Goal: Contribute content: Contribute content

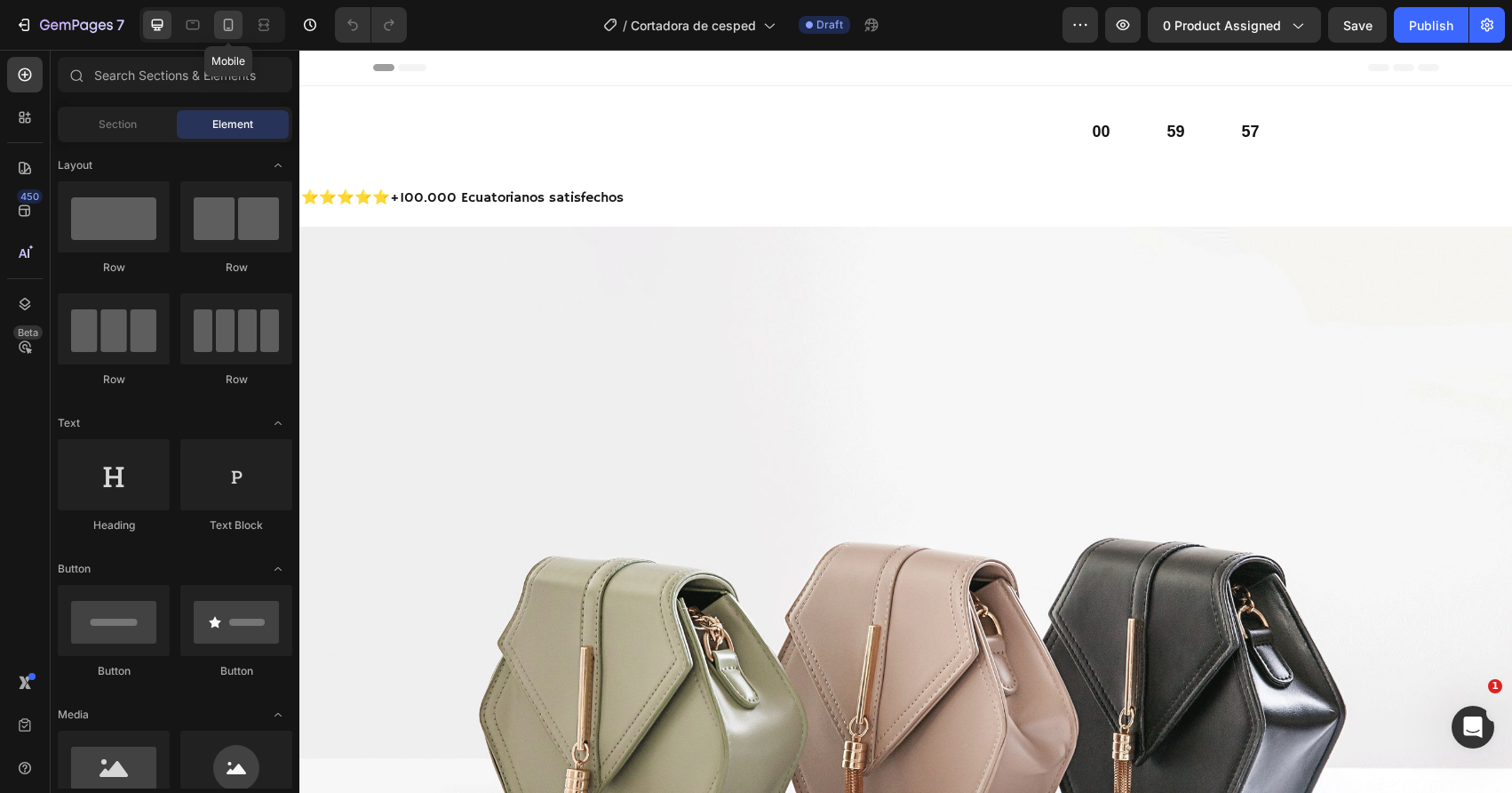
click at [224, 29] on icon at bounding box center [229, 25] width 10 height 13
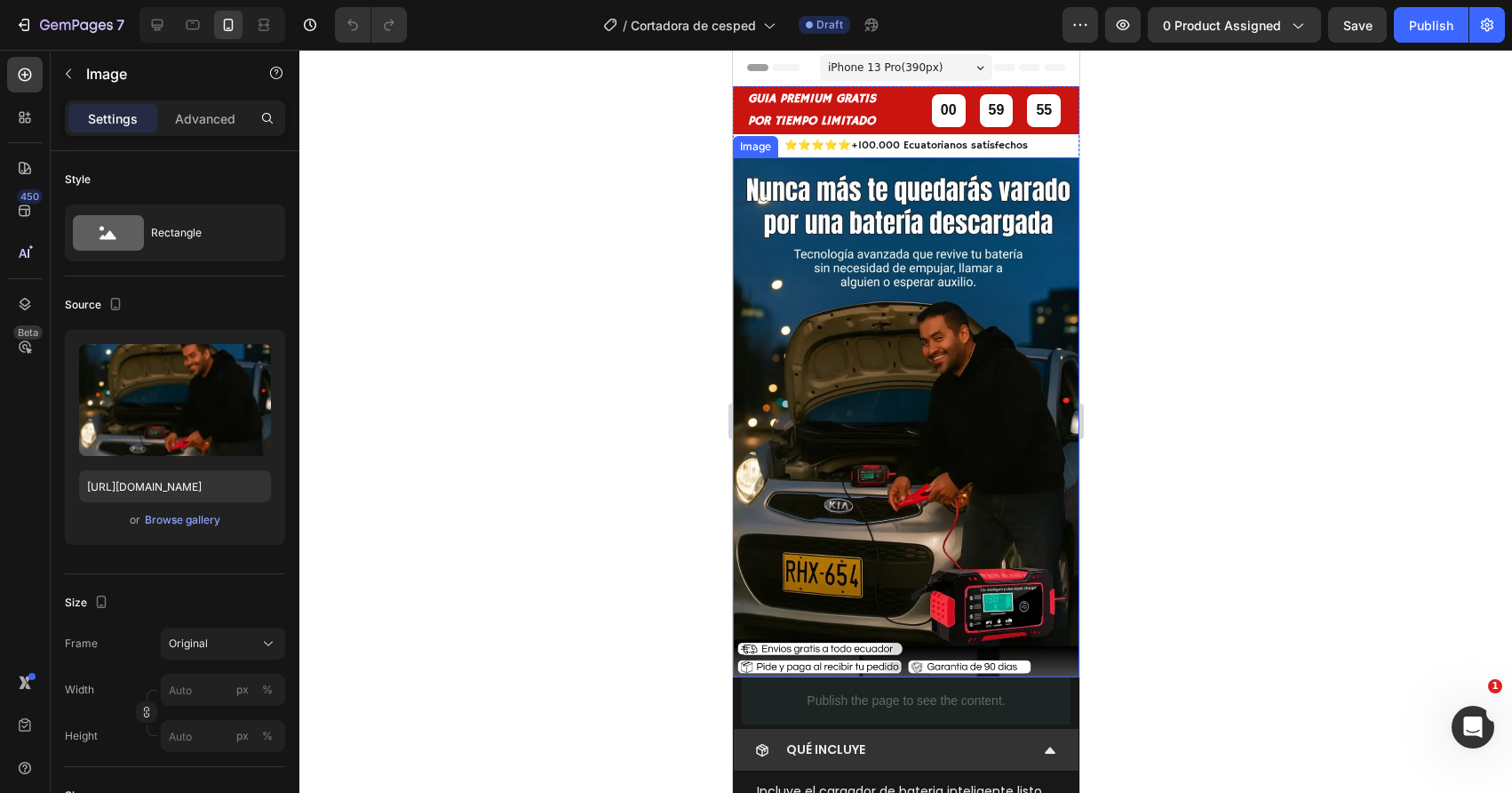
click at [776, 364] on img at bounding box center [905, 418] width 347 height 520
click at [196, 526] on div "Browse gallery" at bounding box center [182, 520] width 76 height 16
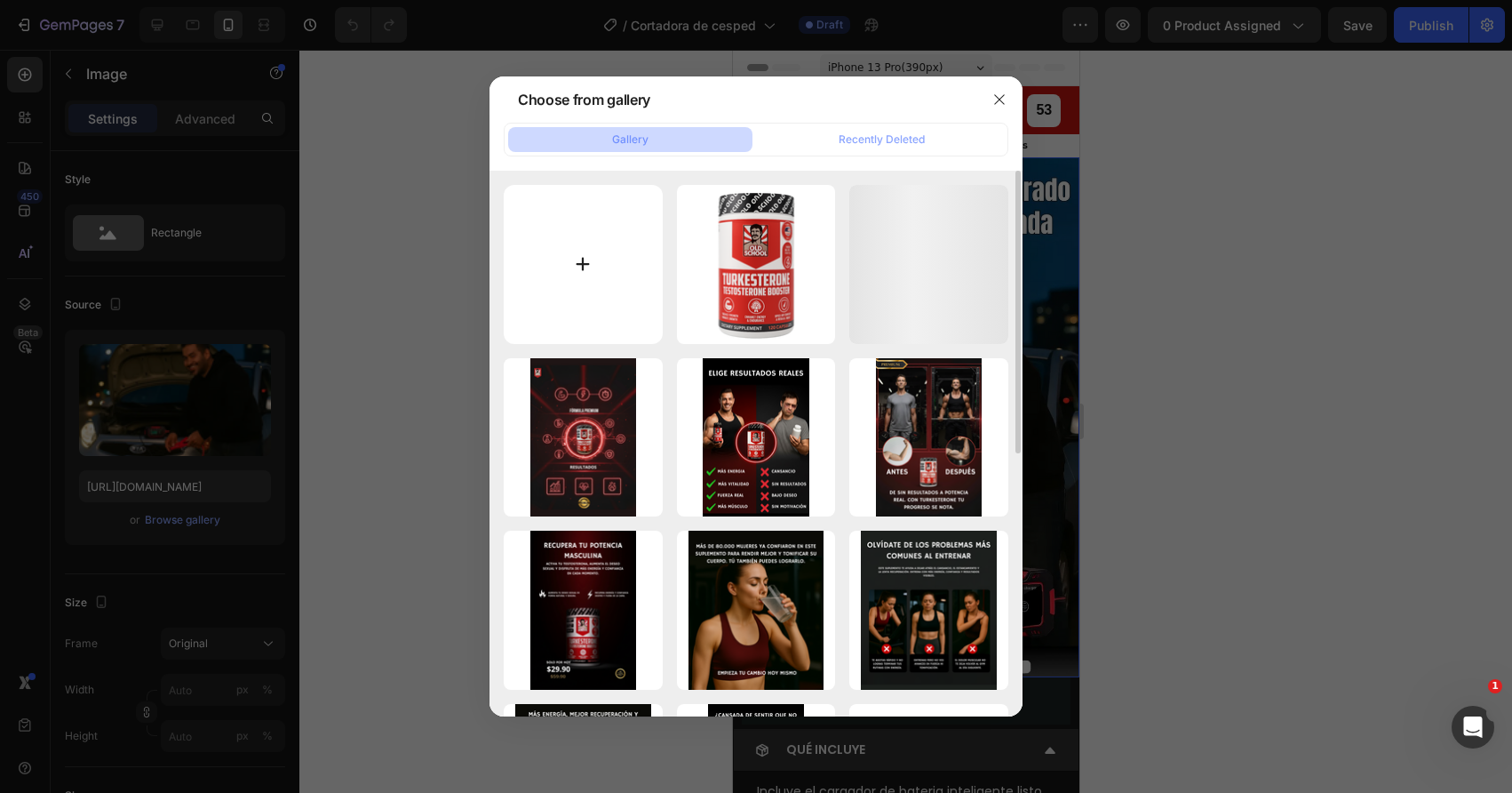
click at [559, 264] on input "file" at bounding box center [582, 264] width 159 height 159
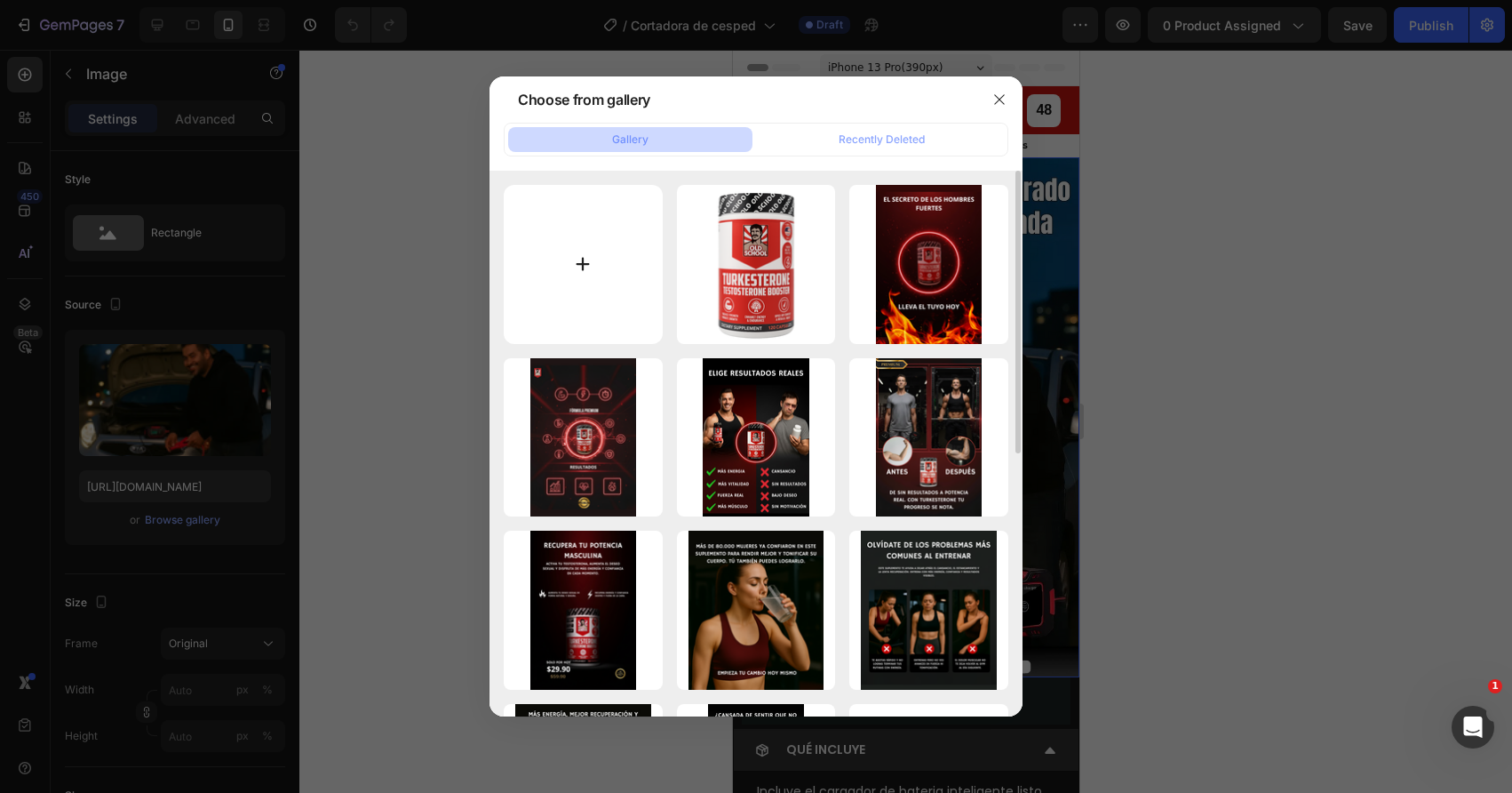
type input "C:\fakepath\1CORTADORA DE CESPED.png"
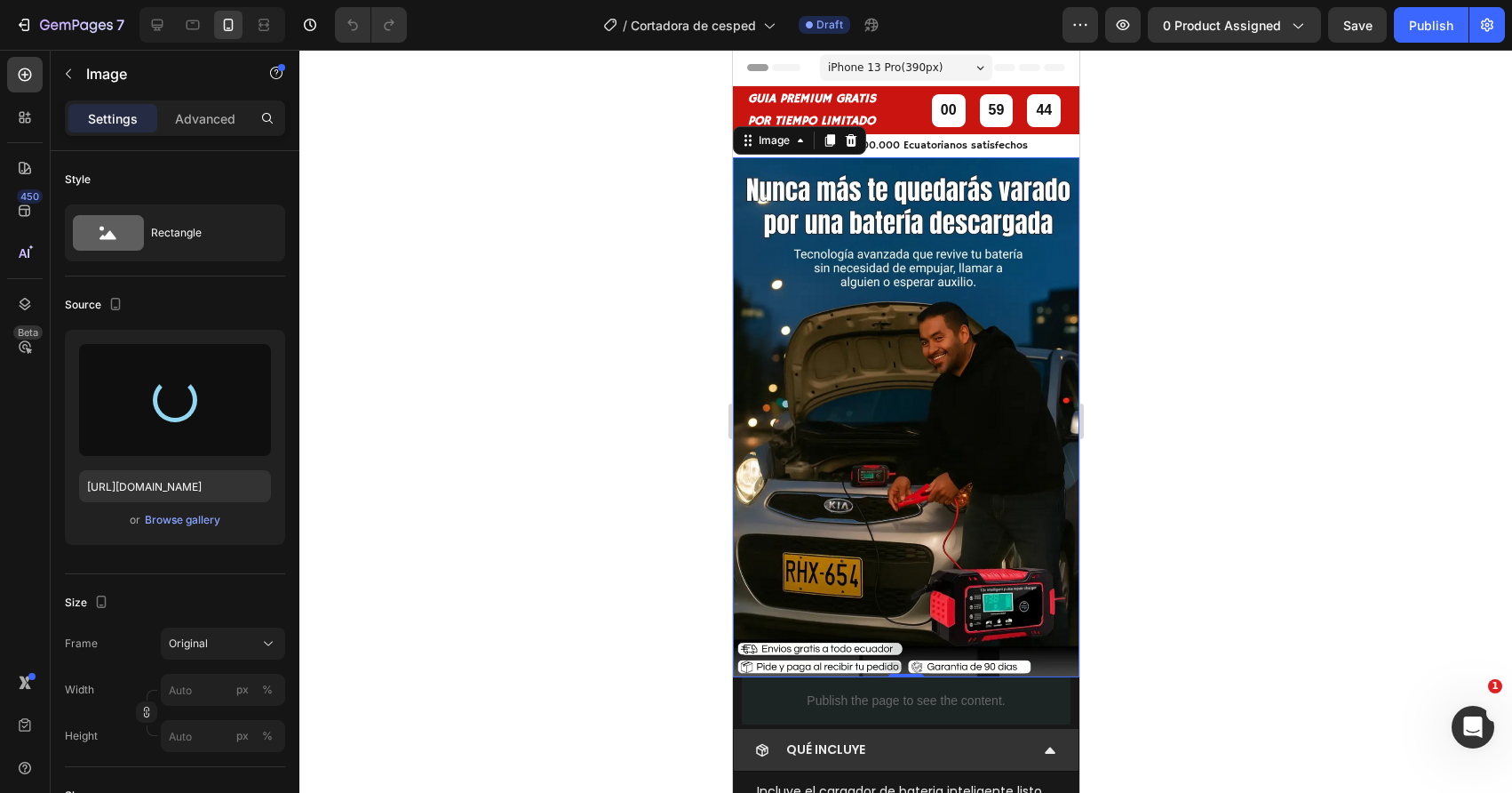
type input "[URL][DOMAIN_NAME]"
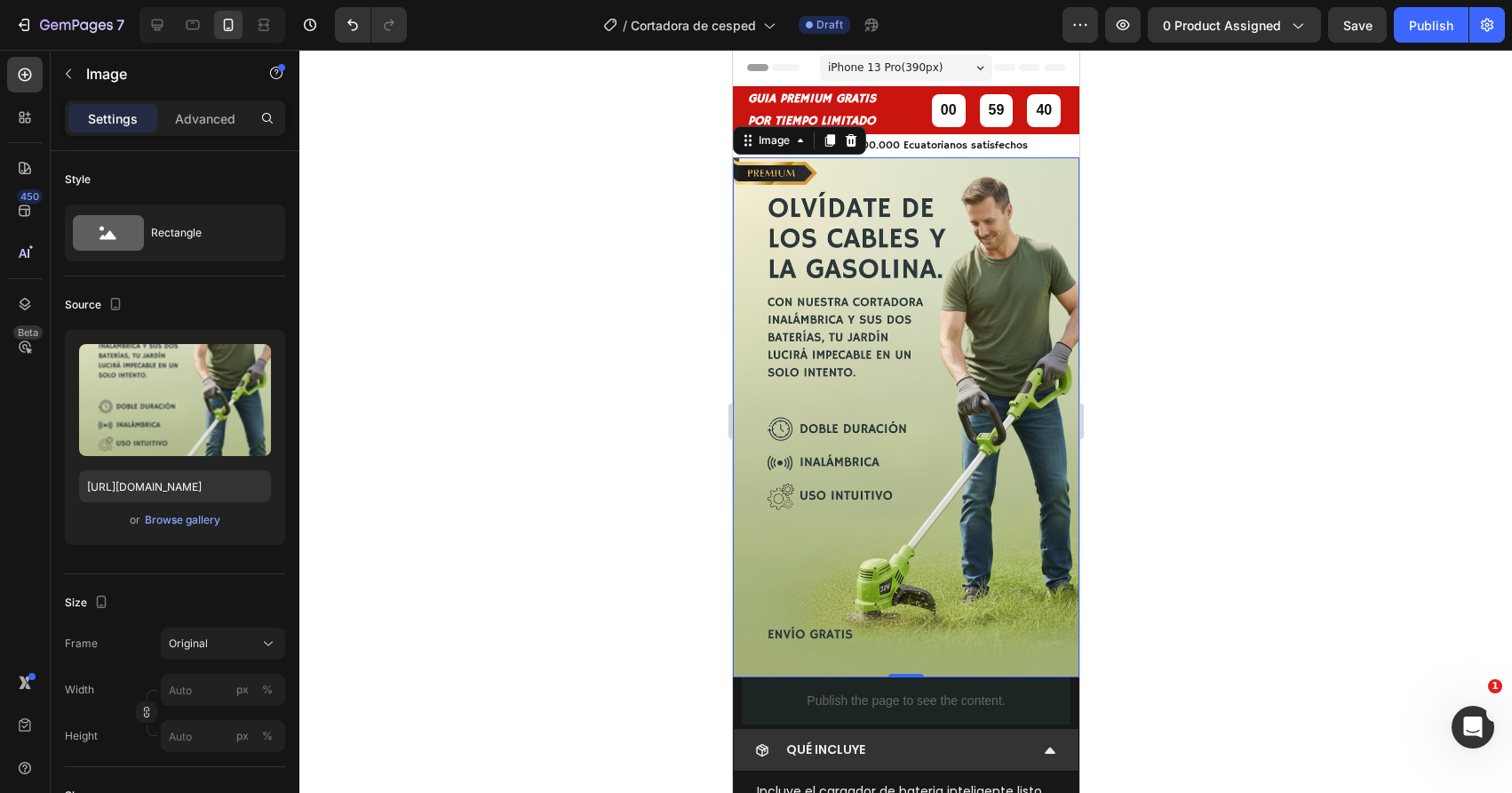
click at [552, 411] on div at bounding box center [905, 422] width 1213 height 743
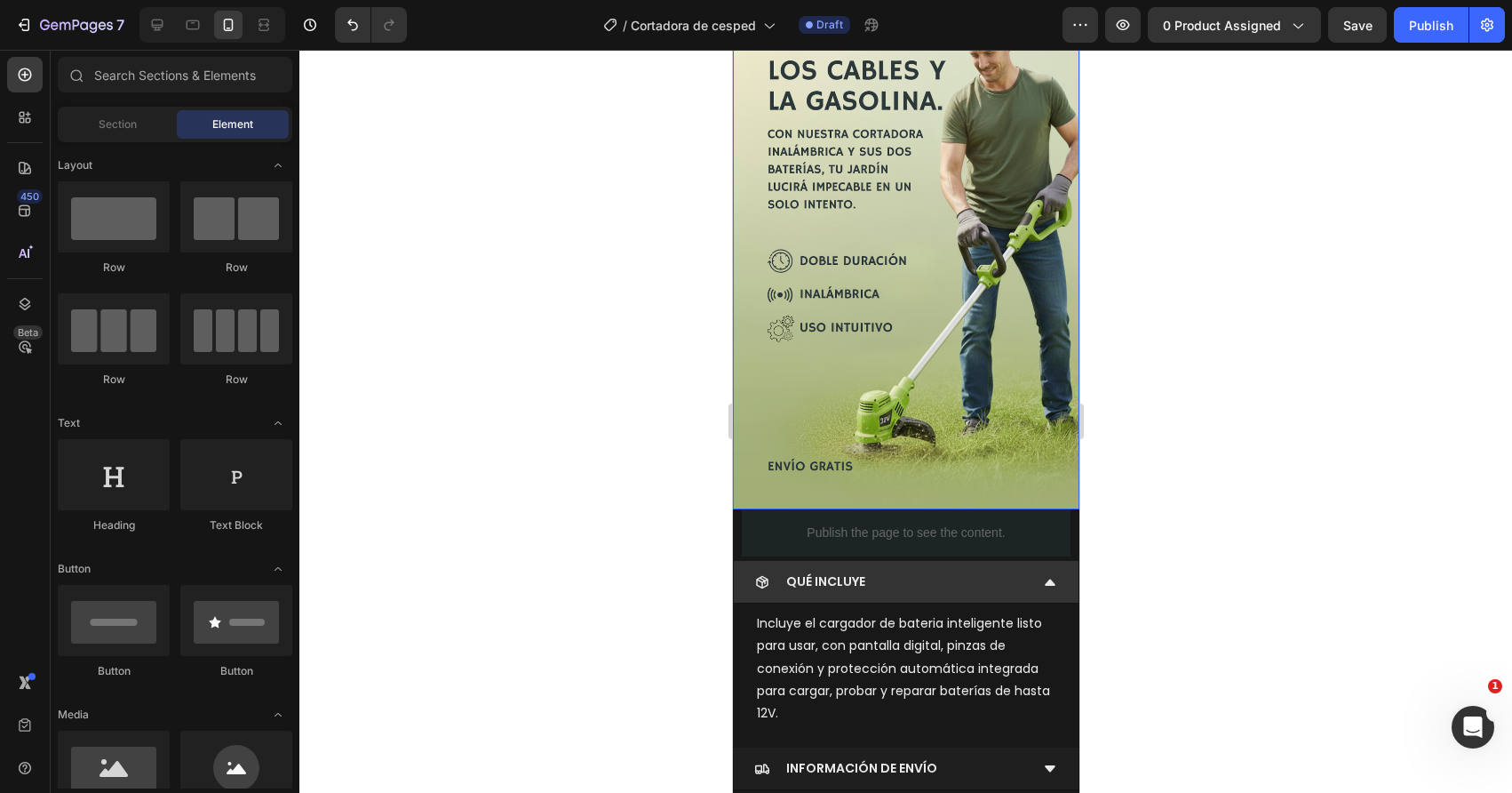
scroll to position [170, 0]
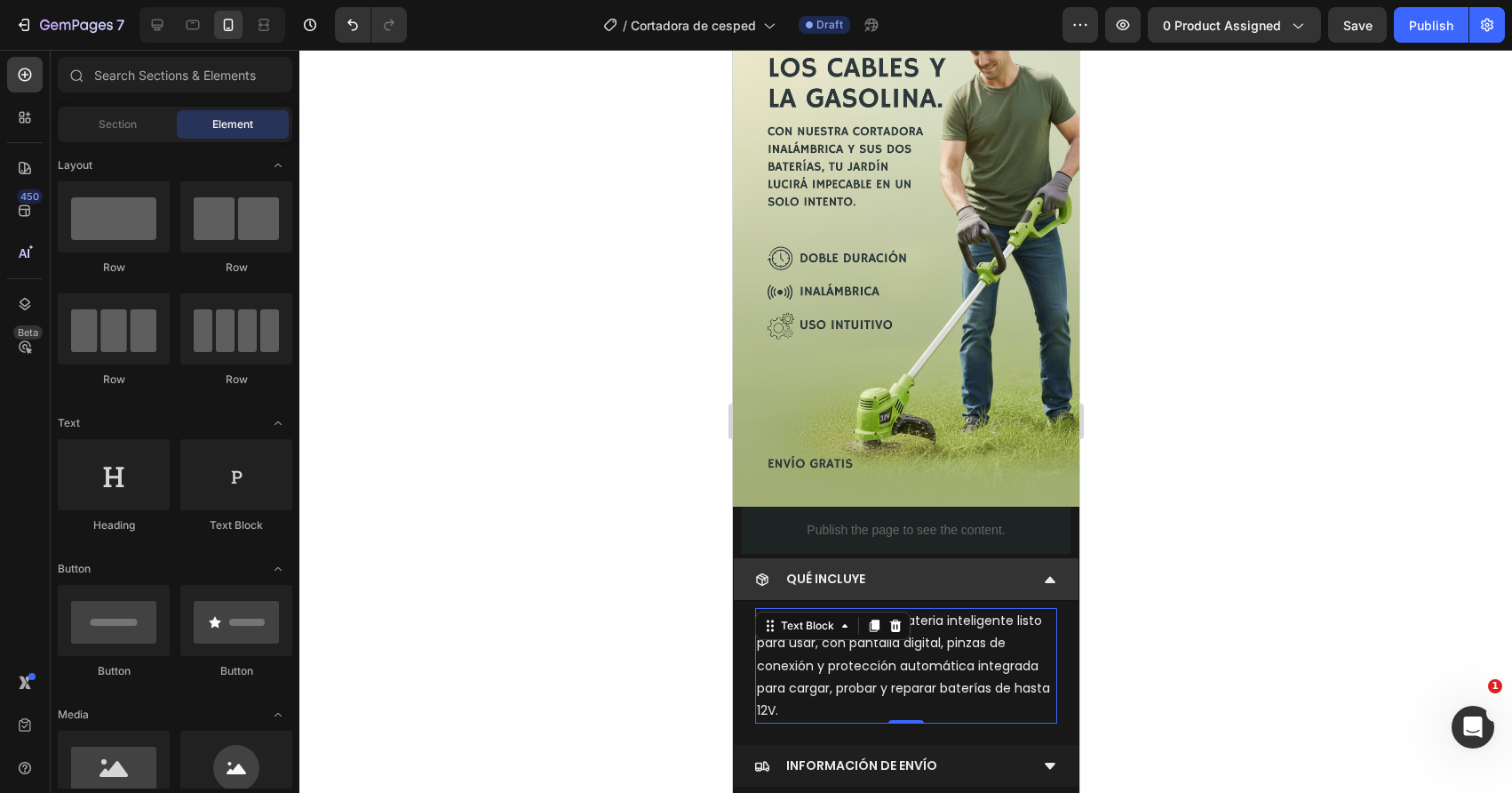
click at [791, 703] on p "Incluye el cargador de bateria inteligente listo para usar, con pantalla digita…" at bounding box center [905, 666] width 298 height 112
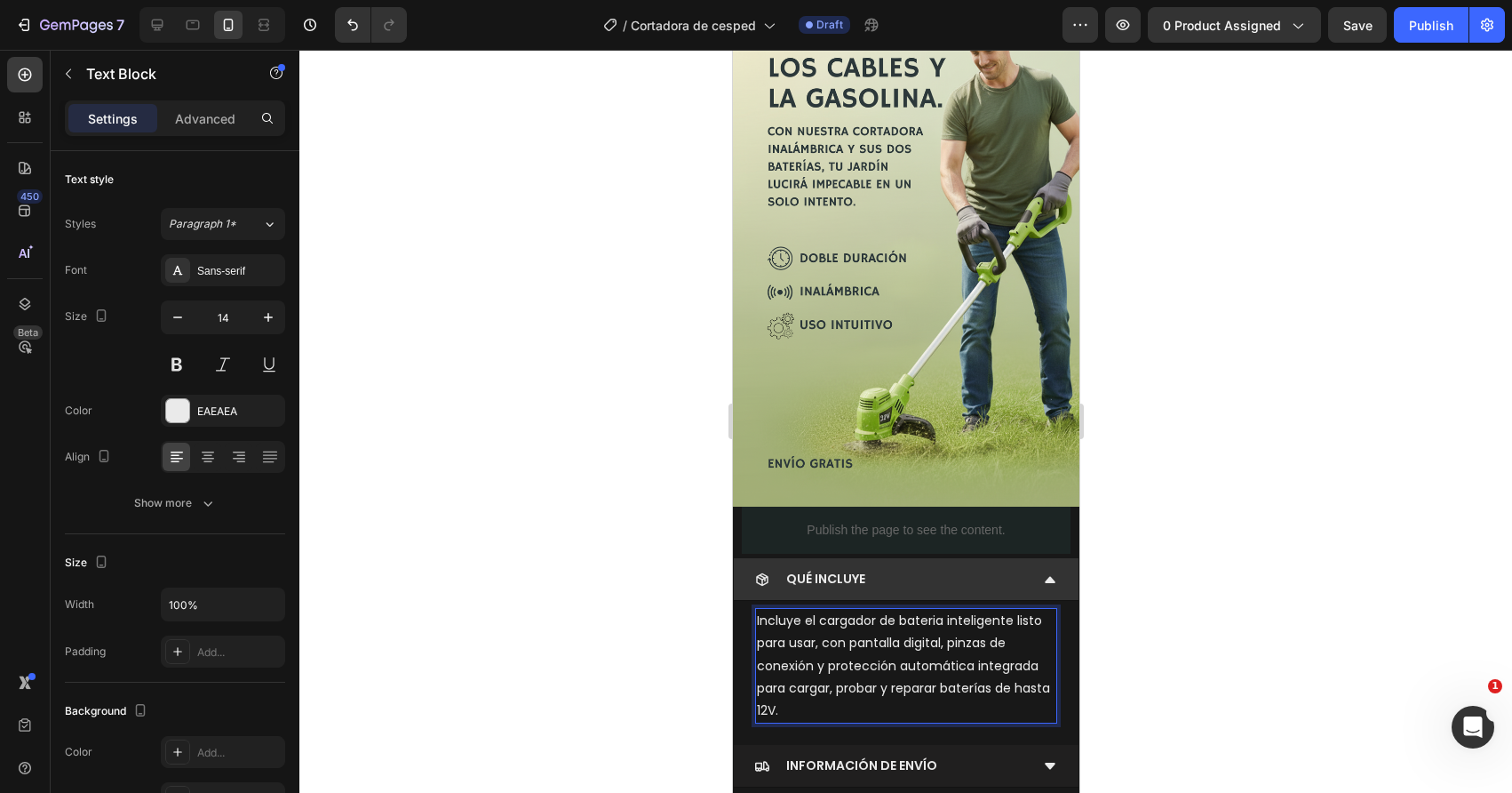
click at [791, 703] on p "Incluye el cargador de bateria inteligente listo para usar, con pantalla digita…" at bounding box center [905, 666] width 298 height 112
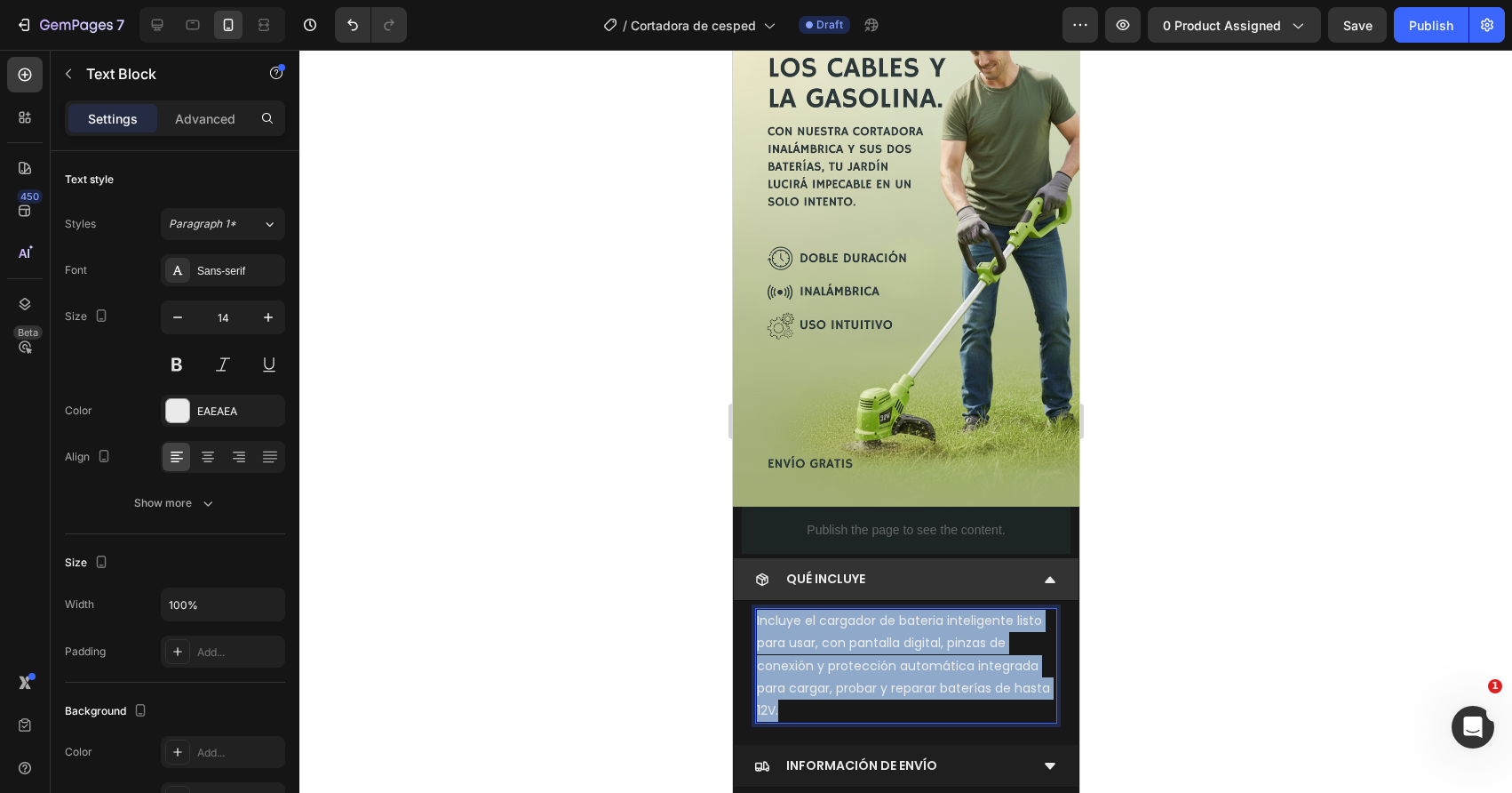
click at [791, 703] on p "Incluye el cargador de bateria inteligente listo para usar, con pantalla digita…" at bounding box center [905, 666] width 298 height 112
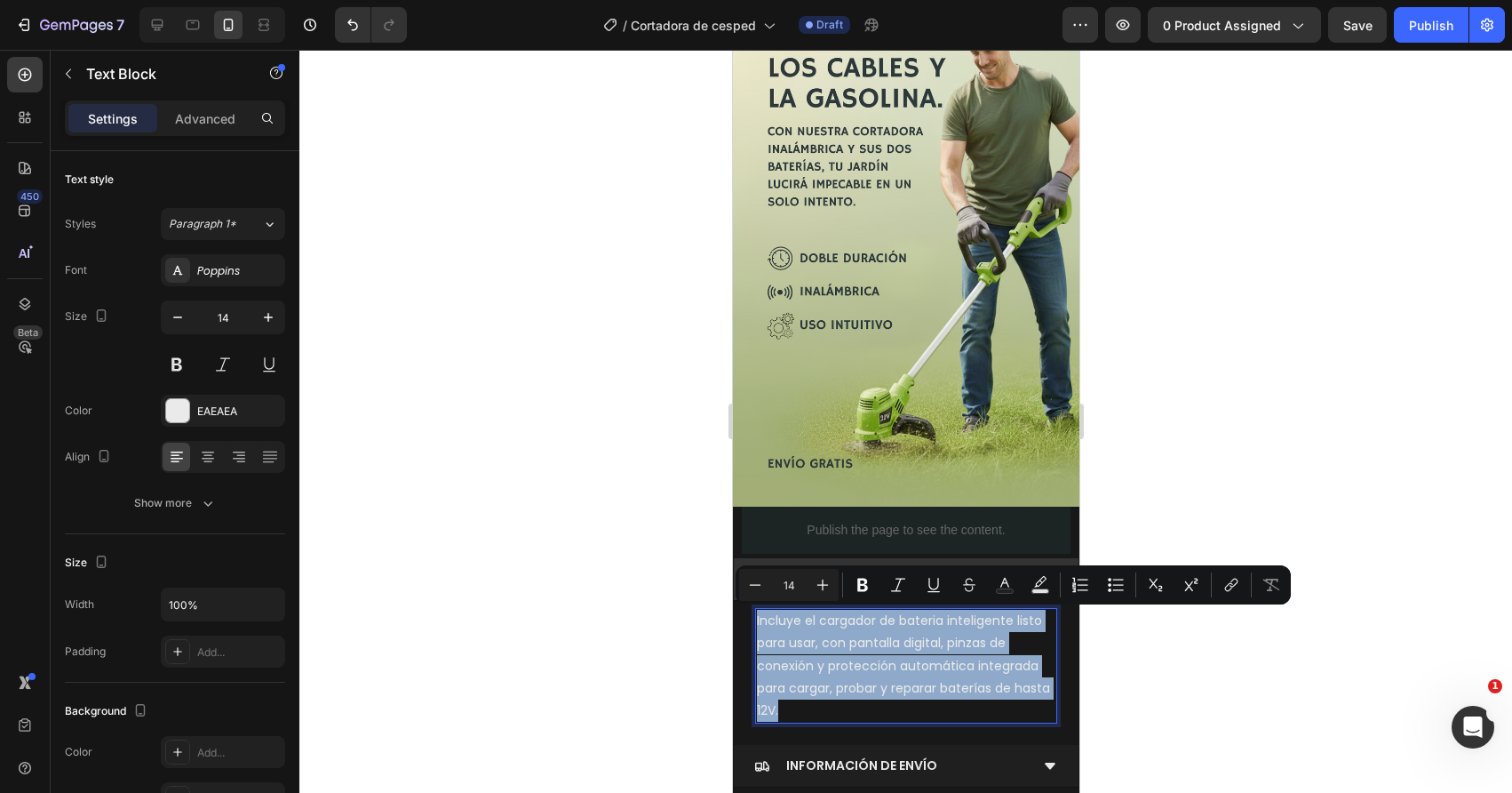
copy p "Incluye el cargador de bateria inteligente listo para usar, con pantalla digita…"
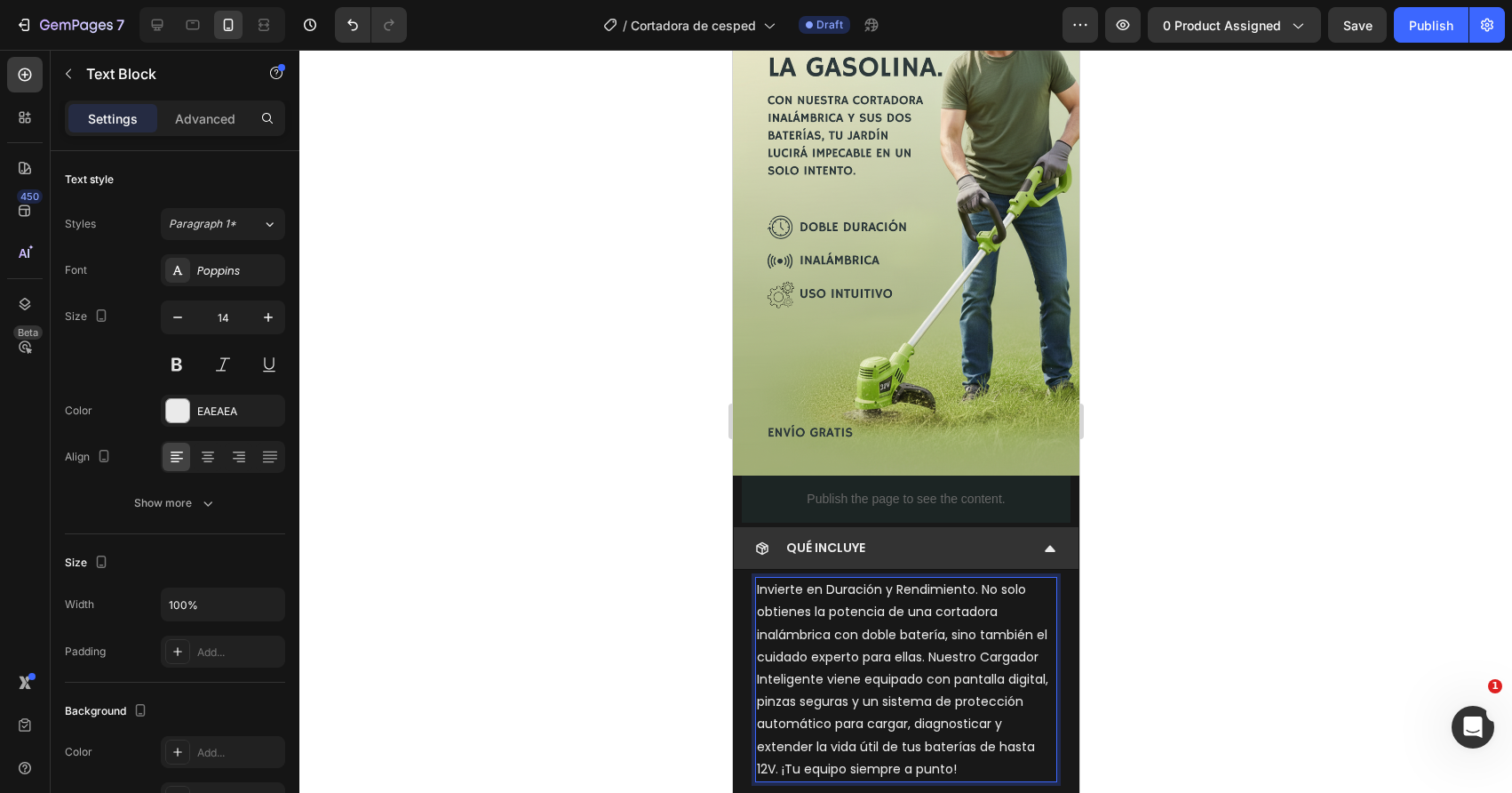
scroll to position [204, 0]
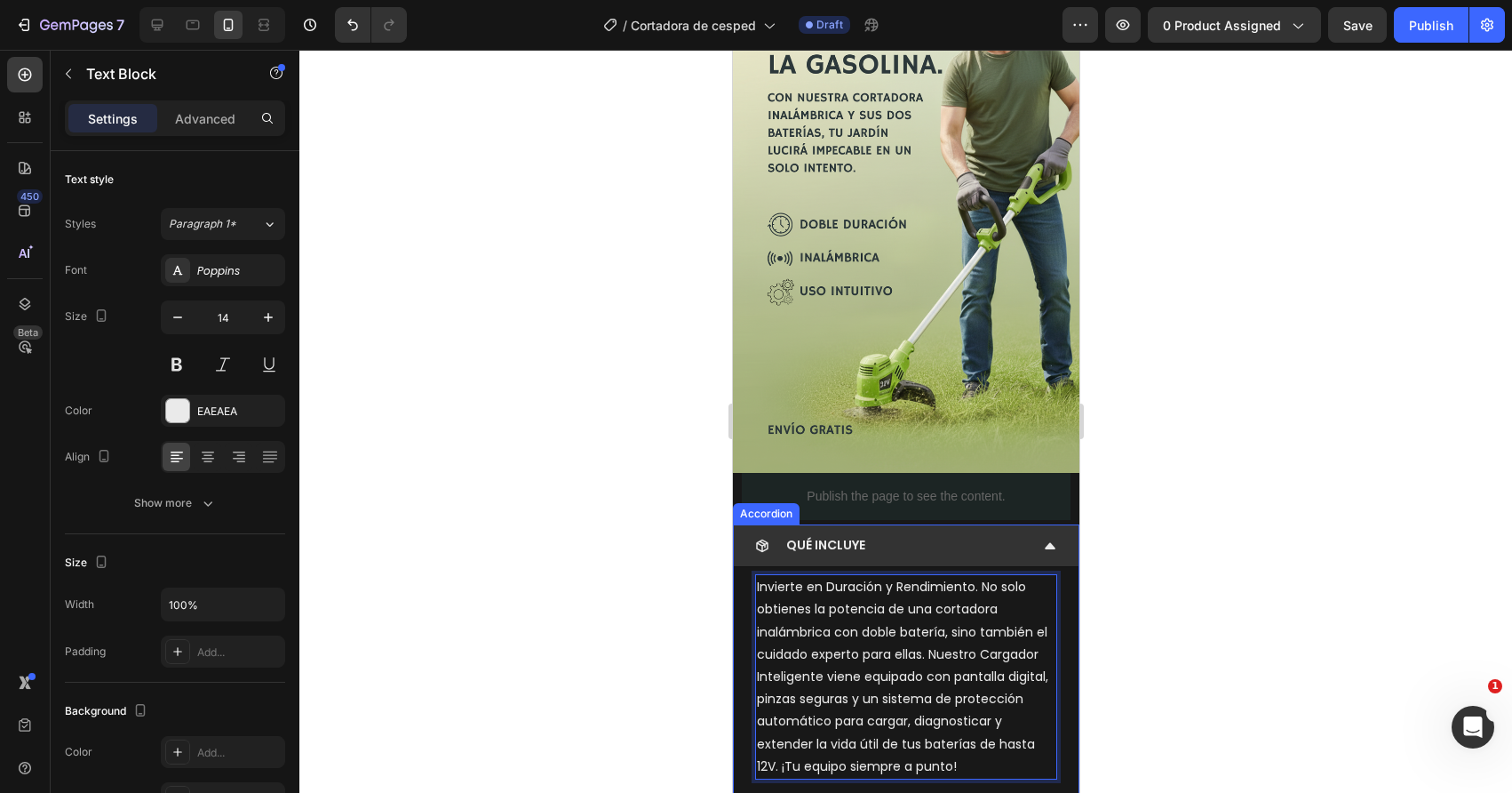
click at [910, 559] on div "QUÉ INCLUYE" at bounding box center [905, 545] width 345 height 42
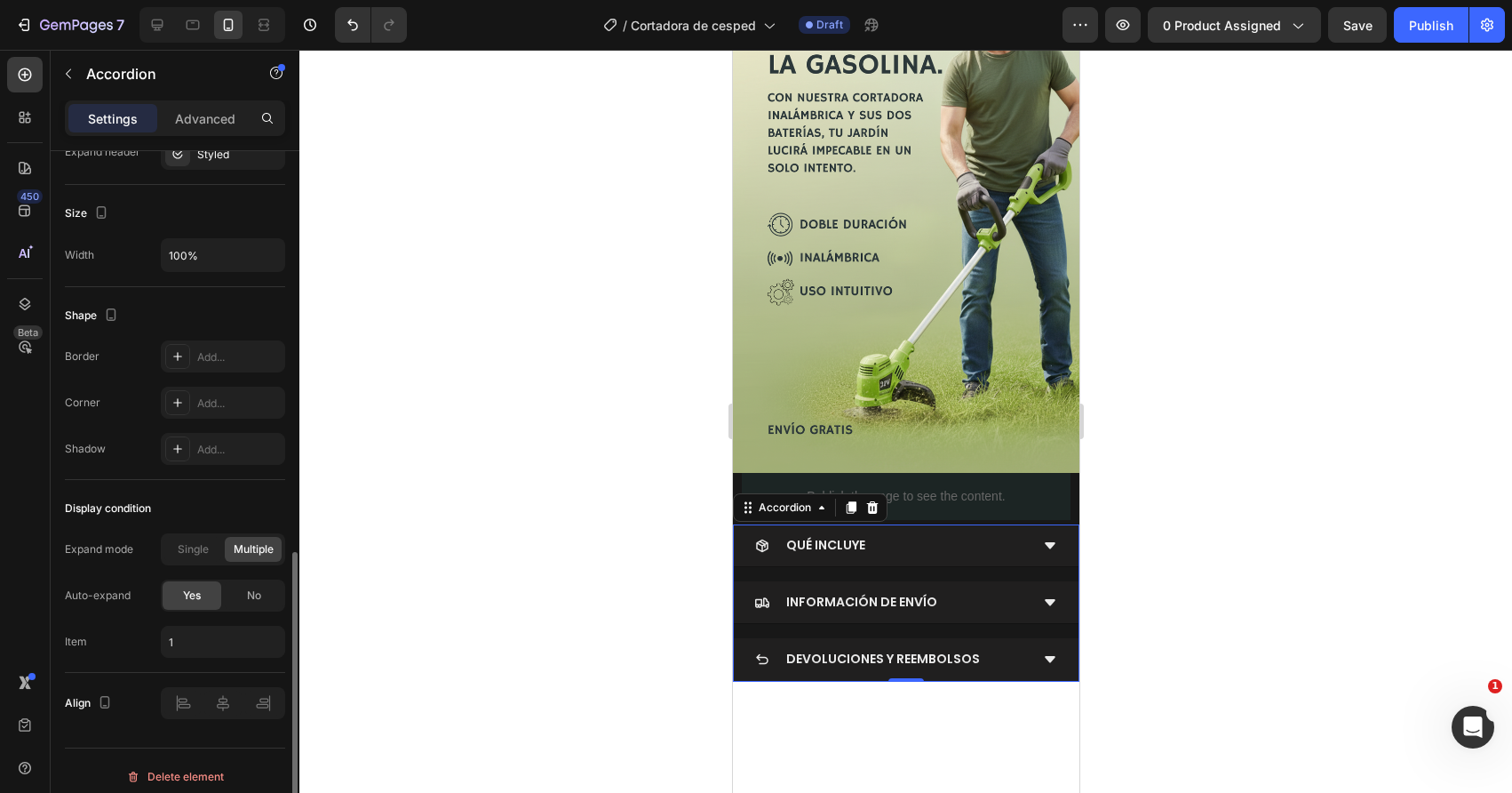
scroll to position [1046, 0]
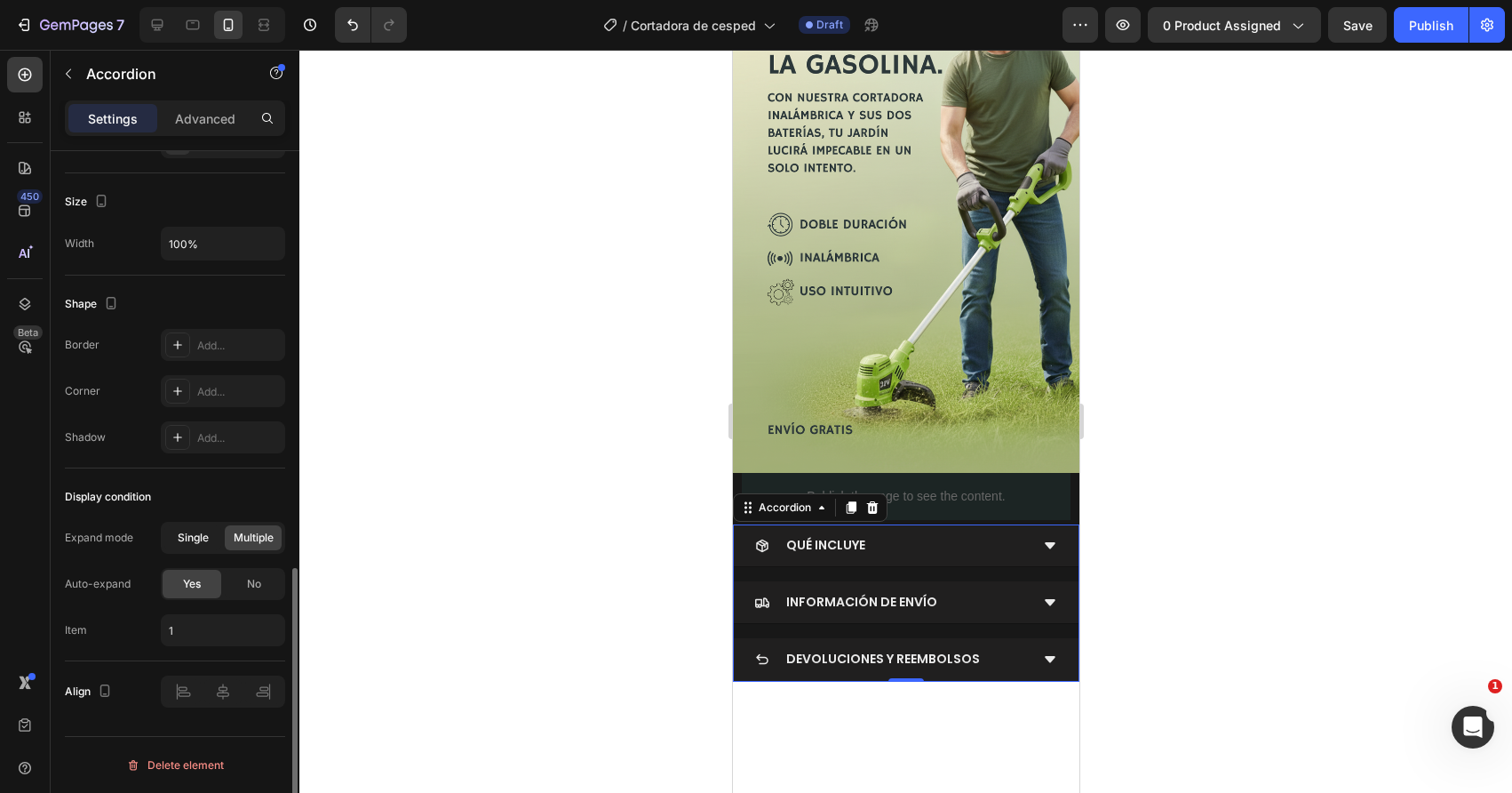
click at [196, 547] on div "Single" at bounding box center [193, 537] width 57 height 25
click at [258, 546] on div "Multiple" at bounding box center [253, 537] width 57 height 25
type input "1,2"
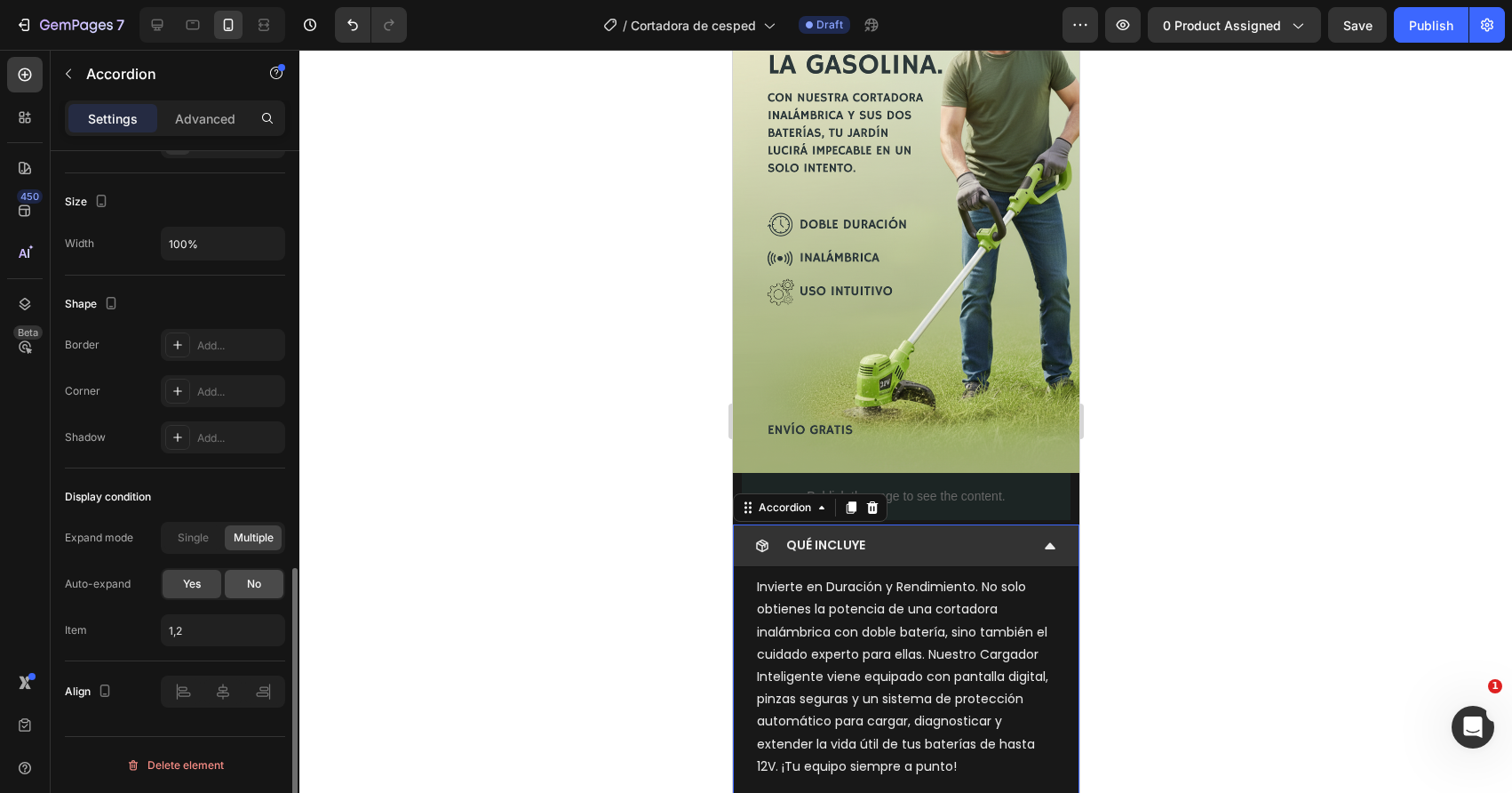
click at [236, 584] on div "No" at bounding box center [254, 583] width 59 height 29
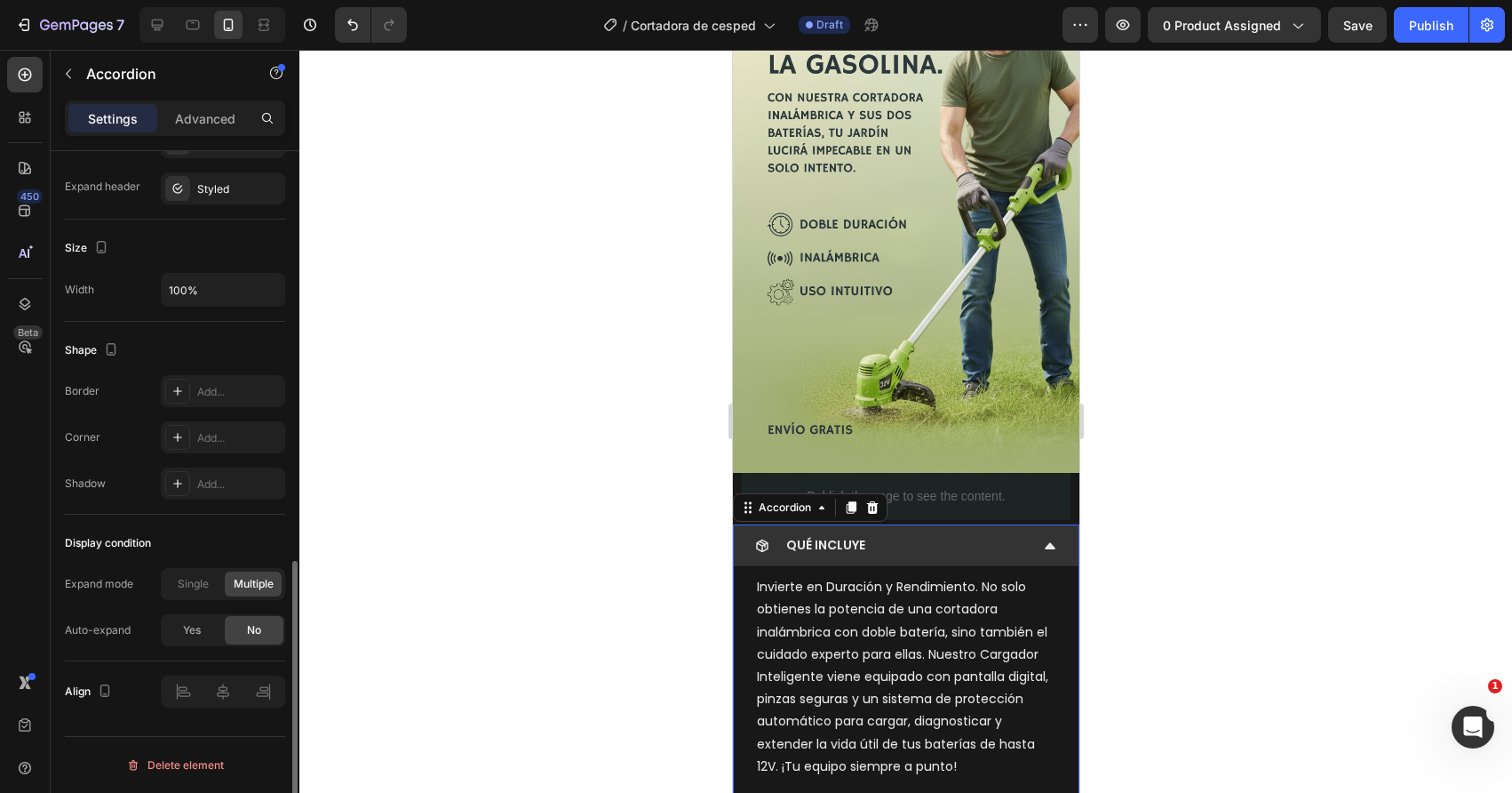
scroll to position [1000, 0]
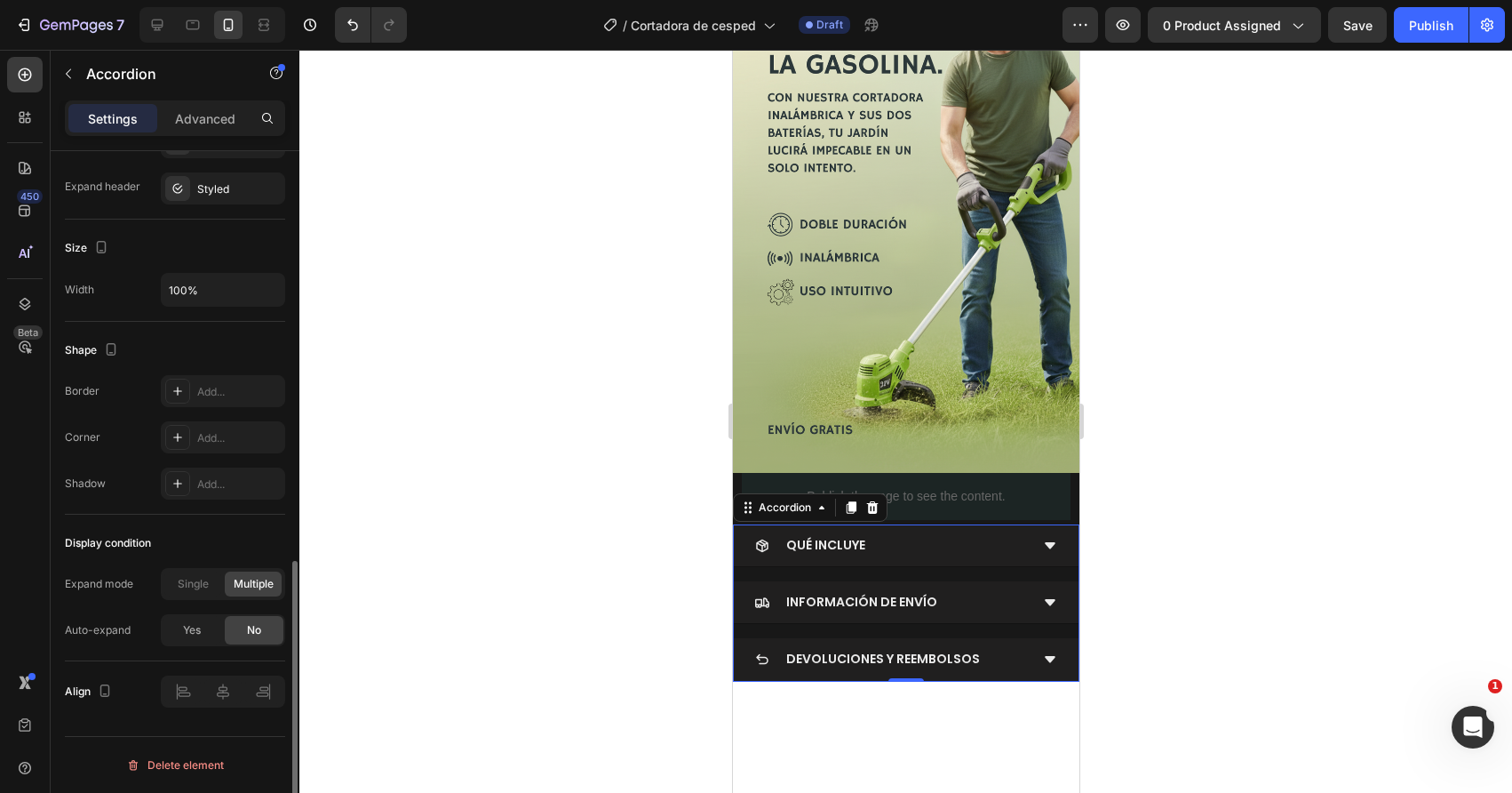
click at [543, 594] on div at bounding box center [905, 422] width 1213 height 743
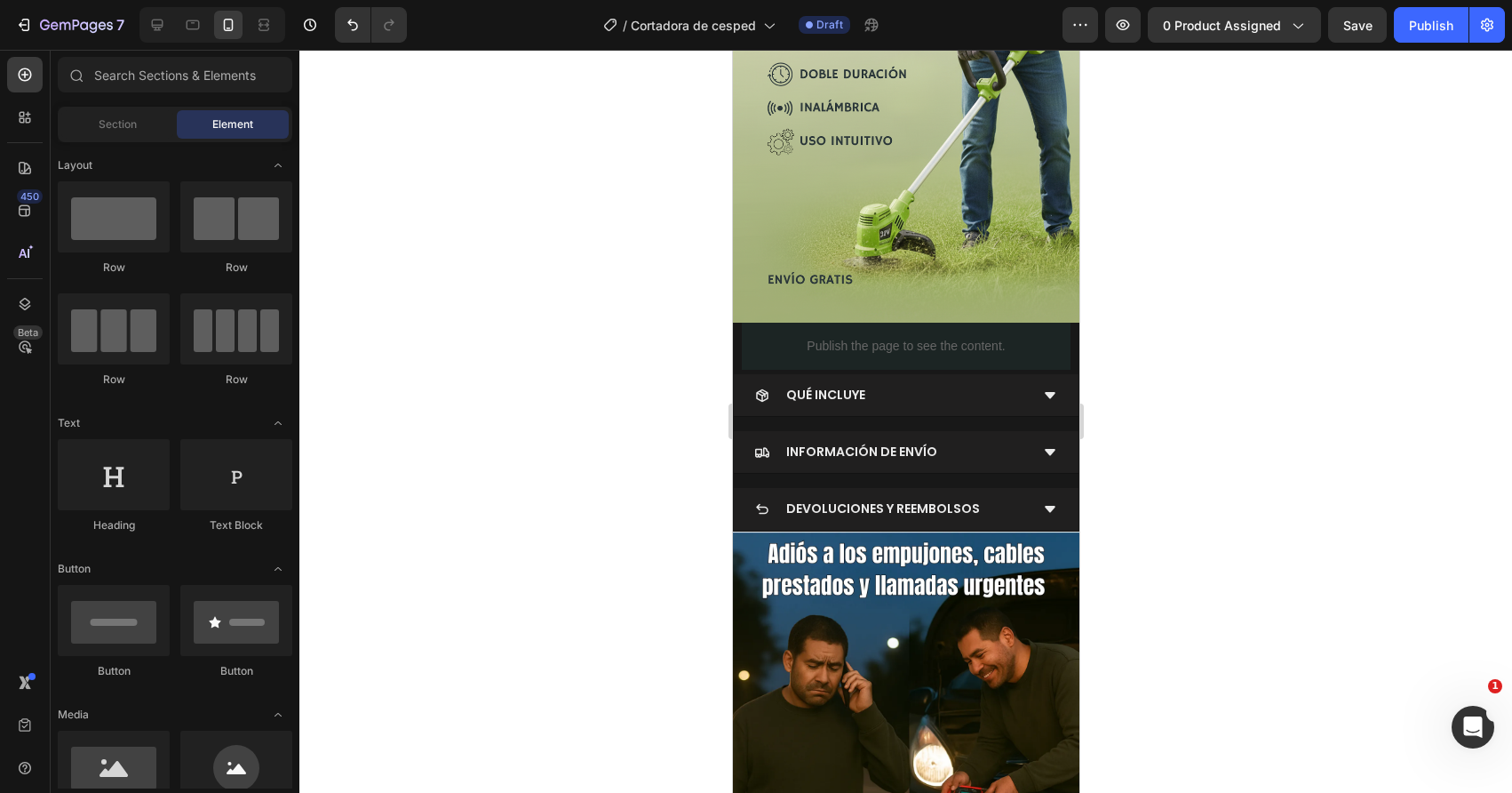
scroll to position [399, 0]
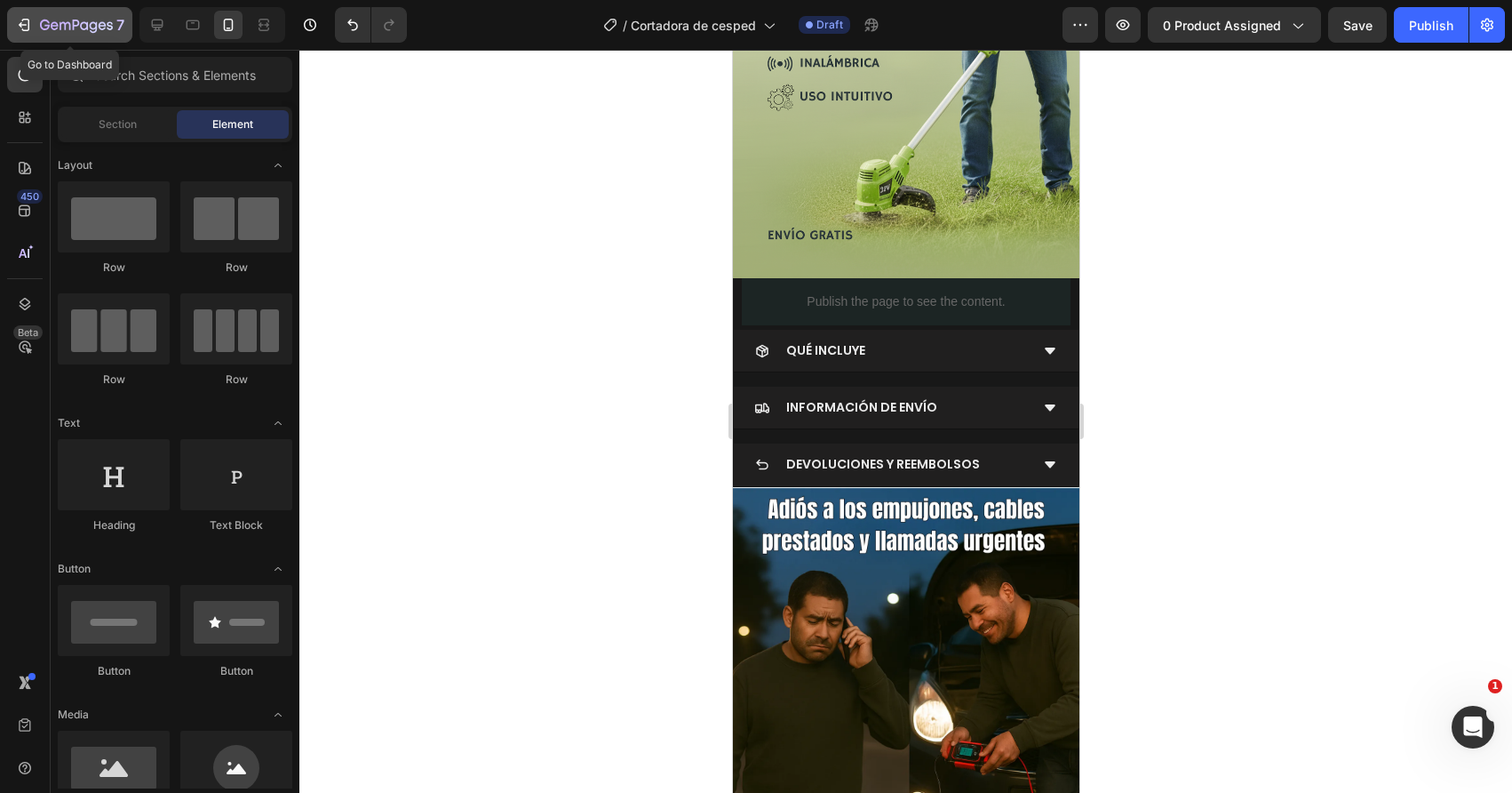
click at [59, 27] on icon "button" at bounding box center [64, 27] width 11 height 8
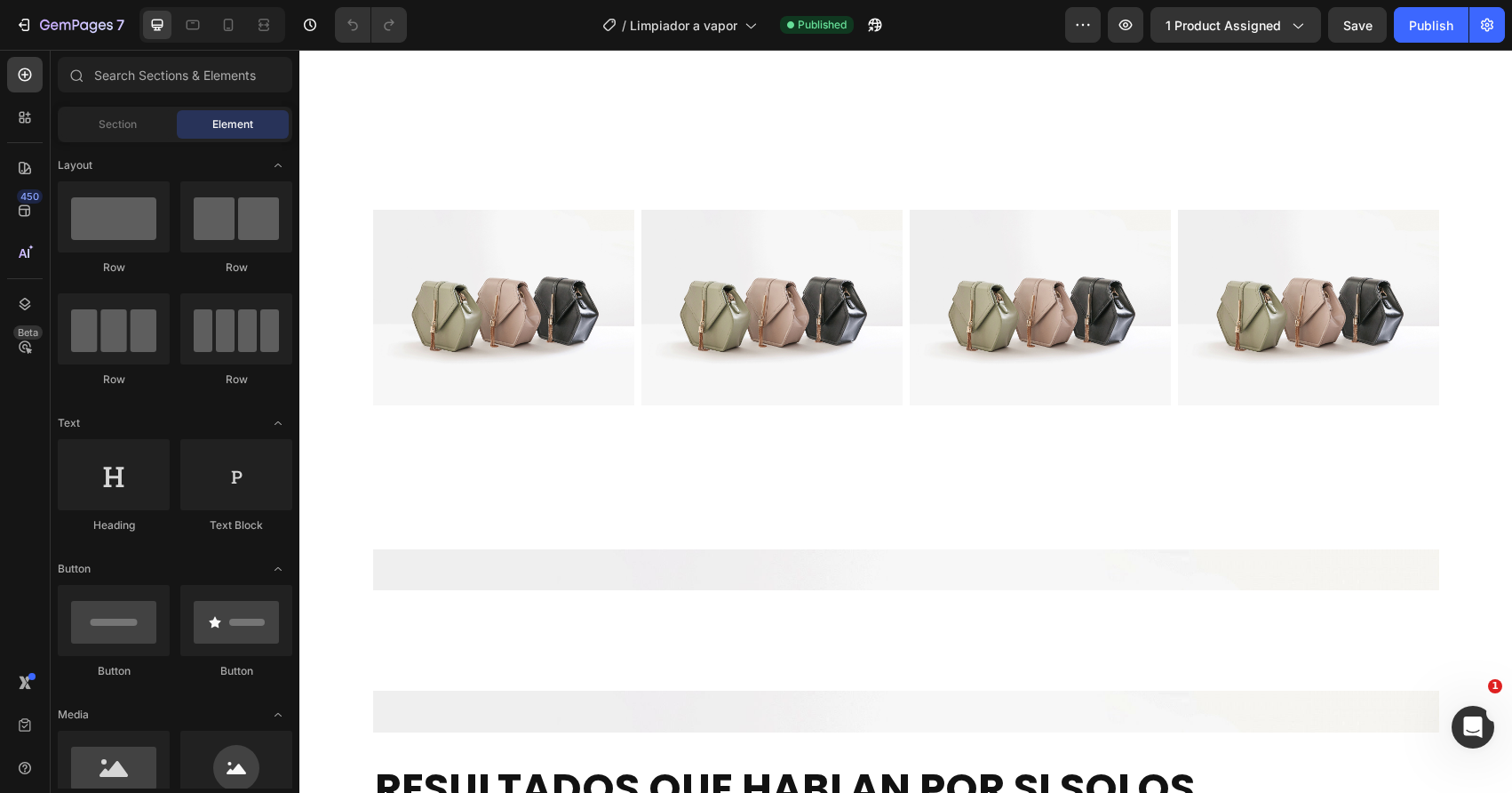
scroll to position [2397, 0]
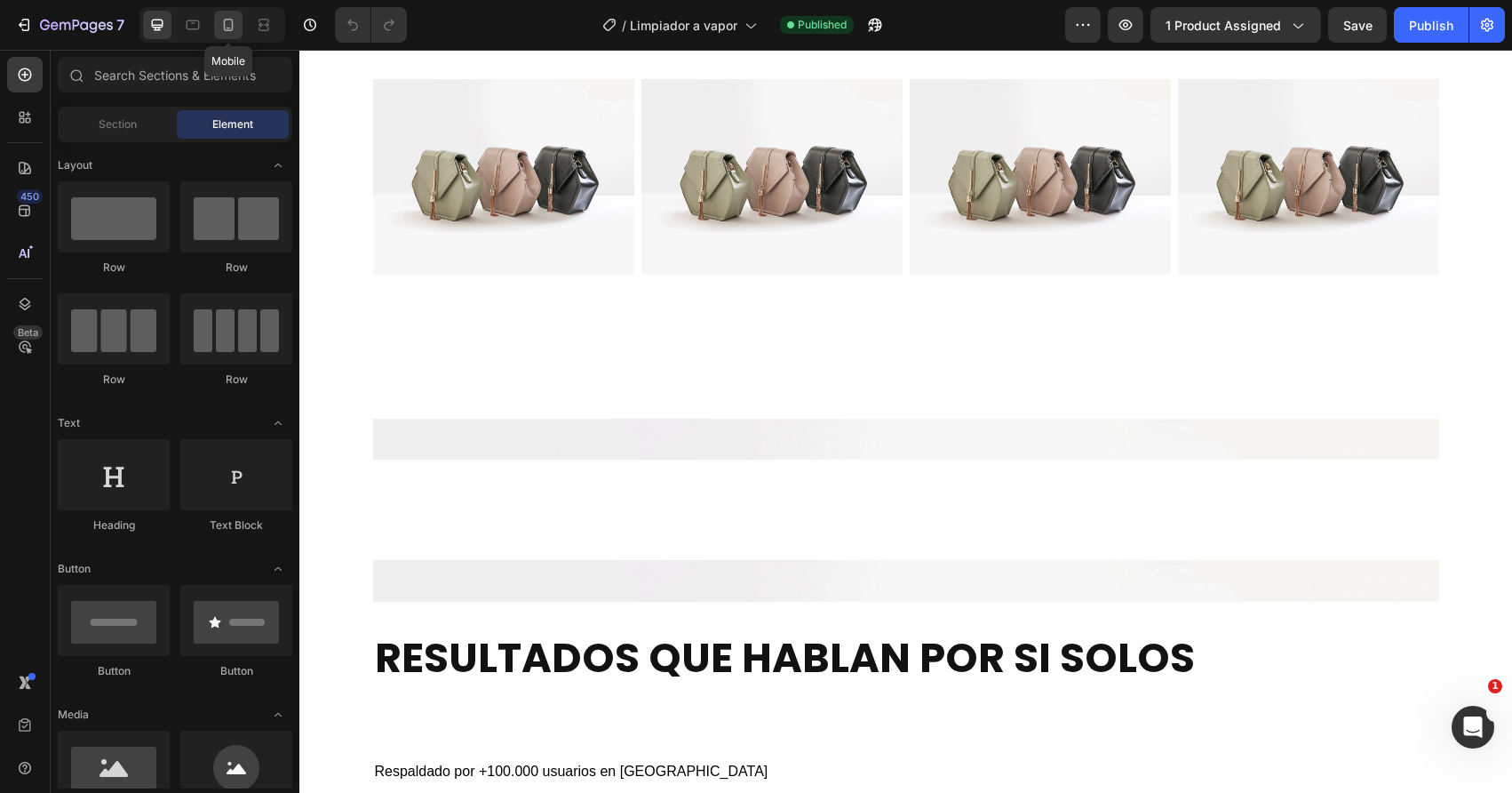
click at [235, 35] on div at bounding box center [228, 25] width 29 height 29
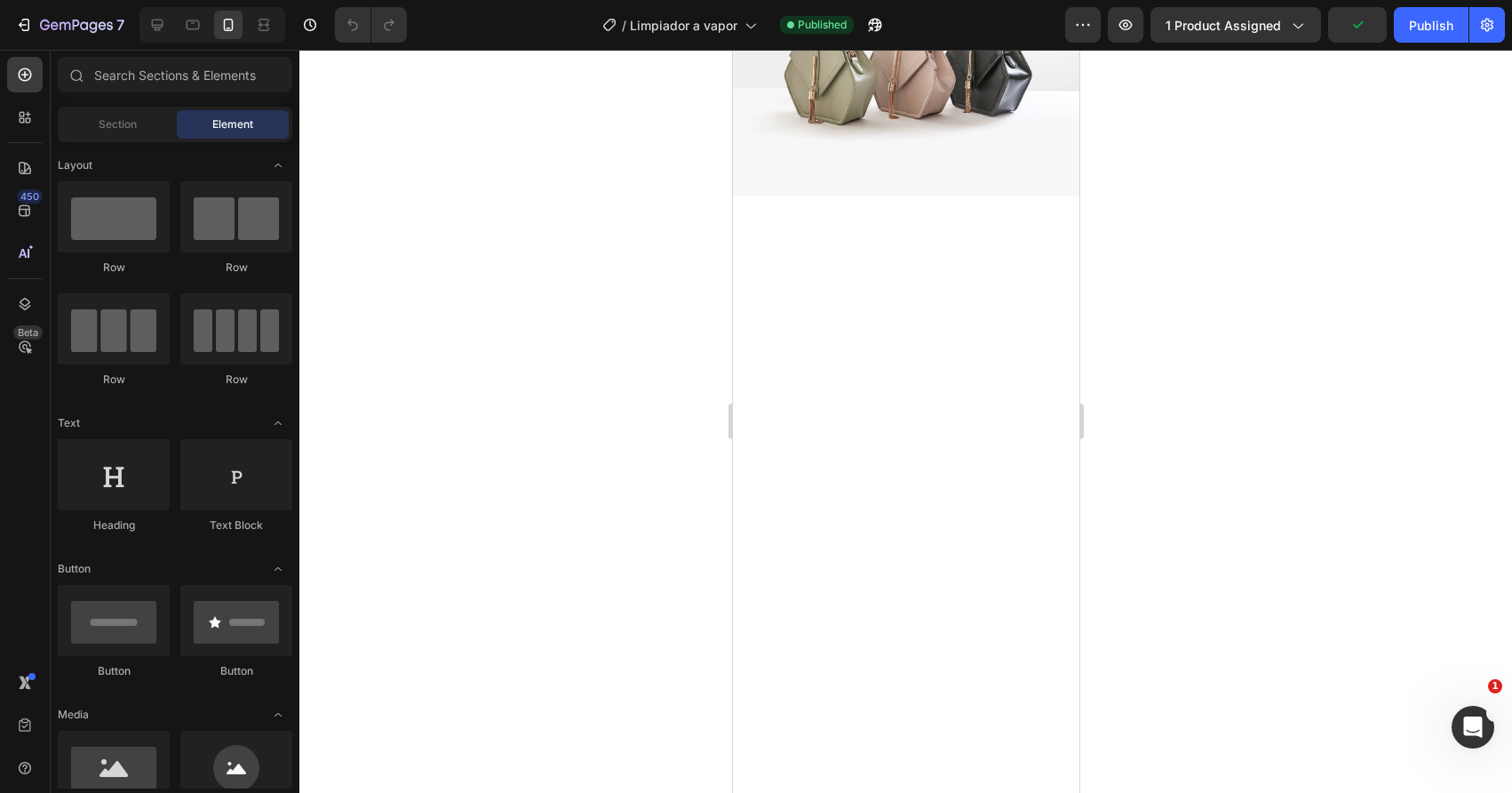
scroll to position [168, 0]
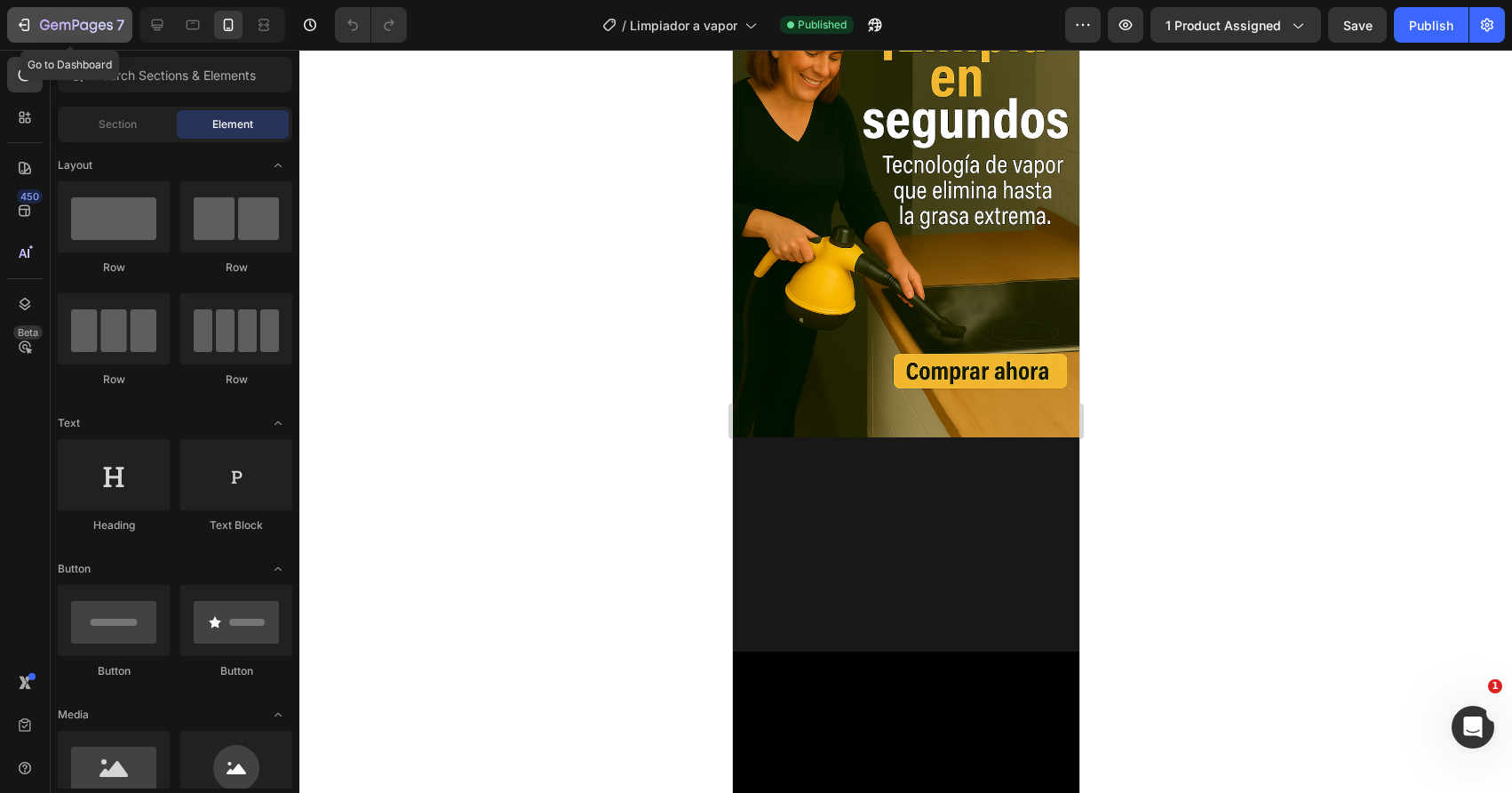
click at [25, 33] on icon "button" at bounding box center [24, 25] width 18 height 18
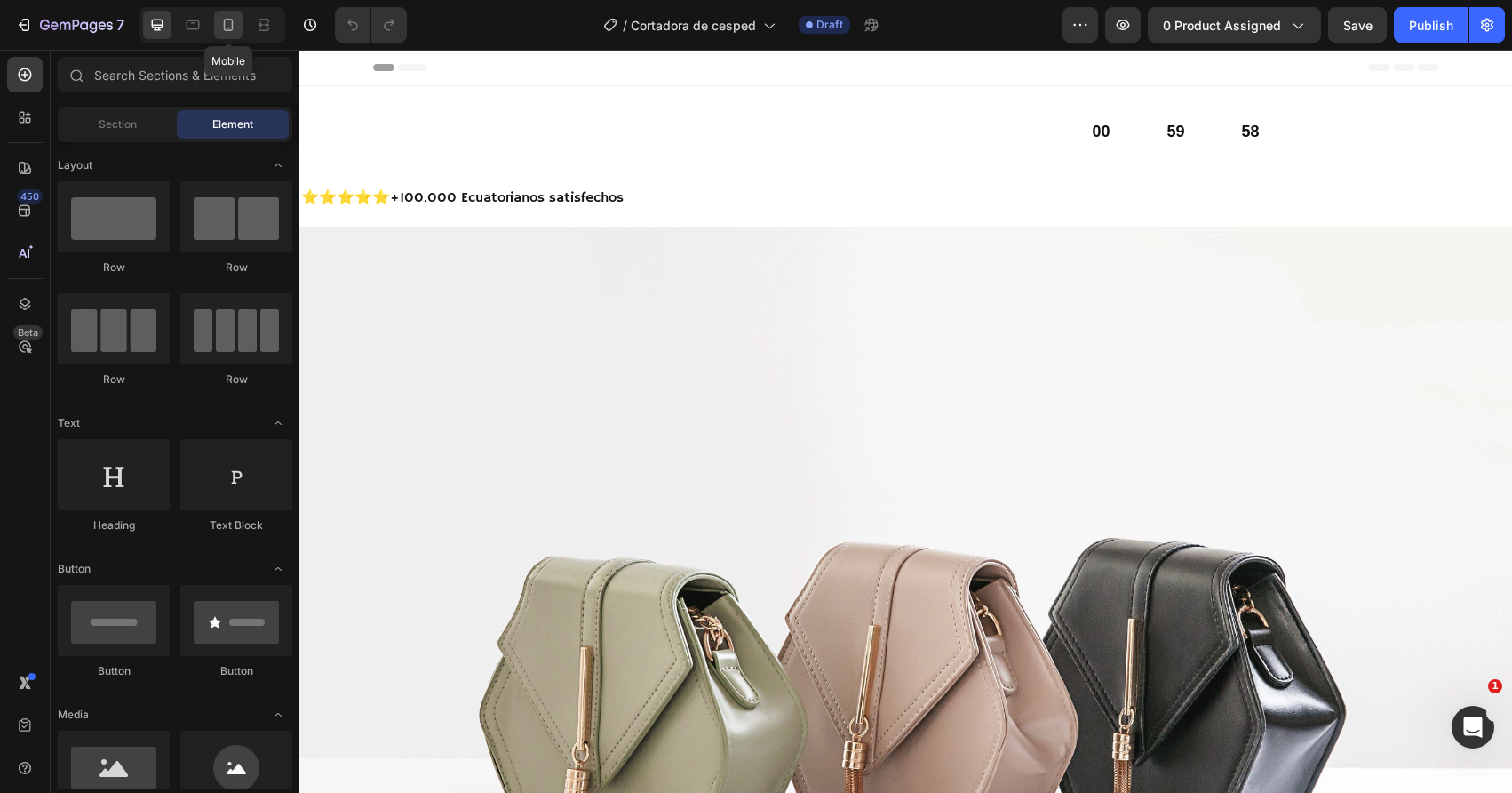
click at [224, 25] on icon at bounding box center [229, 25] width 10 height 13
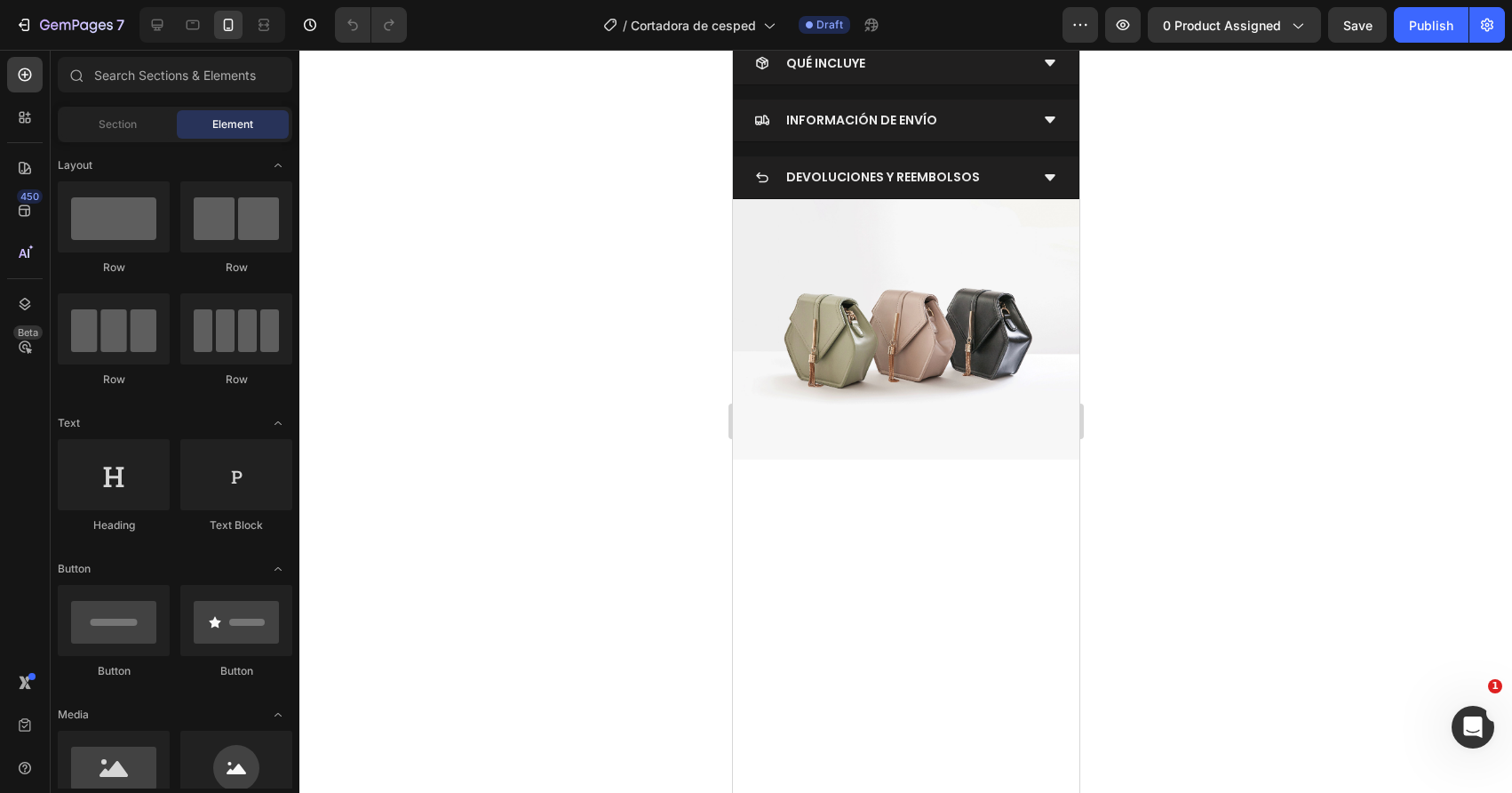
scroll to position [446, 0]
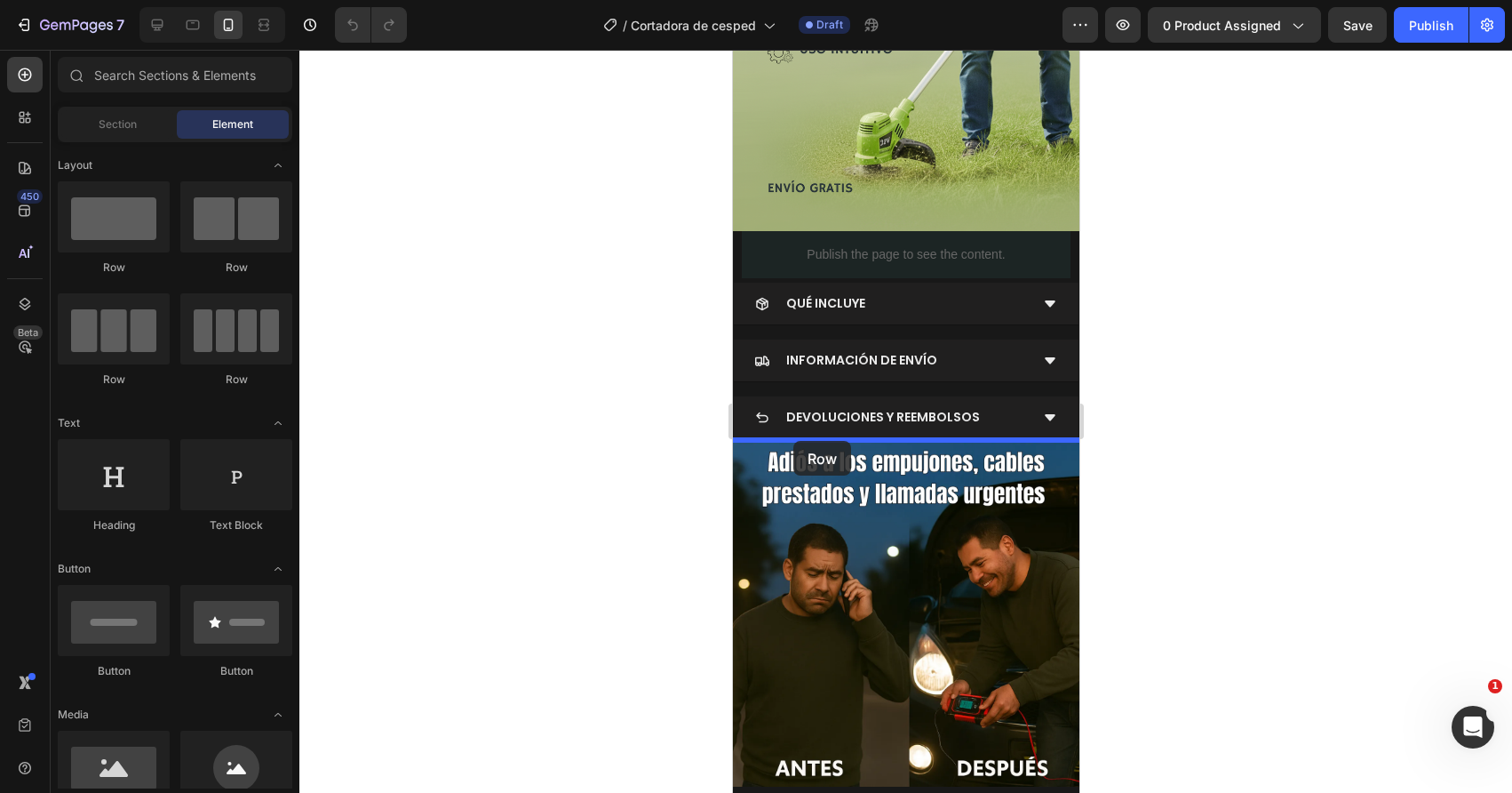
drag, startPoint x: 813, startPoint y: 280, endPoint x: 793, endPoint y: 440, distance: 161.2
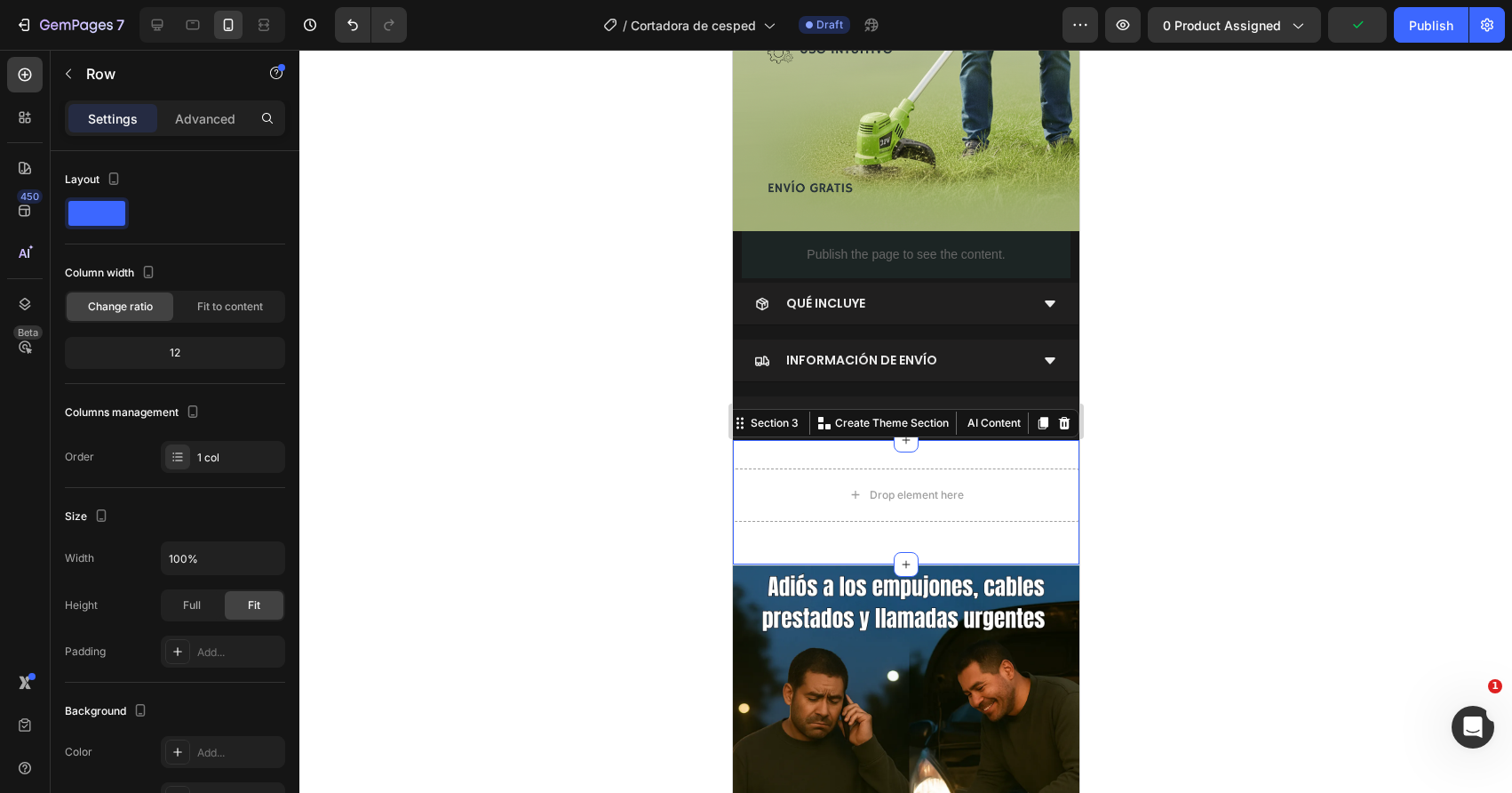
click at [896, 463] on div "Drop element here Row Section 3 You can create reusable sections Create Theme S…" at bounding box center [905, 501] width 347 height 124
click at [171, 125] on div "Advanced" at bounding box center [205, 118] width 89 height 29
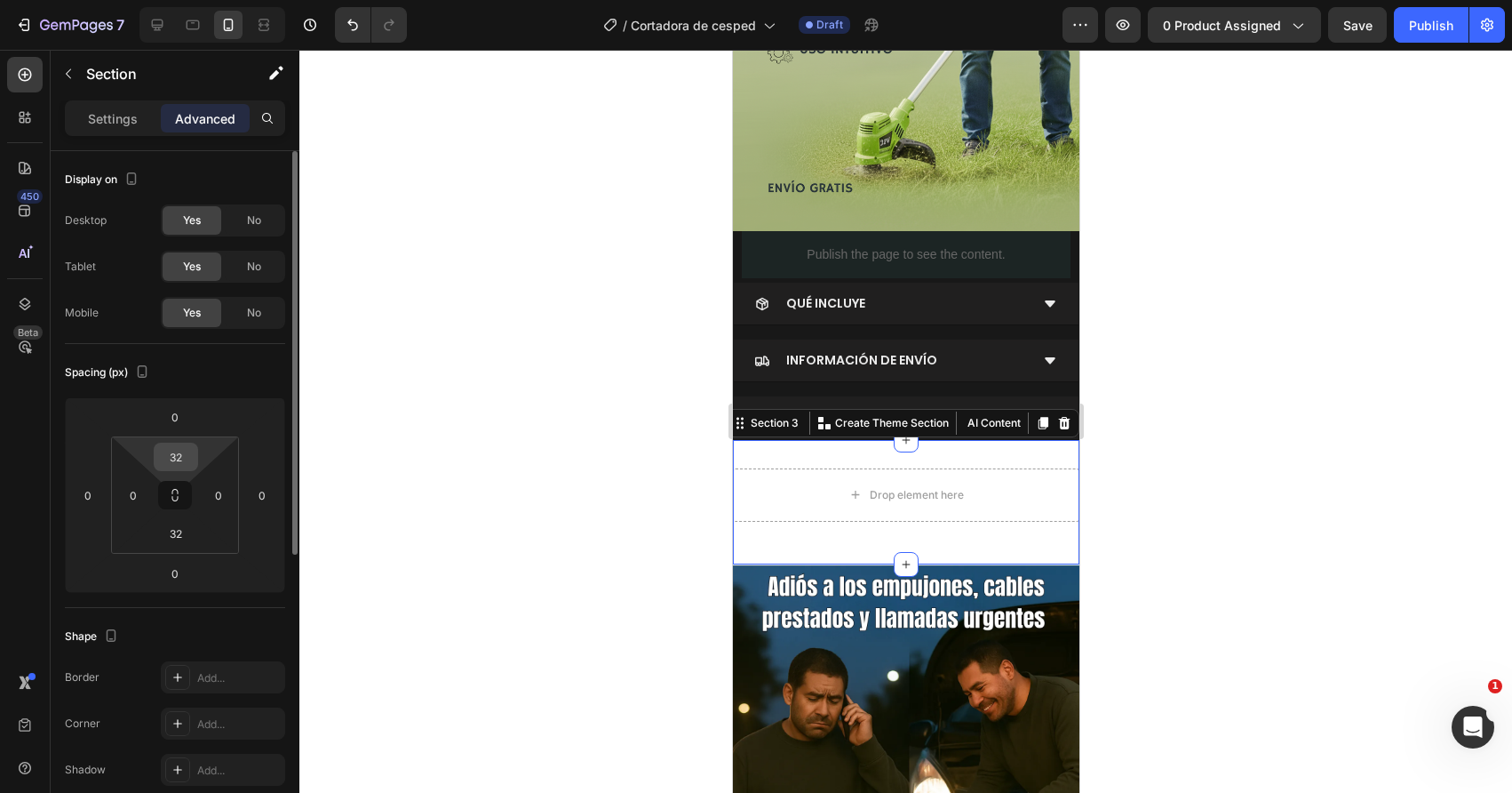
click at [167, 460] on input "32" at bounding box center [176, 456] width 35 height 27
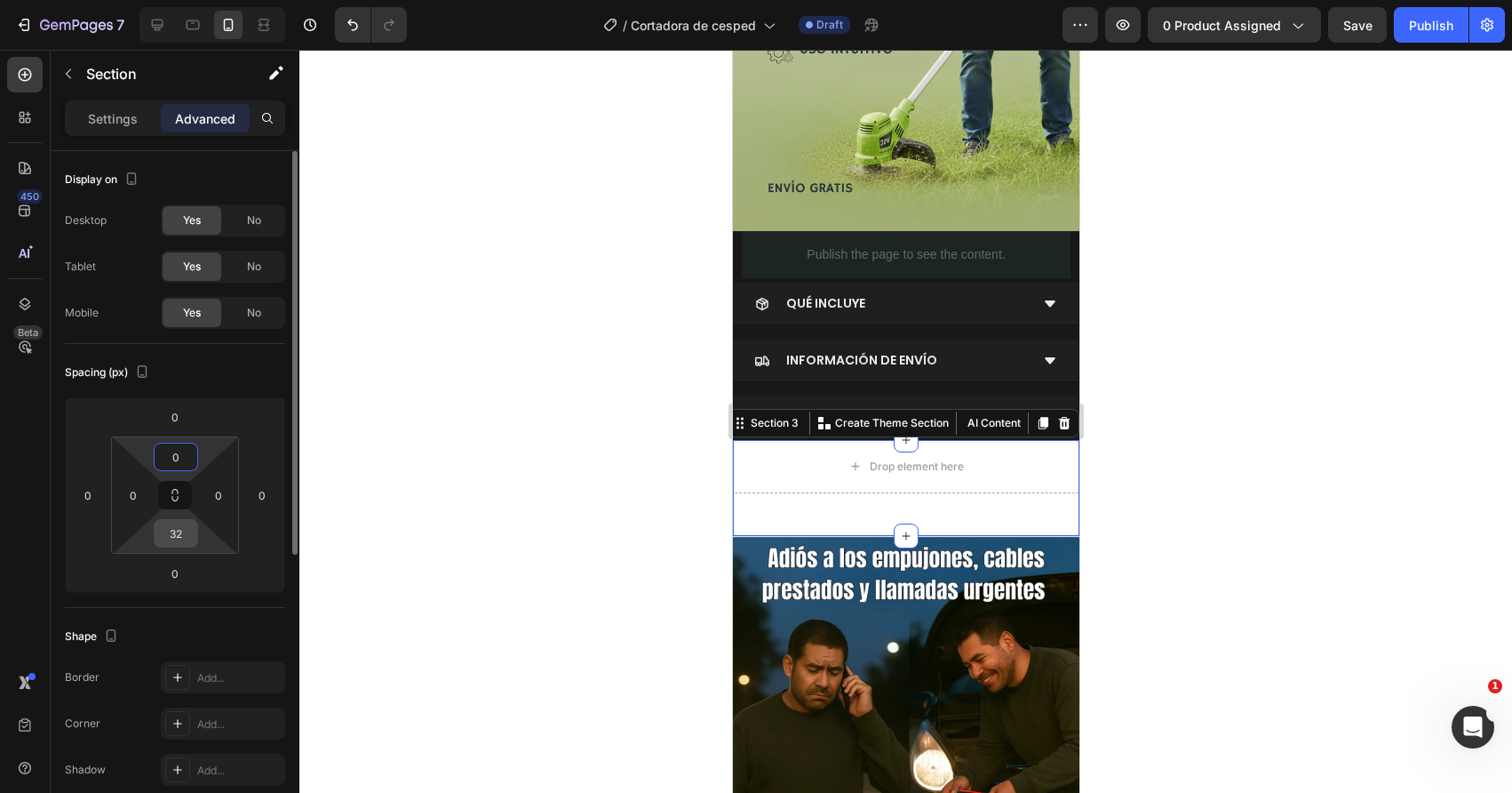
type input "0"
click at [174, 534] on input "32" at bounding box center [176, 533] width 35 height 27
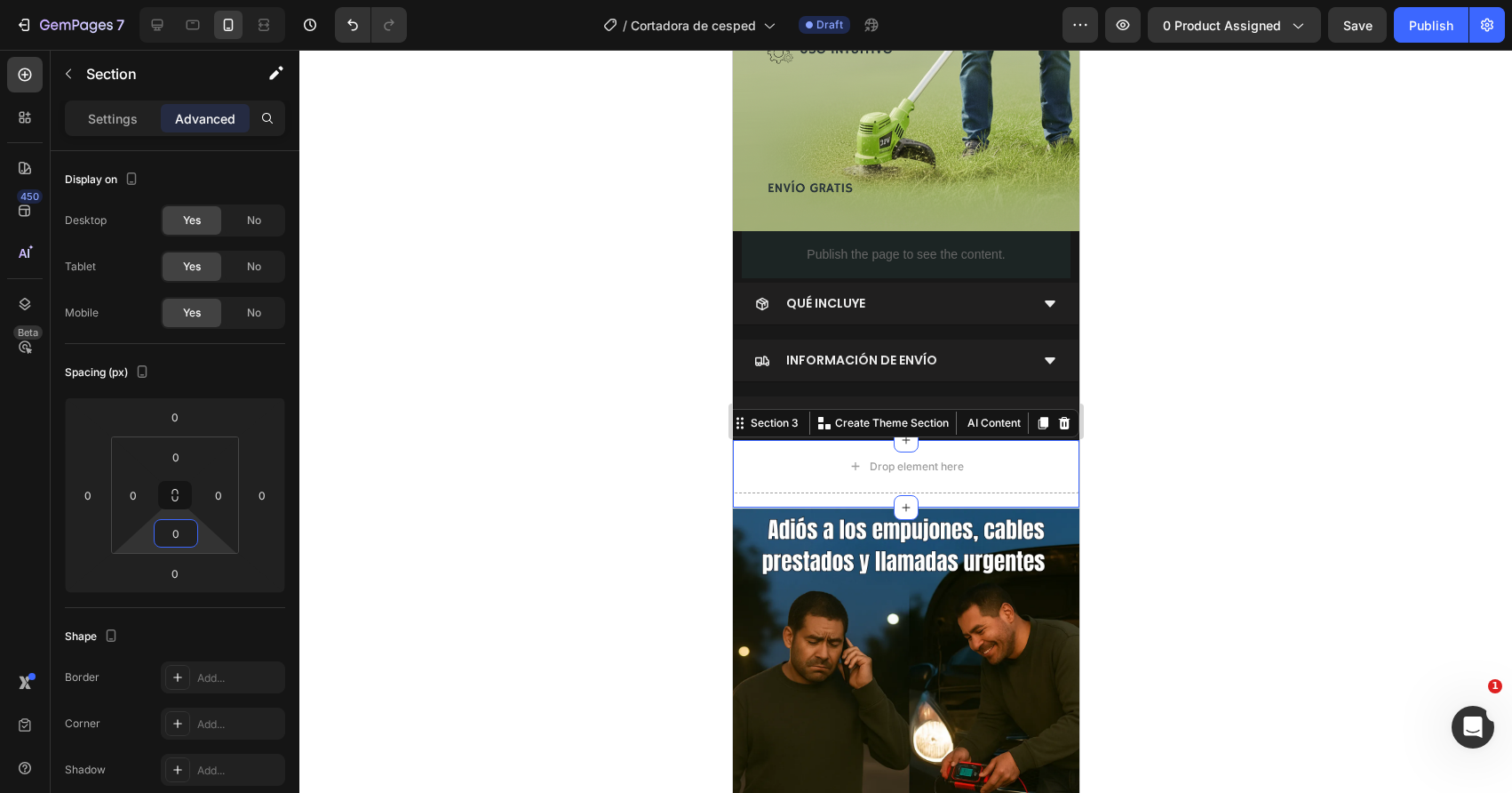
type input "0"
click at [757, 496] on div "Drop element here Row" at bounding box center [905, 473] width 347 height 68
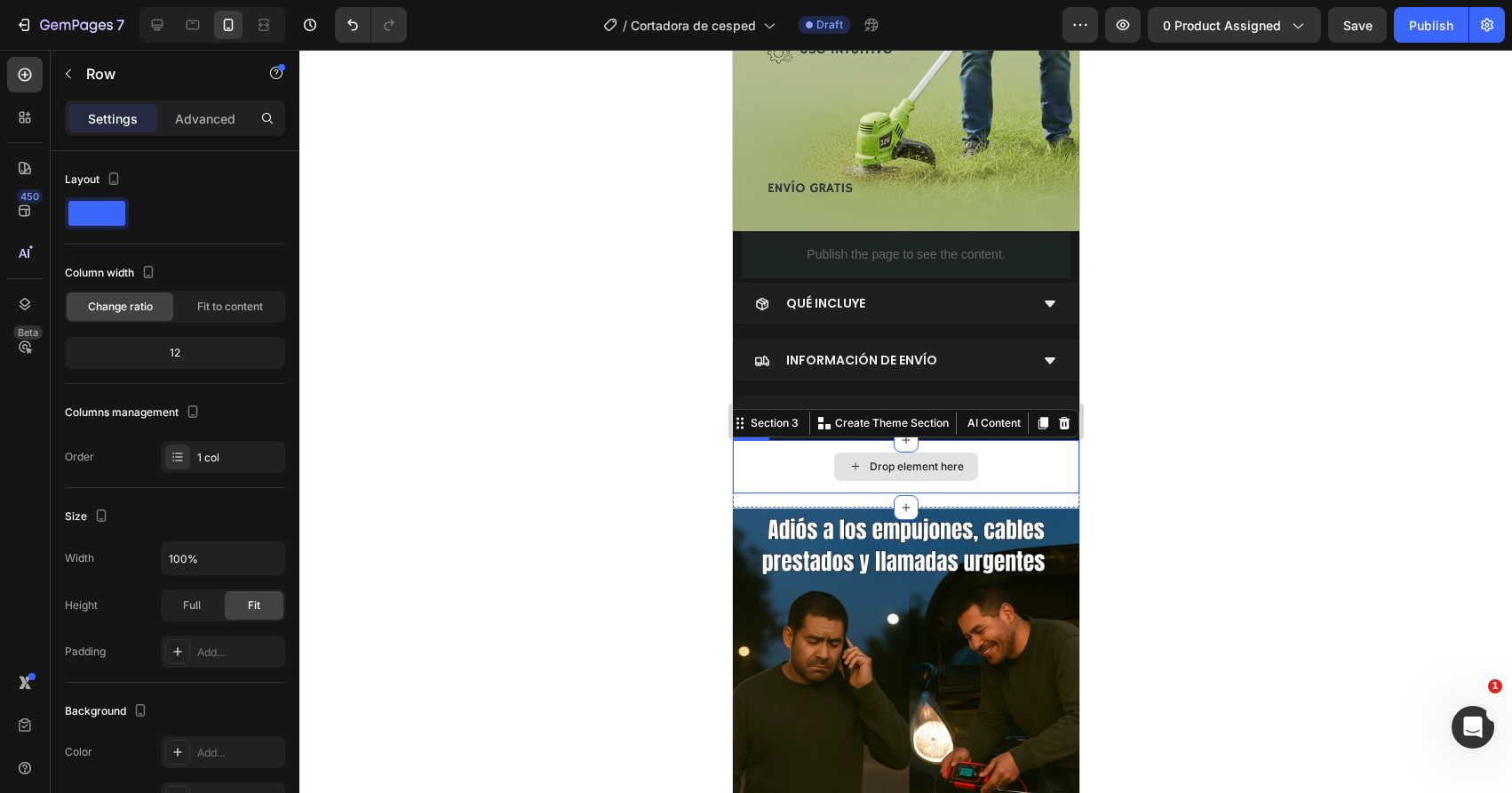
click at [757, 483] on div "Drop element here" at bounding box center [905, 466] width 347 height 53
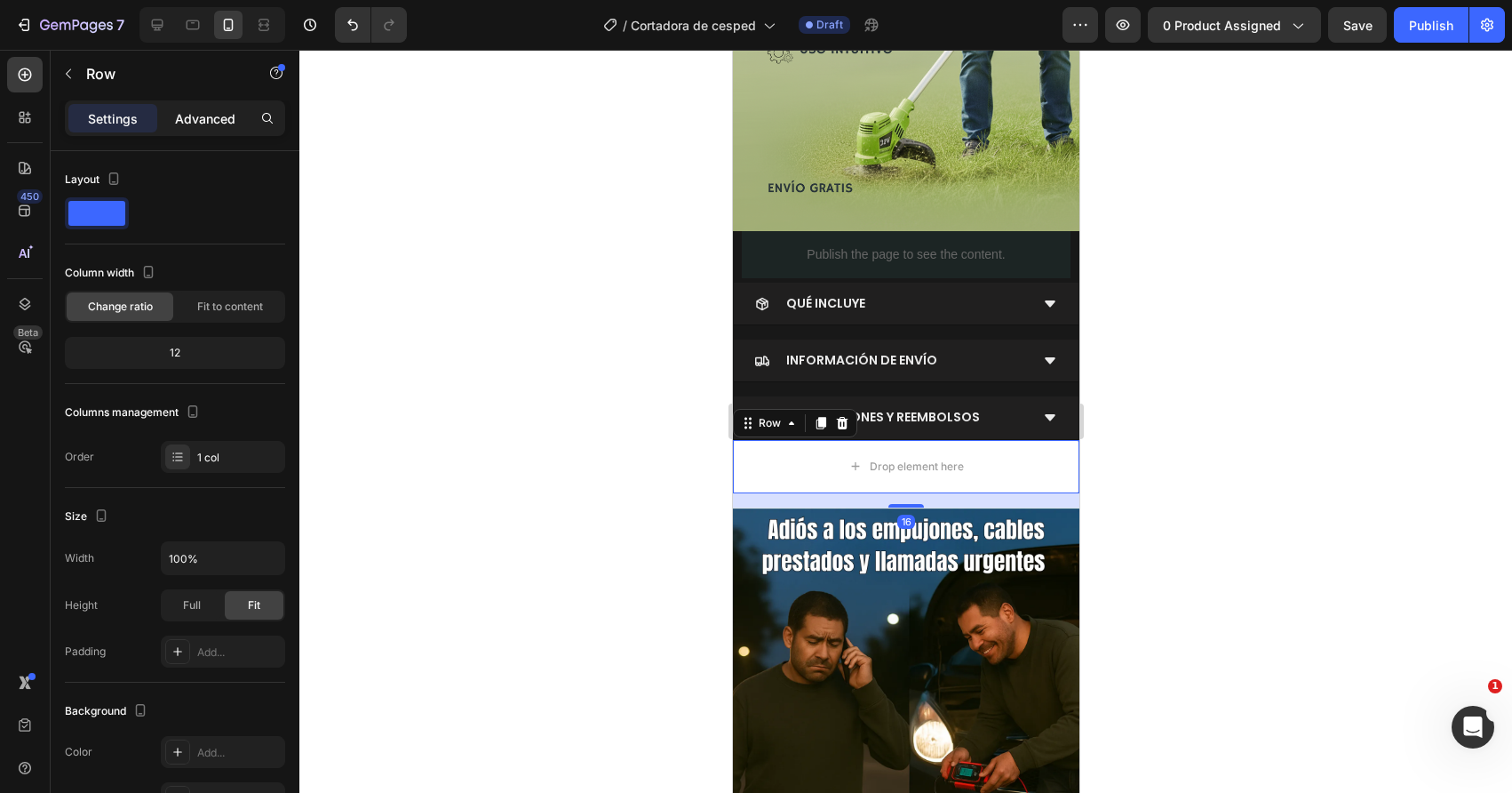
click at [180, 109] on p "Advanced" at bounding box center [205, 118] width 60 height 19
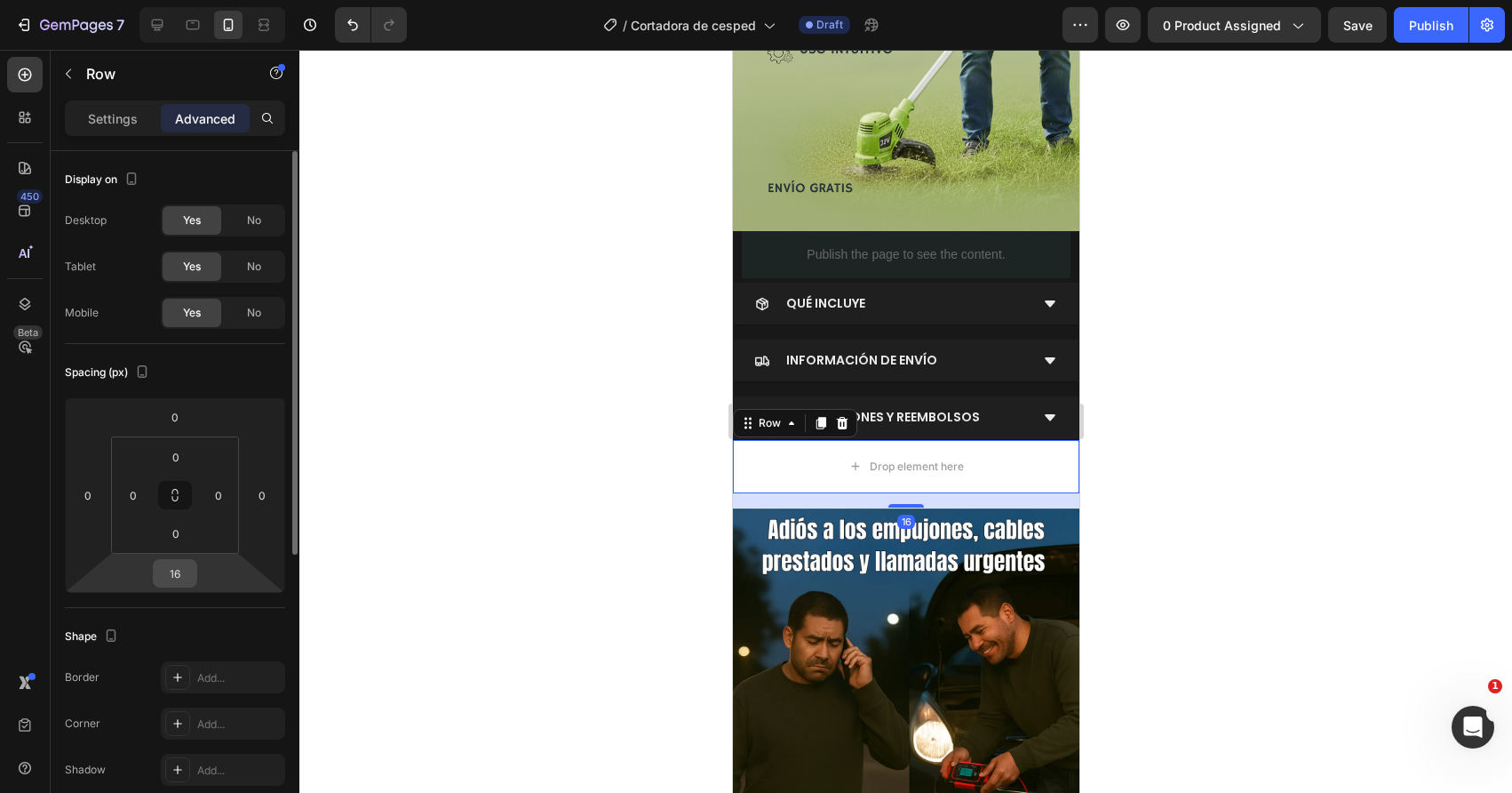
click at [178, 573] on input "16" at bounding box center [175, 572] width 35 height 27
type input "0"
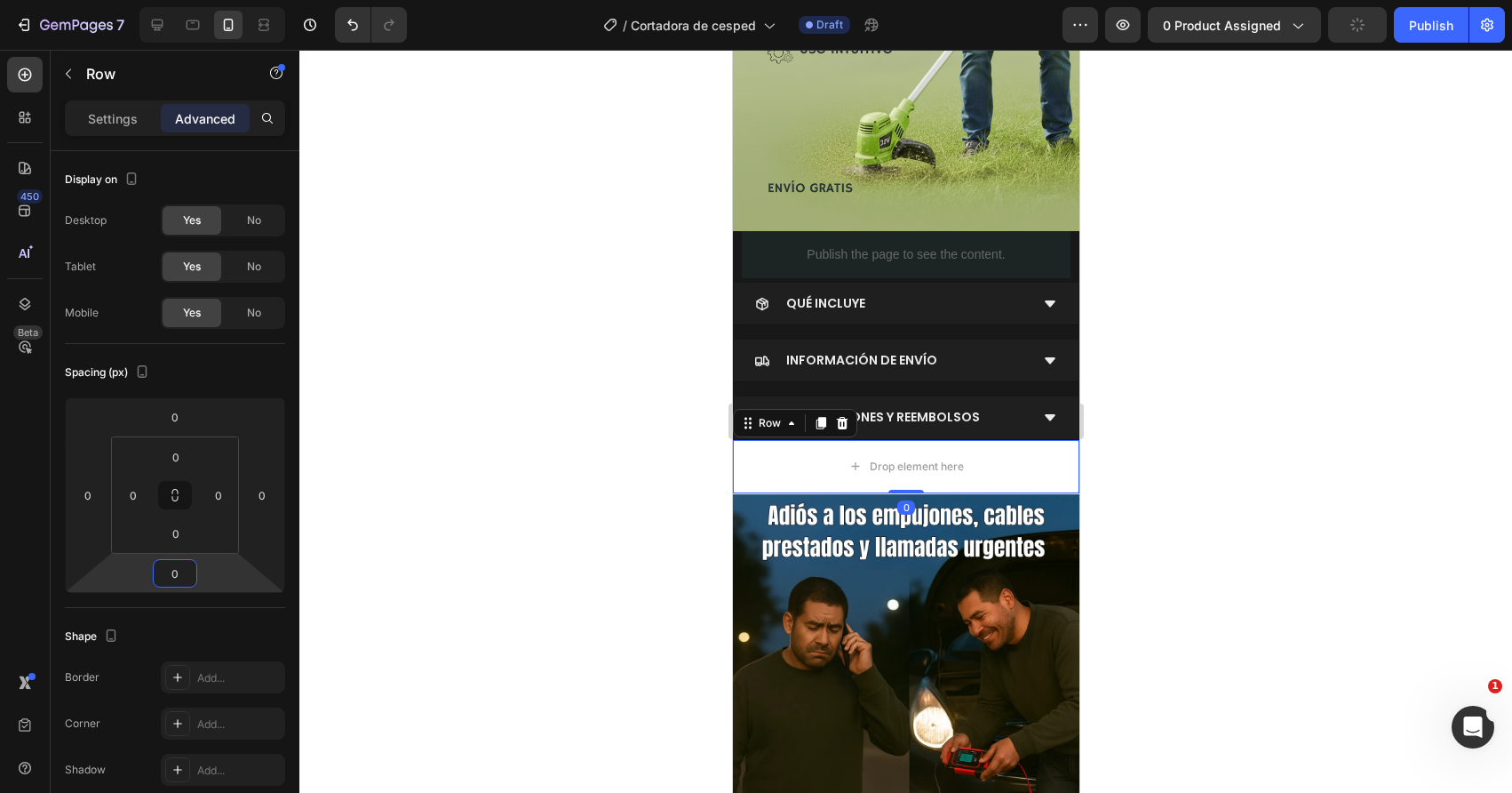
click at [532, 484] on div at bounding box center [905, 422] width 1213 height 743
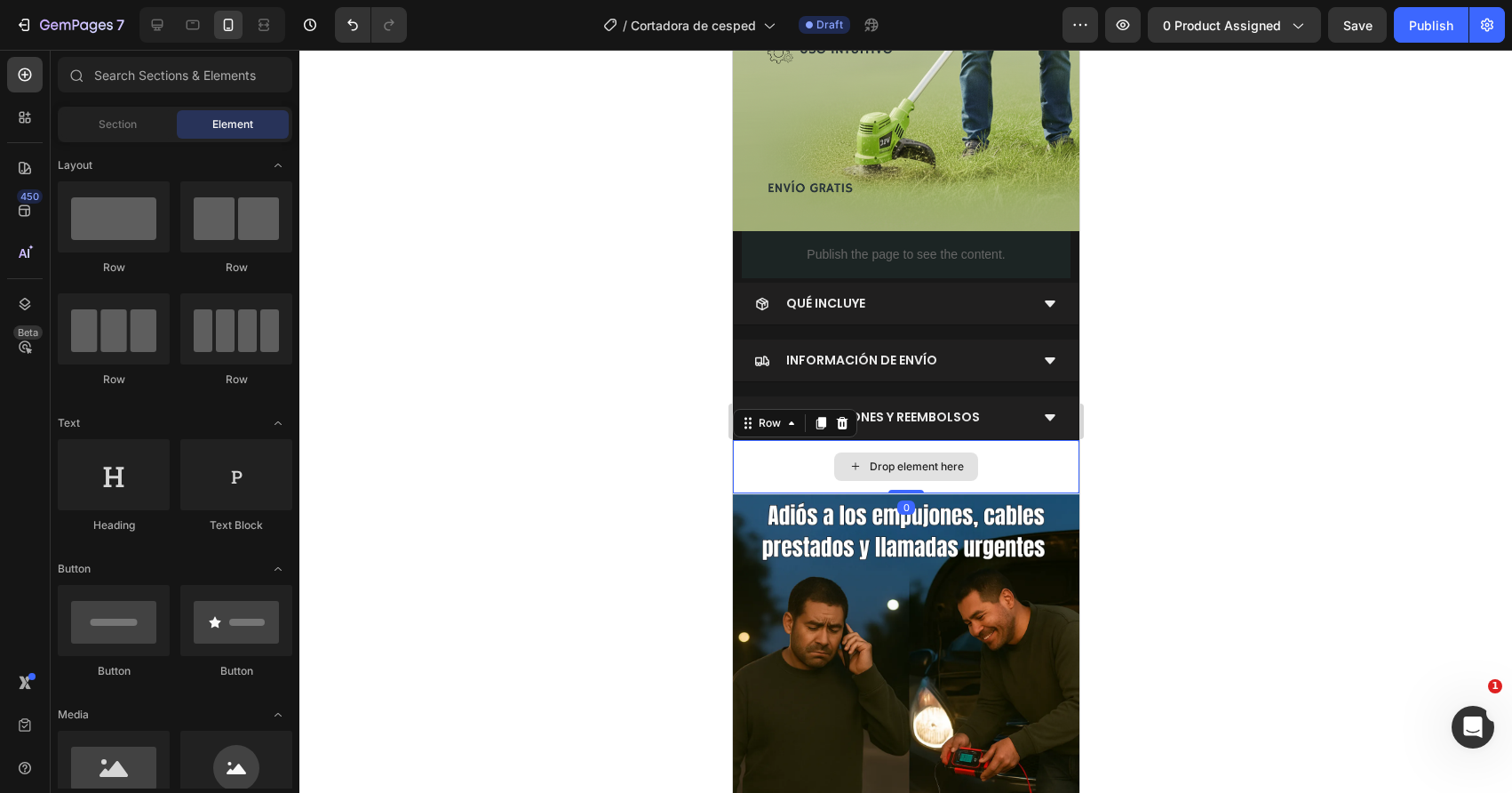
click at [734, 483] on div "Drop element here" at bounding box center [905, 466] width 347 height 53
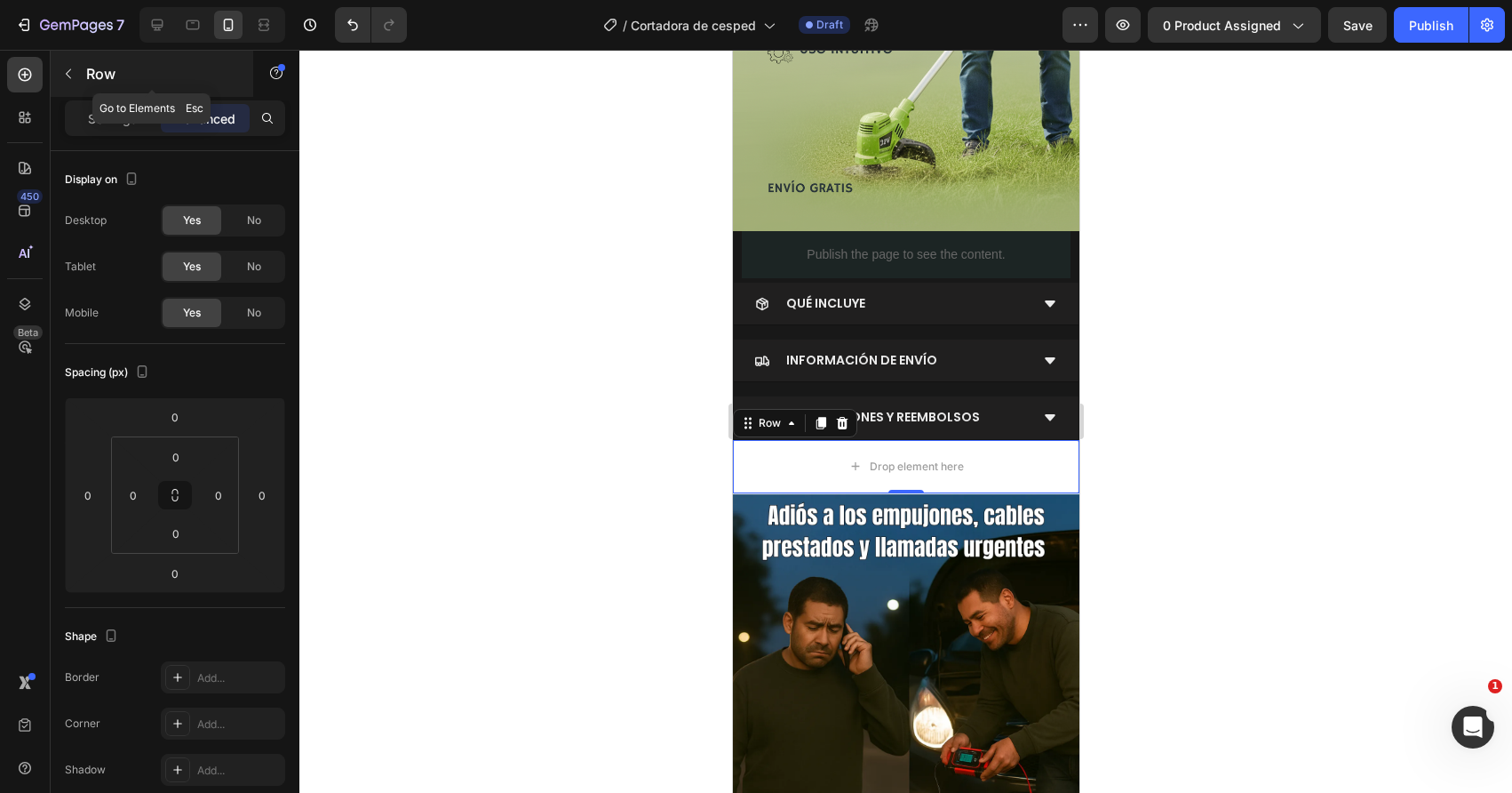
click at [78, 89] on div "Row" at bounding box center [152, 73] width 203 height 46
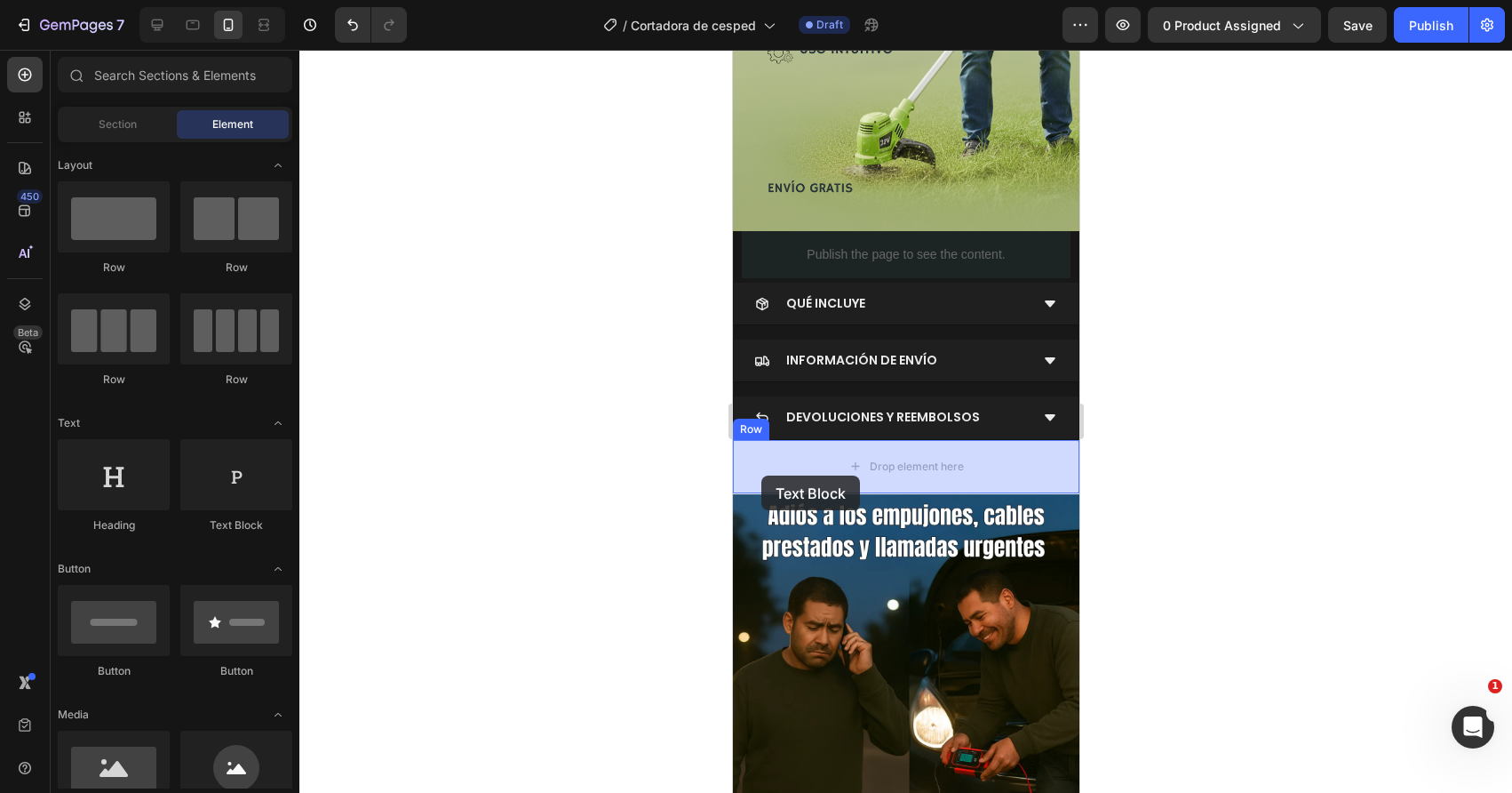
drag, startPoint x: 924, startPoint y: 538, endPoint x: 760, endPoint y: 476, distance: 175.3
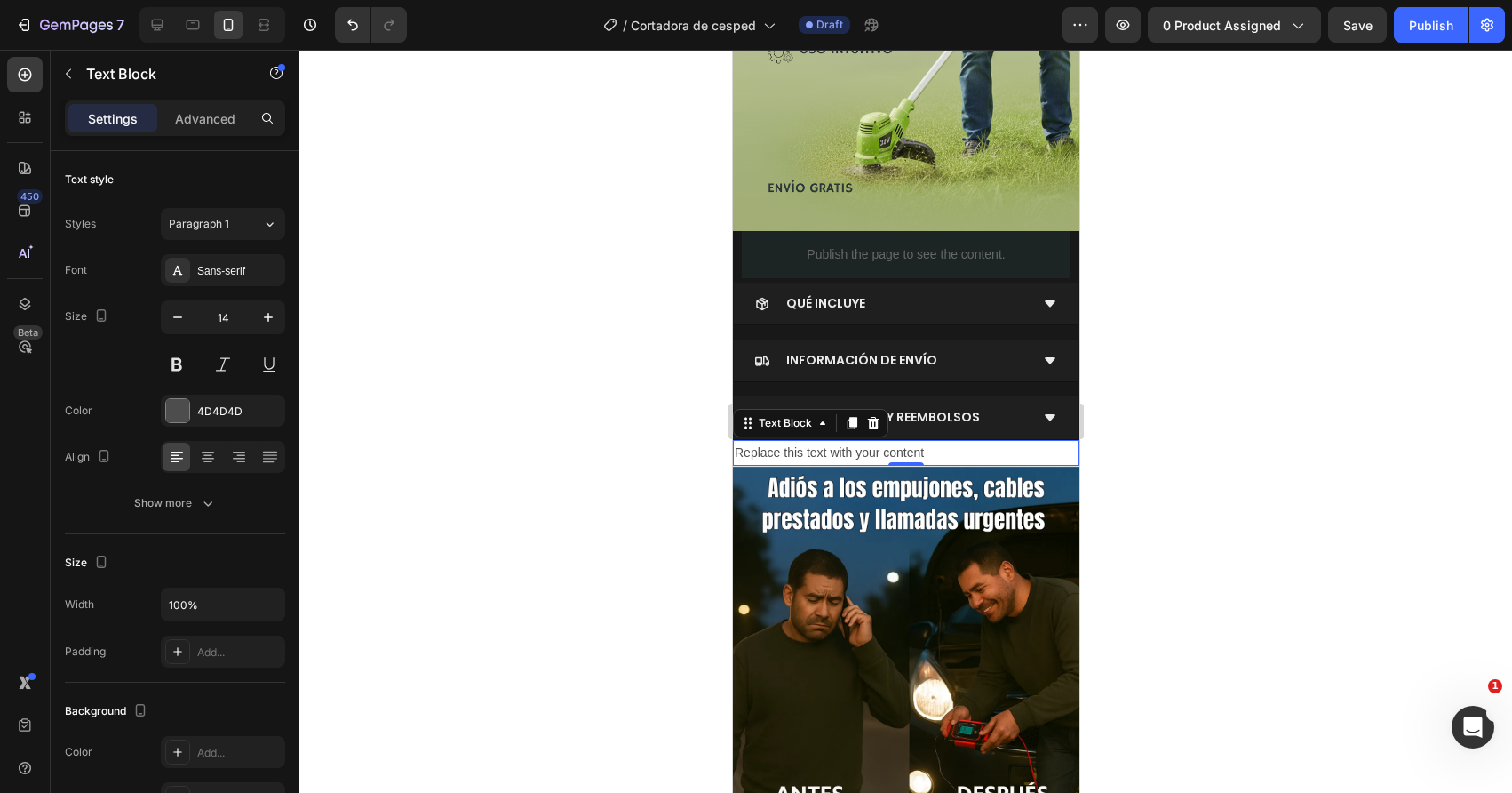
click at [988, 457] on div "Replace this text with your content" at bounding box center [905, 452] width 347 height 26
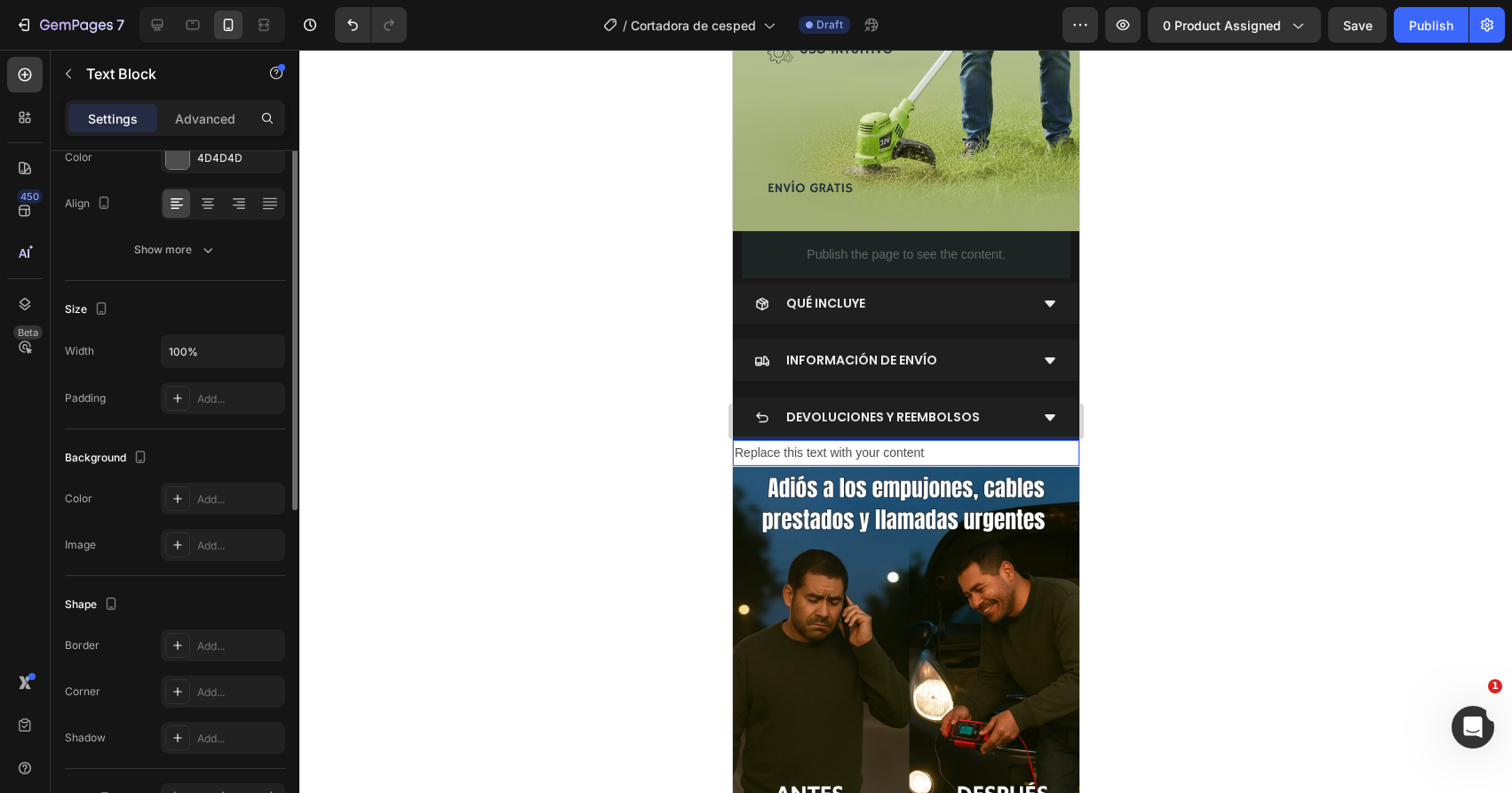
scroll to position [0, 0]
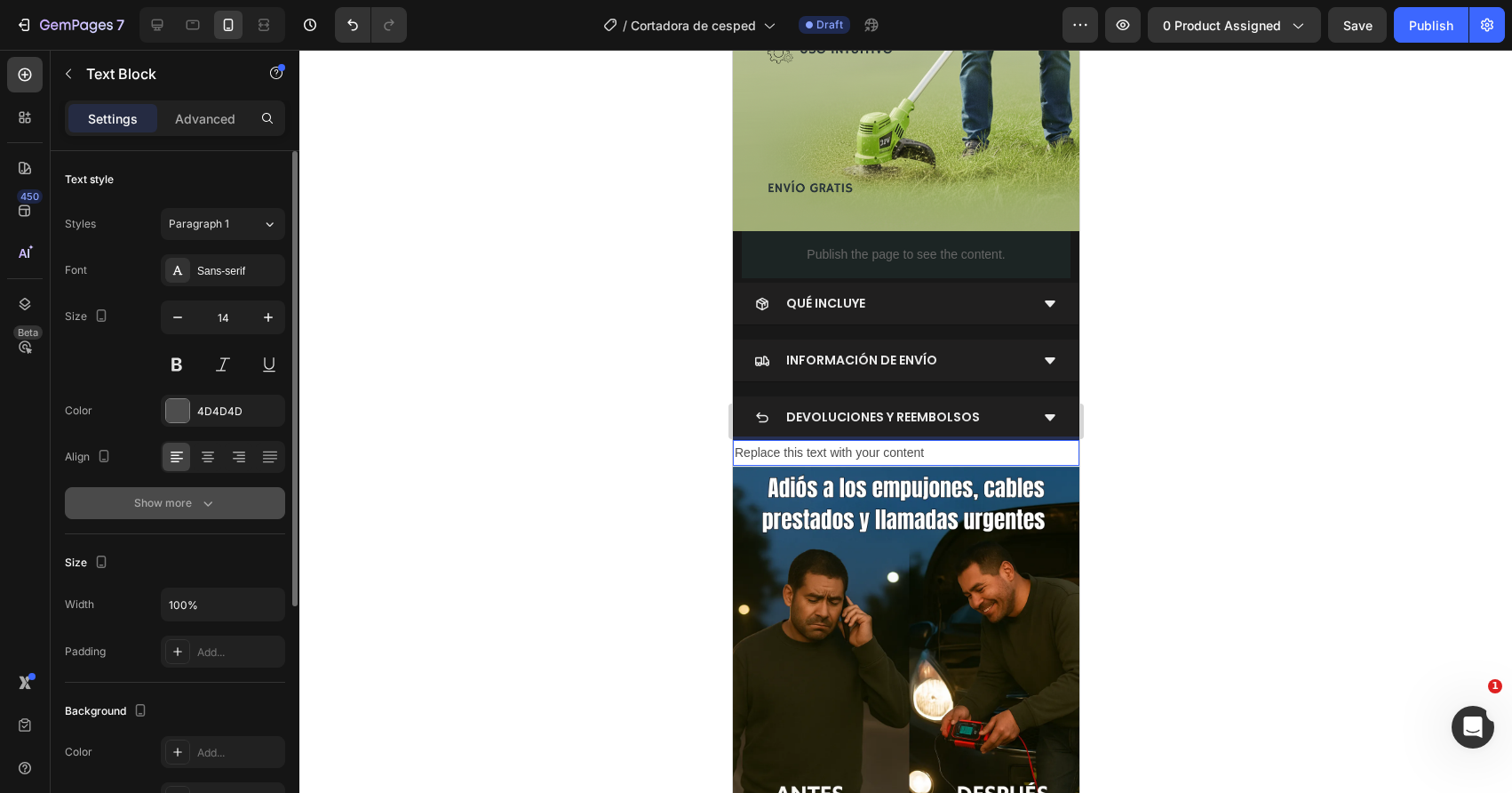
click at [167, 504] on div "Show more" at bounding box center [175, 502] width 83 height 18
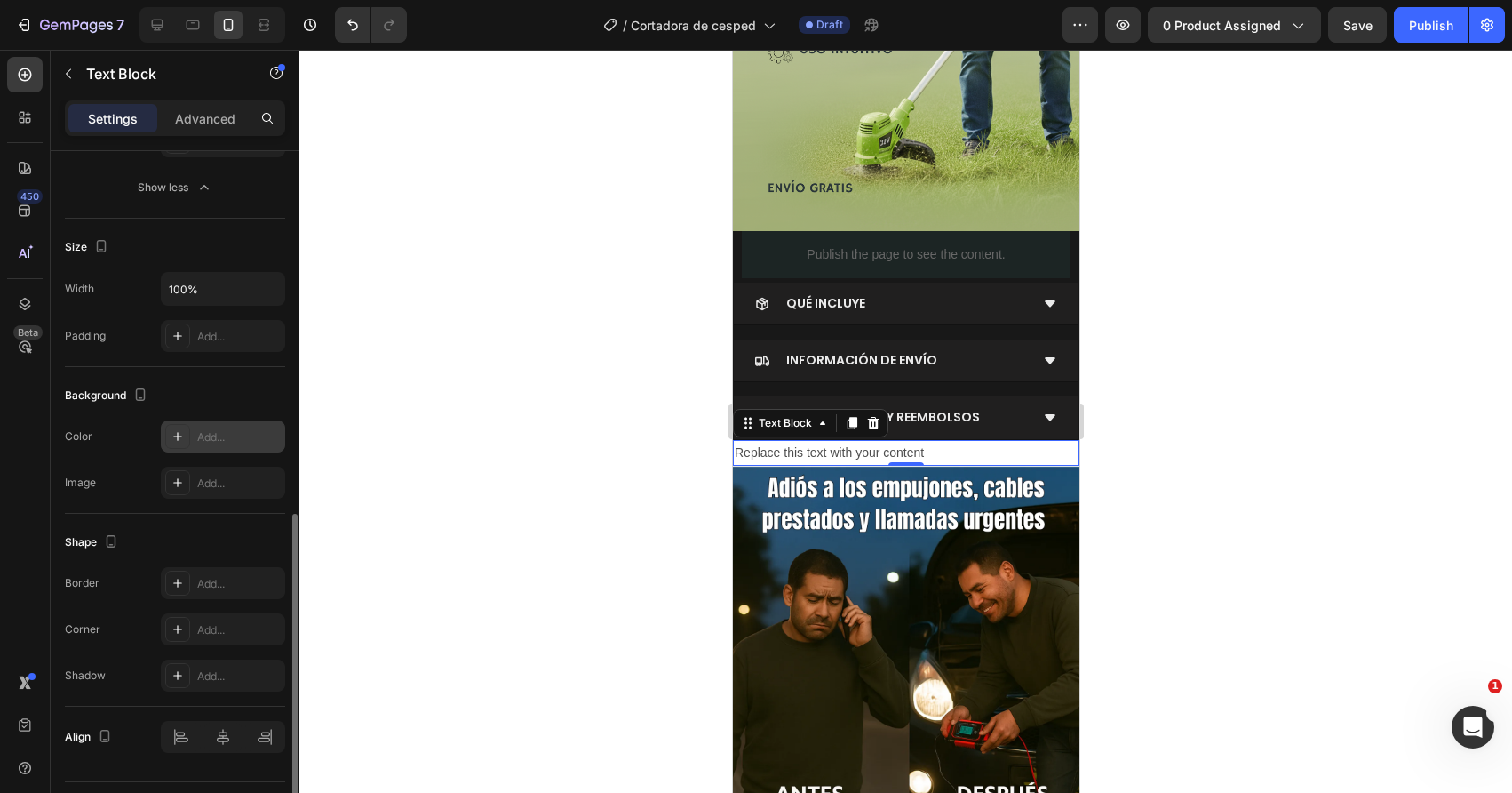
scroll to position [595, 0]
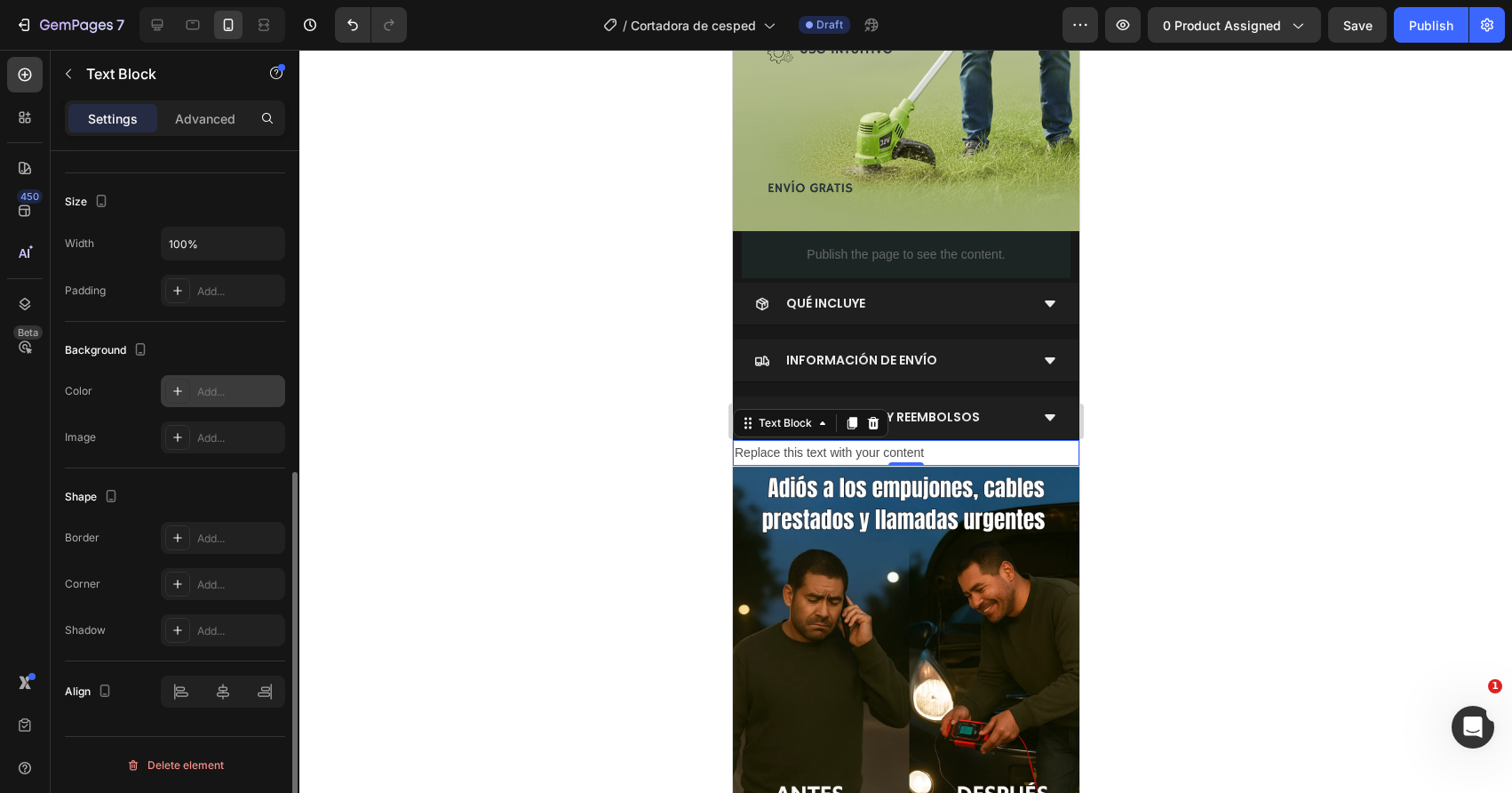
click at [213, 395] on div "Add..." at bounding box center [238, 392] width 84 height 16
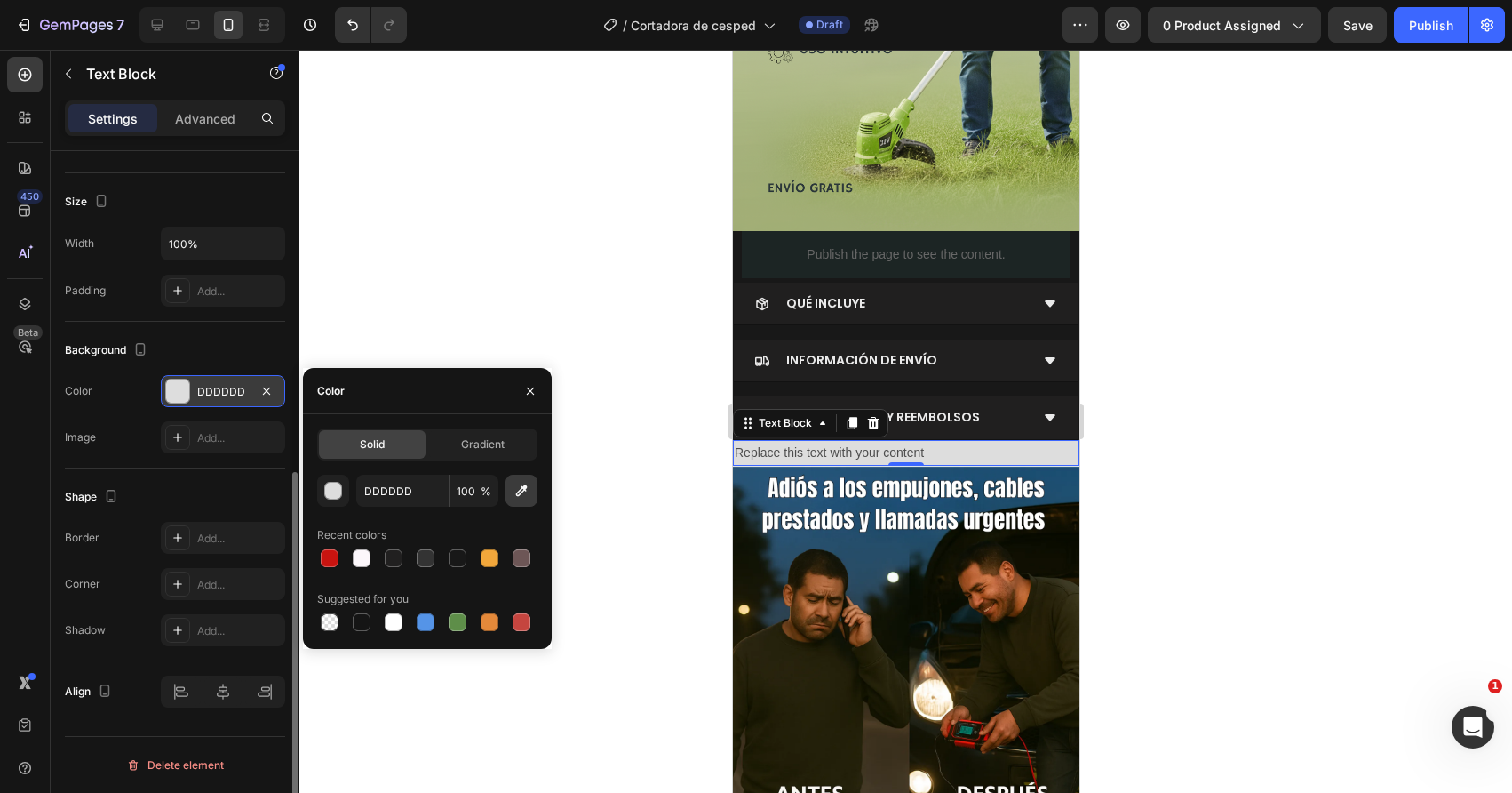
click at [532, 498] on button "button" at bounding box center [521, 491] width 32 height 32
type input "181818"
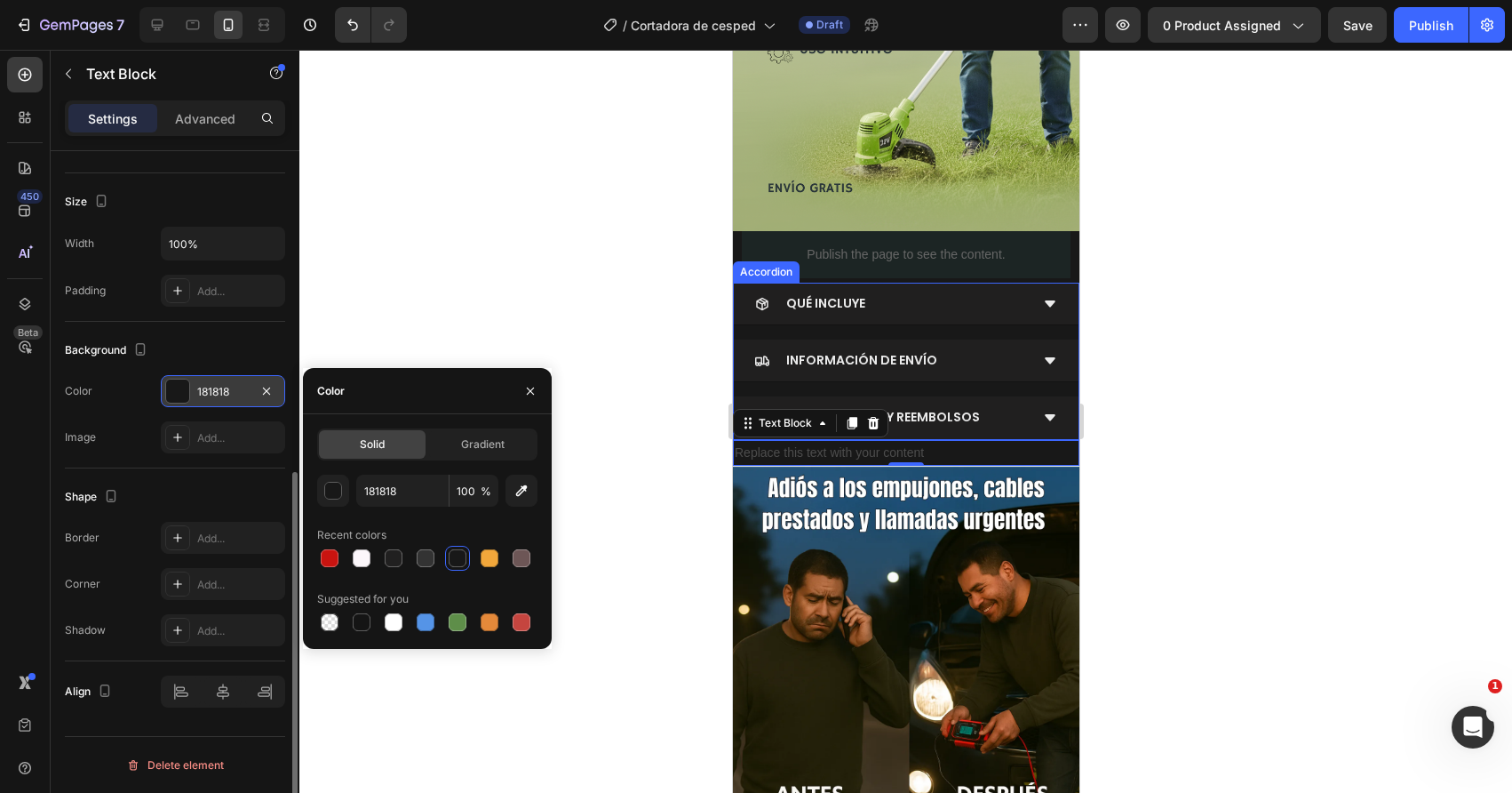
click at [176, 204] on div "Size" at bounding box center [175, 201] width 221 height 29
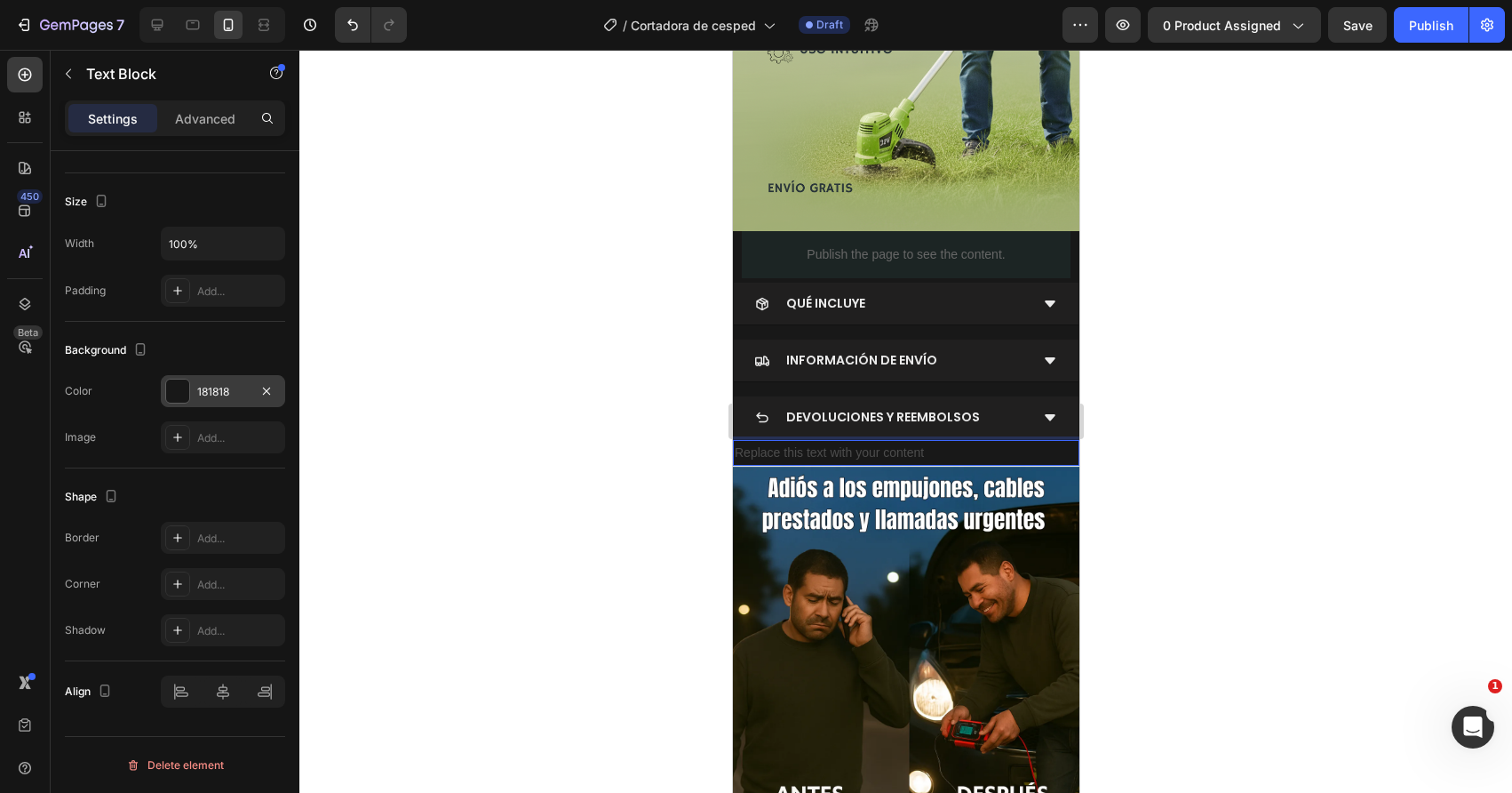
click at [791, 446] on p "Replace this text with your content" at bounding box center [905, 452] width 343 height 23
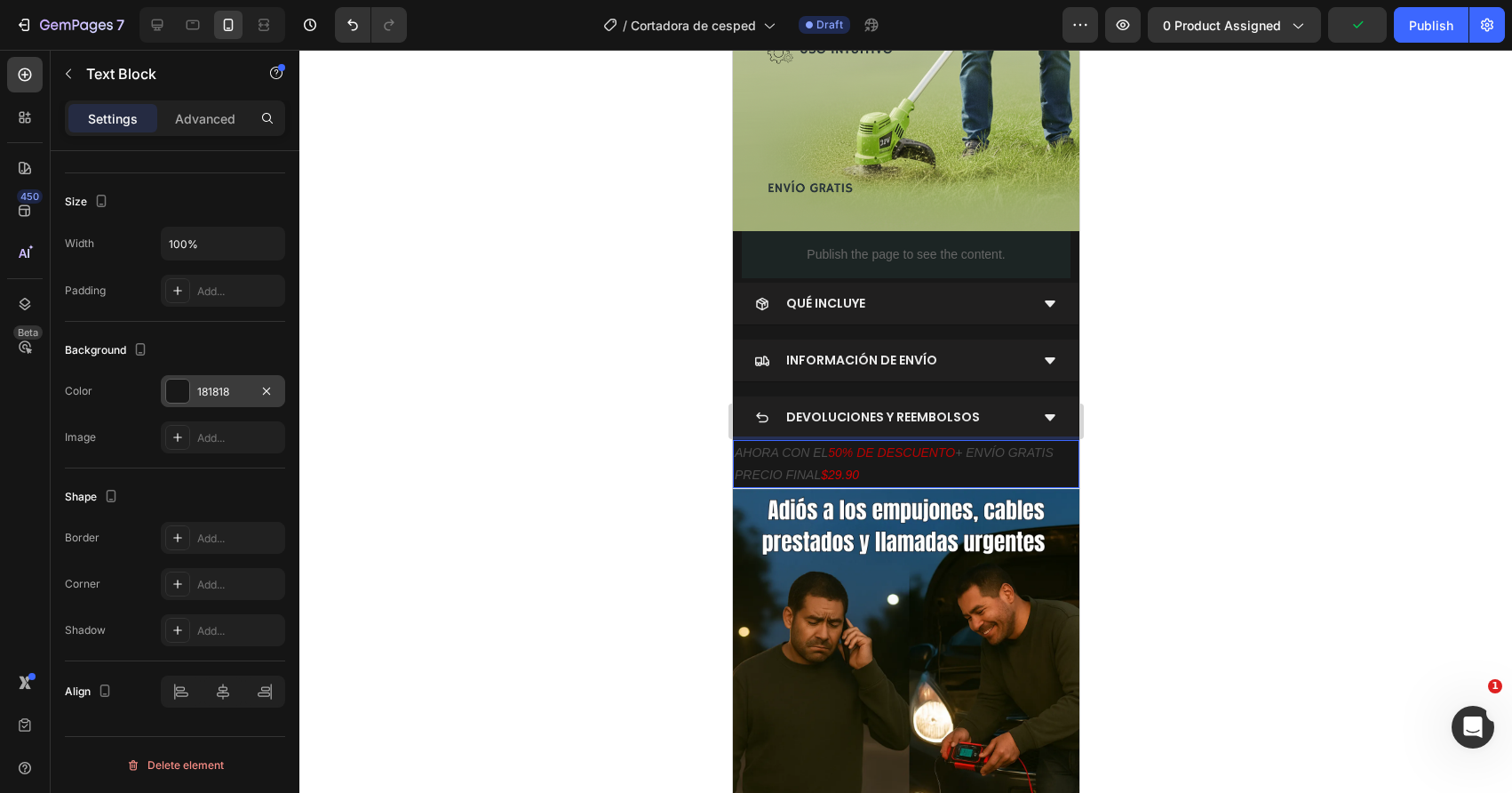
scroll to position [0, 0]
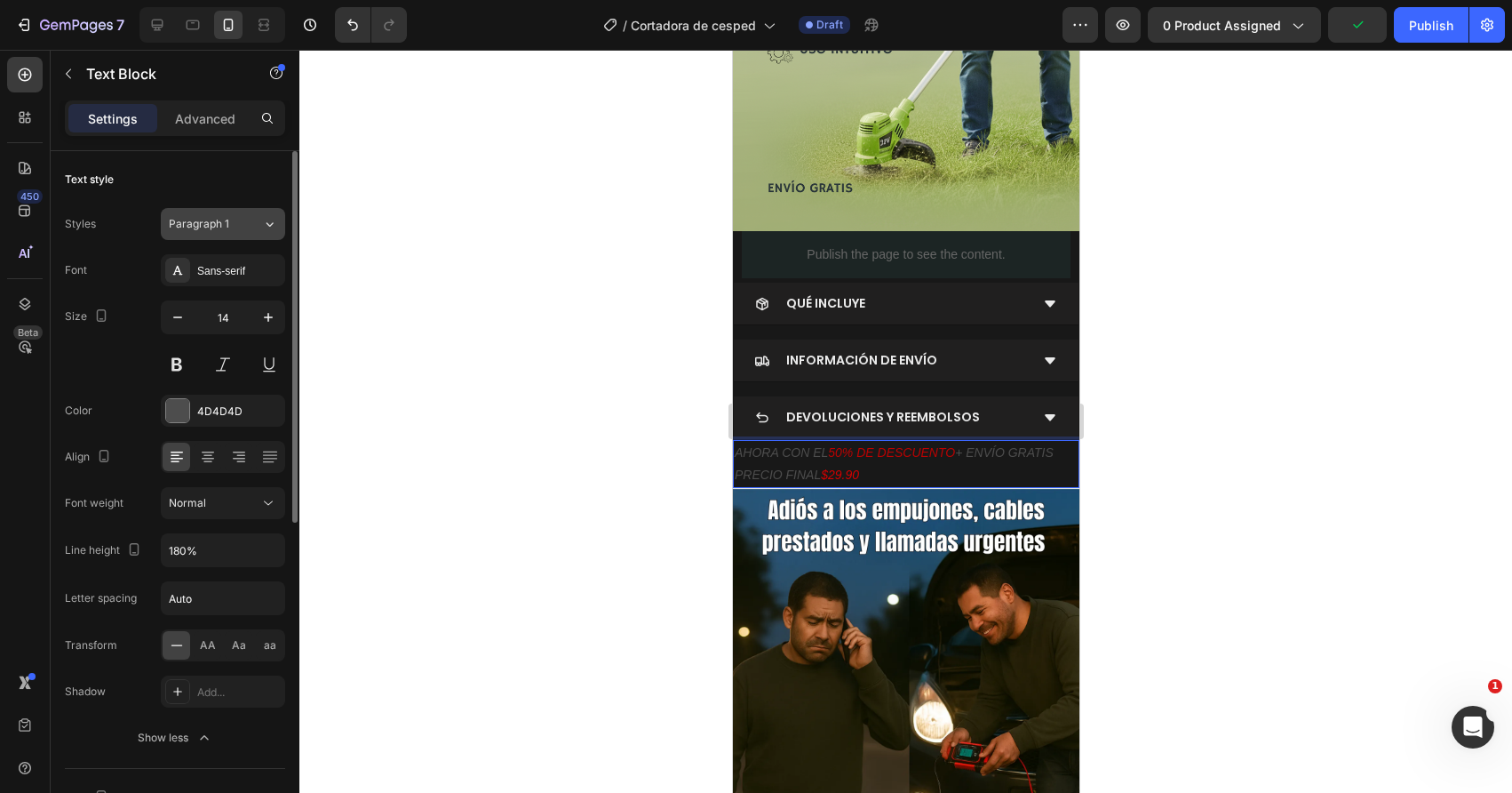
click at [214, 221] on span "Paragraph 1" at bounding box center [198, 224] width 60 height 16
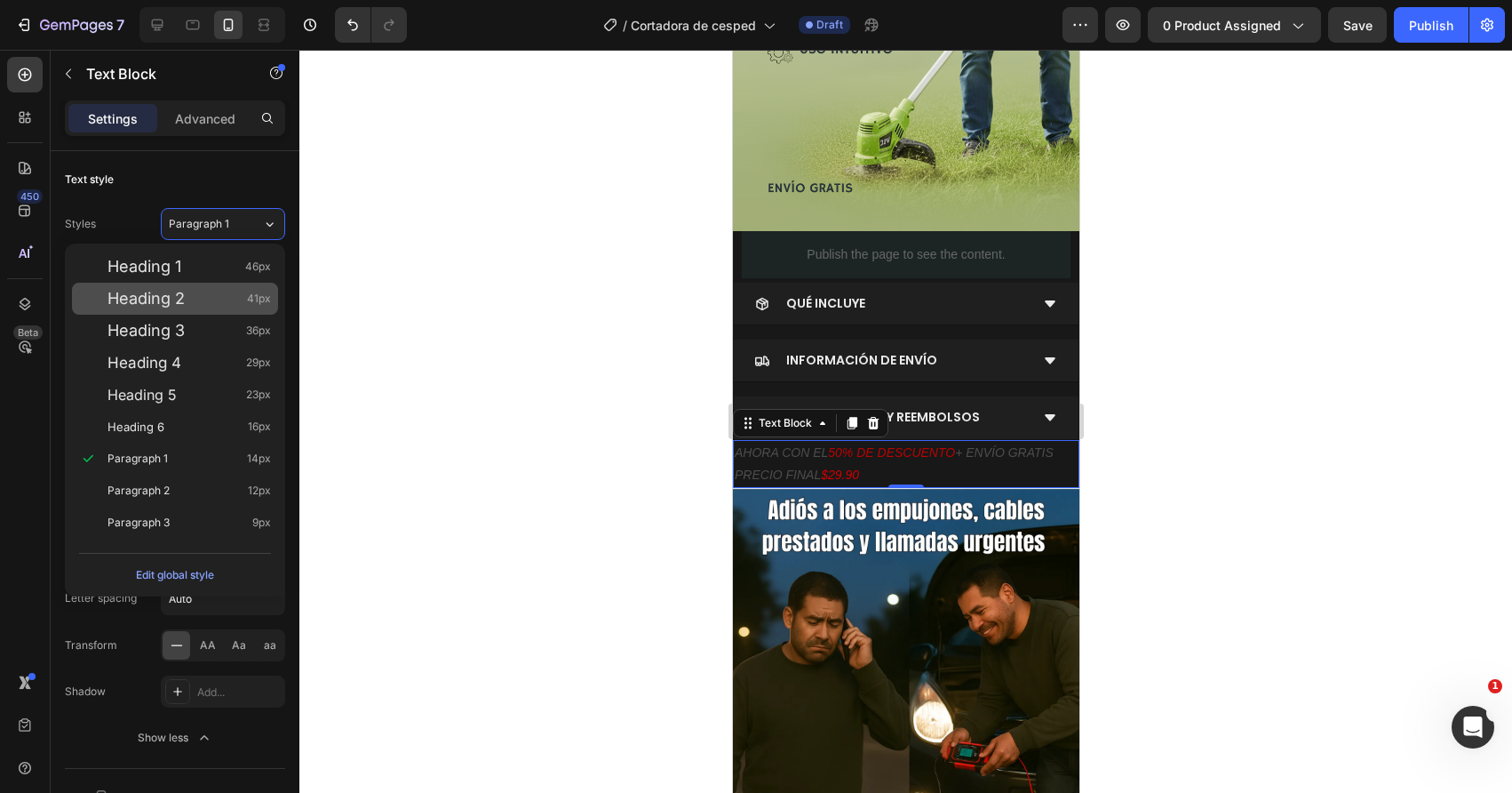
click at [206, 290] on div "Heading 2 41px" at bounding box center [189, 298] width 164 height 18
type input "41"
type input "130%"
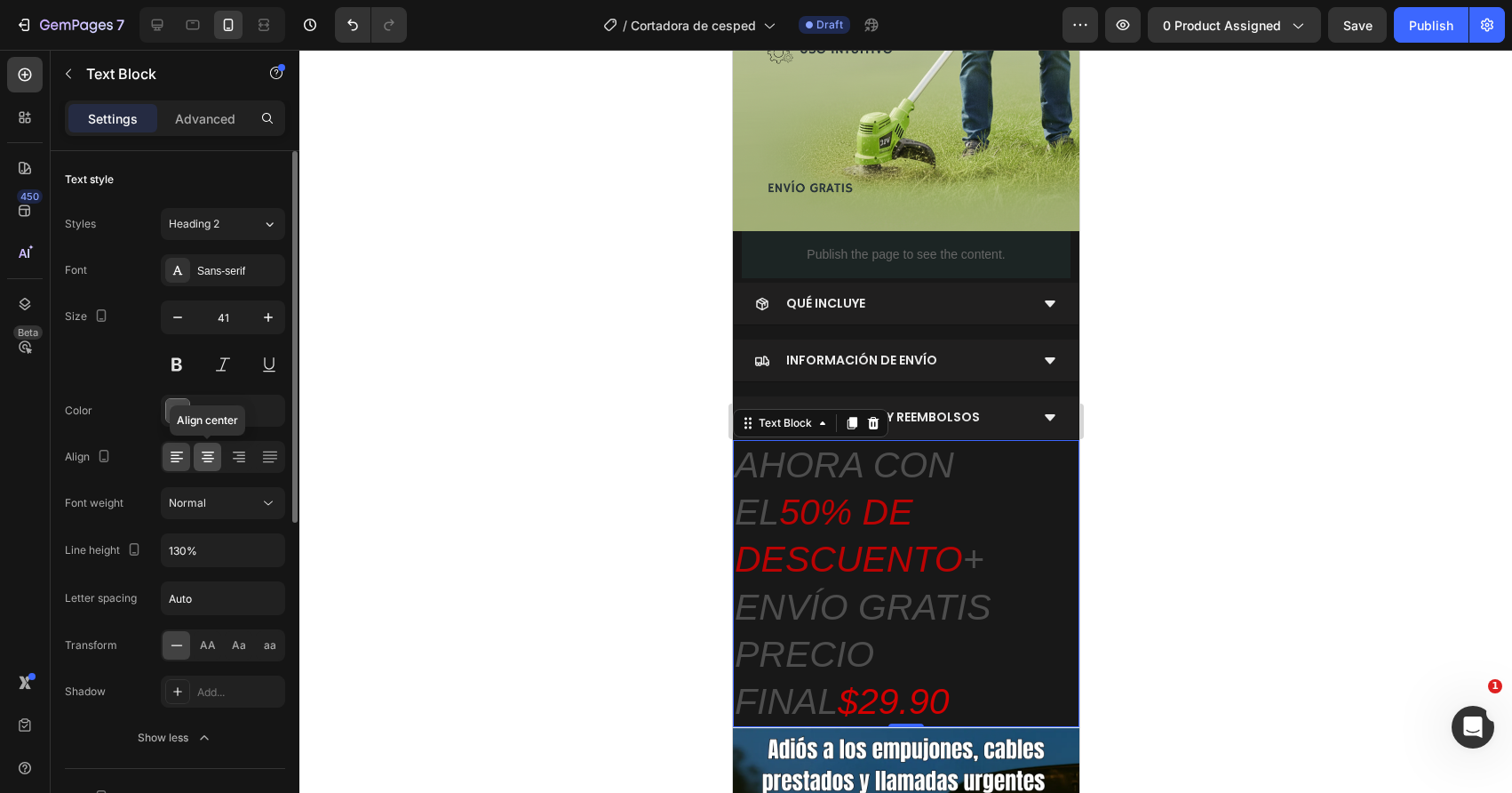
click at [203, 452] on icon at bounding box center [208, 457] width 18 height 18
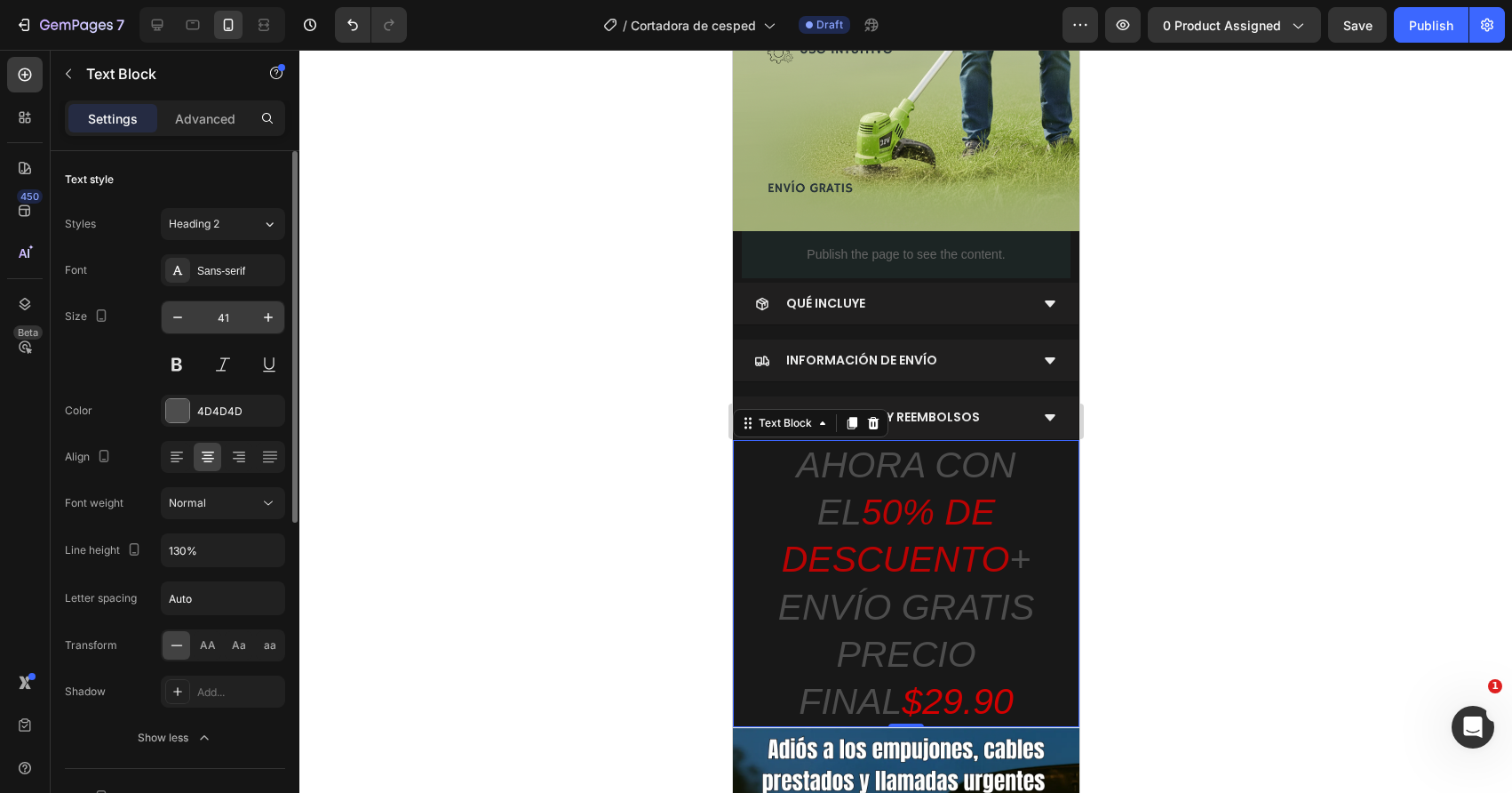
click at [229, 322] on input "41" at bounding box center [224, 317] width 59 height 32
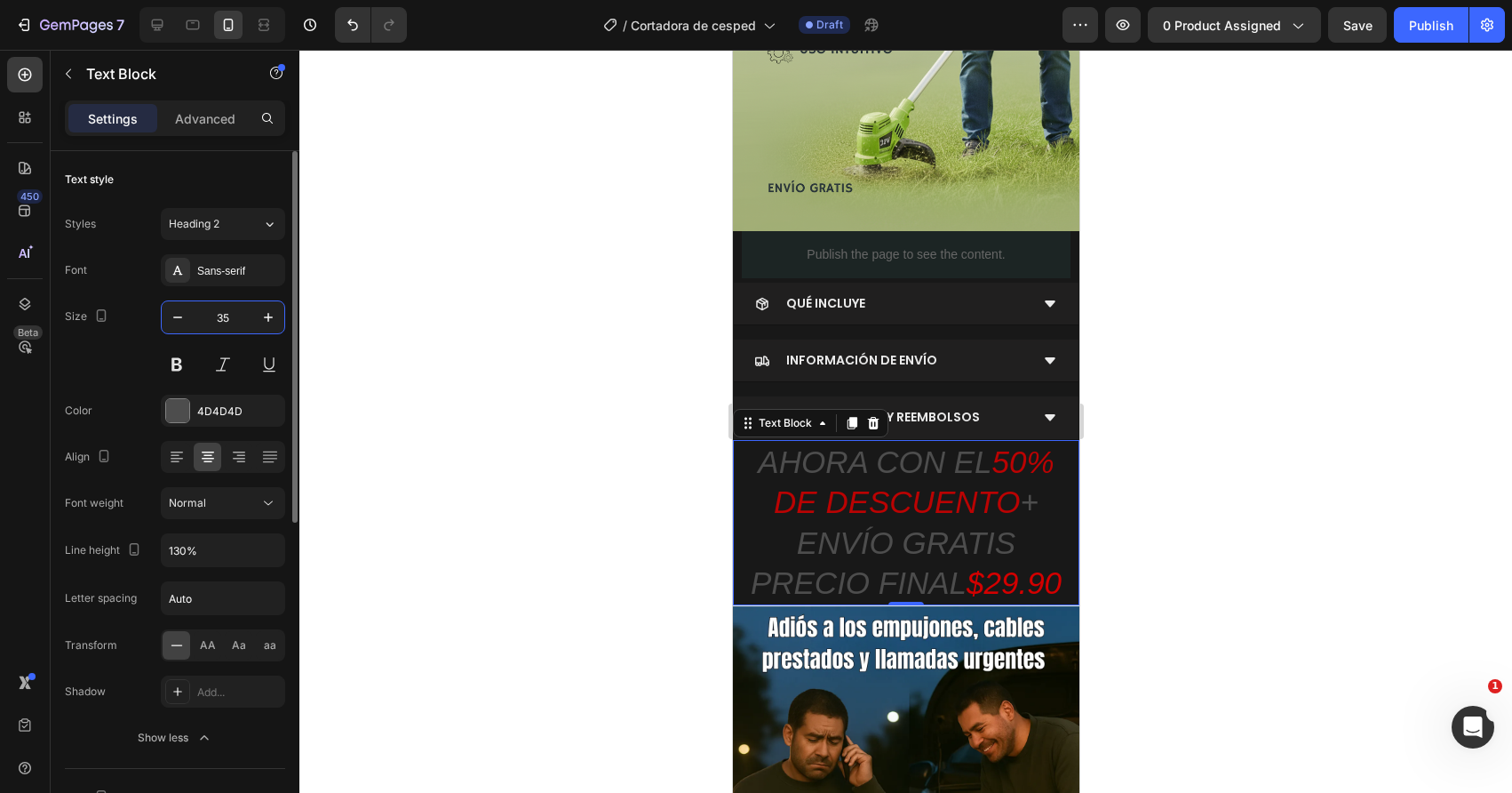
type input "35"
click at [216, 277] on div "Sans-serif" at bounding box center [238, 271] width 84 height 16
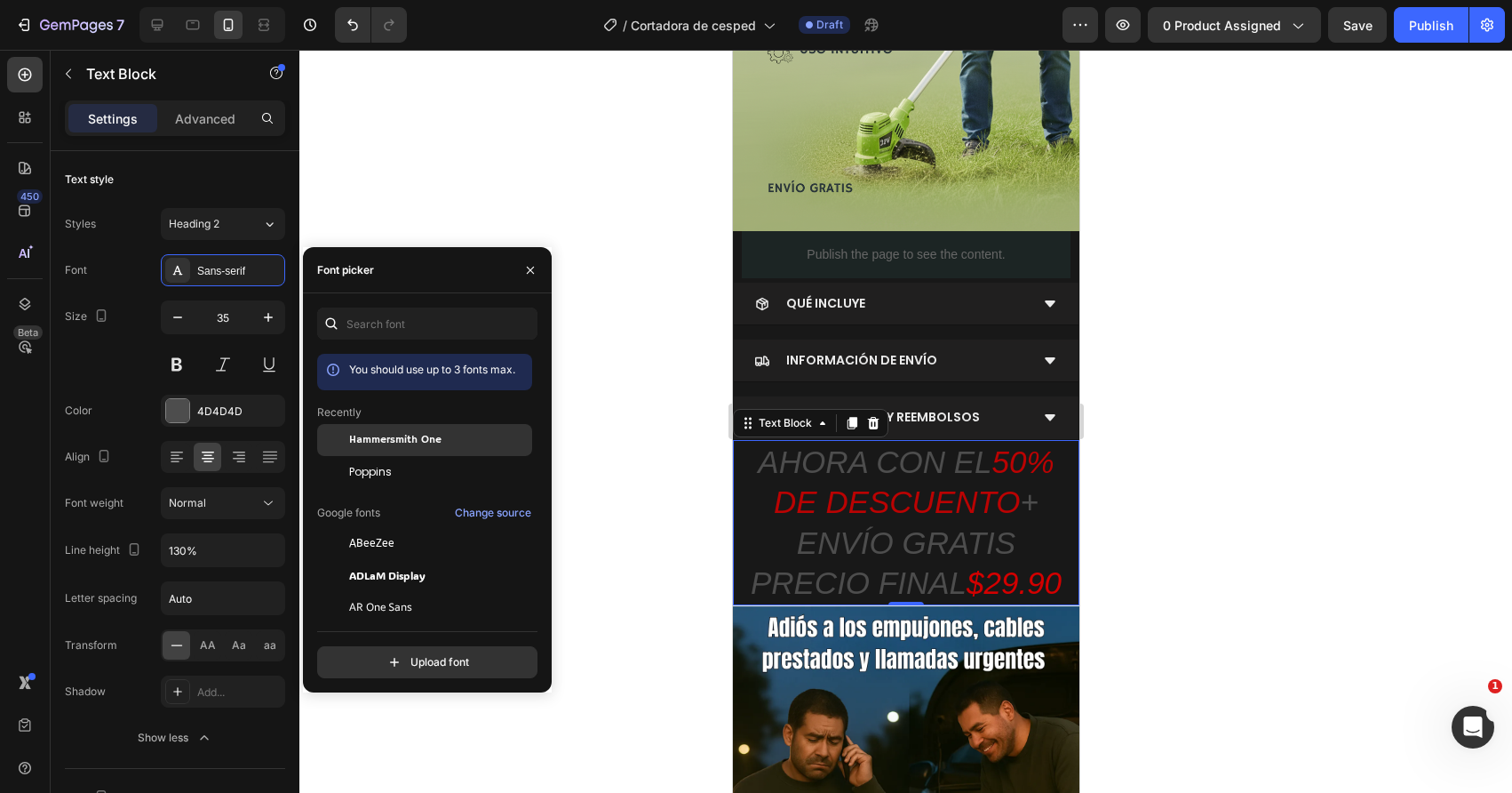
click at [384, 444] on span "Hammersmith One" at bounding box center [395, 439] width 93 height 16
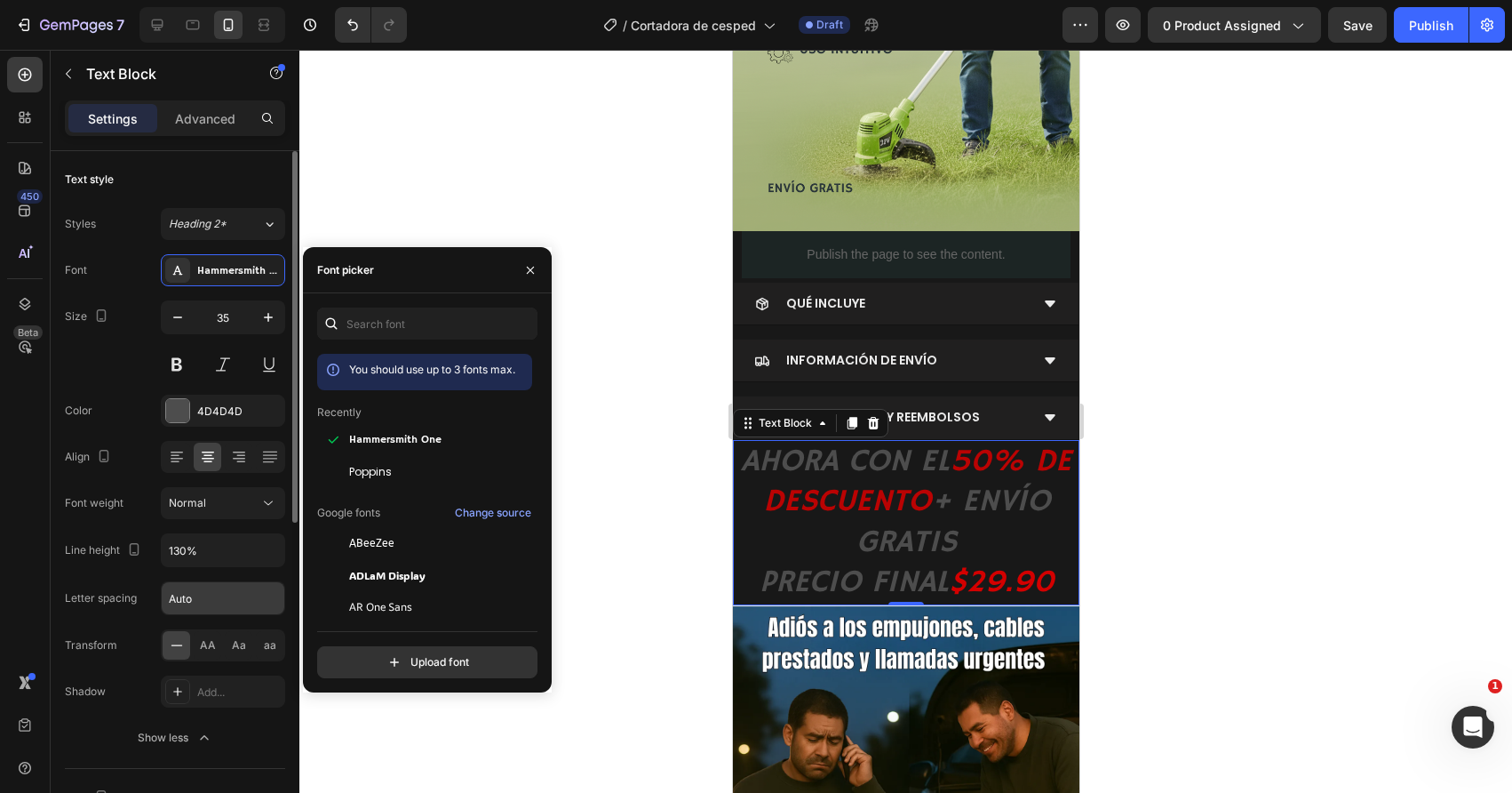
scroll to position [17, 0]
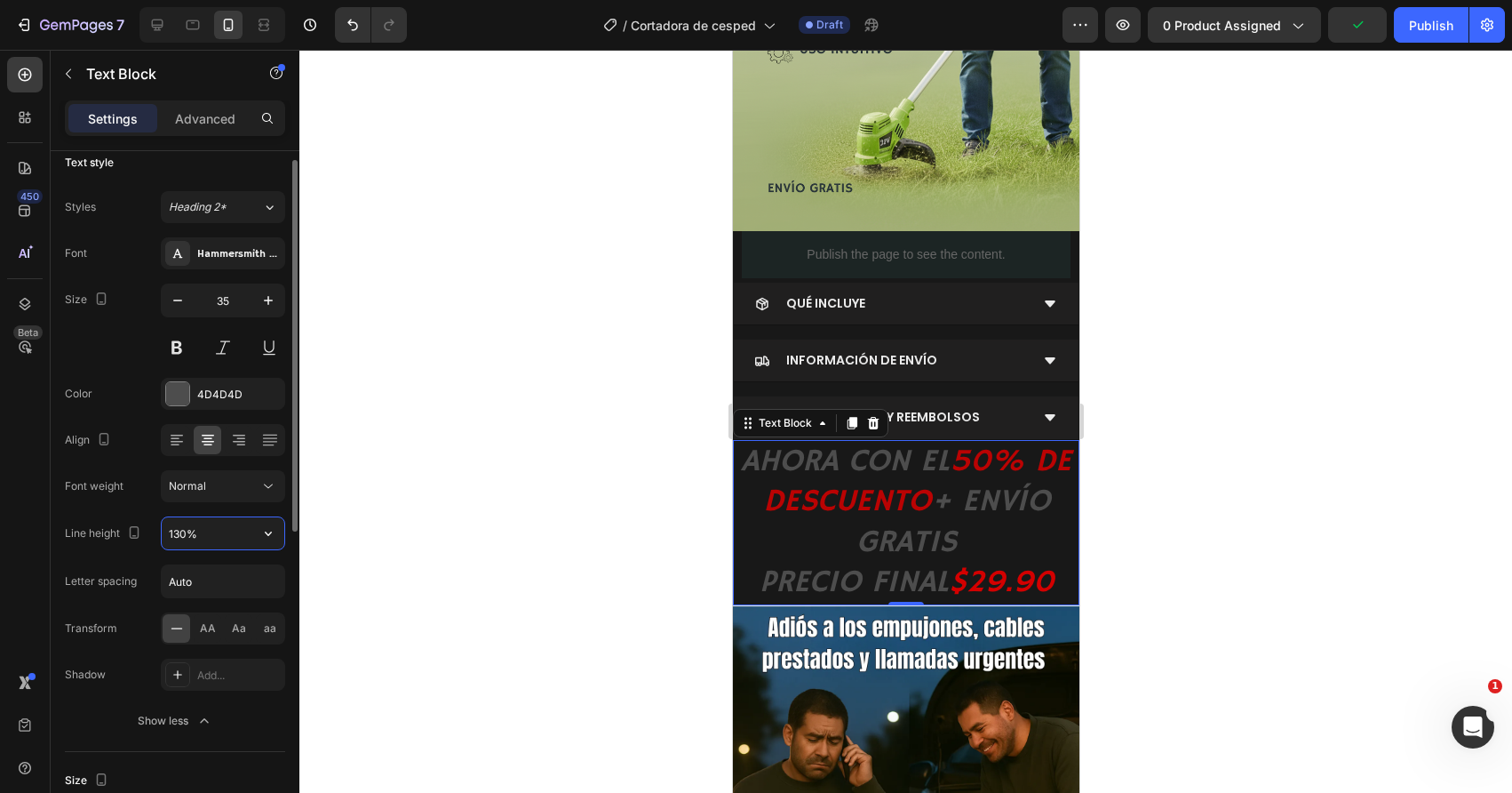
click at [183, 529] on input "130%" at bounding box center [223, 533] width 122 height 32
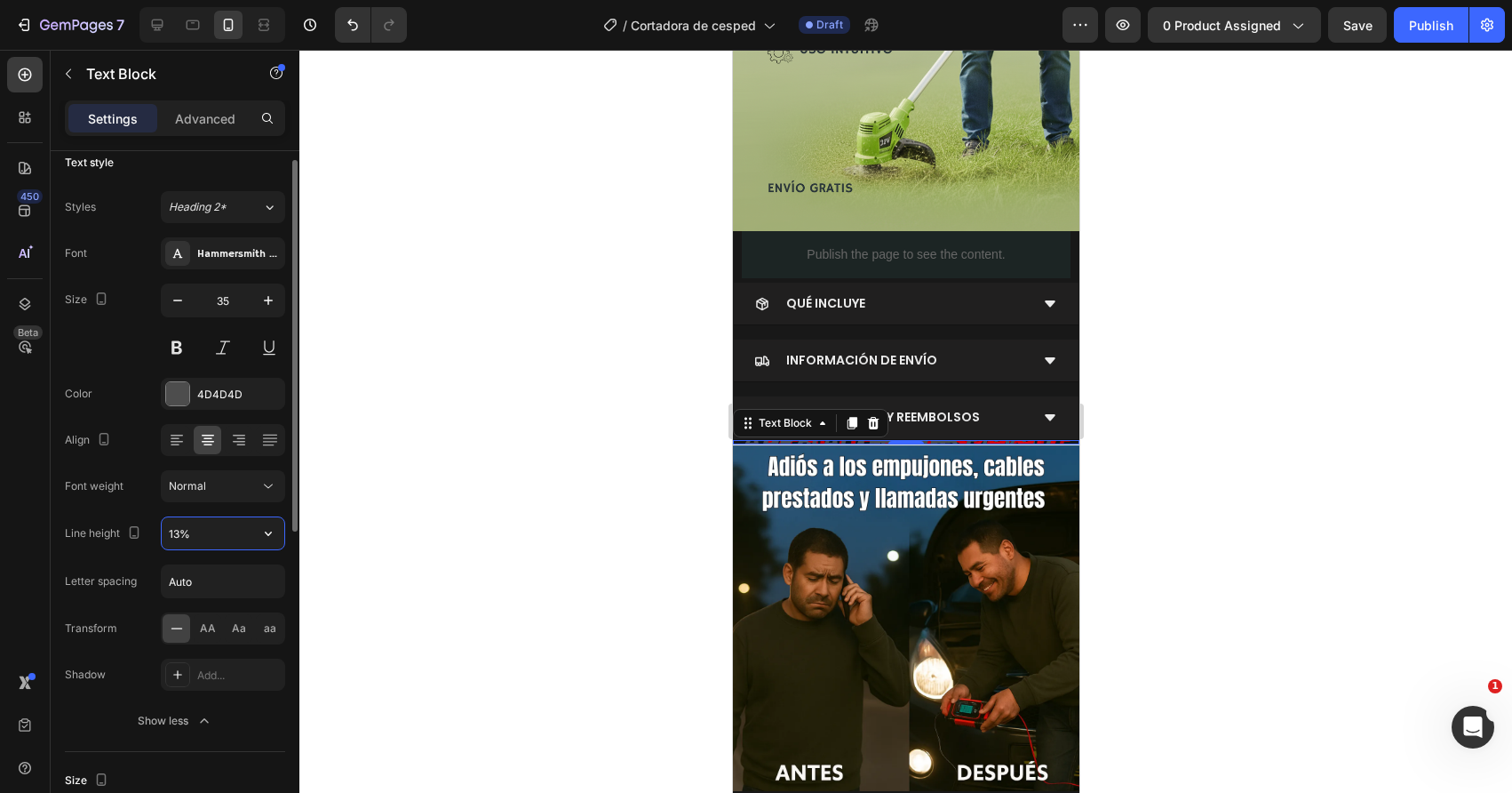
type input "130%"
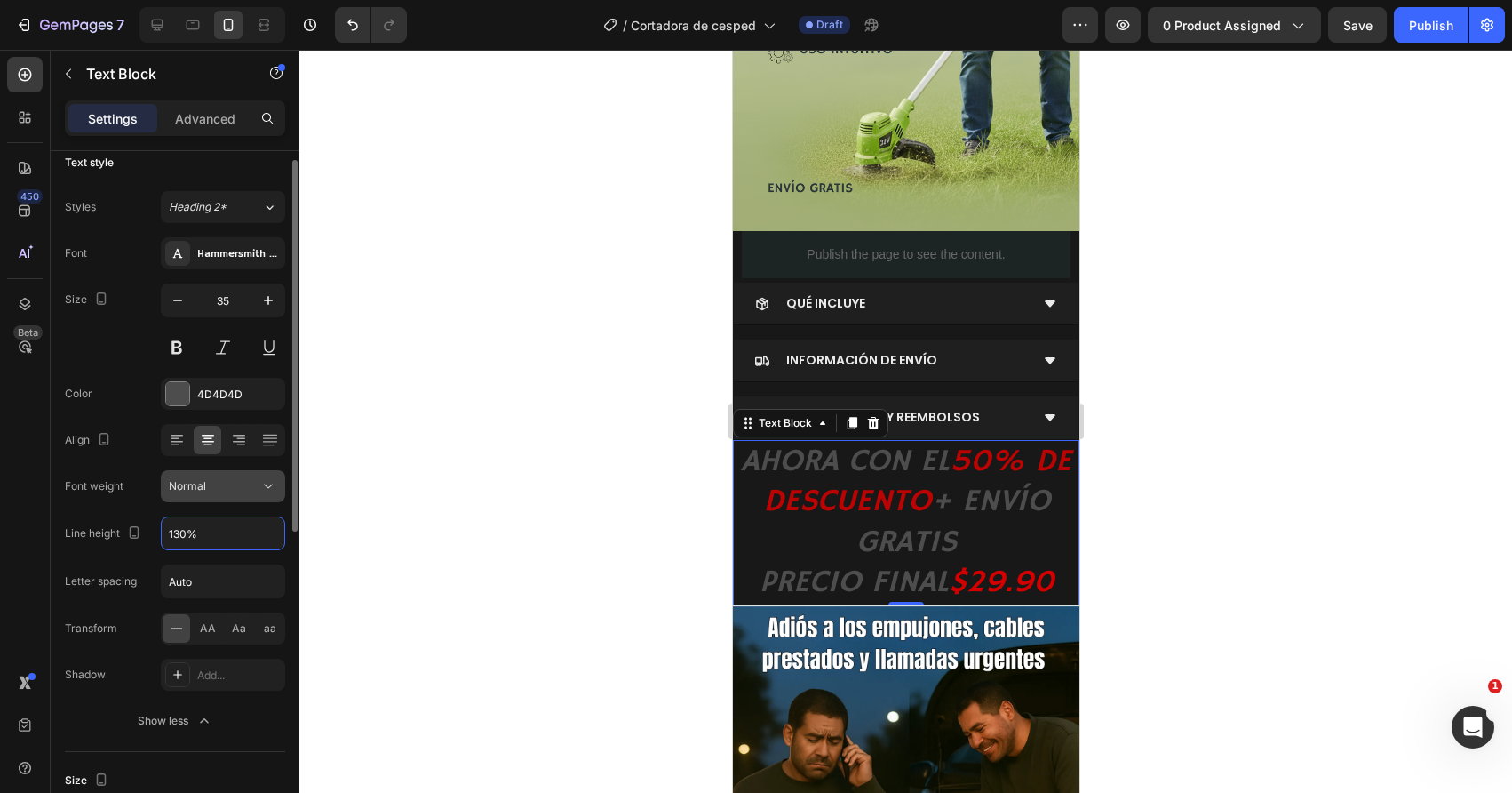
click at [196, 491] on span "Normal" at bounding box center [187, 486] width 37 height 14
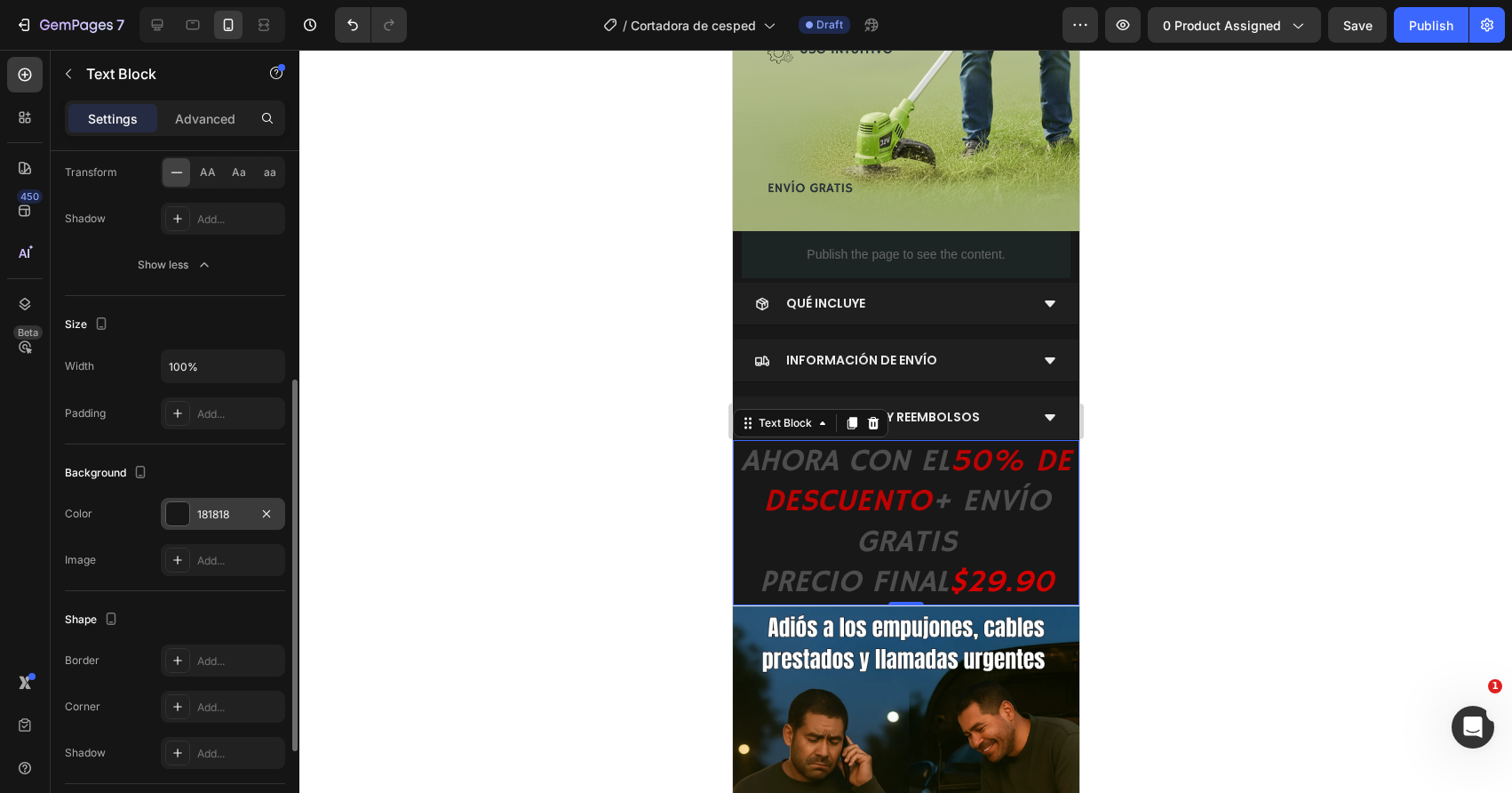
scroll to position [595, 0]
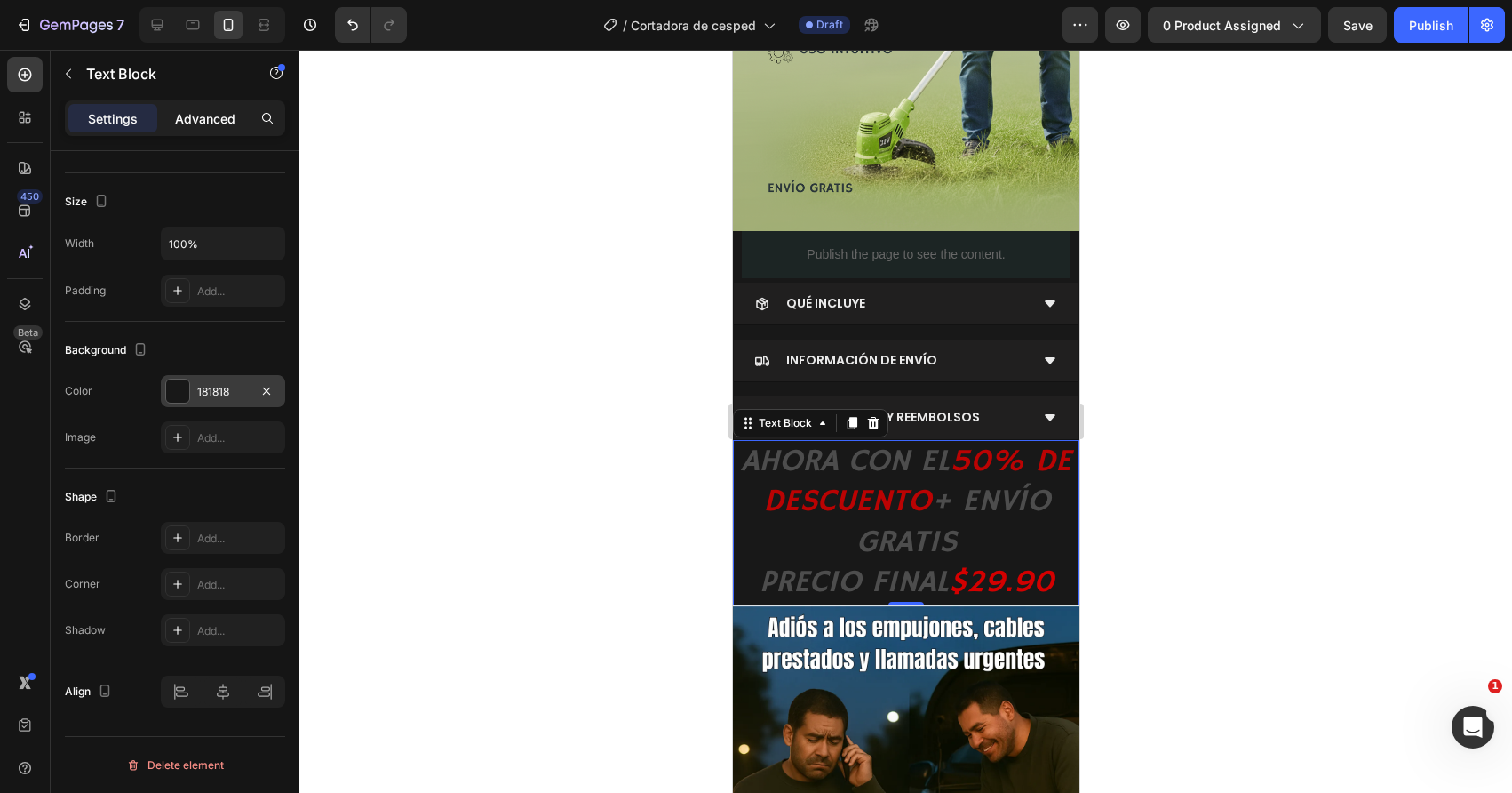
click at [183, 104] on div "Advanced" at bounding box center [205, 118] width 89 height 29
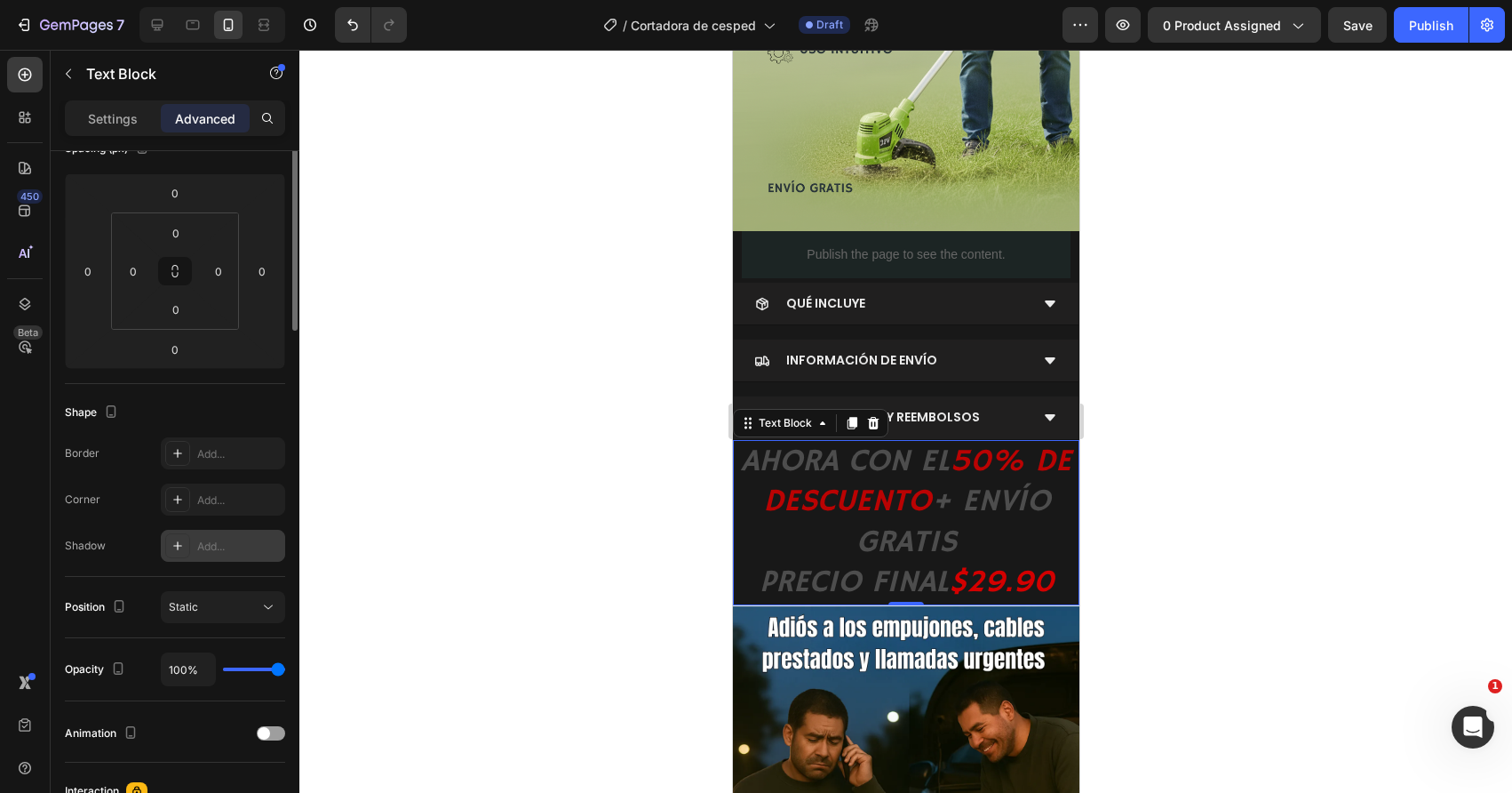
scroll to position [0, 0]
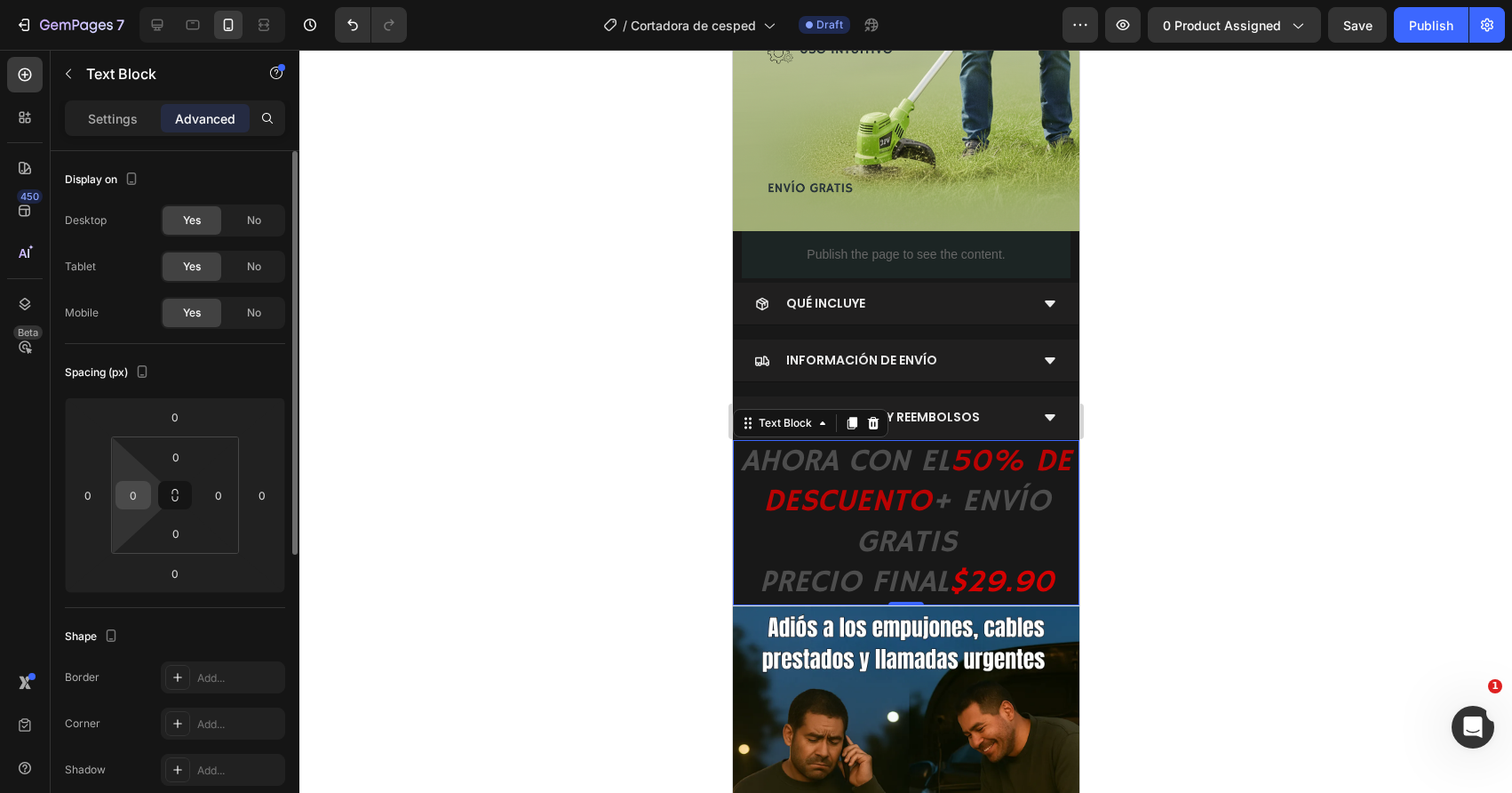
click at [132, 502] on input "0" at bounding box center [133, 495] width 27 height 27
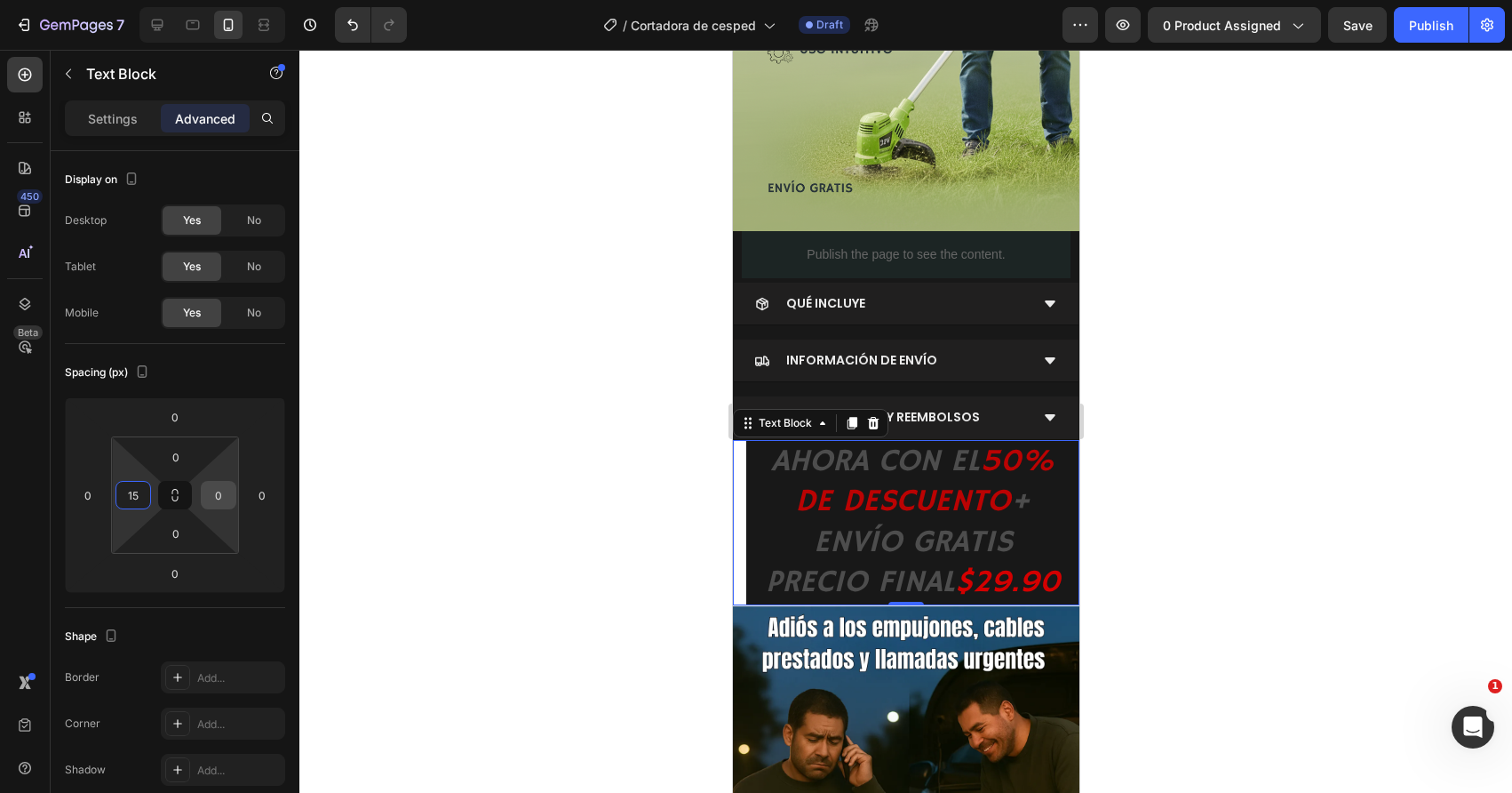
type input "1"
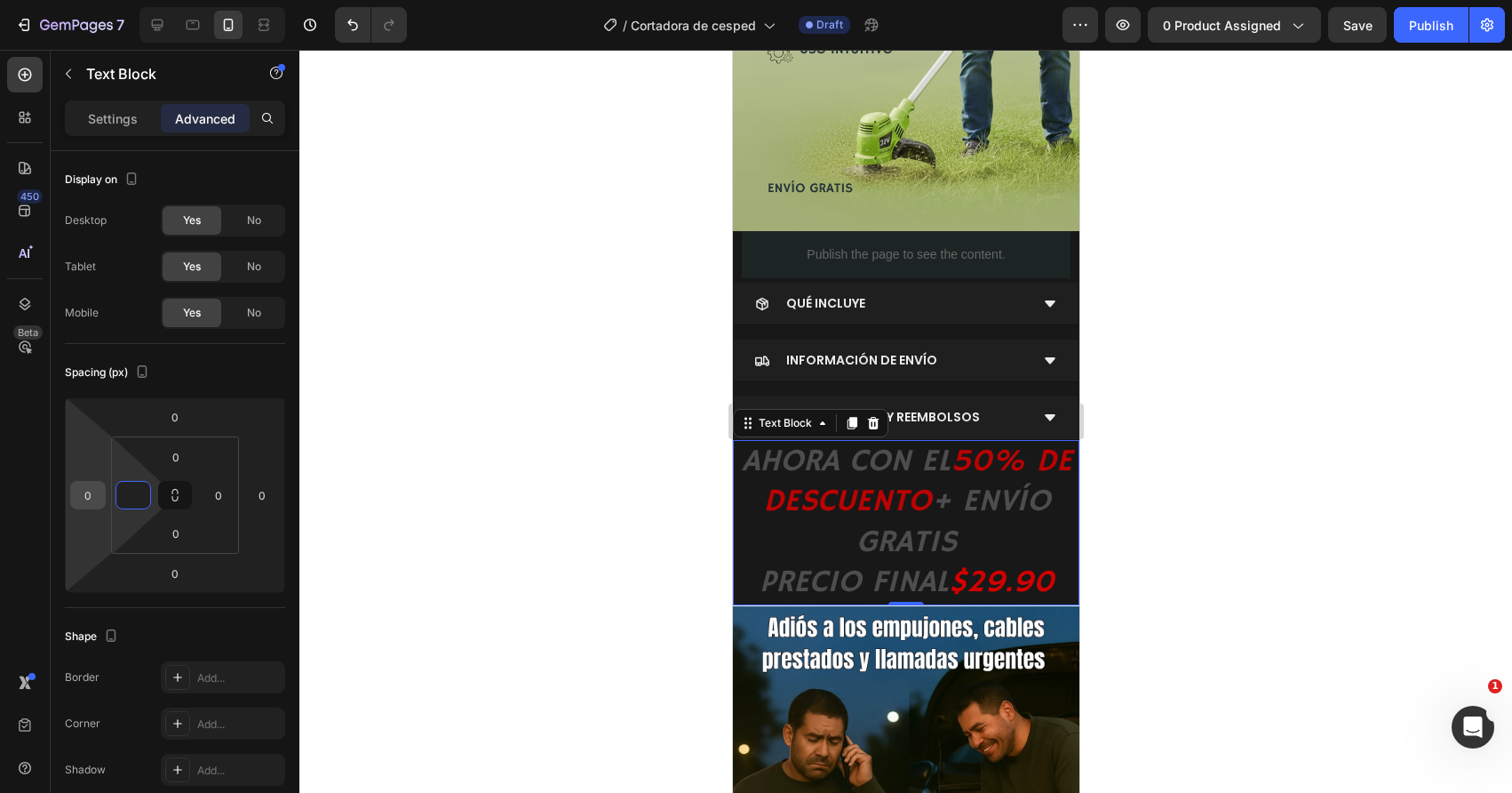
type input "0"
click at [82, 492] on input "0" at bounding box center [88, 495] width 27 height 27
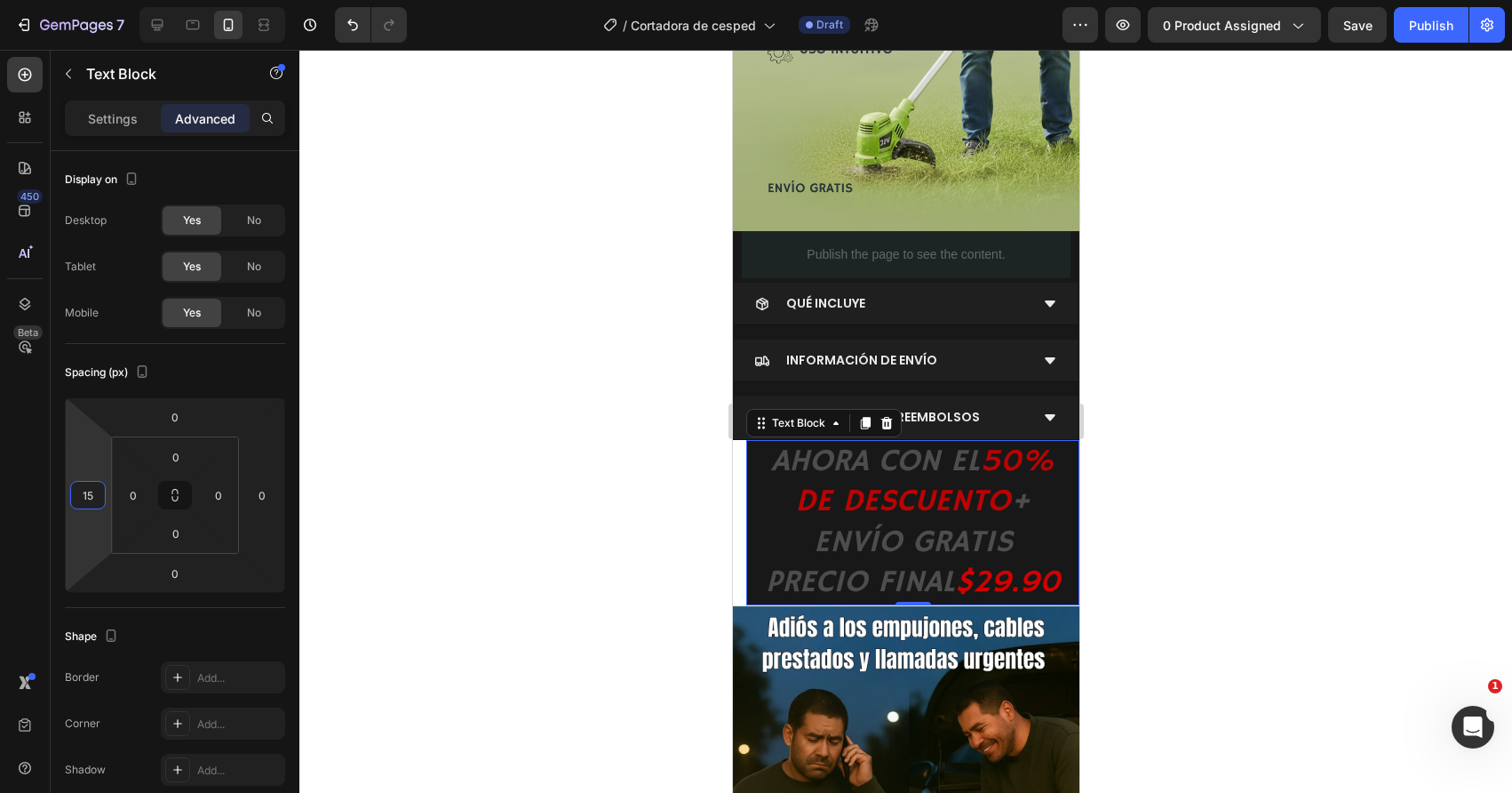
type input "1"
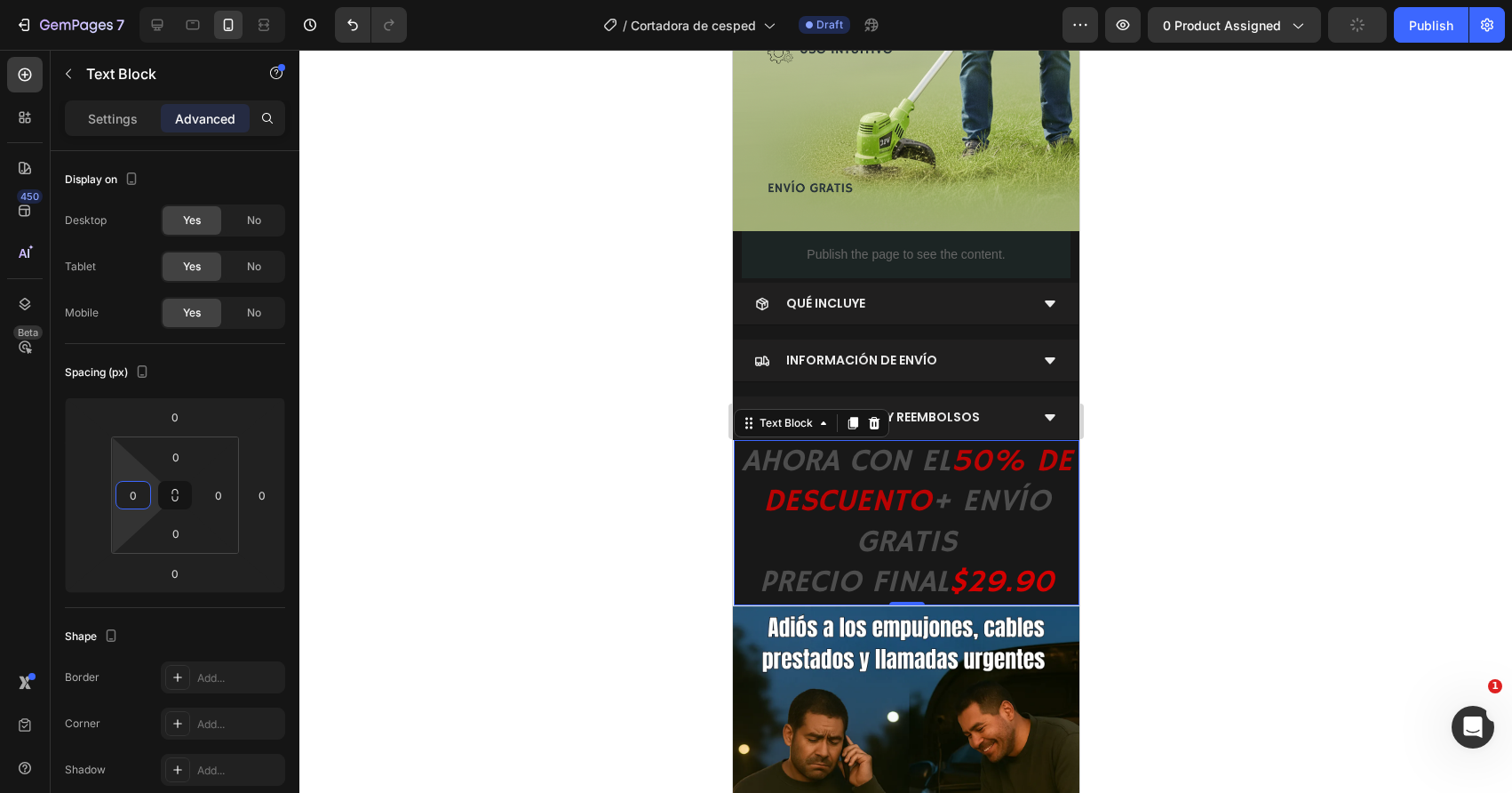
click at [131, 500] on input "0" at bounding box center [133, 495] width 27 height 27
type input "0"
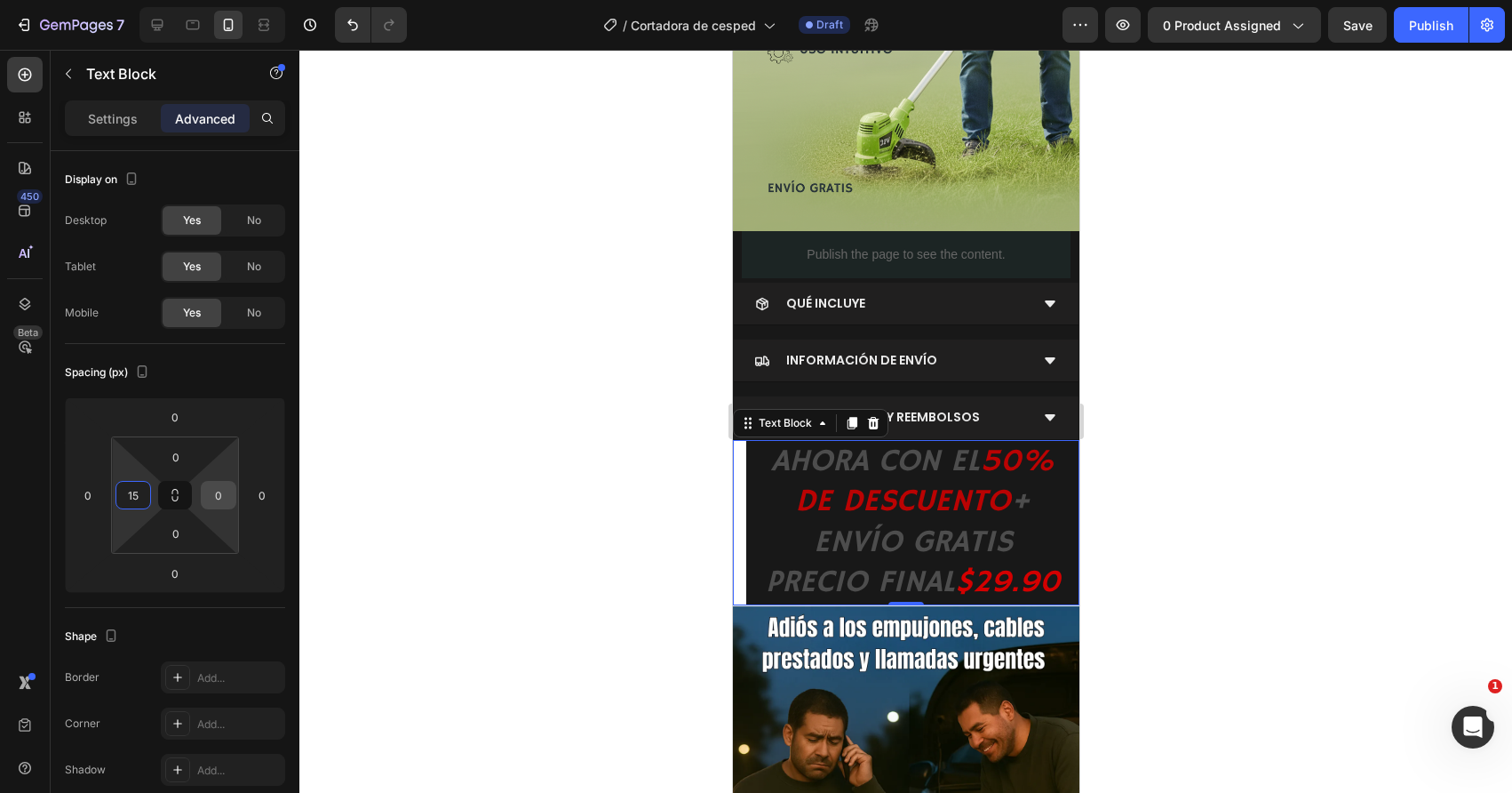
type input "15"
click at [215, 499] on input "0" at bounding box center [218, 495] width 27 height 27
type input "15"
click at [348, 512] on div at bounding box center [905, 422] width 1213 height 743
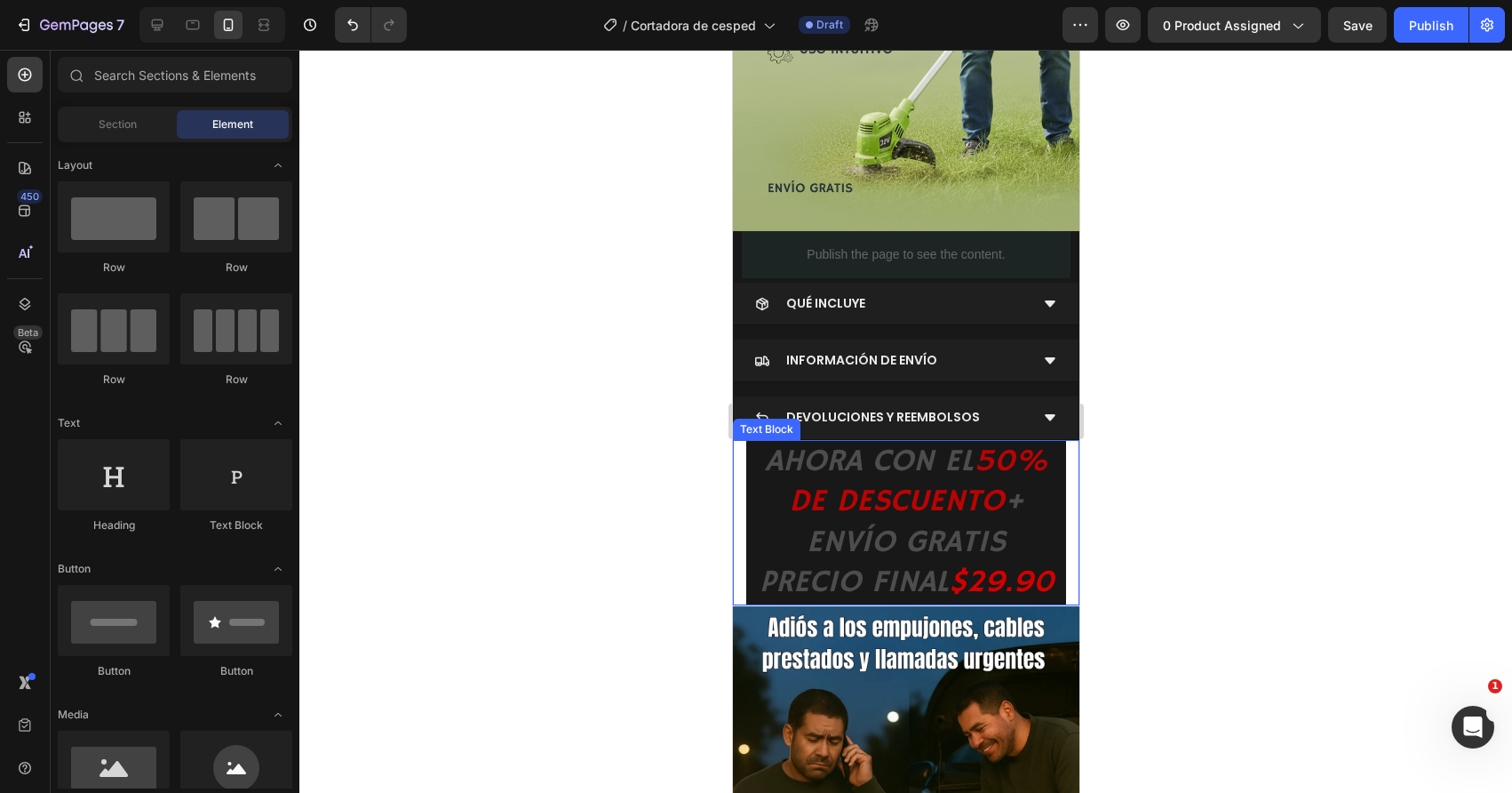
click at [743, 523] on div "AHORA CON EL 50% DE DESCUENTO + ENVÍO GRATIS PRECIO FINAL $29.90 Text Block" at bounding box center [905, 522] width 347 height 165
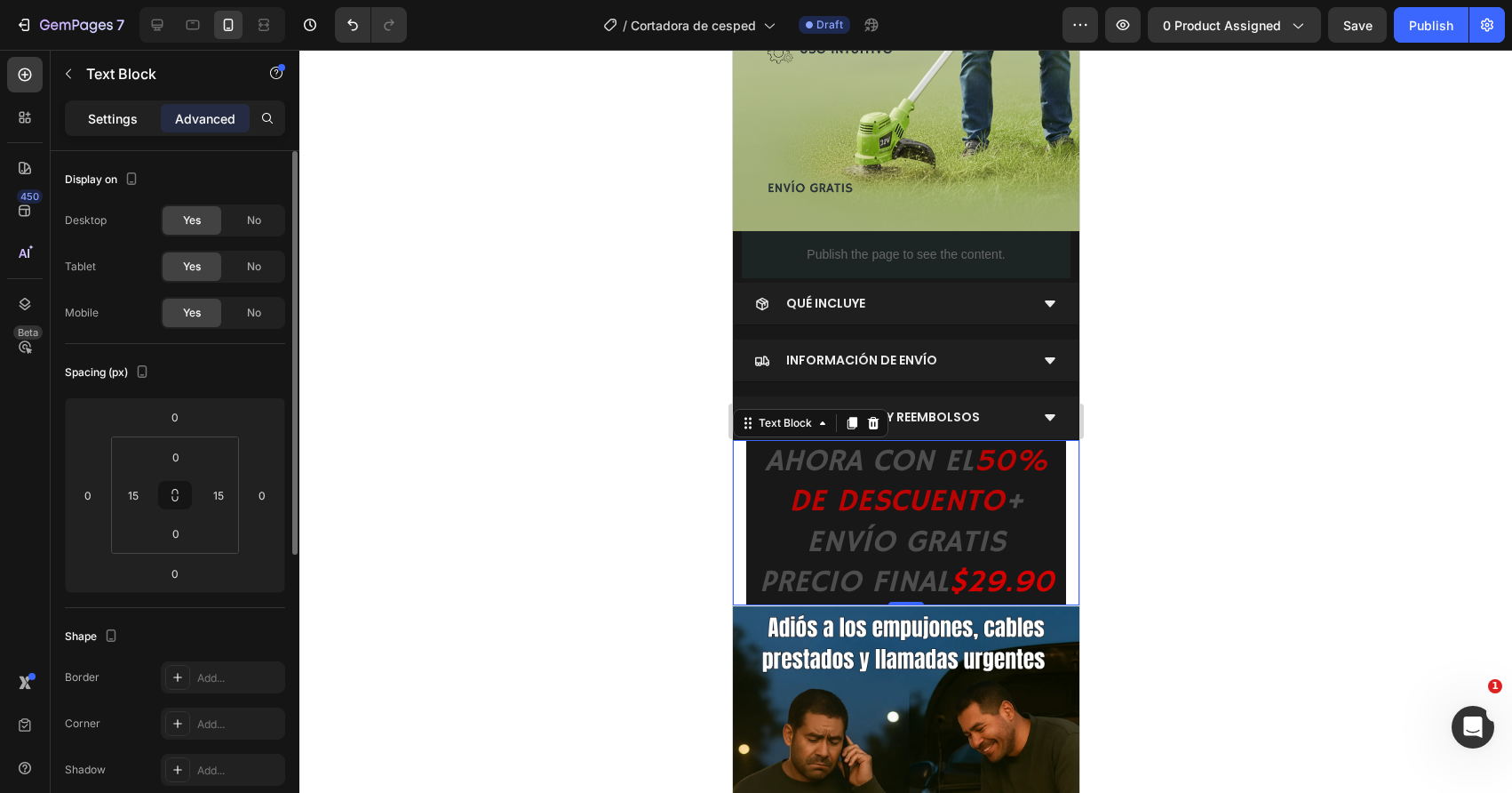
click at [108, 104] on div "Settings" at bounding box center [112, 118] width 89 height 29
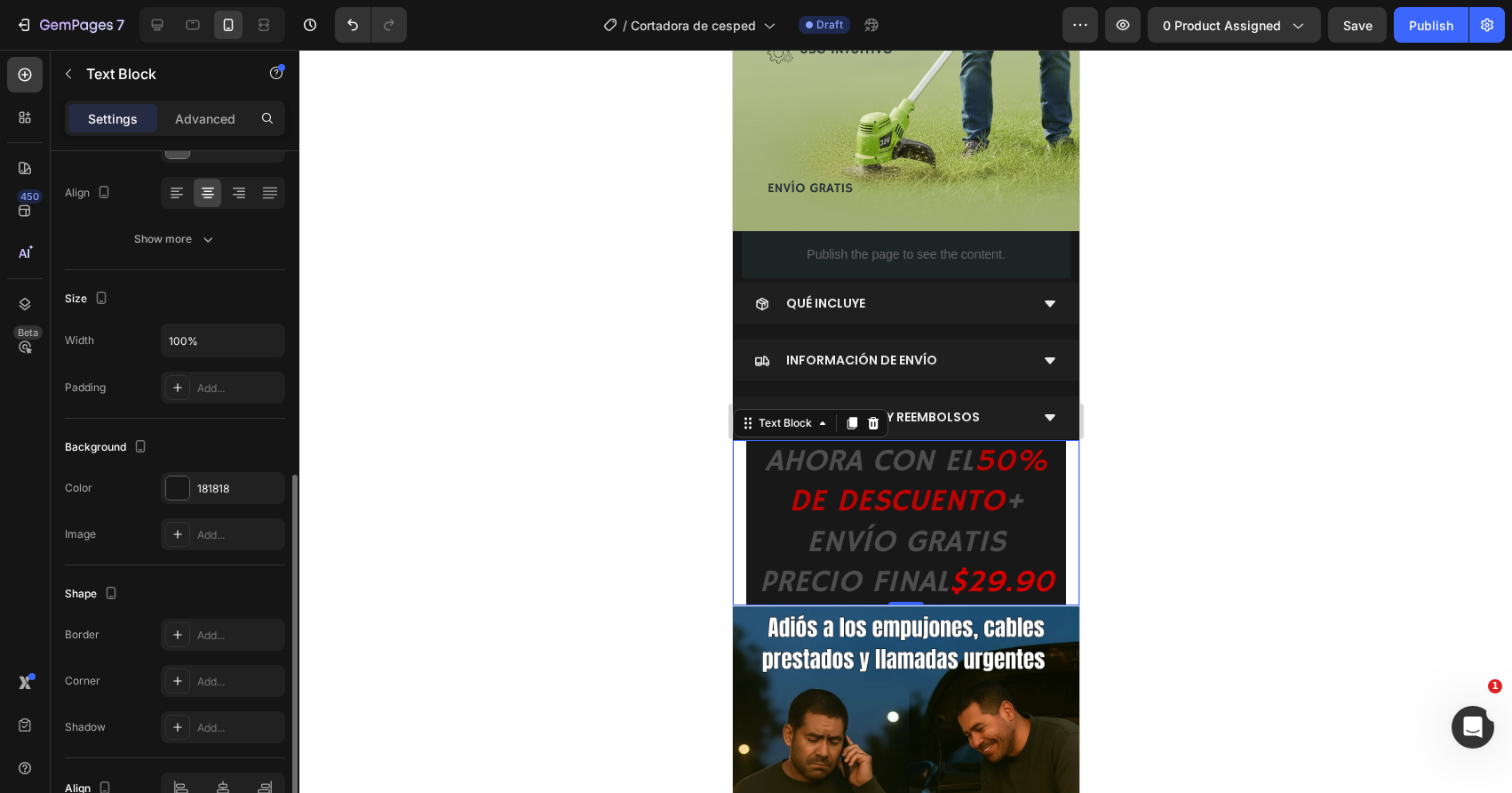
scroll to position [361, 0]
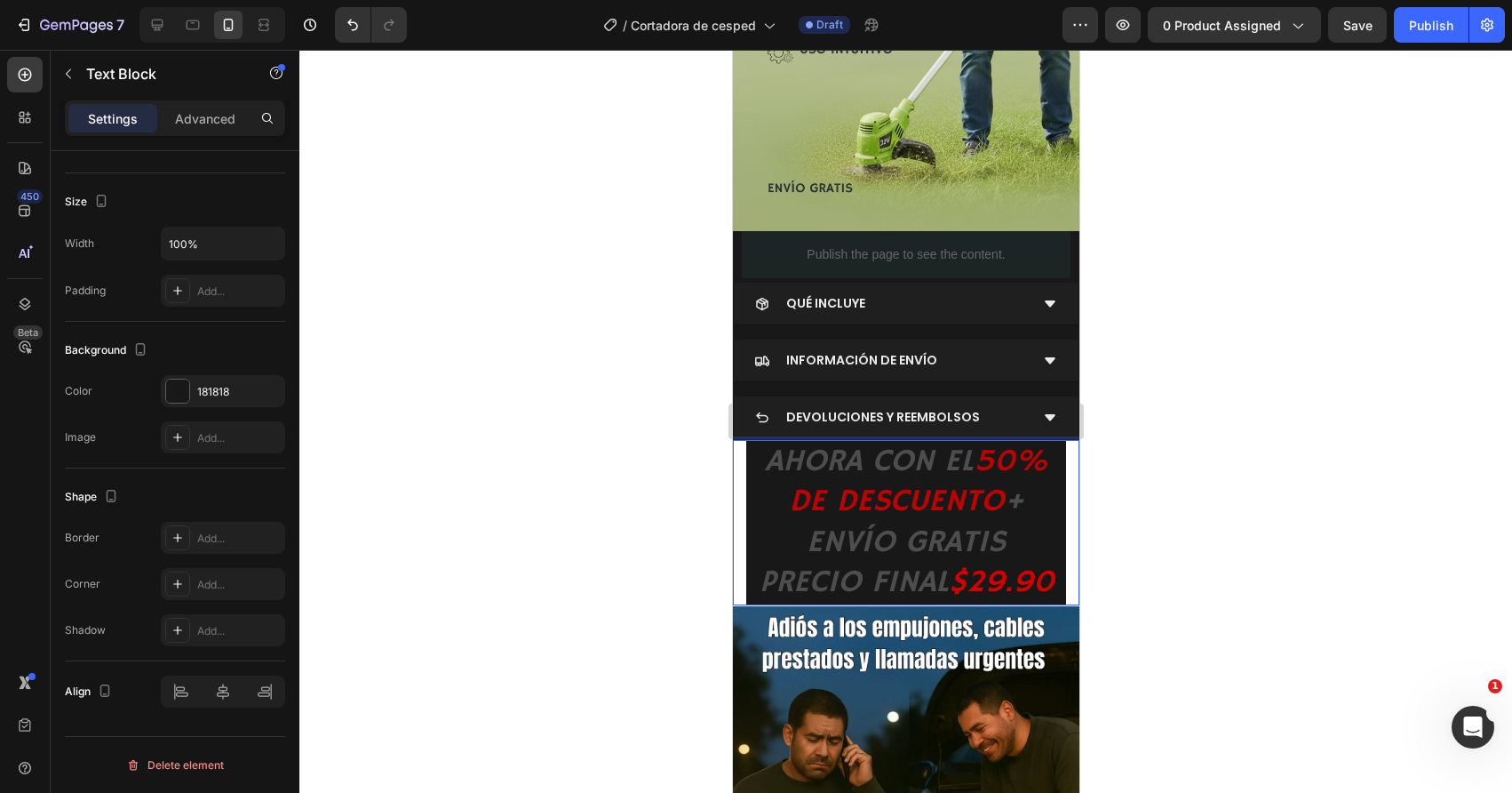
click at [746, 484] on div "AHORA CON EL 50% DE DESCUENTO + ENVÍO GRATIS PRECIO FINAL $29.90" at bounding box center [905, 522] width 320 height 165
click at [739, 484] on div "AHORA CON EL 50% DE DESCUENTO + ENVÍO GRATIS PRECIO FINAL $29.90 Text Block 0" at bounding box center [905, 522] width 347 height 165
click at [872, 423] on icon at bounding box center [873, 422] width 12 height 13
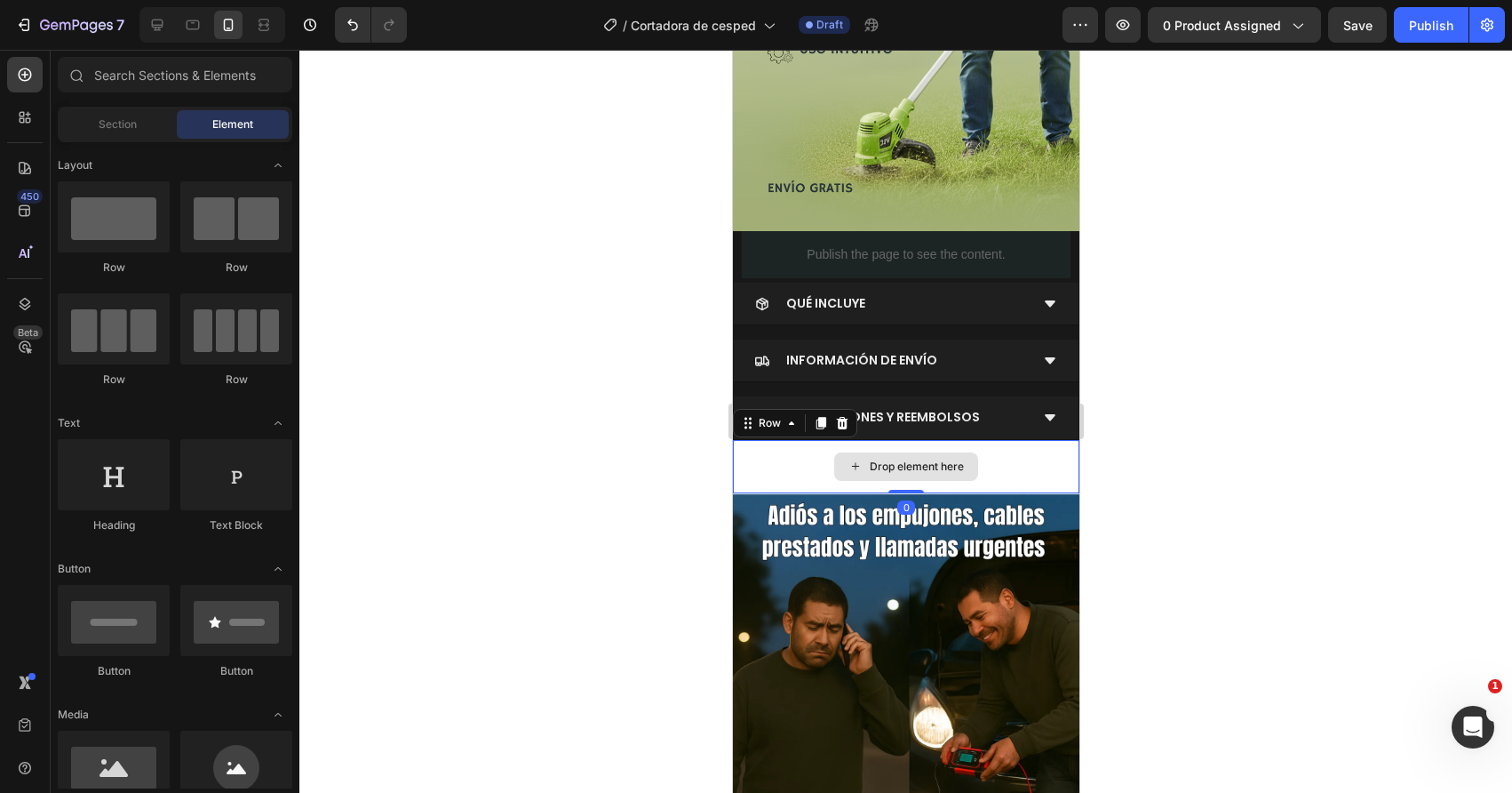
click at [755, 471] on div "Drop element here" at bounding box center [905, 466] width 347 height 53
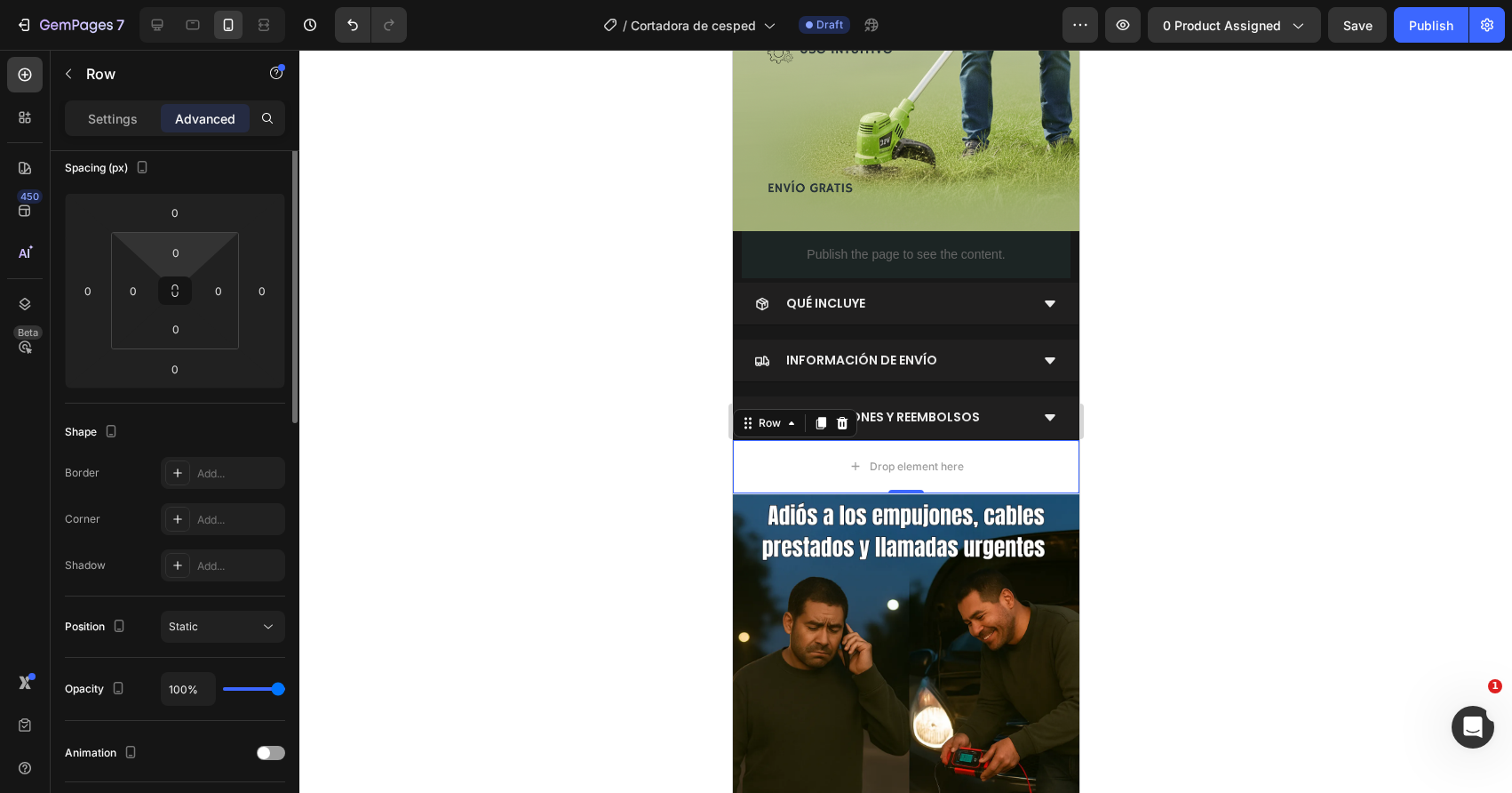
scroll to position [0, 0]
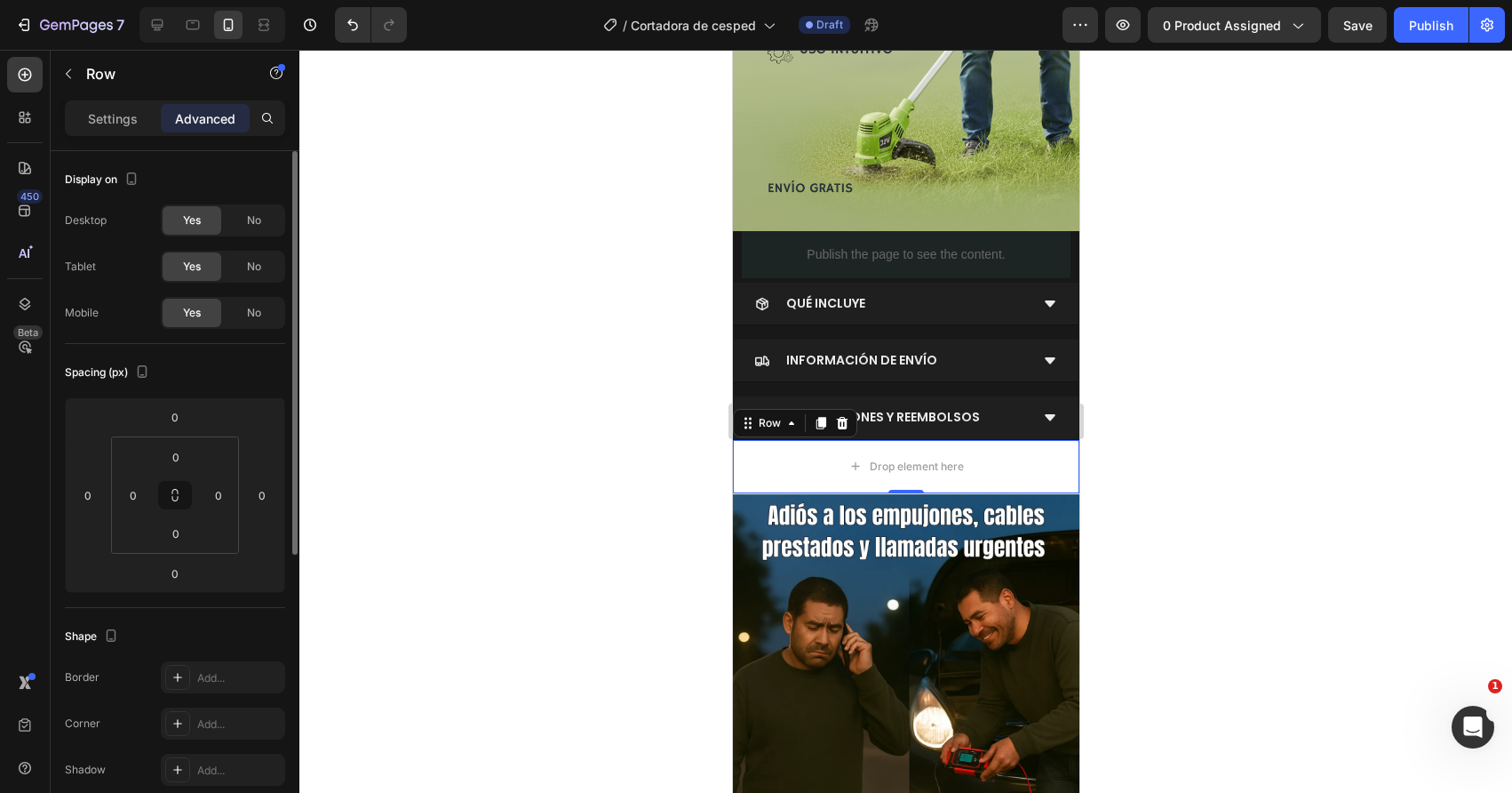
click at [128, 97] on div "Row" at bounding box center [152, 75] width 203 height 50
click at [130, 116] on p "Settings" at bounding box center [112, 118] width 50 height 19
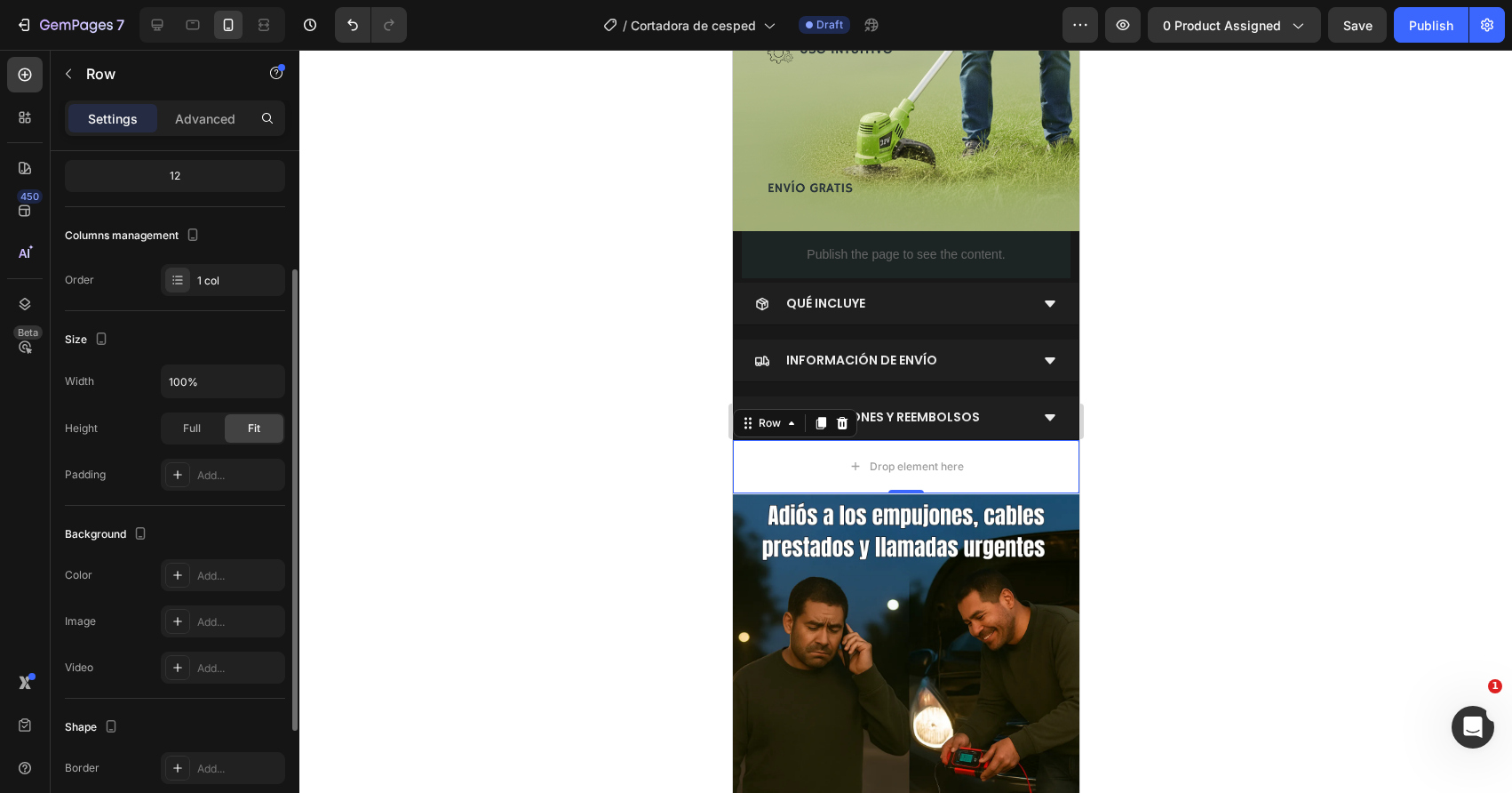
scroll to position [346, 0]
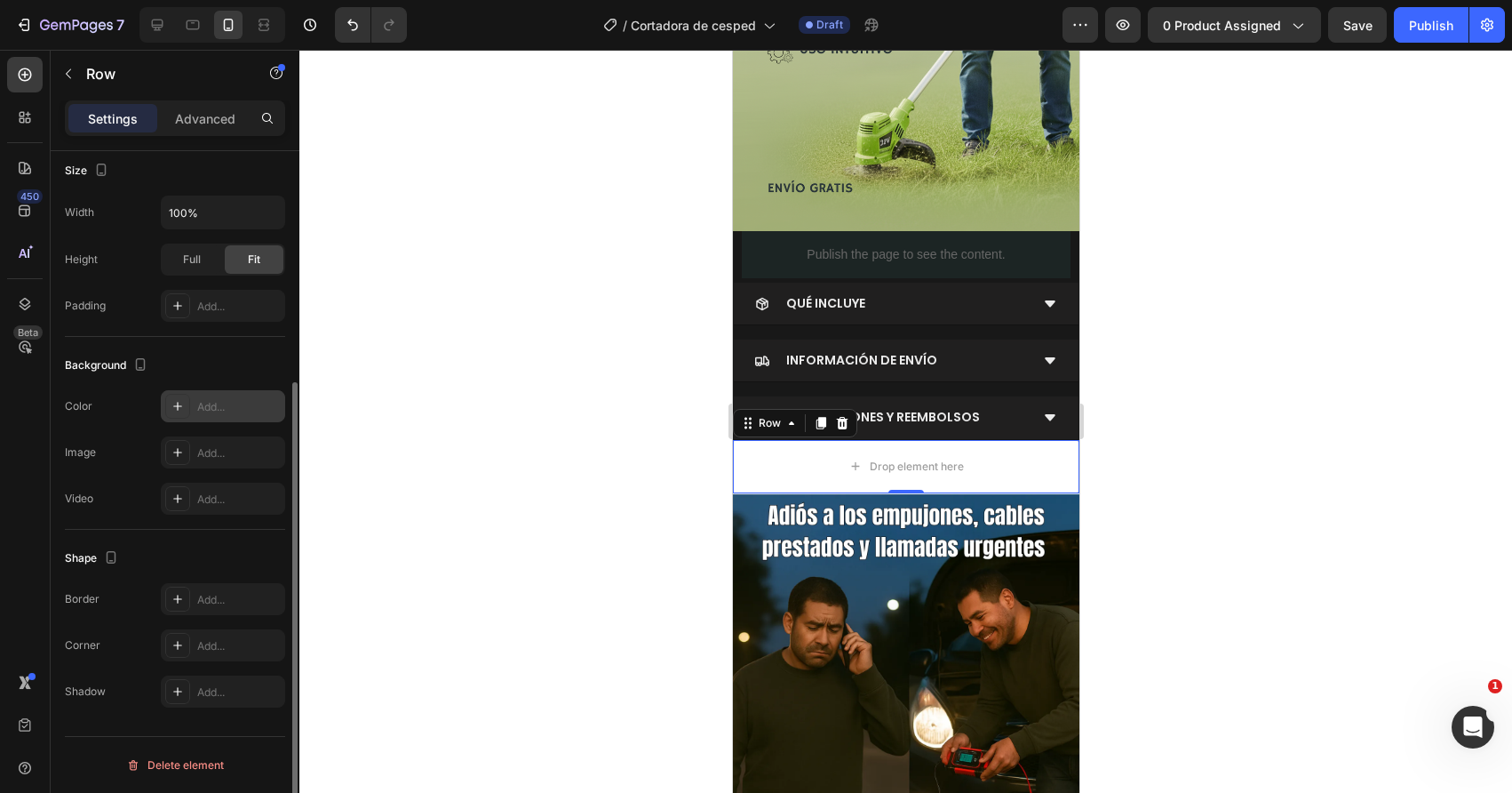
click at [200, 421] on div "Add..." at bounding box center [223, 406] width 124 height 32
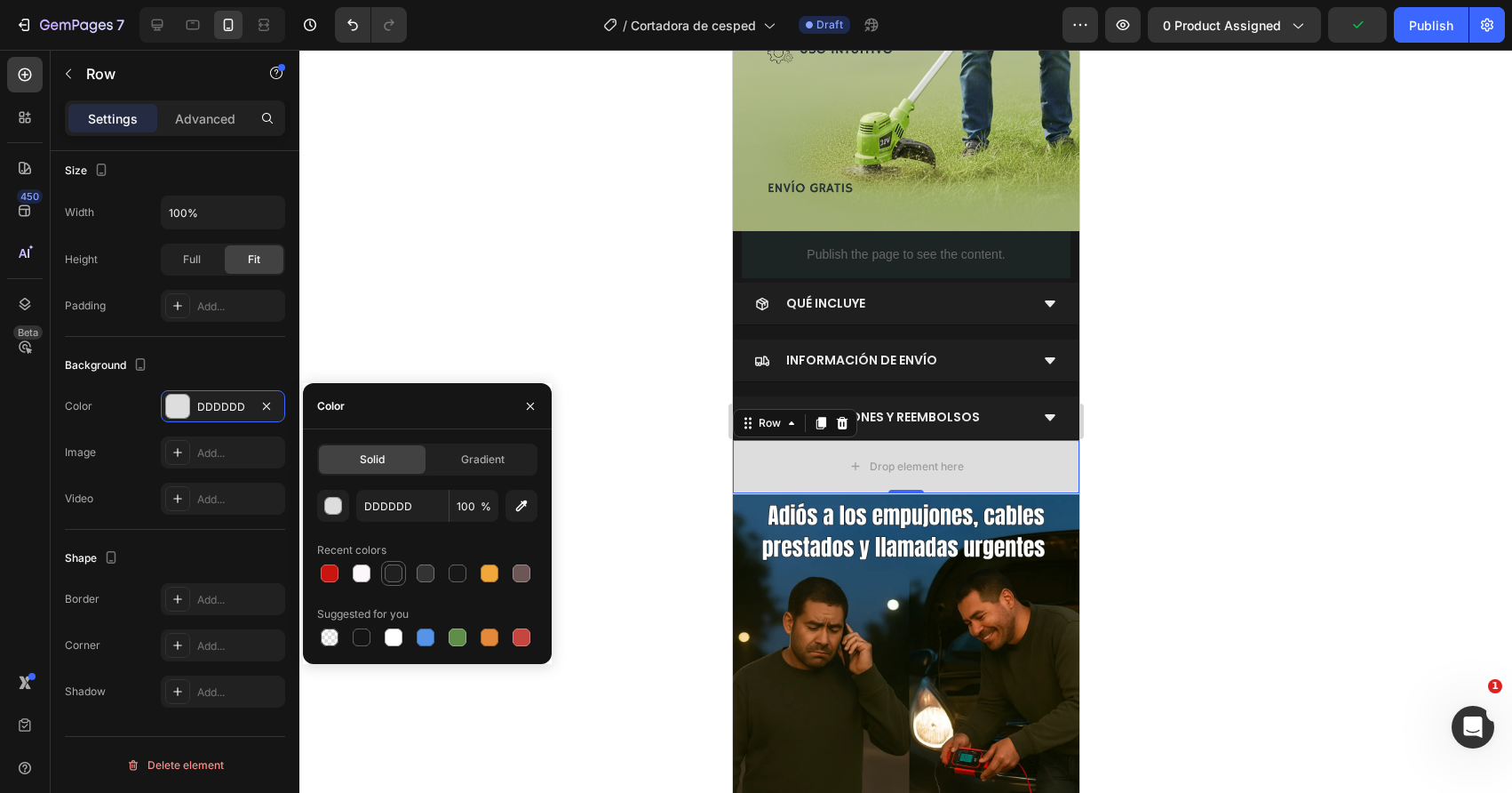
click at [397, 566] on div at bounding box center [394, 573] width 18 height 18
type input "212020"
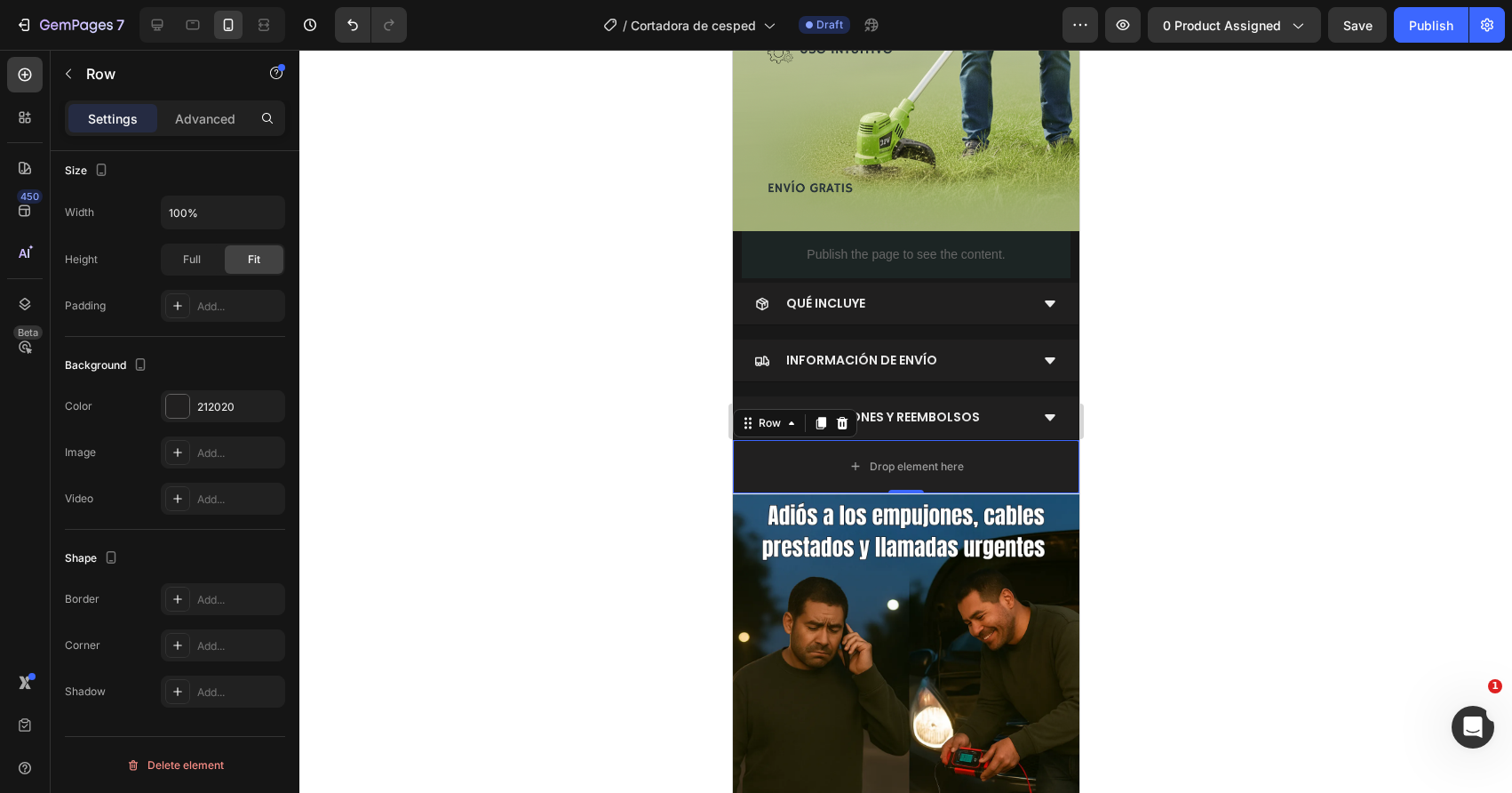
click at [647, 517] on div at bounding box center [905, 422] width 1213 height 743
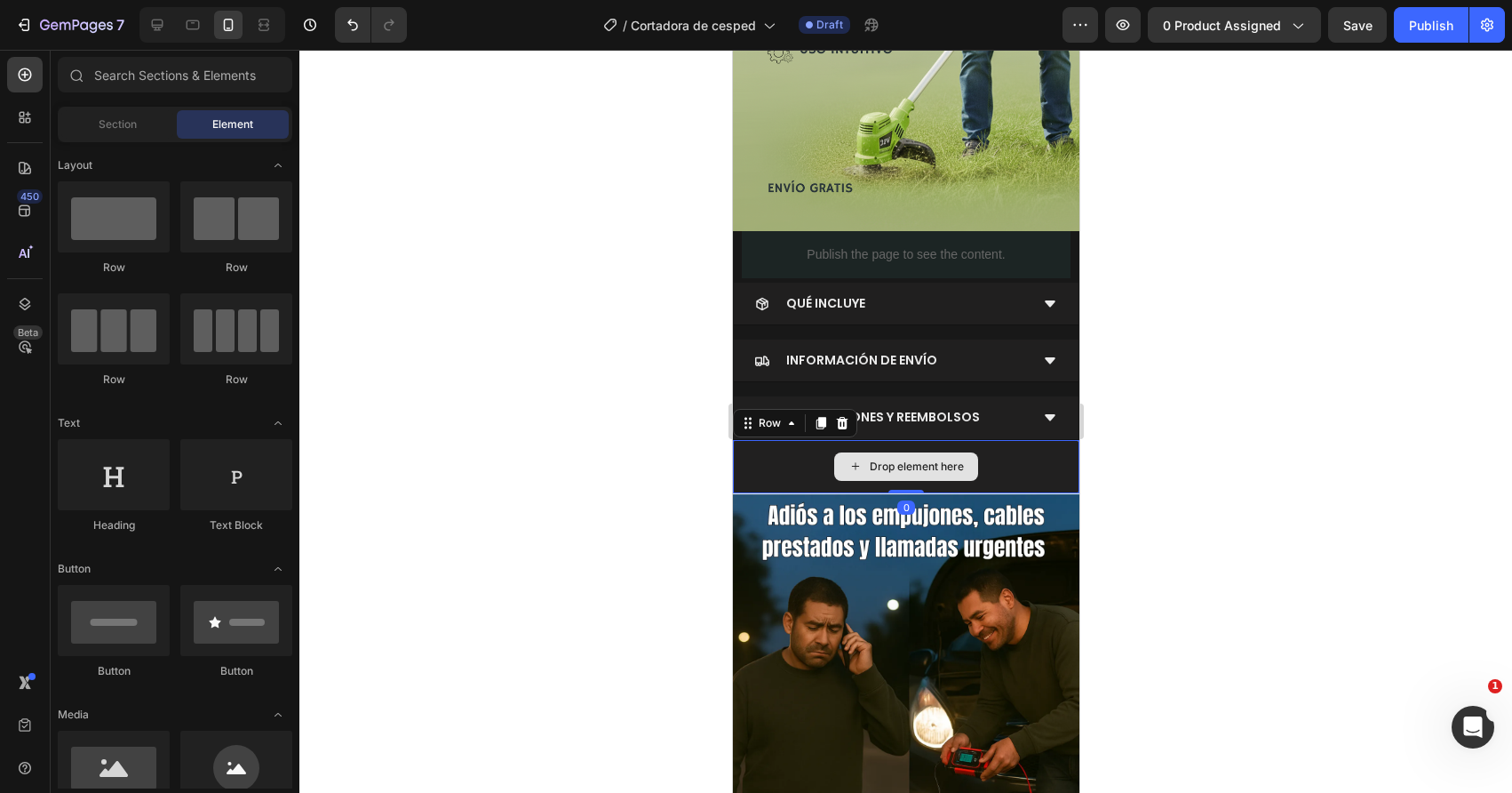
click at [788, 478] on div "Drop element here" at bounding box center [905, 466] width 347 height 53
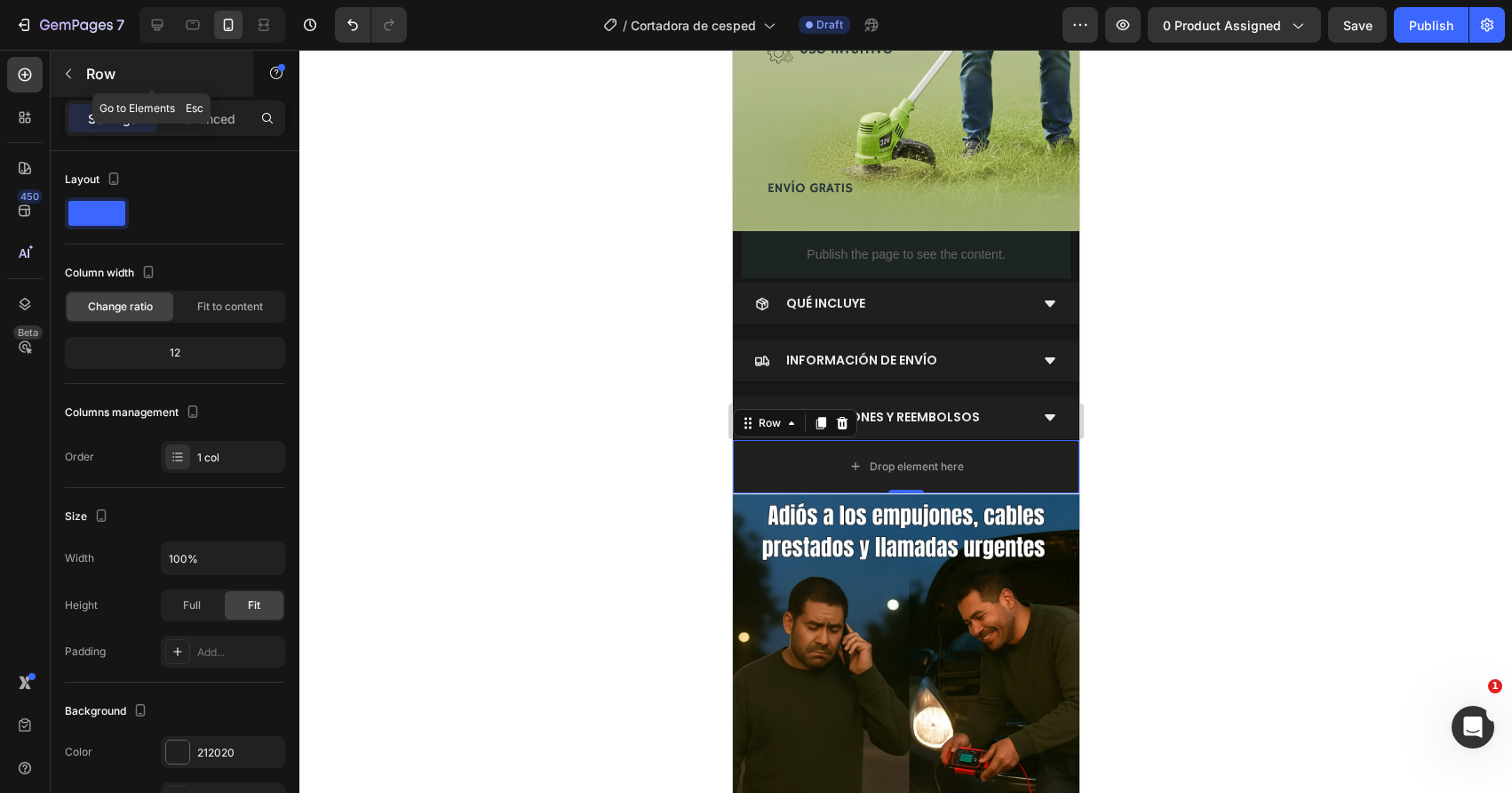
click at [77, 77] on button "button" at bounding box center [68, 73] width 29 height 29
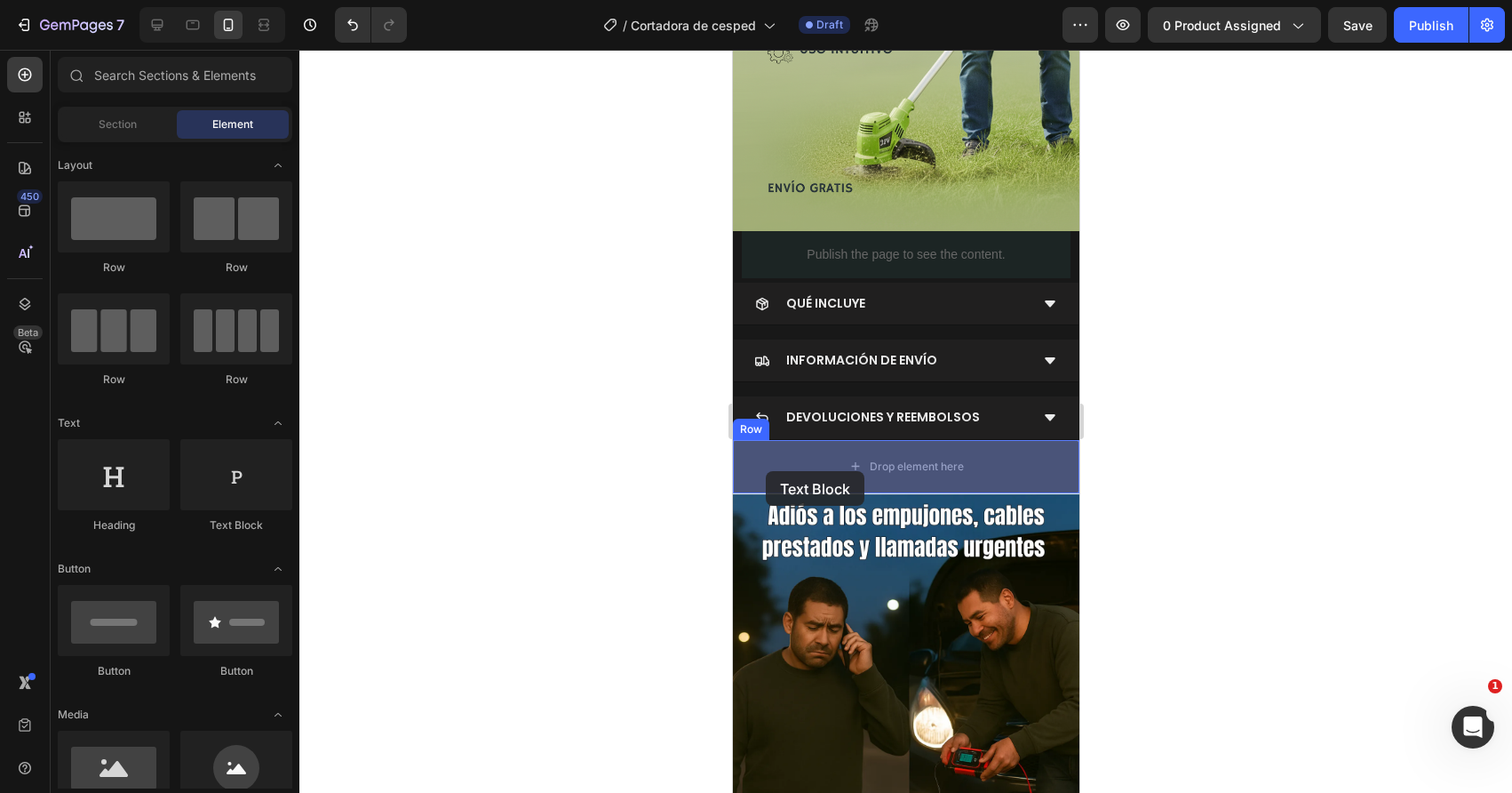
drag, startPoint x: 965, startPoint y: 512, endPoint x: 776, endPoint y: 464, distance: 195.0
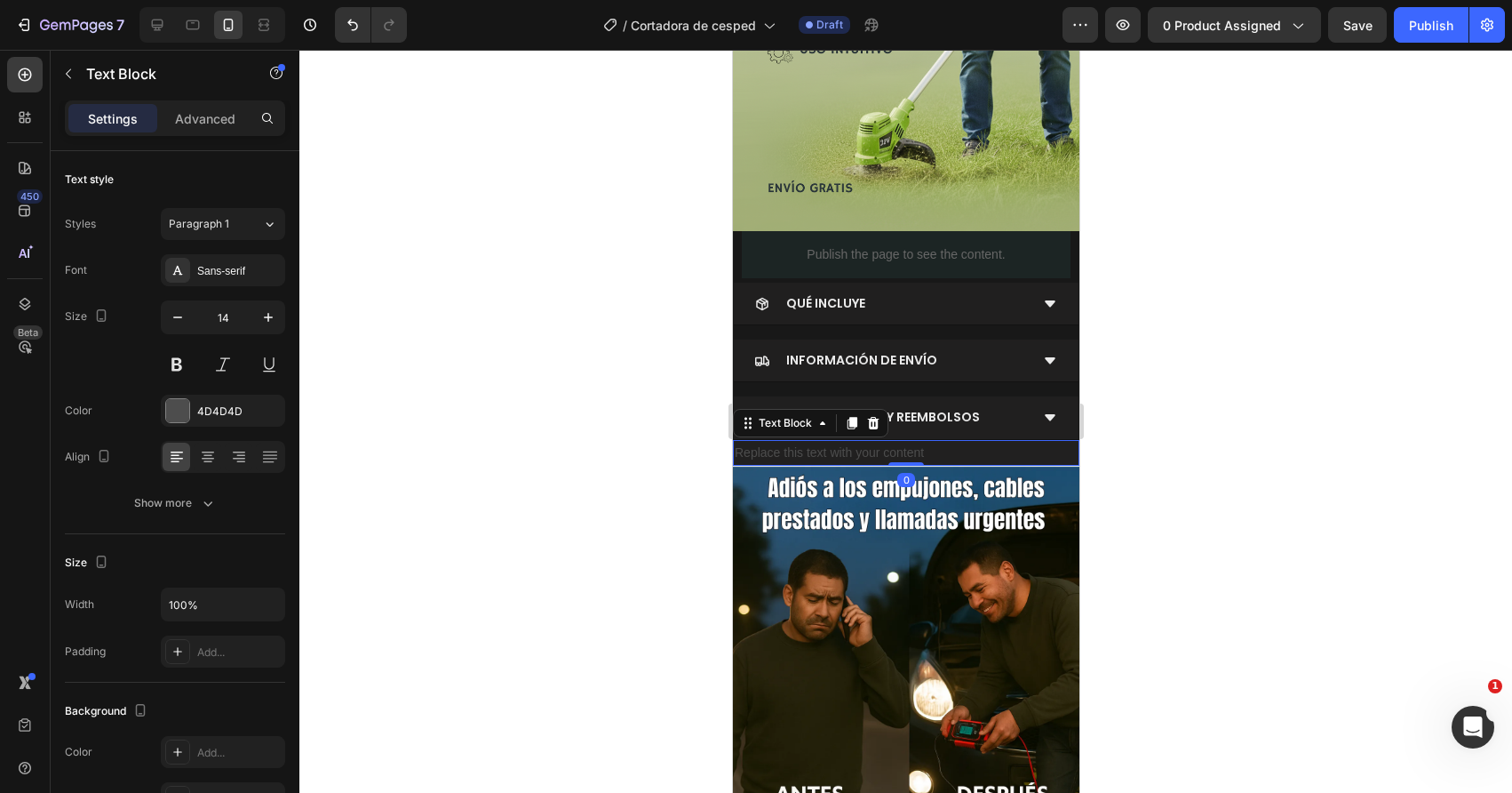
click at [772, 455] on div "Replace this text with your content" at bounding box center [905, 452] width 347 height 26
click at [772, 455] on p "Replace this text with your content" at bounding box center [905, 452] width 343 height 23
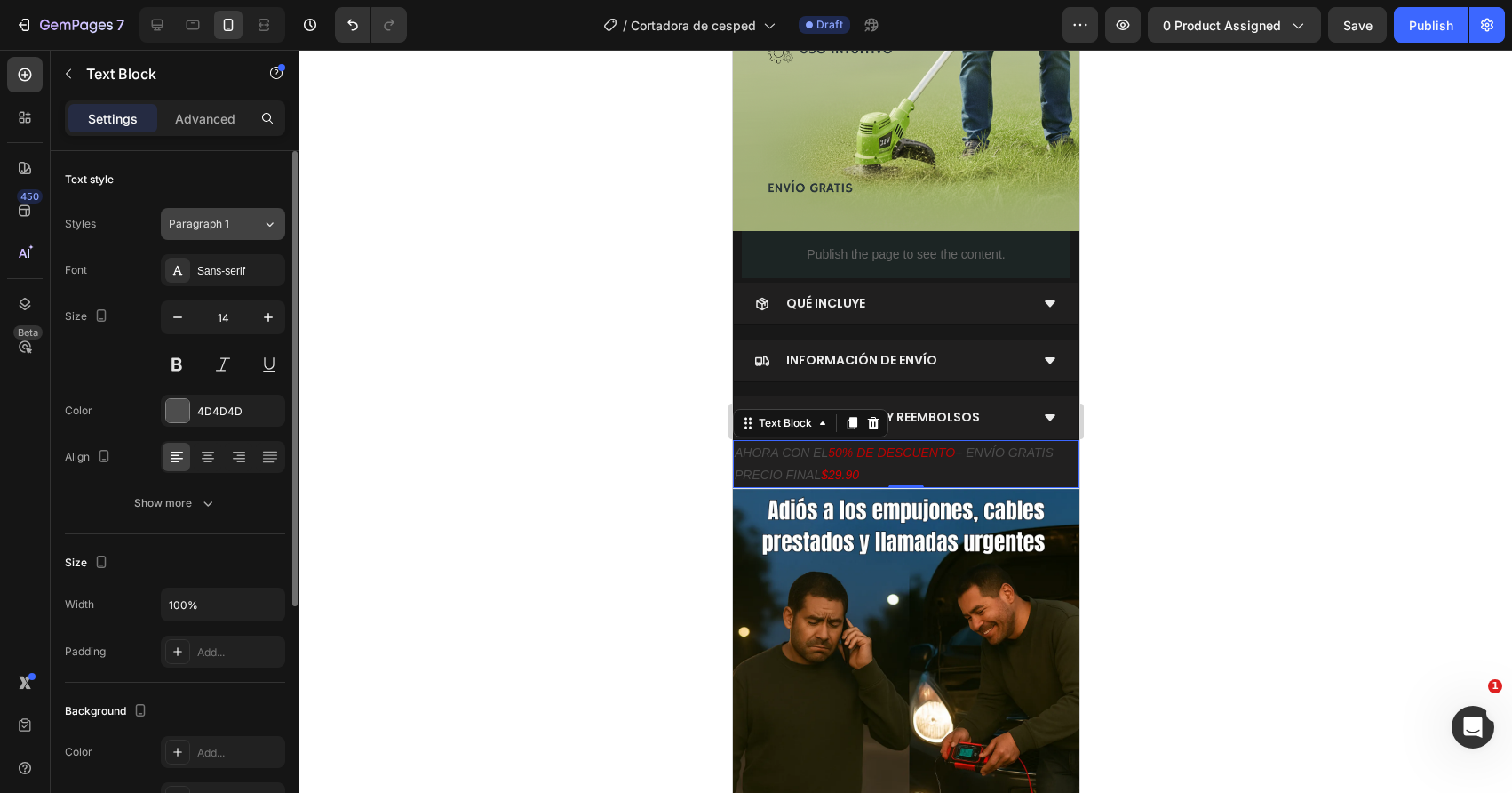
click at [211, 234] on button "Paragraph 1" at bounding box center [223, 224] width 124 height 32
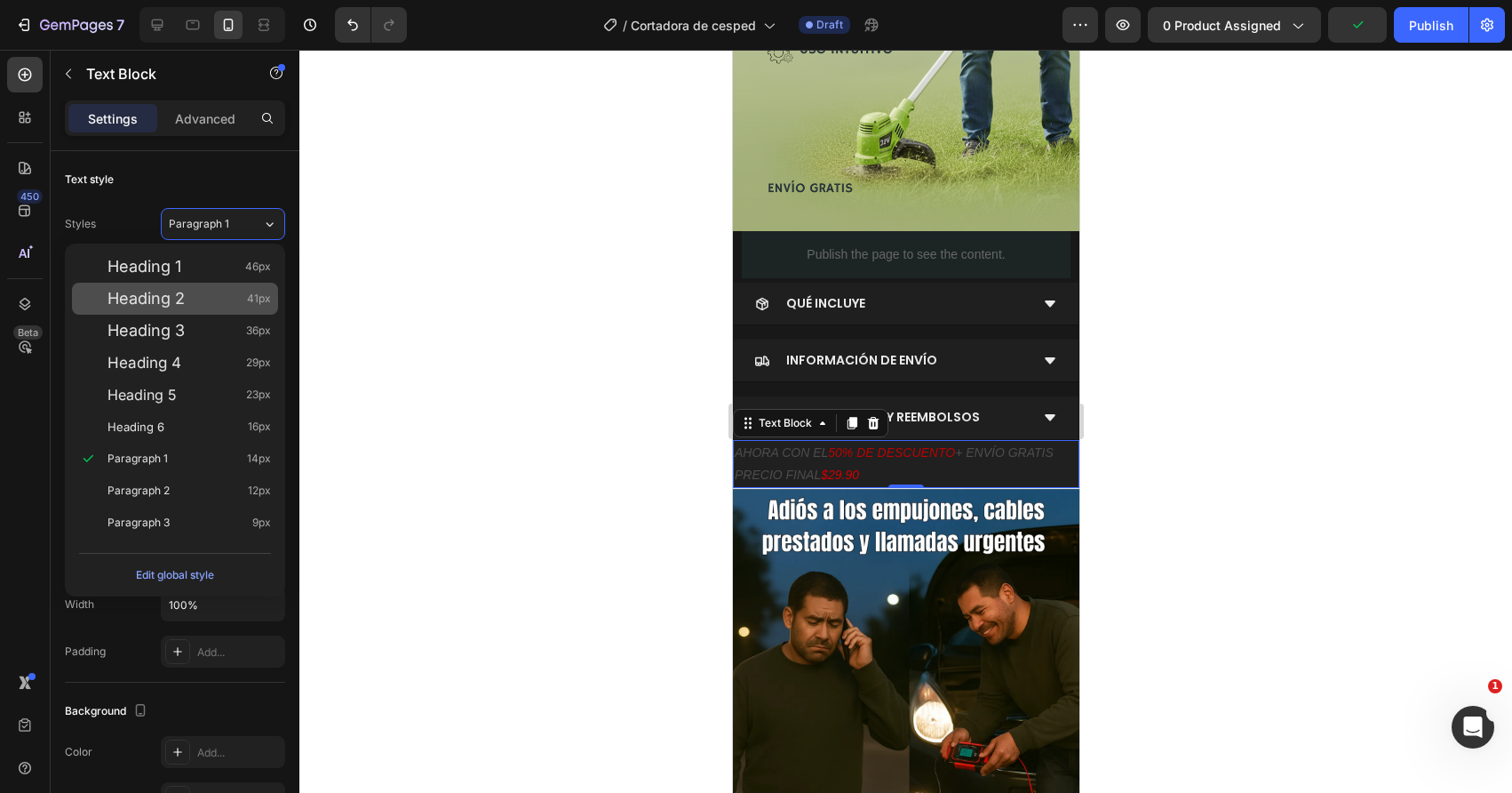
click at [186, 304] on div "Heading 2 41px" at bounding box center [189, 298] width 164 height 18
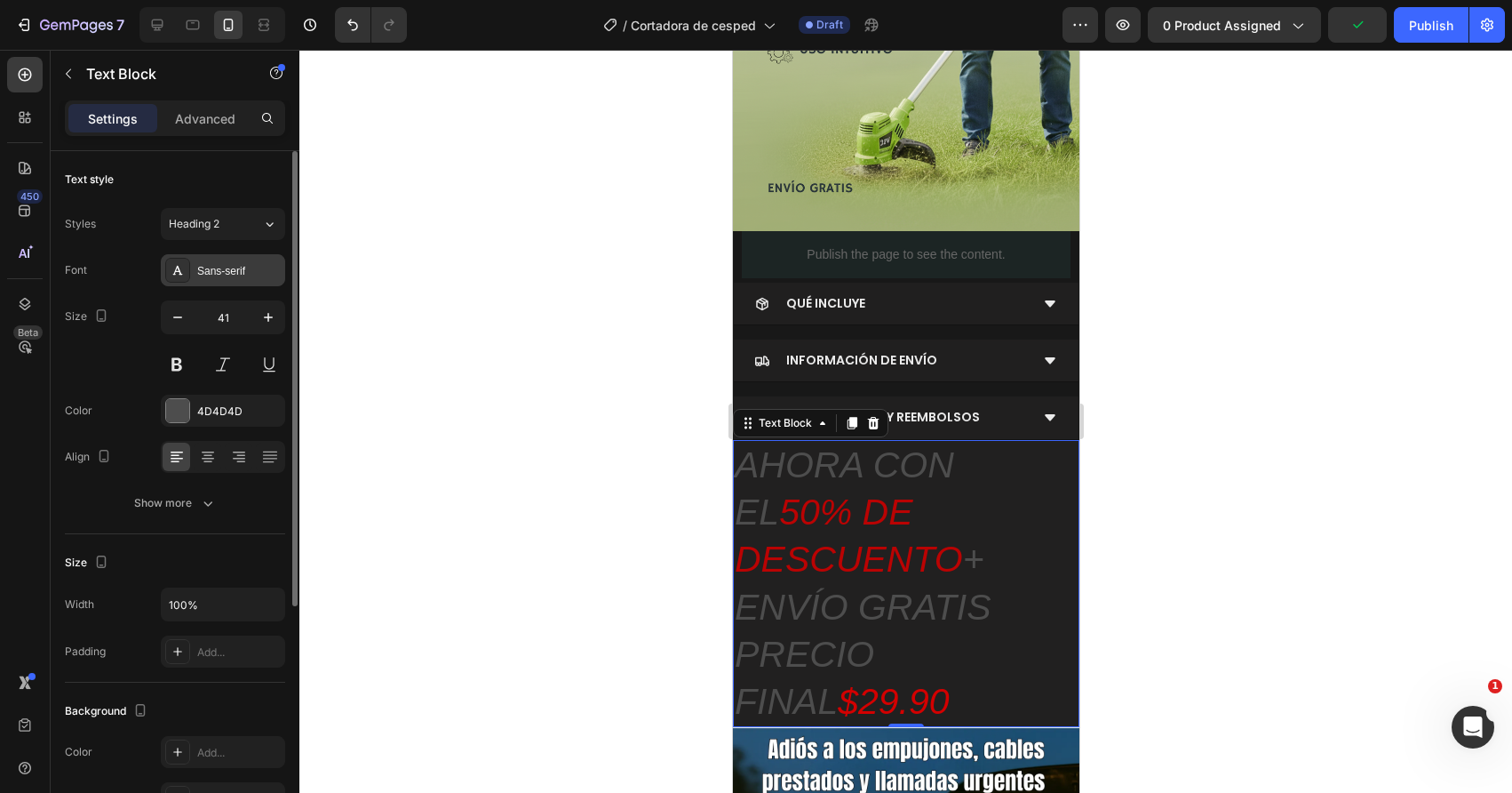
click at [220, 282] on div "Sans-serif" at bounding box center [223, 270] width 124 height 32
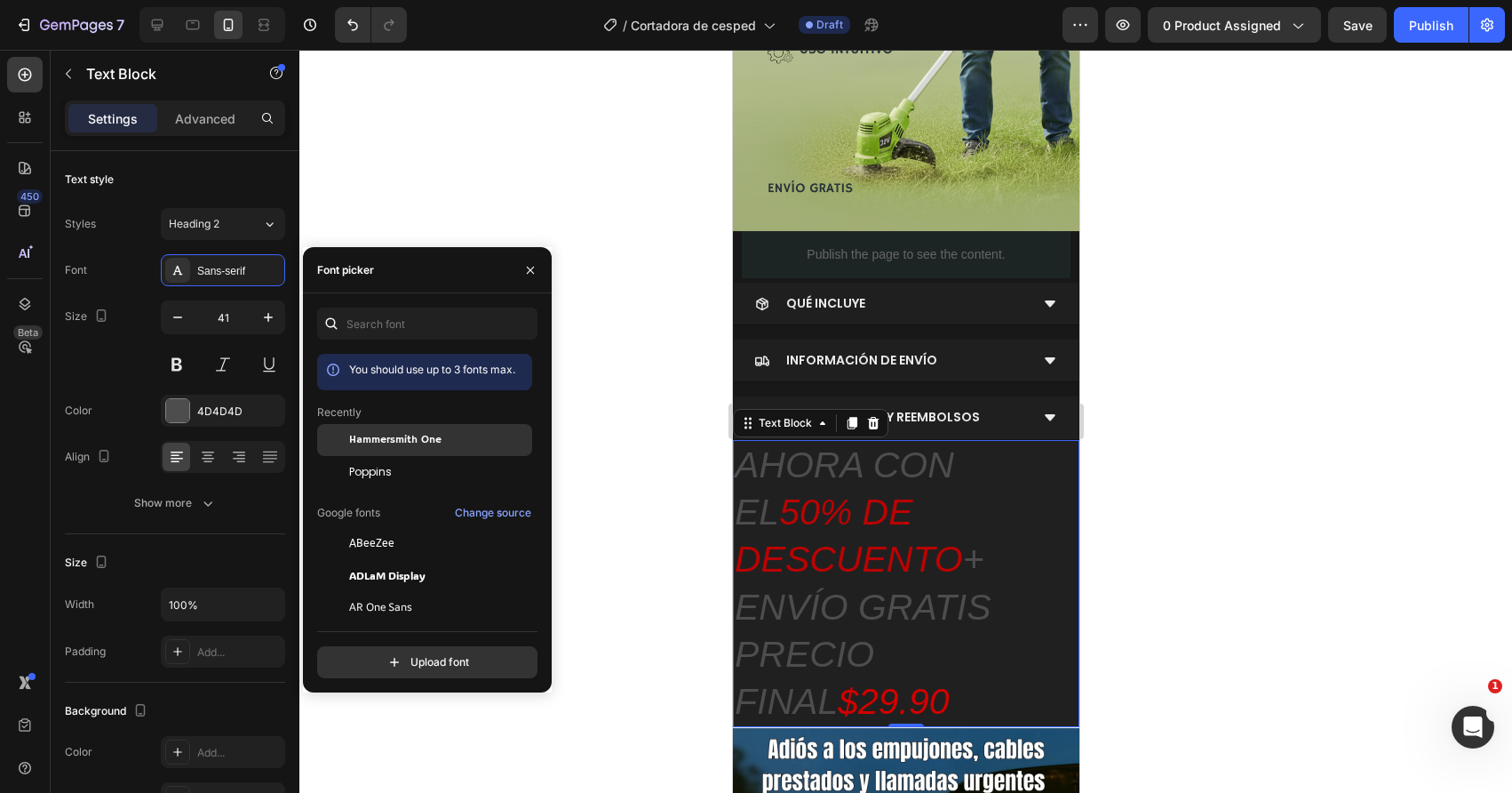
click at [383, 447] on span "Hammersmith One" at bounding box center [395, 439] width 93 height 16
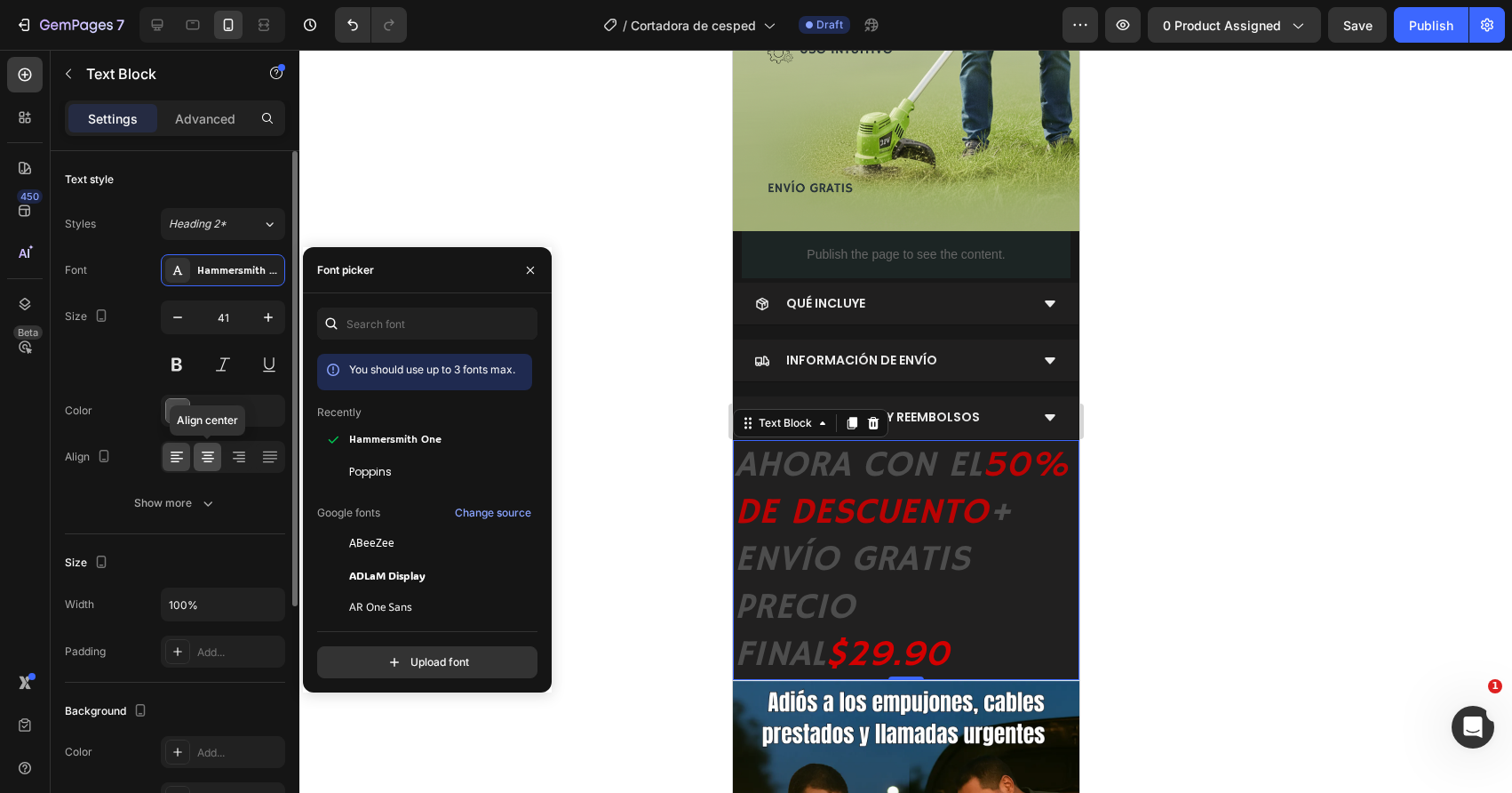
click at [212, 450] on icon at bounding box center [208, 457] width 18 height 18
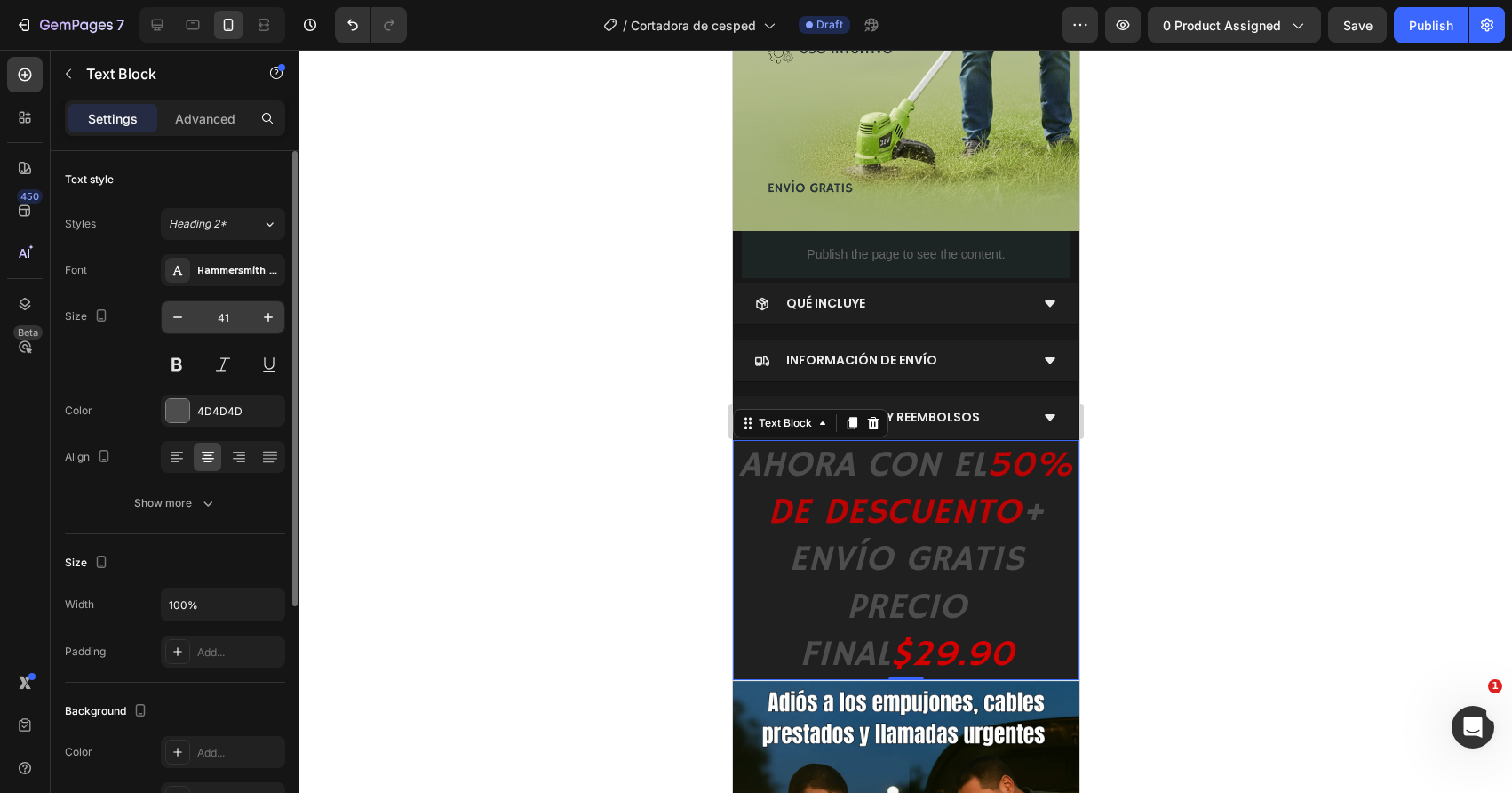
click at [216, 324] on input "41" at bounding box center [224, 317] width 59 height 32
type input "2"
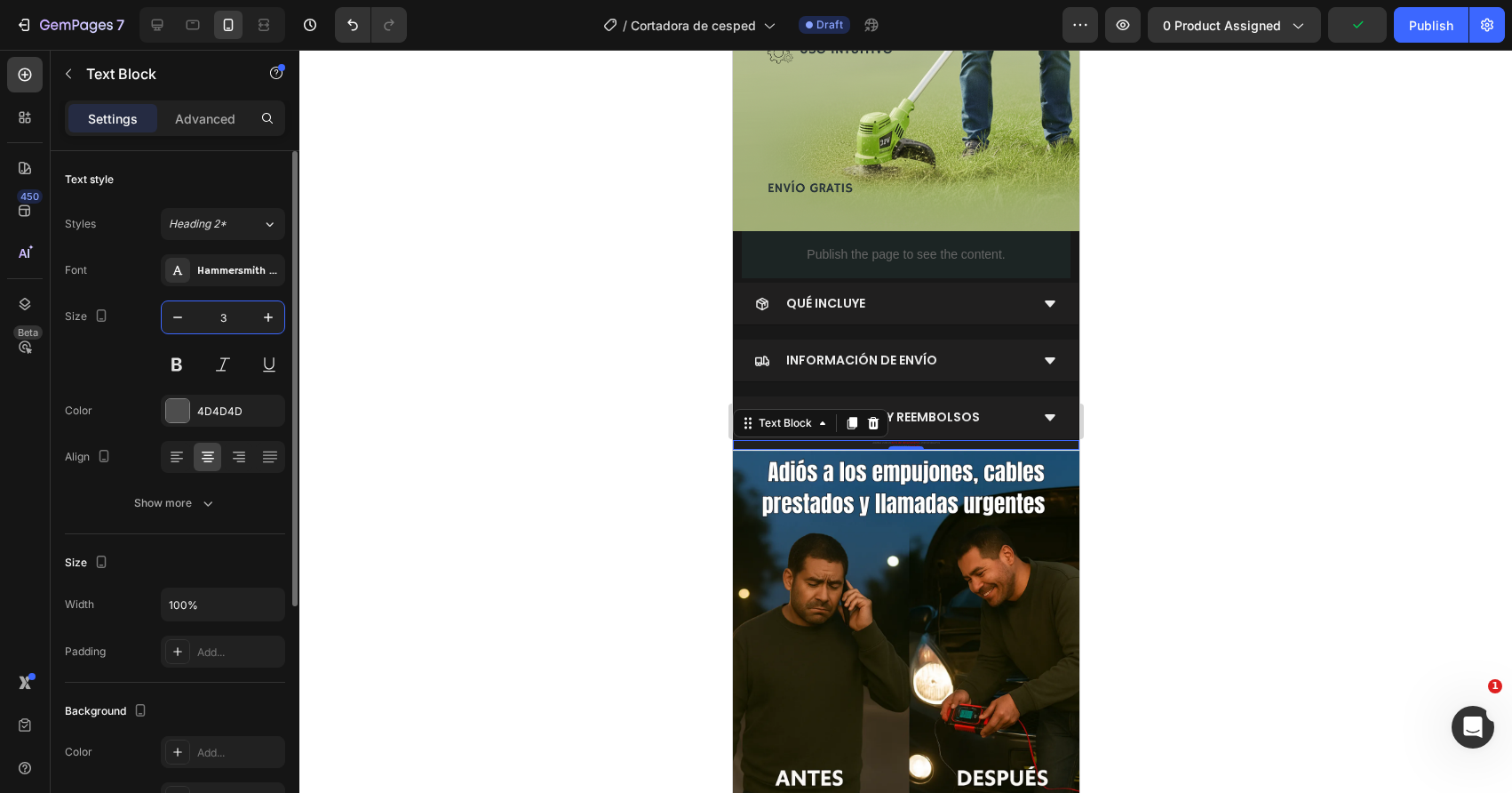
type input "36"
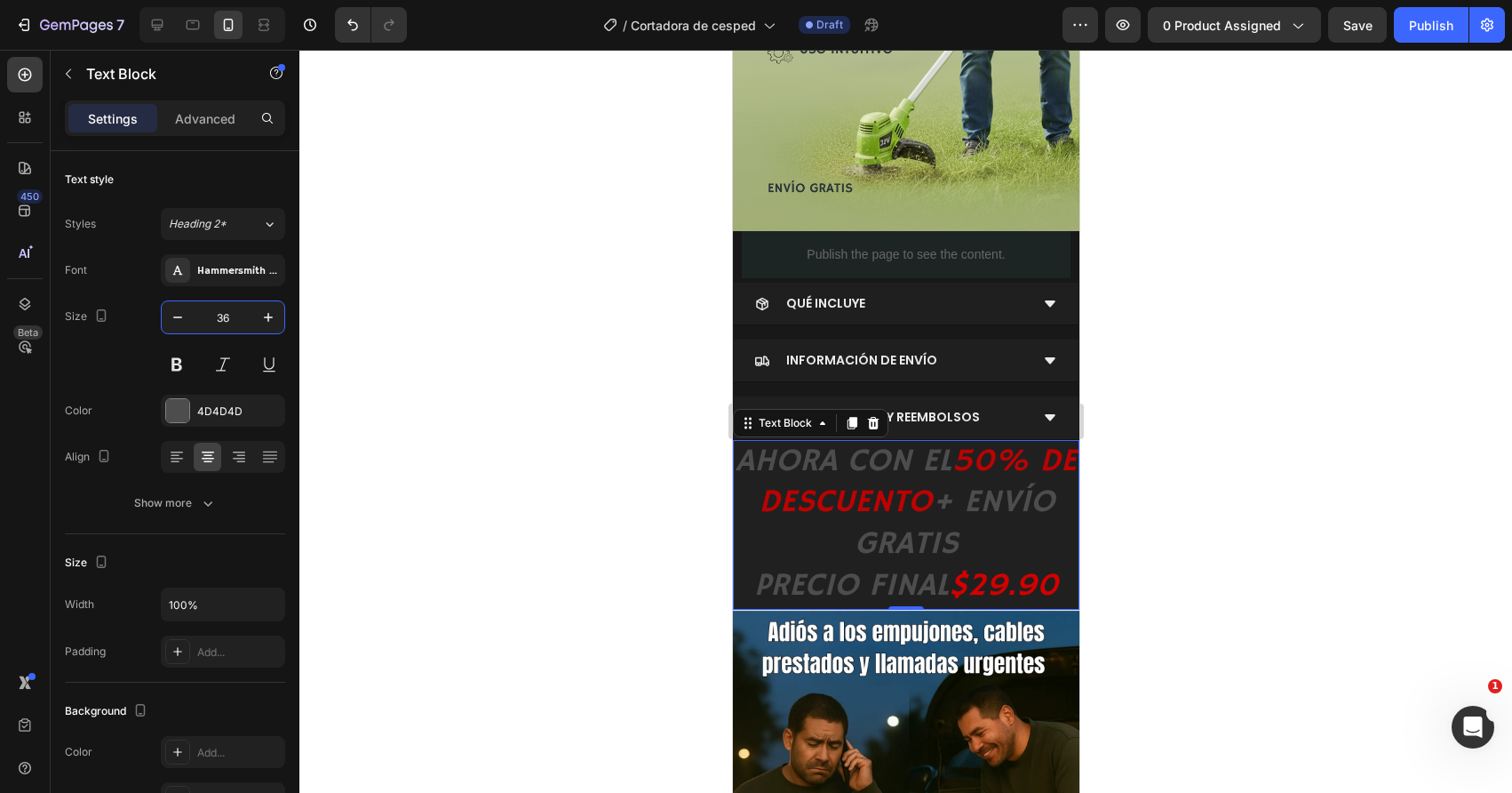
click at [509, 472] on div at bounding box center [905, 422] width 1213 height 743
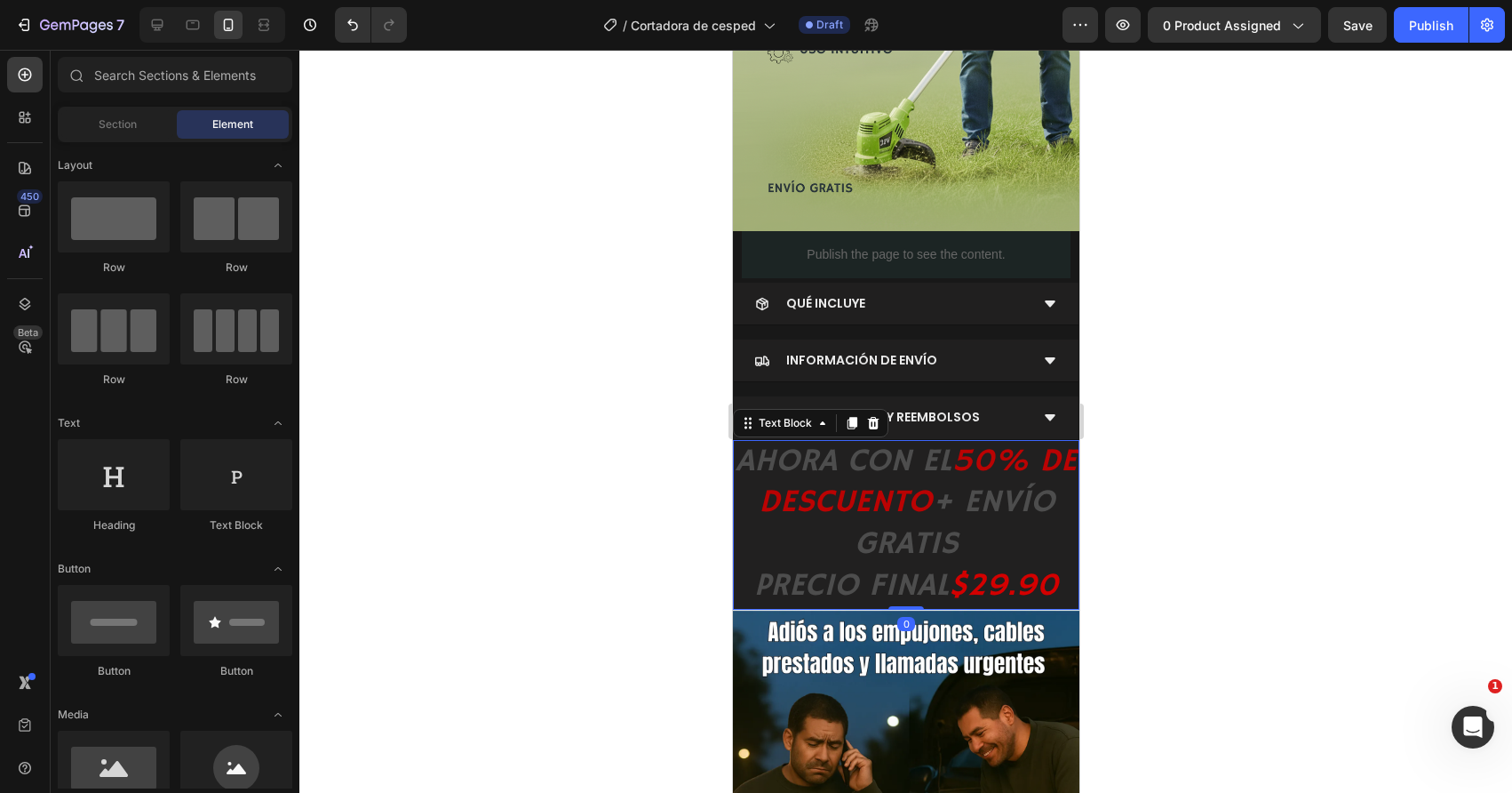
click at [762, 465] on icon "AHORA CON EL" at bounding box center [842, 461] width 216 height 40
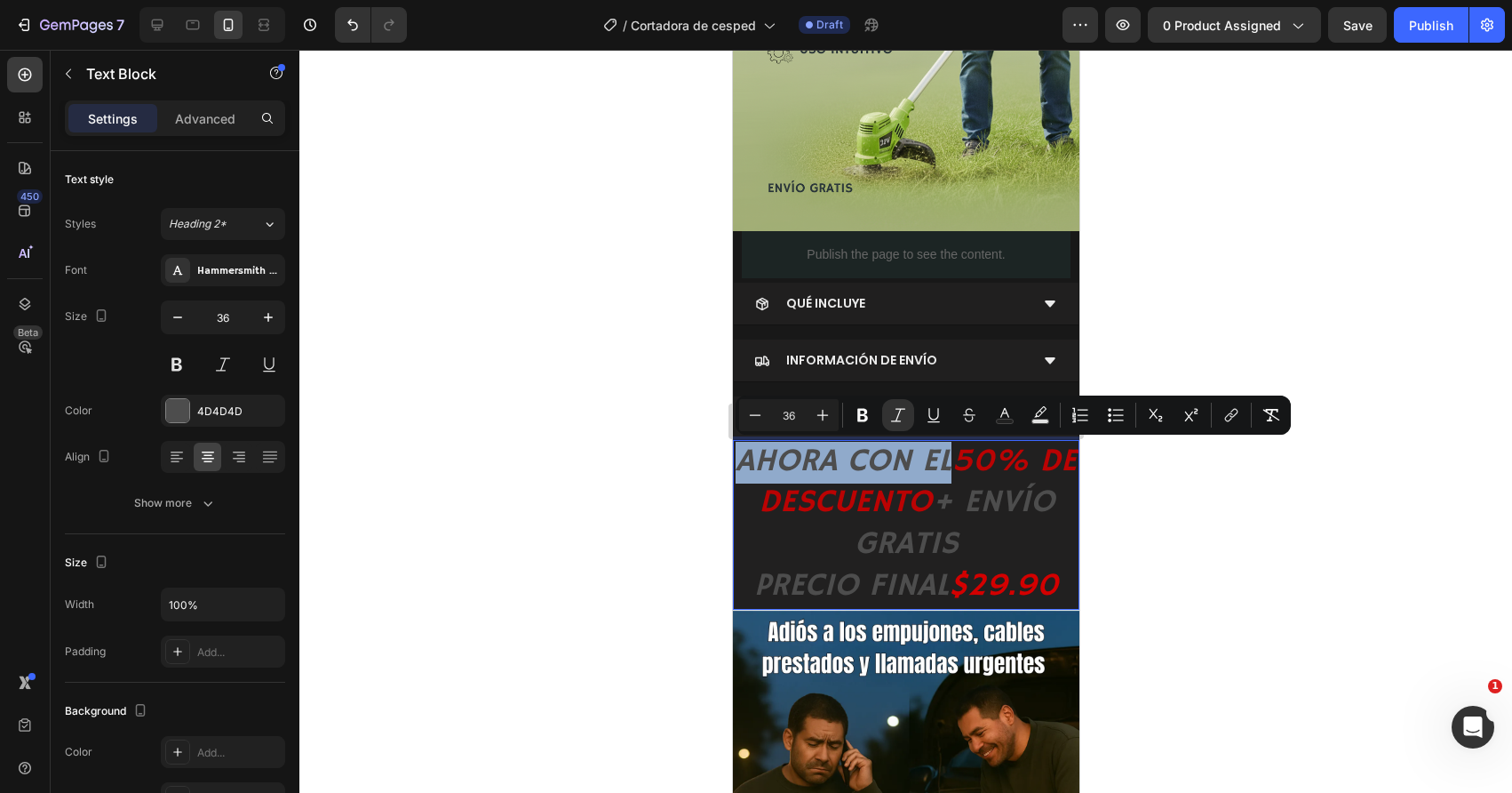
drag, startPoint x: 752, startPoint y: 468, endPoint x: 950, endPoint y: 462, distance: 198.1
click at [950, 462] on p "AHORA CON EL 50% DE DESCUENTO + ENVÍO GRATIS PRECIO FINAL $29.90" at bounding box center [905, 524] width 343 height 166
click at [997, 418] on icon "Editor contextual toolbar" at bounding box center [1005, 415] width 18 height 18
type input "4D4D4D"
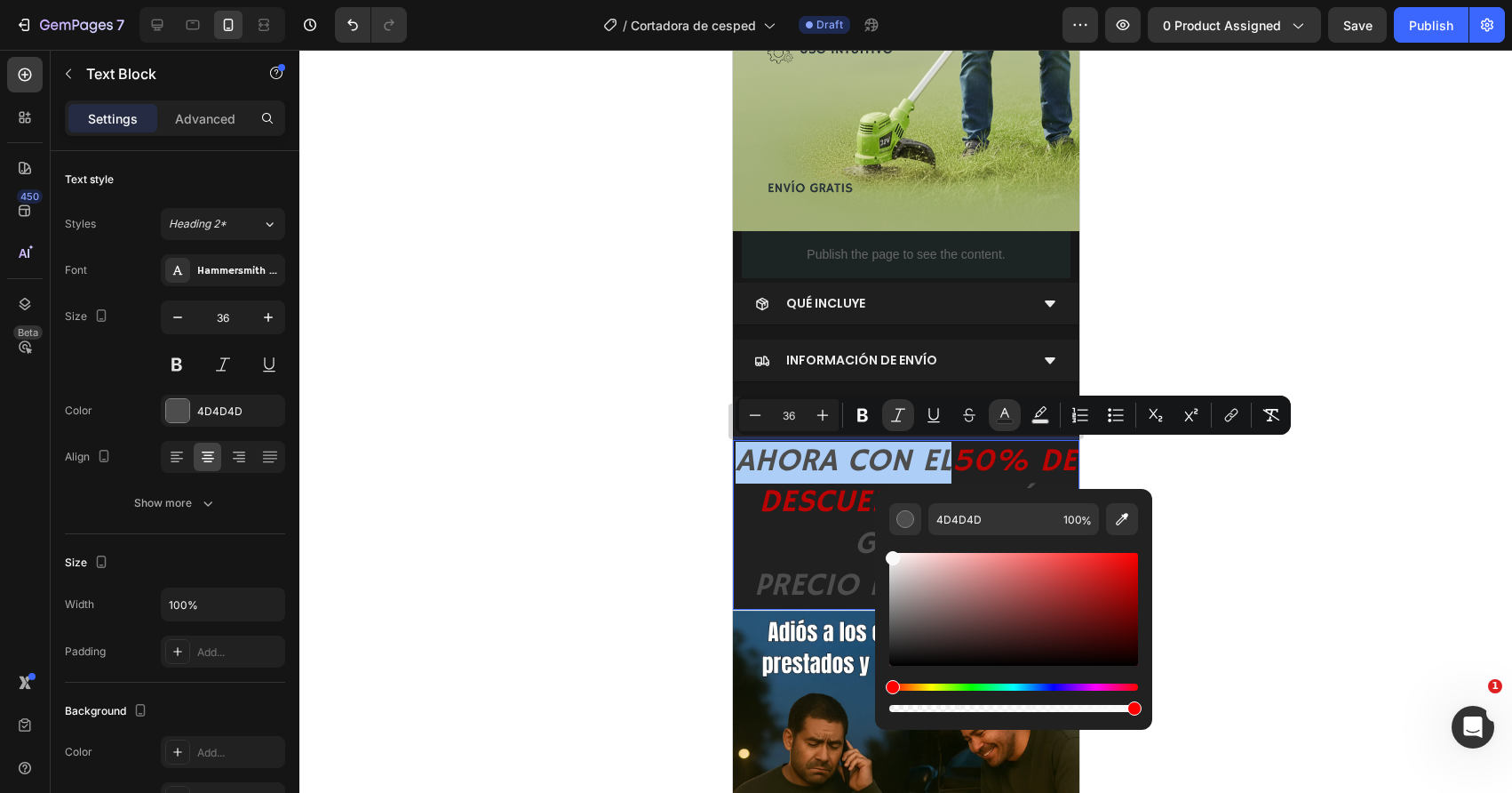
drag, startPoint x: 942, startPoint y: 591, endPoint x: 883, endPoint y: 555, distance: 69.1
click at [883, 555] on div "4D4D4D 100 %" at bounding box center [1013, 602] width 277 height 227
type input "F9F9F9"
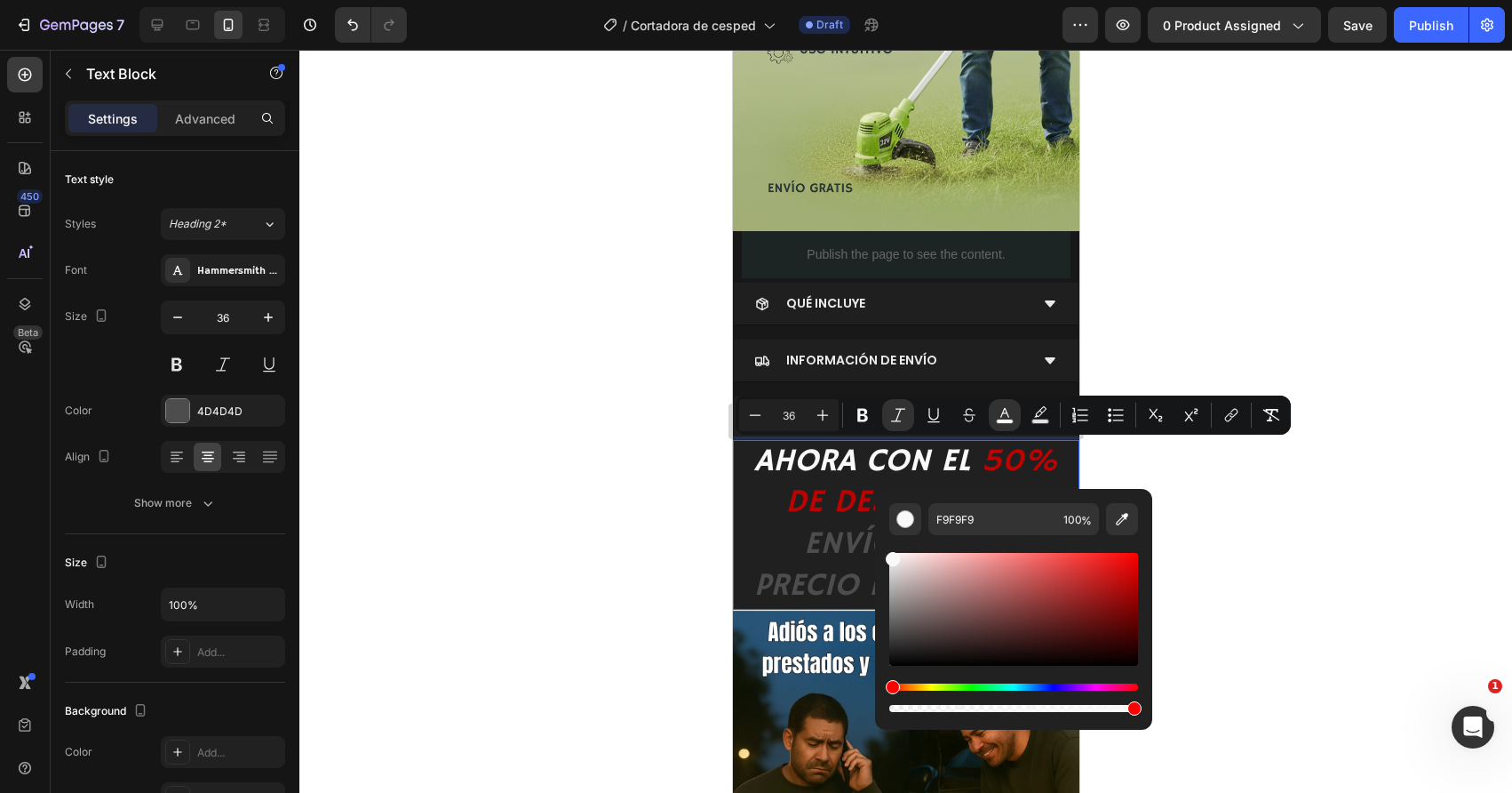
click at [803, 525] on icon "+ ENVÍO GRATIS" at bounding box center [914, 523] width 224 height 82
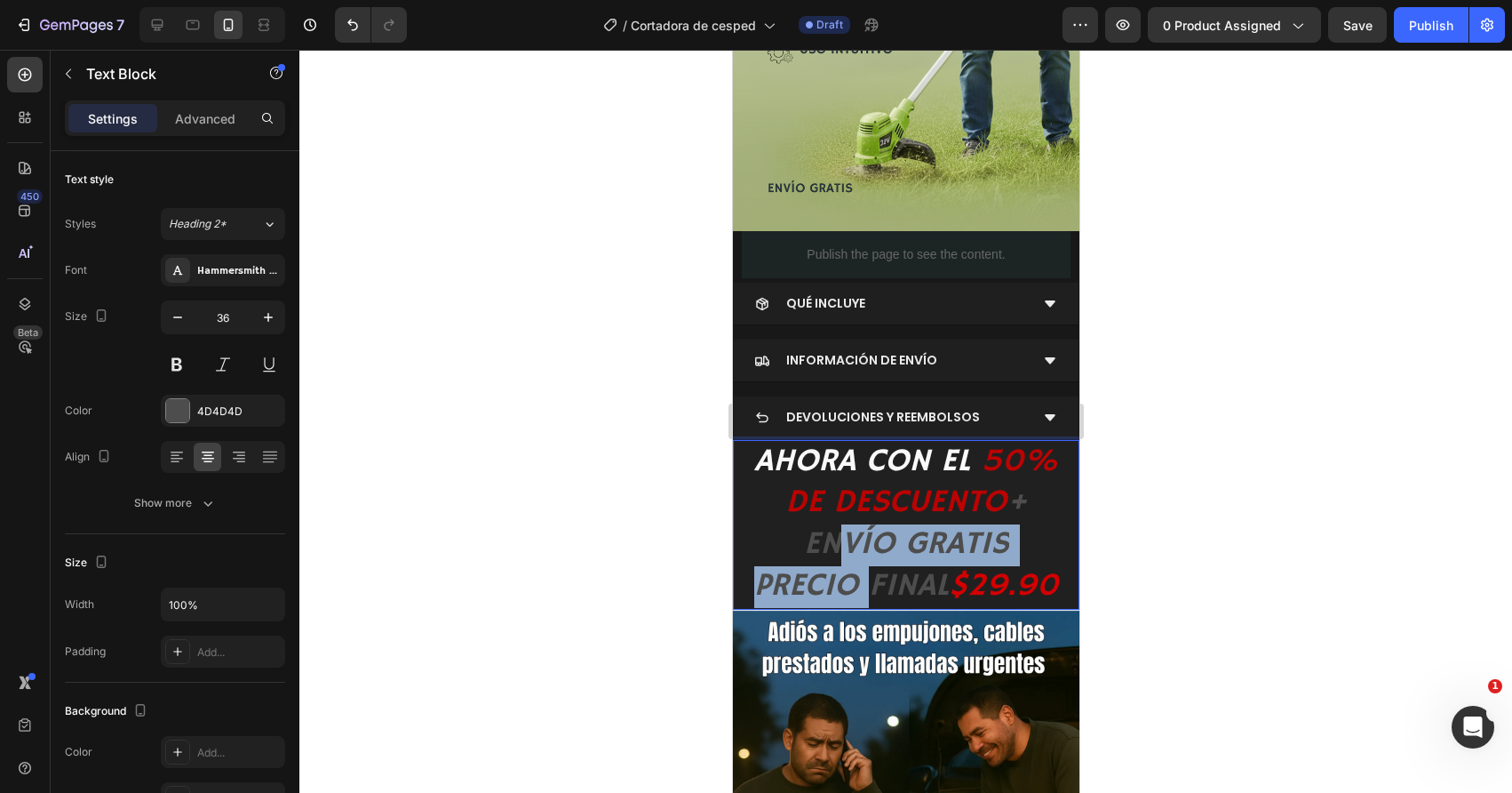
drag, startPoint x: 815, startPoint y: 539, endPoint x: 861, endPoint y: 570, distance: 55.5
click at [861, 570] on p "AHORA CON EL 50% DE DESCUENTO + ENVÍO GRATIS PRECIO FINAL $29.90" at bounding box center [905, 524] width 343 height 166
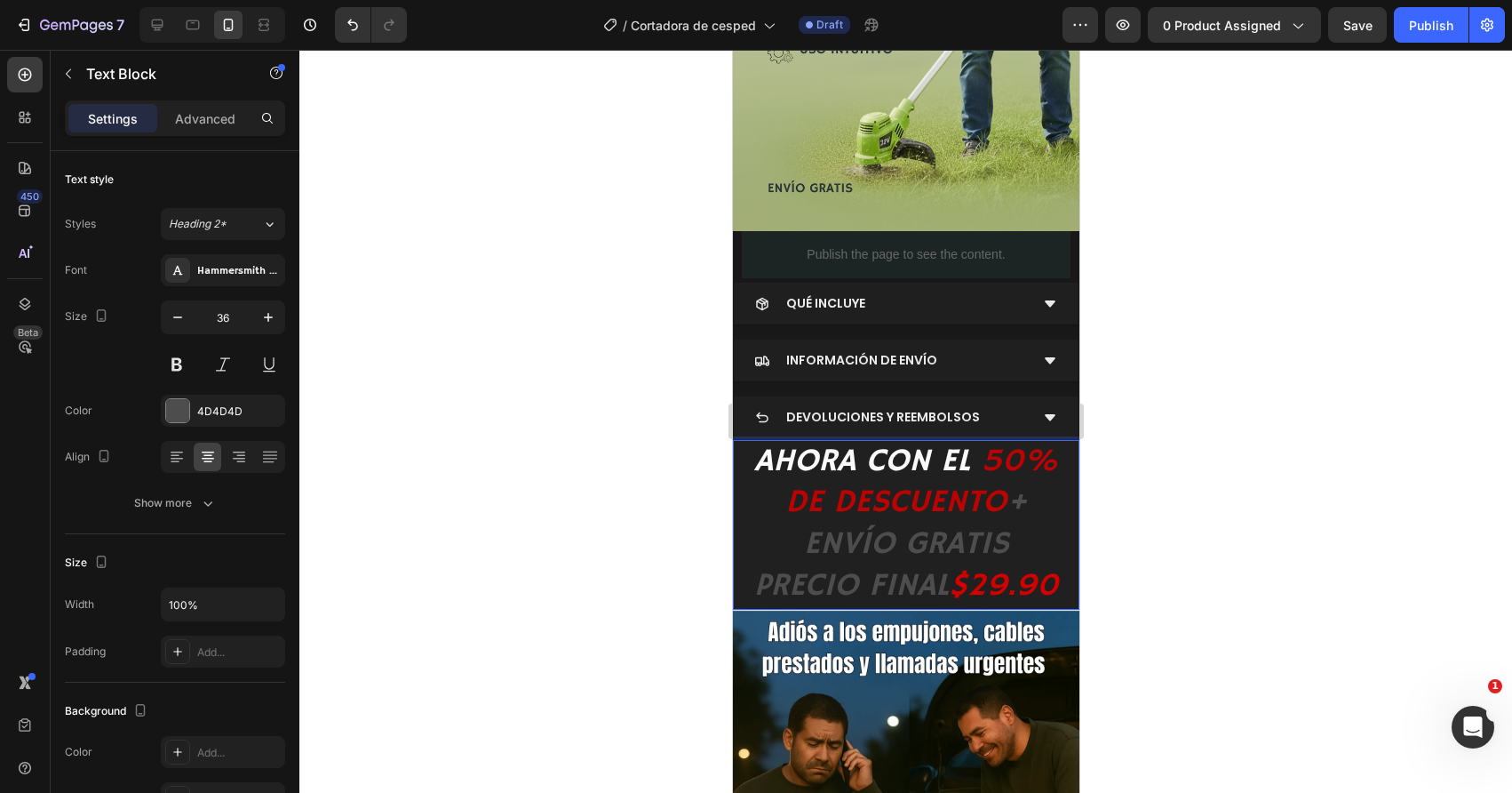
click at [807, 536] on icon "+ ENVÍO GRATIS" at bounding box center [914, 523] width 224 height 82
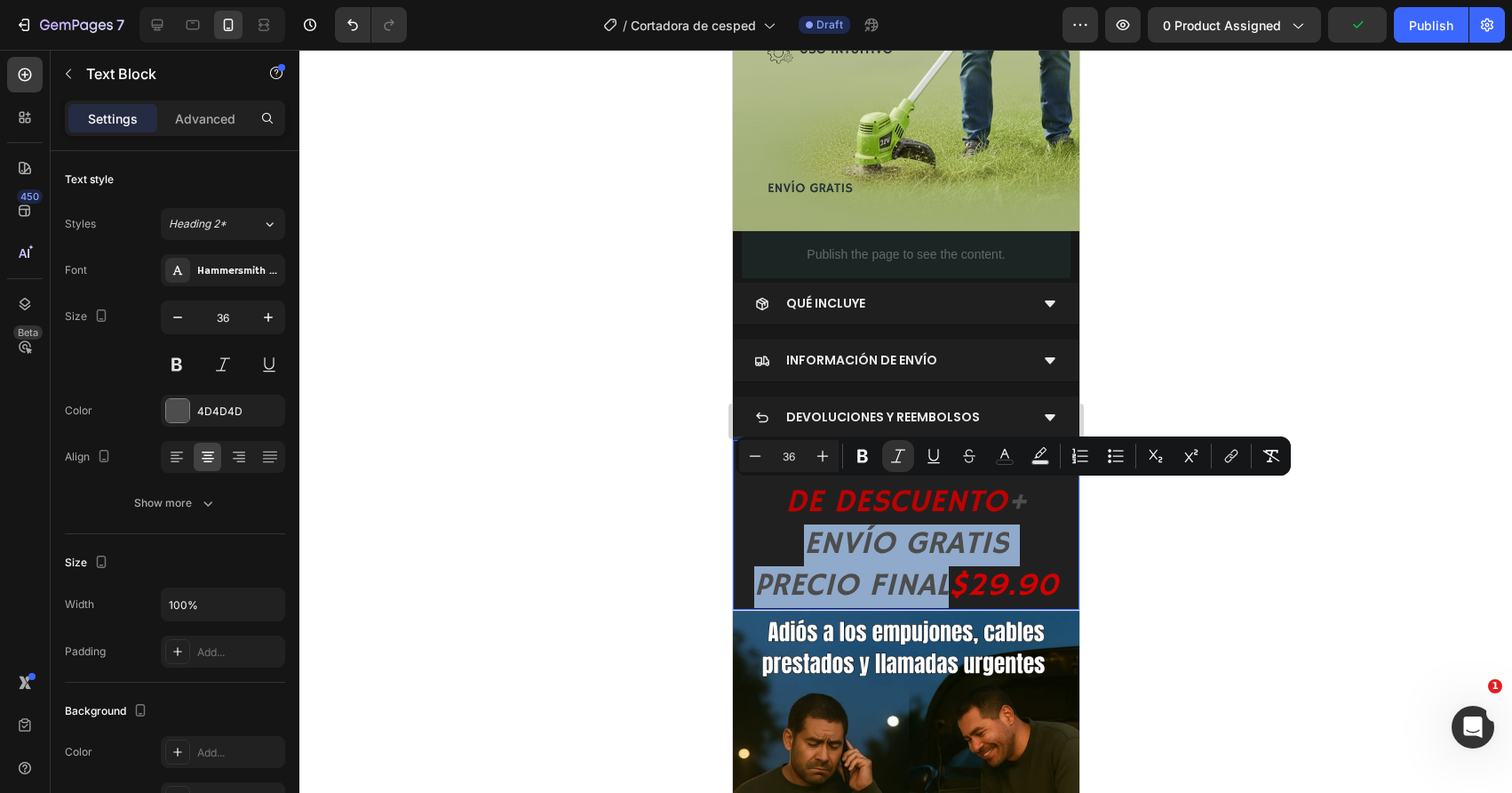
drag, startPoint x: 1020, startPoint y: 505, endPoint x: 941, endPoint y: 586, distance: 113.1
click at [941, 586] on p "AHORA CON EL 50% DE DESCUENTO + ENVÍO GRATIS PRECIO FINAL $29.90" at bounding box center [905, 524] width 343 height 166
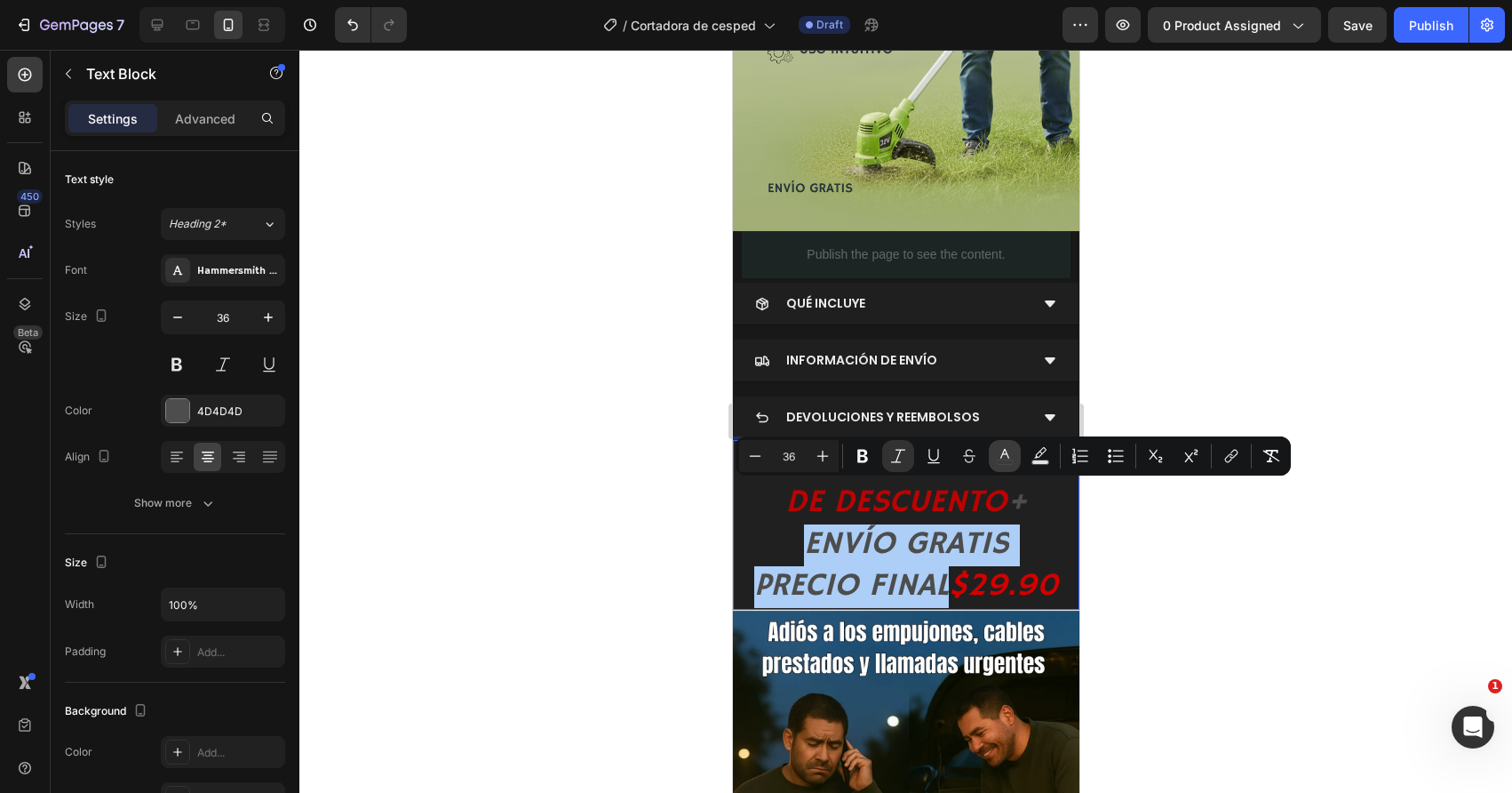
click at [1009, 456] on icon "Editor contextual toolbar" at bounding box center [1005, 456] width 18 height 18
type input "4D4D4D"
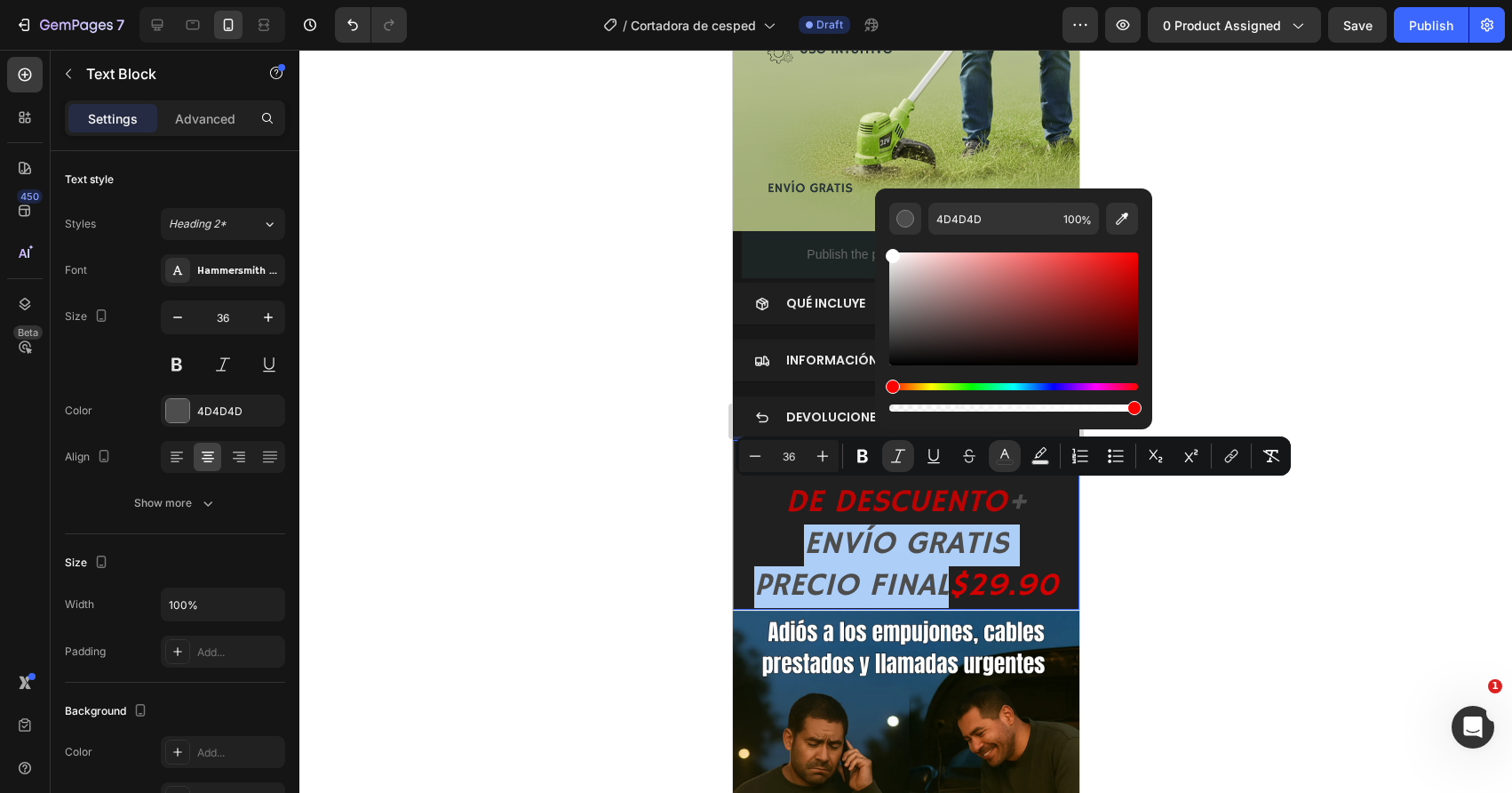
drag, startPoint x: 916, startPoint y: 313, endPoint x: 887, endPoint y: 242, distance: 76.7
click at [887, 242] on div "4D4D4D 100 %" at bounding box center [1013, 301] width 277 height 227
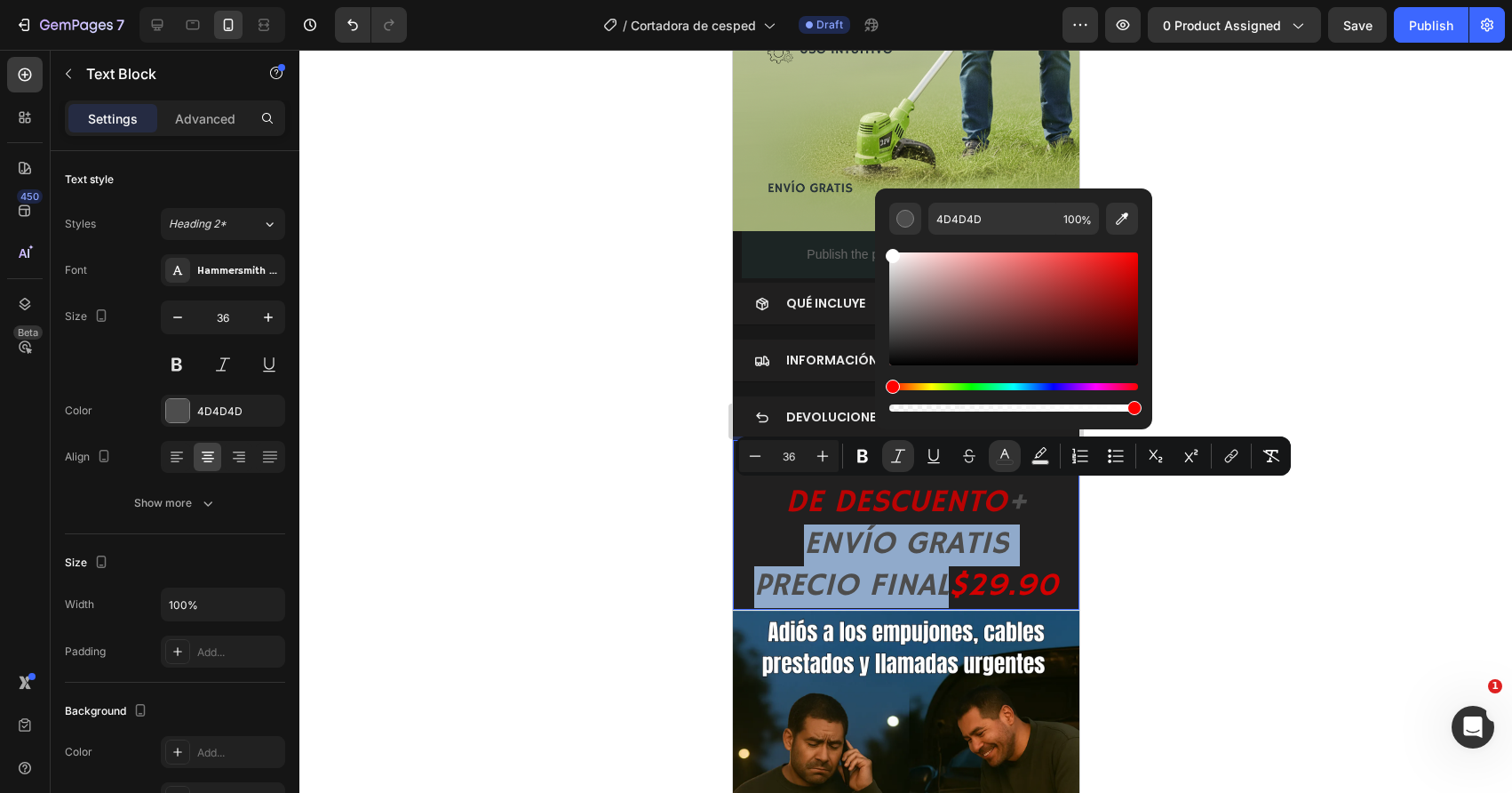
type input "FFFFFF"
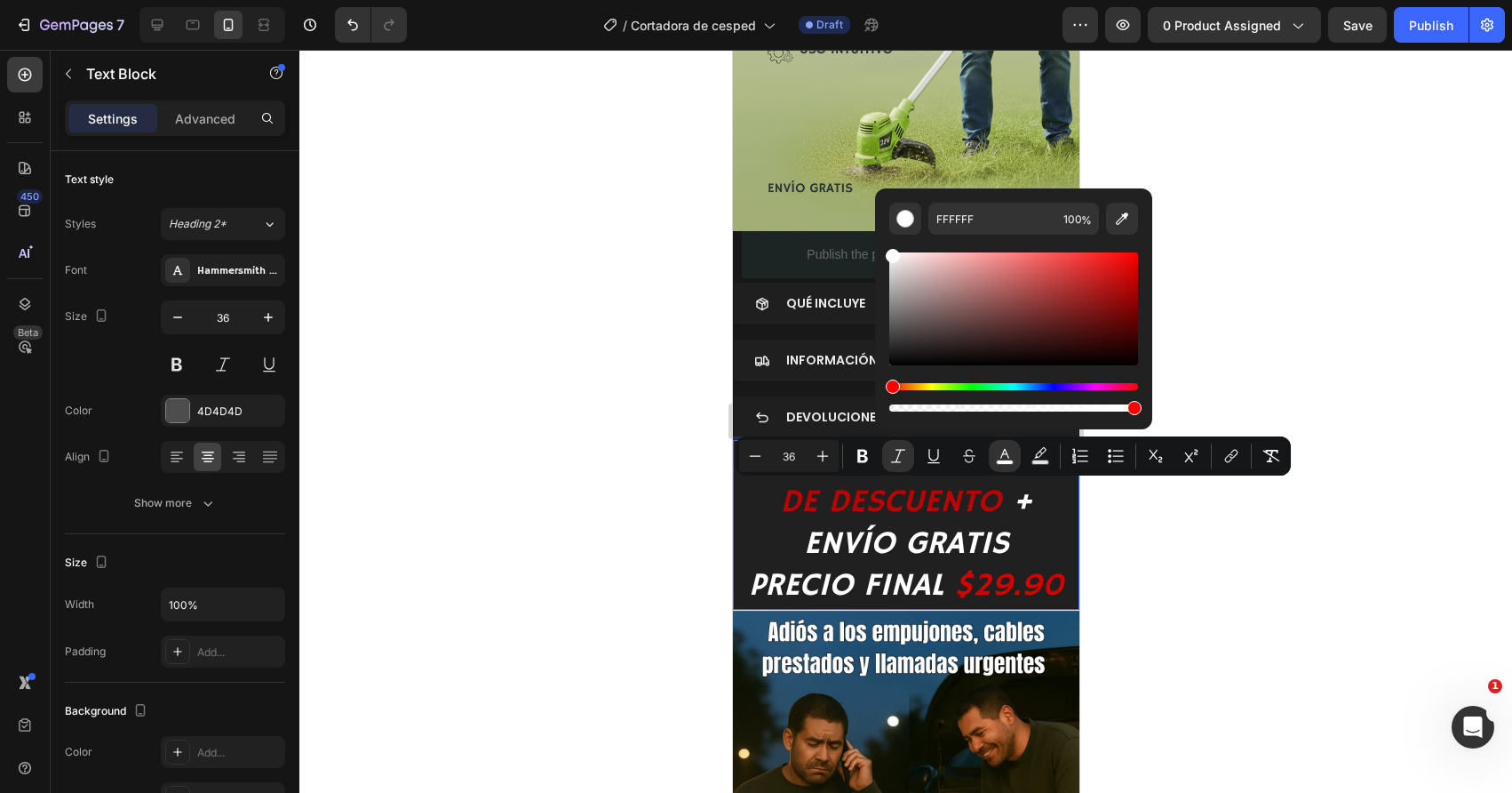
click at [957, 590] on icon "$29.90" at bounding box center [1008, 586] width 109 height 40
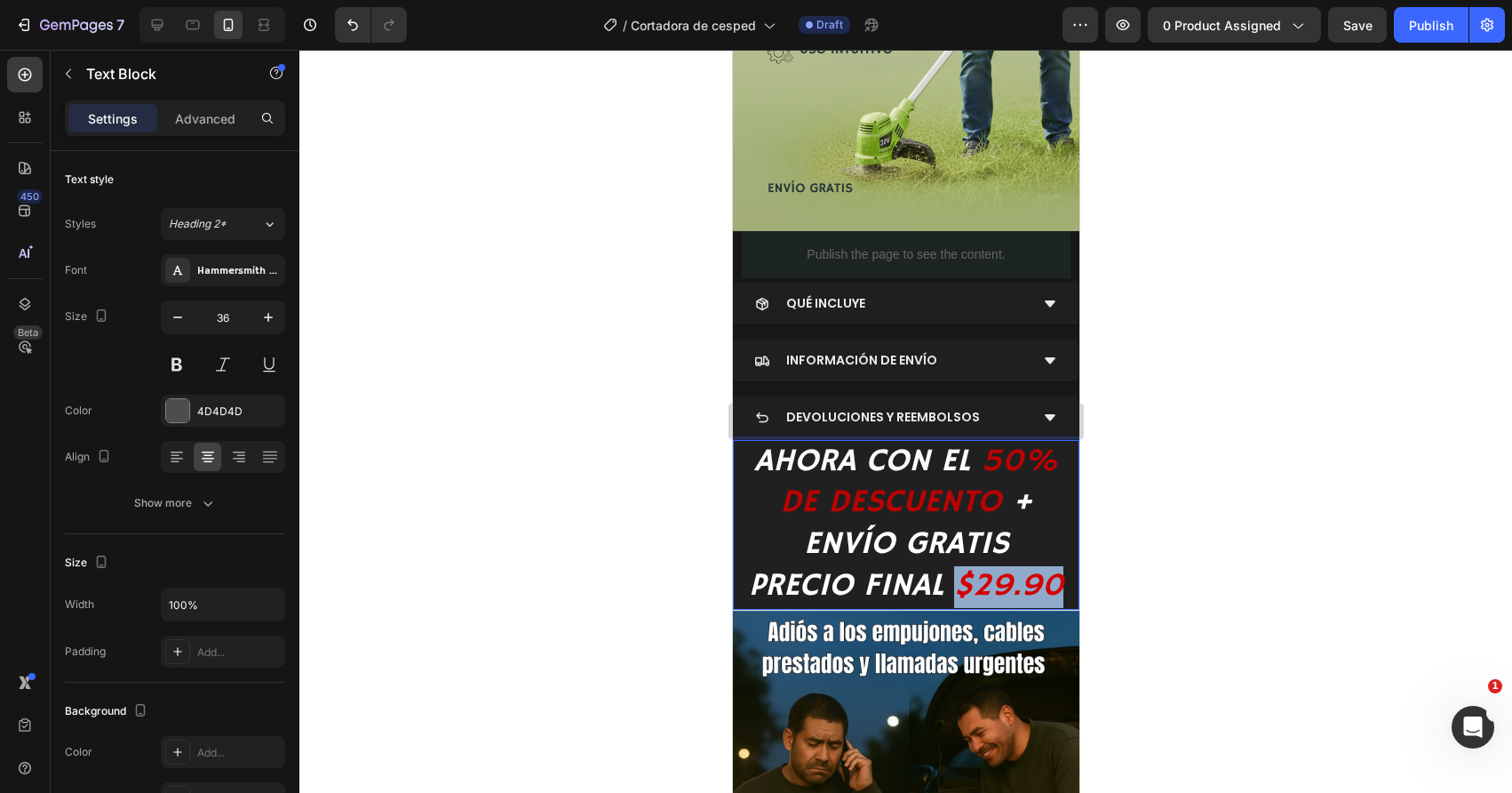
drag, startPoint x: 957, startPoint y: 590, endPoint x: 1055, endPoint y: 592, distance: 98.0
click at [1055, 592] on icon "$29.90" at bounding box center [1008, 586] width 109 height 40
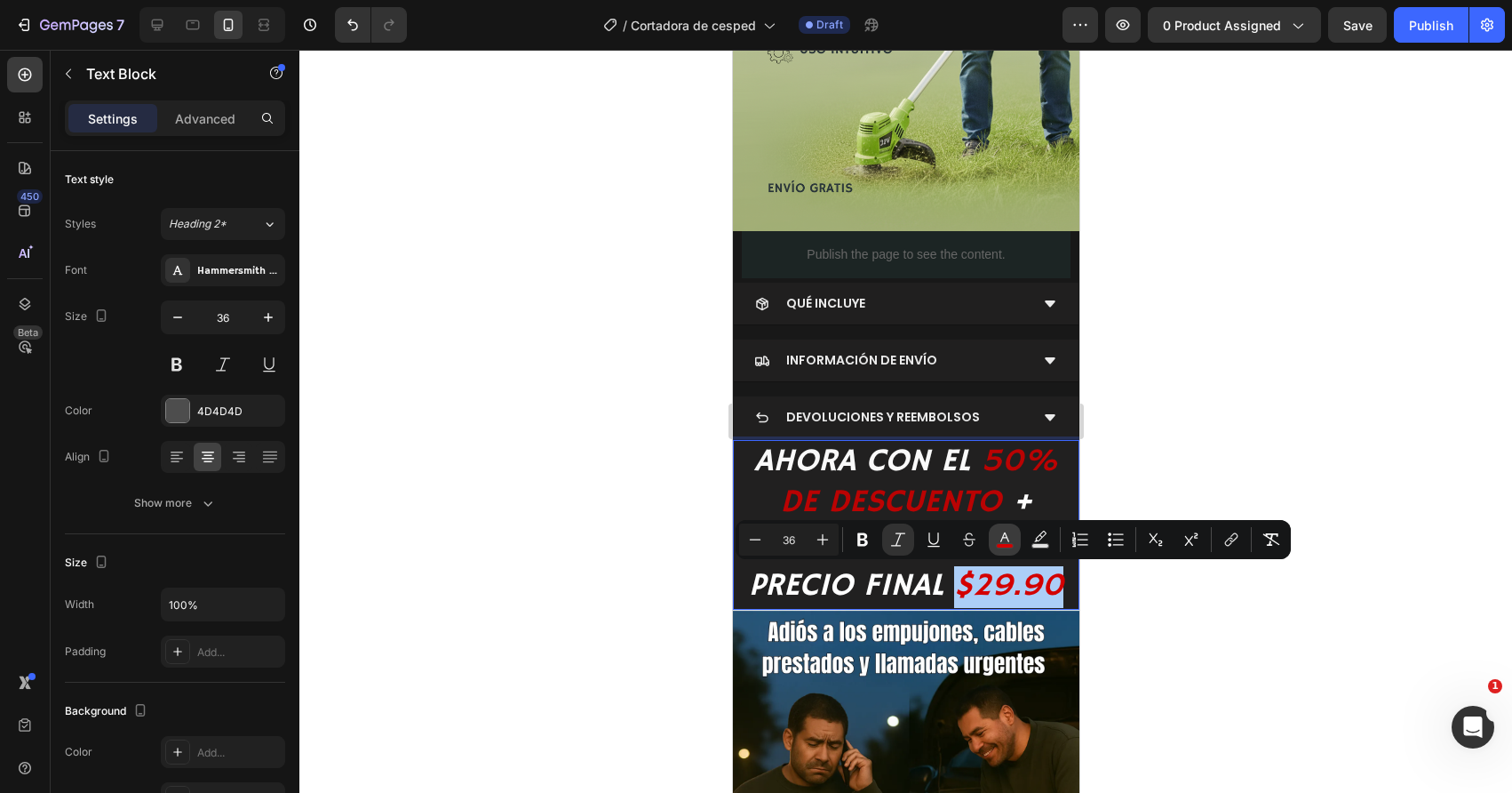
click at [1001, 551] on button "color" at bounding box center [1005, 539] width 32 height 32
type input "D30000"
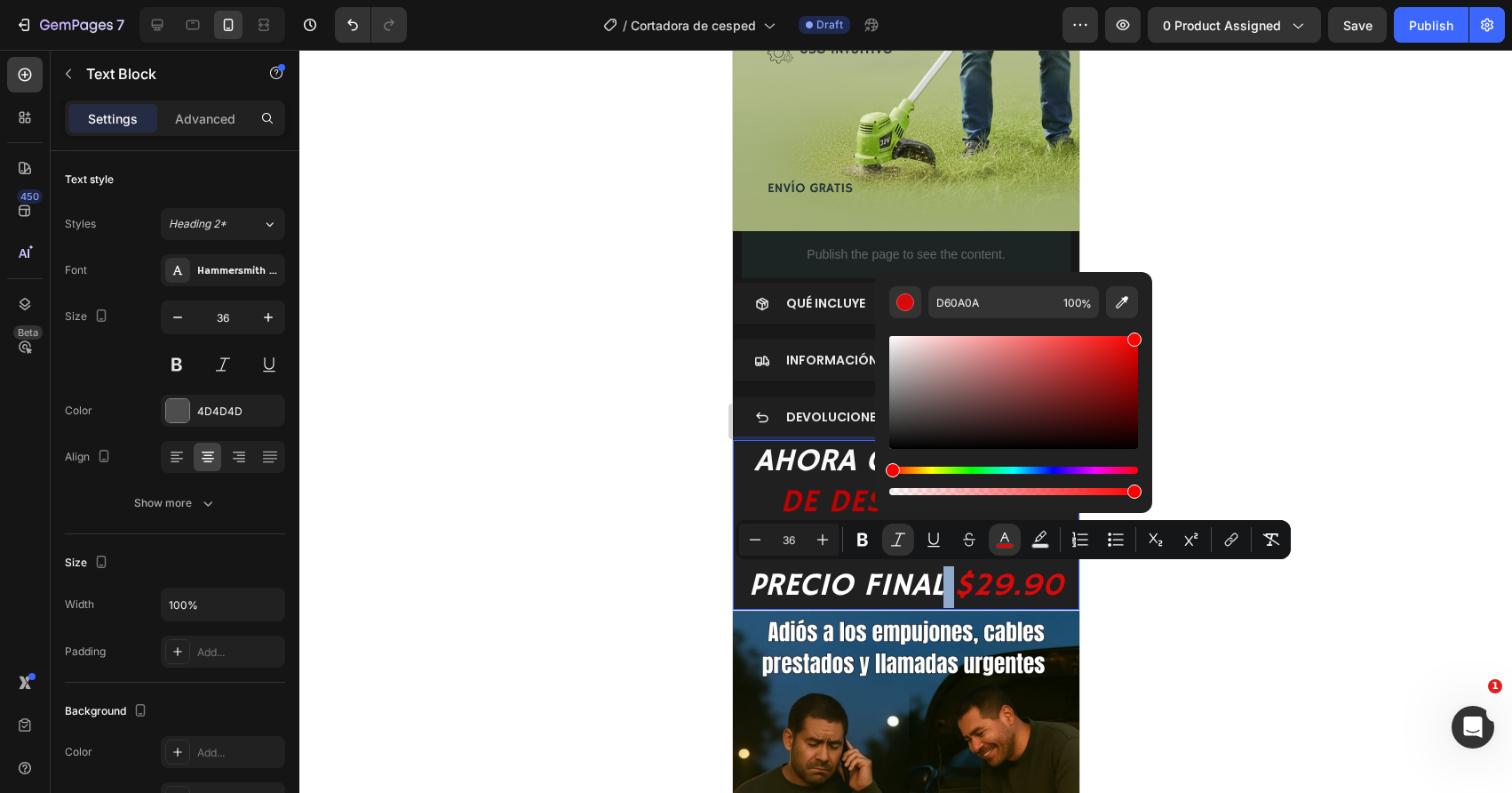
drag, startPoint x: 1128, startPoint y: 354, endPoint x: 1137, endPoint y: 331, distance: 24.7
click at [1137, 331] on div "D60A0A 100 %" at bounding box center [1013, 385] width 277 height 227
type input "FF0202"
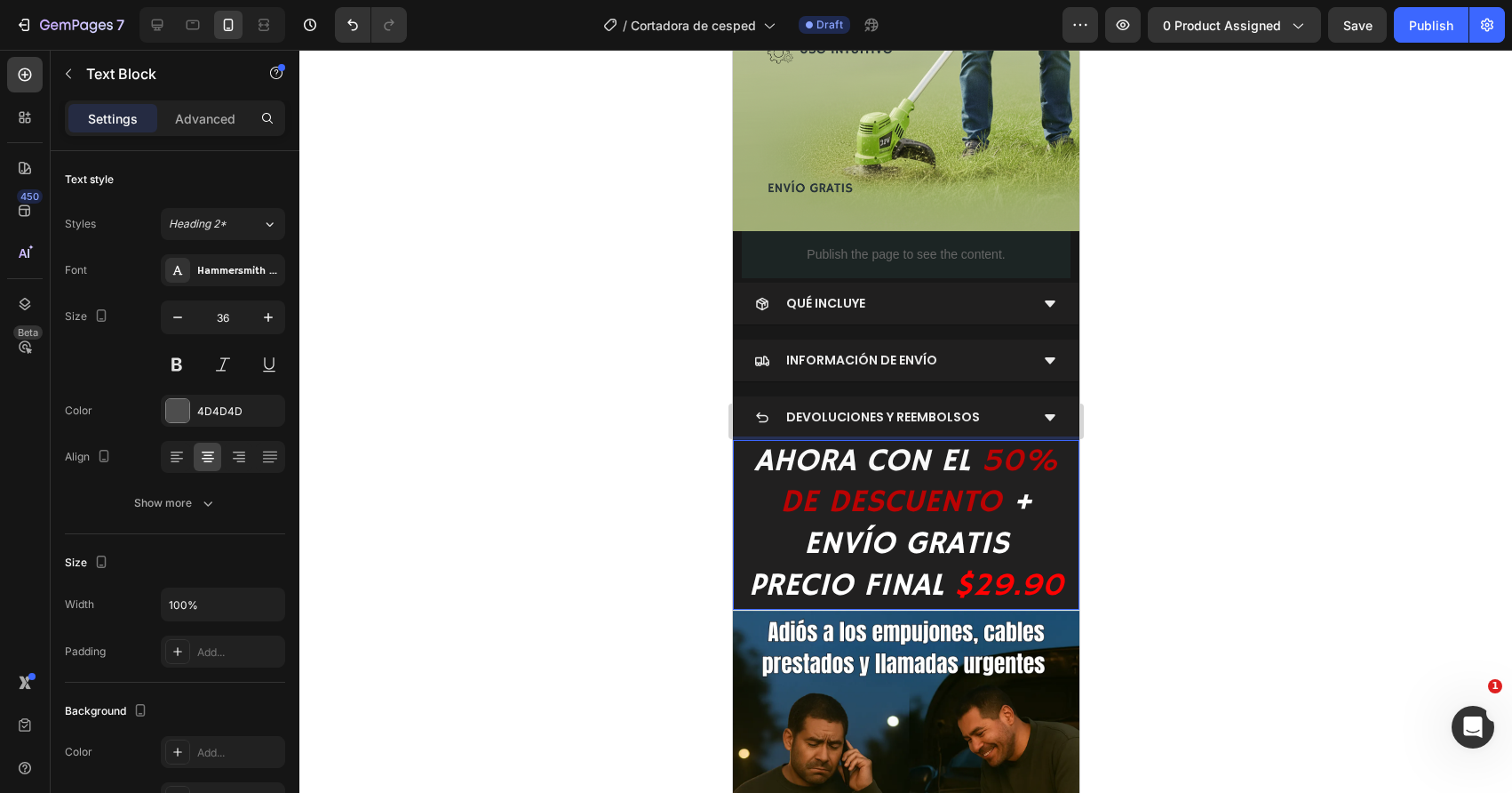
click at [786, 485] on icon "50% DE DESCUENTO" at bounding box center [918, 482] width 279 height 82
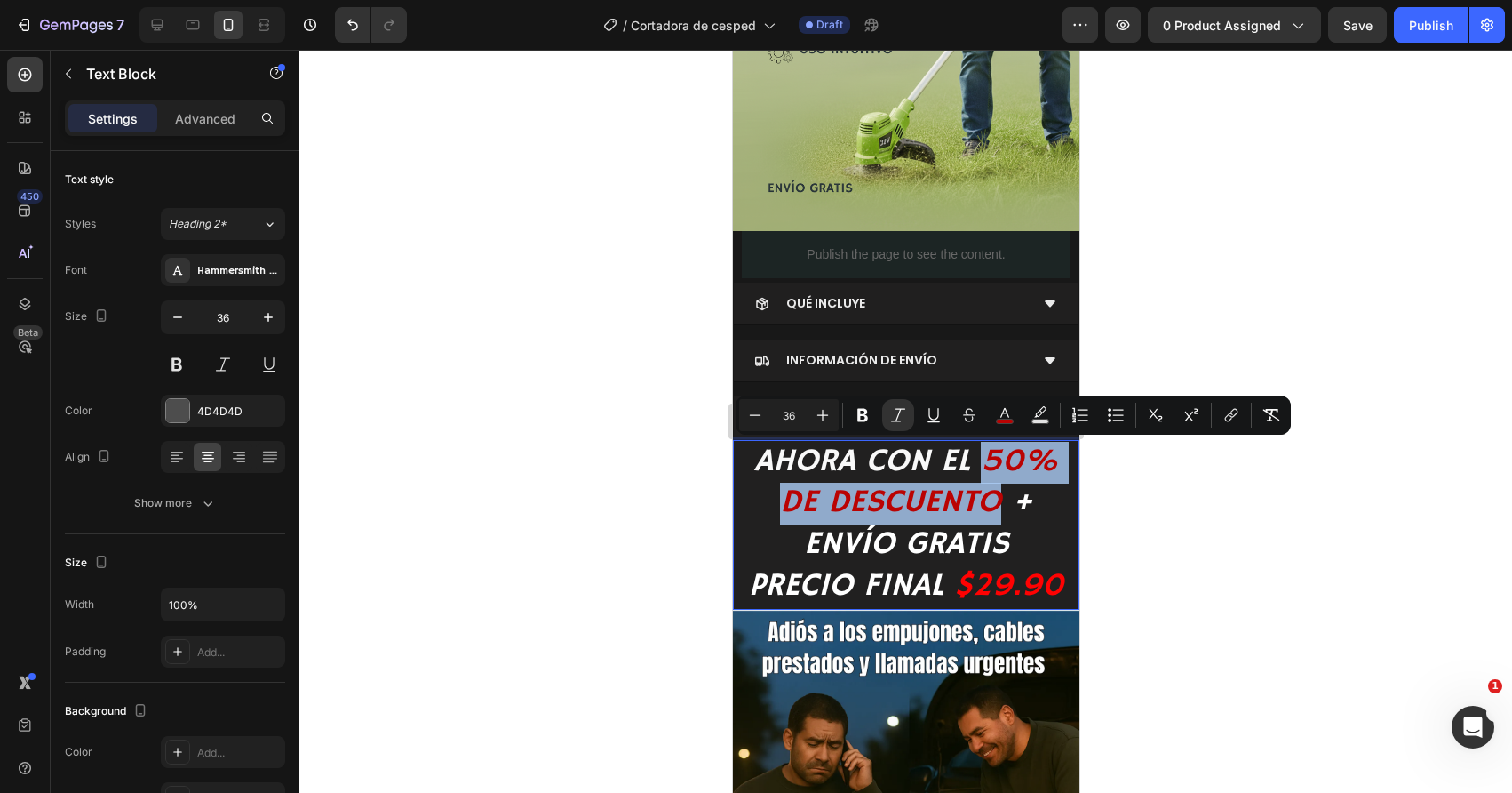
drag, startPoint x: 1001, startPoint y: 503, endPoint x: 988, endPoint y: 457, distance: 47.8
click at [1002, 416] on icon "Editor contextual toolbar" at bounding box center [1005, 415] width 18 height 18
type input "BA0303"
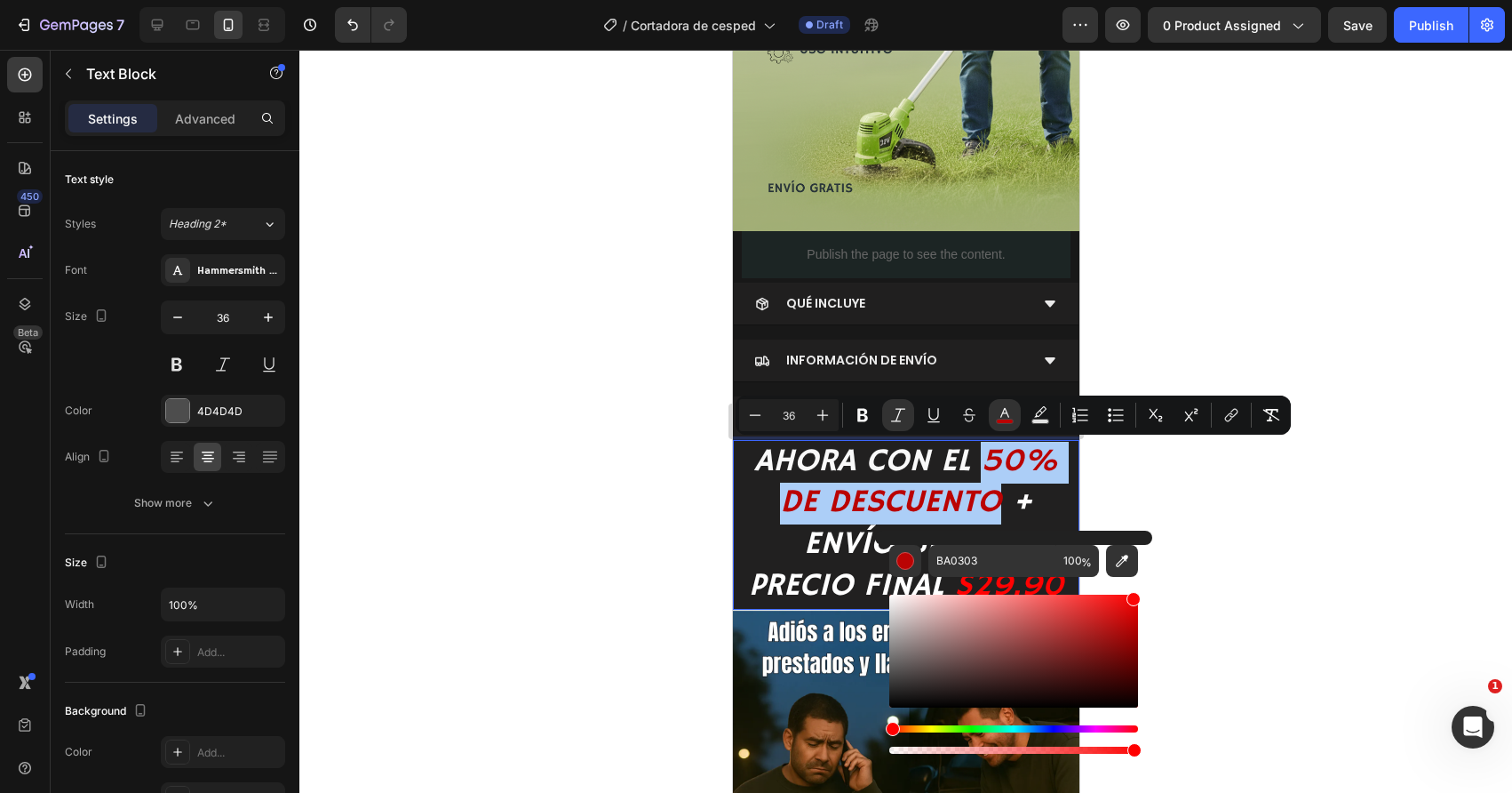
drag, startPoint x: 1129, startPoint y: 612, endPoint x: 1134, endPoint y: 594, distance: 18.7
click at [1134, 594] on div "Editor contextual toolbar" at bounding box center [1014, 650] width 249 height 113
type input "FC0505"
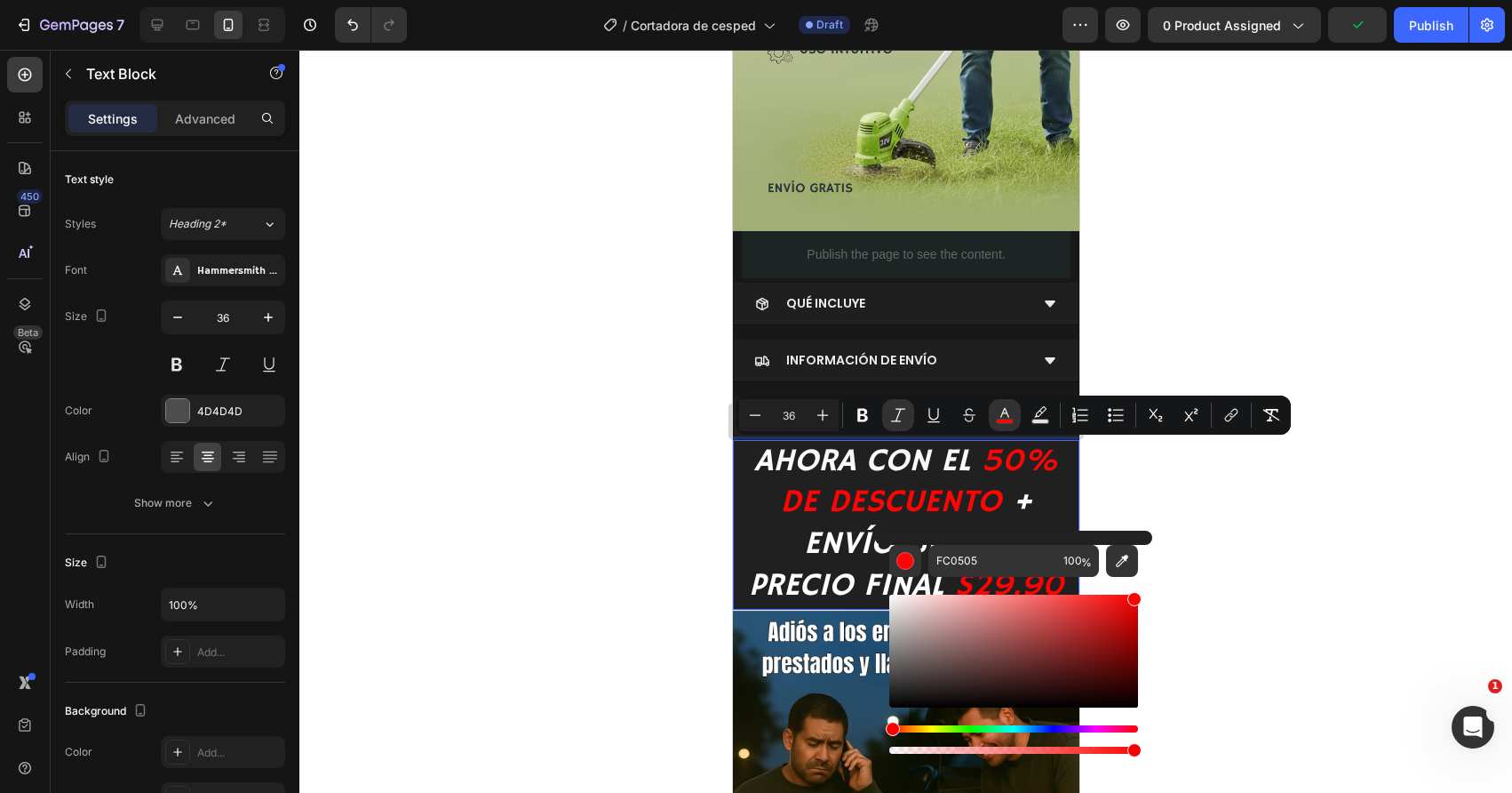
click at [806, 500] on icon "50% DE DESCUENTO" at bounding box center [918, 482] width 279 height 82
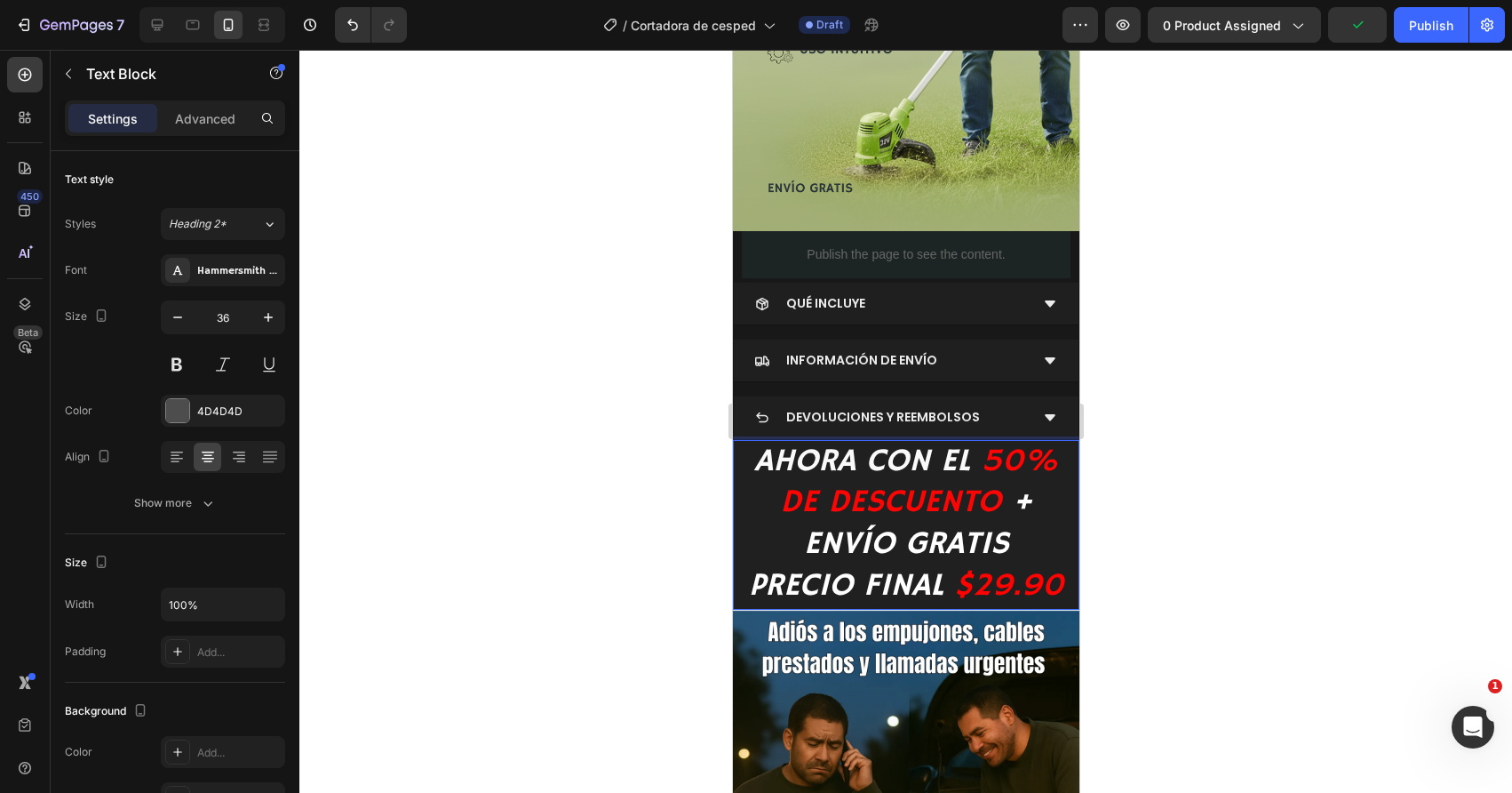
click at [671, 496] on div at bounding box center [905, 422] width 1213 height 743
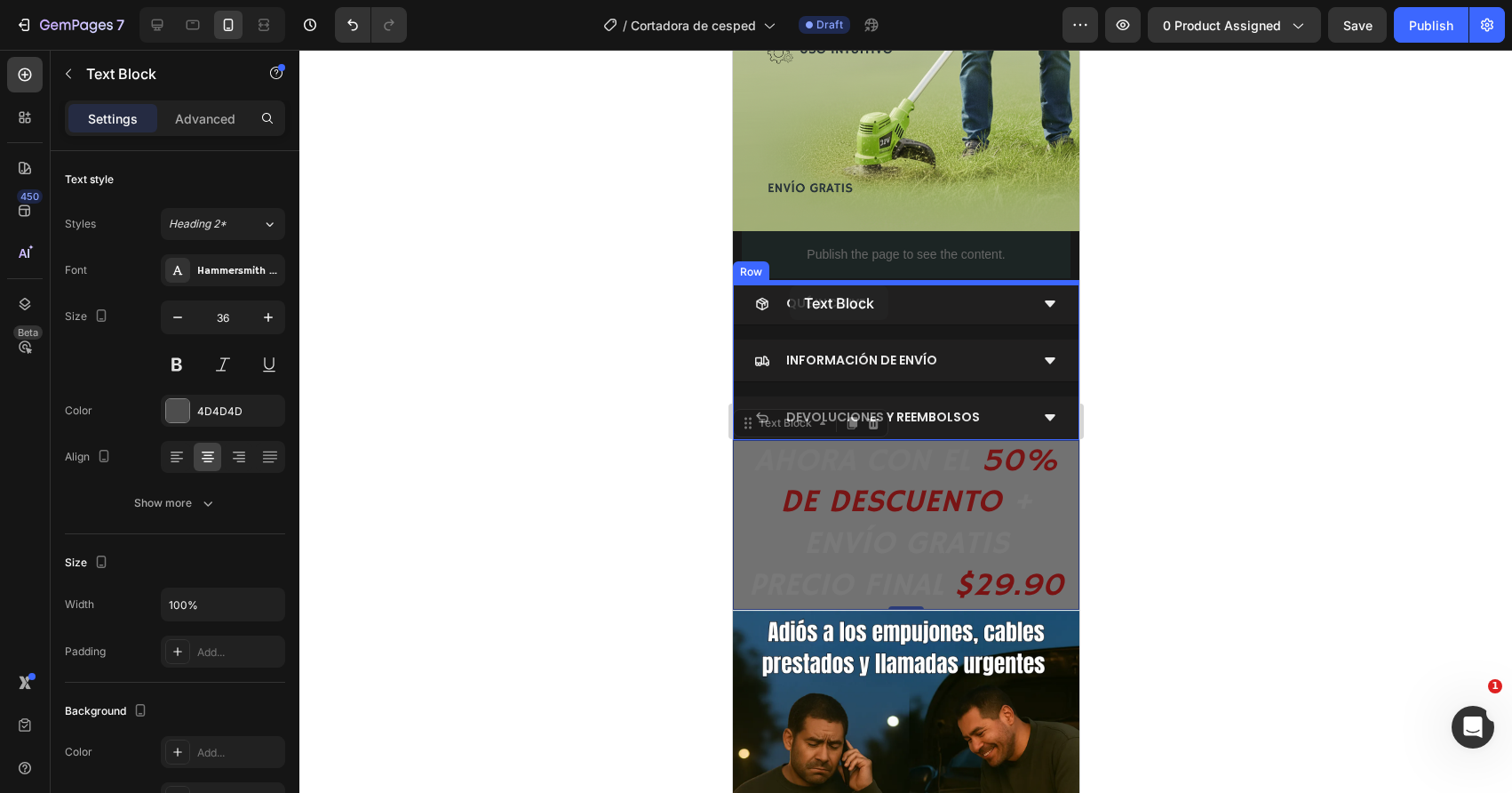
drag, startPoint x: 748, startPoint y: 524, endPoint x: 789, endPoint y: 286, distance: 241.5
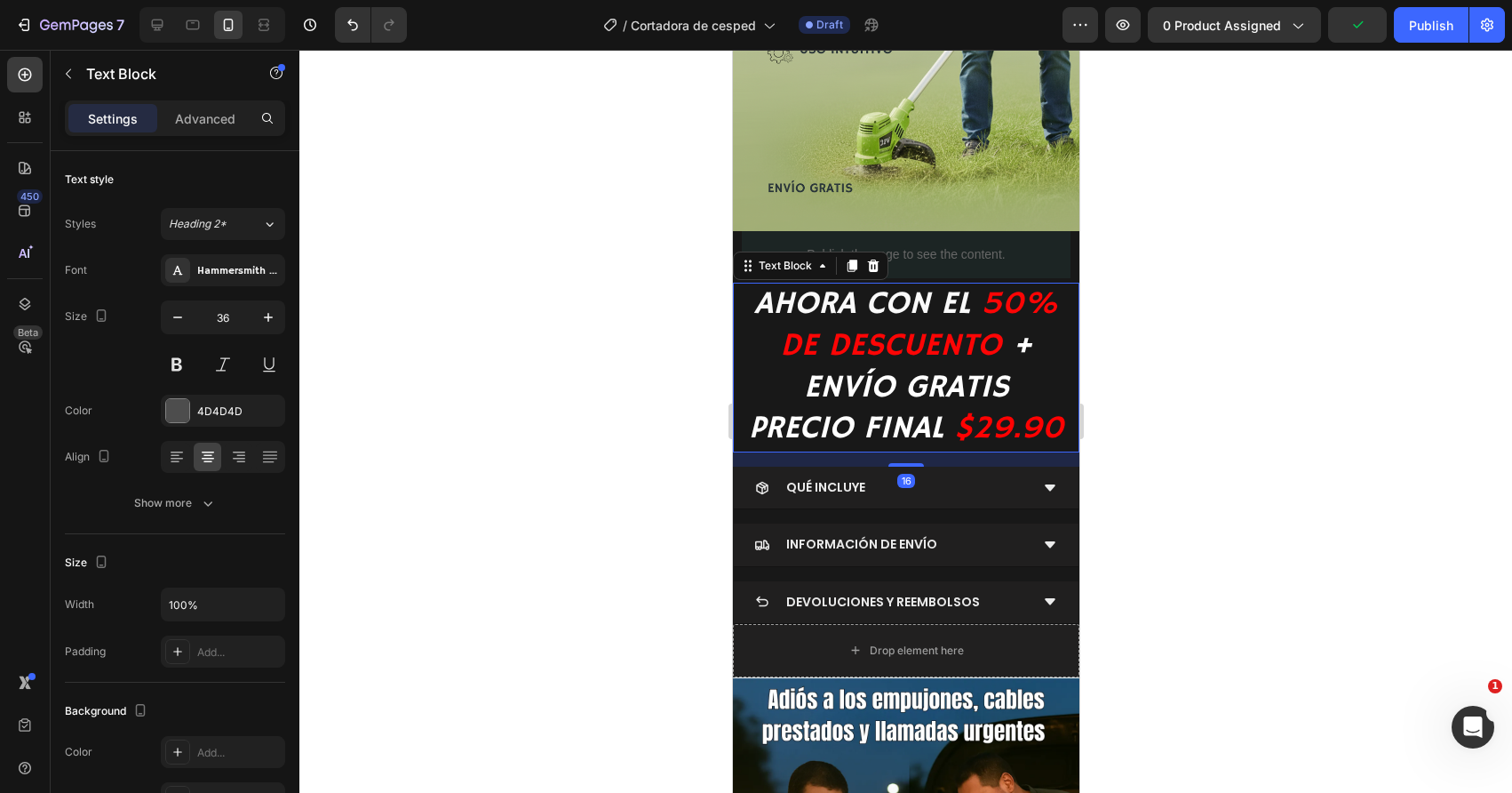
click at [616, 422] on div at bounding box center [905, 422] width 1213 height 743
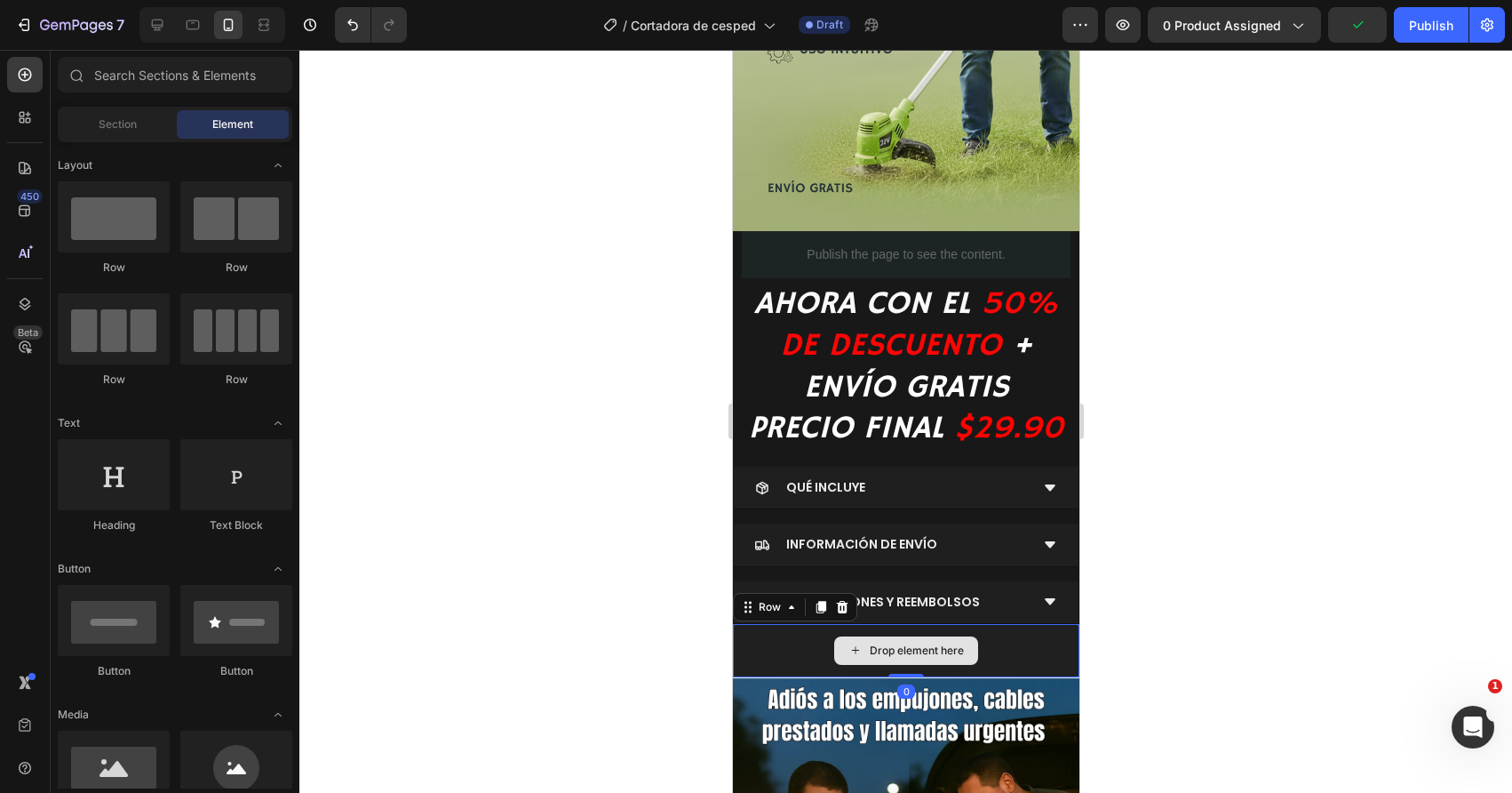
click at [778, 638] on div "Drop element here" at bounding box center [905, 650] width 347 height 53
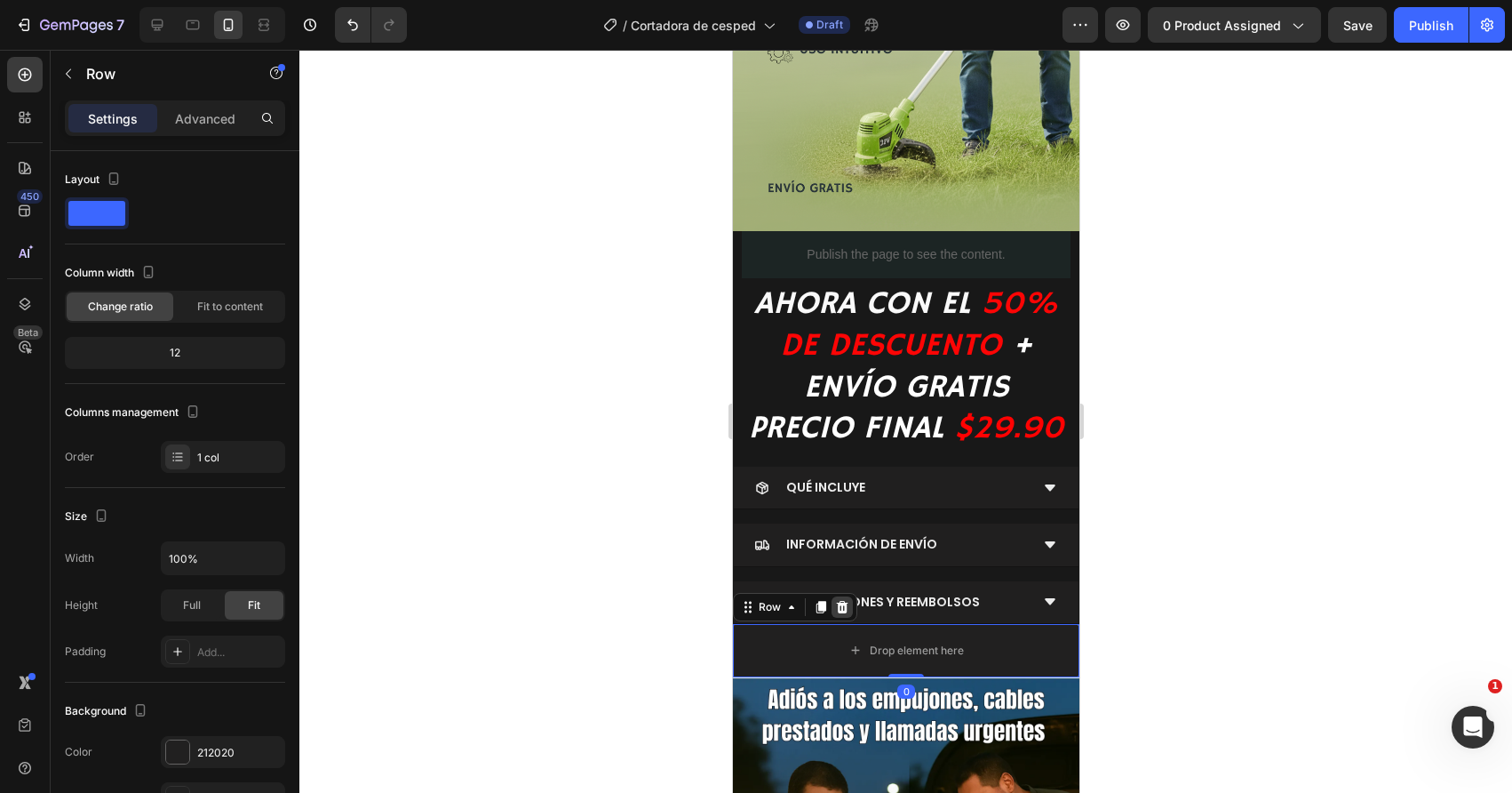
click at [840, 607] on icon at bounding box center [842, 607] width 12 height 13
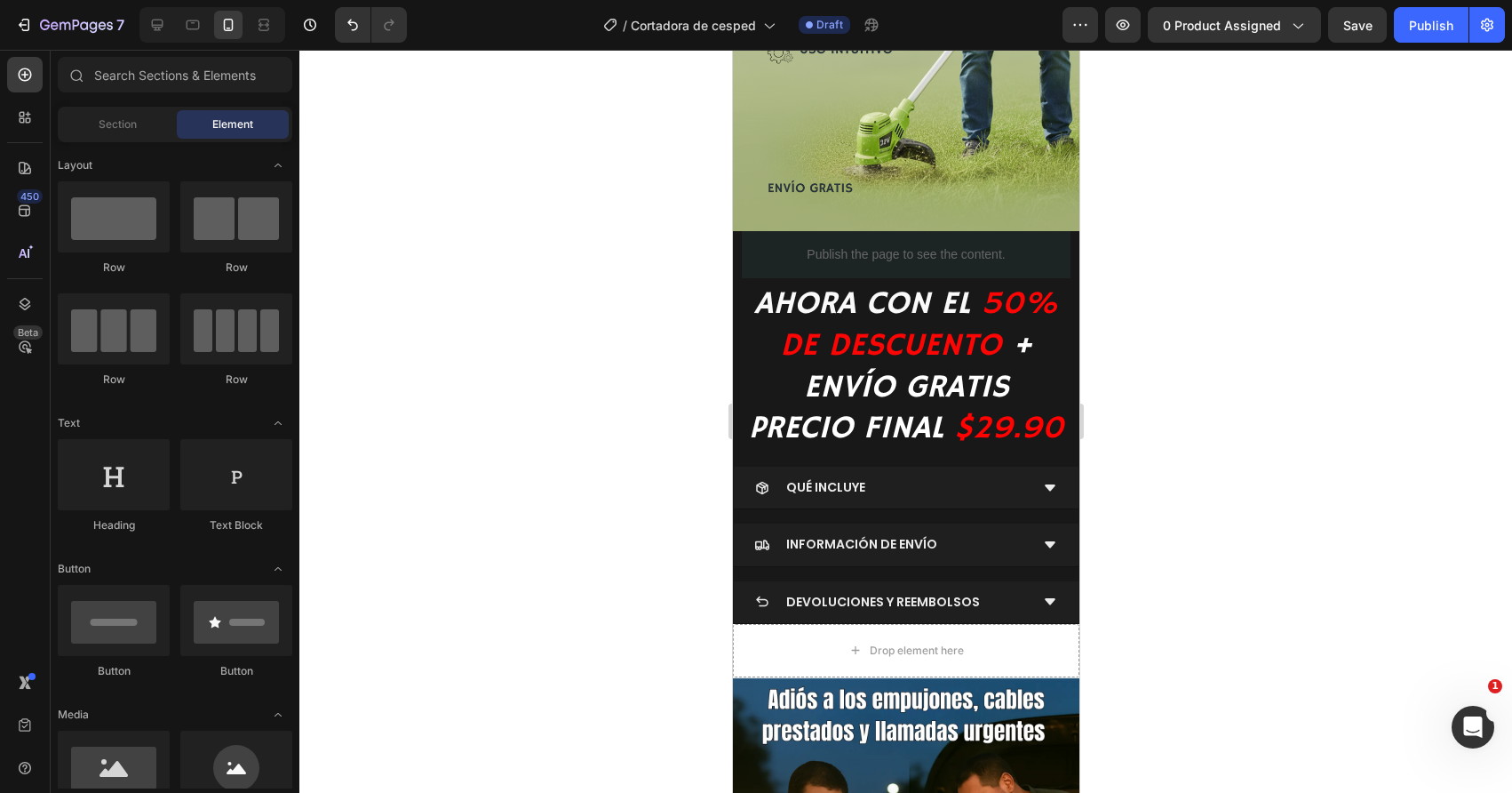
click at [593, 453] on div at bounding box center [905, 422] width 1213 height 743
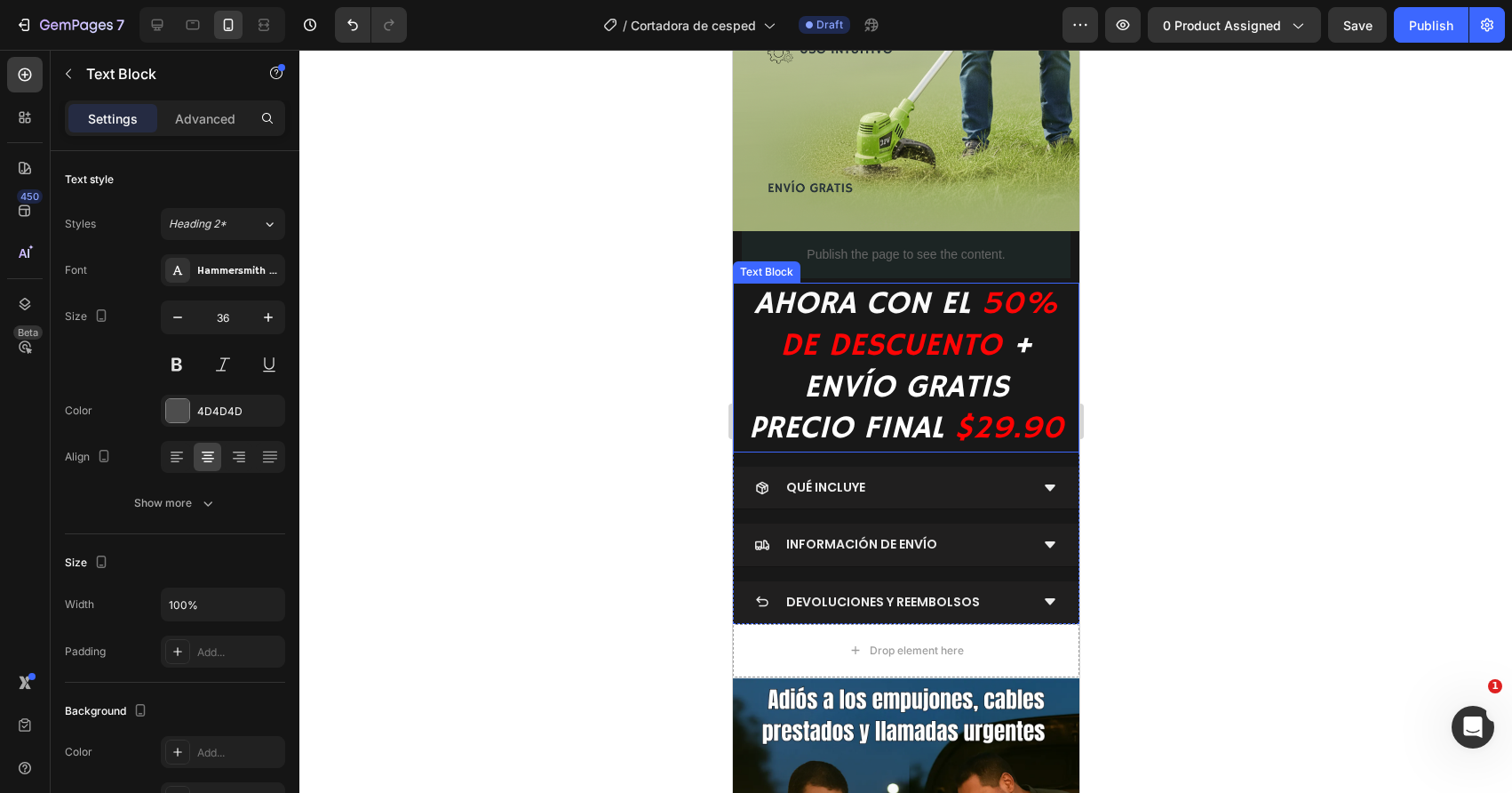
click at [782, 383] on p "AHORA CON EL 50% DE DESCUENTO + ENVÍO GRATIS PRECIO FINAL $29.90" at bounding box center [905, 367] width 343 height 166
click at [195, 118] on p "Advanced" at bounding box center [205, 118] width 60 height 19
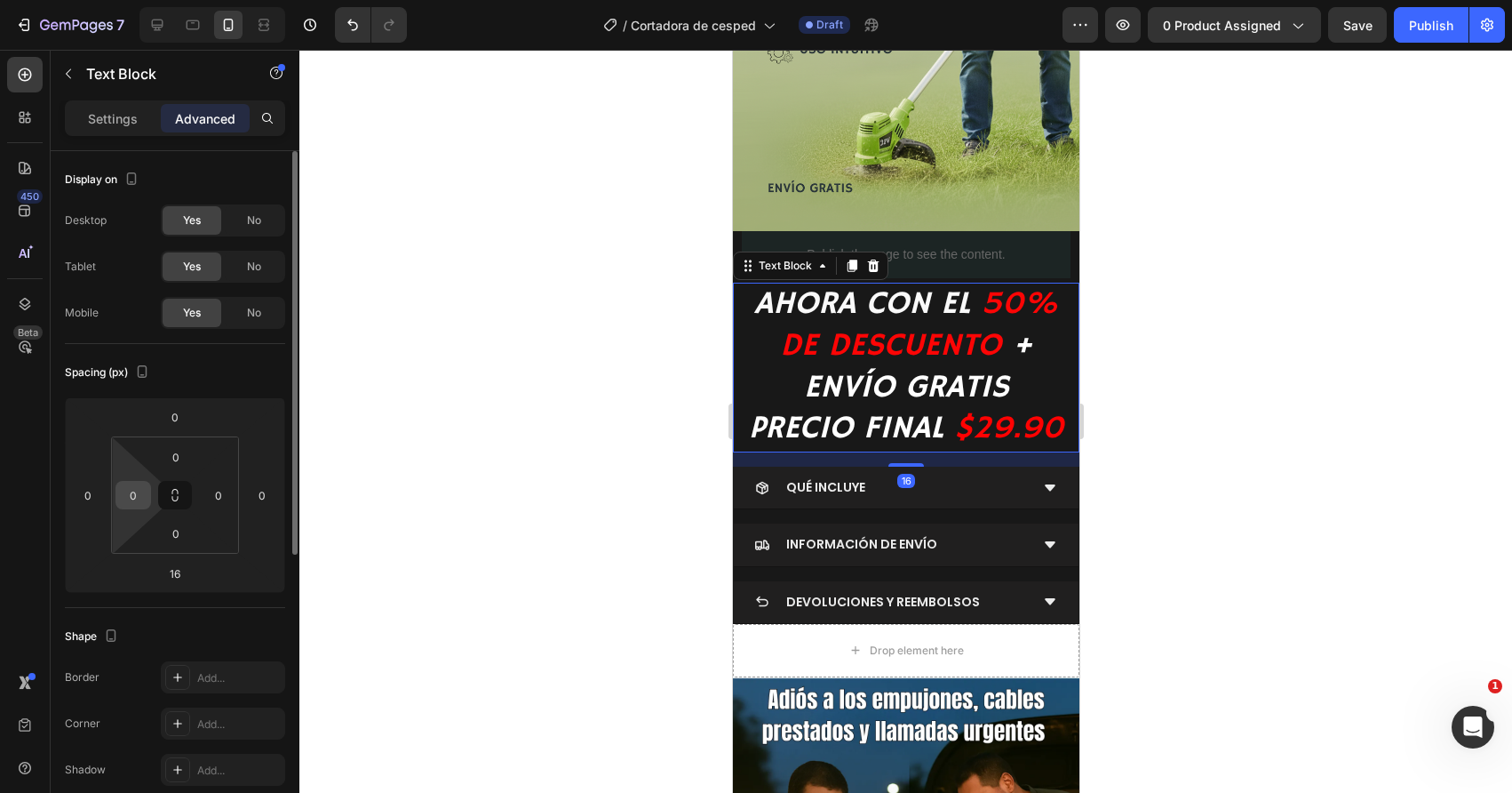
click at [127, 490] on input "0" at bounding box center [133, 495] width 27 height 27
click at [92, 495] on input "0" at bounding box center [88, 495] width 27 height 27
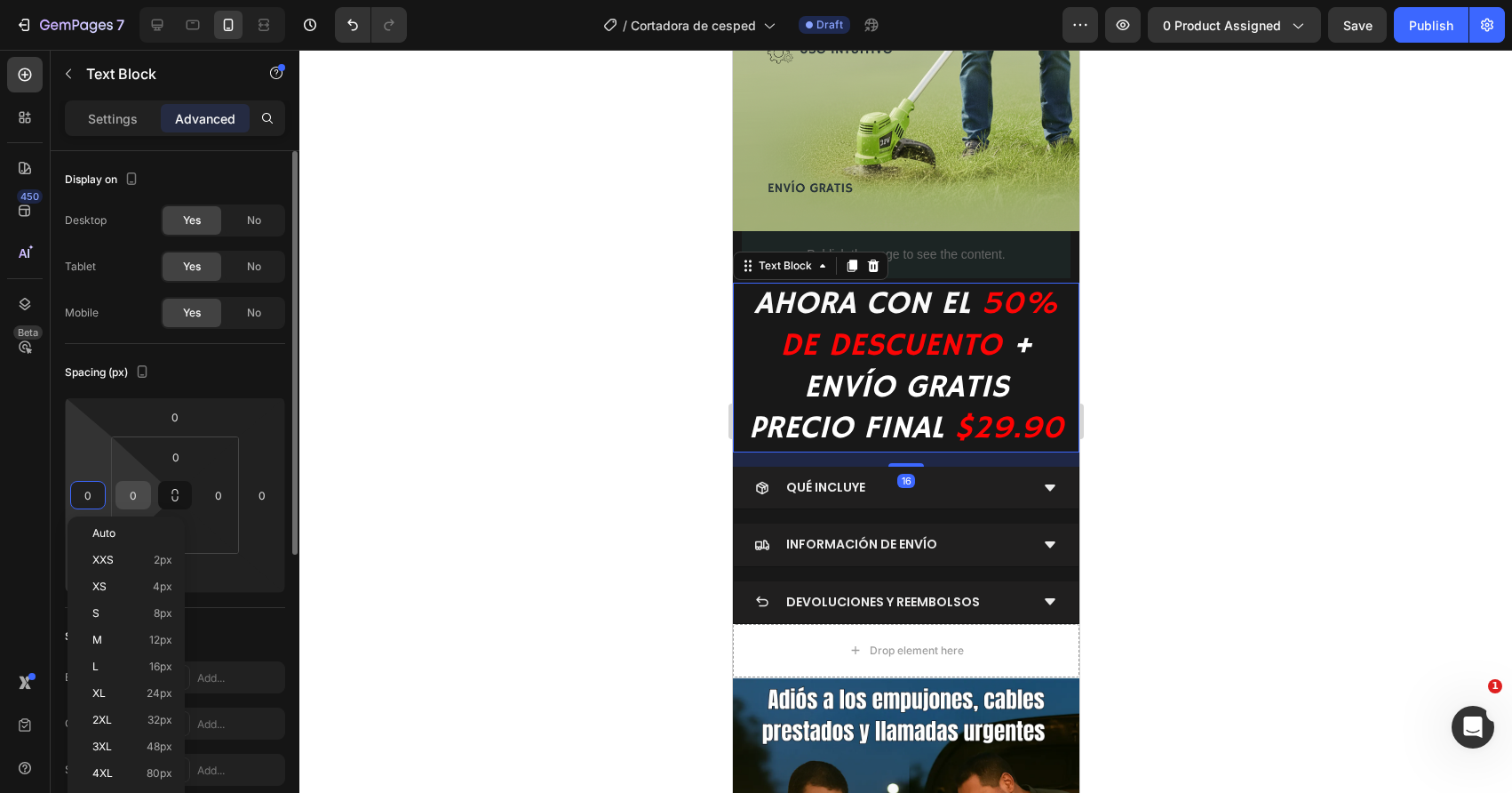
click at [127, 496] on input "0" at bounding box center [133, 495] width 27 height 27
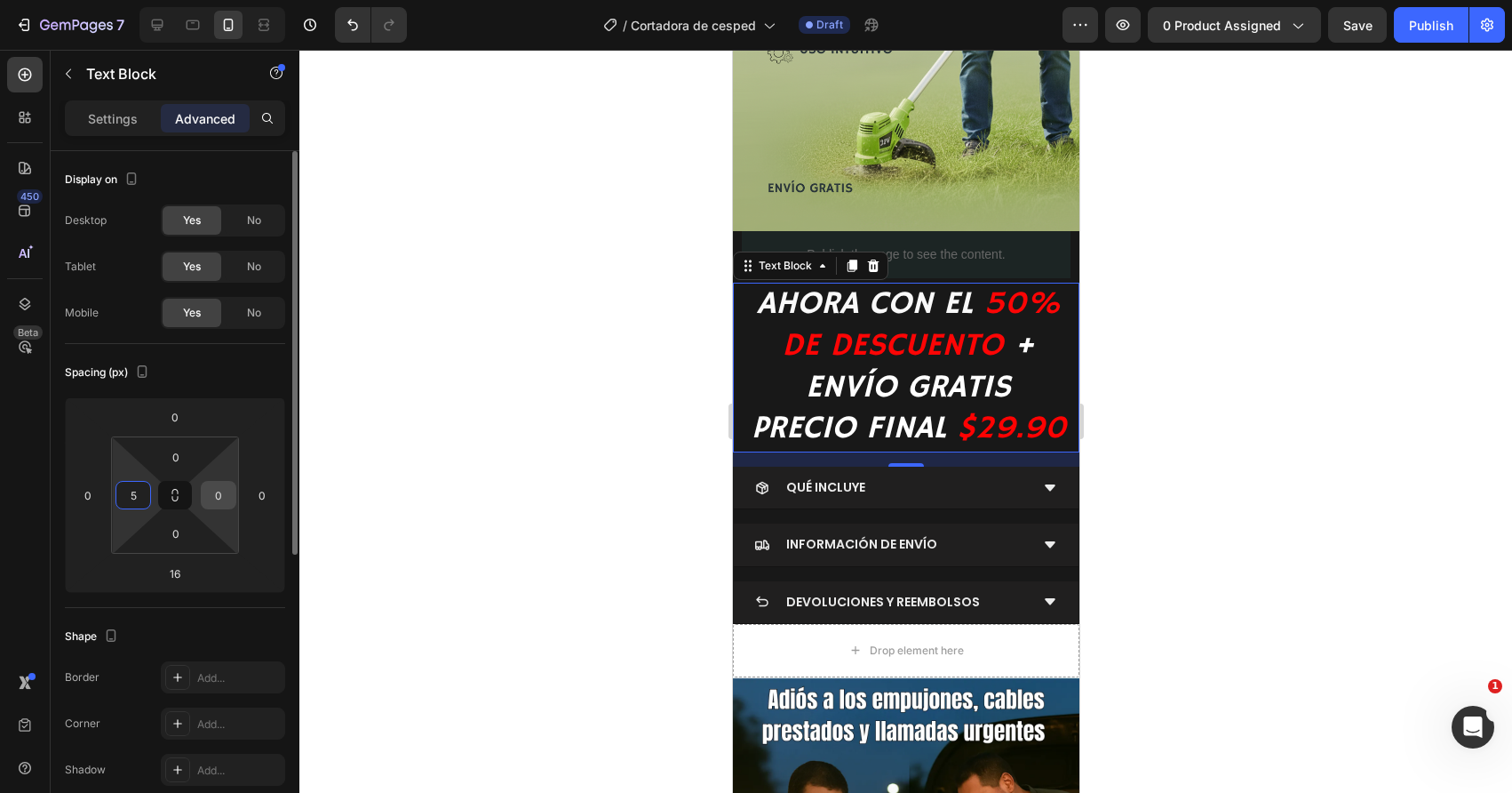
type input "5"
click at [216, 494] on input "0" at bounding box center [218, 495] width 27 height 27
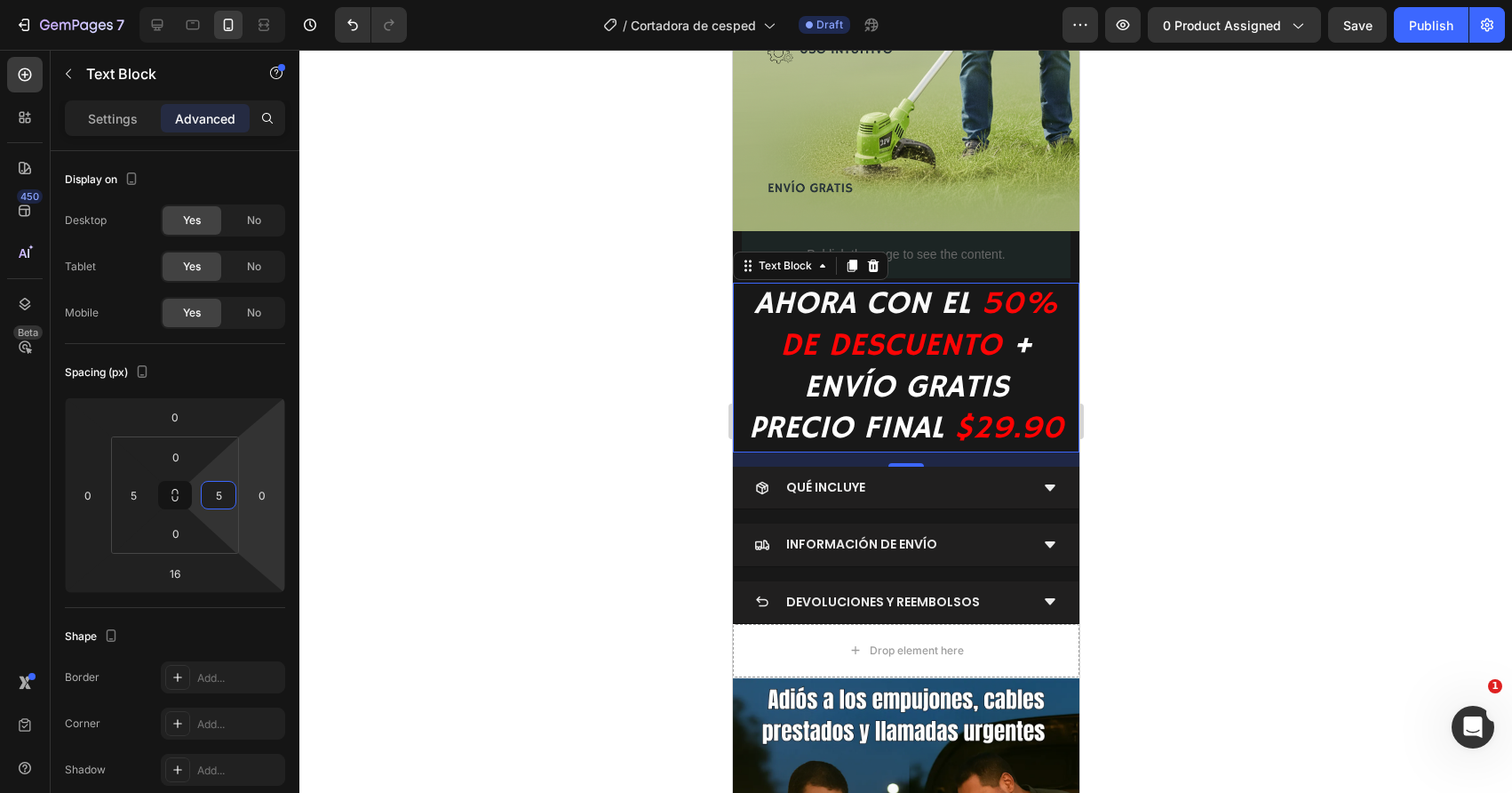
type input "5"
click at [494, 470] on div at bounding box center [905, 422] width 1213 height 743
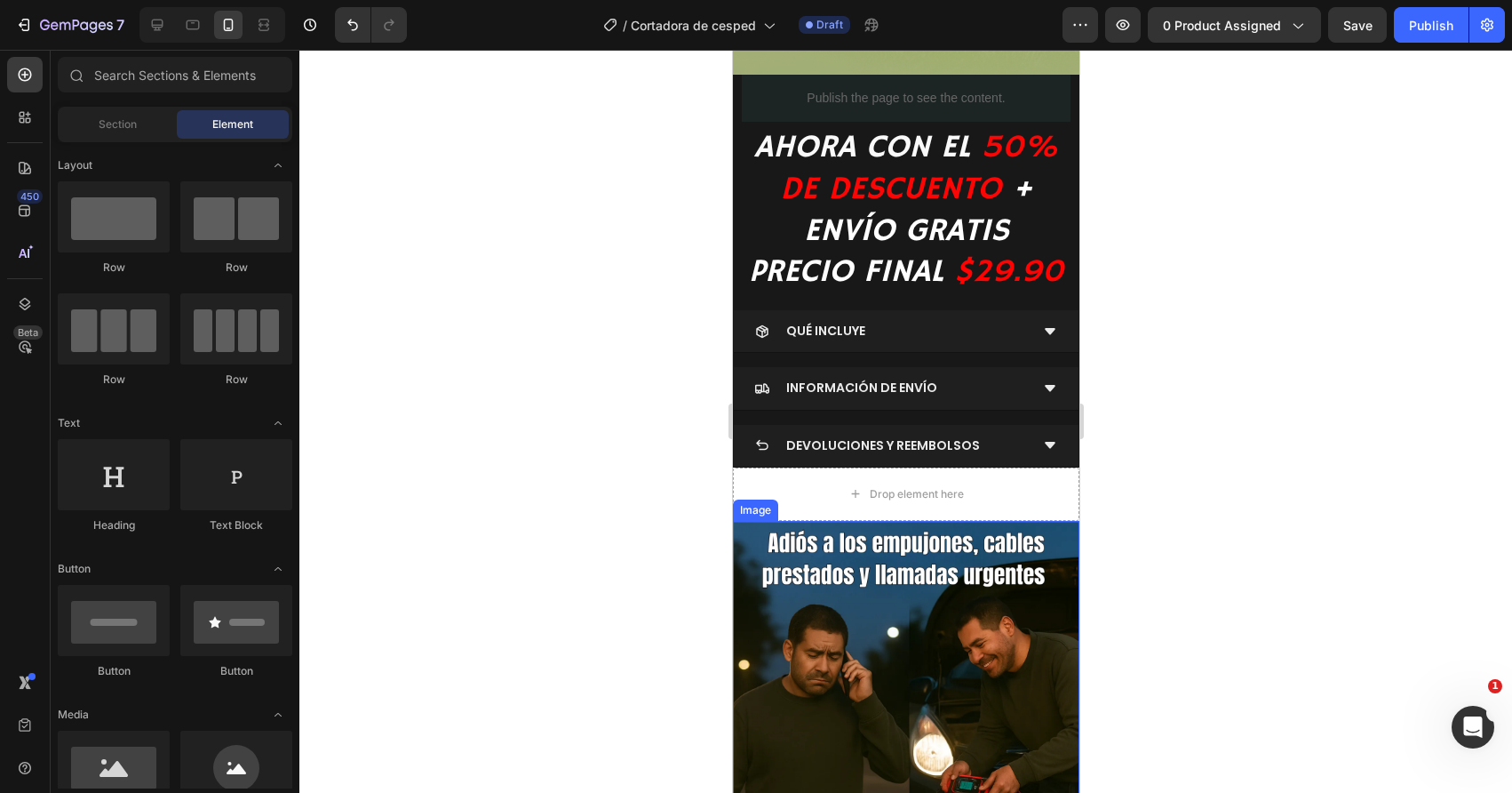
scroll to position [606, 0]
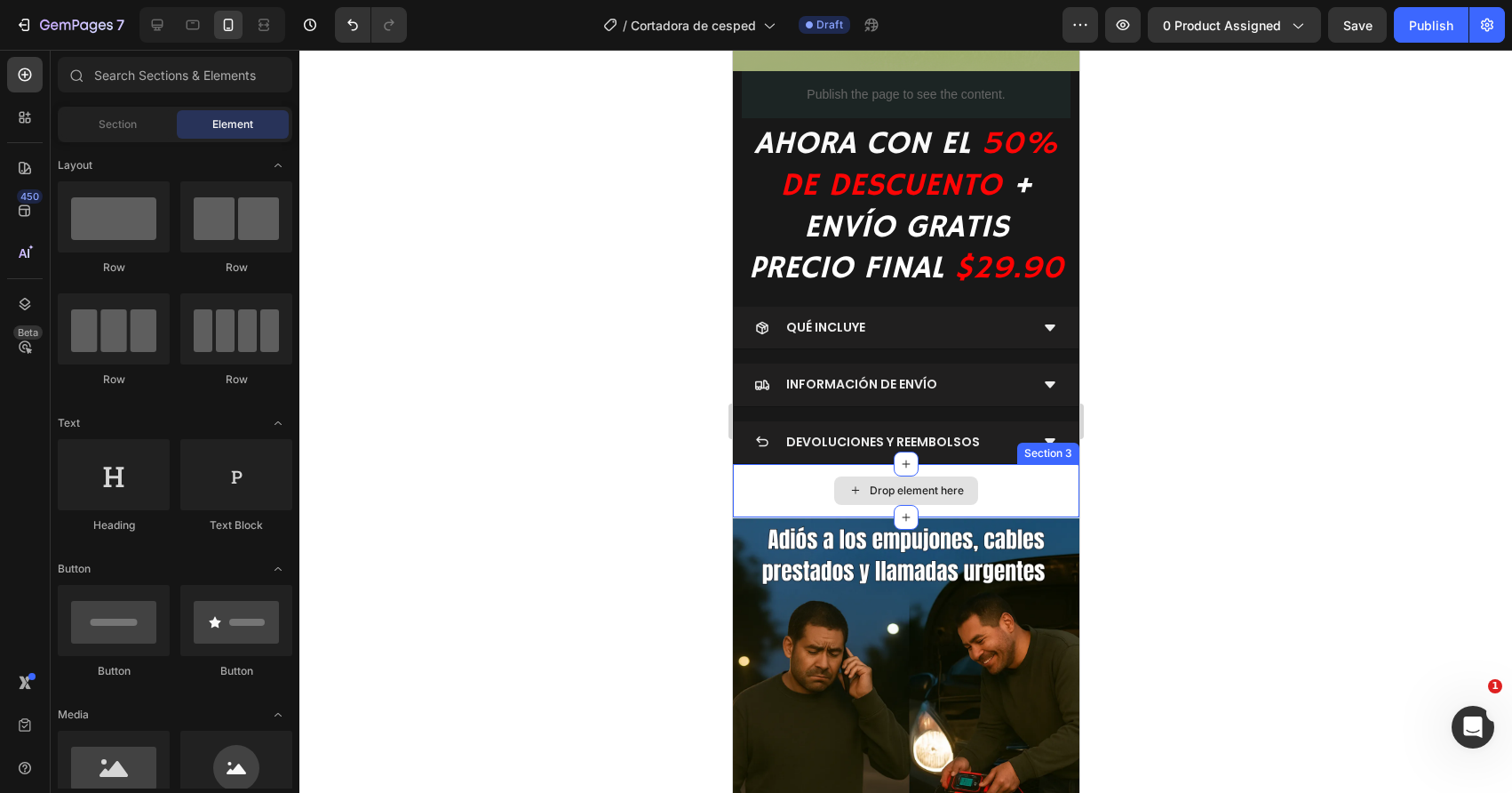
click at [845, 473] on div "Drop element here" at bounding box center [905, 491] width 347 height 53
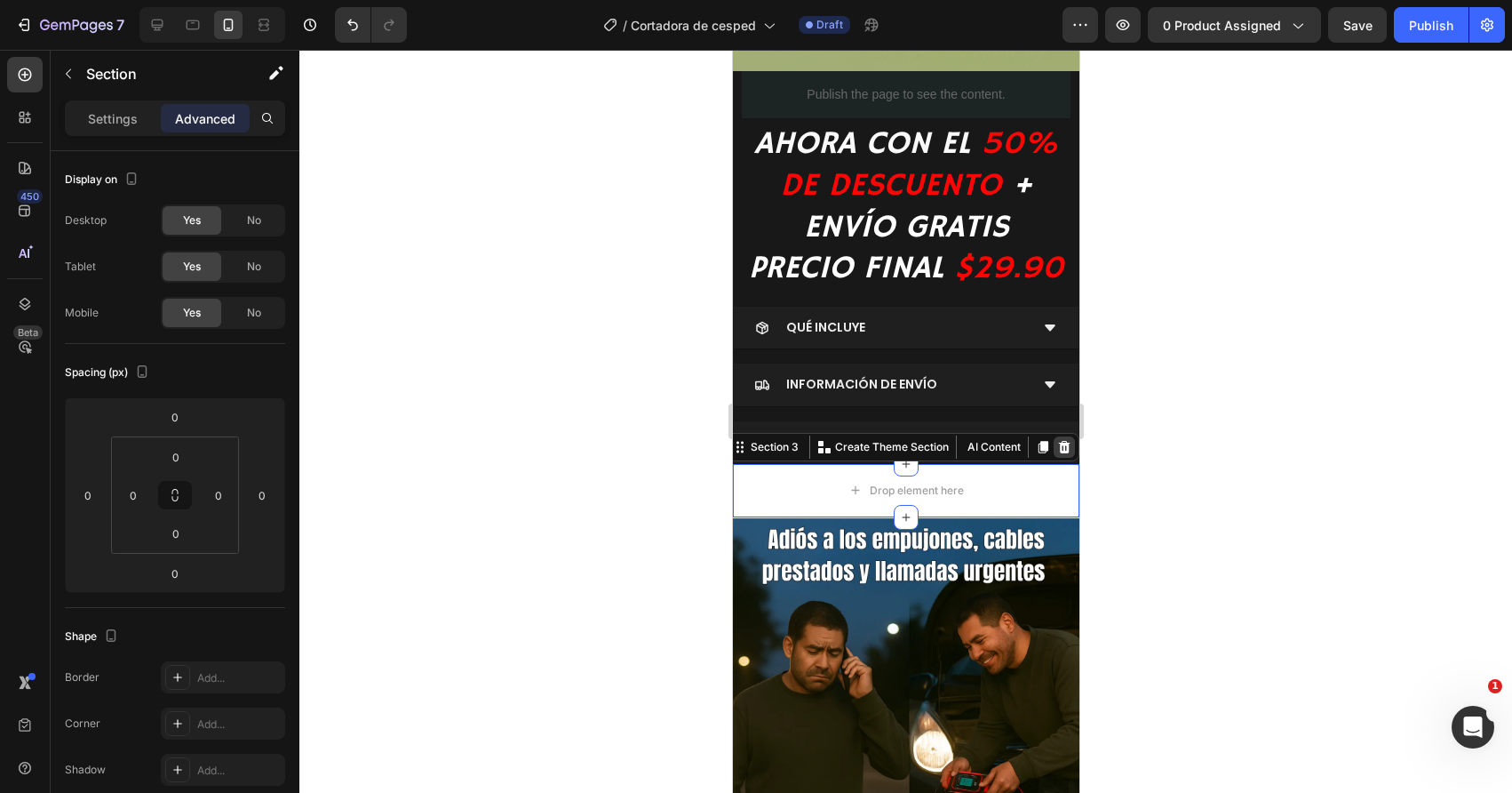
click at [1061, 445] on icon at bounding box center [1064, 446] width 12 height 13
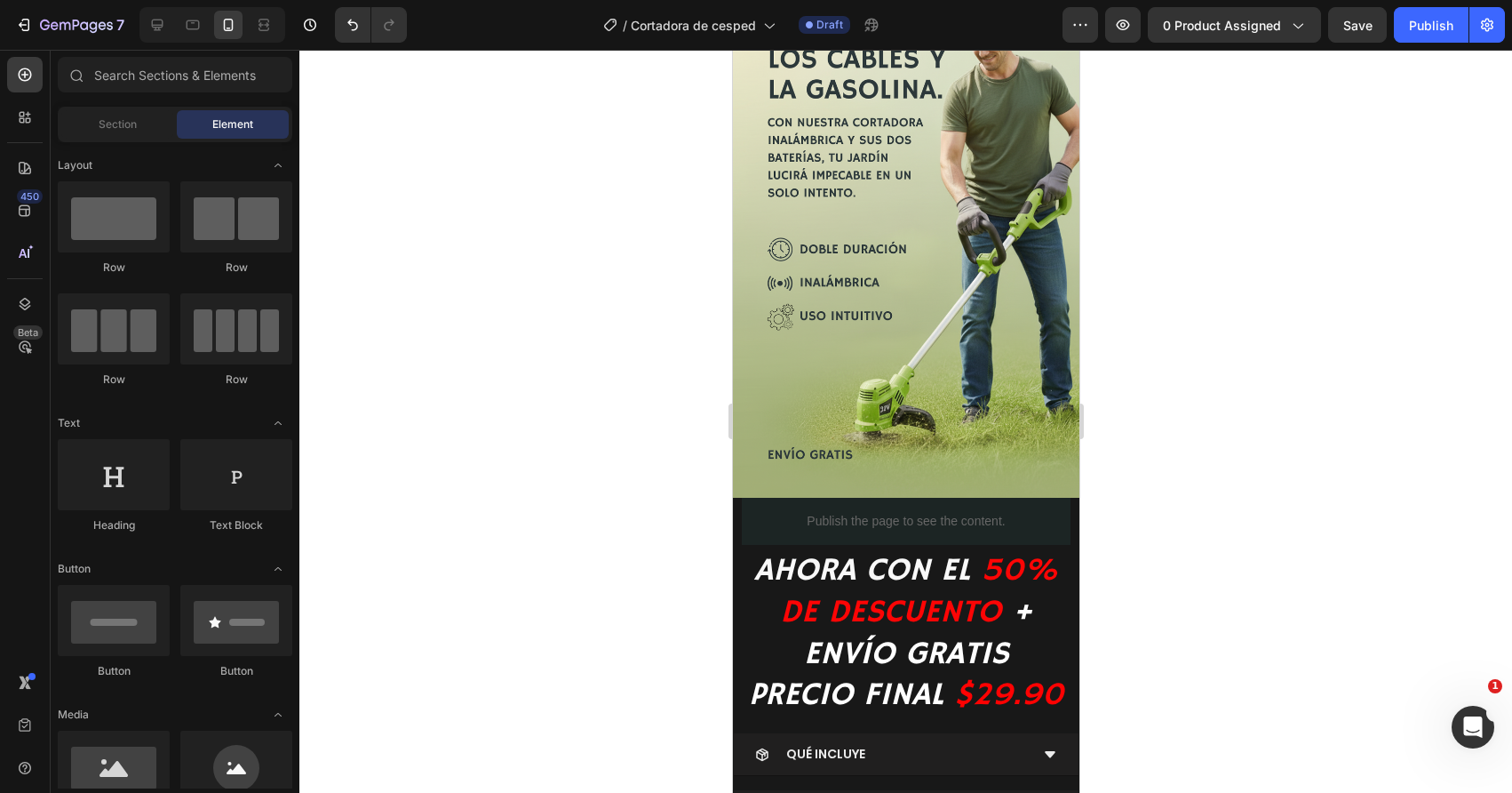
scroll to position [94, 0]
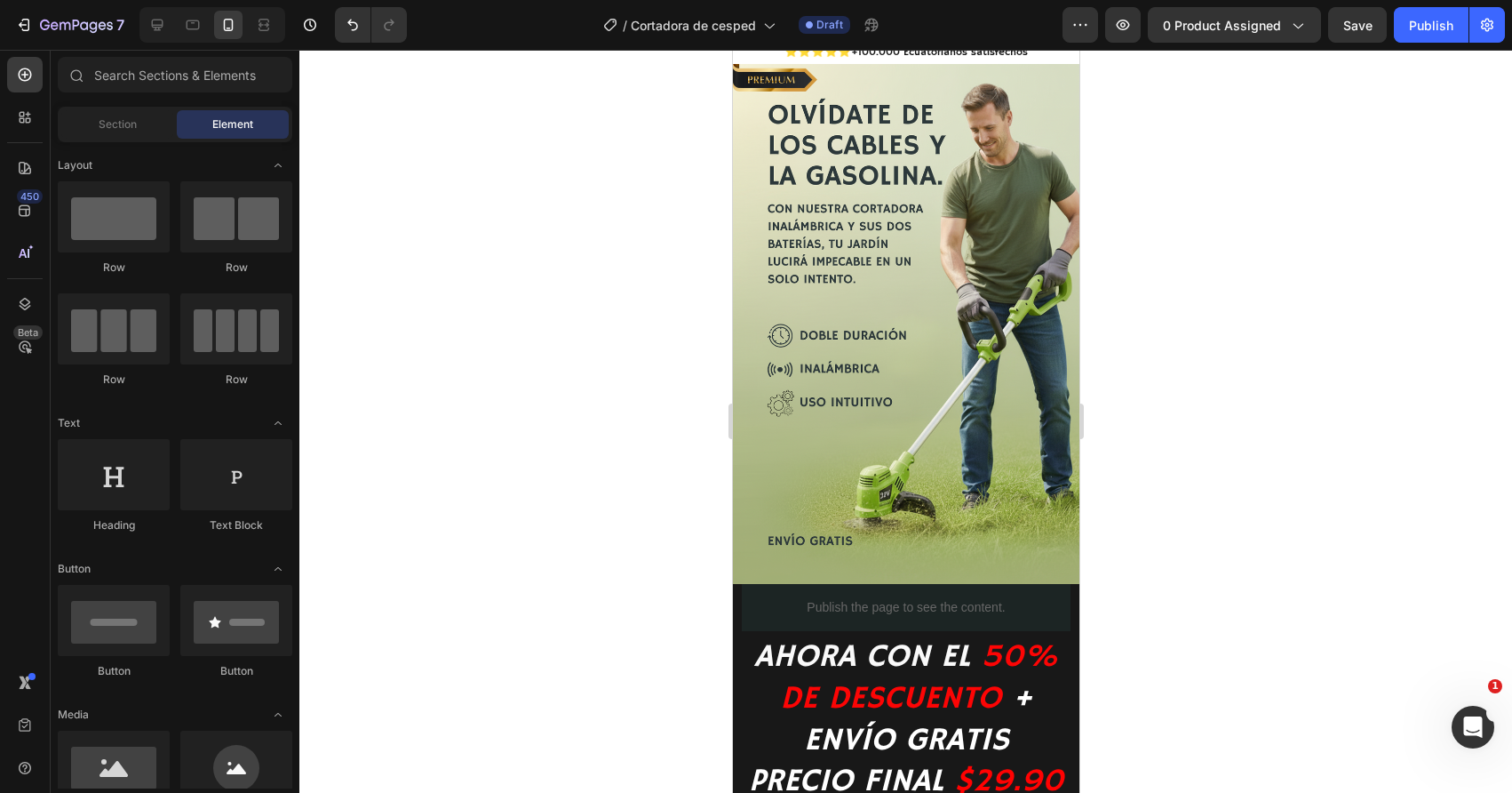
click at [575, 435] on div at bounding box center [905, 422] width 1213 height 743
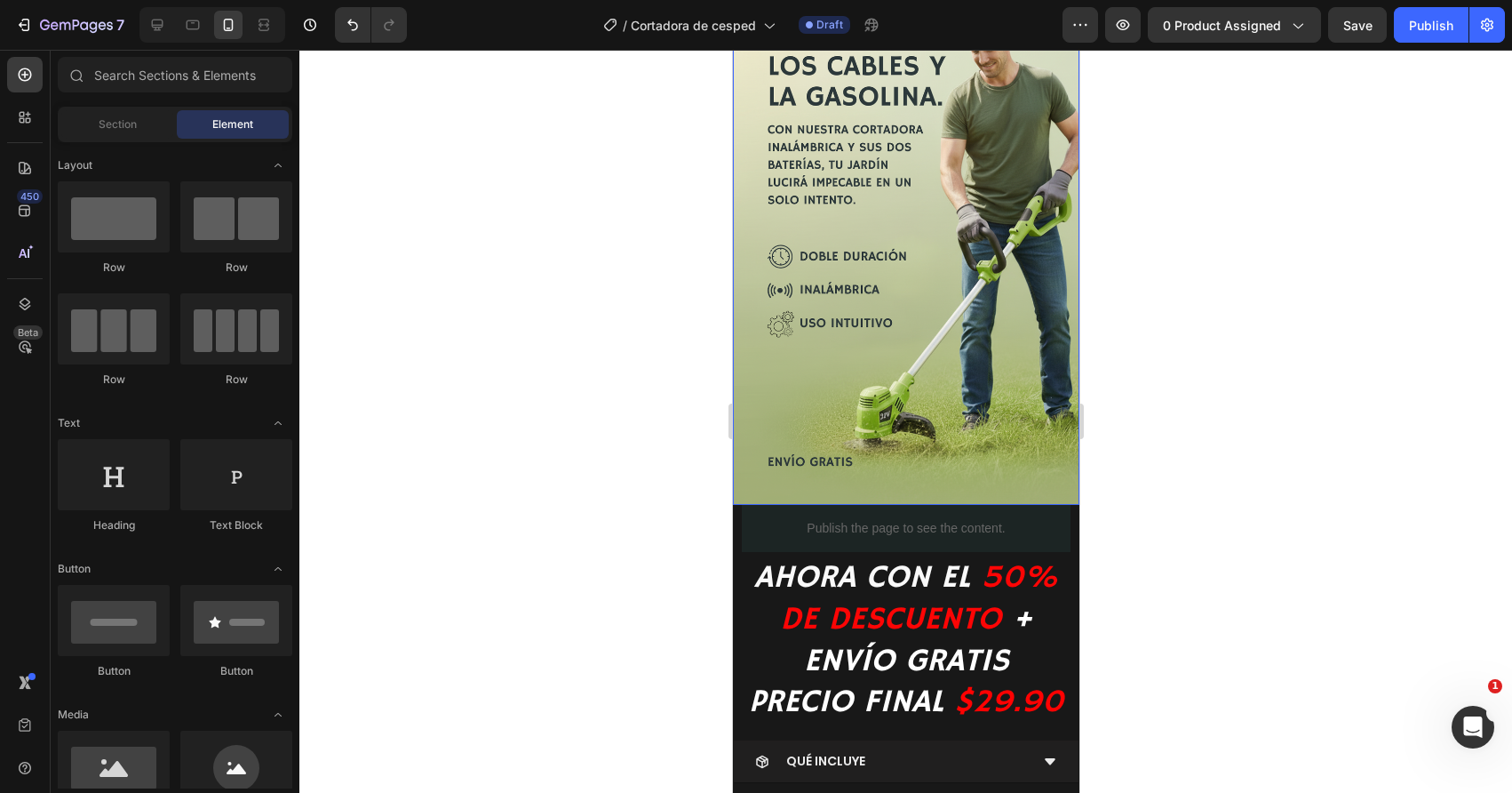
scroll to position [0, 0]
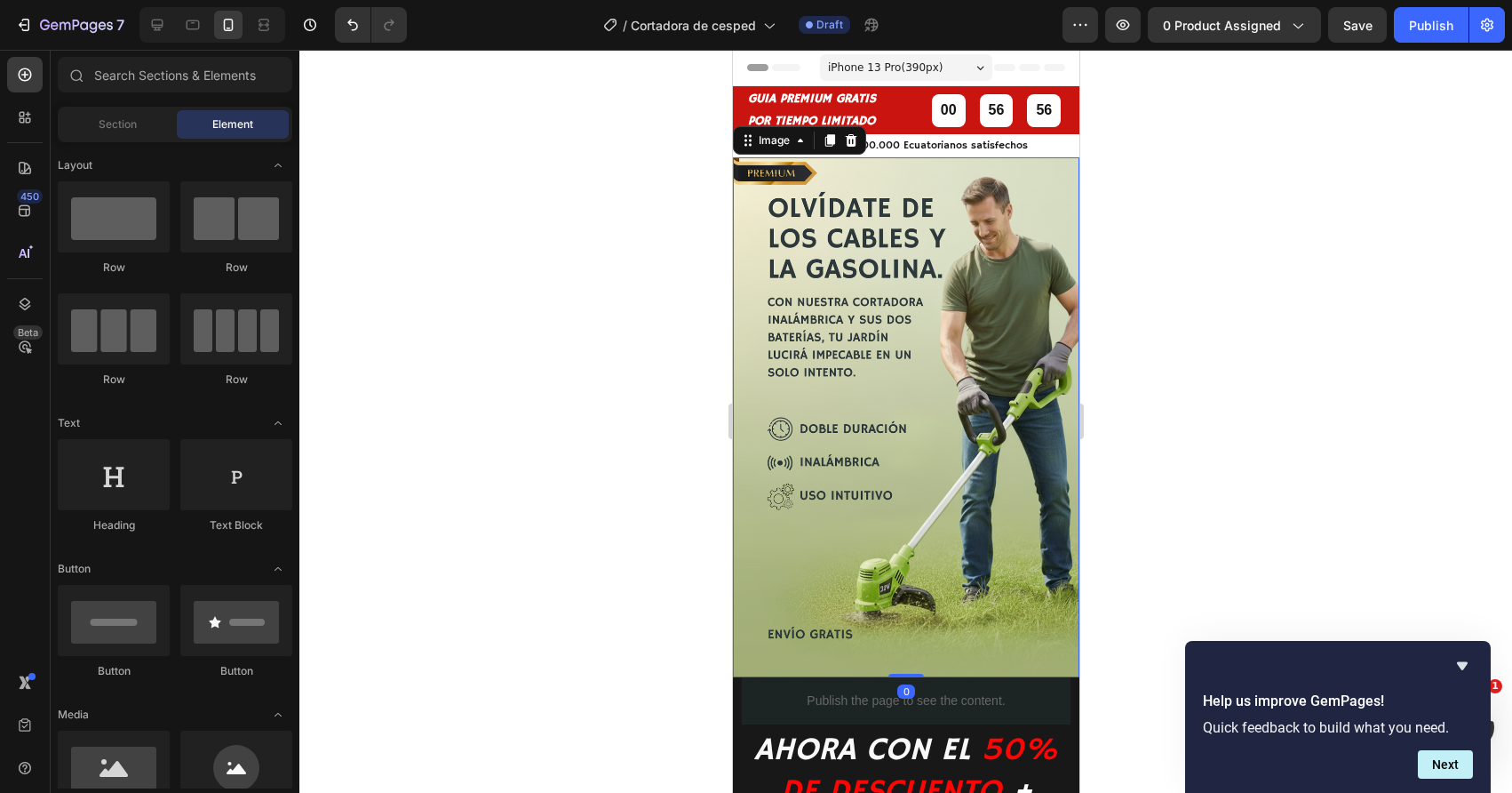
click at [902, 484] on img at bounding box center [905, 418] width 347 height 520
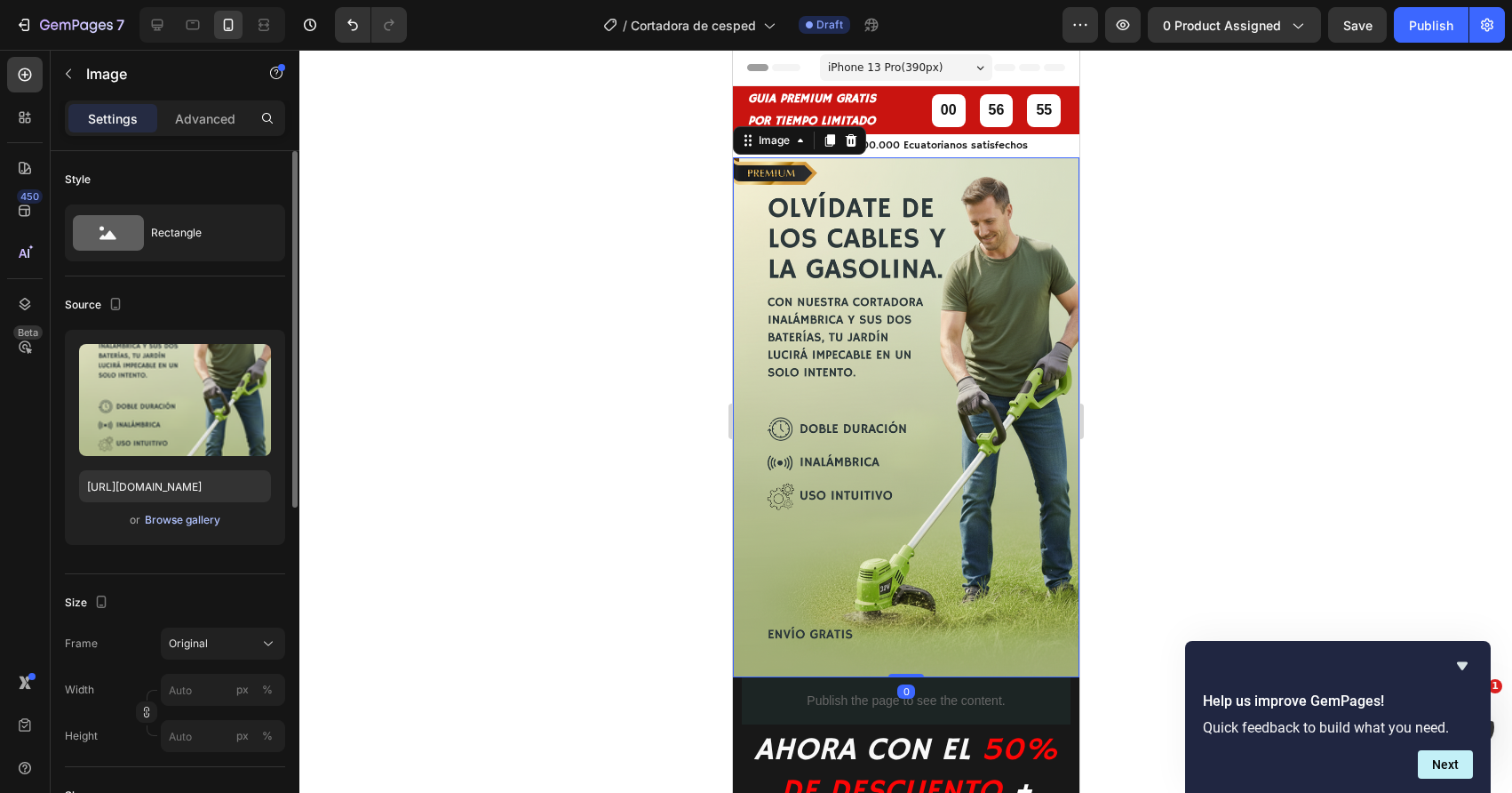
click at [196, 526] on div "Browse gallery" at bounding box center [182, 520] width 76 height 16
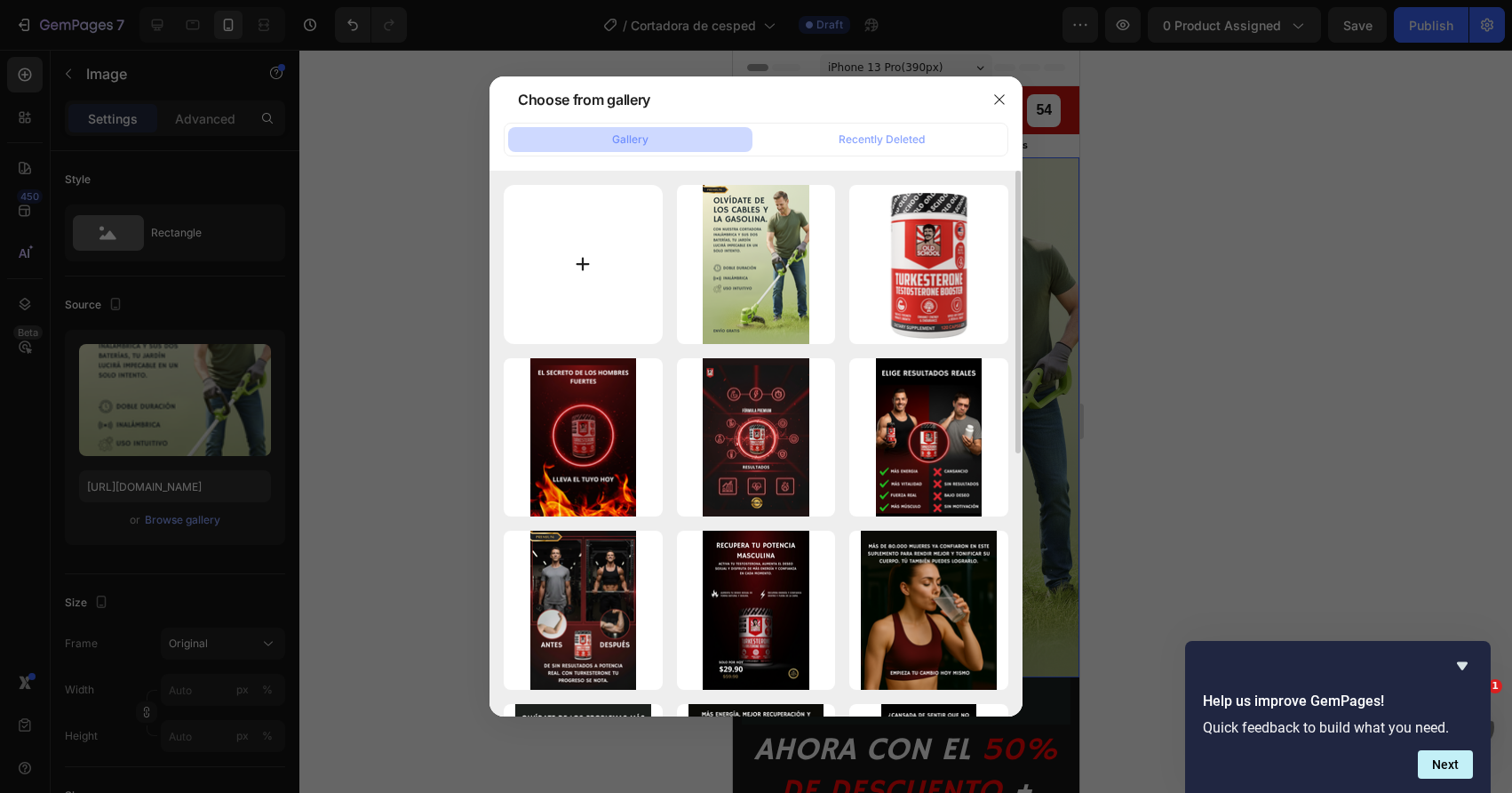
click at [593, 294] on input "file" at bounding box center [582, 264] width 159 height 159
type input "C:\fakepath\CORTADORA DE CESPED.png"
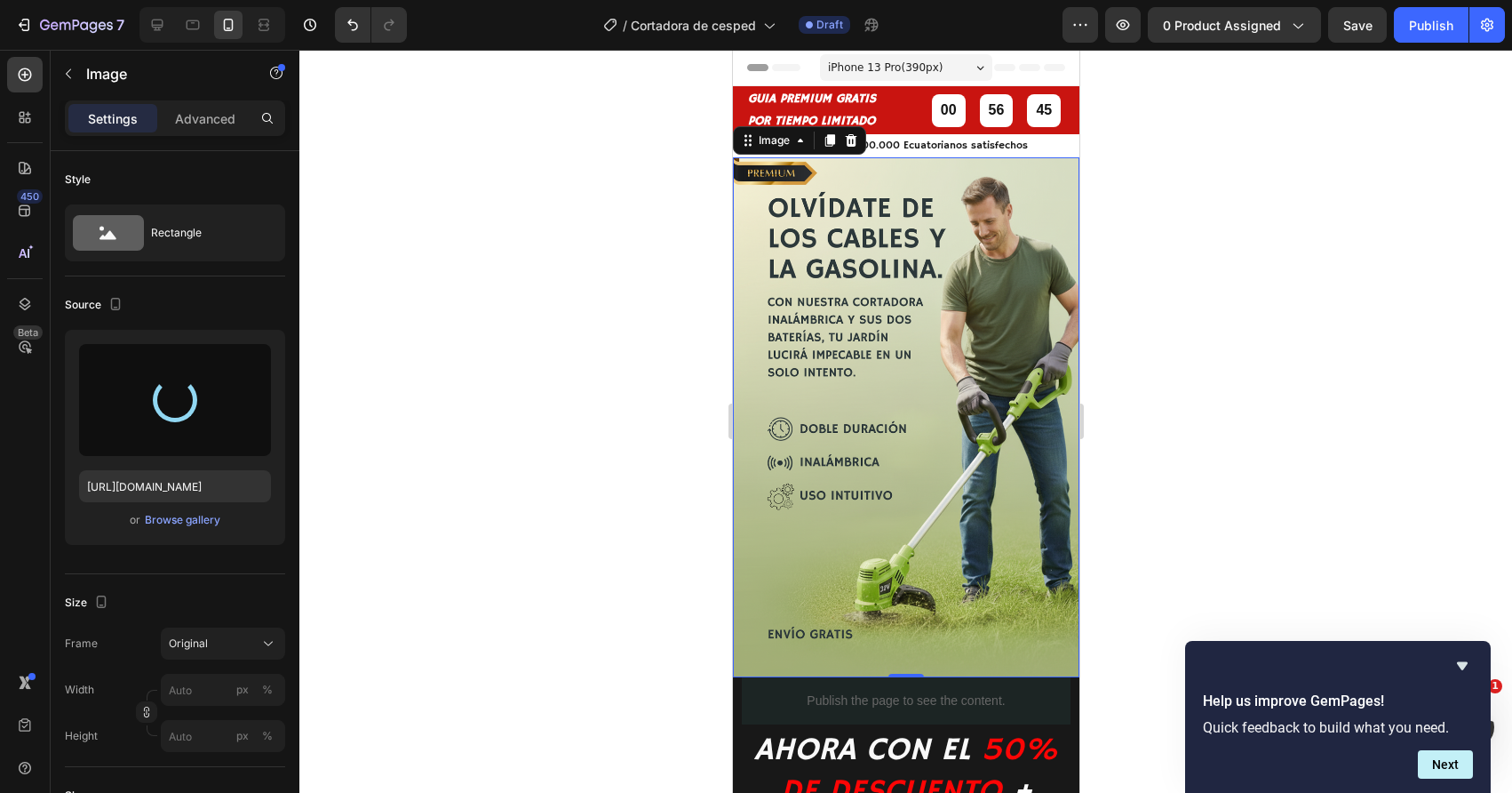
type input "https://cdn.shopify.com/s/files/1/0699/7039/5172/files/gempages_550929765385635…"
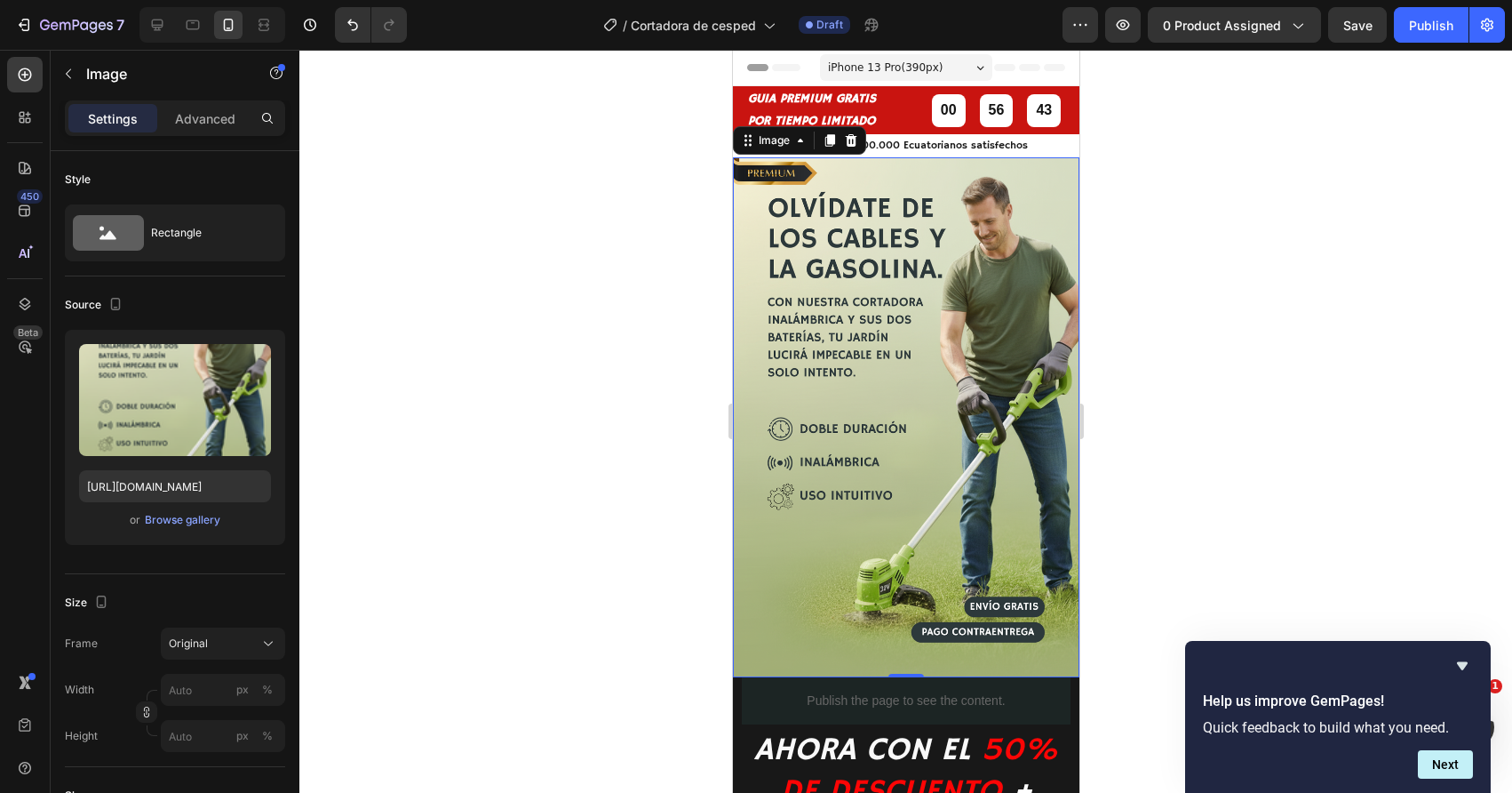
click at [602, 510] on div at bounding box center [905, 422] width 1213 height 743
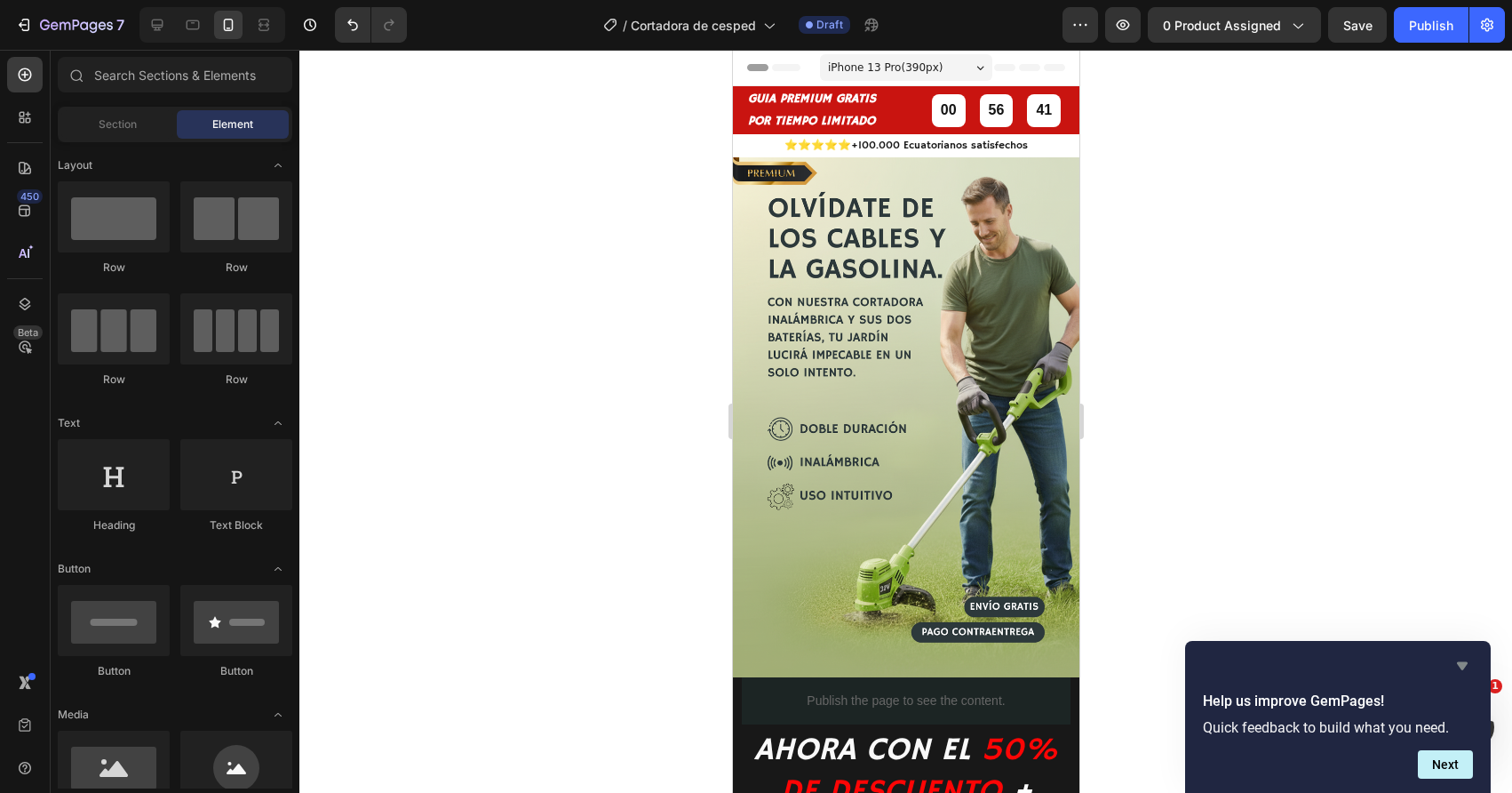
click at [1463, 663] on icon "Hide survey" at bounding box center [1462, 666] width 11 height 8
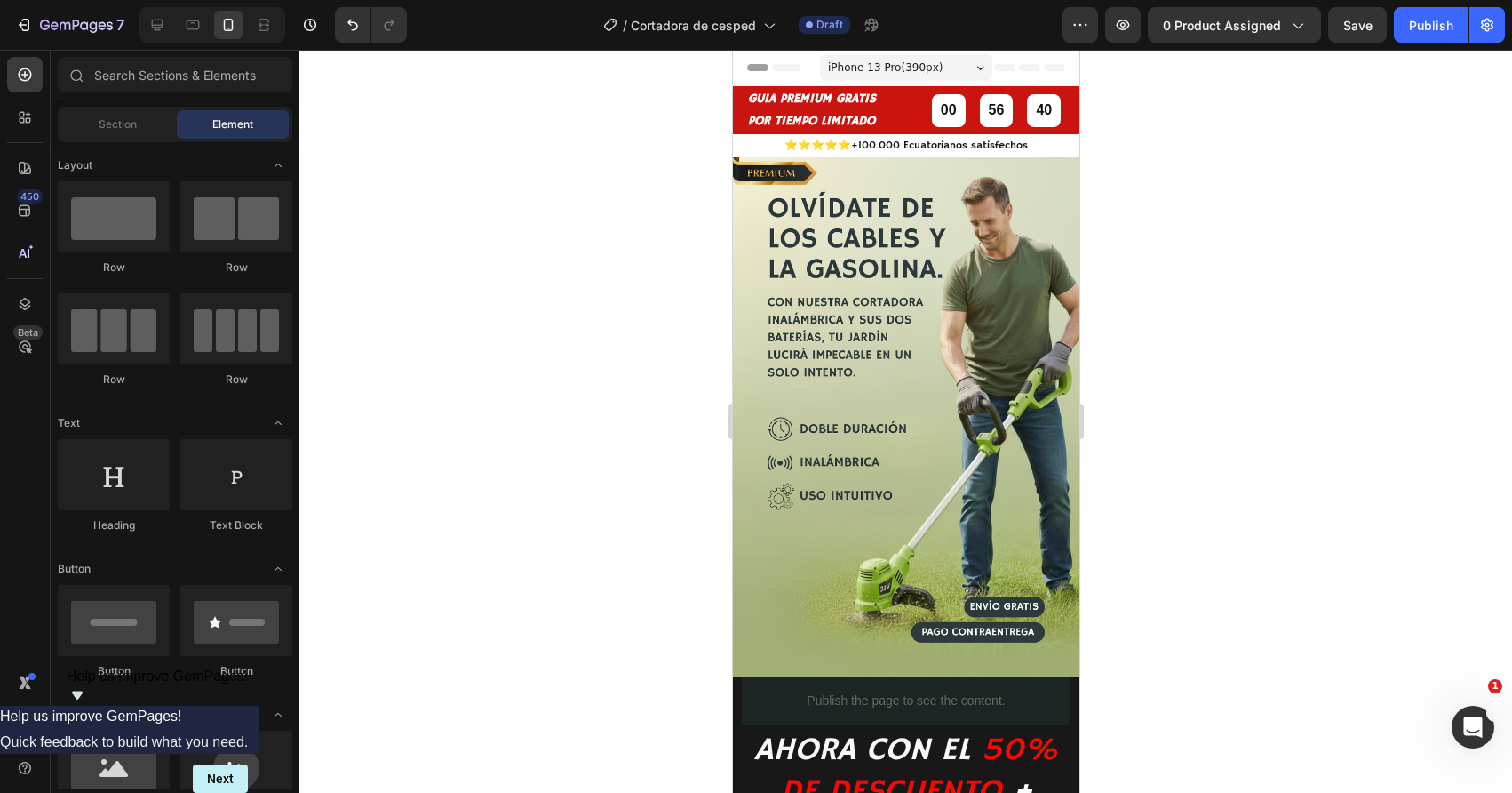
click at [630, 588] on div at bounding box center [905, 422] width 1213 height 743
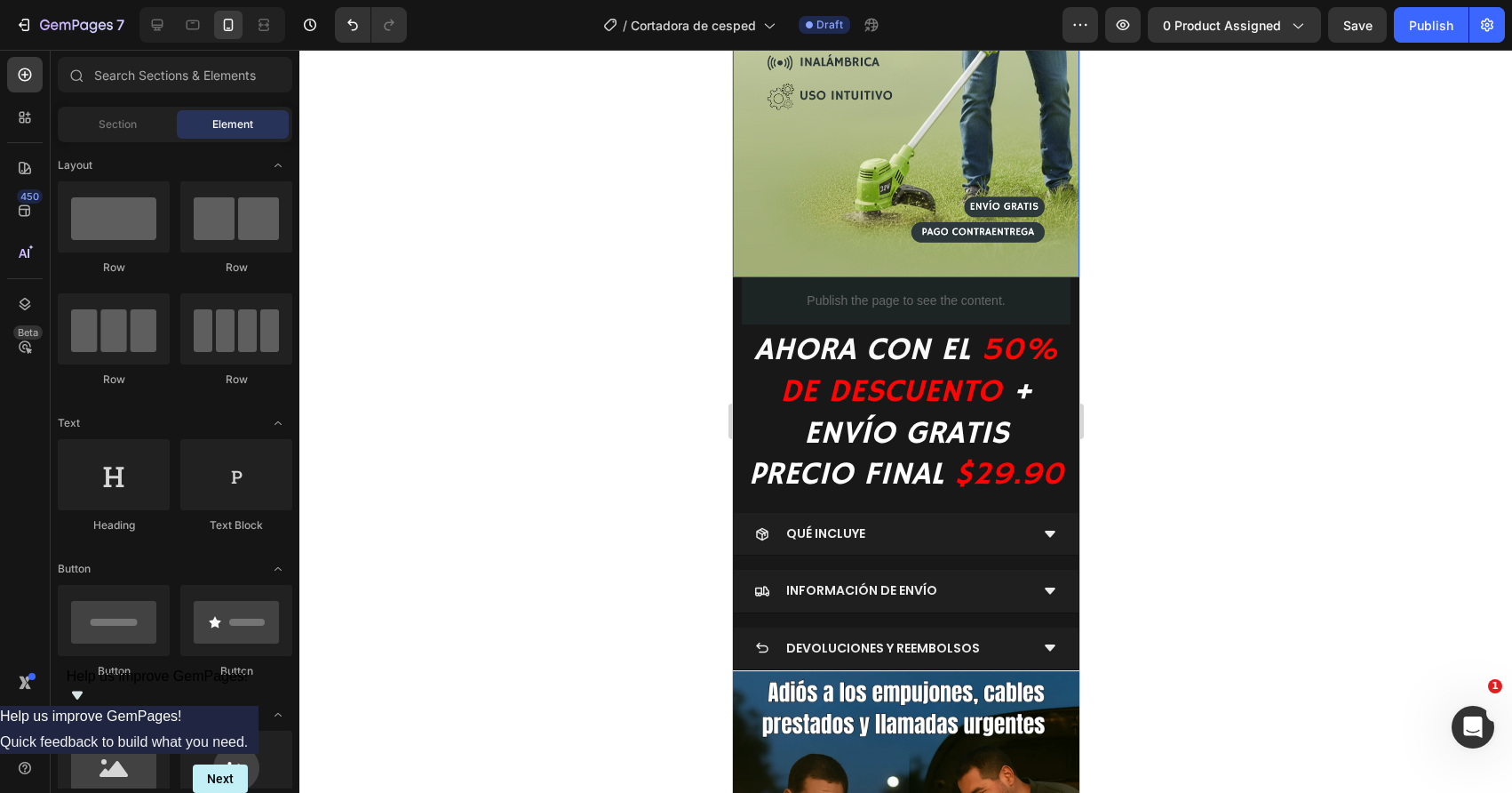
scroll to position [371, 0]
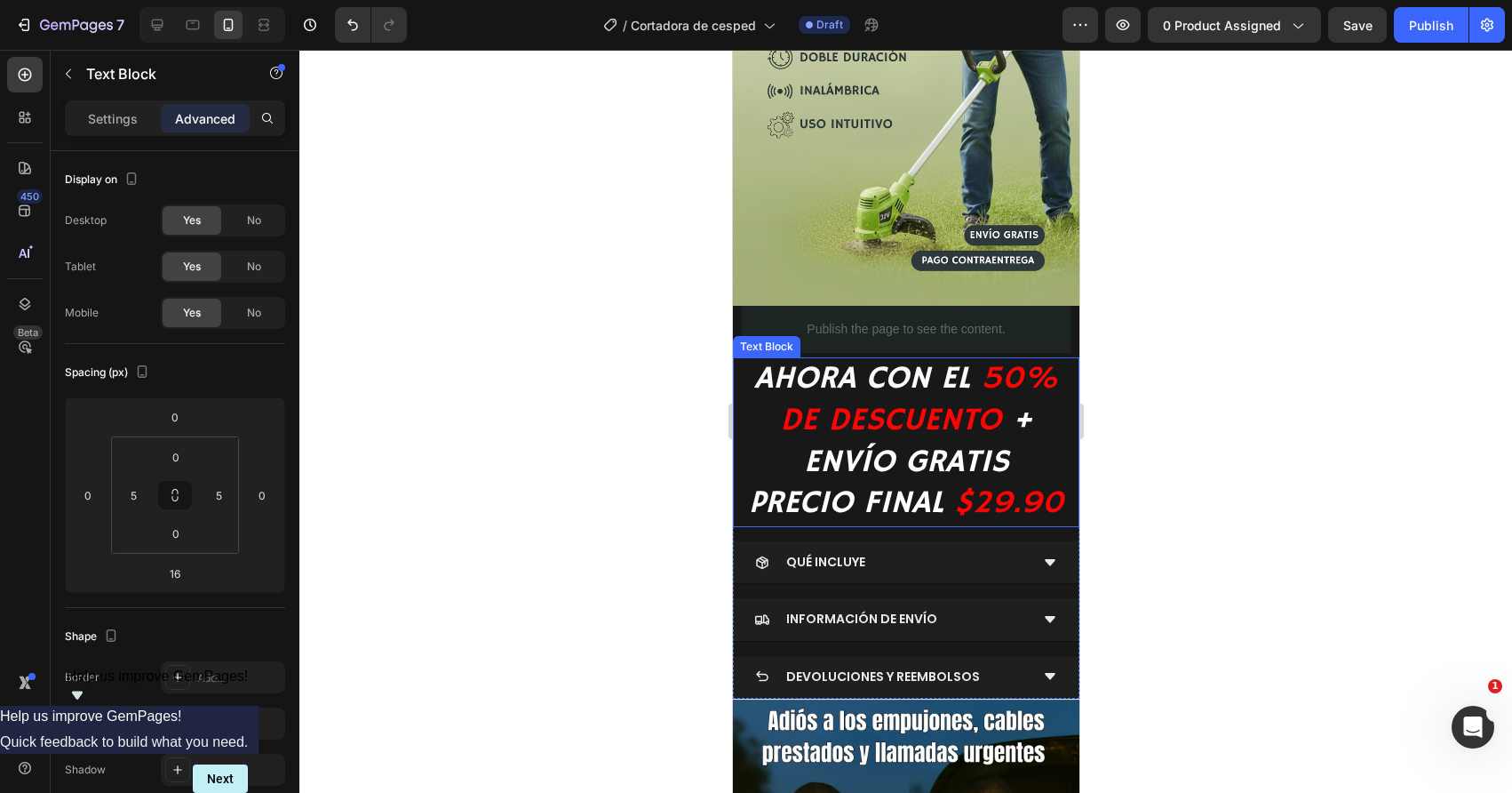
click at [820, 425] on icon "50% DE DESCUENTO" at bounding box center [918, 399] width 279 height 82
click at [104, 114] on p "Settings" at bounding box center [112, 118] width 50 height 19
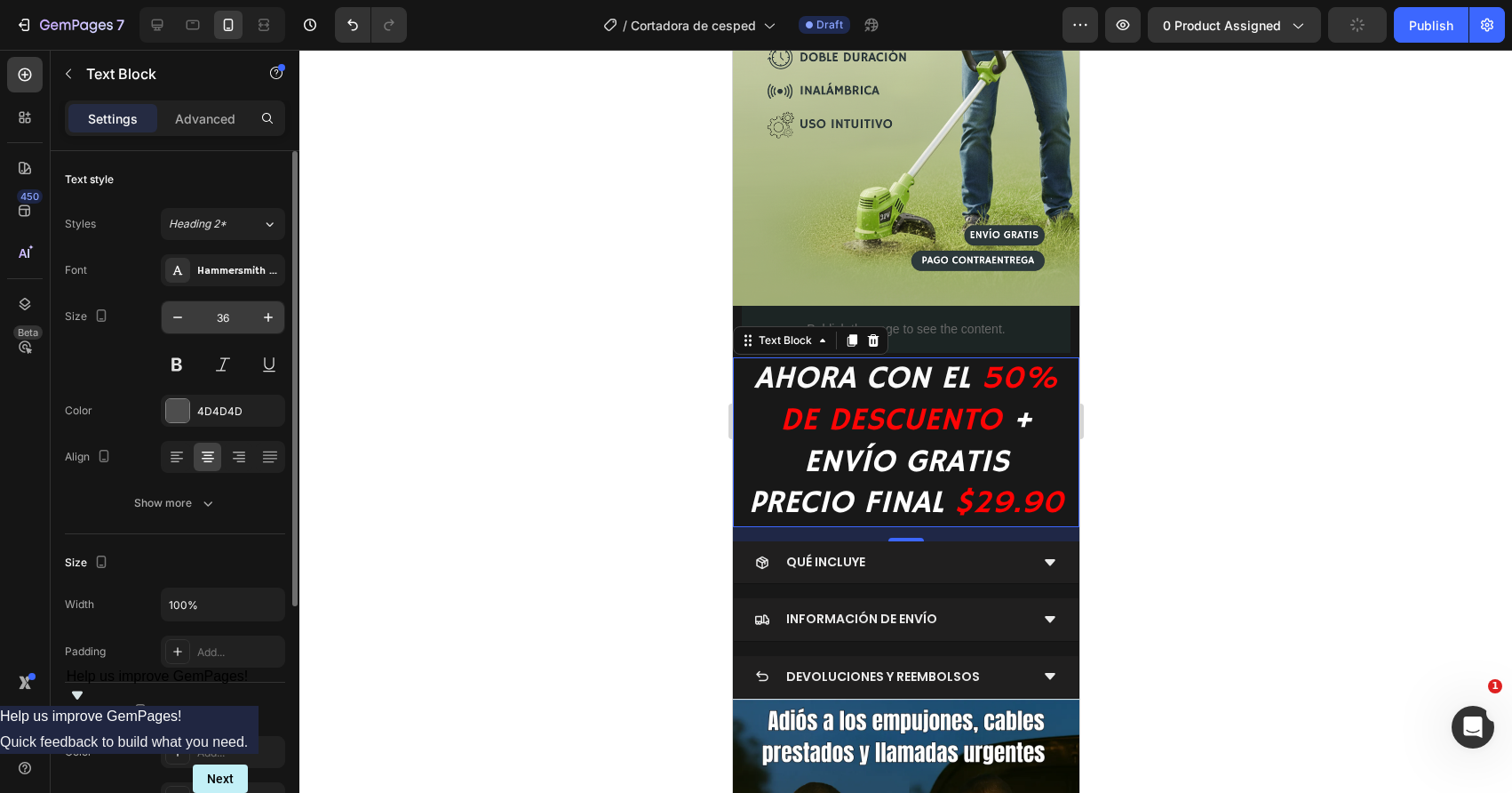
click at [221, 319] on input "36" at bounding box center [224, 317] width 59 height 32
type input "30"
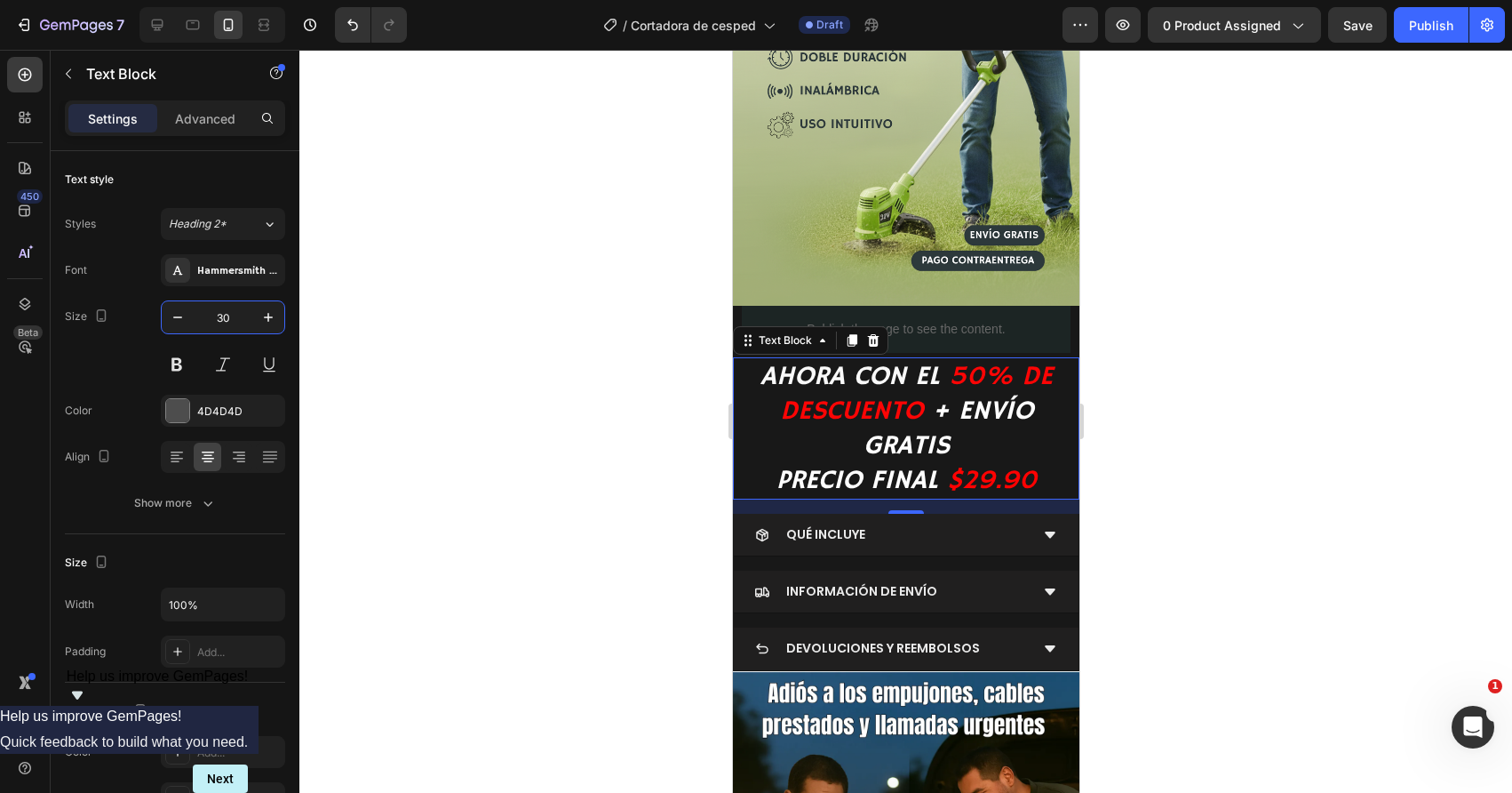
click at [460, 410] on div at bounding box center [905, 422] width 1213 height 743
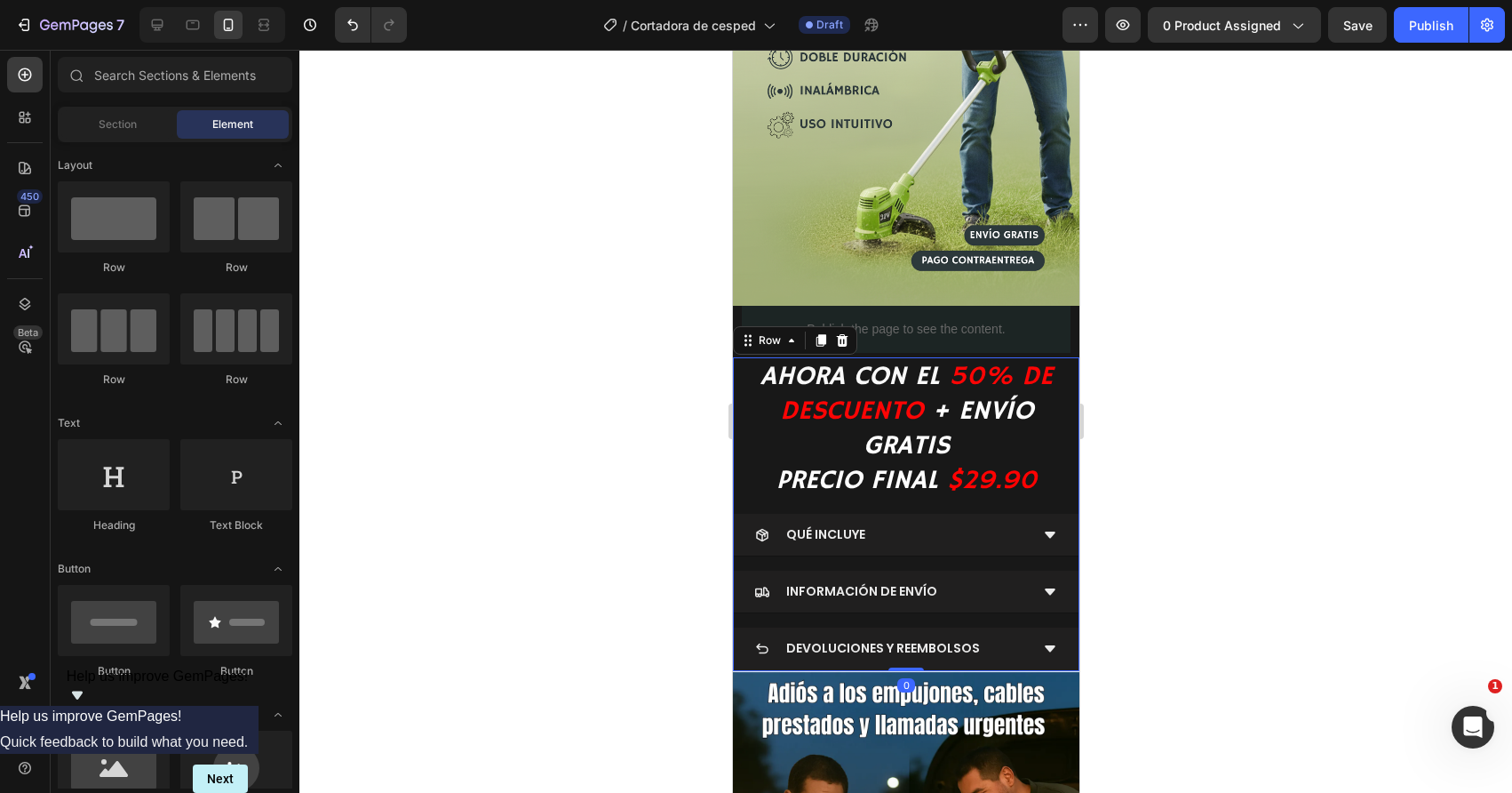
click at [865, 505] on div "AHORA CON EL 50% DE DESCUENTO + ENVÍO GRATIS PRECIO FINAL $29.90 Text Block QUÉ…" at bounding box center [905, 514] width 347 height 313
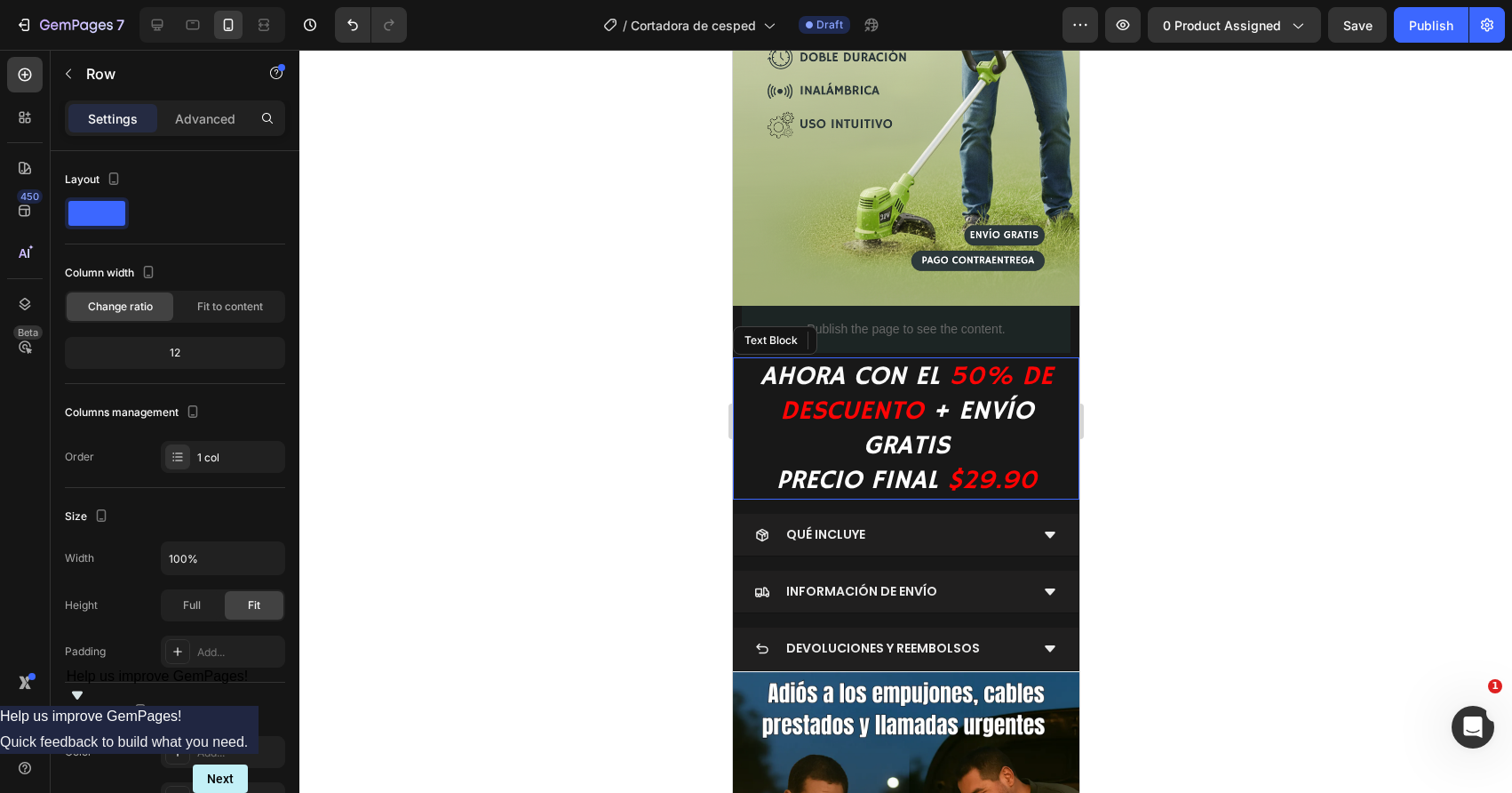
click at [863, 486] on icon "PRECIO FINAL" at bounding box center [856, 480] width 162 height 33
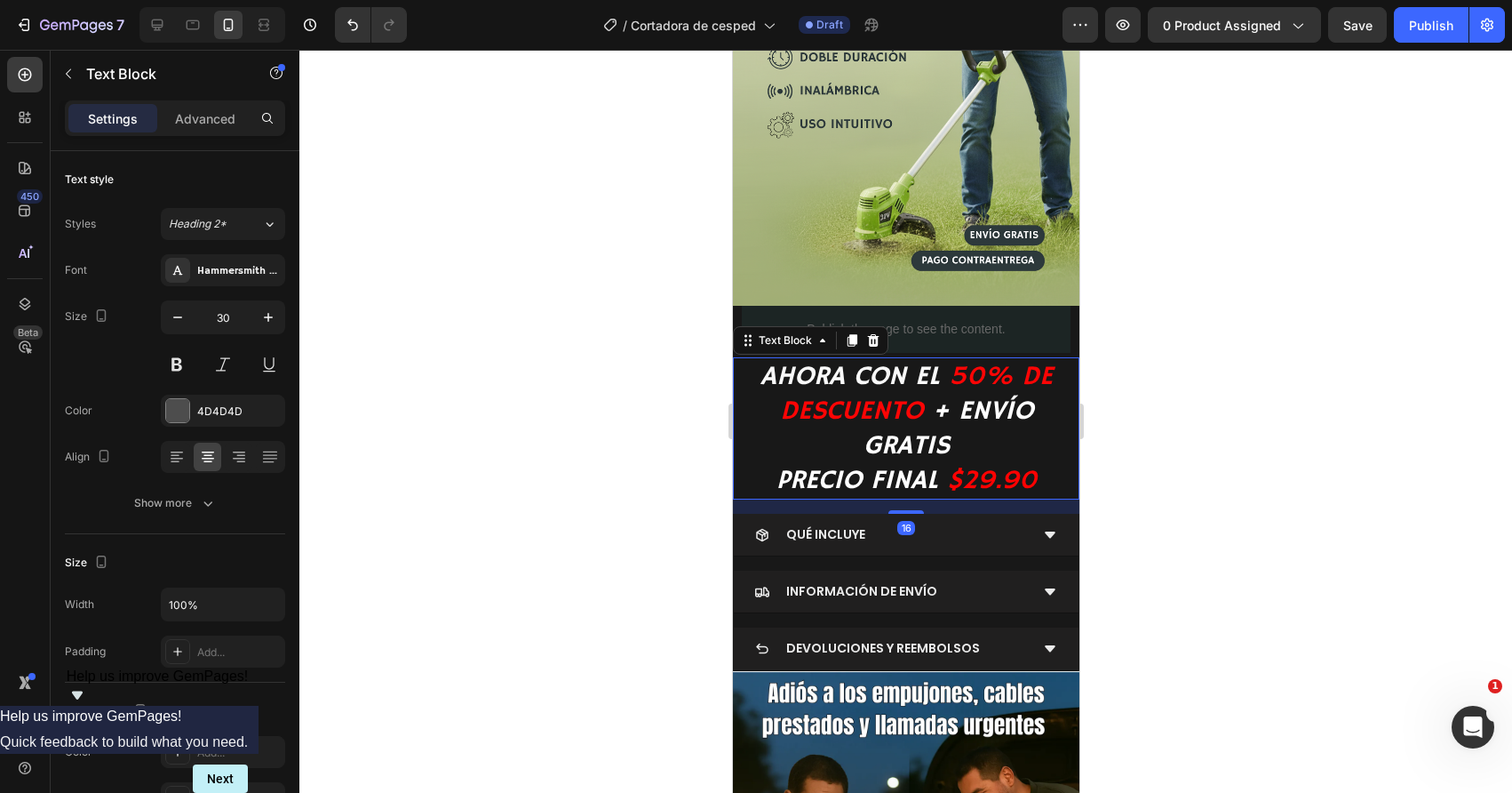
click at [212, 139] on div "Settings Advanced" at bounding box center [174, 125] width 249 height 50
click at [212, 121] on p "Advanced" at bounding box center [205, 118] width 60 height 19
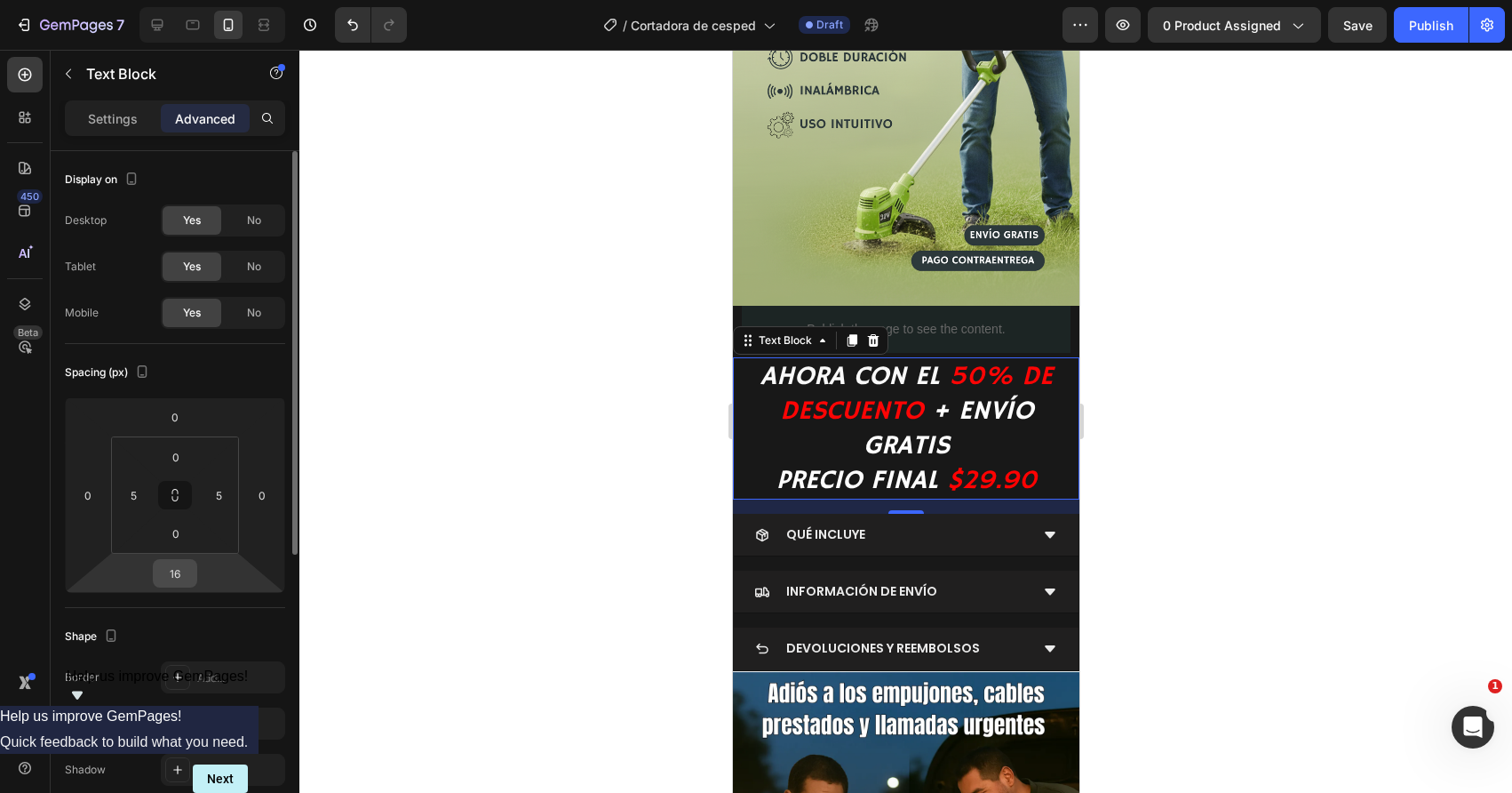
click at [171, 566] on input "16" at bounding box center [175, 572] width 35 height 27
type input "0"
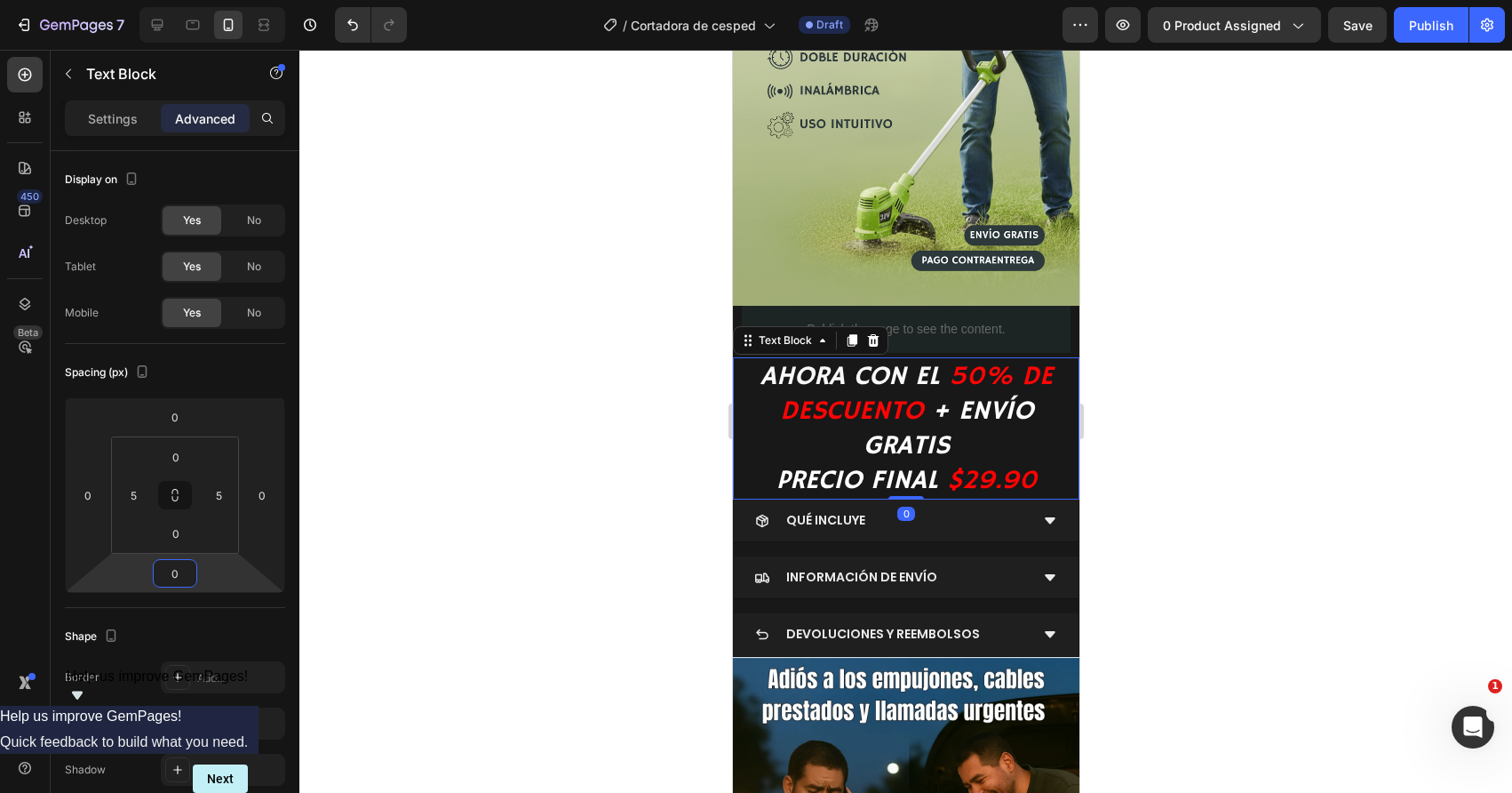
click at [399, 514] on div at bounding box center [905, 422] width 1213 height 743
click at [984, 471] on icon "$29.90" at bounding box center [991, 480] width 90 height 33
click at [985, 478] on icon "$29.90" at bounding box center [991, 480] width 90 height 33
click at [630, 476] on div at bounding box center [905, 422] width 1213 height 743
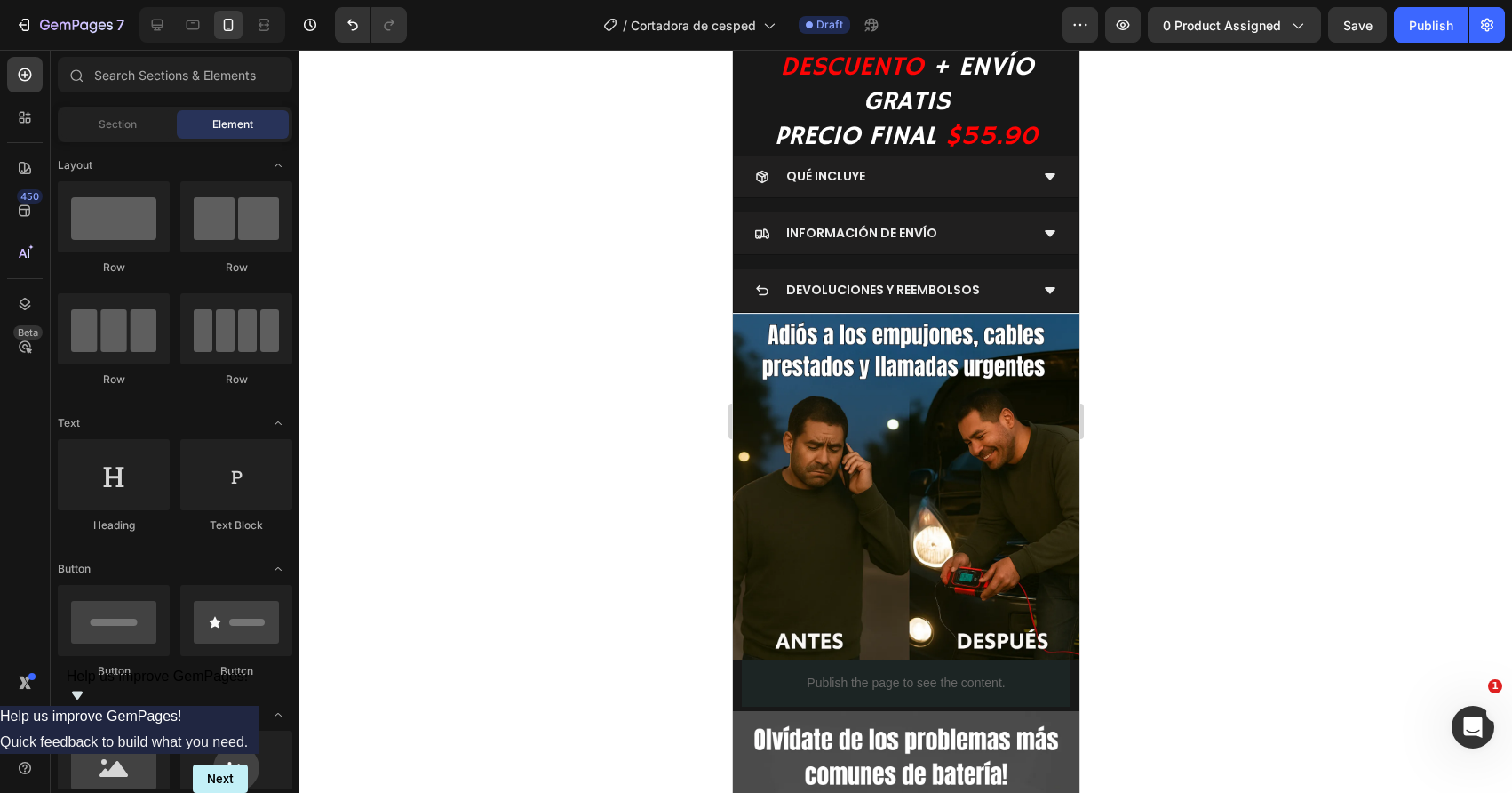
scroll to position [714, 0]
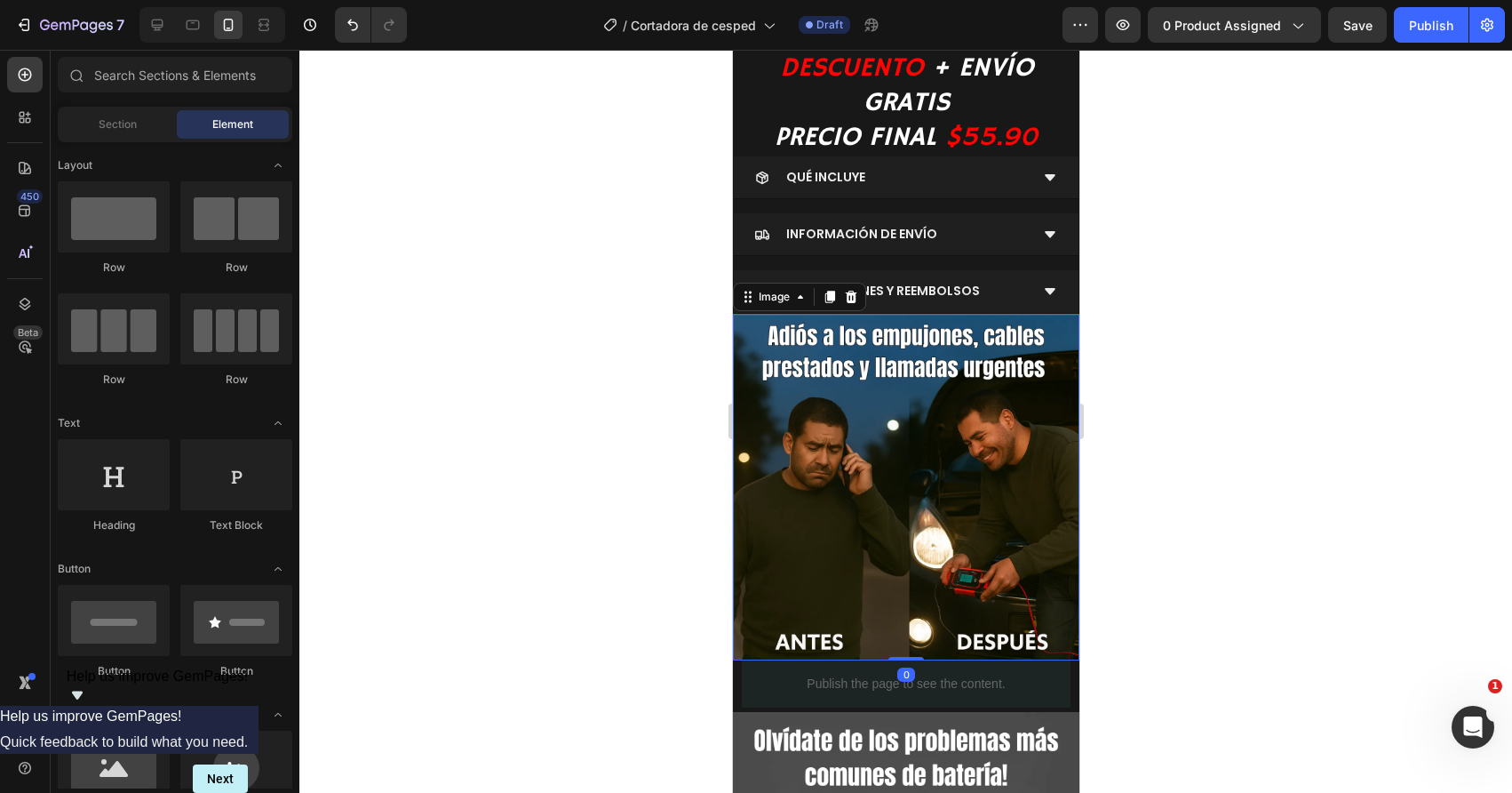
click at [866, 501] on img at bounding box center [905, 487] width 347 height 347
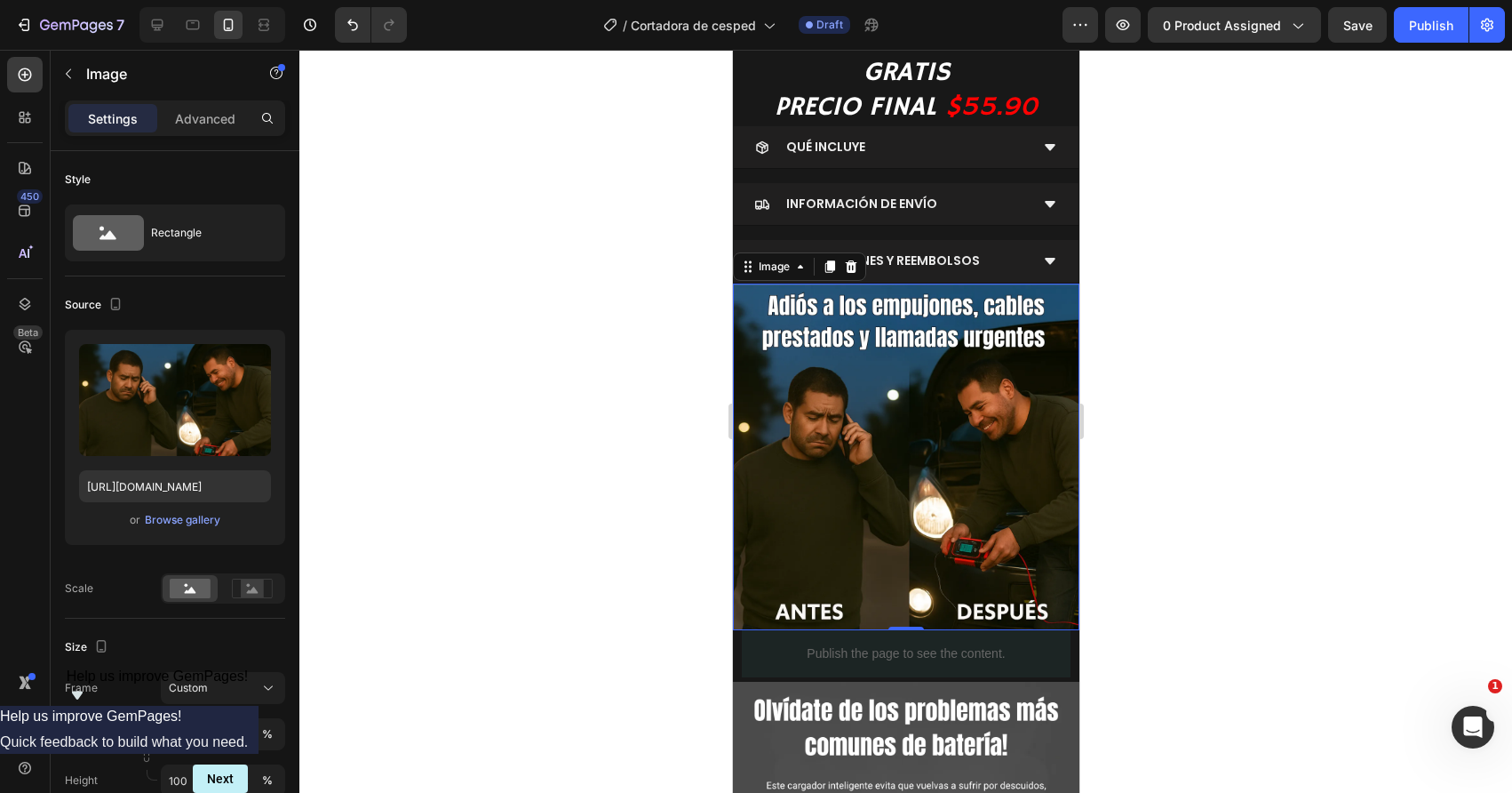
scroll to position [743, 0]
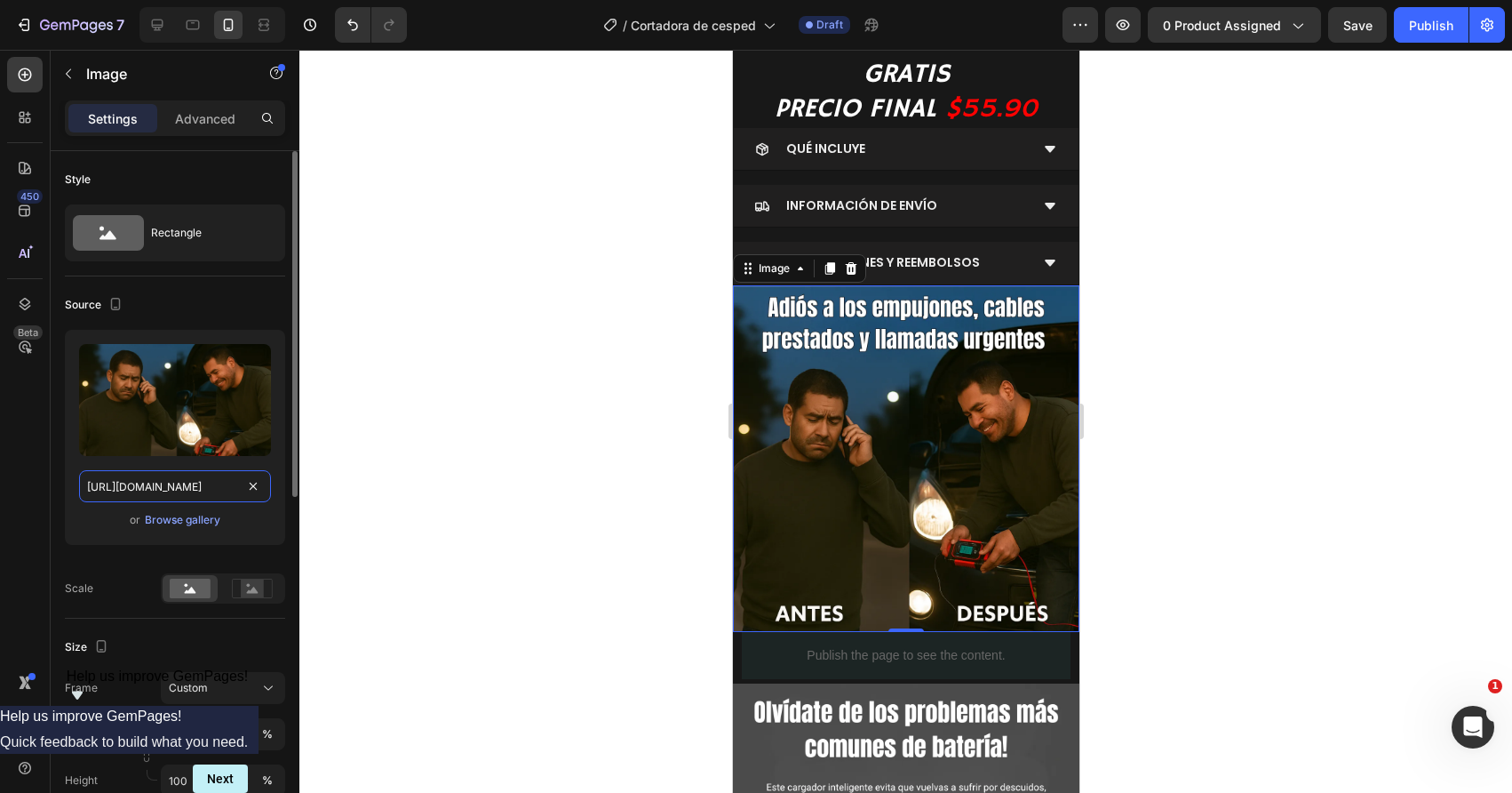
click at [189, 489] on input "https://i.ibb.co/ZRJDRPjq/A-11zon.webp" at bounding box center [174, 486] width 192 height 32
paste input "media4.giphy.com/media/v1.Y2lkPTc5MGI3NjExZ3g1OXdpZTR4ZDAxd3VyNjdmOW9yaW5qYm9tZ…"
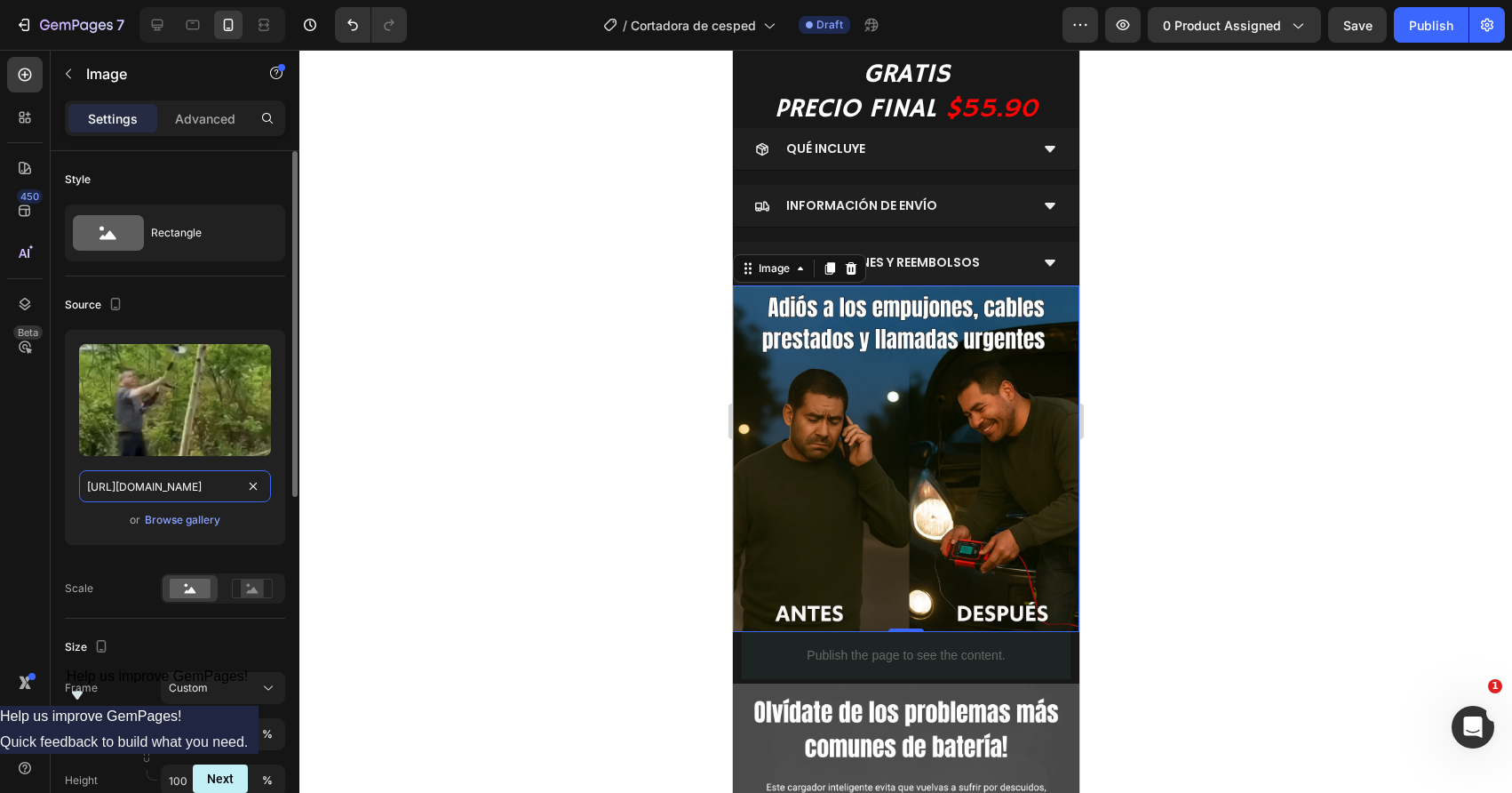
scroll to position [0, 923]
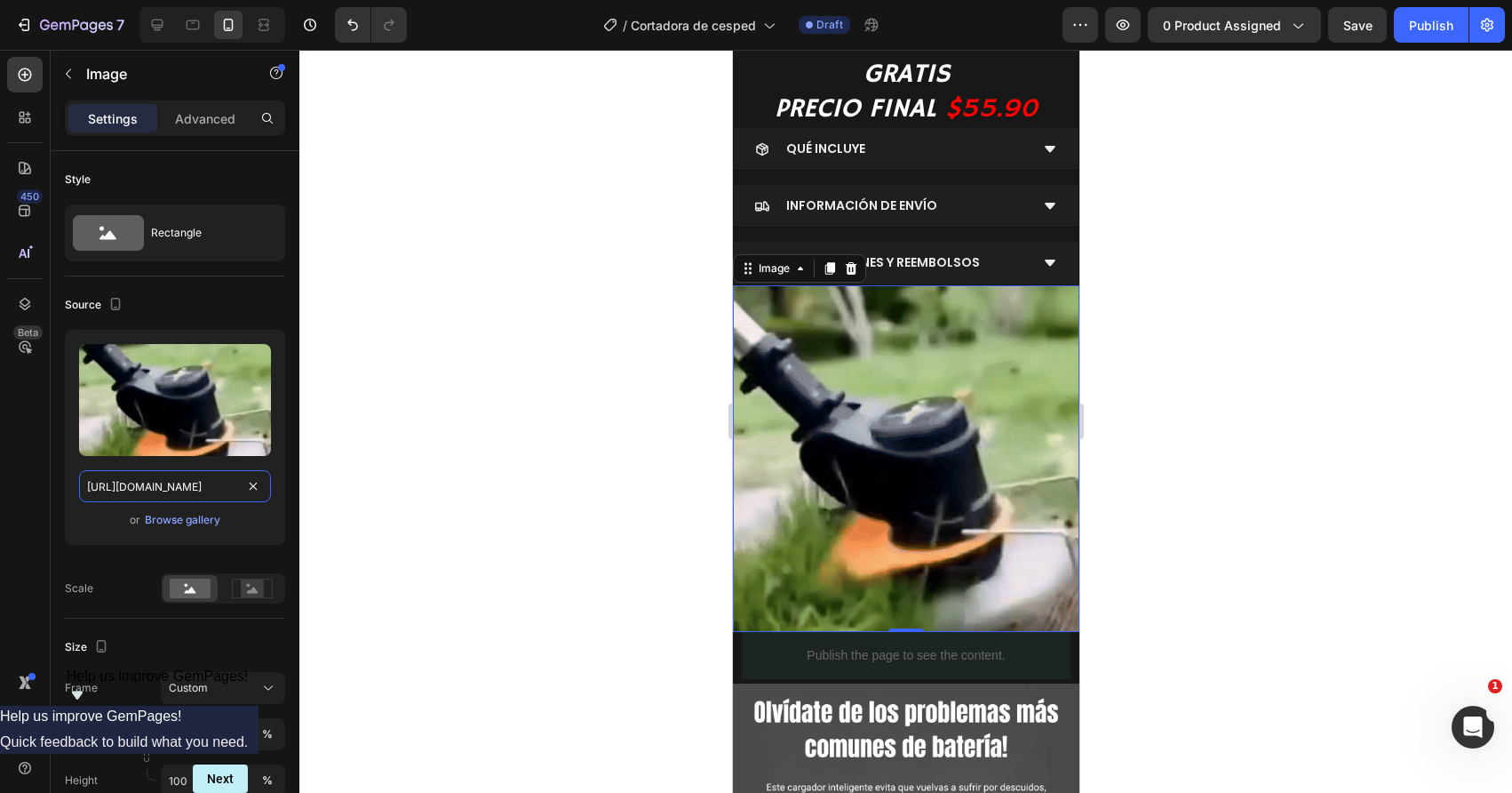
type input "https://media4.giphy.com/media/v1.Y2lkPTc5MGI3NjExZ3g1OXdpZTR4ZDAxd3VyNjdmOW9ya…"
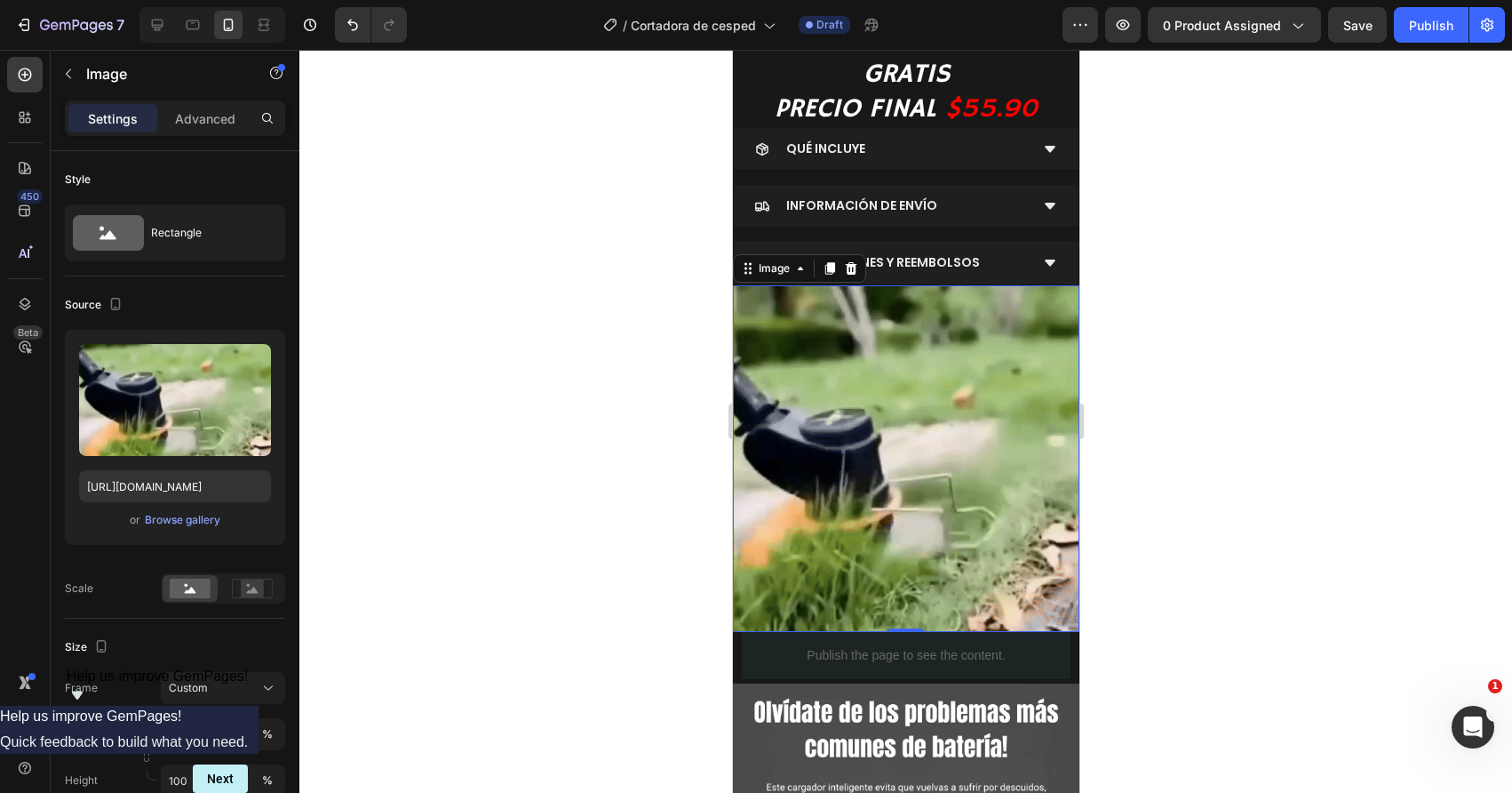
click at [542, 426] on div at bounding box center [905, 422] width 1213 height 743
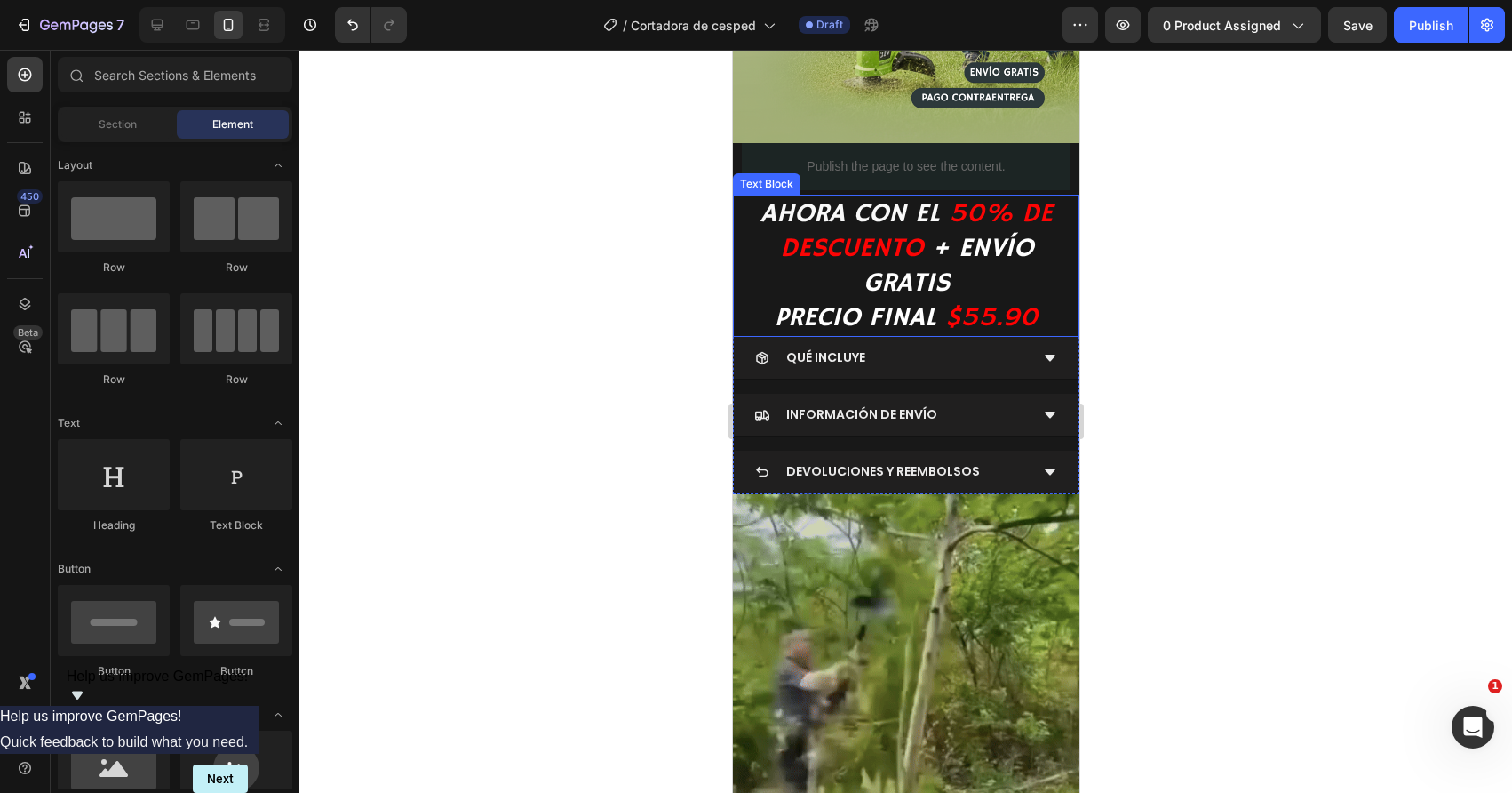
scroll to position [518, 0]
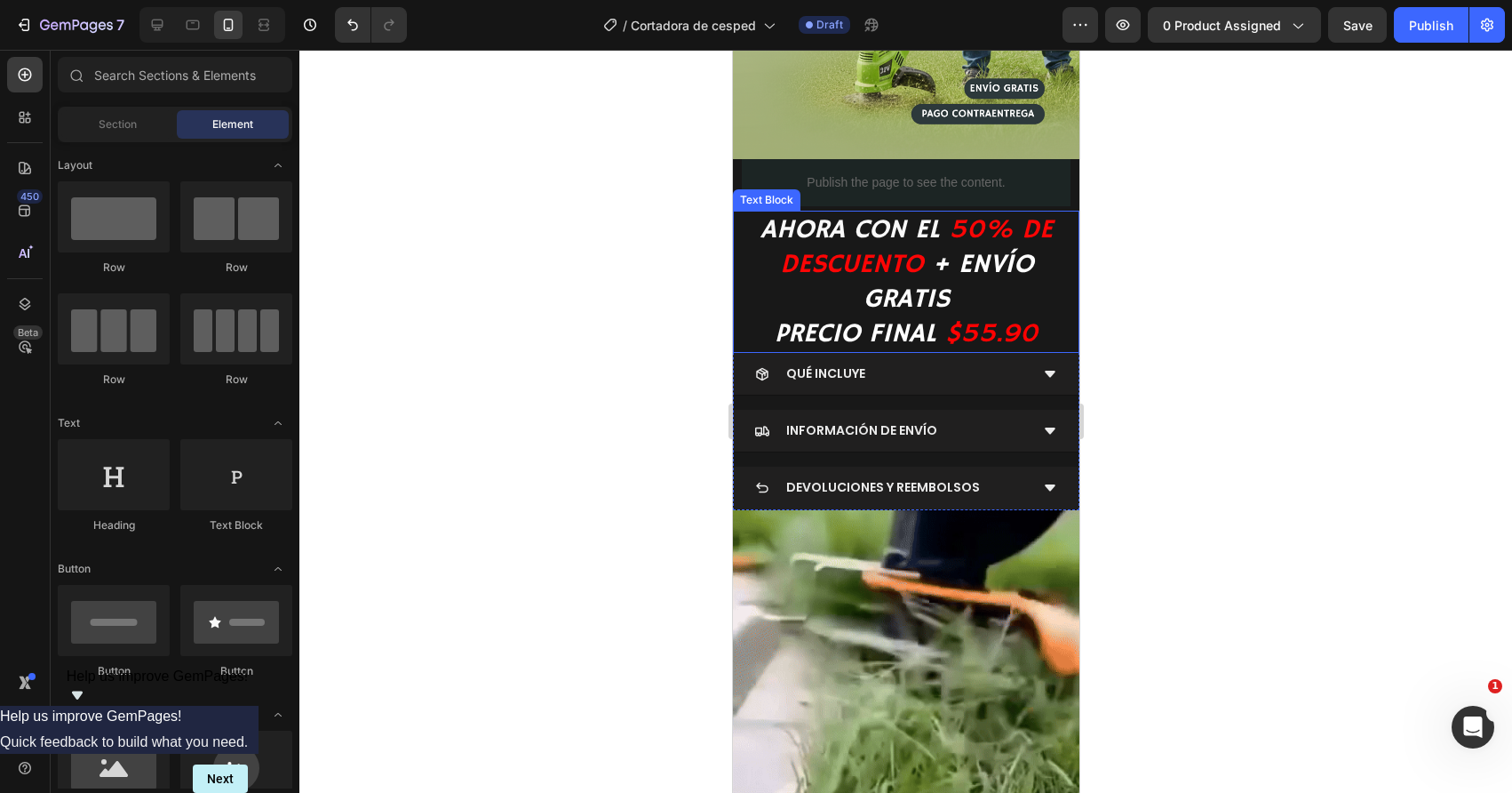
click at [866, 268] on icon "50% DE DESCUENTO" at bounding box center [915, 246] width 273 height 68
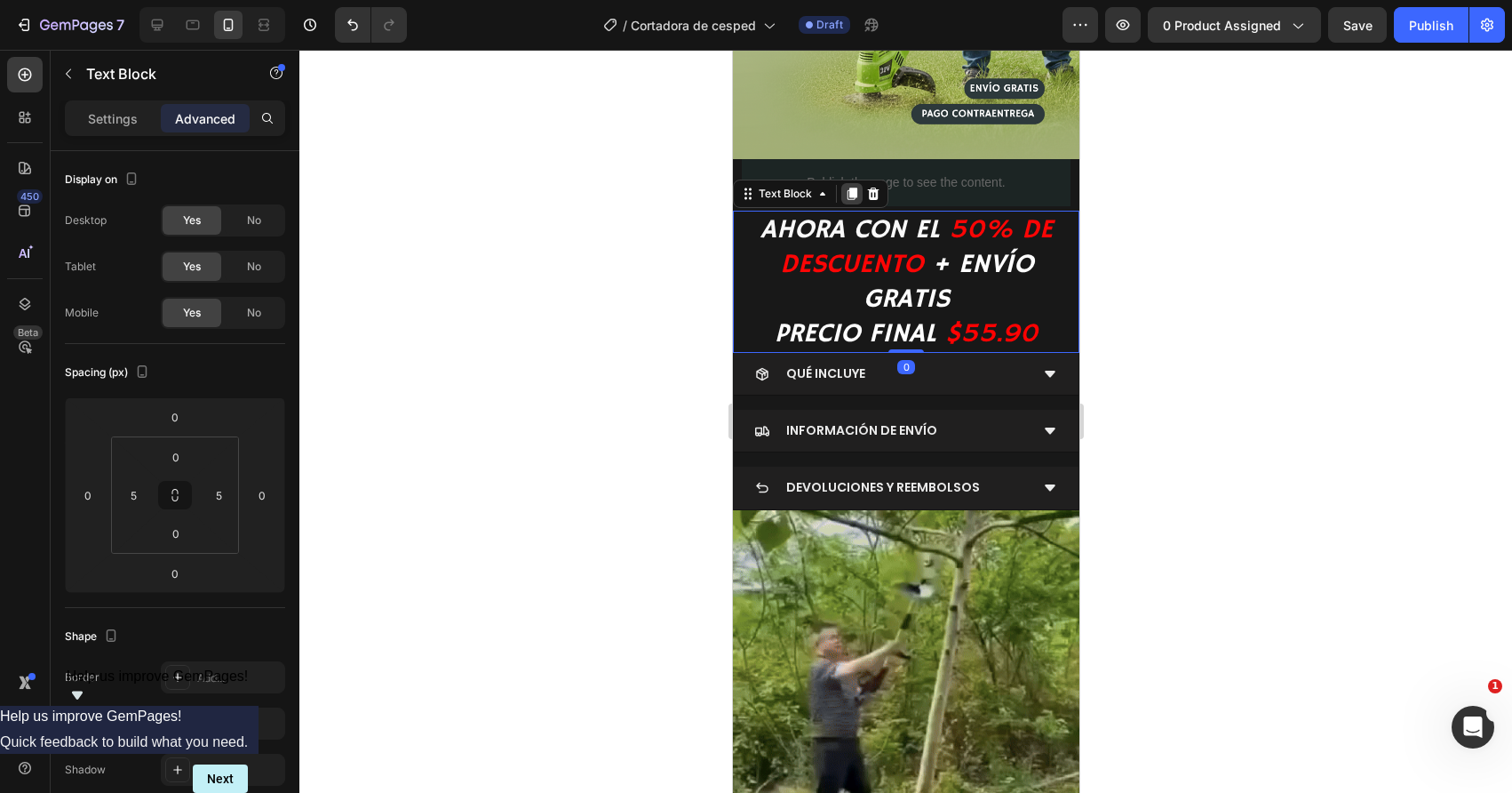
click at [848, 195] on icon at bounding box center [852, 193] width 10 height 13
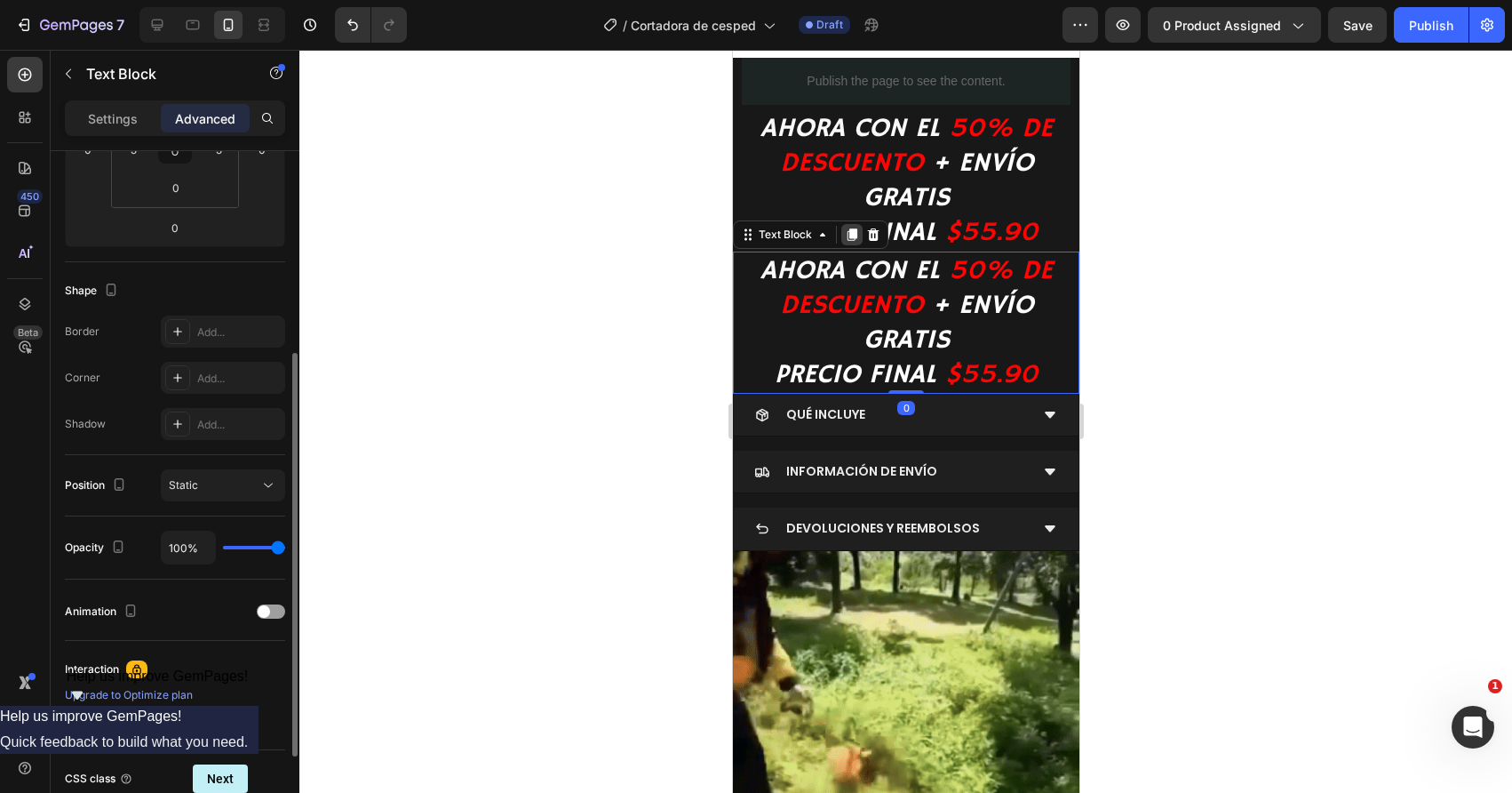
scroll to position [654, 0]
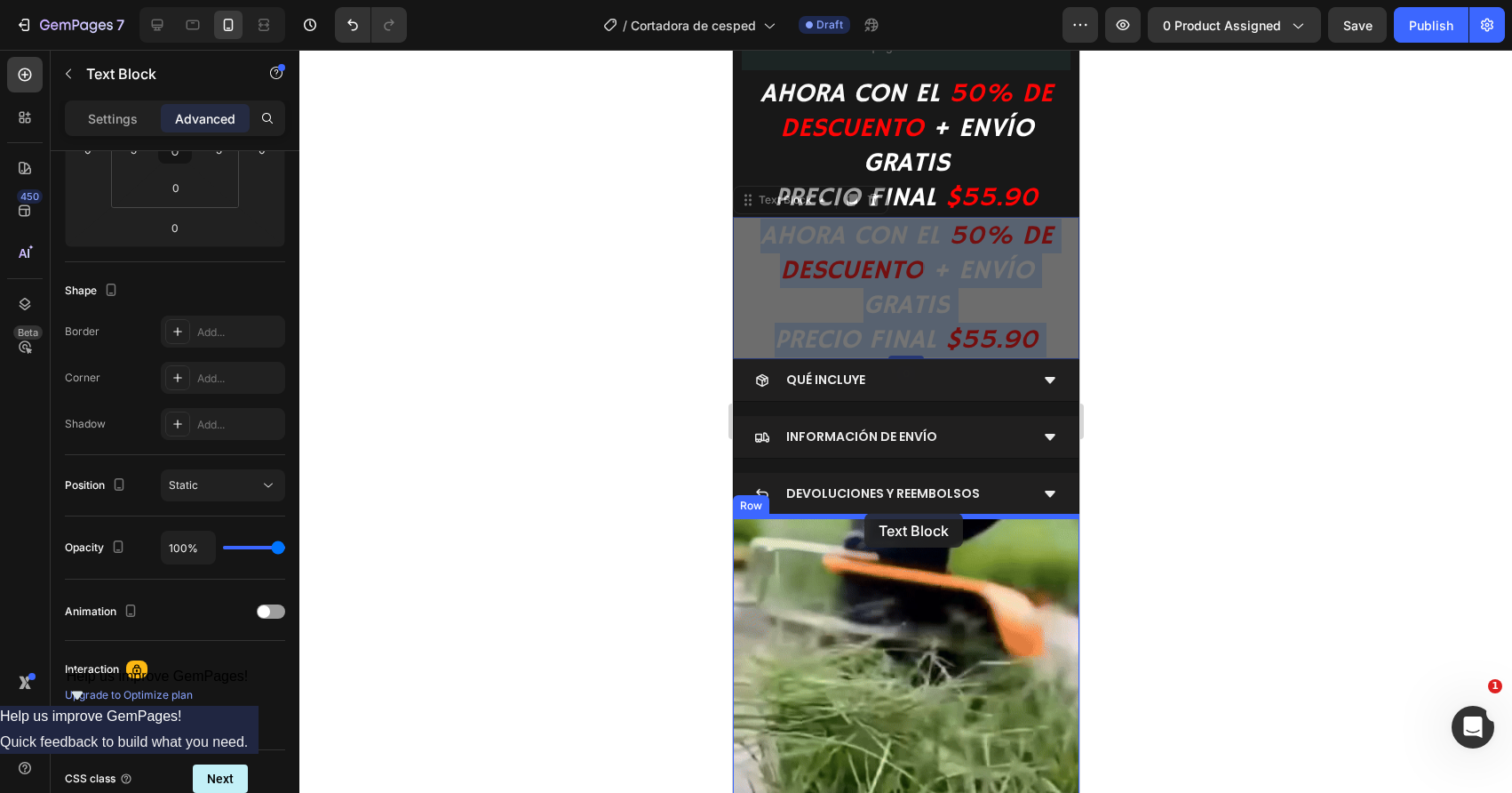
drag, startPoint x: 850, startPoint y: 284, endPoint x: 864, endPoint y: 512, distance: 228.4
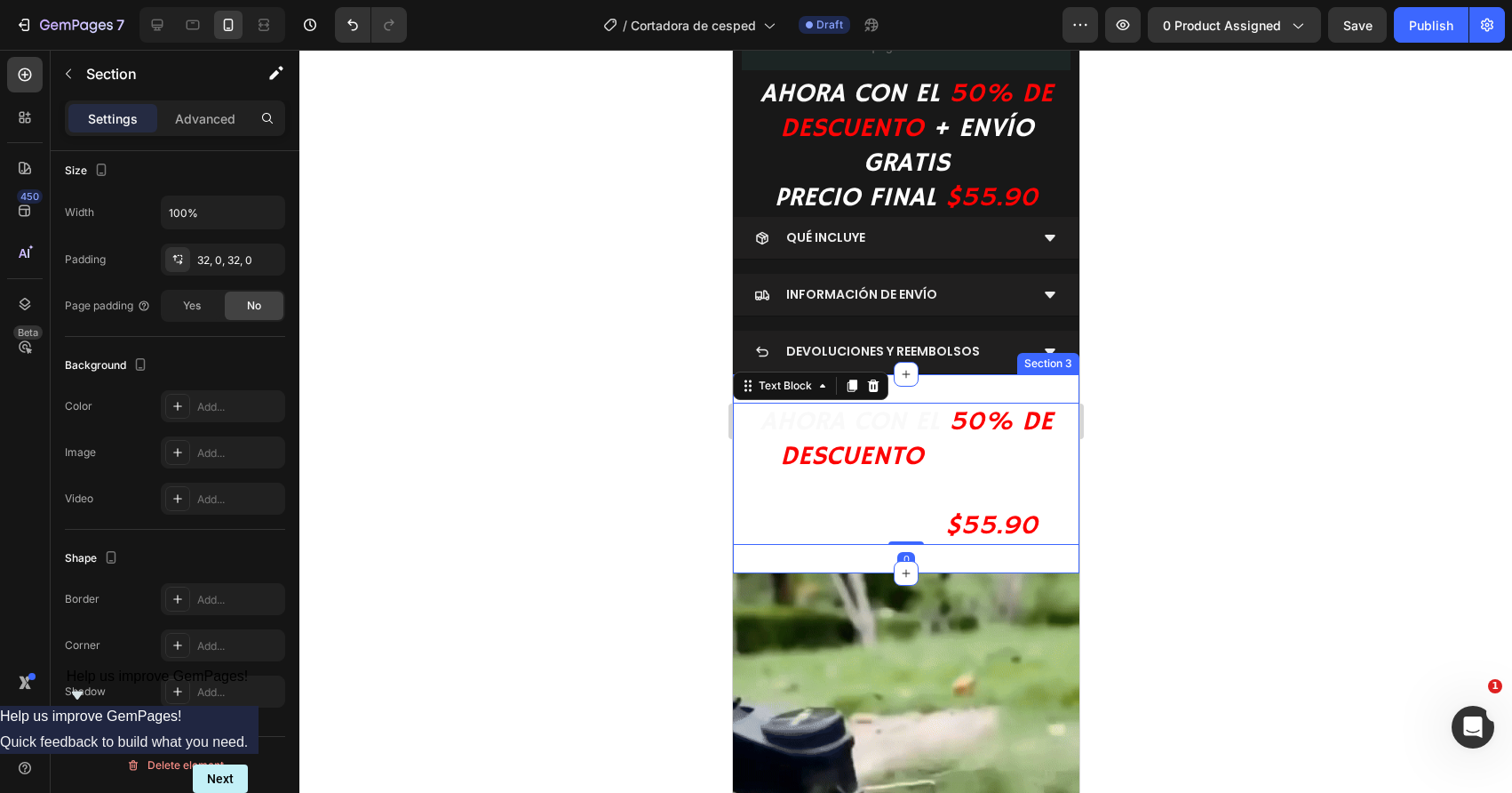
click at [809, 568] on div "AHORA CON EL 50% DE DESCUENTO + ENVÍO GRATIS PRECIO FINAL $55.90 Text Block 0 S…" at bounding box center [905, 474] width 347 height 199
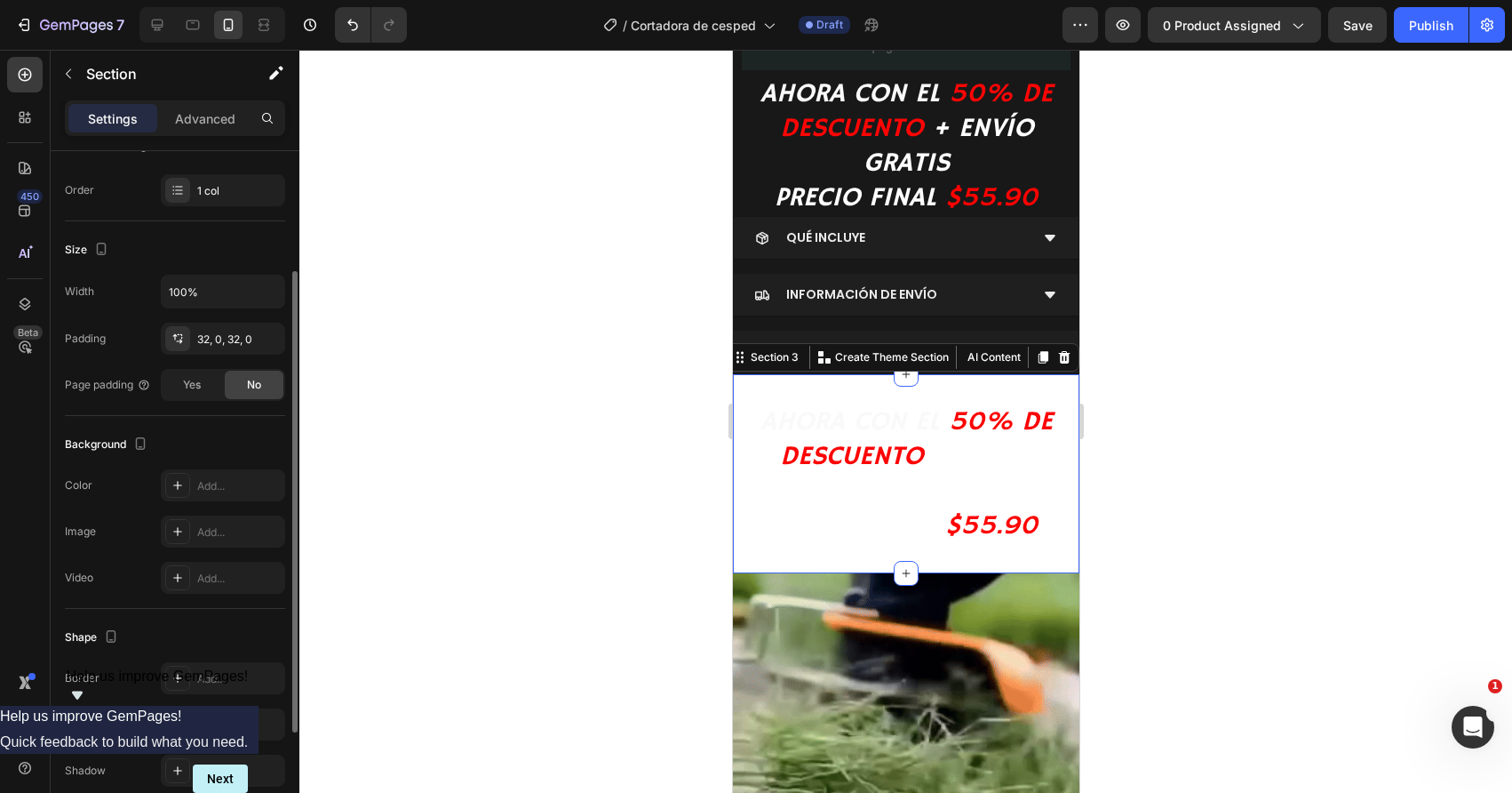
scroll to position [346, 0]
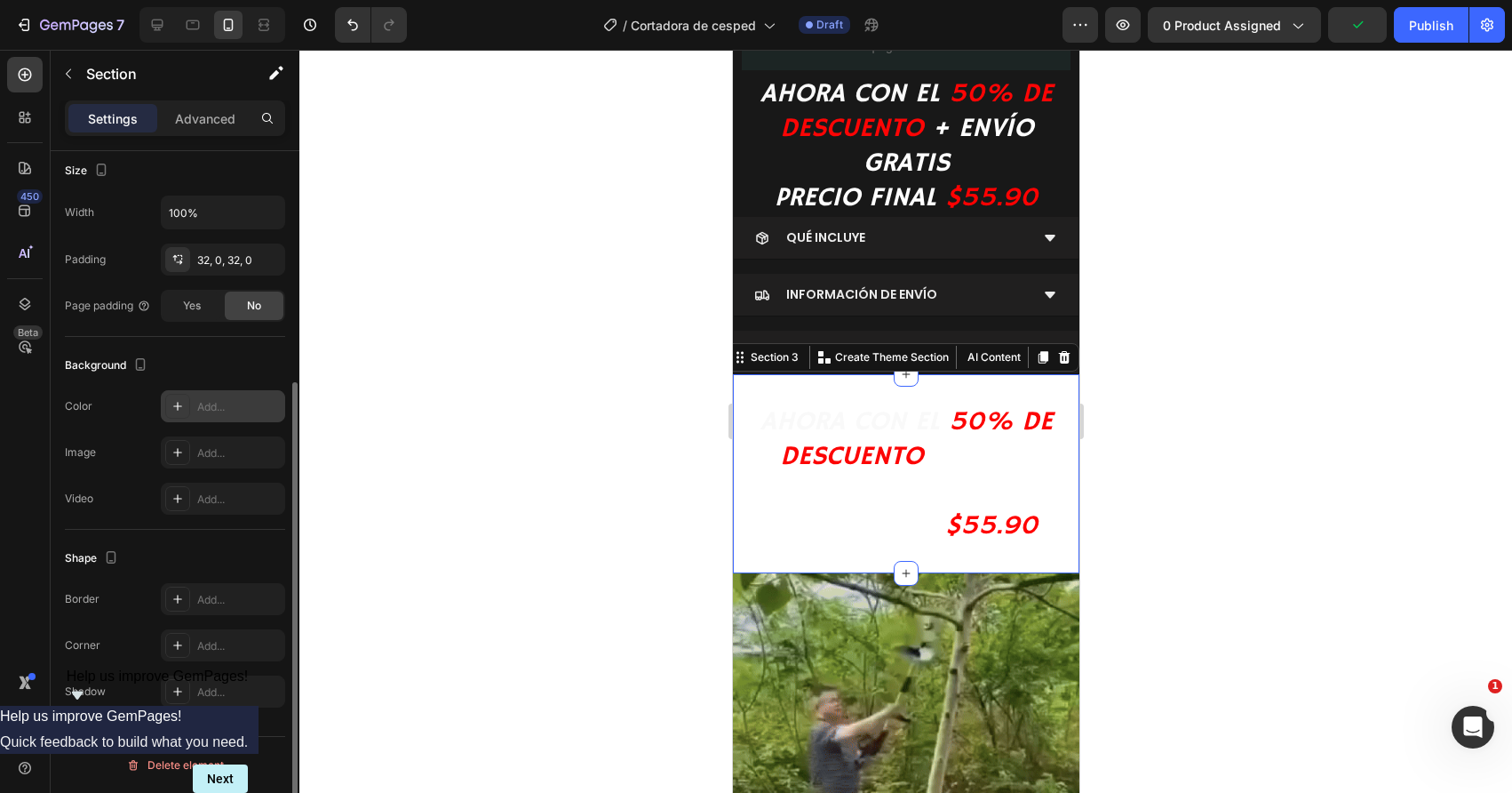
click at [182, 404] on icon at bounding box center [177, 406] width 14 height 14
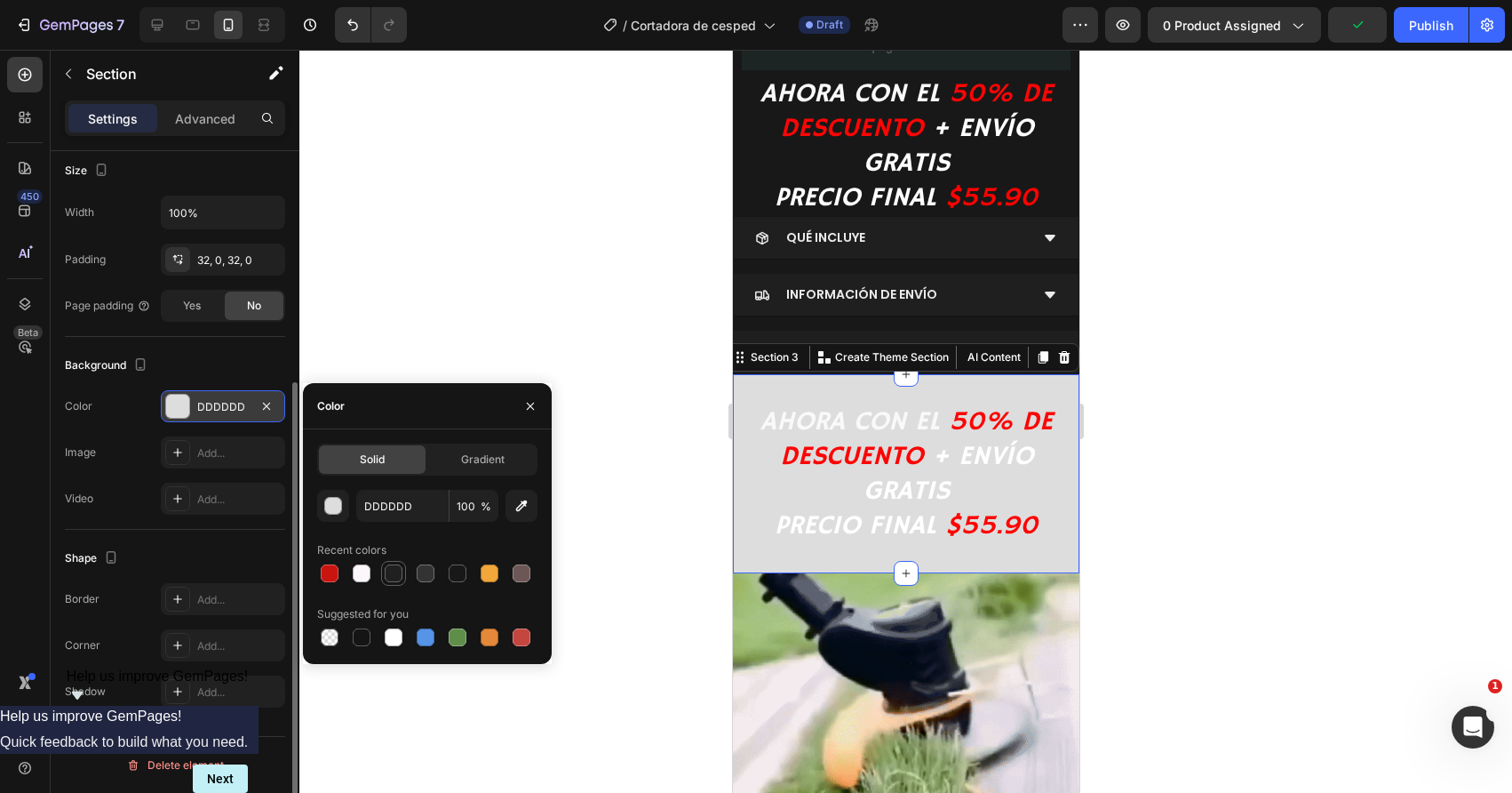
click at [391, 567] on div at bounding box center [394, 573] width 18 height 18
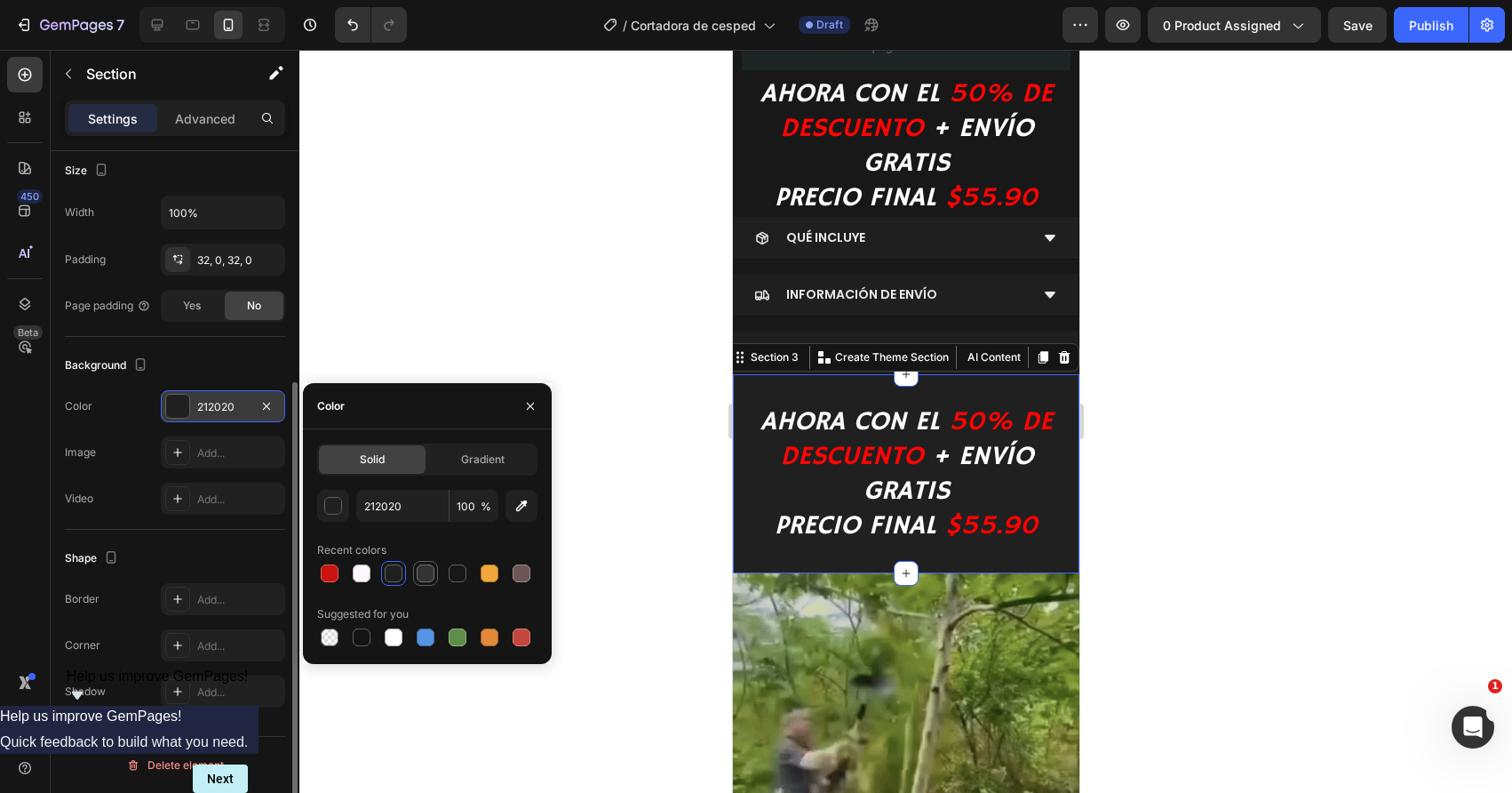
click at [423, 576] on div at bounding box center [426, 573] width 18 height 18
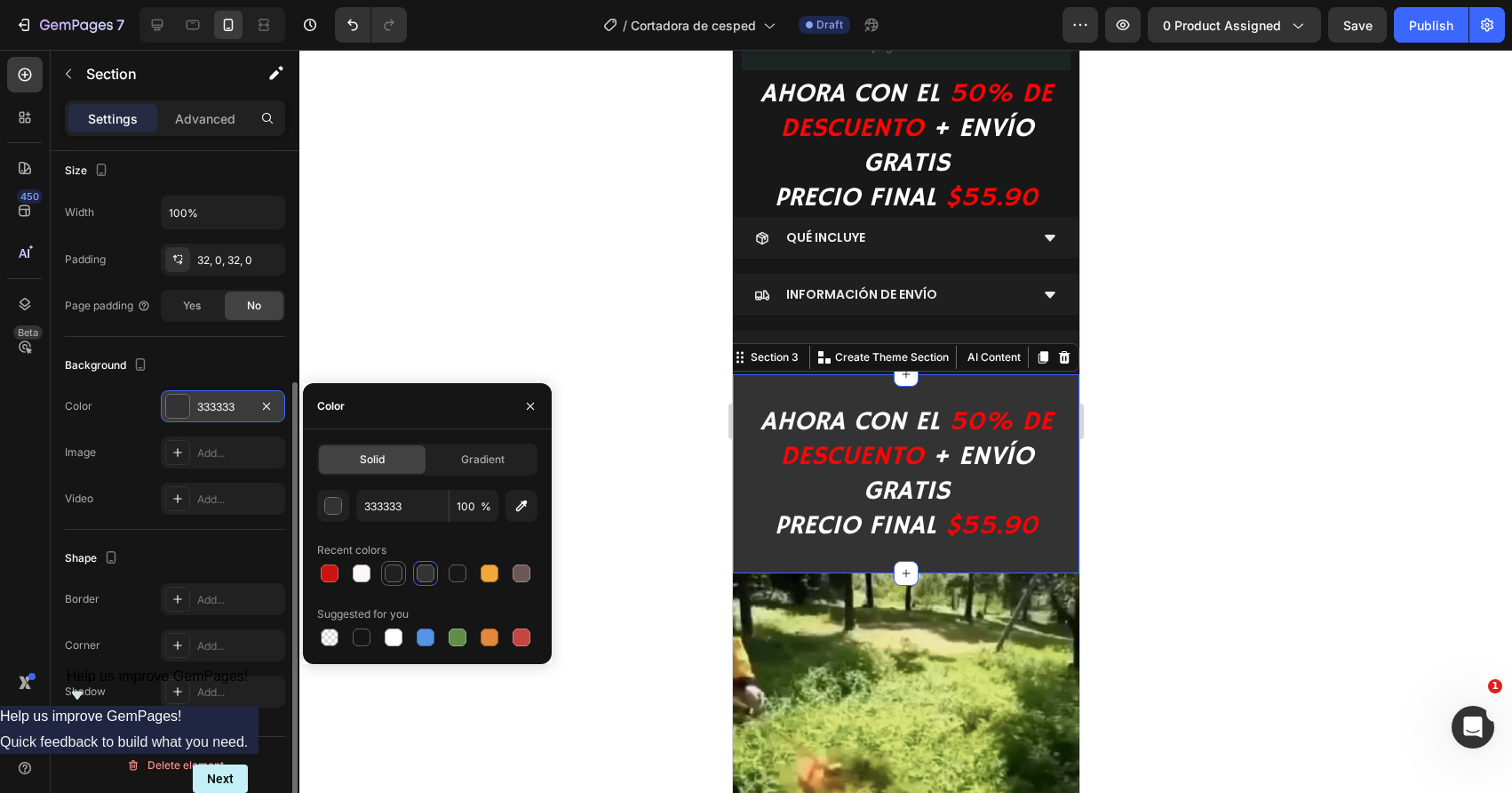
click at [402, 575] on div at bounding box center [394, 573] width 18 height 18
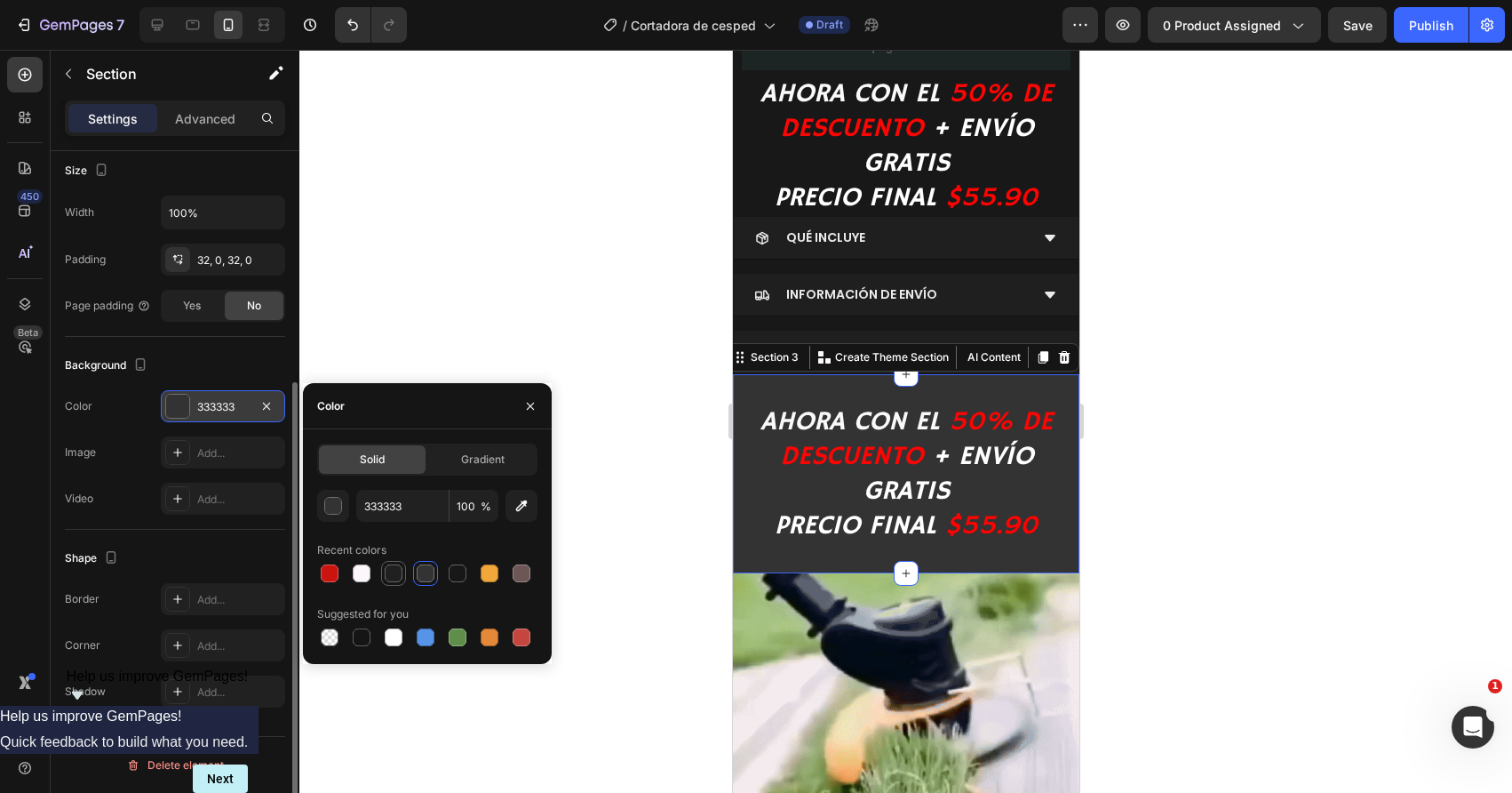
type input "212020"
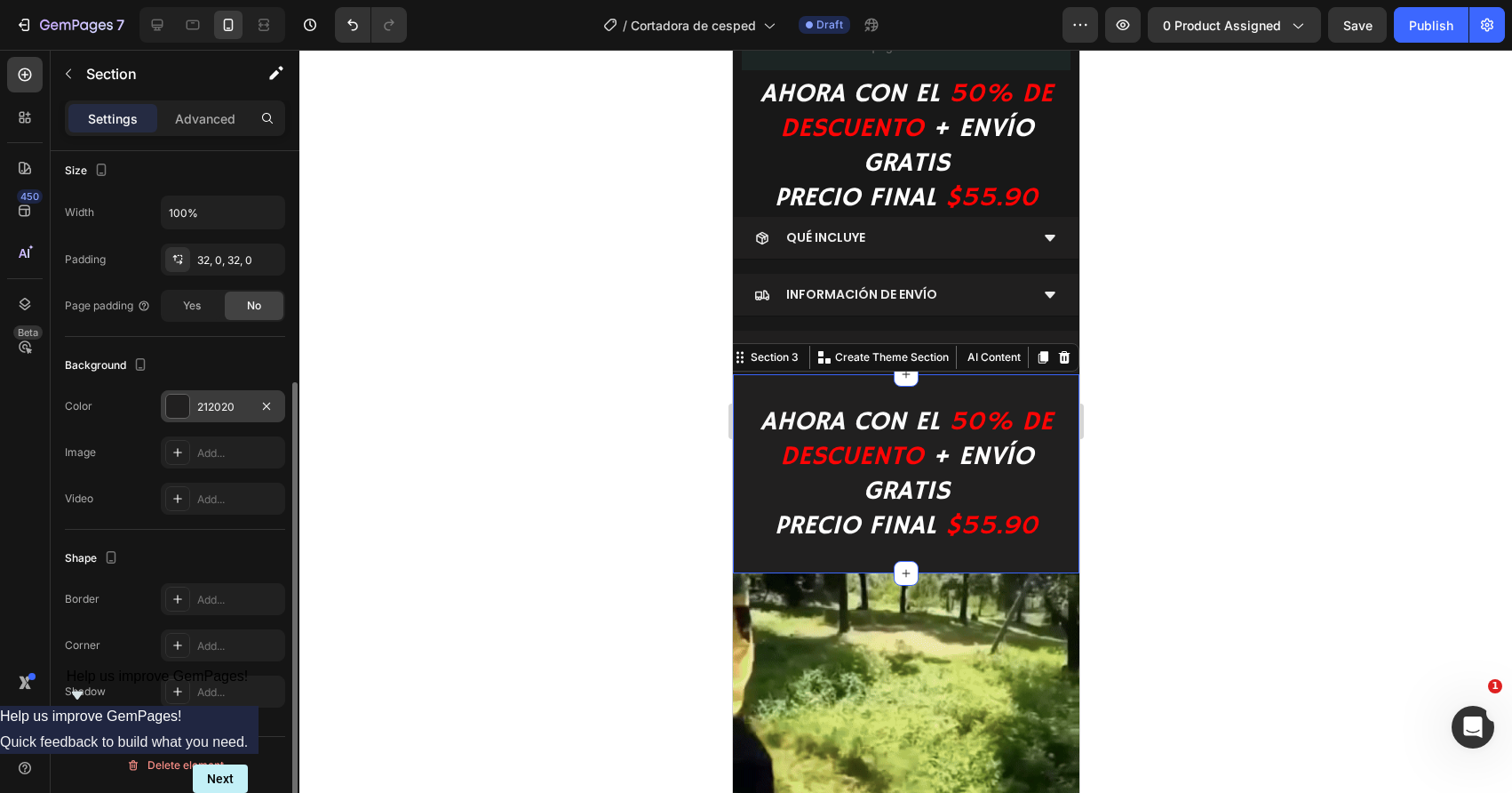
click at [638, 518] on div at bounding box center [905, 422] width 1213 height 743
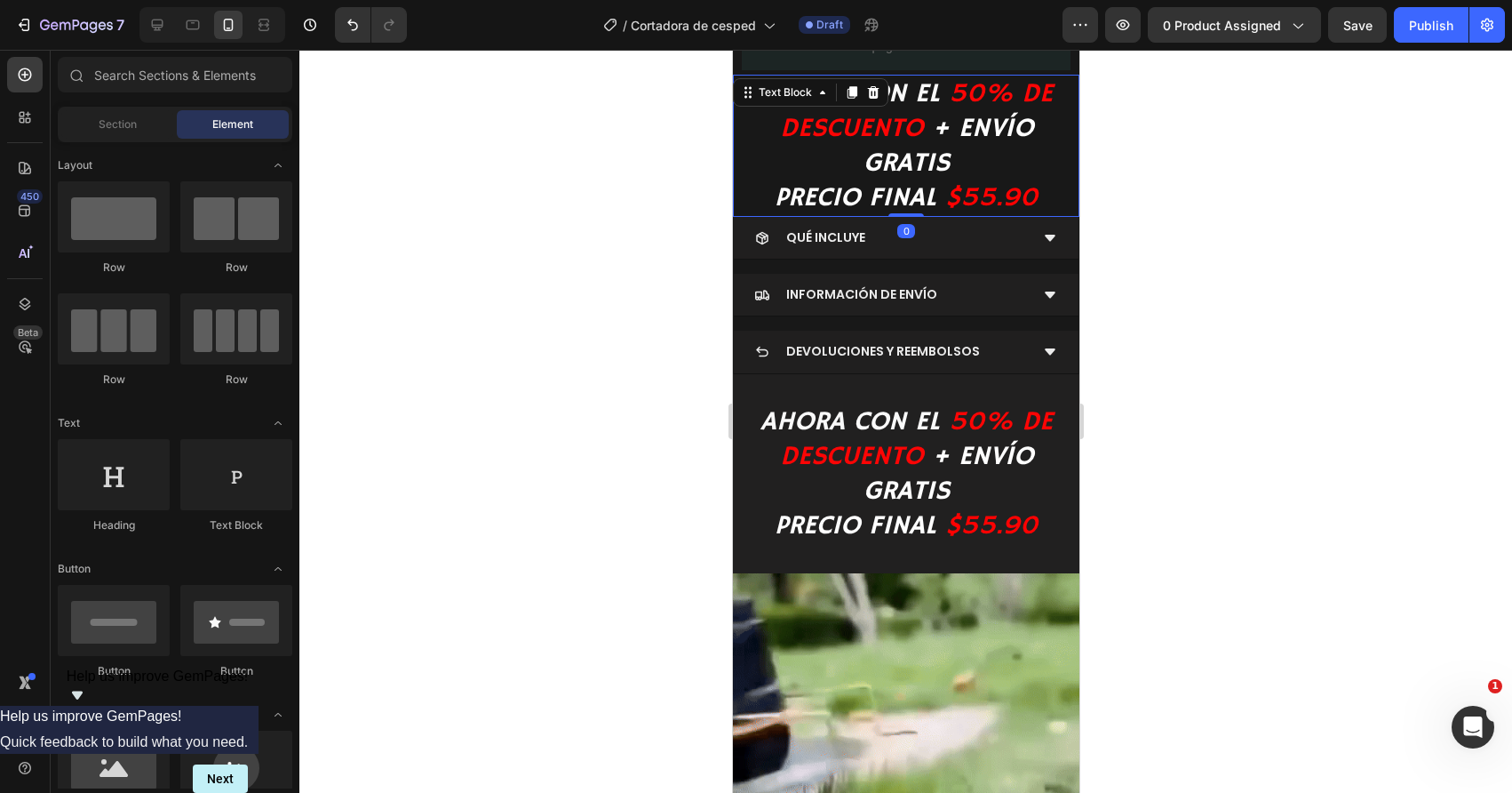
click at [755, 149] on p "AHORA CON EL 50% DE DESCUENTO + ENVÍO GRATIS PRECIO FINAL $55.90" at bounding box center [905, 146] width 334 height 139
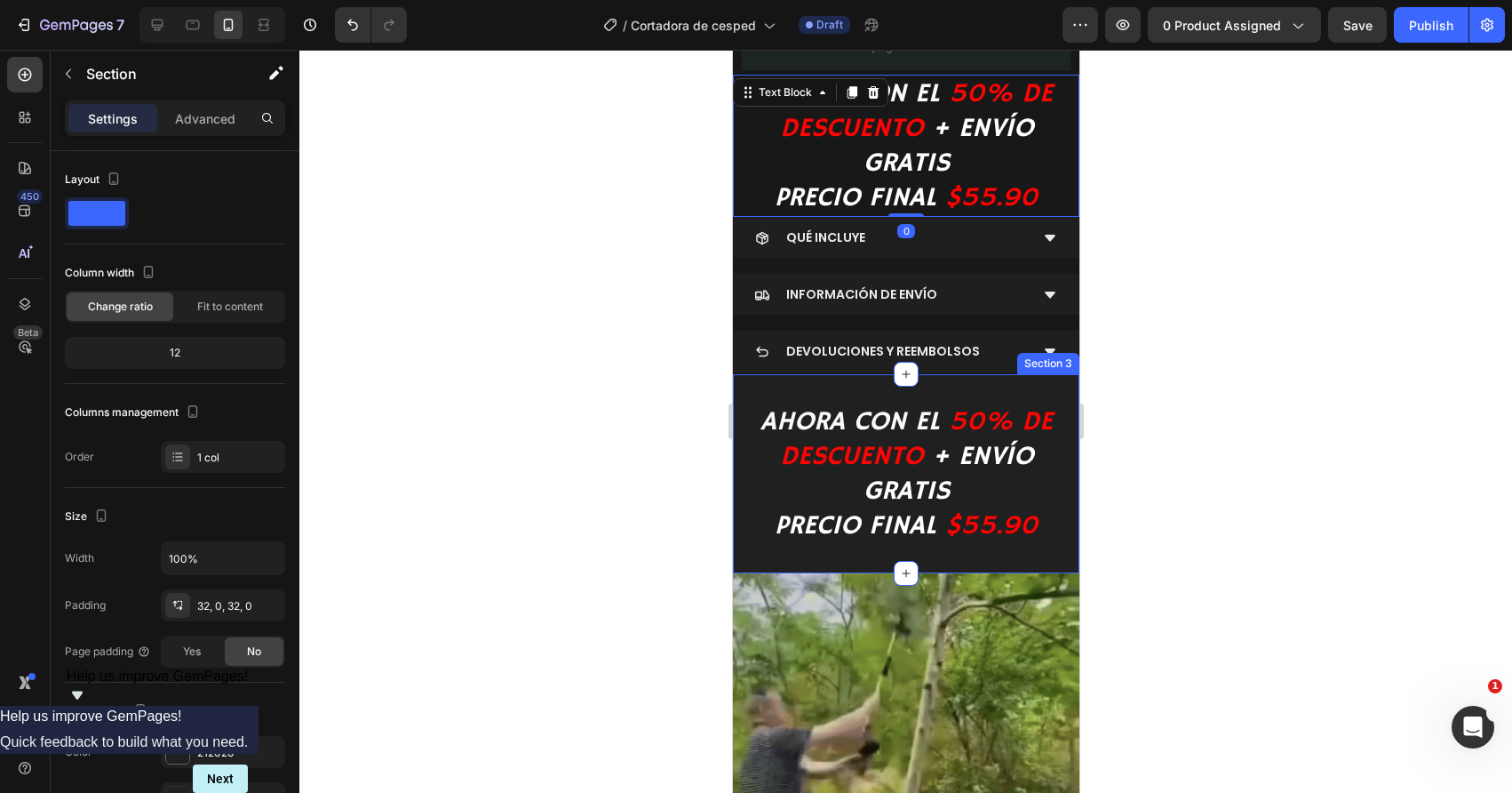
click at [754, 558] on div "AHORA CON EL 50% DE DESCUENTO + ENVÍO GRATIS PRECIO FINAL $55.90 Text Block Sec…" at bounding box center [905, 474] width 347 height 199
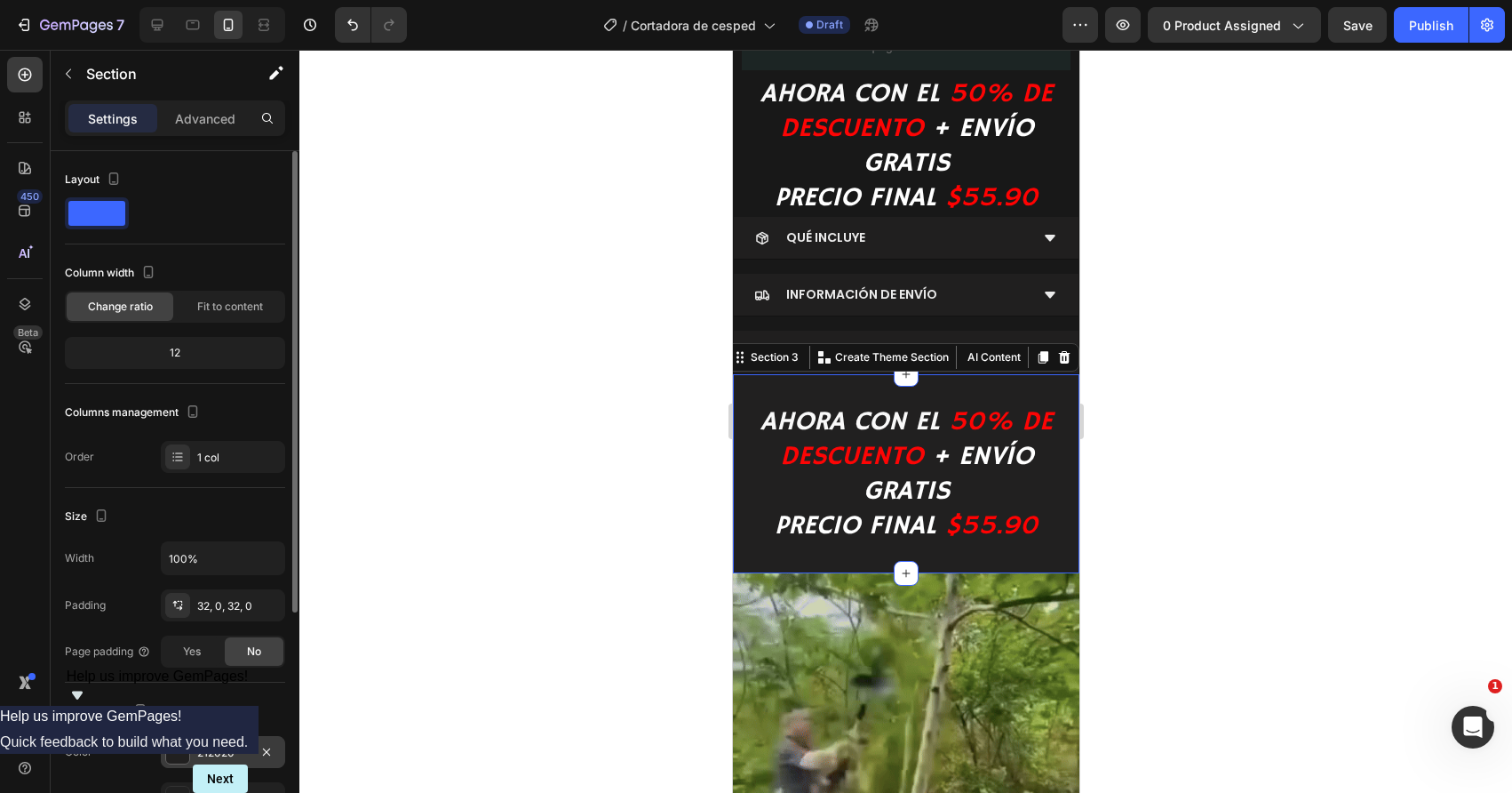
click at [174, 750] on div at bounding box center [177, 751] width 23 height 23
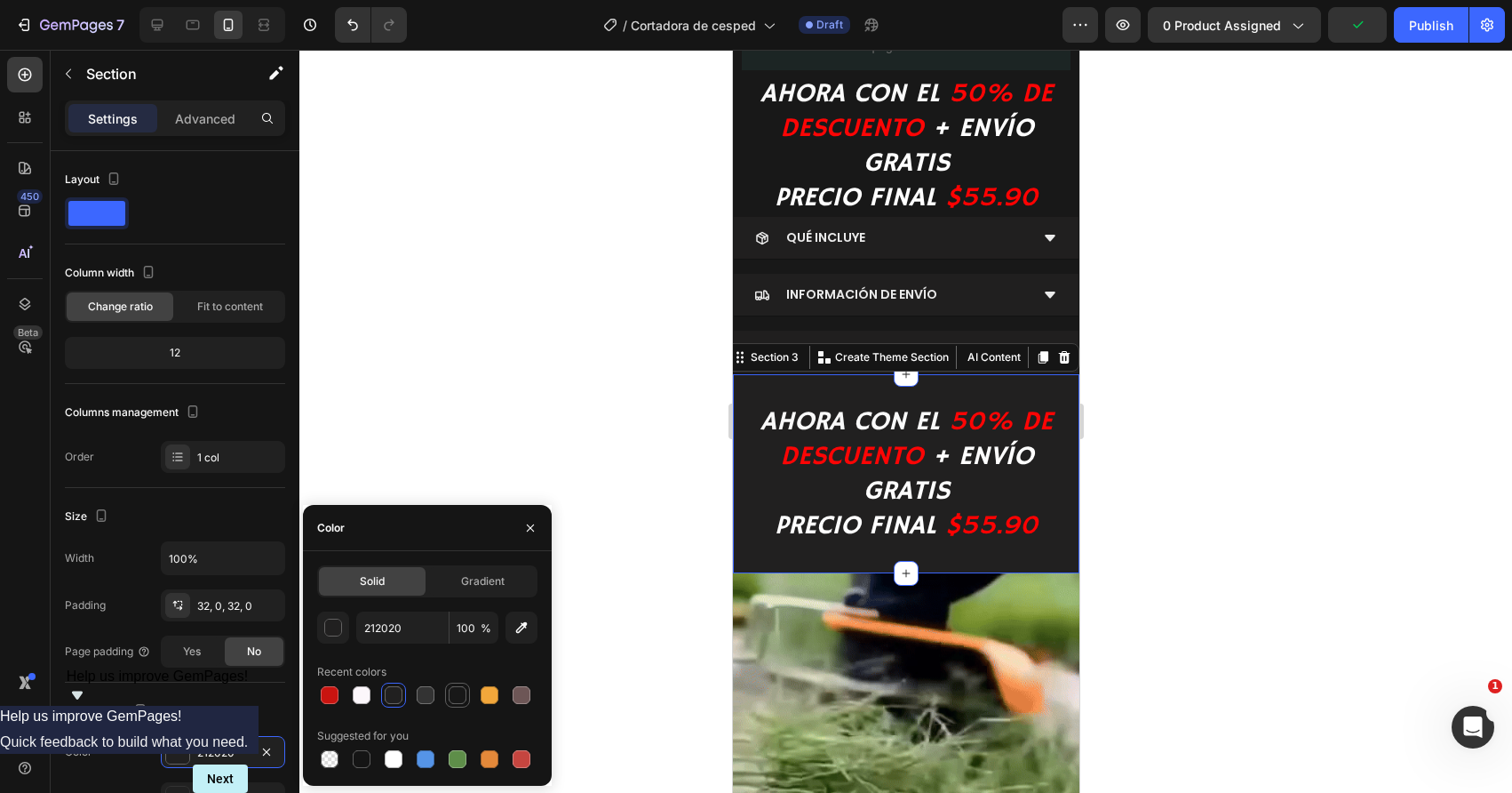
click at [450, 697] on div at bounding box center [457, 694] width 18 height 18
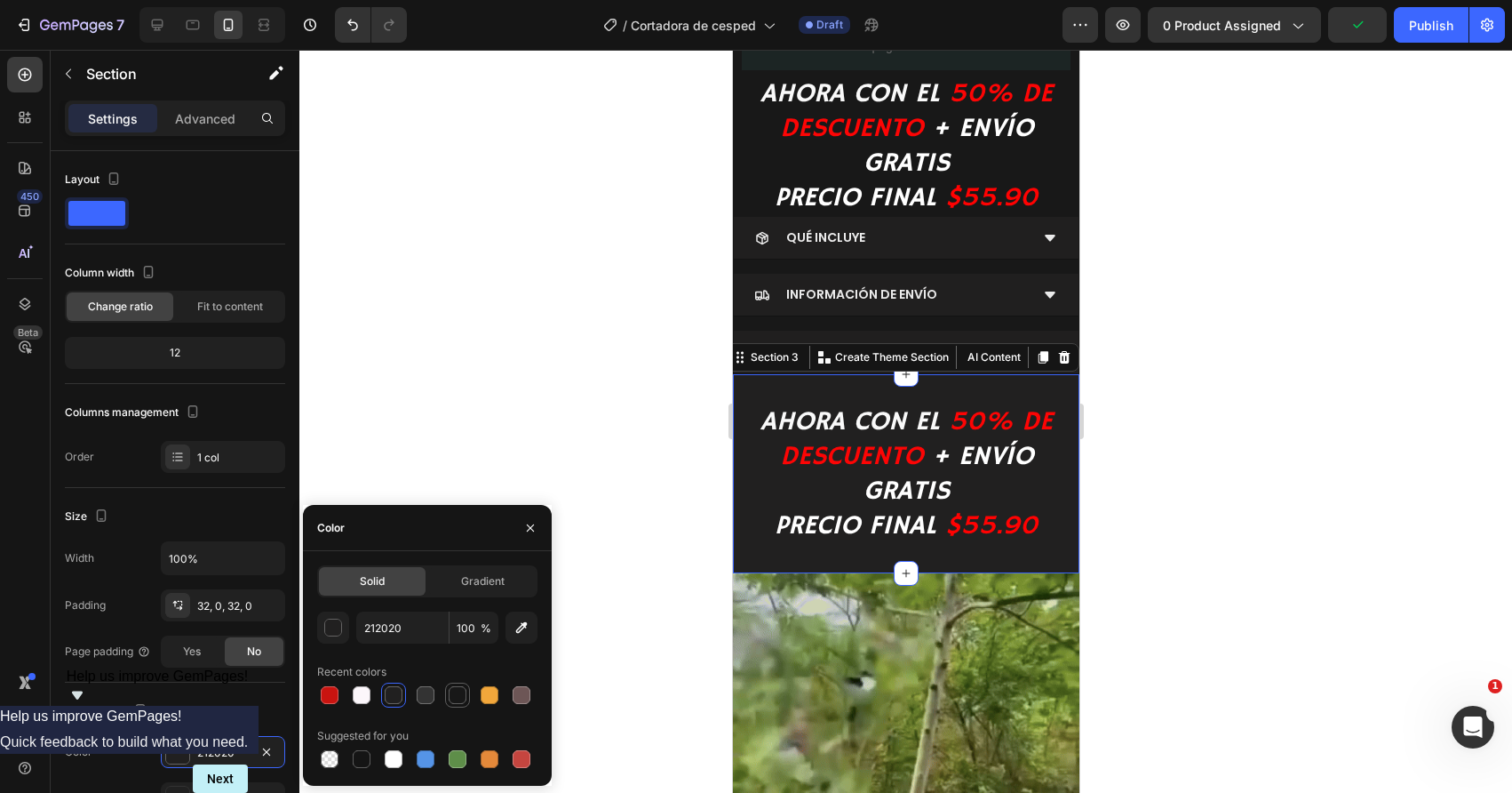
type input "181818"
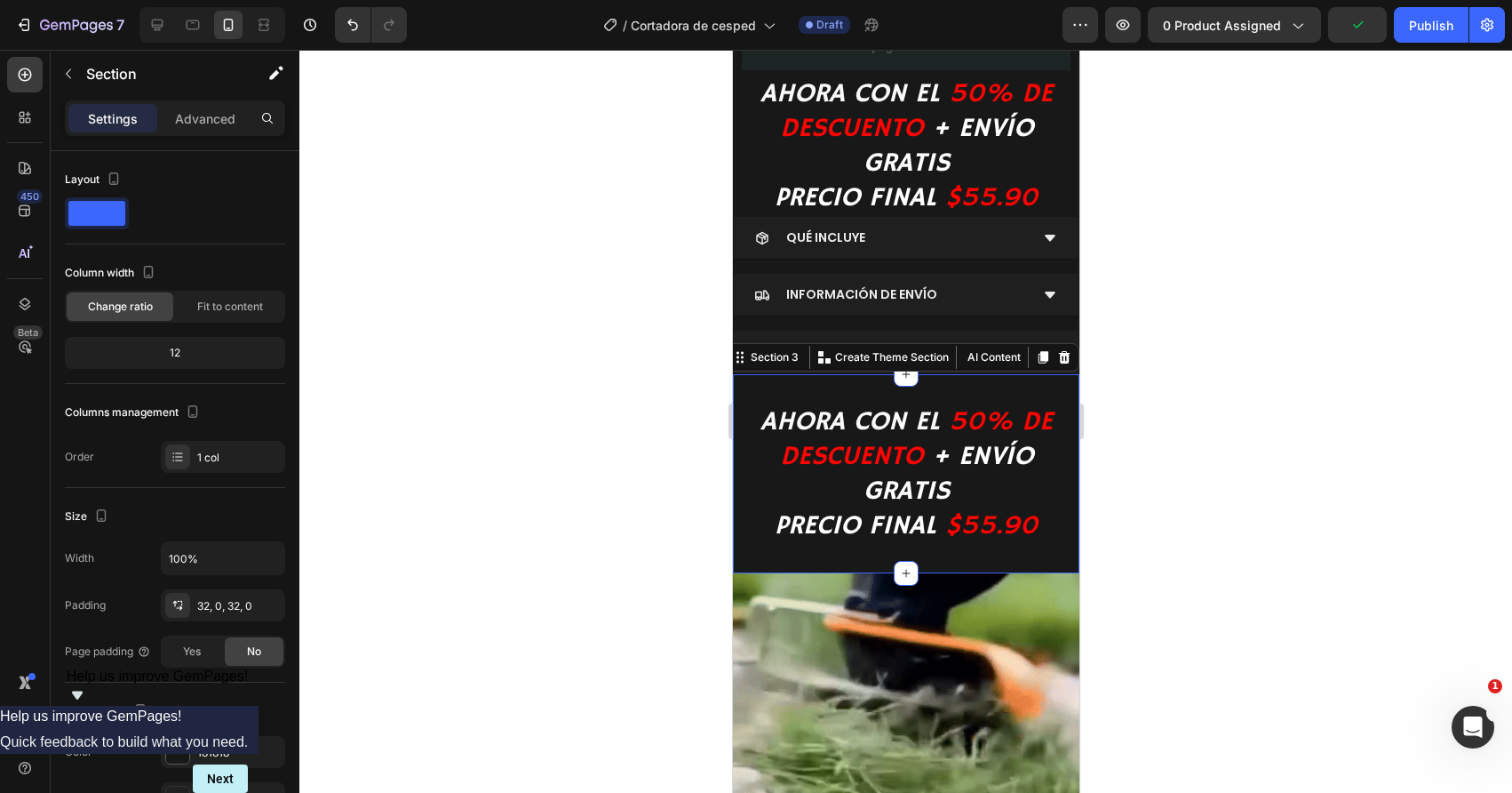
click at [623, 547] on div at bounding box center [905, 422] width 1213 height 743
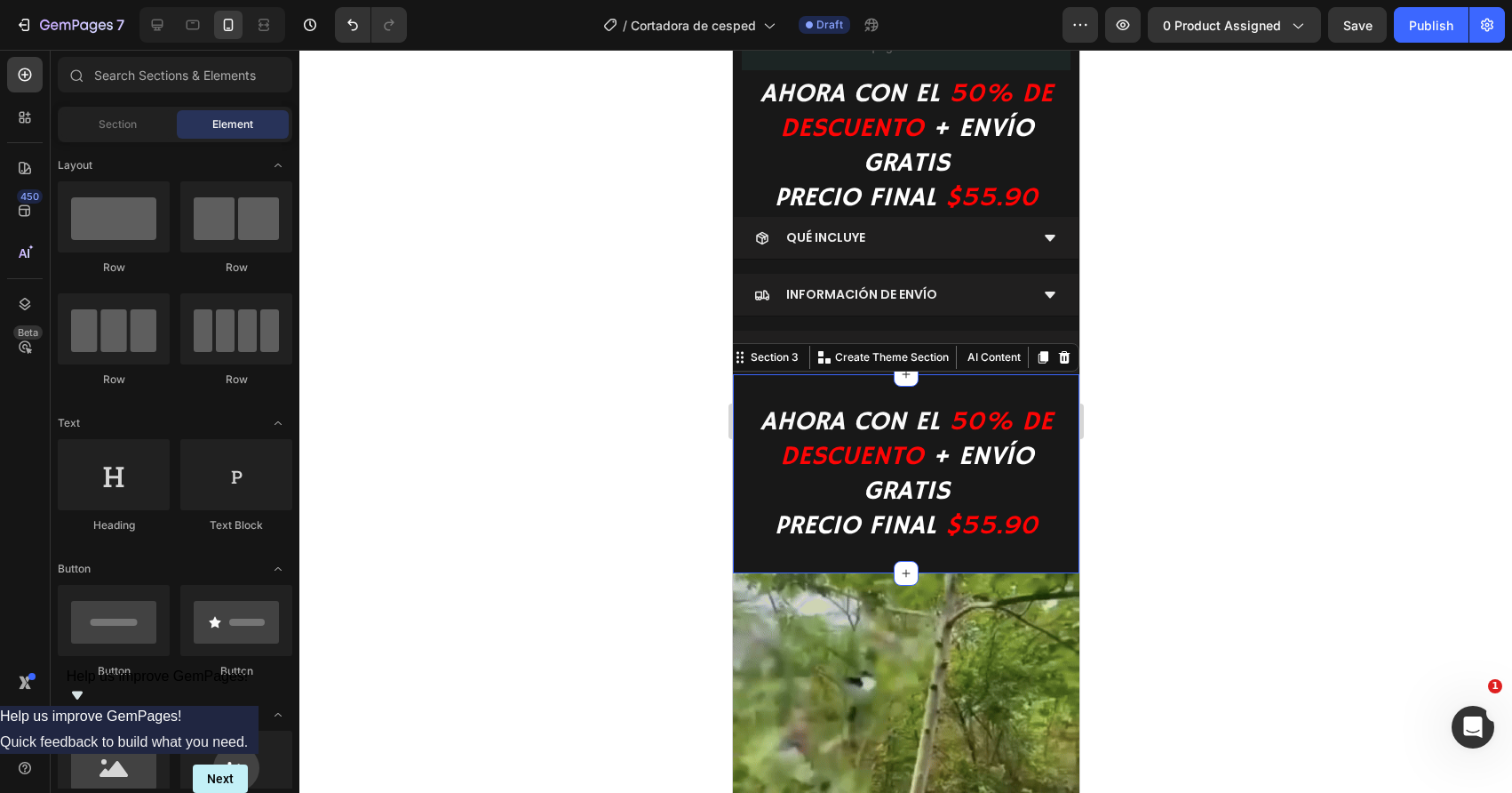
click at [782, 562] on div "AHORA CON EL 50% DE DESCUENTO + ENVÍO GRATIS PRECIO FINAL $55.90 Text Block Sec…" at bounding box center [905, 474] width 347 height 199
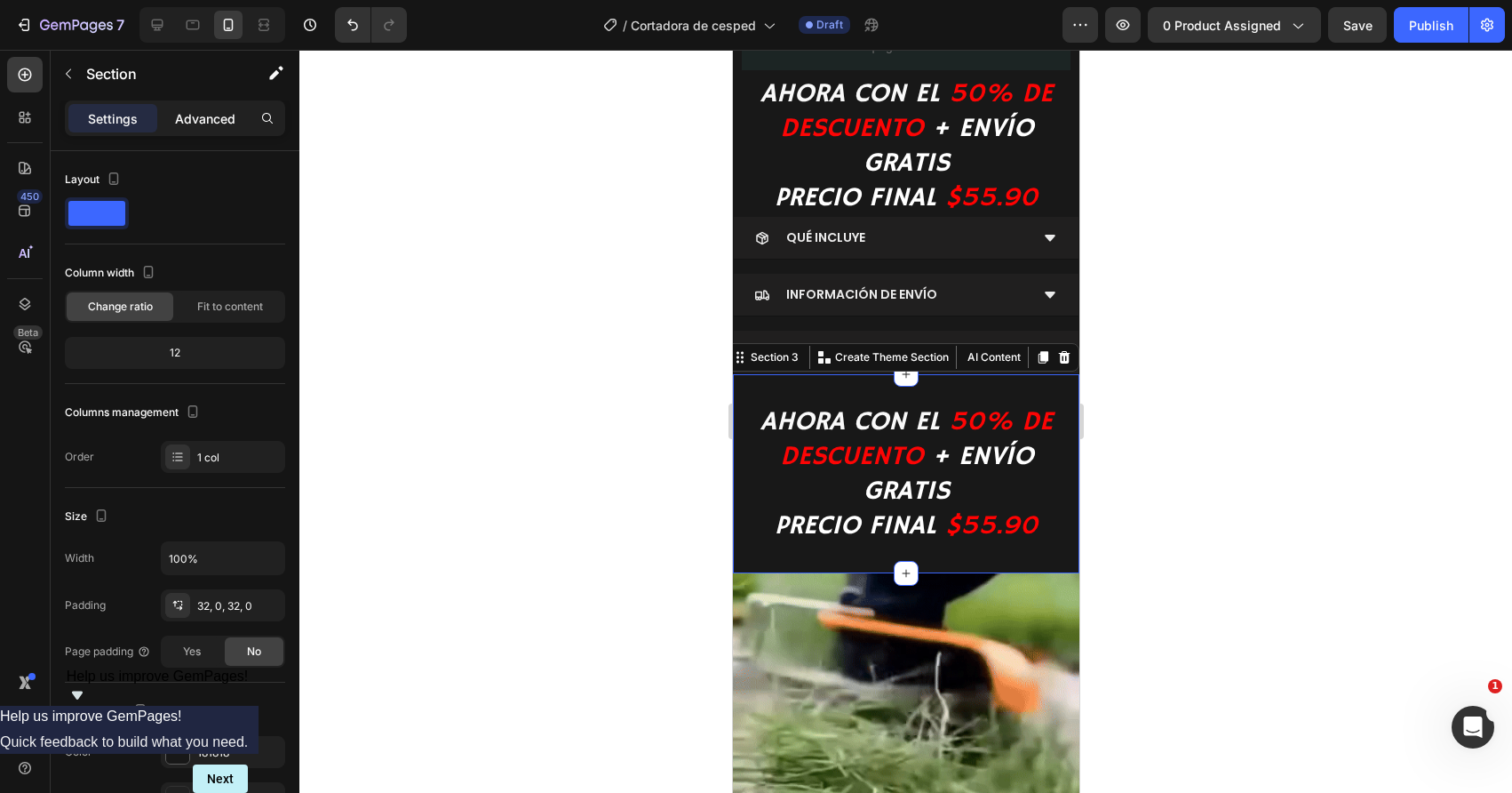
click at [215, 119] on p "Advanced" at bounding box center [205, 118] width 60 height 19
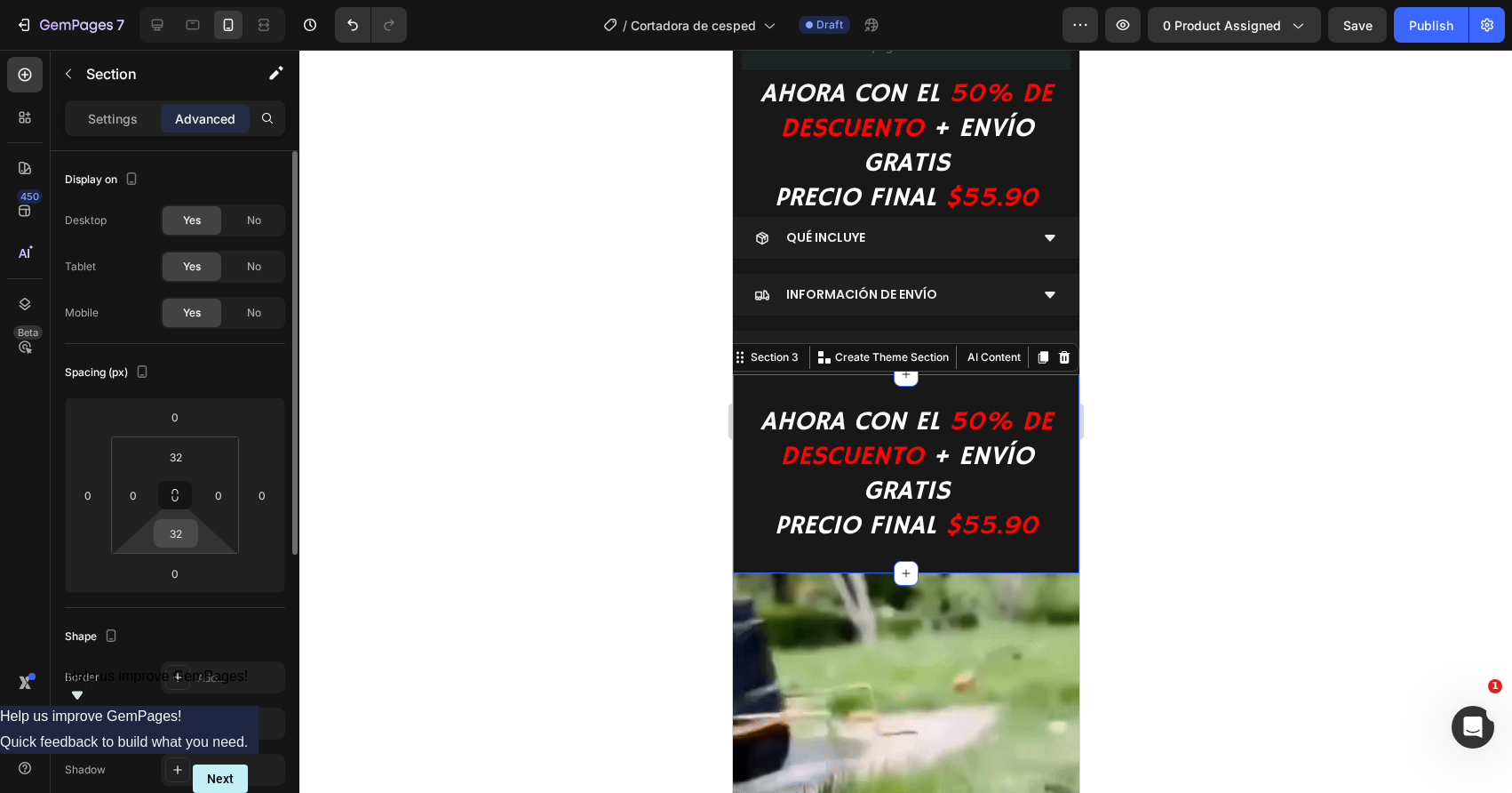
click at [176, 525] on input "32" at bounding box center [176, 533] width 35 height 27
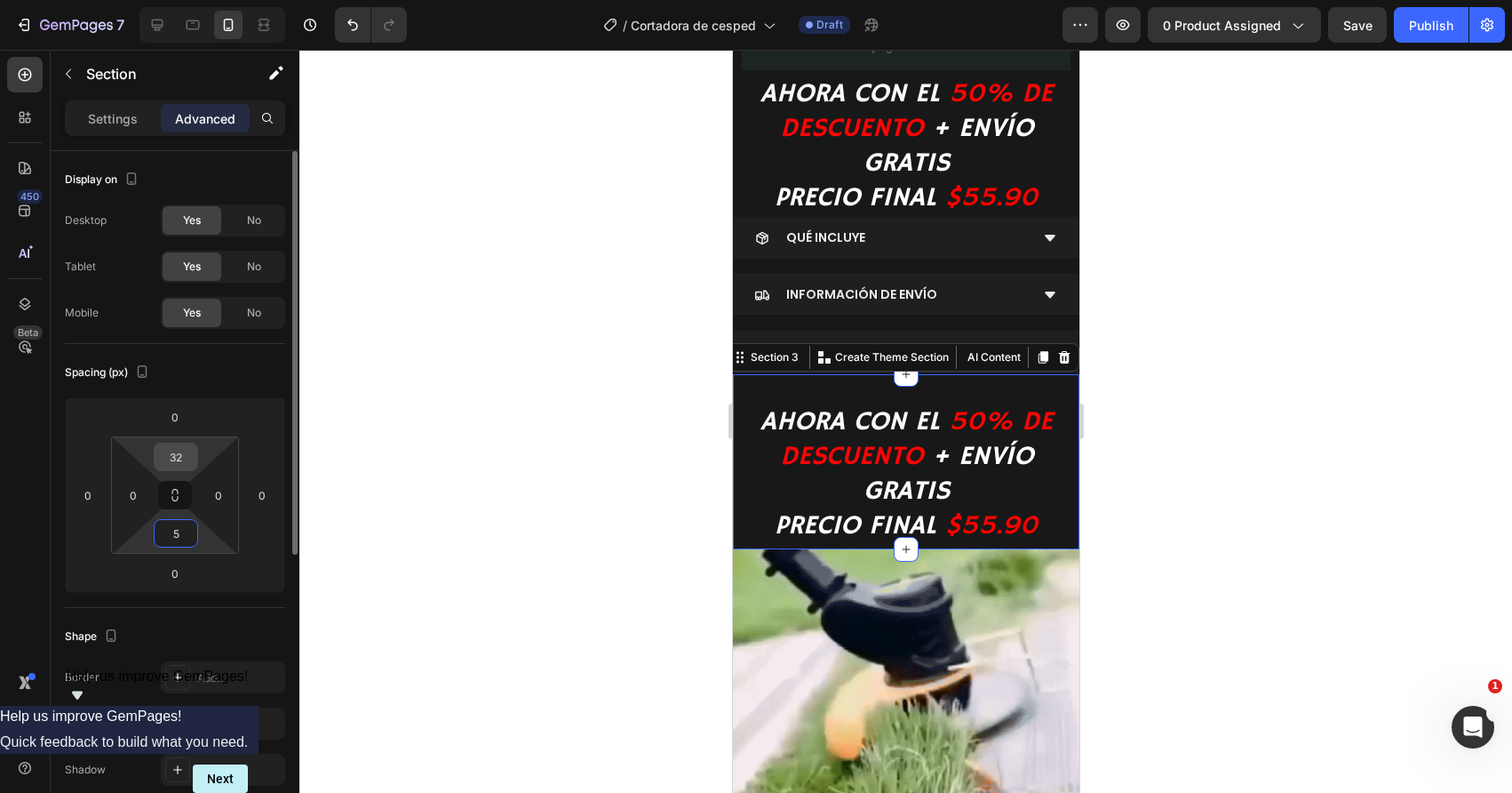
type input "5"
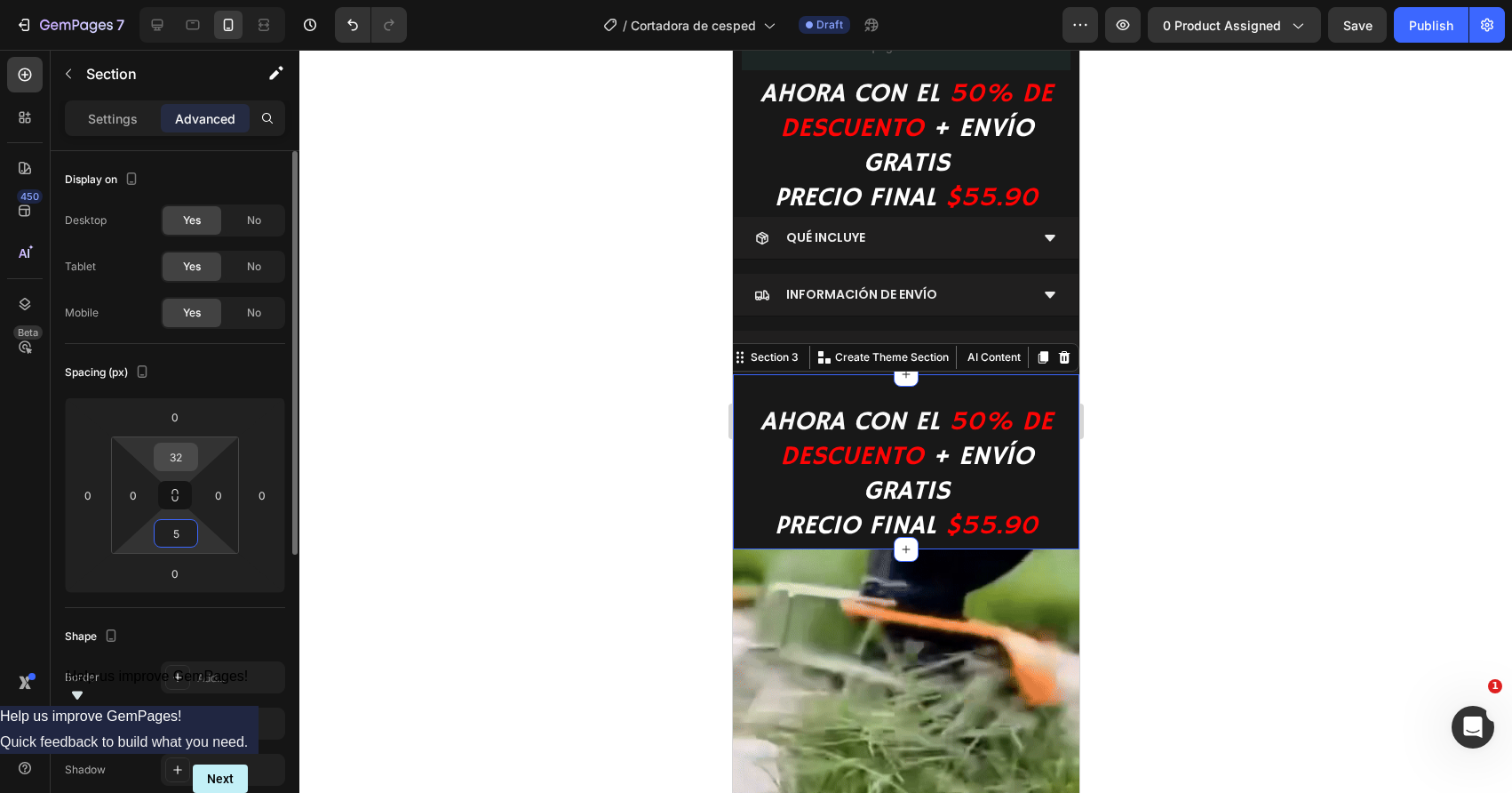
click at [176, 447] on input "32" at bounding box center [176, 456] width 35 height 27
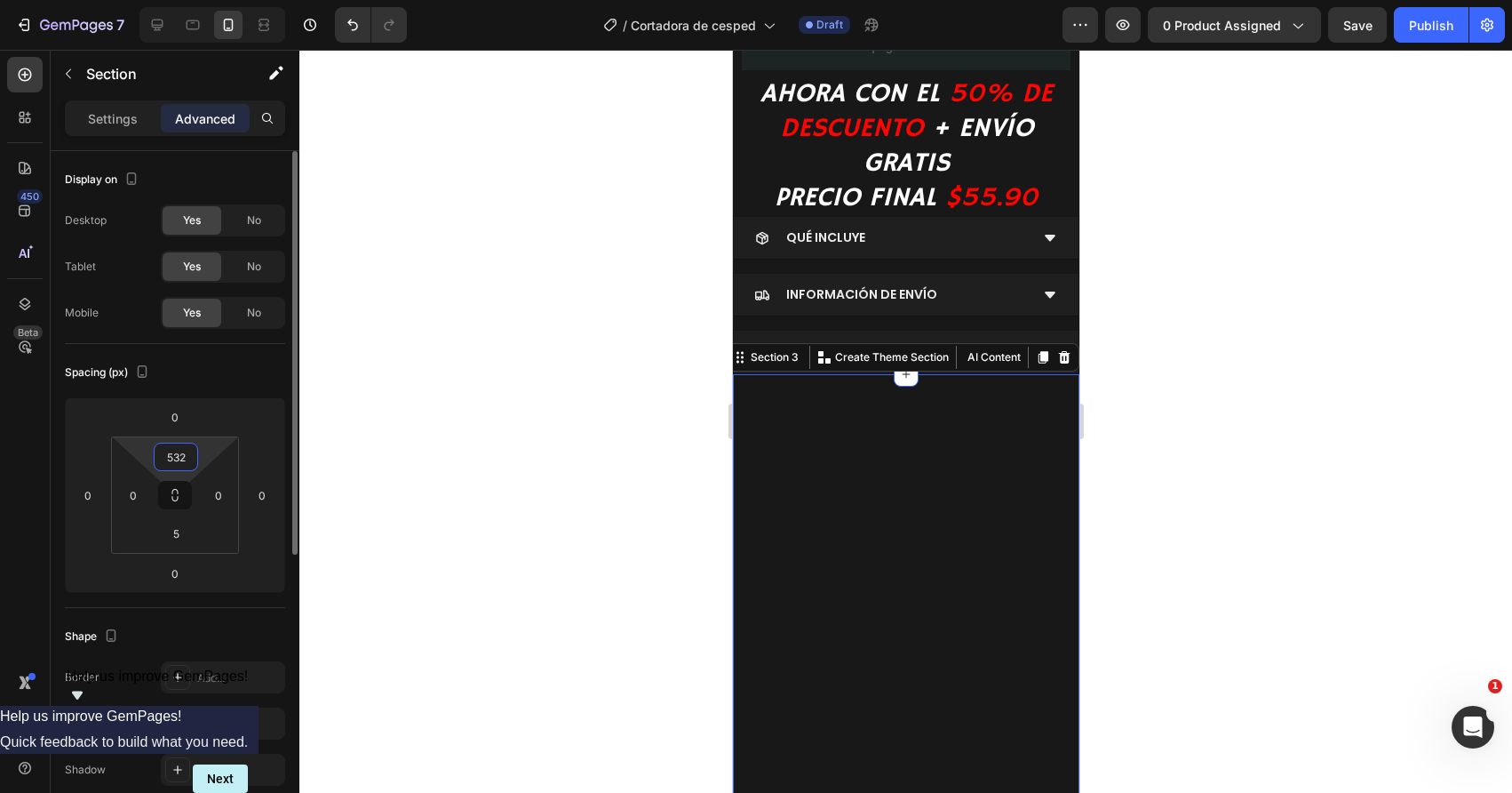
click at [177, 456] on input "532" at bounding box center [176, 456] width 35 height 27
type input "5"
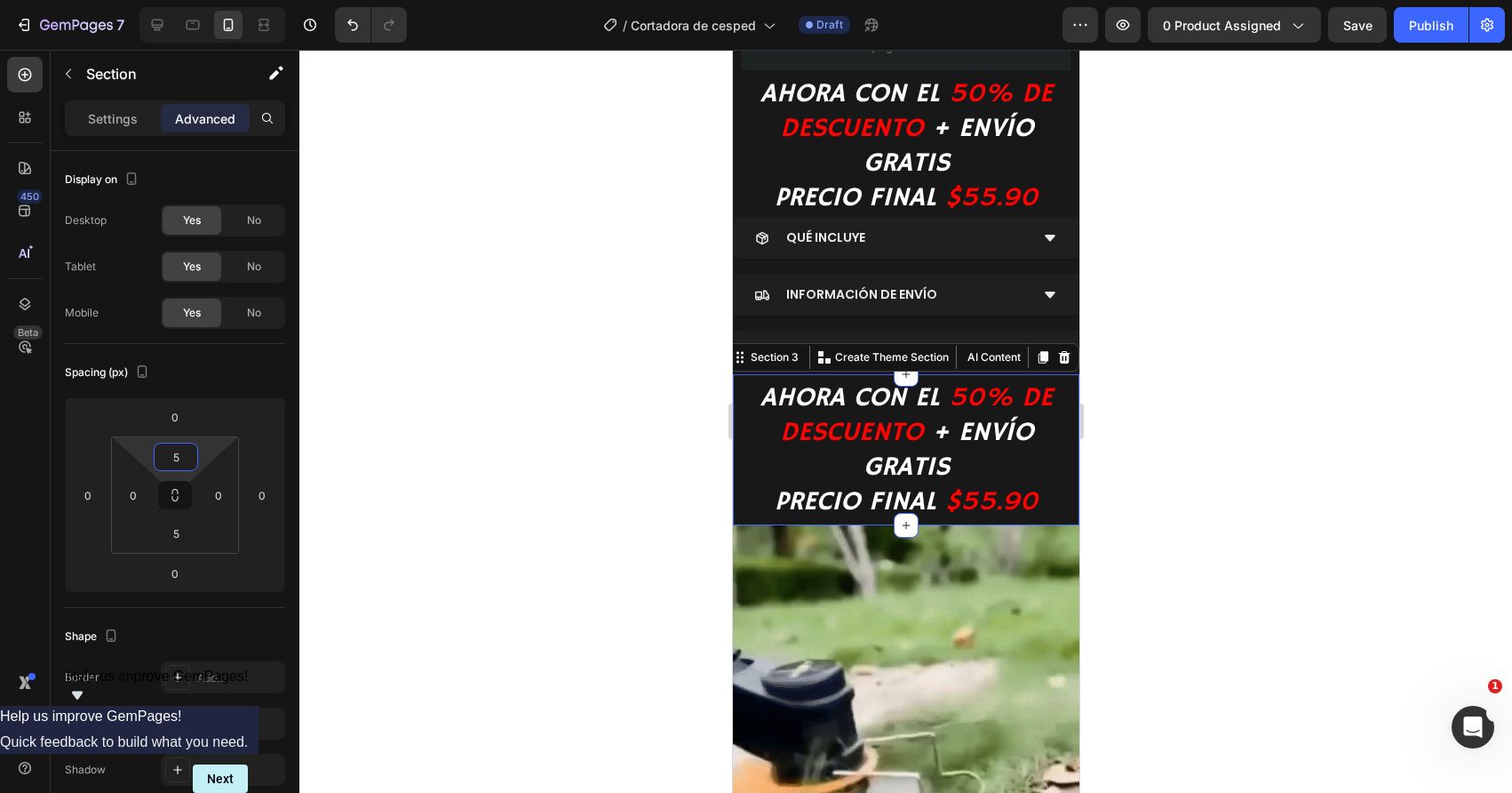
click at [362, 528] on div at bounding box center [905, 422] width 1213 height 743
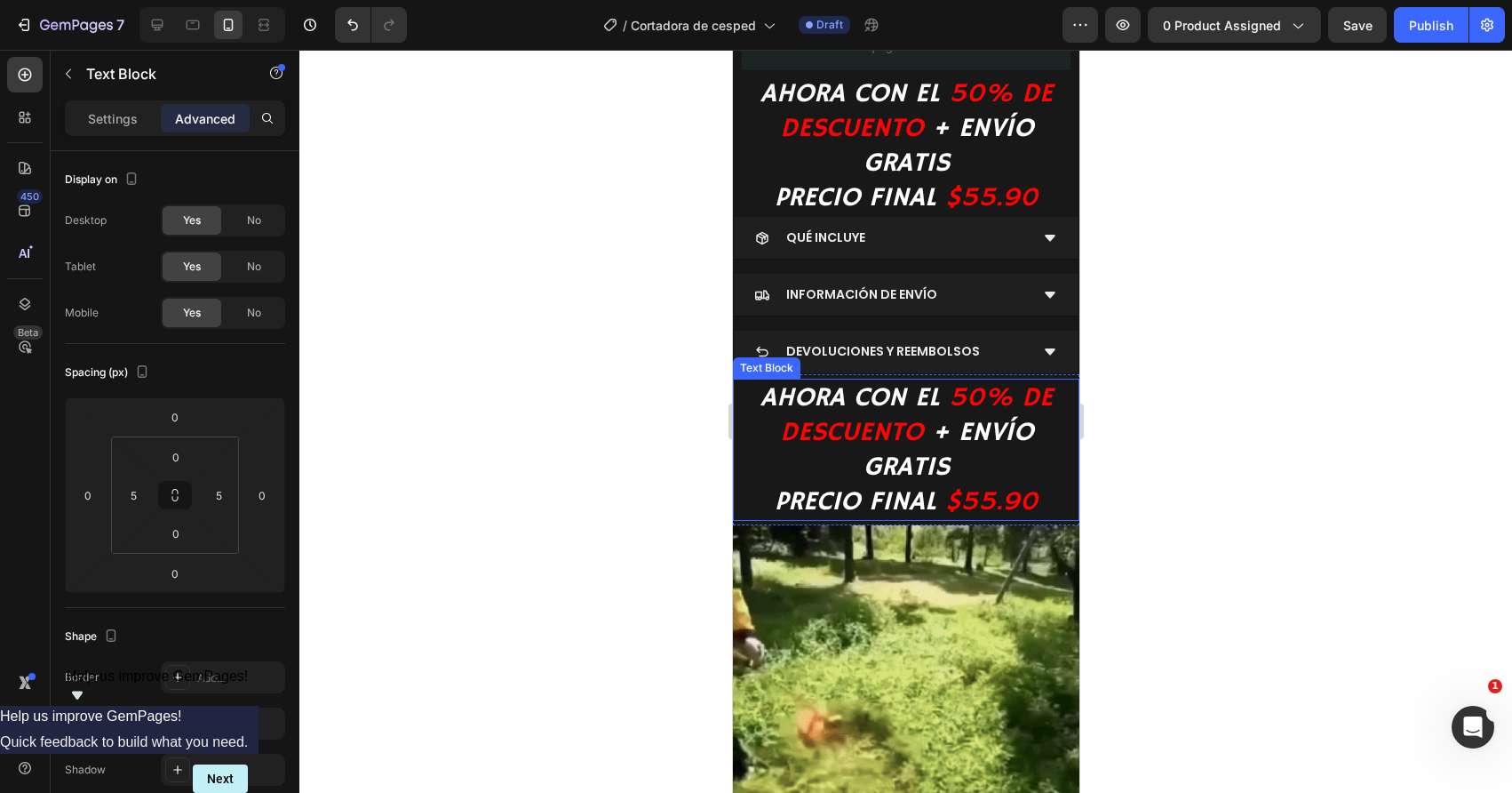
click at [844, 451] on p "AHORA CON EL 50% DE DESCUENTO + ENVÍO GRATIS PRECIO FINAL $55.90" at bounding box center [905, 449] width 334 height 139
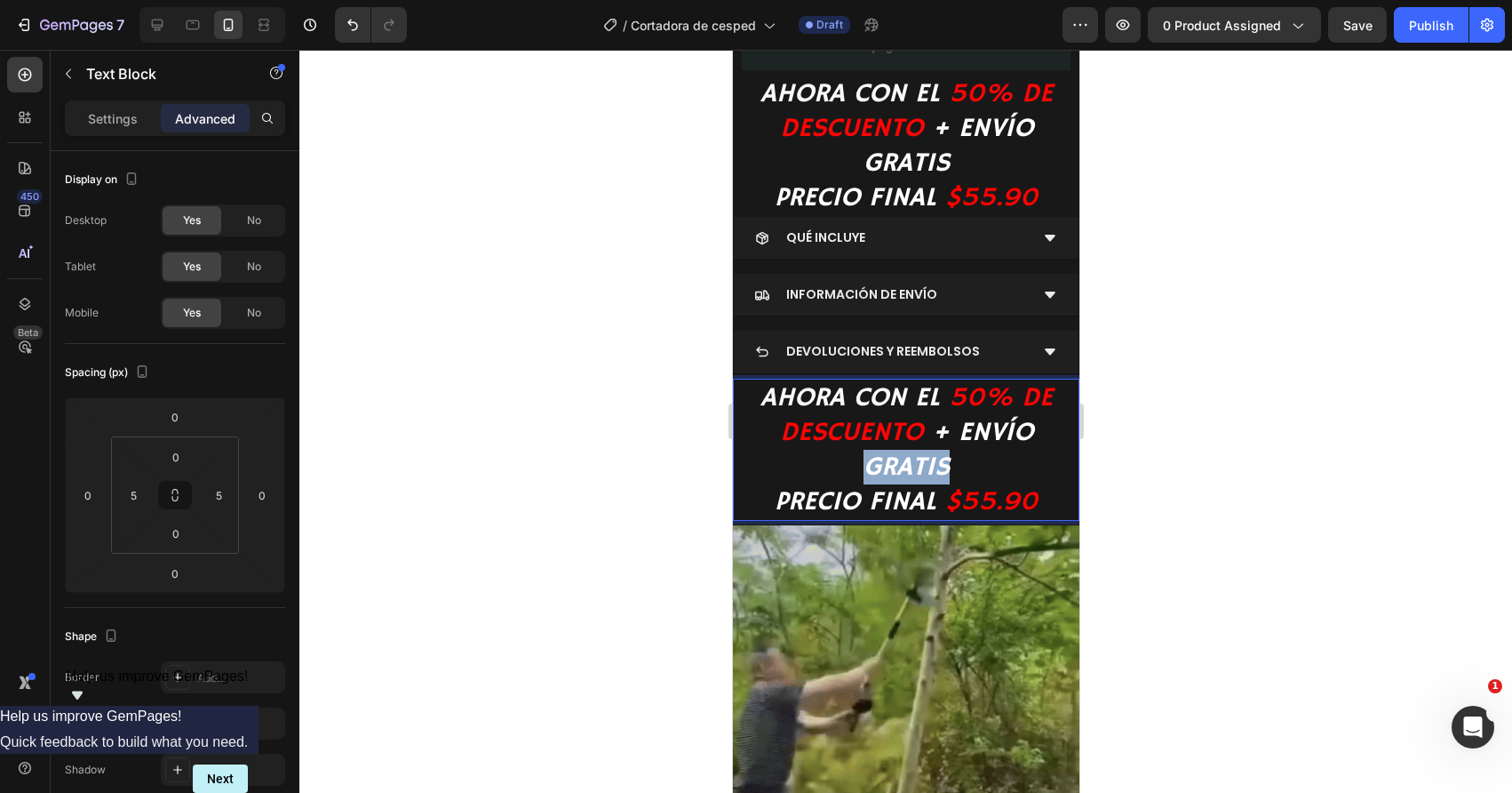
click at [844, 451] on p "AHORA CON EL 50% DE DESCUENTO + ENVÍO GRATIS PRECIO FINAL $55.90" at bounding box center [905, 449] width 334 height 139
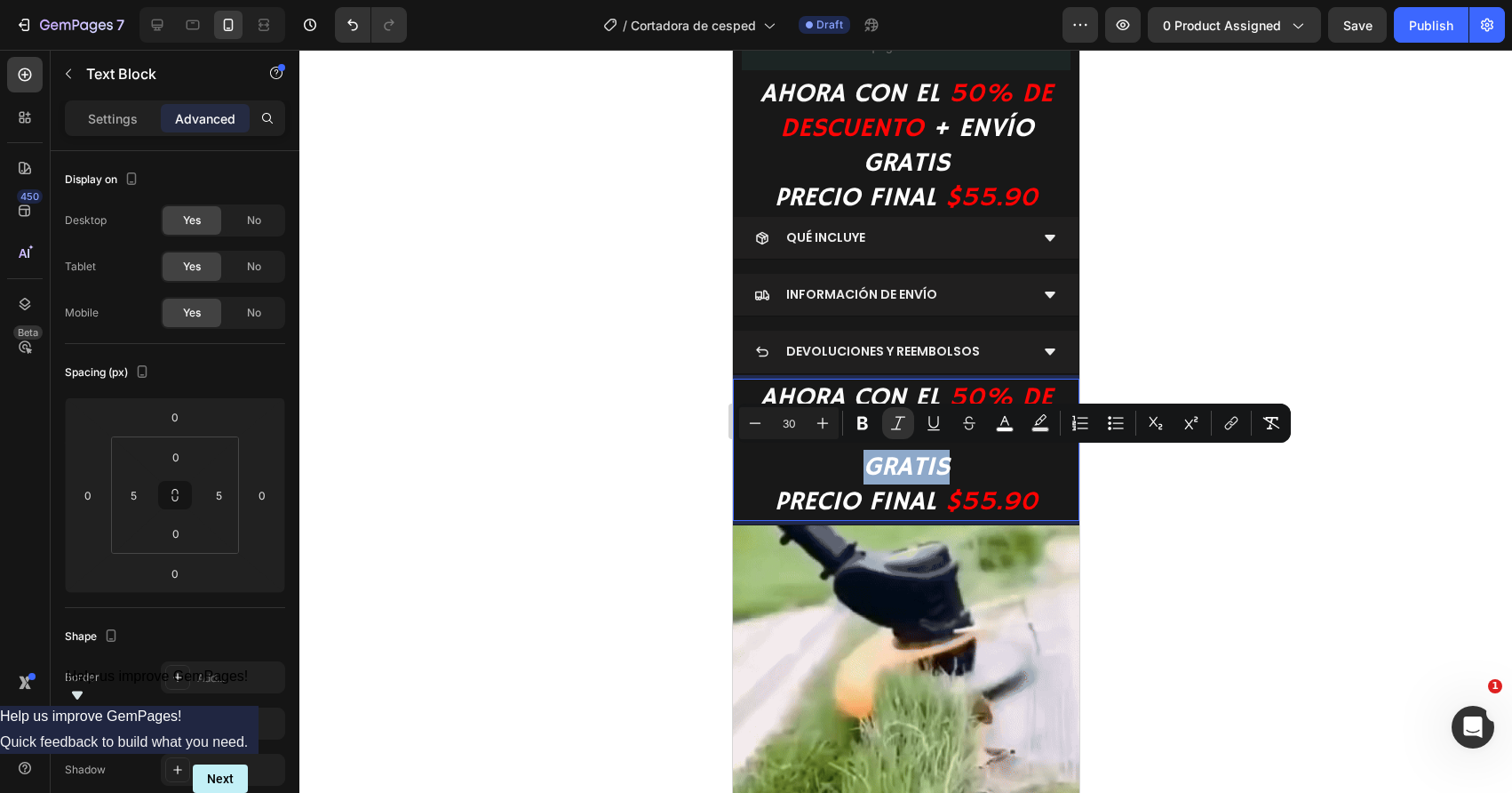
click at [844, 451] on p "AHORA CON EL 50% DE DESCUENTO + ENVÍO GRATIS PRECIO FINAL $55.90" at bounding box center [905, 449] width 334 height 139
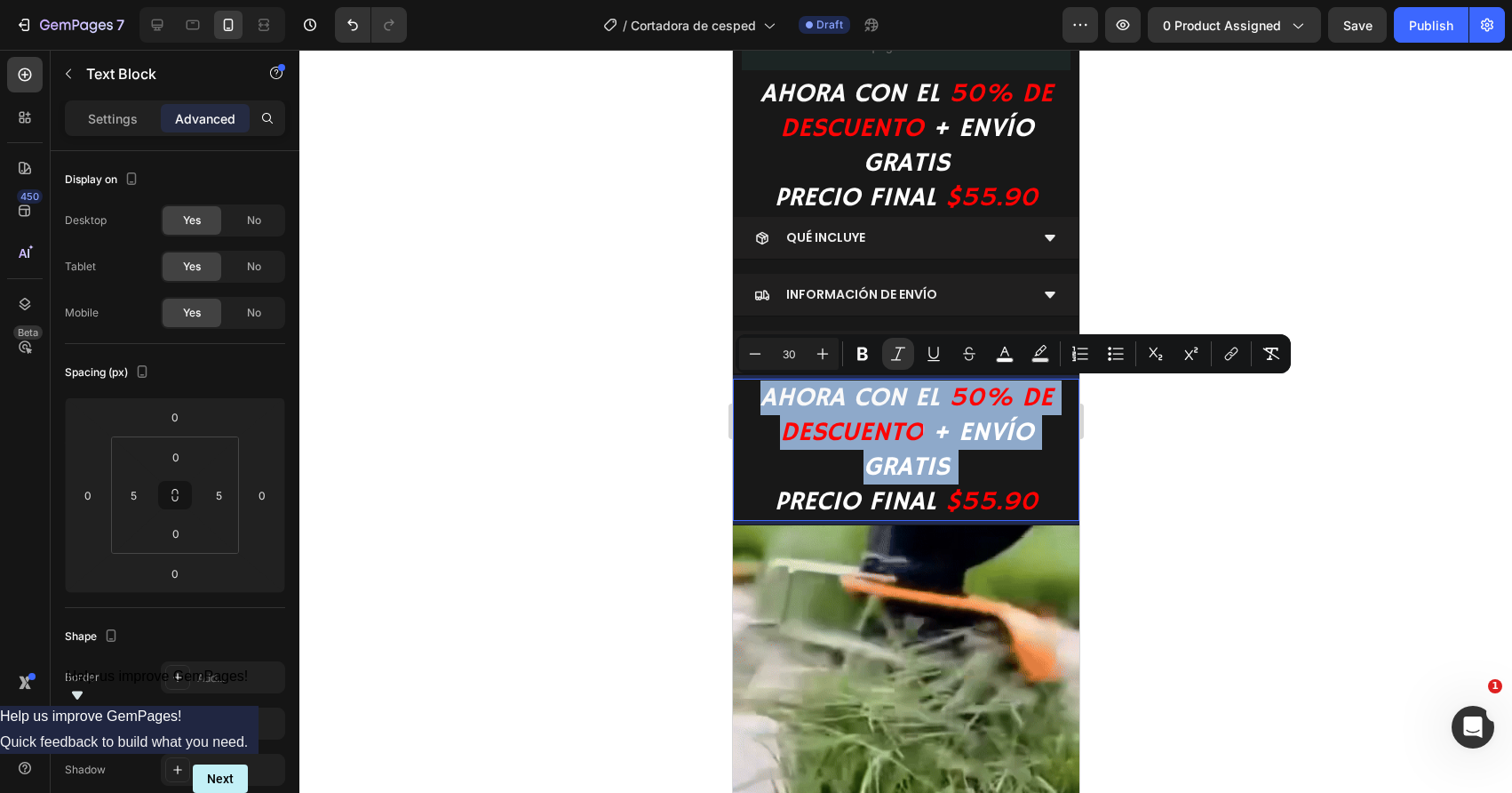
drag, startPoint x: 1037, startPoint y: 507, endPoint x: 956, endPoint y: 474, distance: 87.5
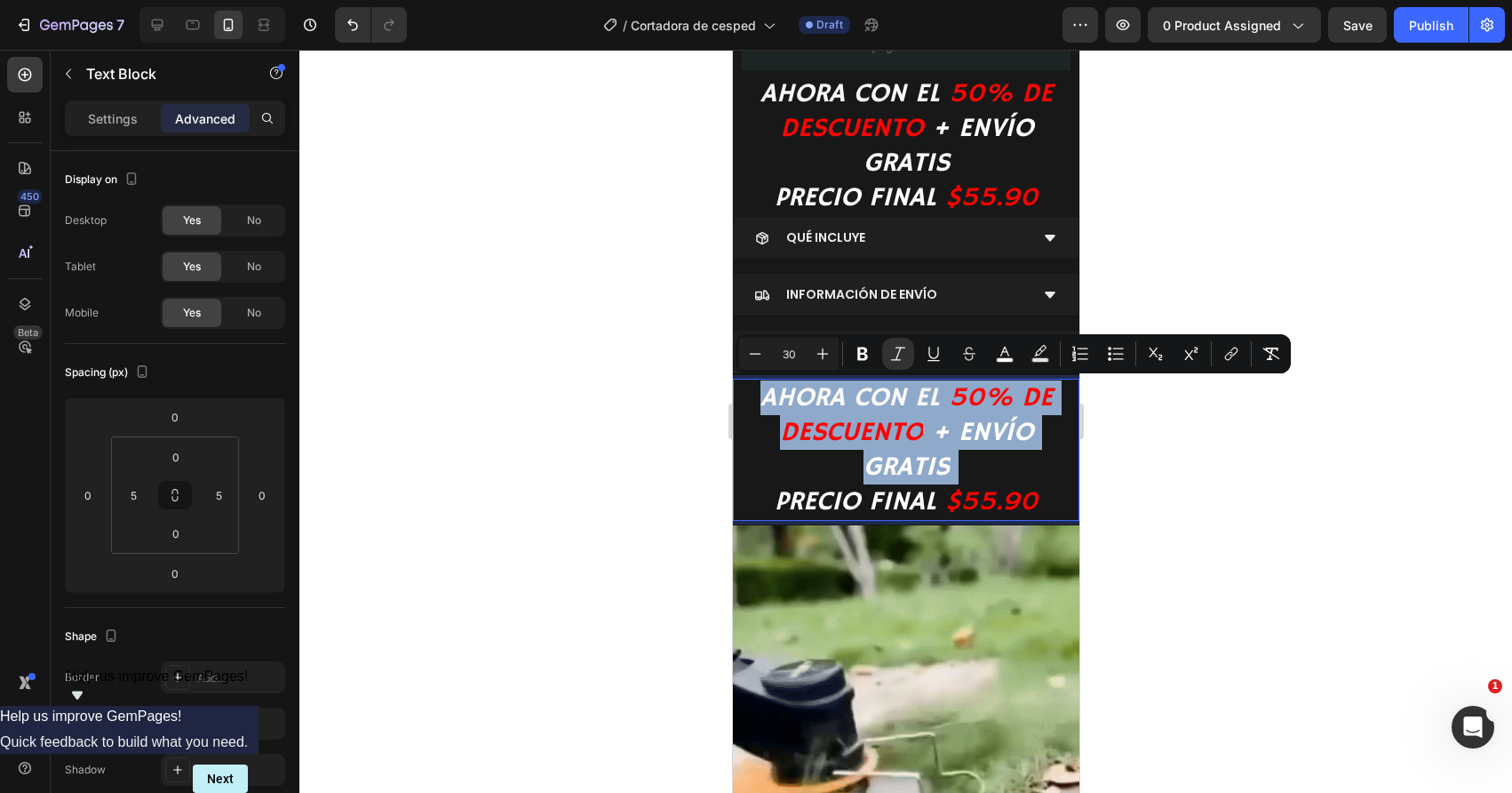
click at [956, 473] on p "AHORA CON EL 50% DE DESCUENTO + ENVÍO GRATIS PRECIO FINAL $55.90" at bounding box center [905, 449] width 334 height 139
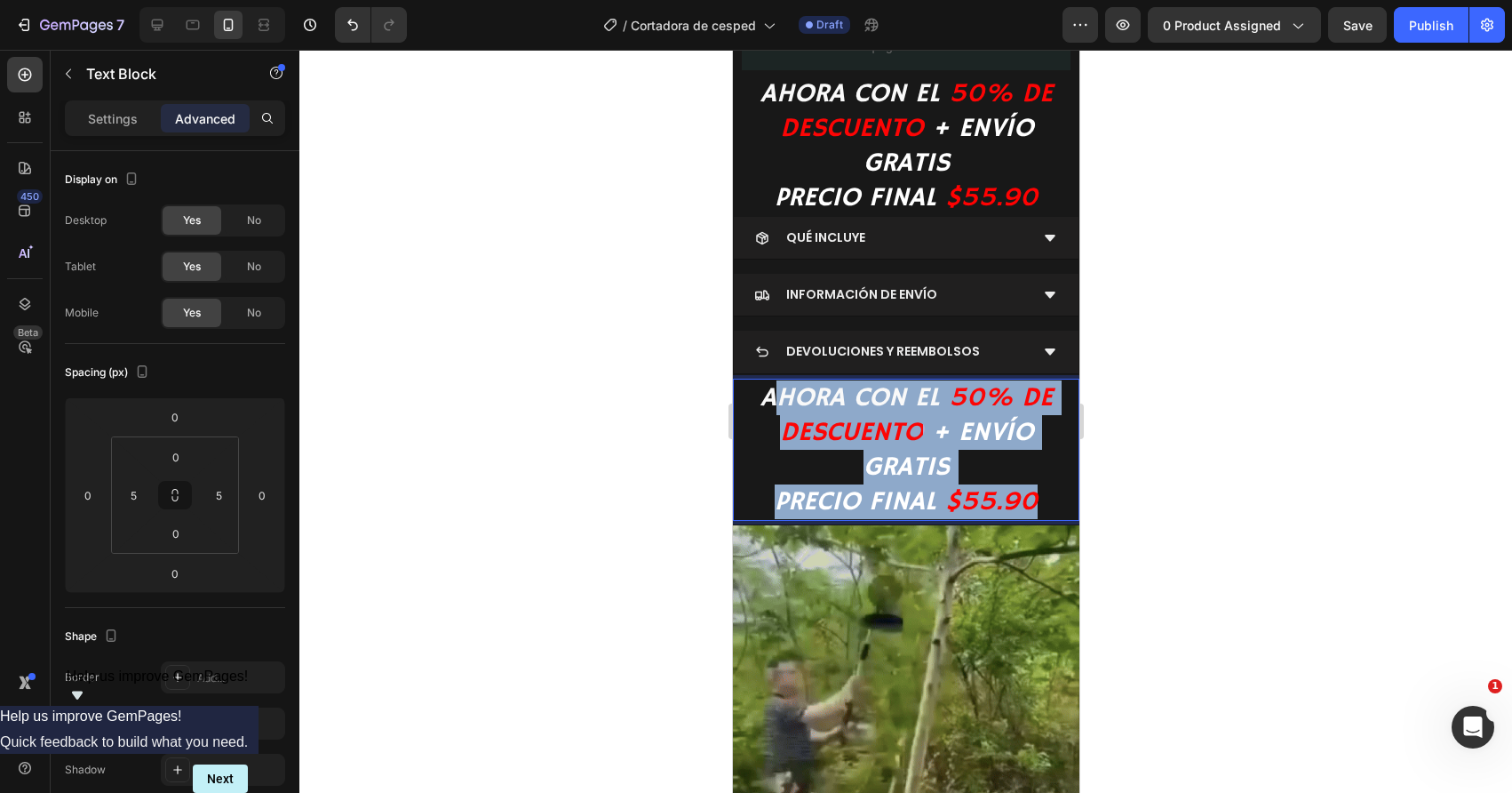
drag, startPoint x: 1042, startPoint y: 505, endPoint x: 768, endPoint y: 396, distance: 294.9
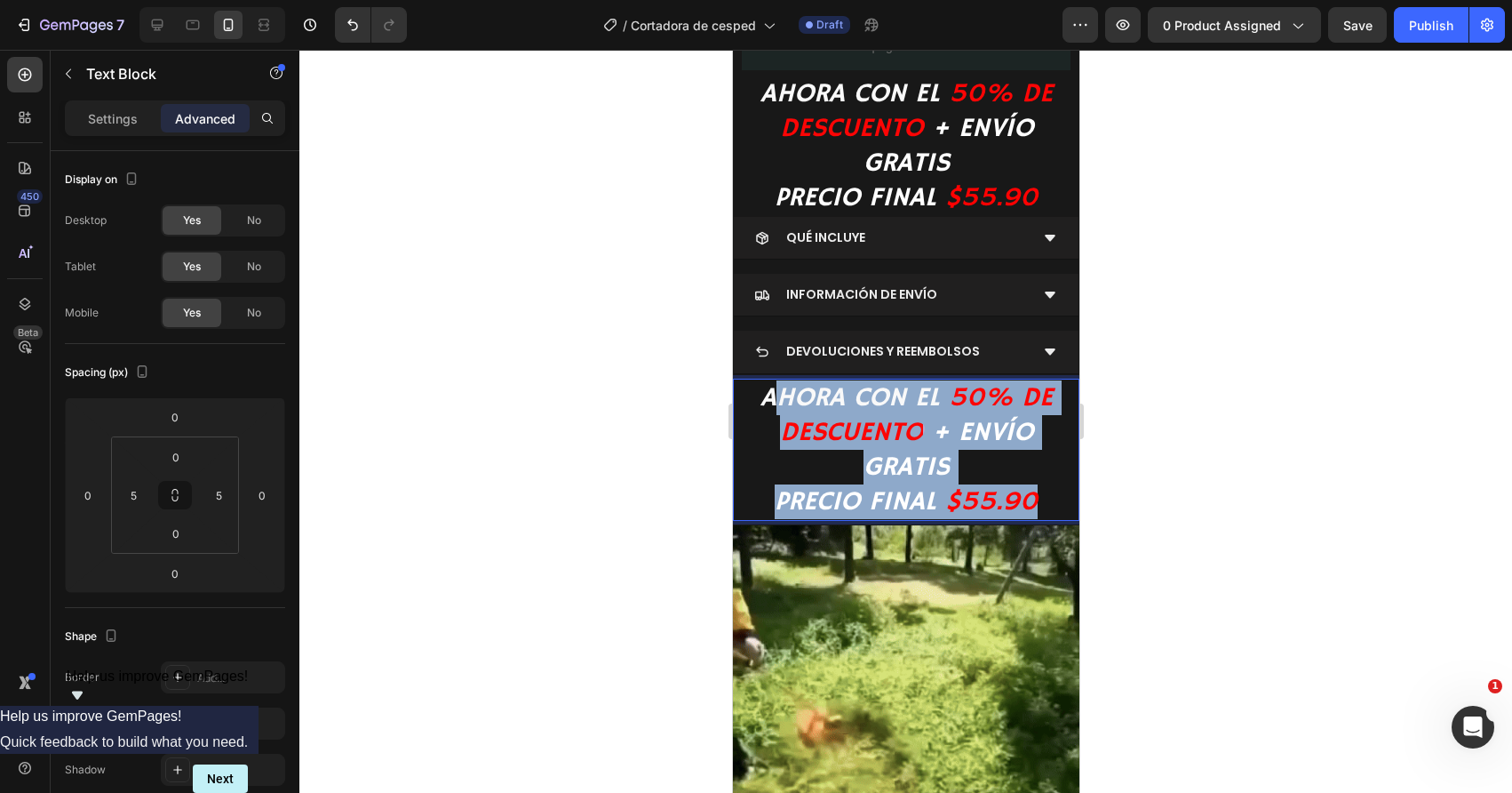
click at [768, 396] on p "AHORA CON EL 50% DE DESCUENTO + ENVÍO GRATIS PRECIO FINAL $55.90" at bounding box center [905, 449] width 334 height 139
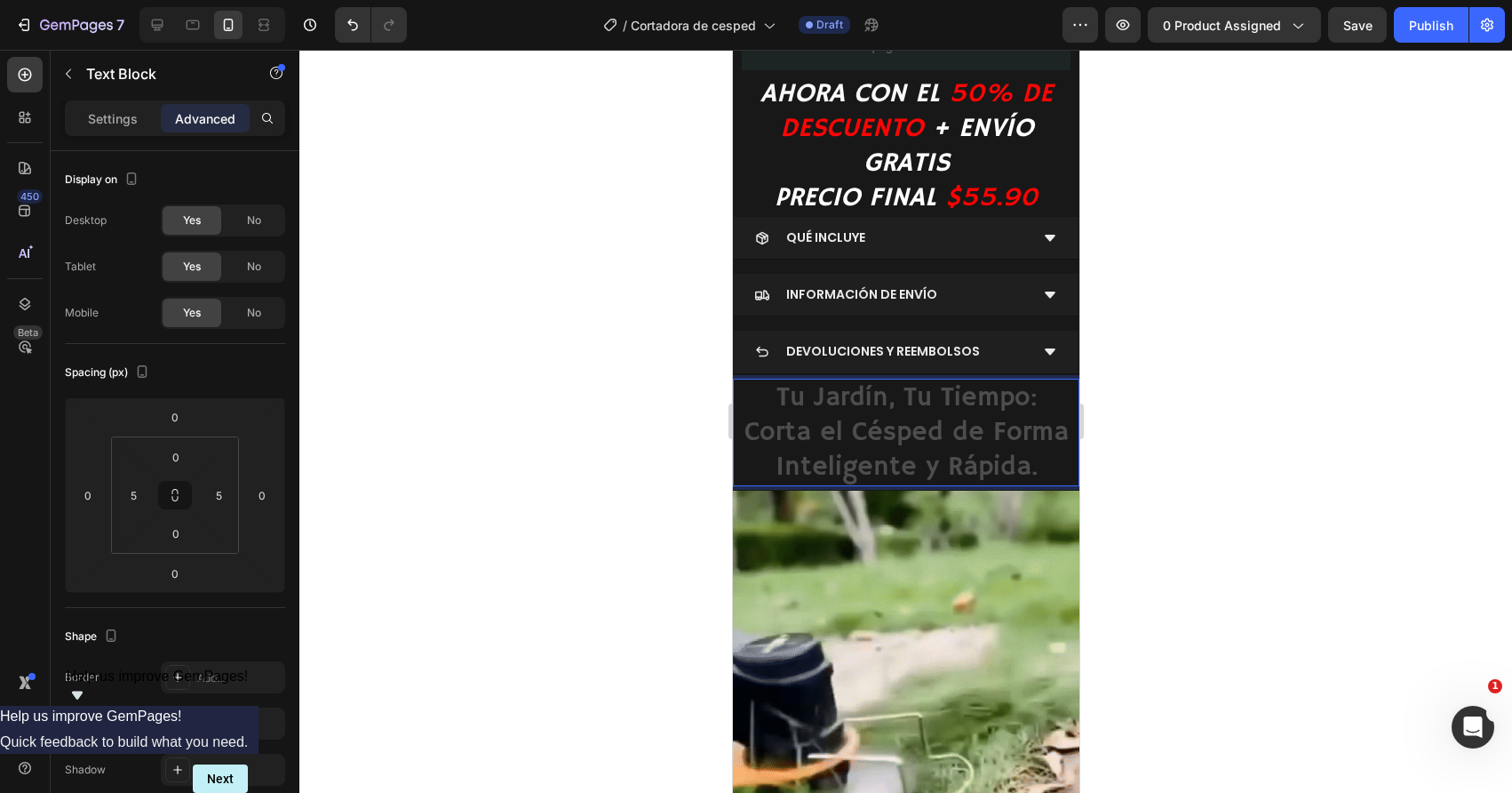
click at [789, 437] on p "Tu Jardín, Tu Tiempo: Corta el Césped de Forma Inteligente y Rápida." at bounding box center [905, 432] width 334 height 104
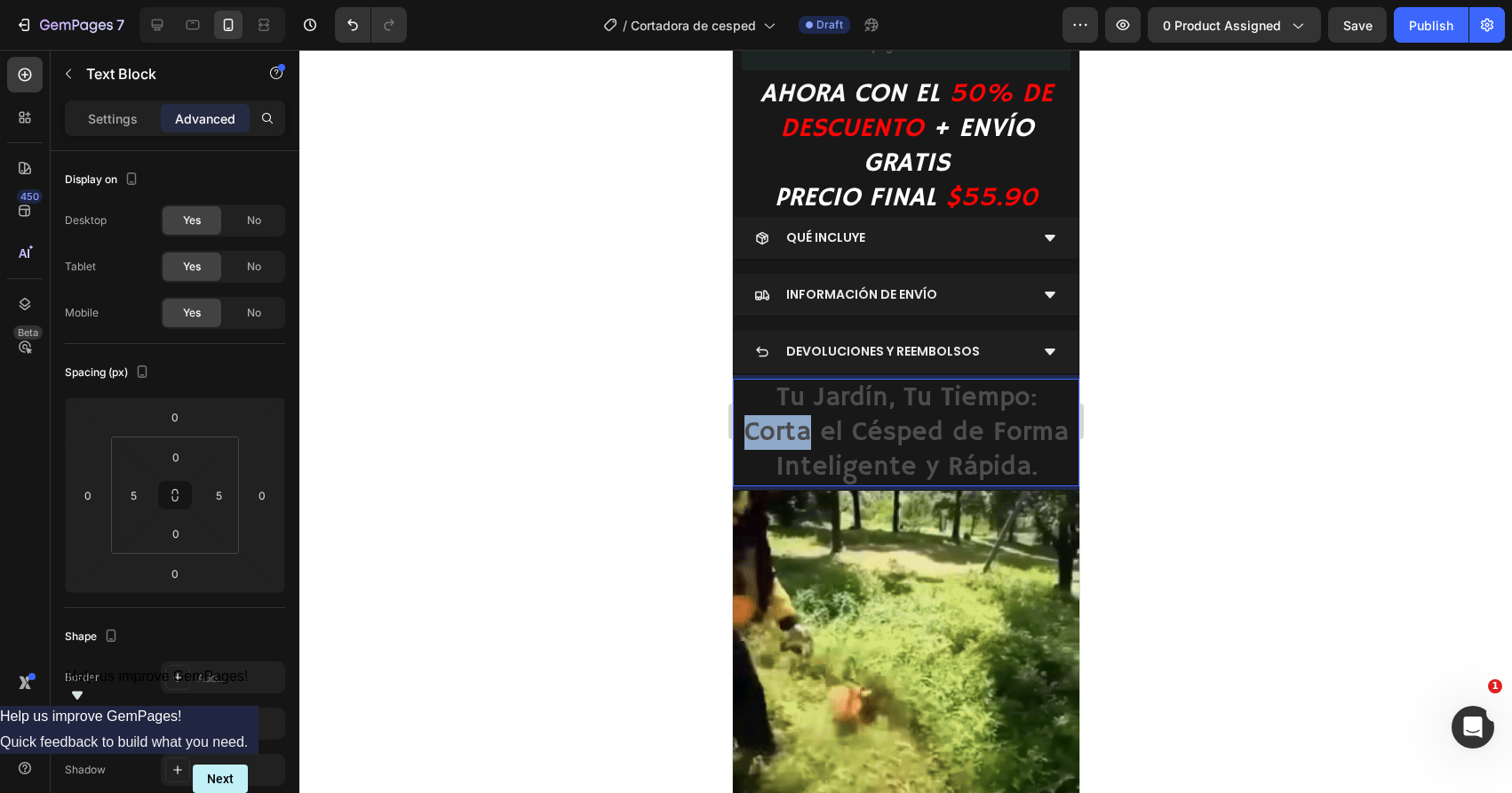
click at [789, 437] on p "Tu Jardín, Tu Tiempo: Corta el Césped de Forma Inteligente y Rápida." at bounding box center [905, 432] width 334 height 104
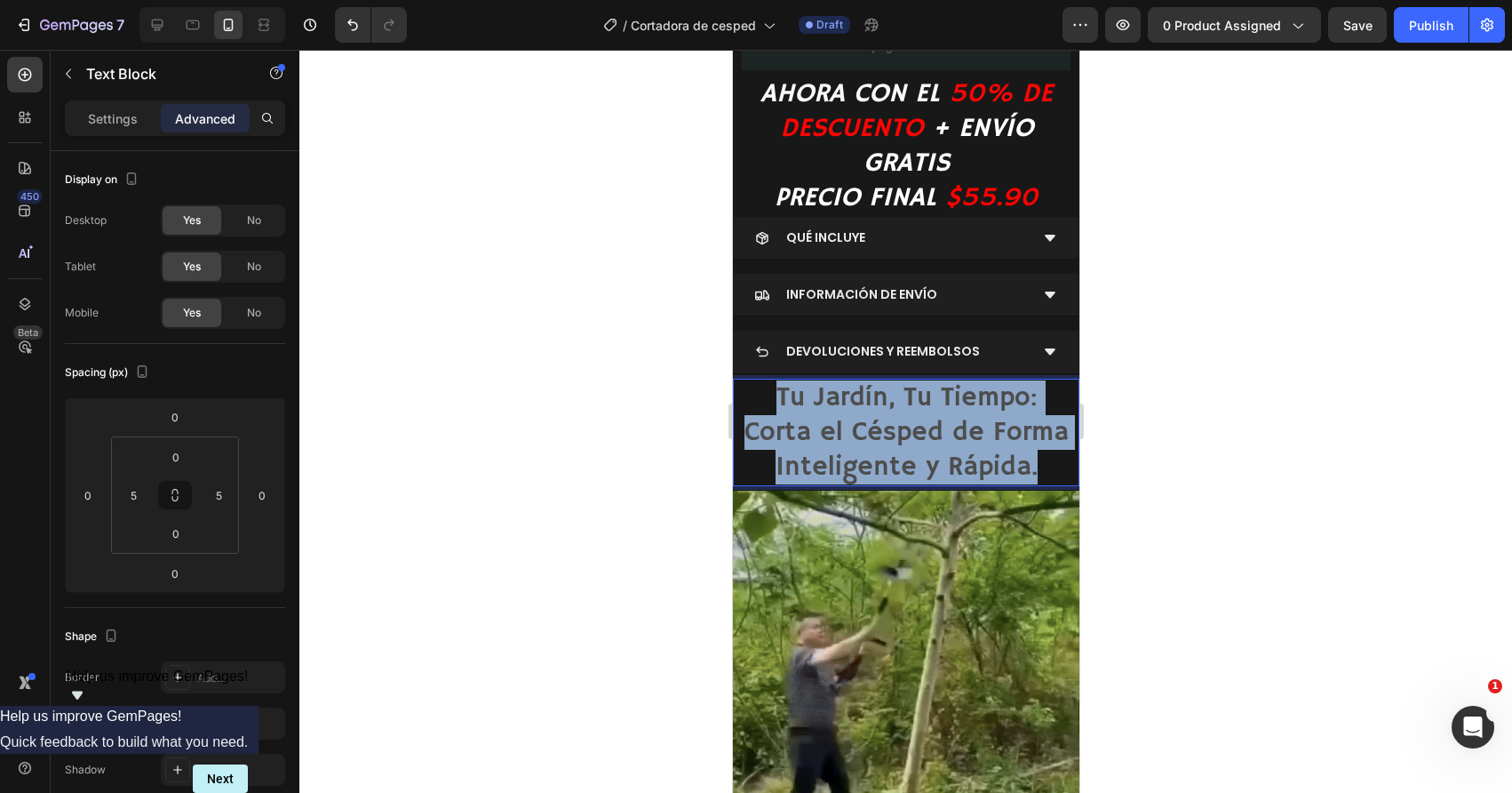
click at [789, 437] on p "Tu Jardín, Tu Tiempo: Corta el Césped de Forma Inteligente y Rápida." at bounding box center [905, 432] width 334 height 104
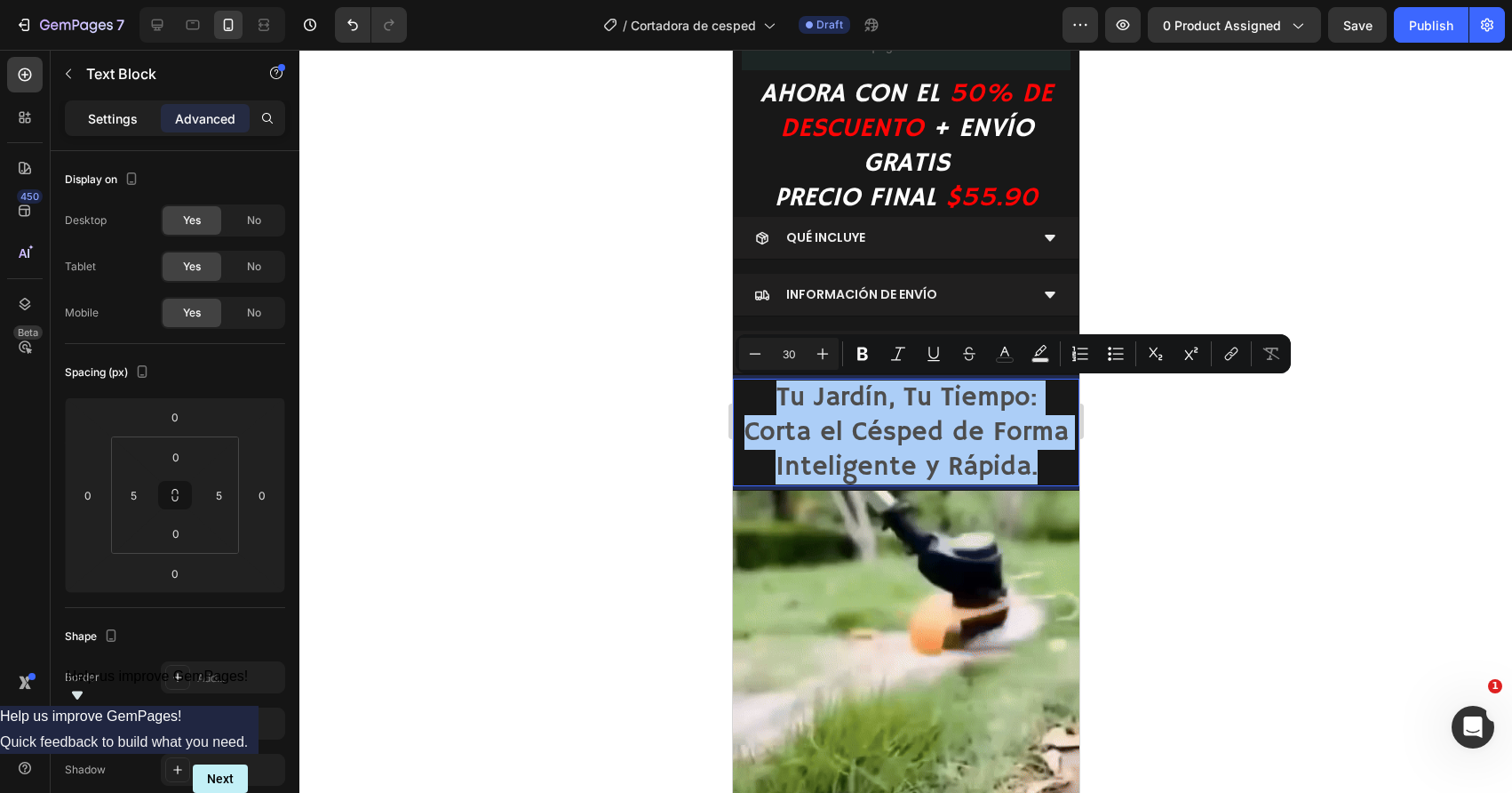
click at [128, 122] on p "Settings" at bounding box center [112, 118] width 50 height 19
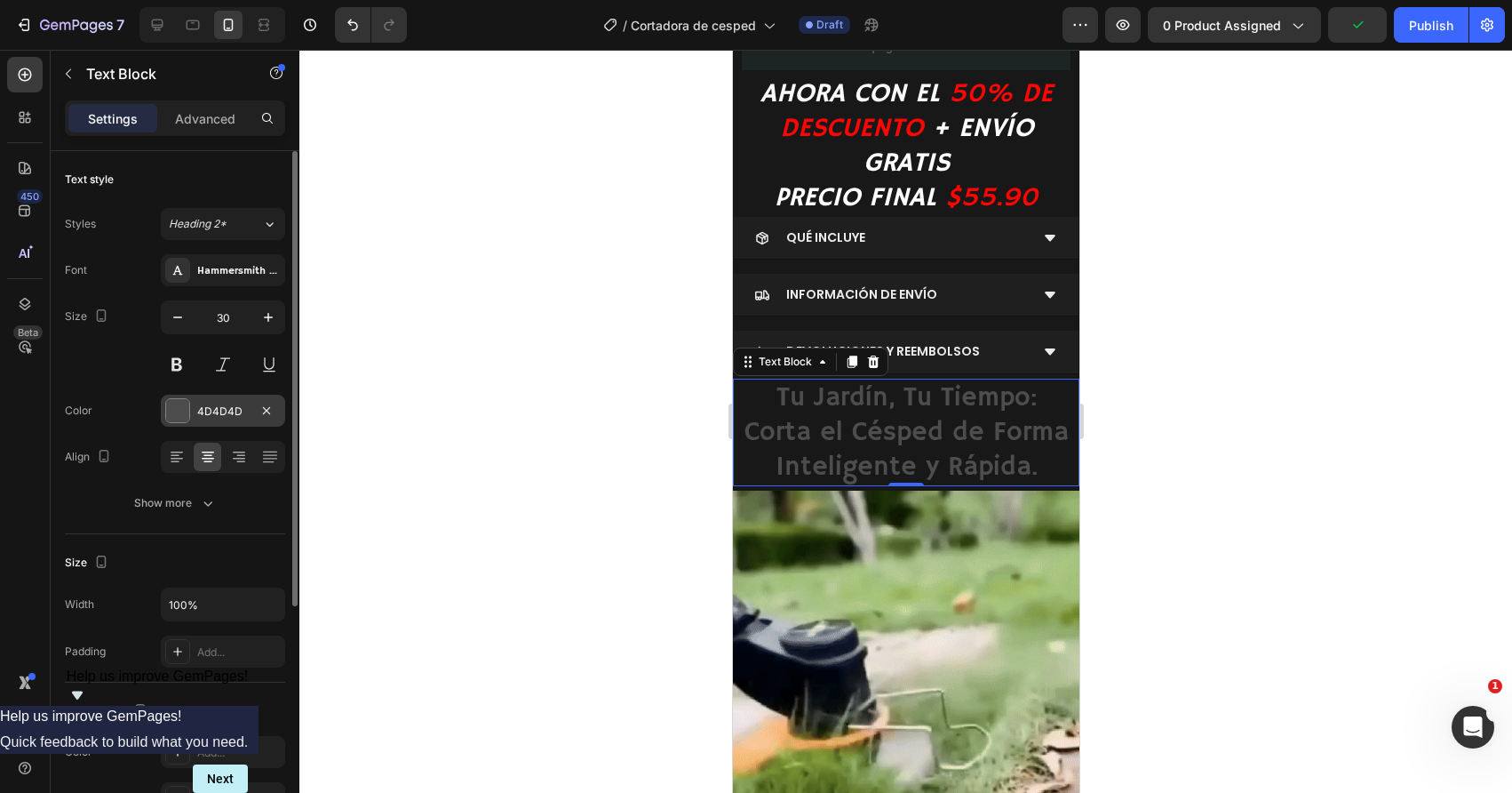
click at [182, 411] on div at bounding box center [177, 410] width 23 height 23
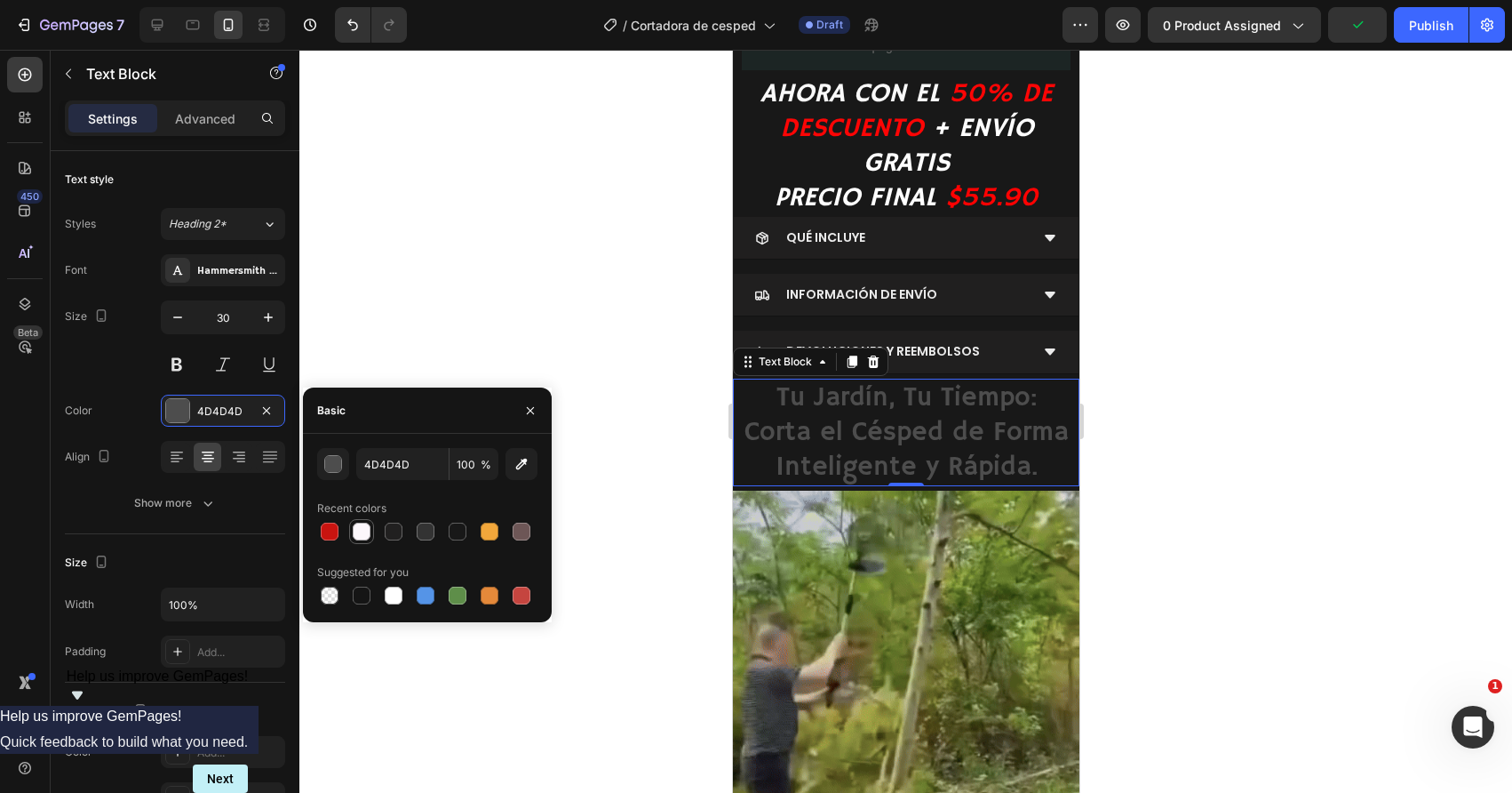
click at [368, 536] on div at bounding box center [362, 531] width 18 height 18
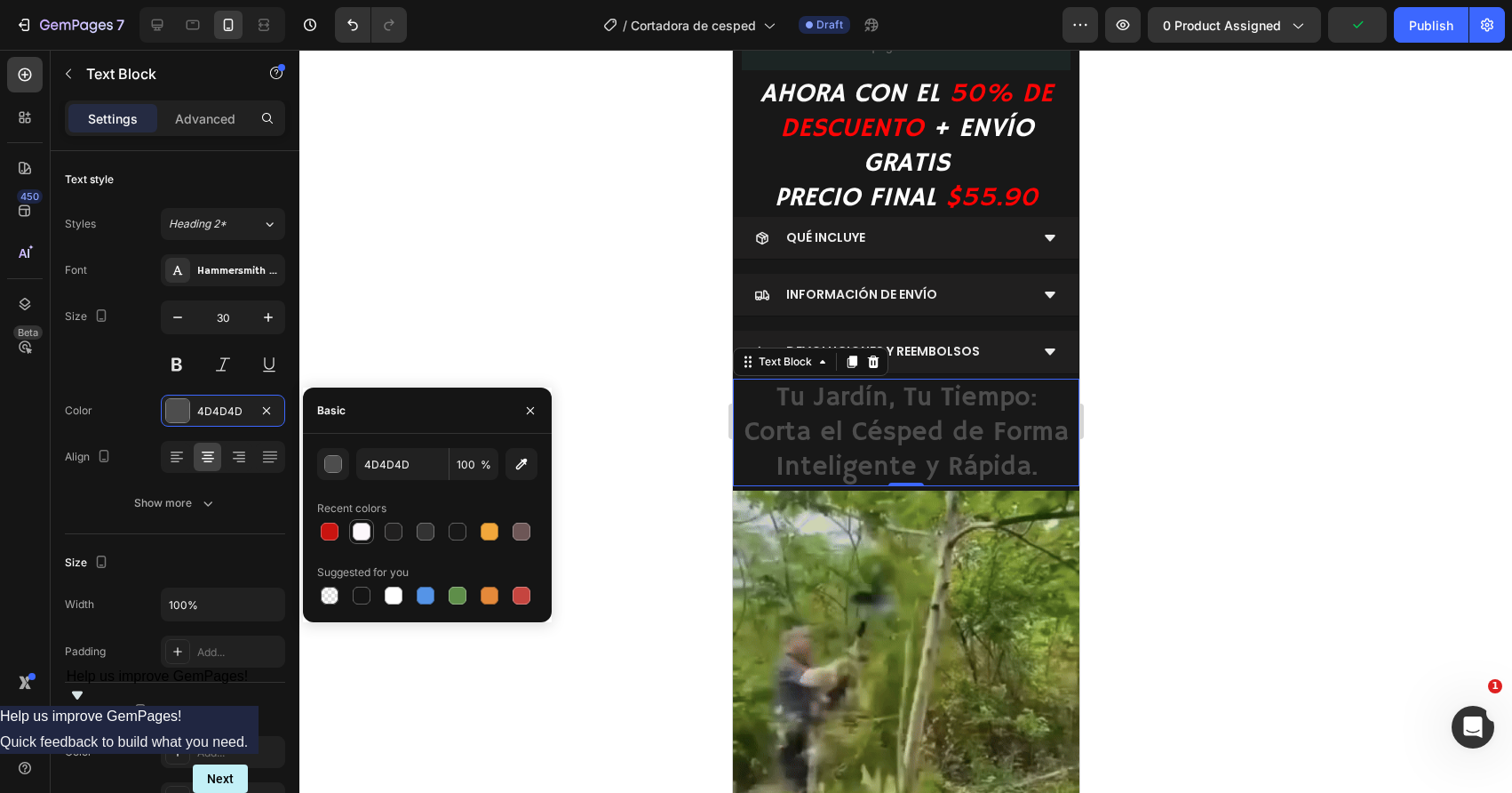
type input "FCF7FB"
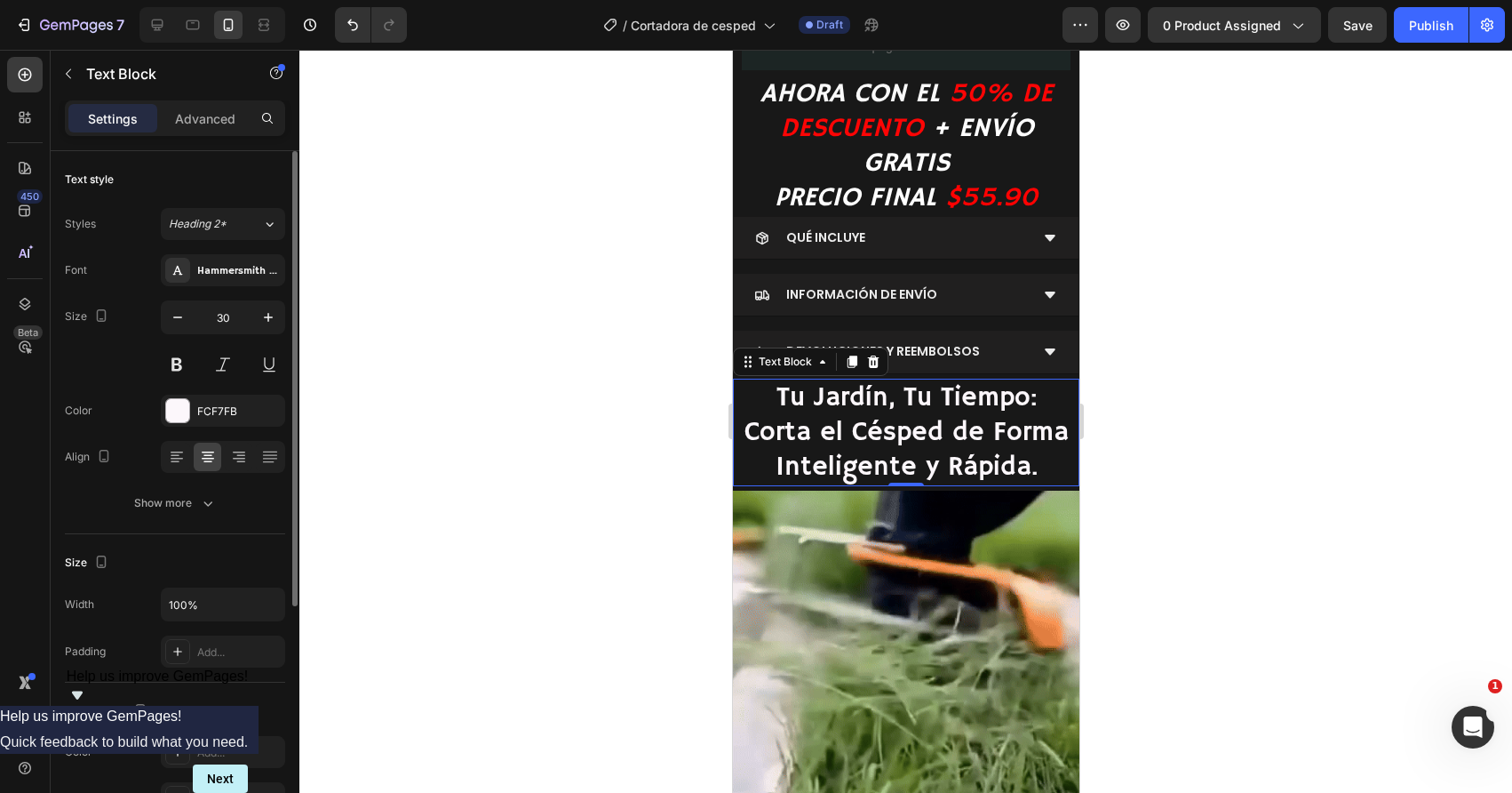
click at [120, 358] on div "Size 30" at bounding box center [175, 340] width 221 height 80
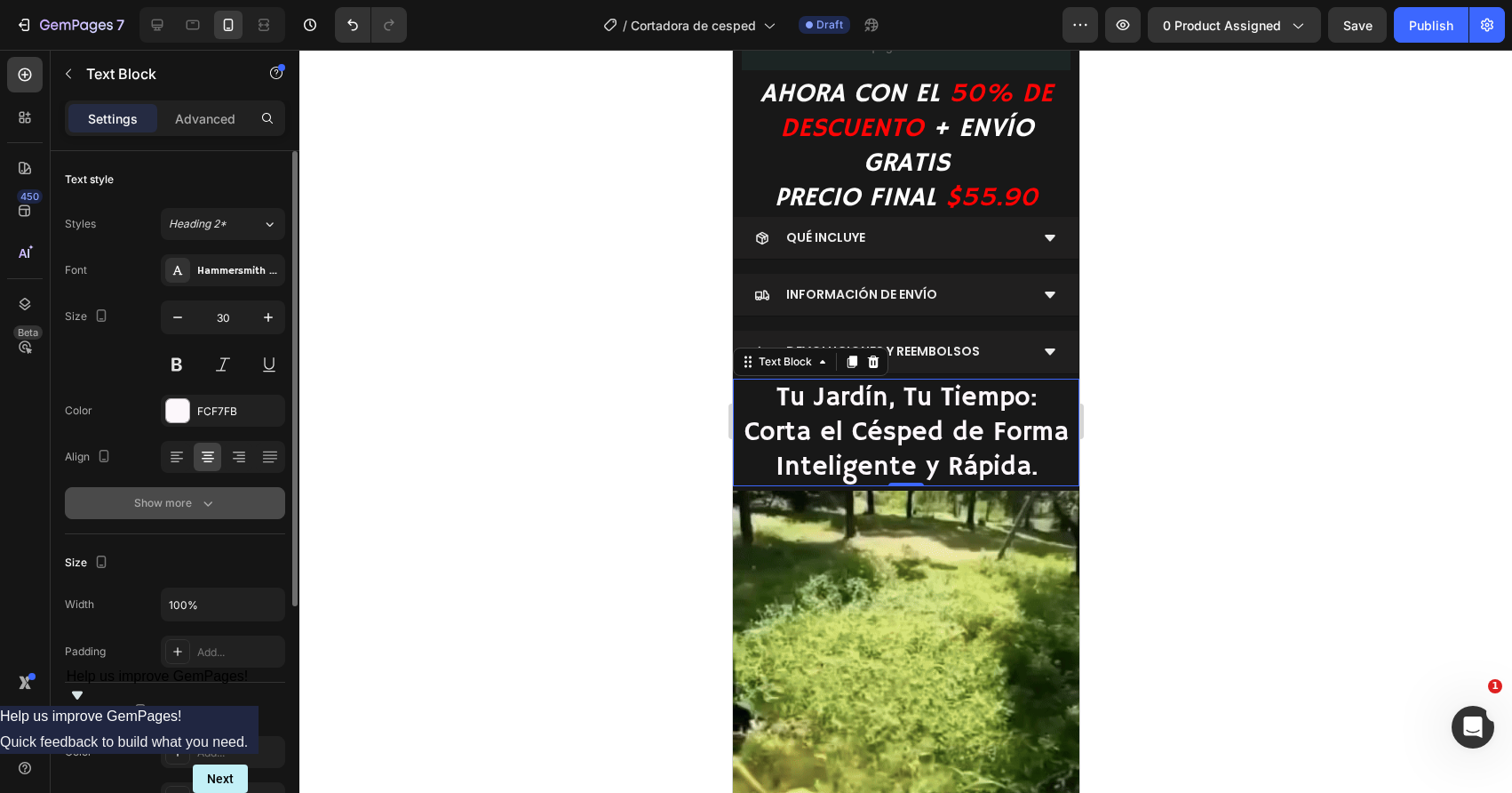
click at [134, 494] on button "Show more" at bounding box center [175, 502] width 221 height 32
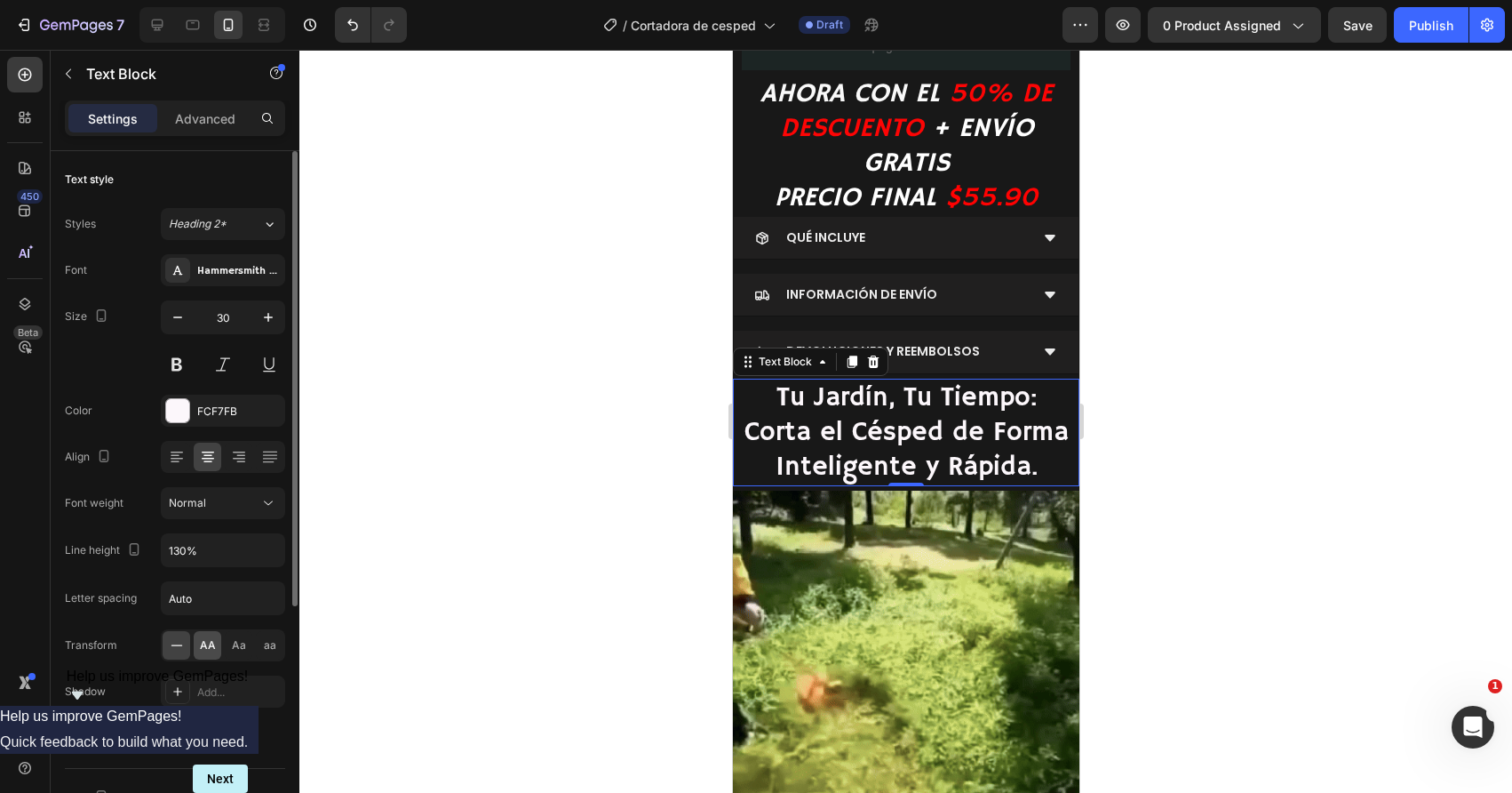
click at [211, 648] on span "AA" at bounding box center [208, 645] width 16 height 16
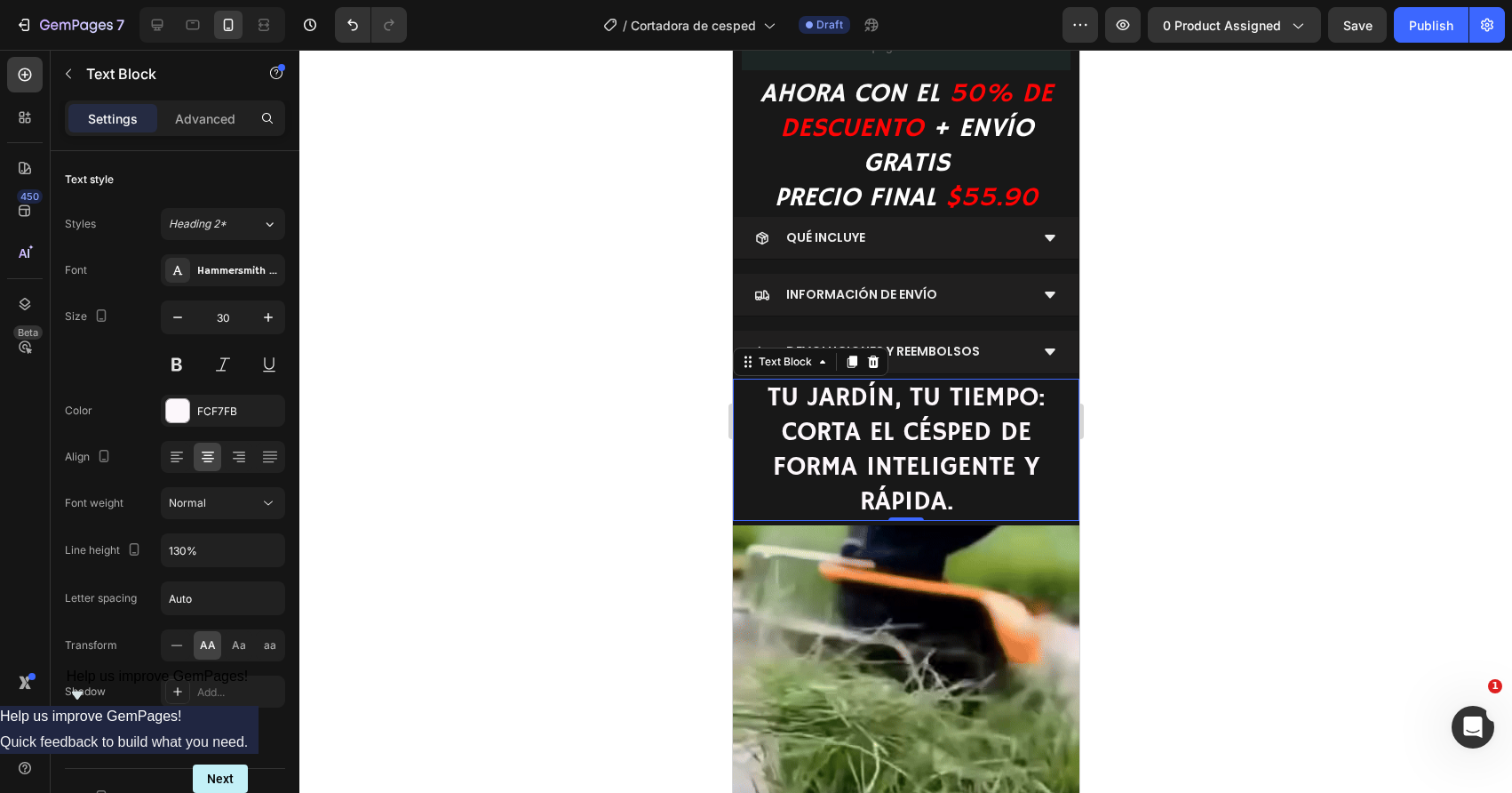
click at [391, 608] on div at bounding box center [905, 422] width 1213 height 743
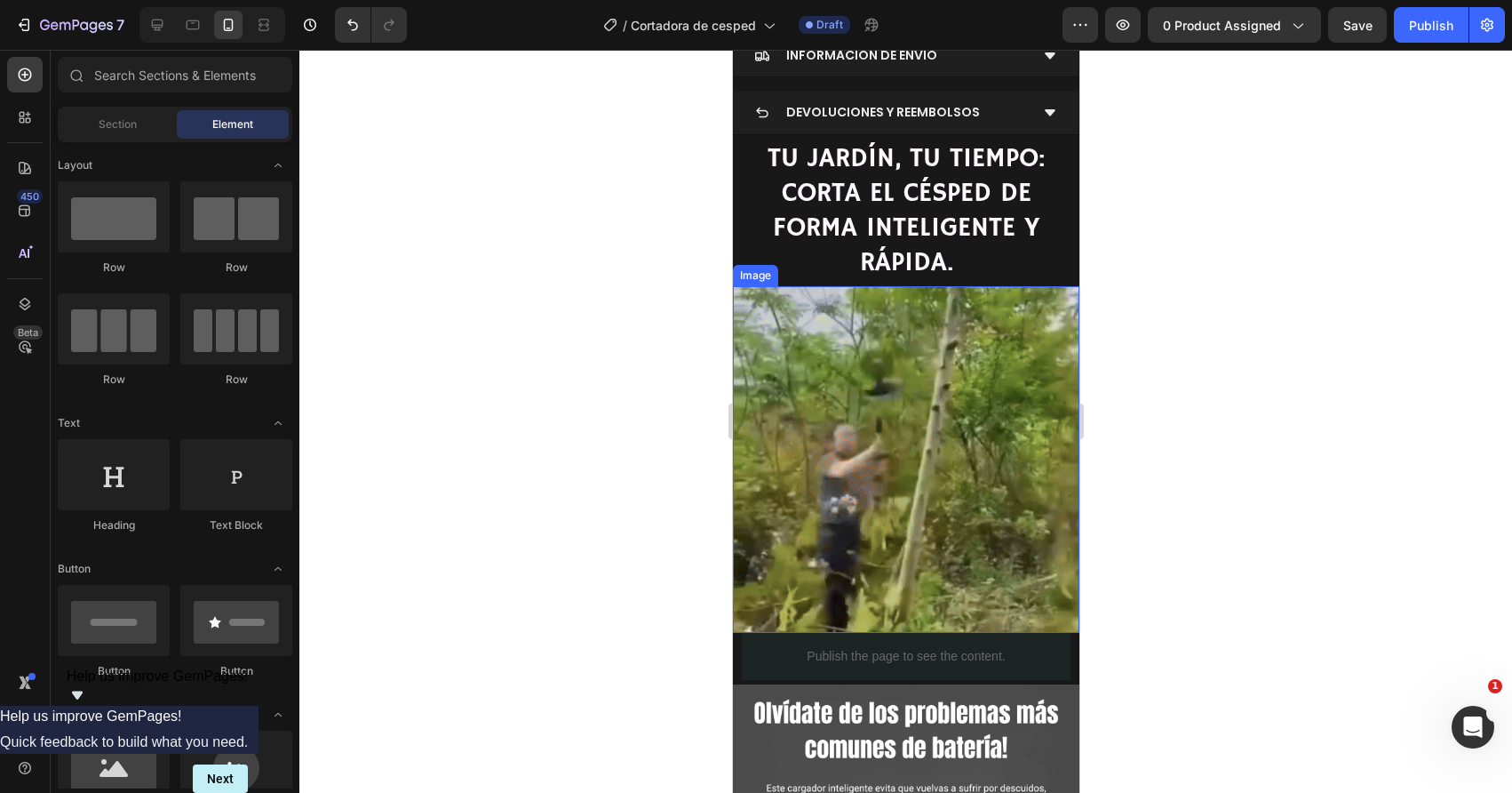
scroll to position [896, 0]
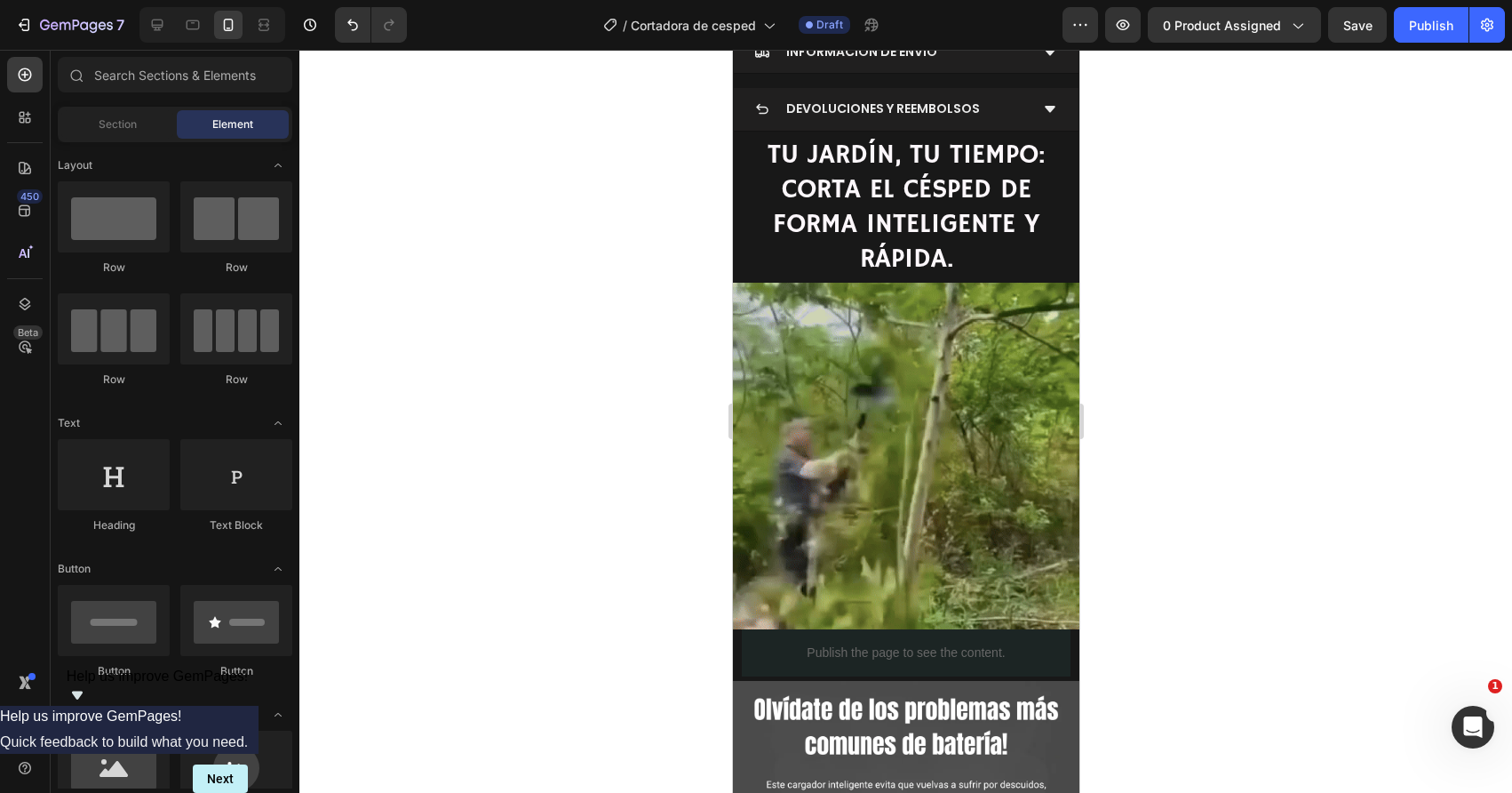
click at [504, 531] on div at bounding box center [905, 422] width 1213 height 743
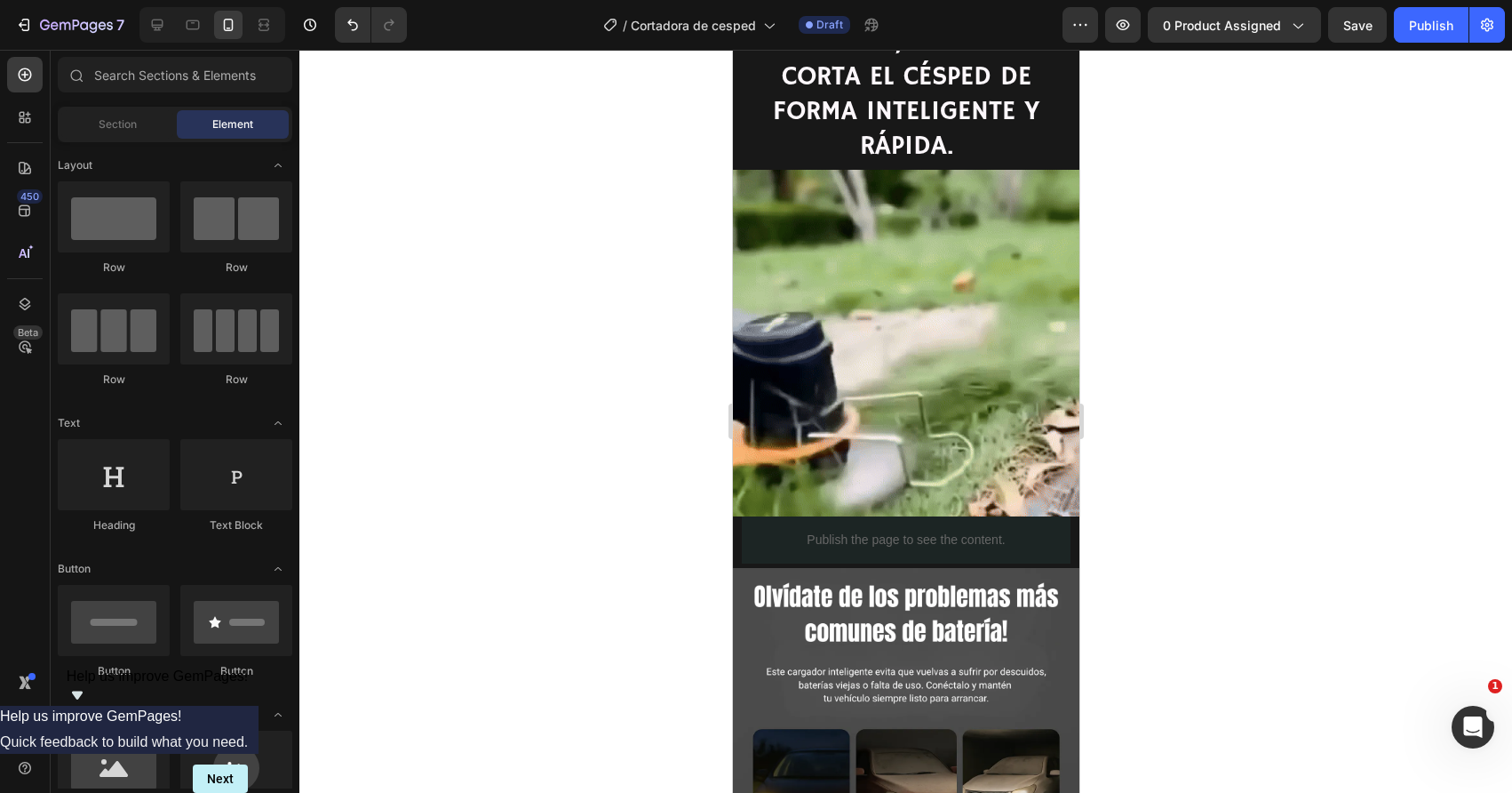
scroll to position [965, 0]
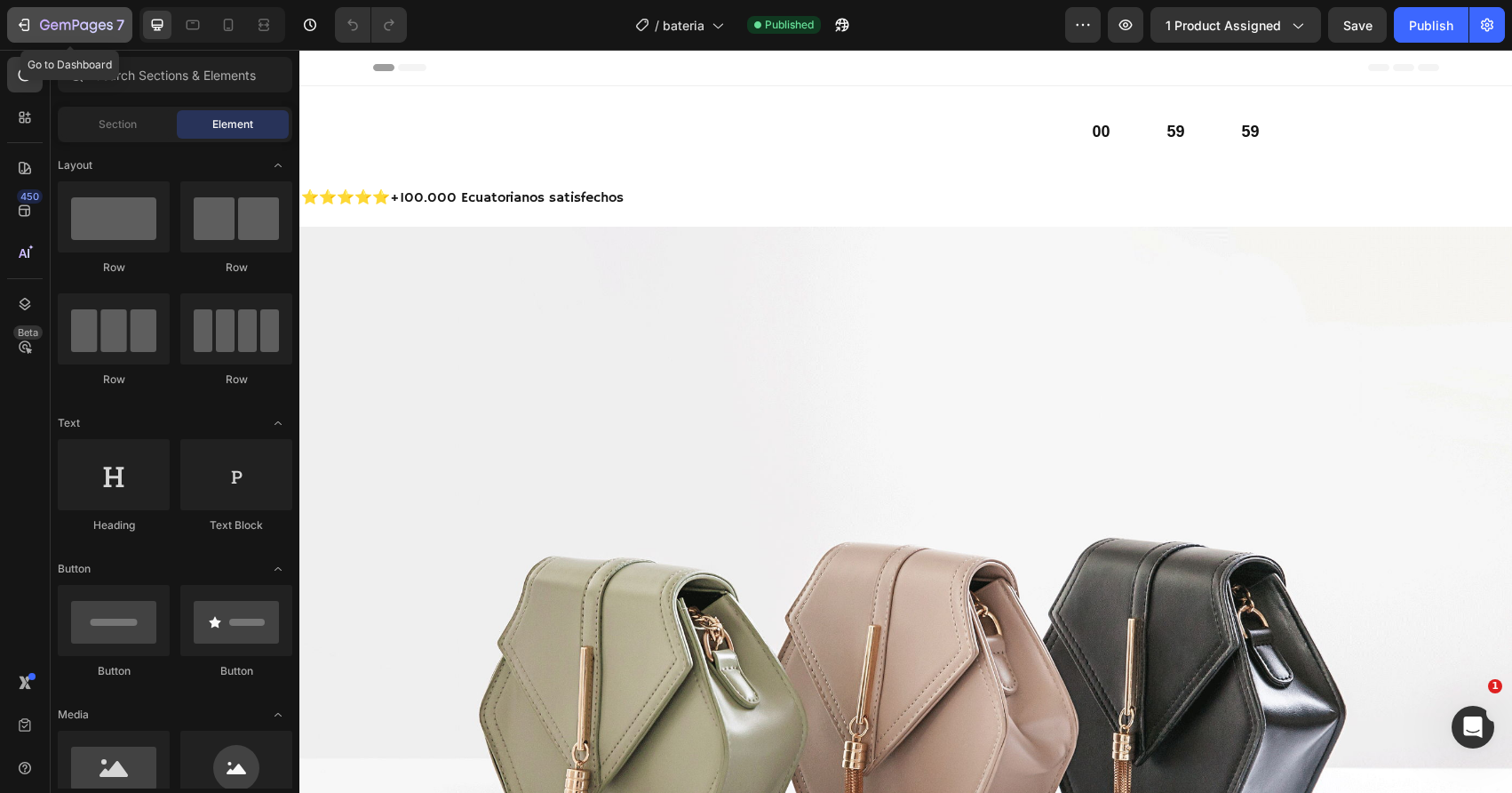
click at [32, 31] on icon "button" at bounding box center [24, 25] width 18 height 18
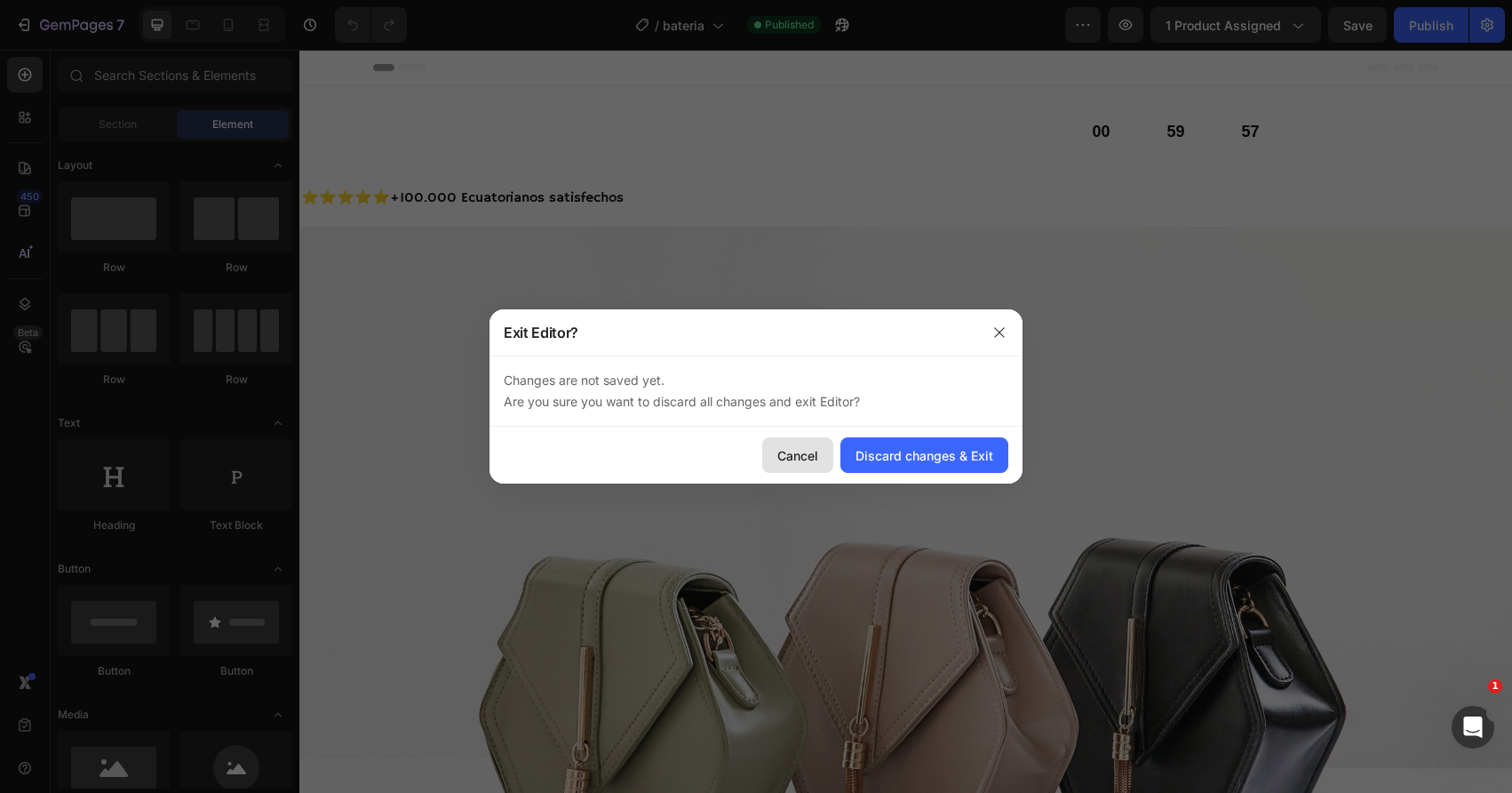
click at [790, 457] on div "Cancel" at bounding box center [797, 455] width 40 height 19
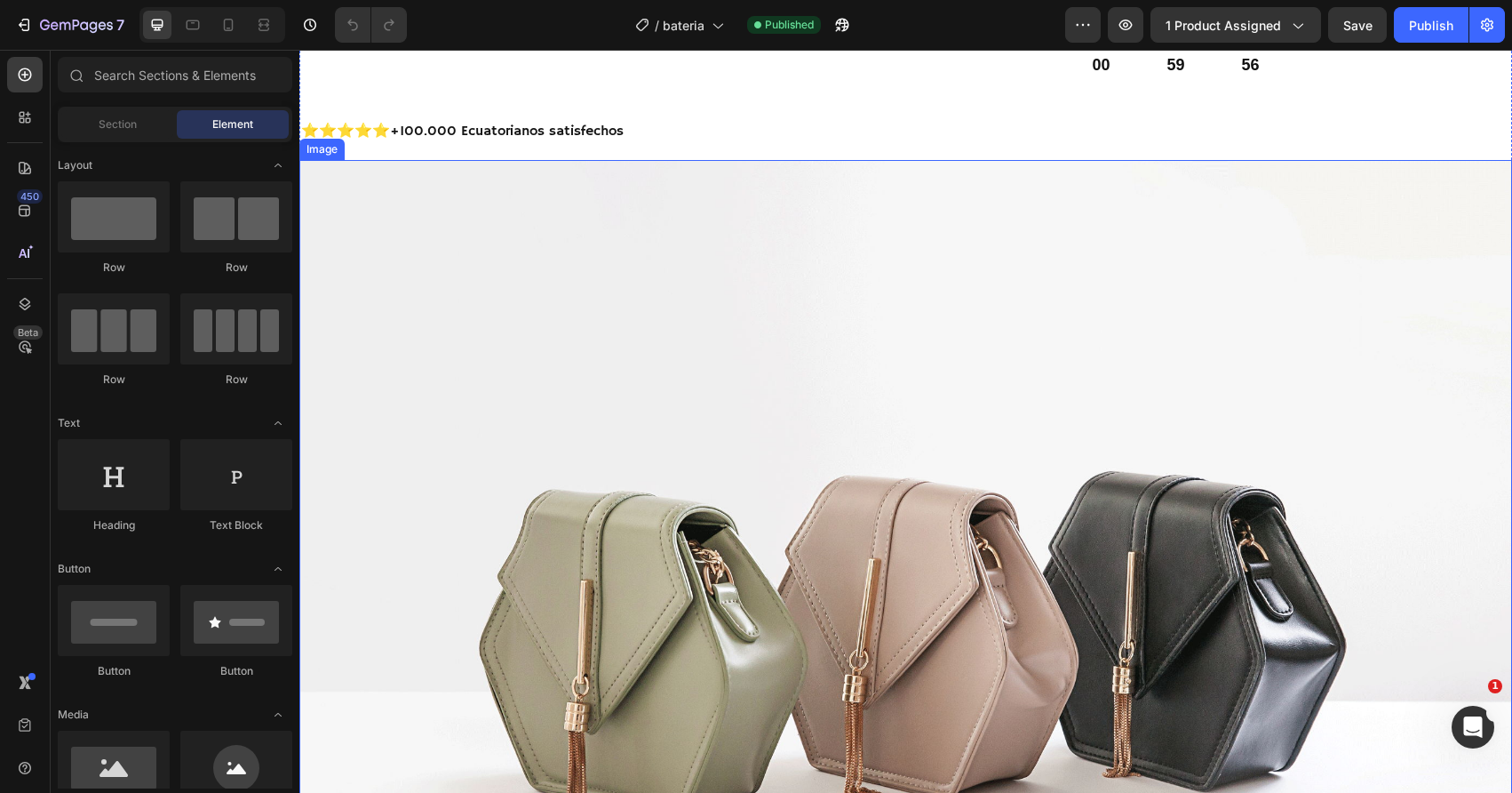
scroll to position [82, 0]
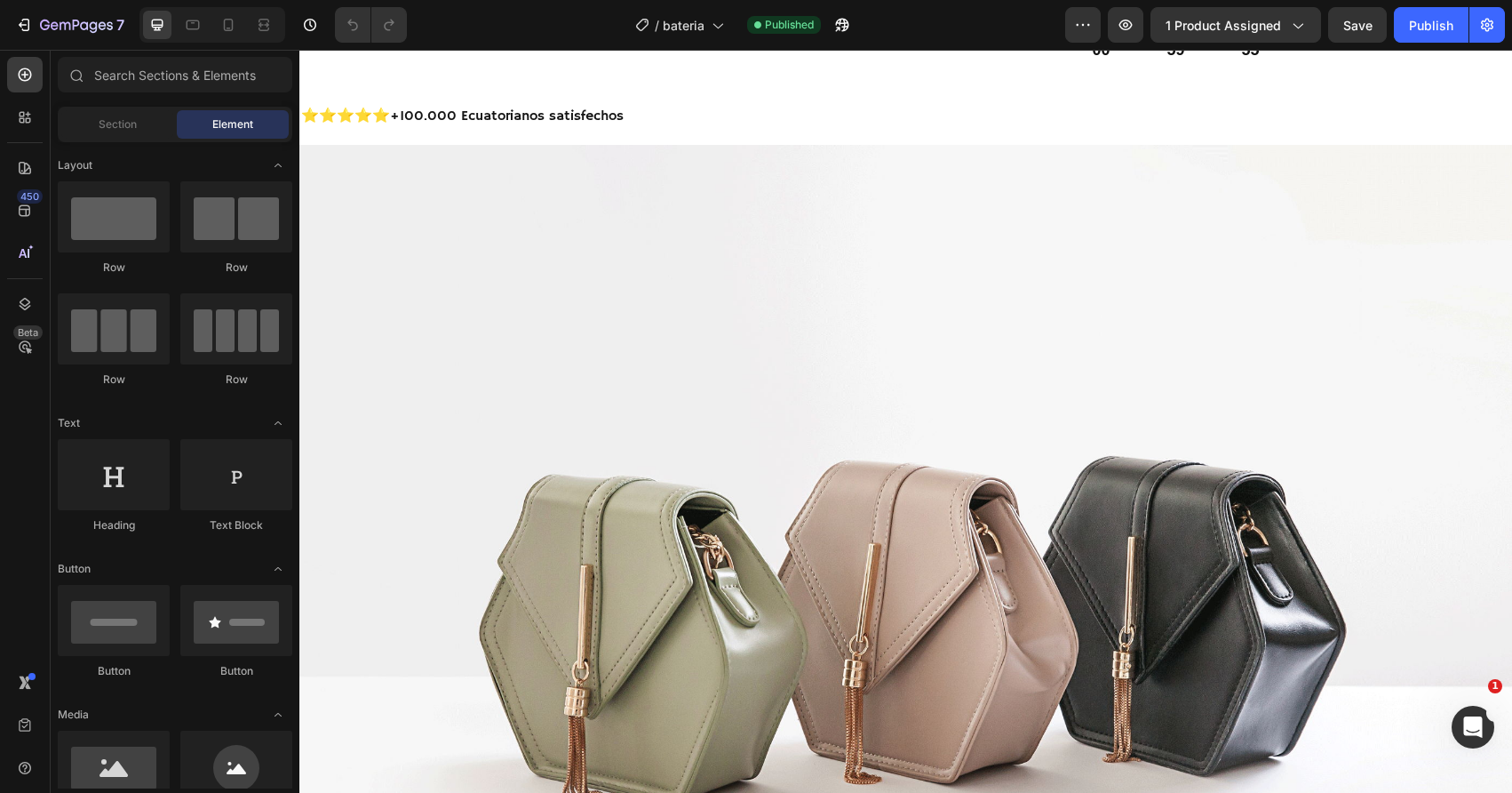
click at [232, 40] on div at bounding box center [213, 25] width 146 height 35
click at [232, 35] on div at bounding box center [228, 25] width 29 height 29
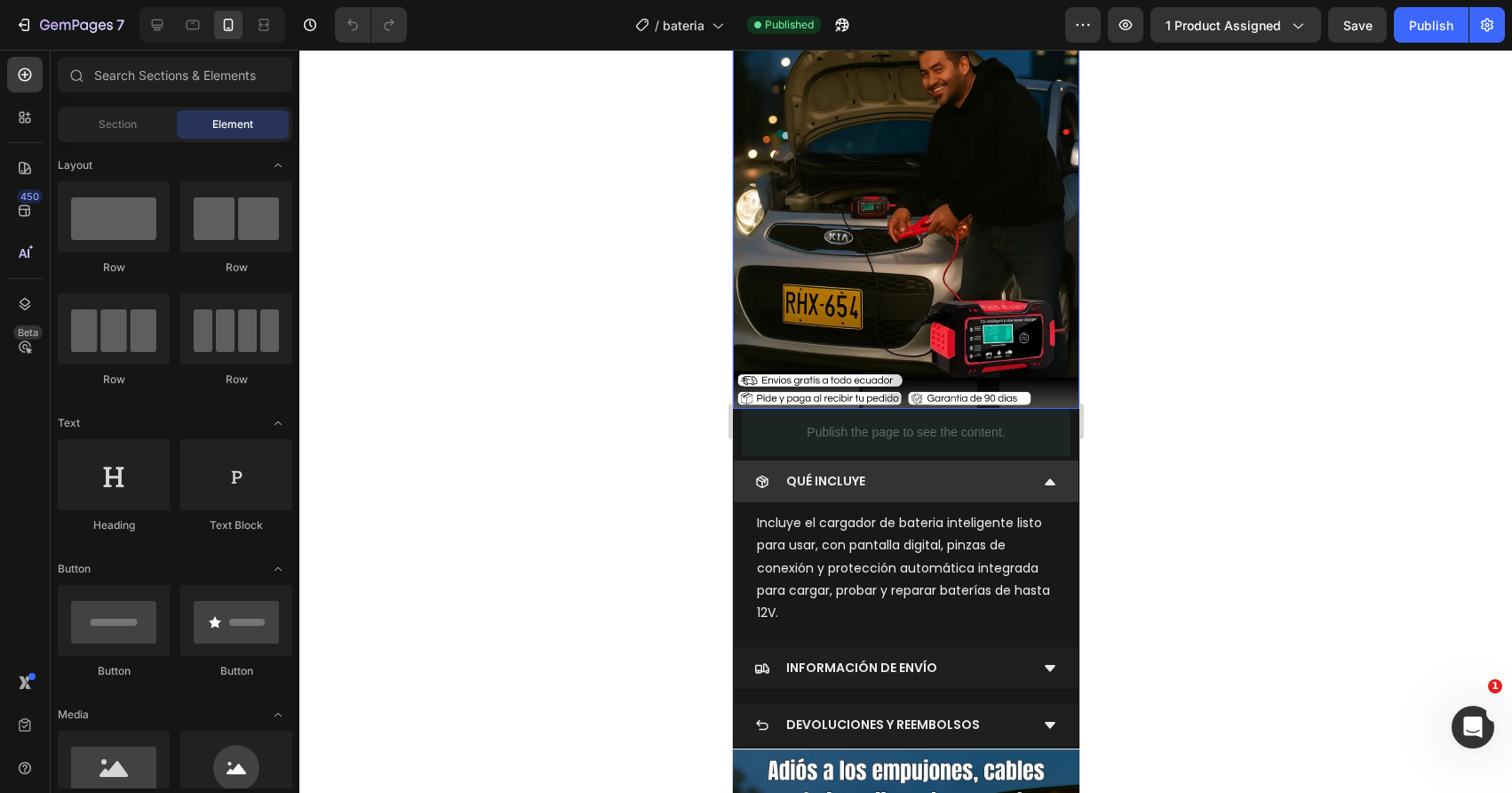
scroll to position [273, 0]
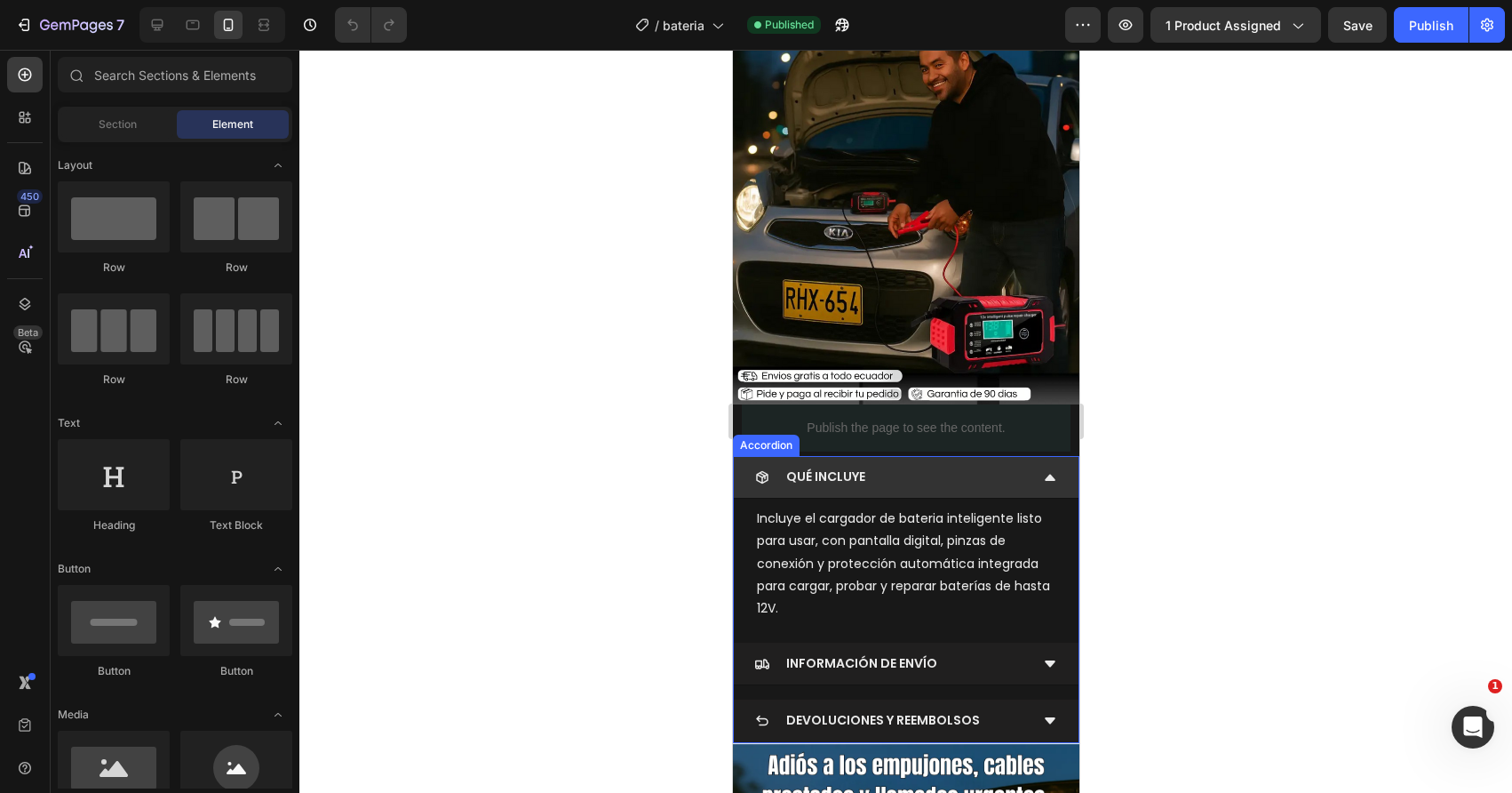
click at [757, 476] on icon at bounding box center [761, 477] width 14 height 14
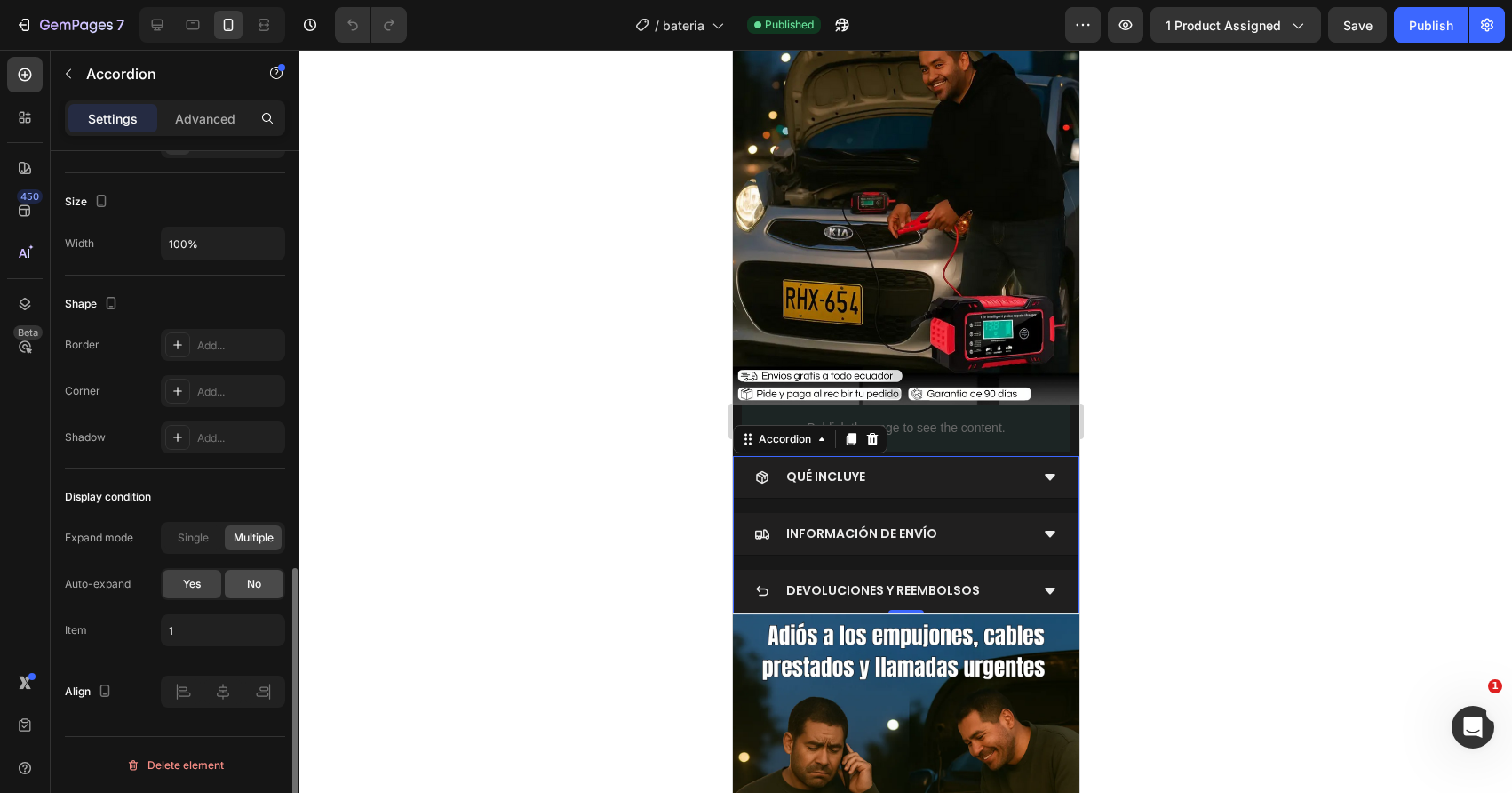
click at [240, 590] on div "No" at bounding box center [254, 583] width 59 height 29
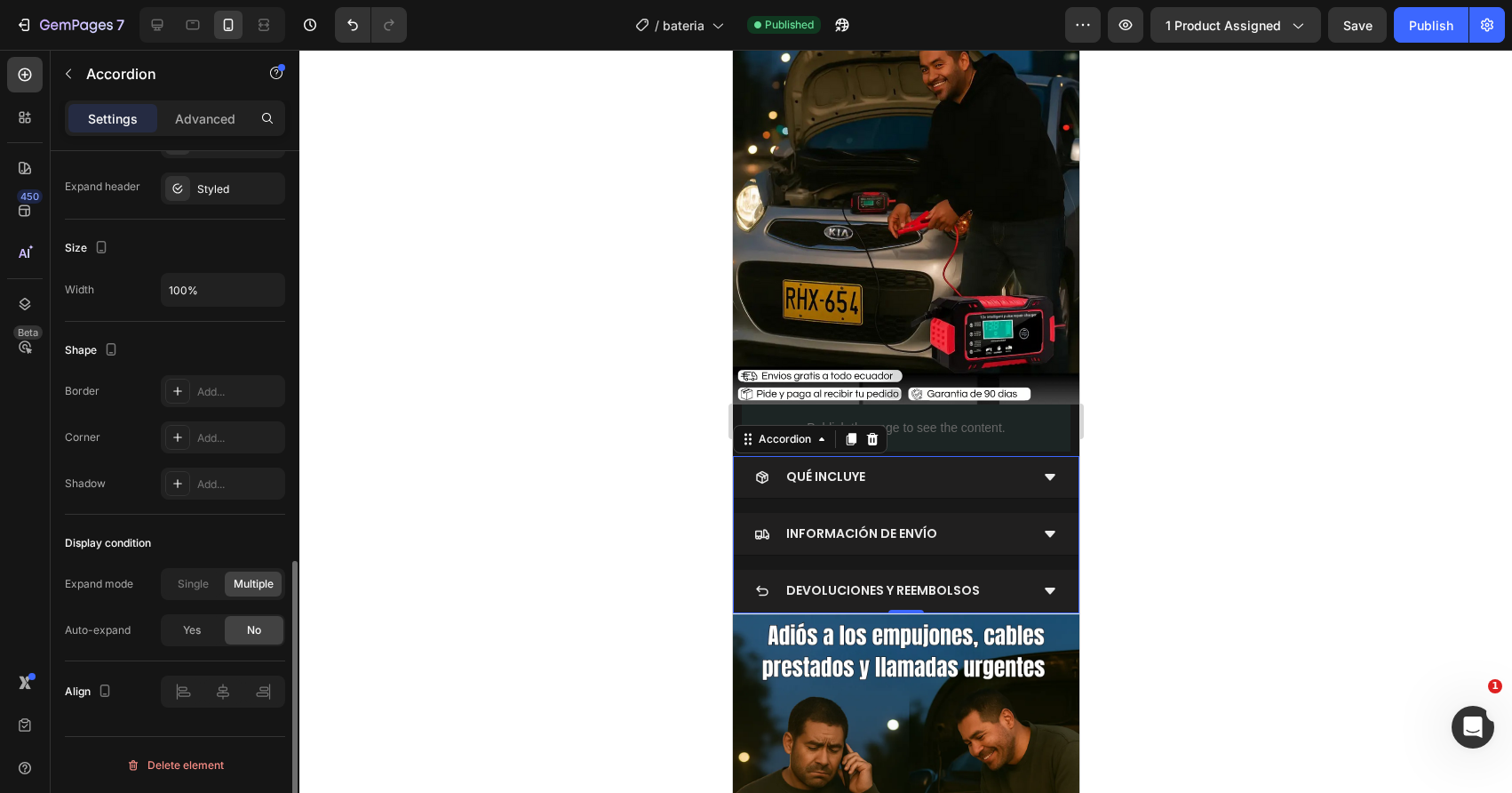
scroll to position [1000, 0]
click at [624, 617] on div at bounding box center [905, 422] width 1213 height 743
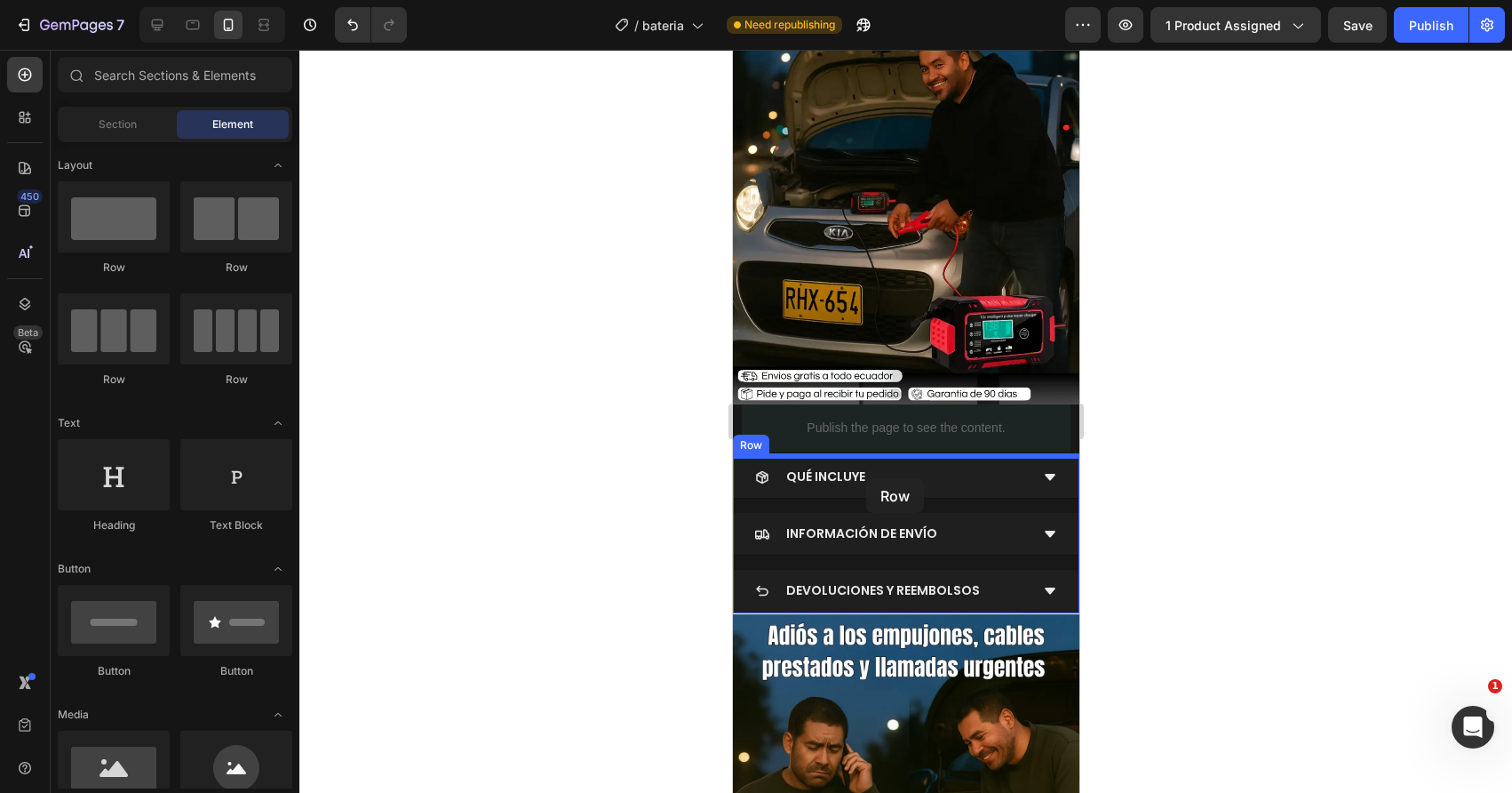
drag, startPoint x: 835, startPoint y: 295, endPoint x: 865, endPoint y: 478, distance: 185.4
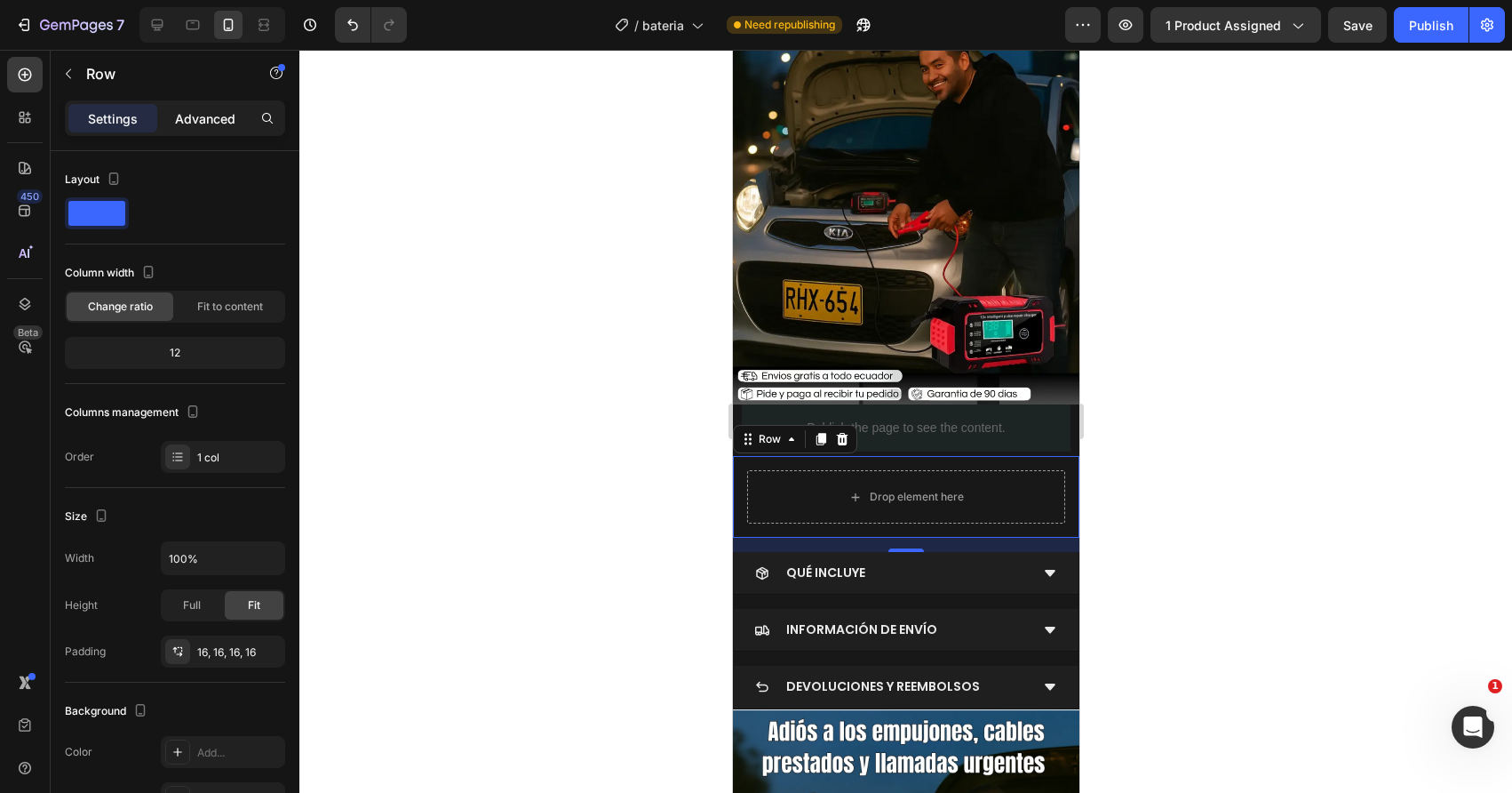
click at [210, 128] on div "Advanced" at bounding box center [205, 118] width 89 height 29
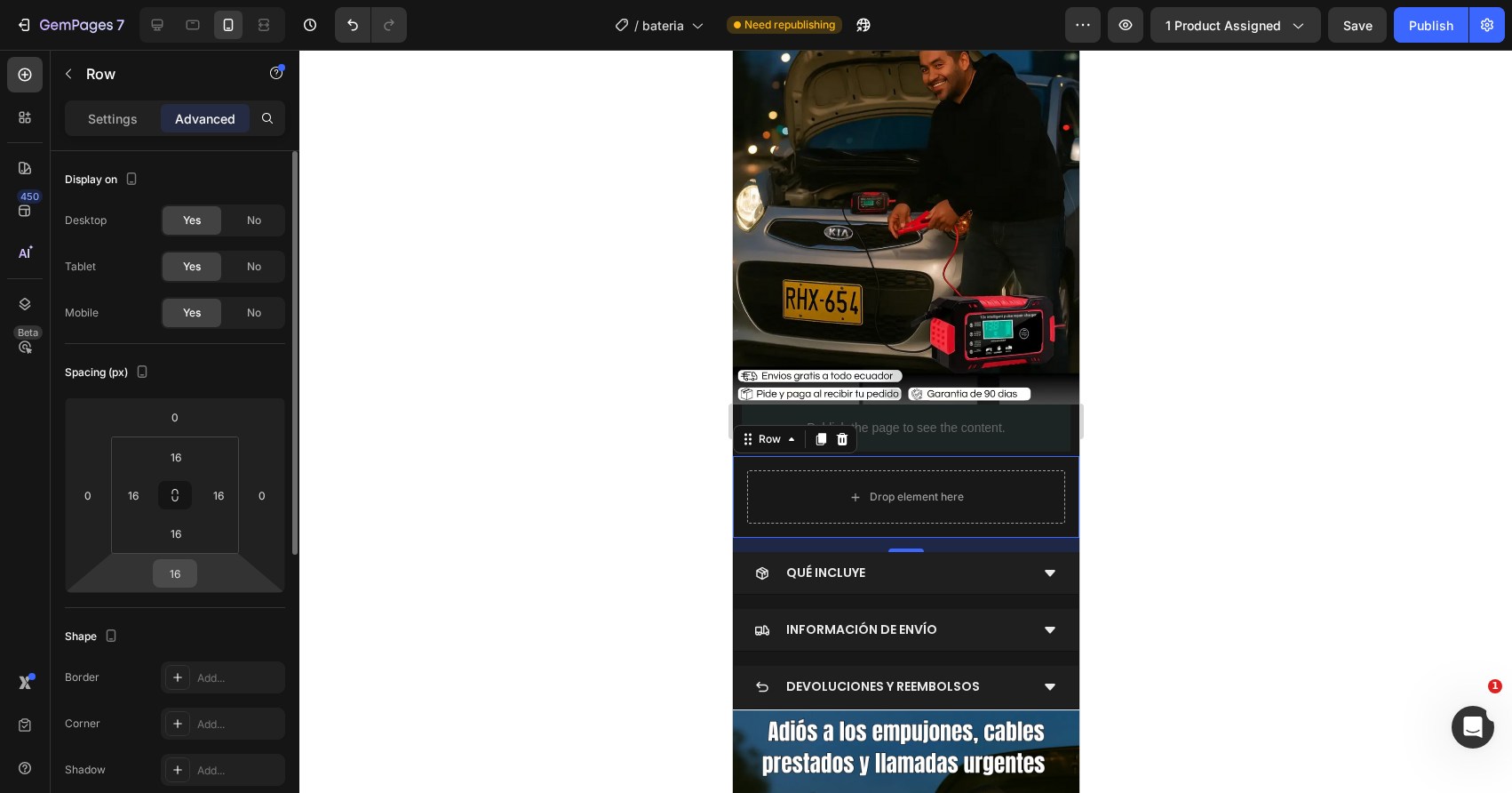
click at [180, 566] on input "16" at bounding box center [175, 572] width 35 height 27
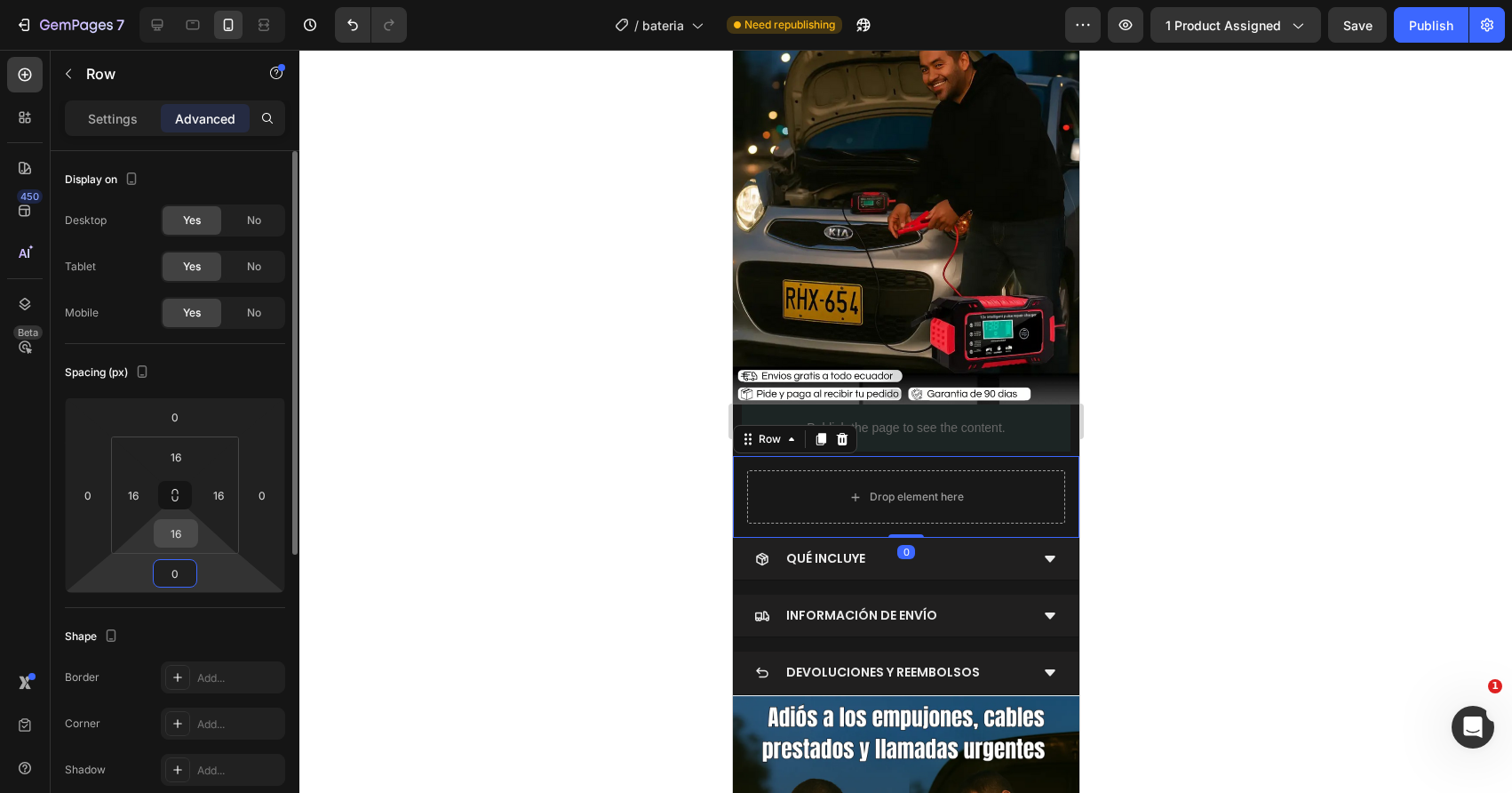
type input "0"
click at [174, 535] on input "16" at bounding box center [176, 533] width 35 height 27
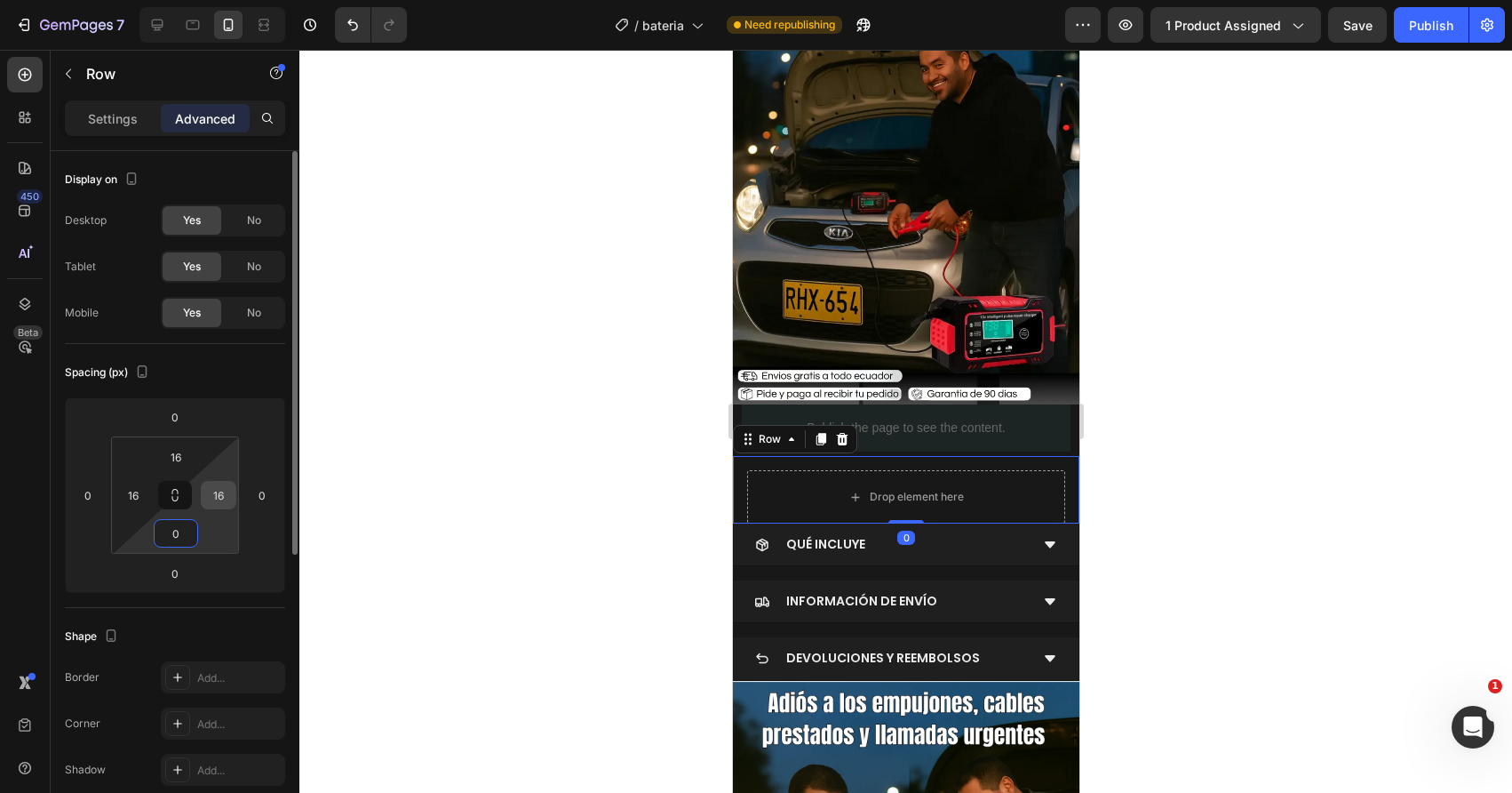
type input "0"
click at [205, 488] on input "16" at bounding box center [218, 495] width 27 height 27
type input "0"
click at [115, 485] on div "16" at bounding box center [133, 495] width 35 height 29
click at [122, 489] on input "16" at bounding box center [133, 495] width 27 height 27
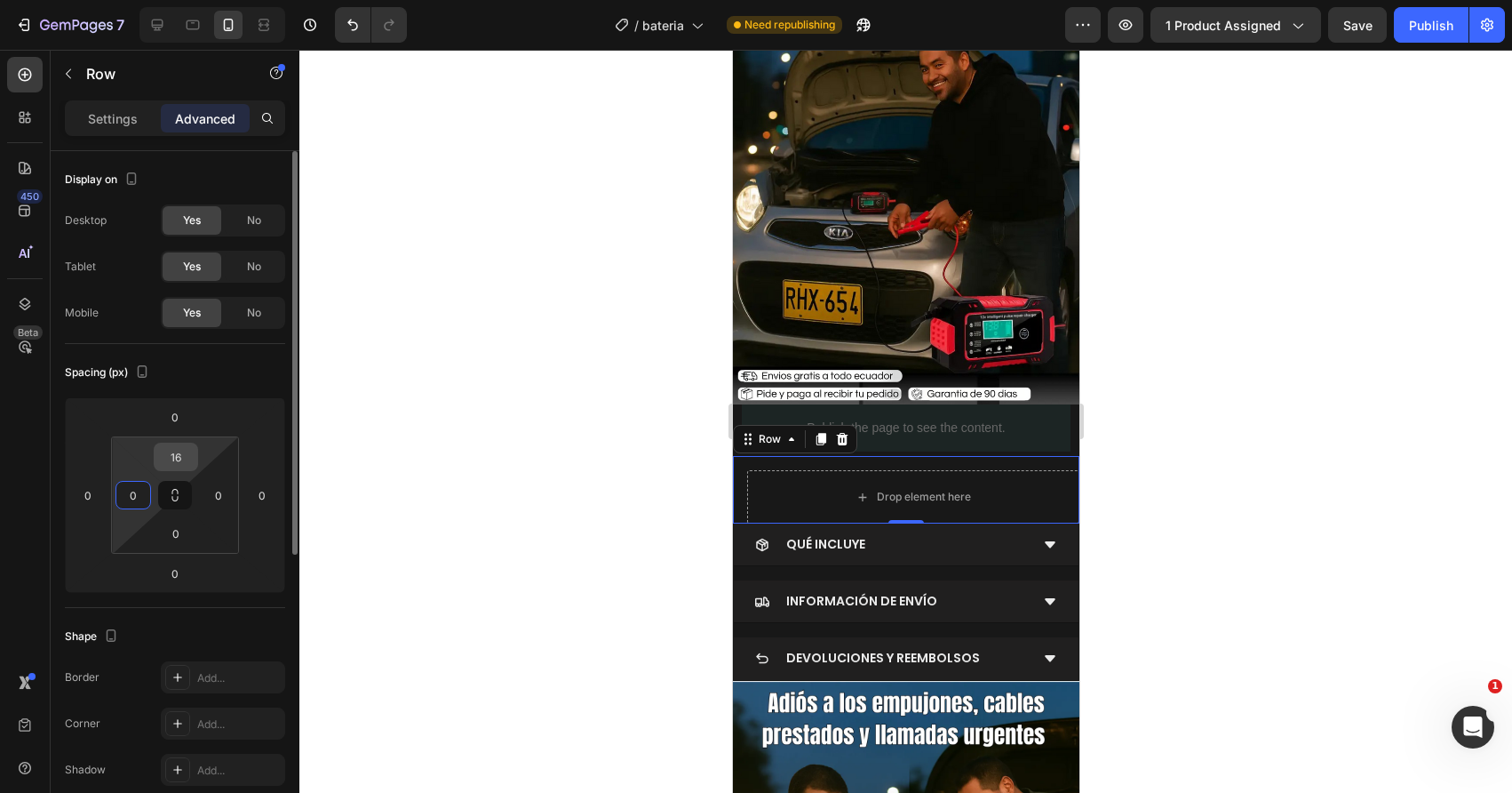
type input "0"
click at [177, 461] on input "16" at bounding box center [176, 456] width 35 height 27
type input "0"
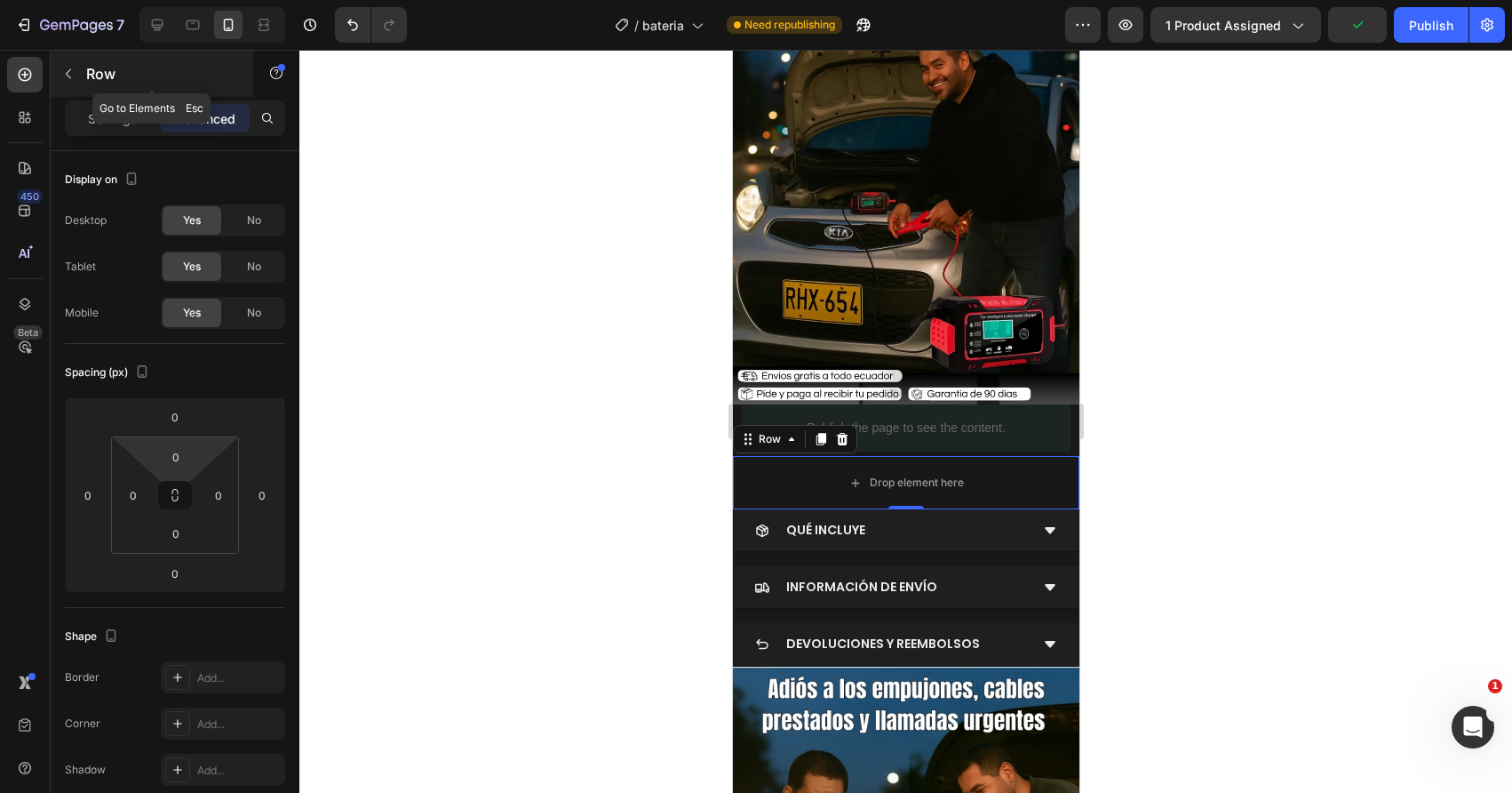
click at [81, 86] on div at bounding box center [68, 73] width 29 height 29
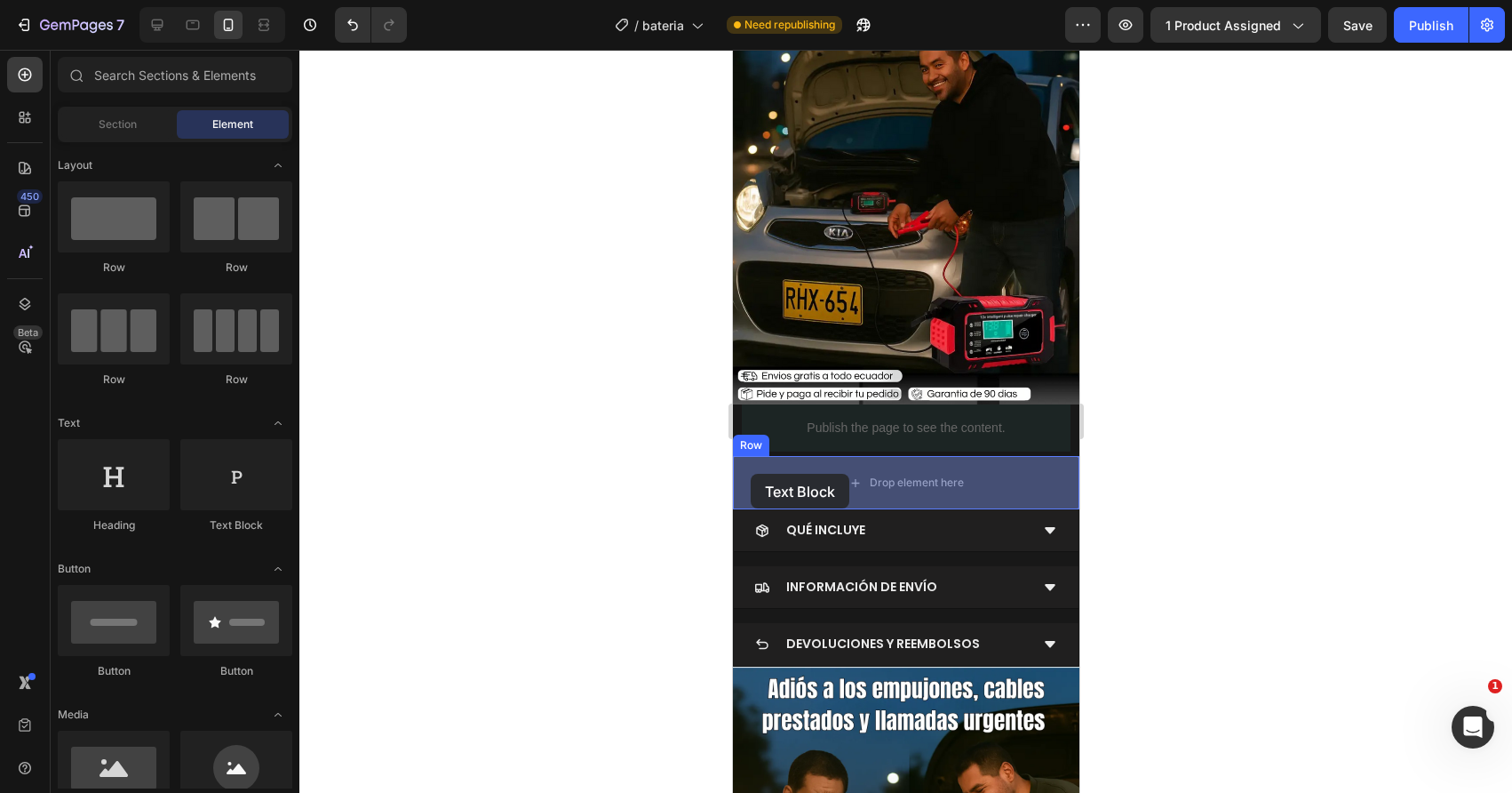
drag, startPoint x: 975, startPoint y: 530, endPoint x: 752, endPoint y: 474, distance: 229.9
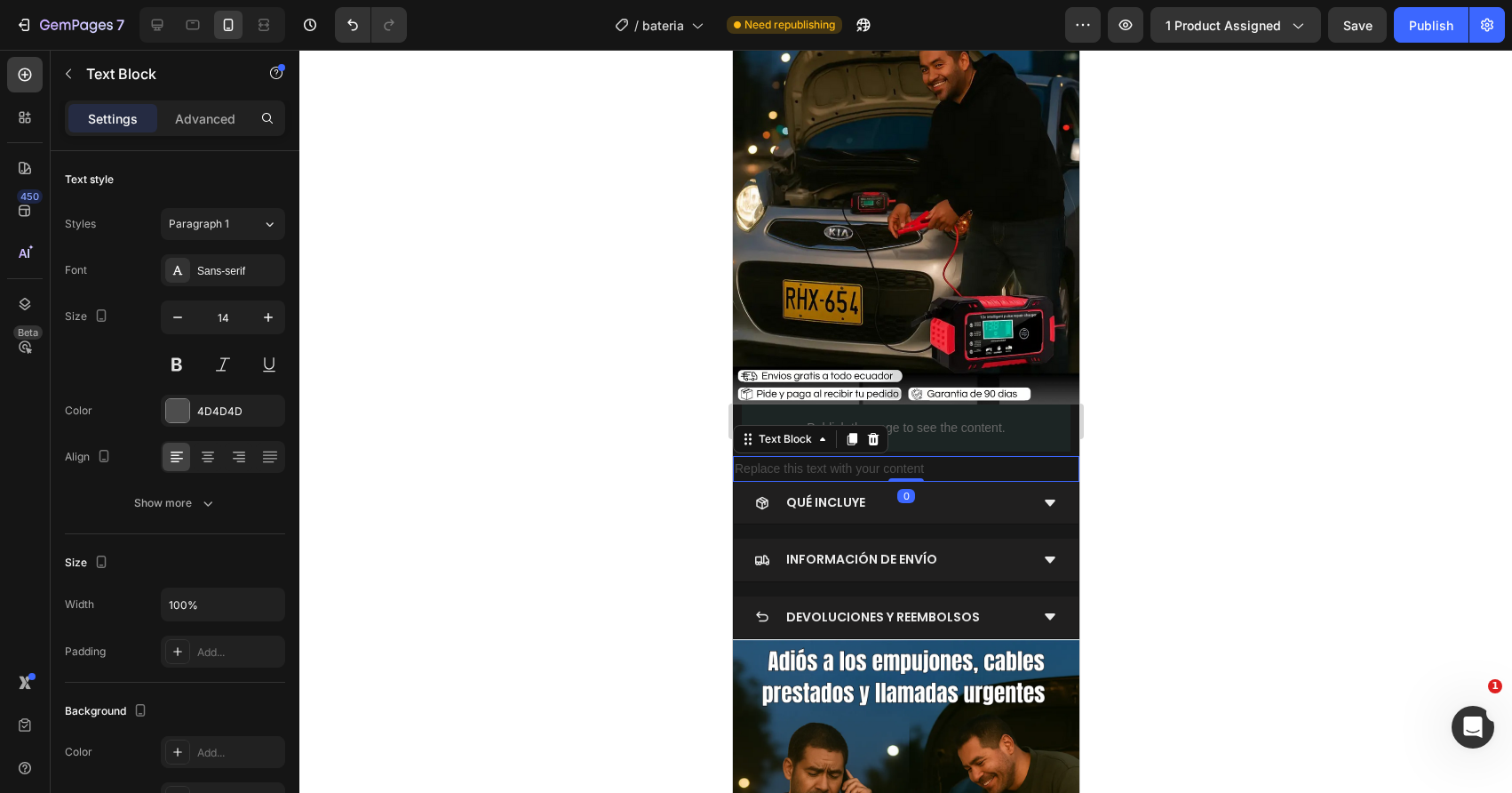
click at [770, 465] on div "Replace this text with your content" at bounding box center [905, 469] width 347 height 26
click at [770, 465] on p "Replace this text with your content" at bounding box center [905, 469] width 343 height 23
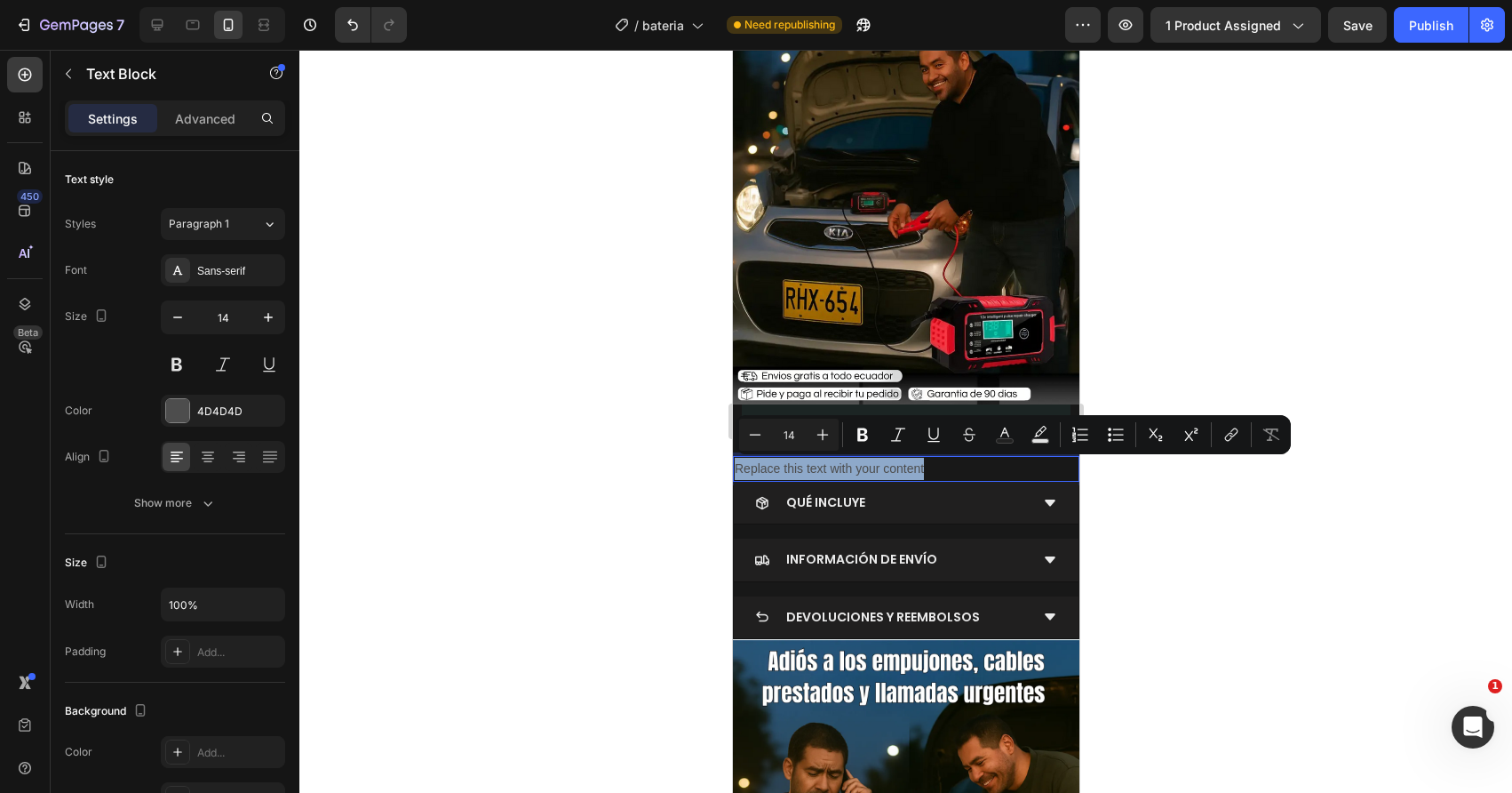
click at [770, 465] on p "Replace this text with your content" at bounding box center [905, 469] width 343 height 23
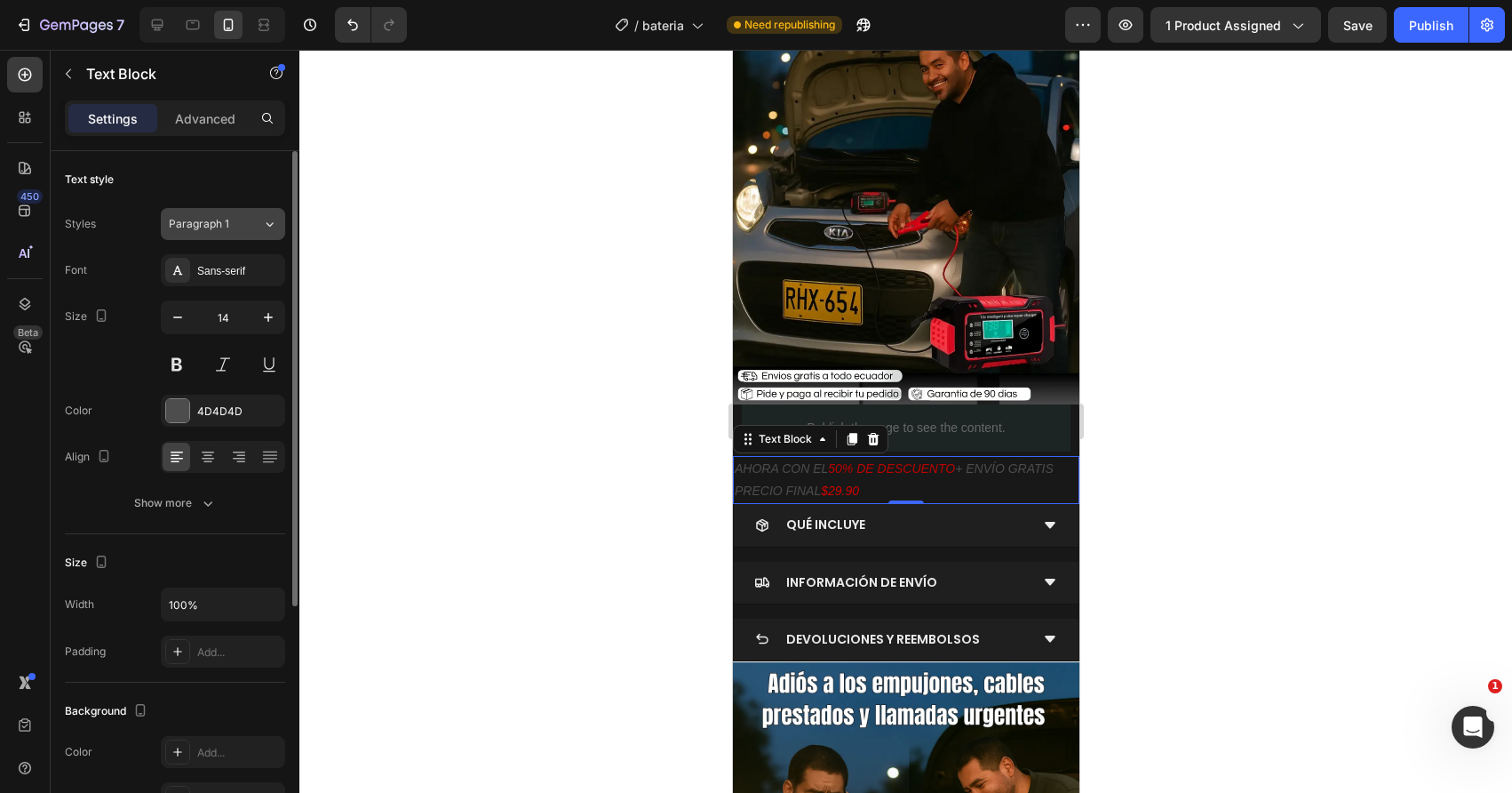
click at [203, 217] on span "Paragraph 1" at bounding box center [198, 224] width 60 height 16
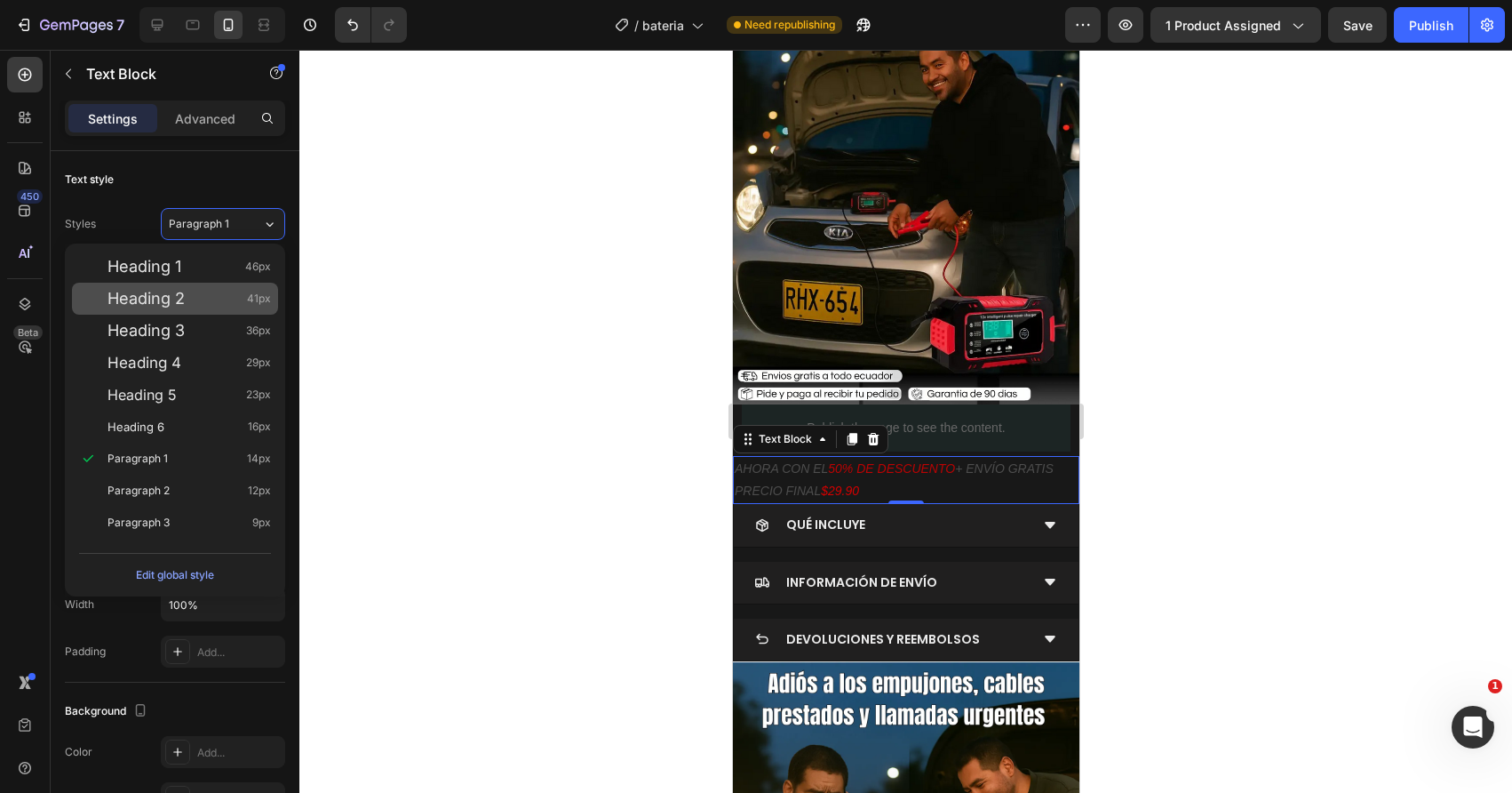
click at [173, 303] on span "Heading 2" at bounding box center [146, 298] width 77 height 18
type input "41"
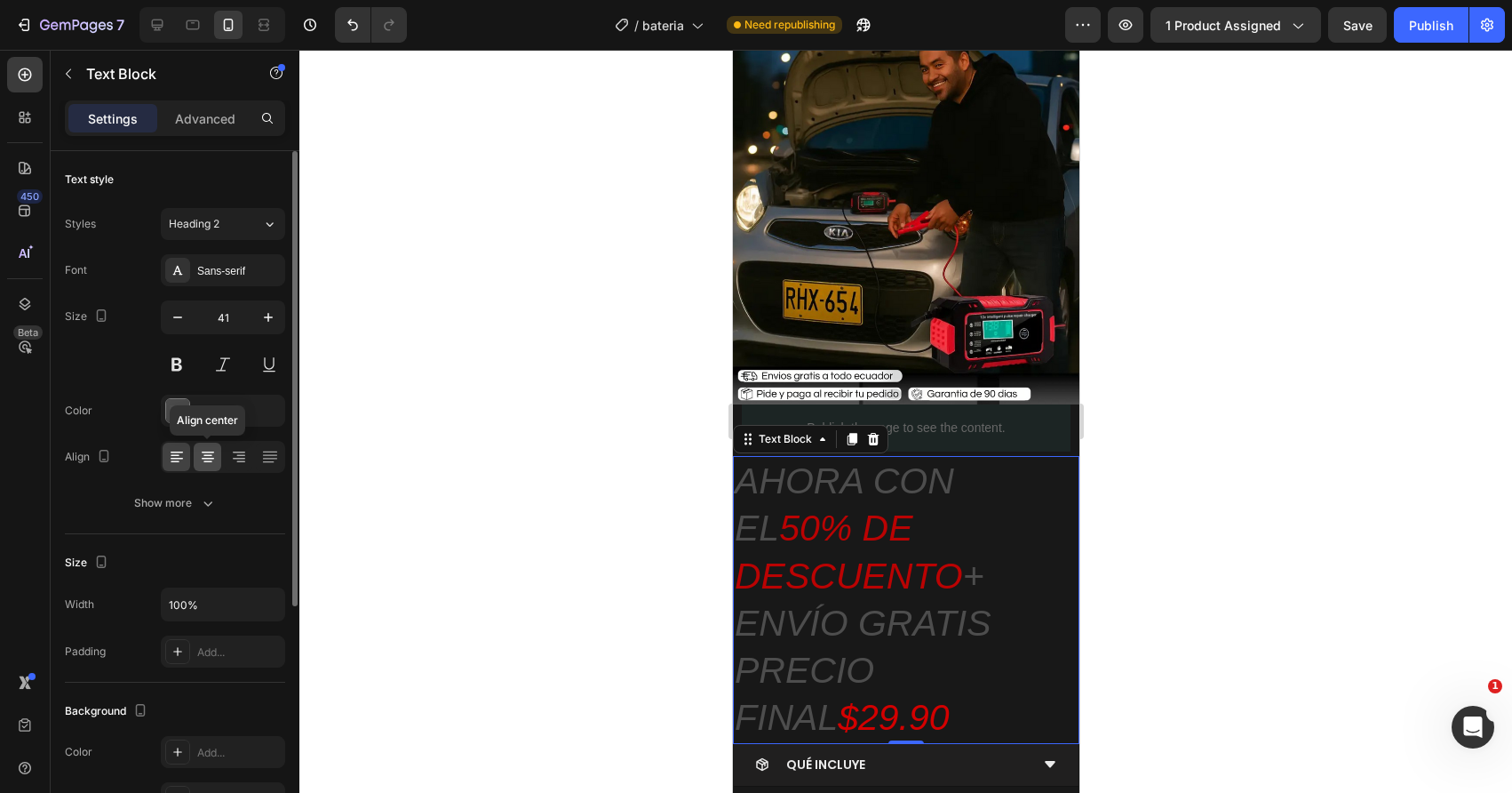
click at [197, 463] on div at bounding box center [208, 456] width 28 height 29
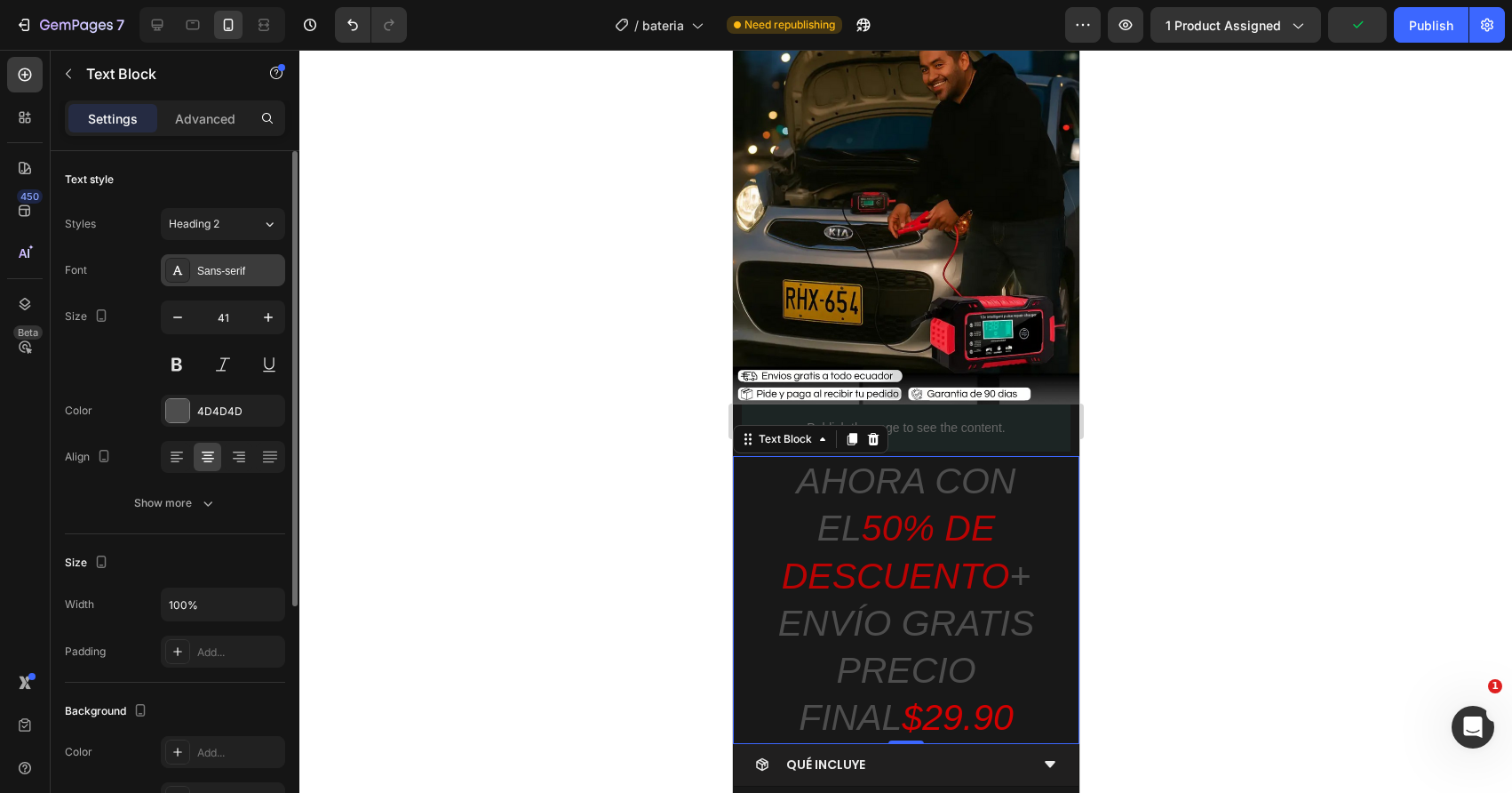
click at [215, 273] on div "Sans-serif" at bounding box center [238, 271] width 84 height 16
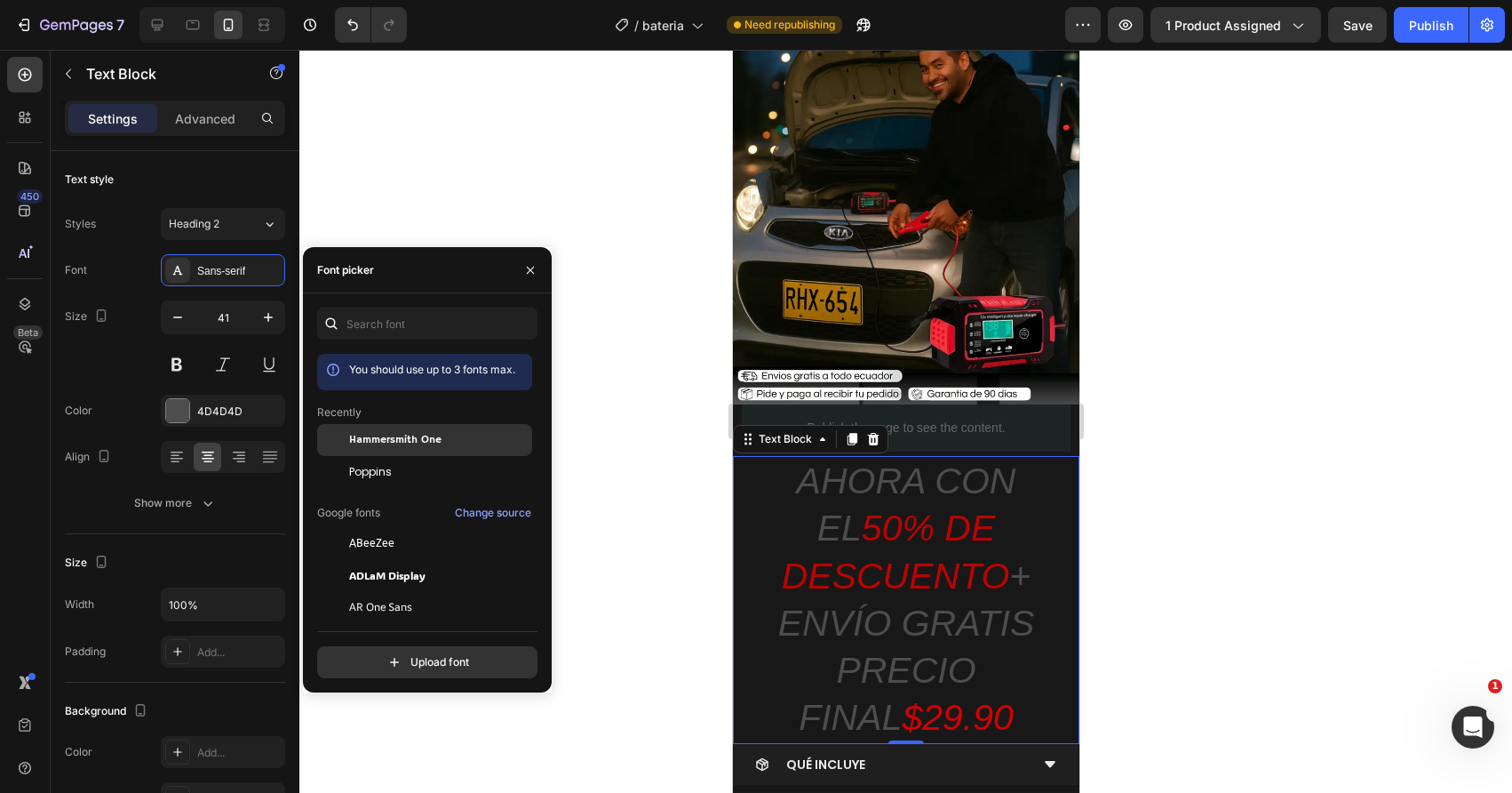
click at [360, 443] on span "Hammersmith One" at bounding box center [395, 439] width 93 height 16
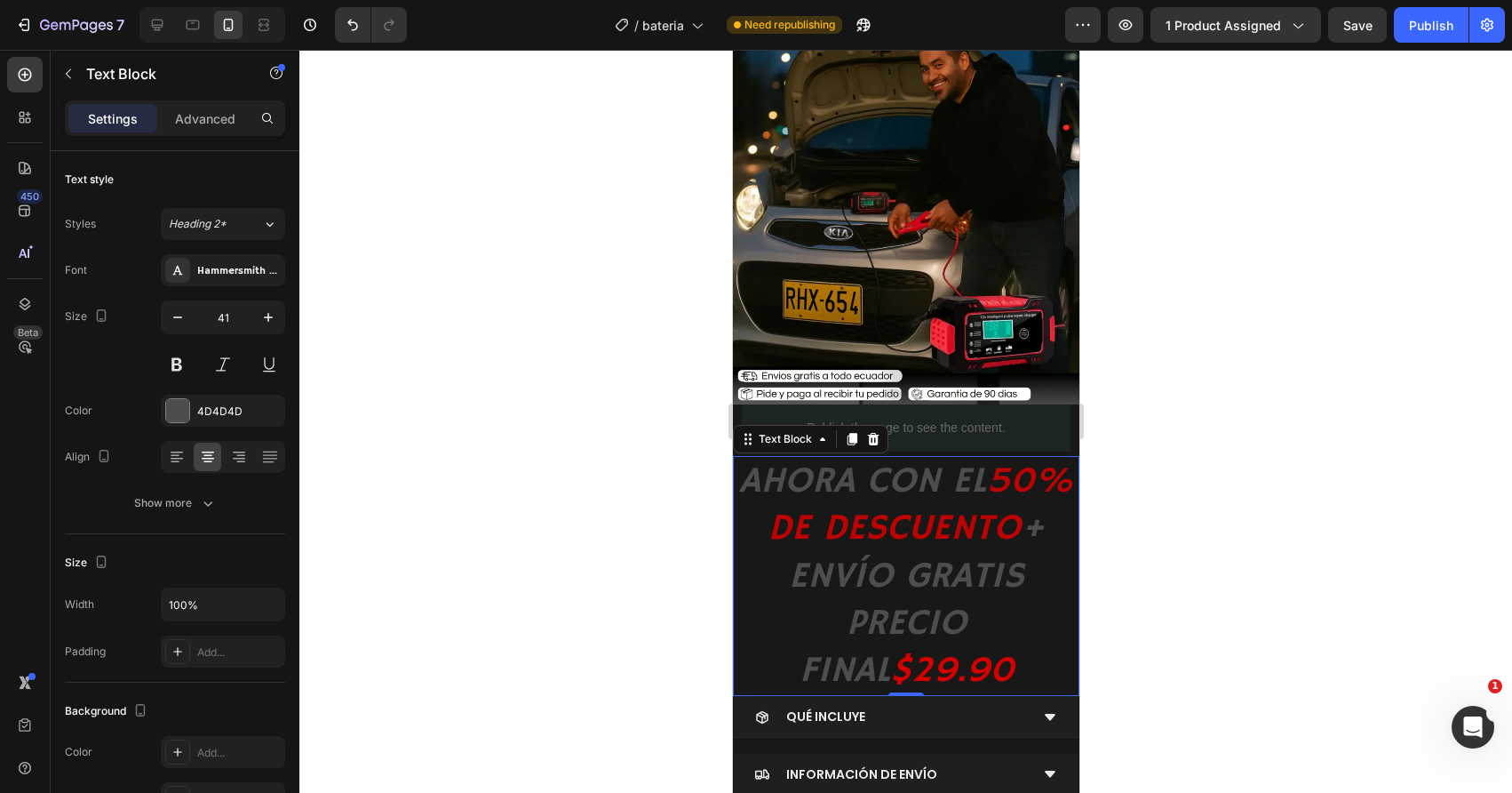
click at [578, 528] on div at bounding box center [905, 422] width 1213 height 743
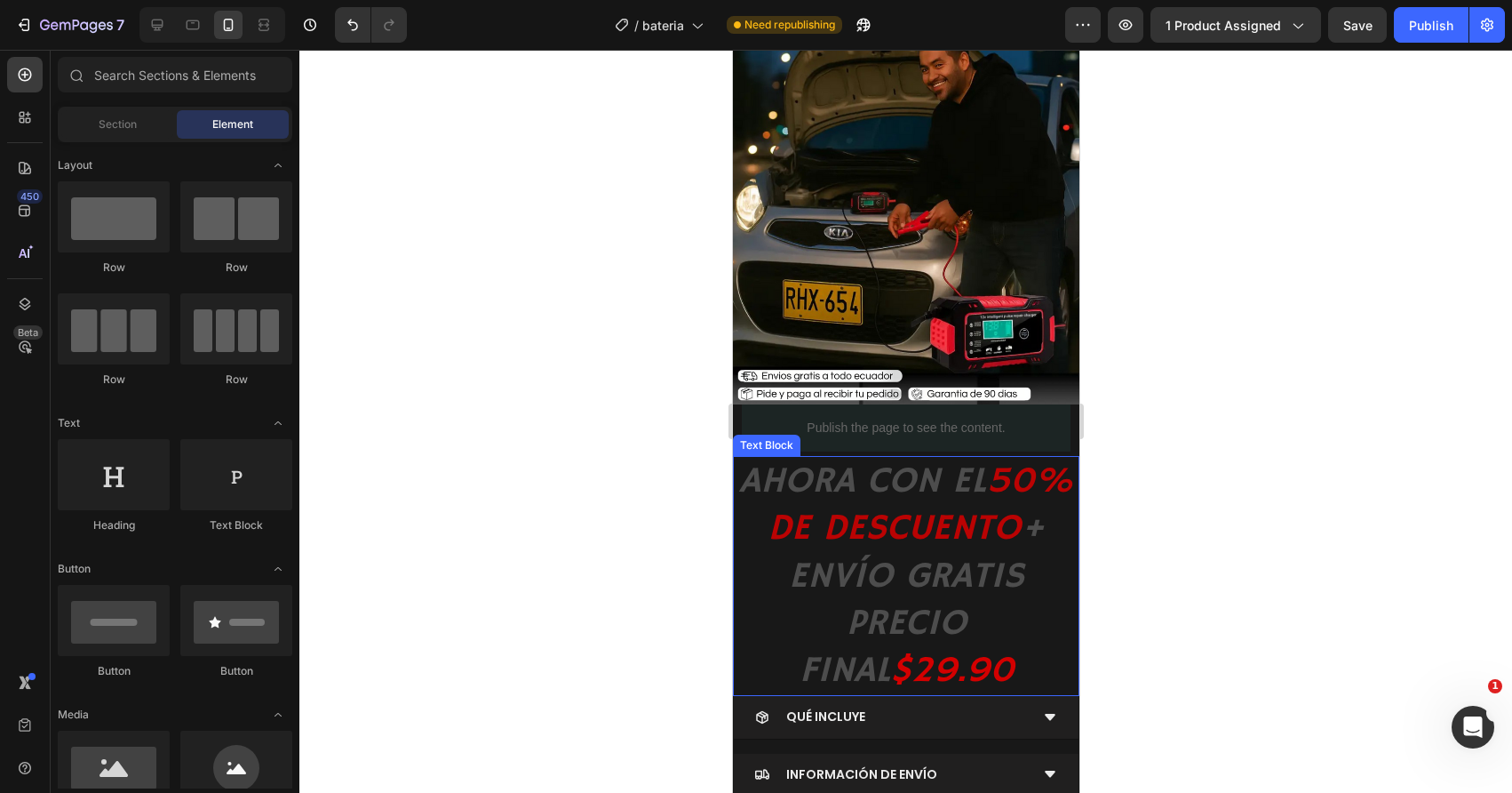
click at [778, 536] on p "AHORA CON EL 50% DE DESCUENTO + ENVÍO GRATIS PRECIO FINAL $29.90" at bounding box center [905, 576] width 343 height 236
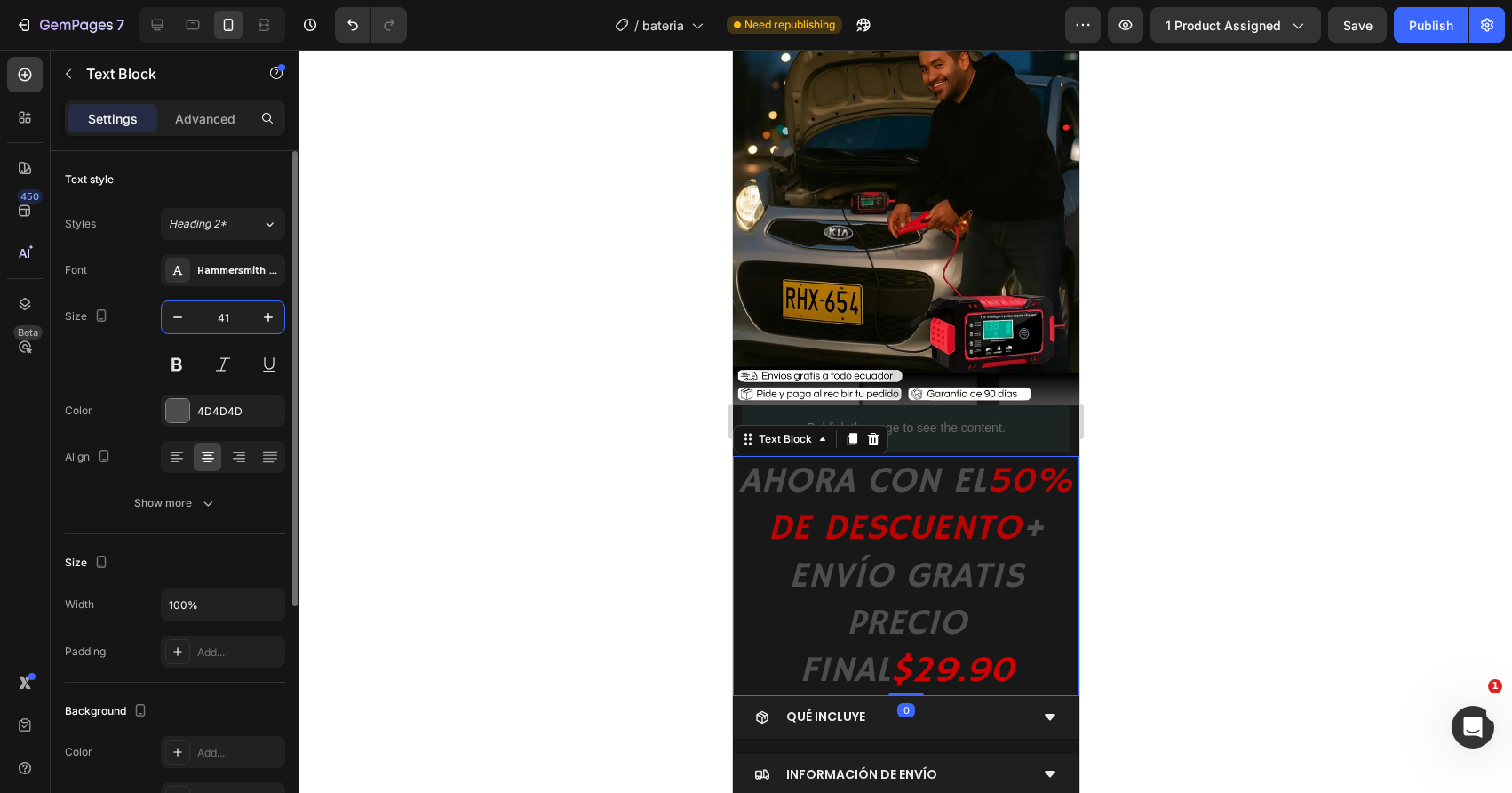
click at [213, 322] on input "41" at bounding box center [224, 317] width 59 height 32
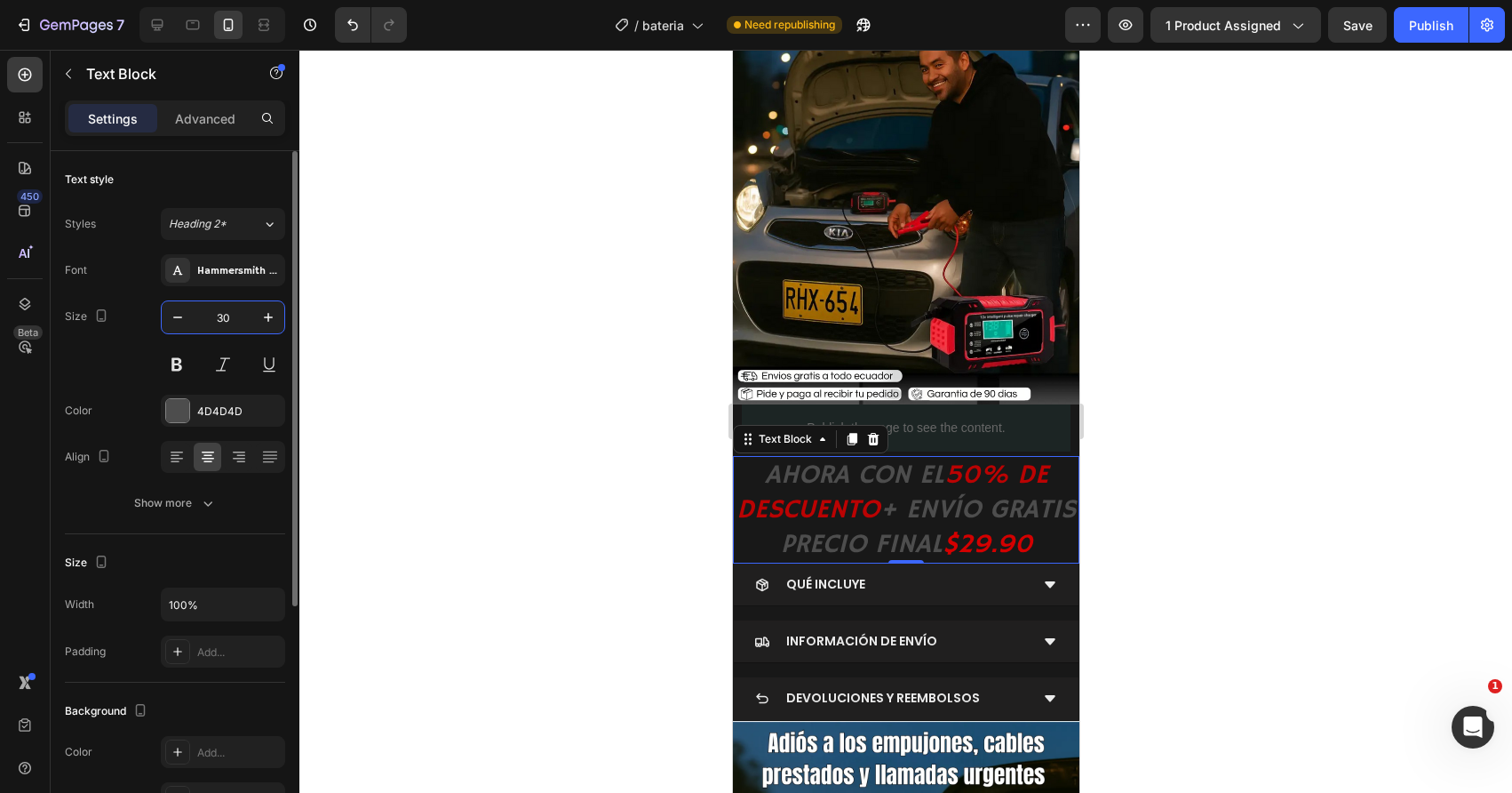
type input "30"
click at [581, 502] on div at bounding box center [905, 422] width 1213 height 743
click at [819, 519] on icon "50% DE DESCUENTO" at bounding box center [891, 492] width 312 height 68
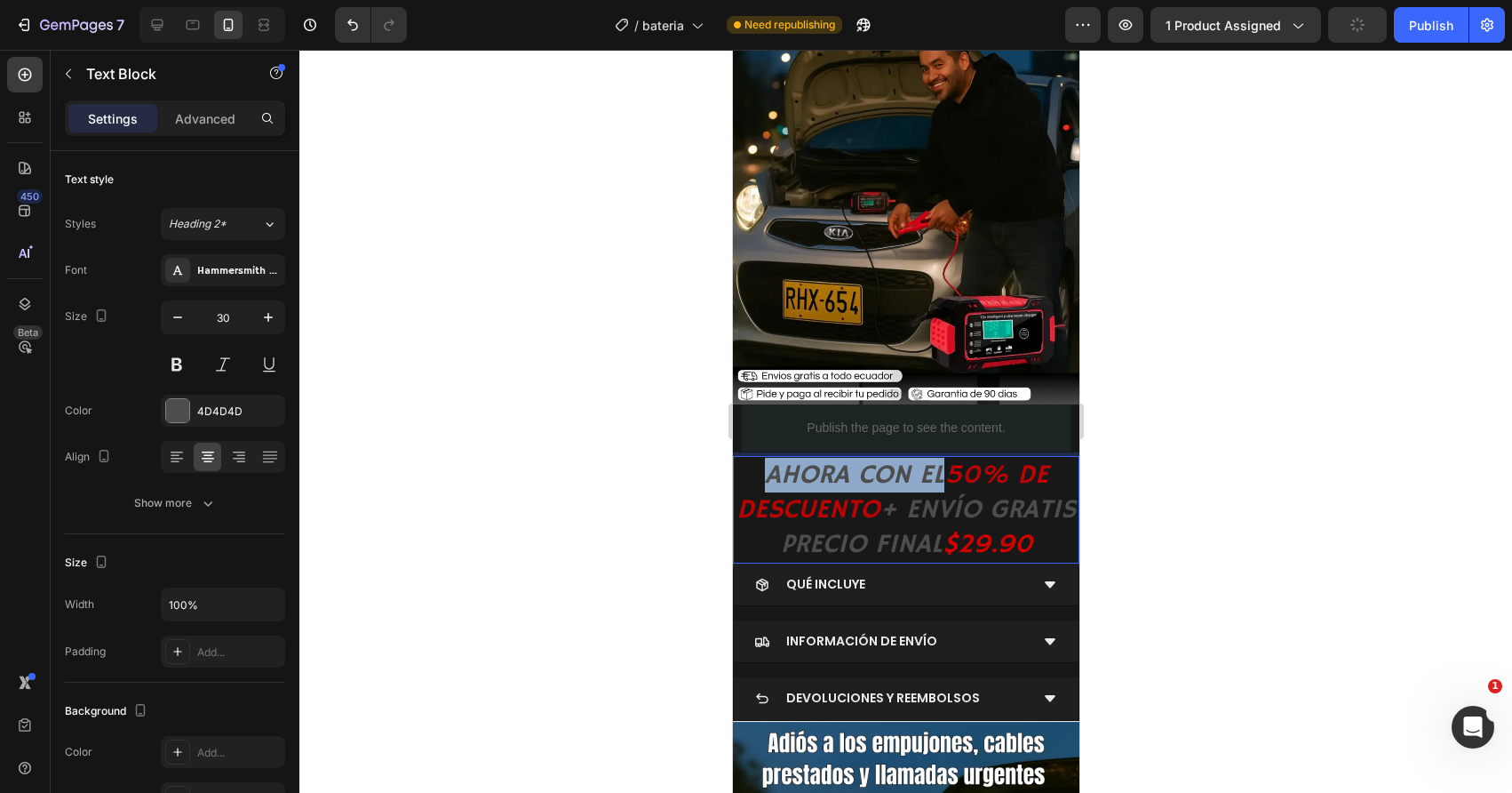
drag, startPoint x: 757, startPoint y: 477, endPoint x: 934, endPoint y: 478, distance: 177.0
click at [934, 478] on icon "AHORA CON EL" at bounding box center [854, 474] width 179 height 33
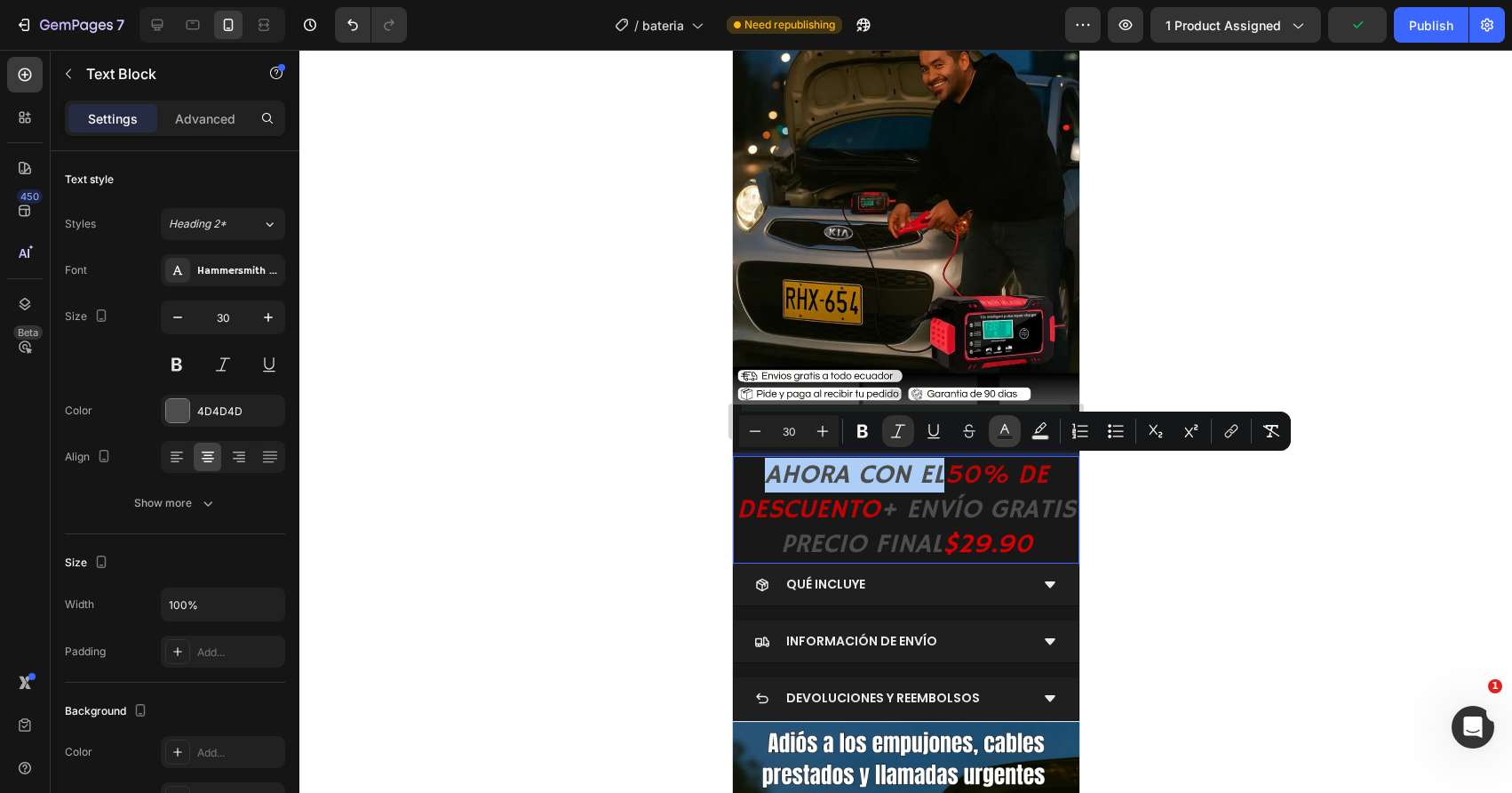
click at [1001, 444] on button "Text Color" at bounding box center [1005, 430] width 32 height 32
type input "4D4D4D"
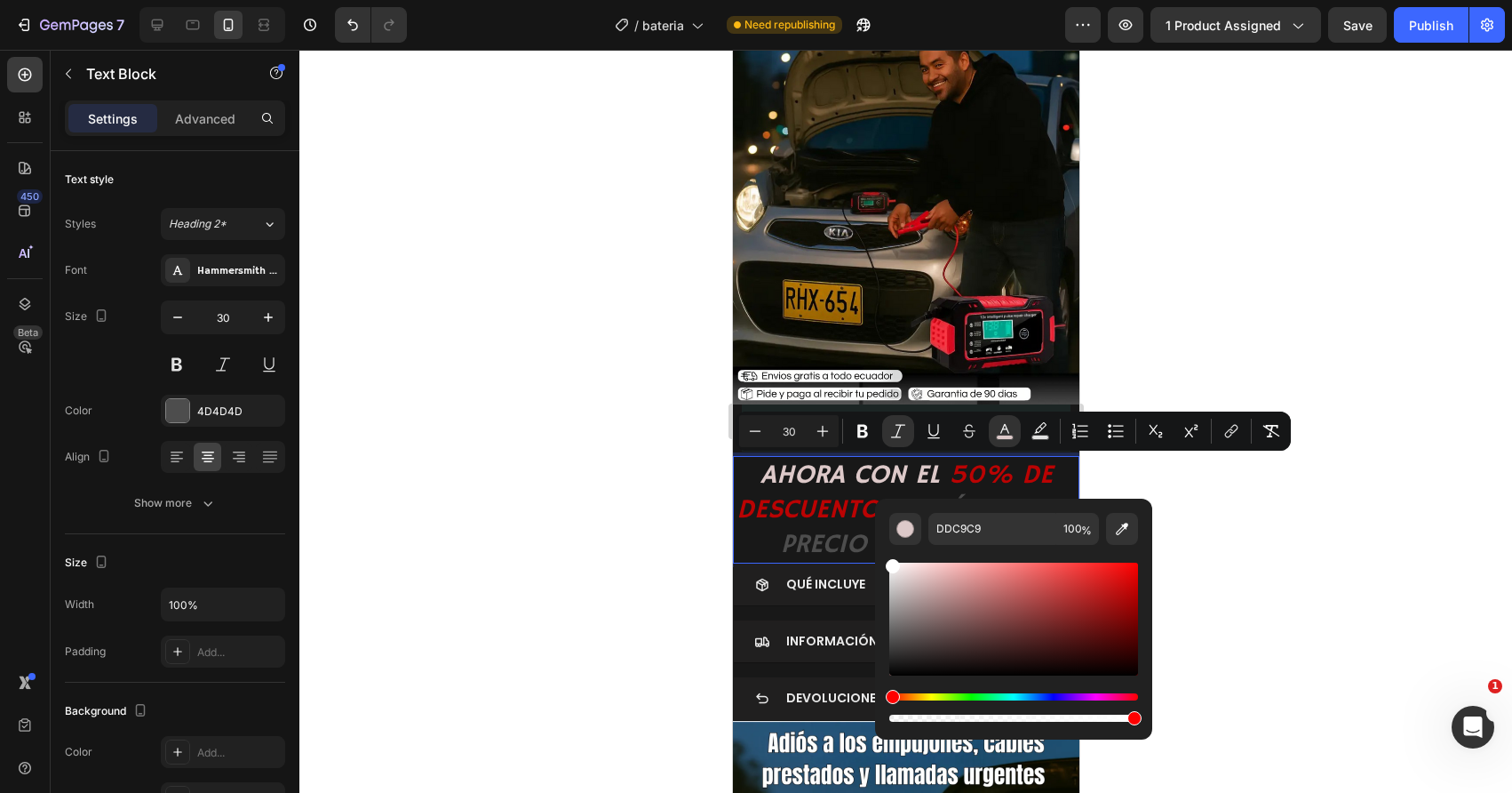
drag, startPoint x: 912, startPoint y: 576, endPoint x: 882, endPoint y: 553, distance: 37.8
click at [882, 553] on div "DDC9C9 100 %" at bounding box center [1013, 612] width 277 height 227
type input "FFFFFF"
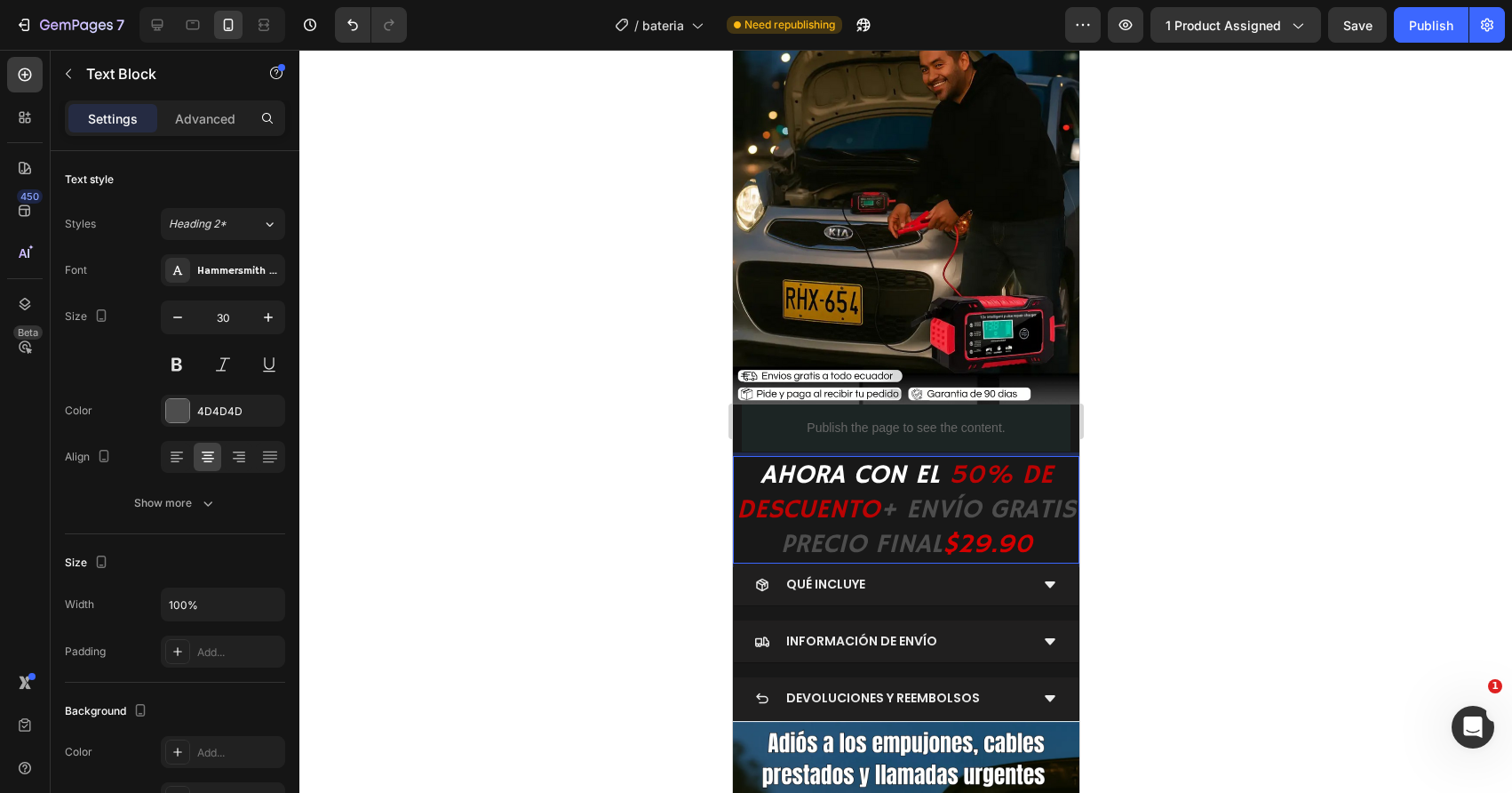
click at [797, 501] on icon "50% DE DESCUENTO" at bounding box center [893, 492] width 316 height 68
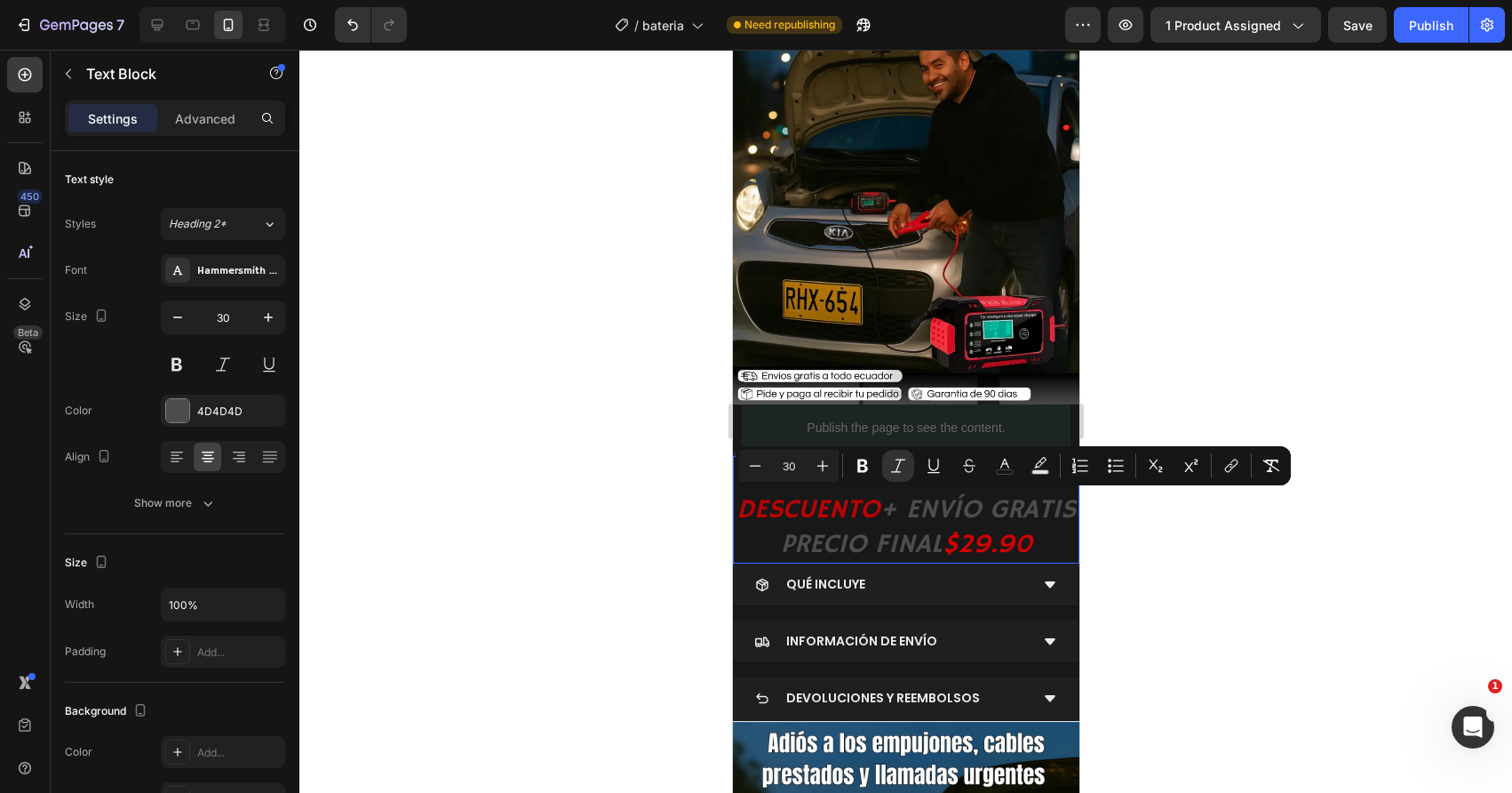
drag, startPoint x: 962, startPoint y: 514, endPoint x: 949, endPoint y: 539, distance: 28.2
click at [949, 539] on p "AHORA CON EL 50% DE DESCUENTO + ENVÍO GRATIS PRECIO FINAL $29.90" at bounding box center [905, 510] width 343 height 104
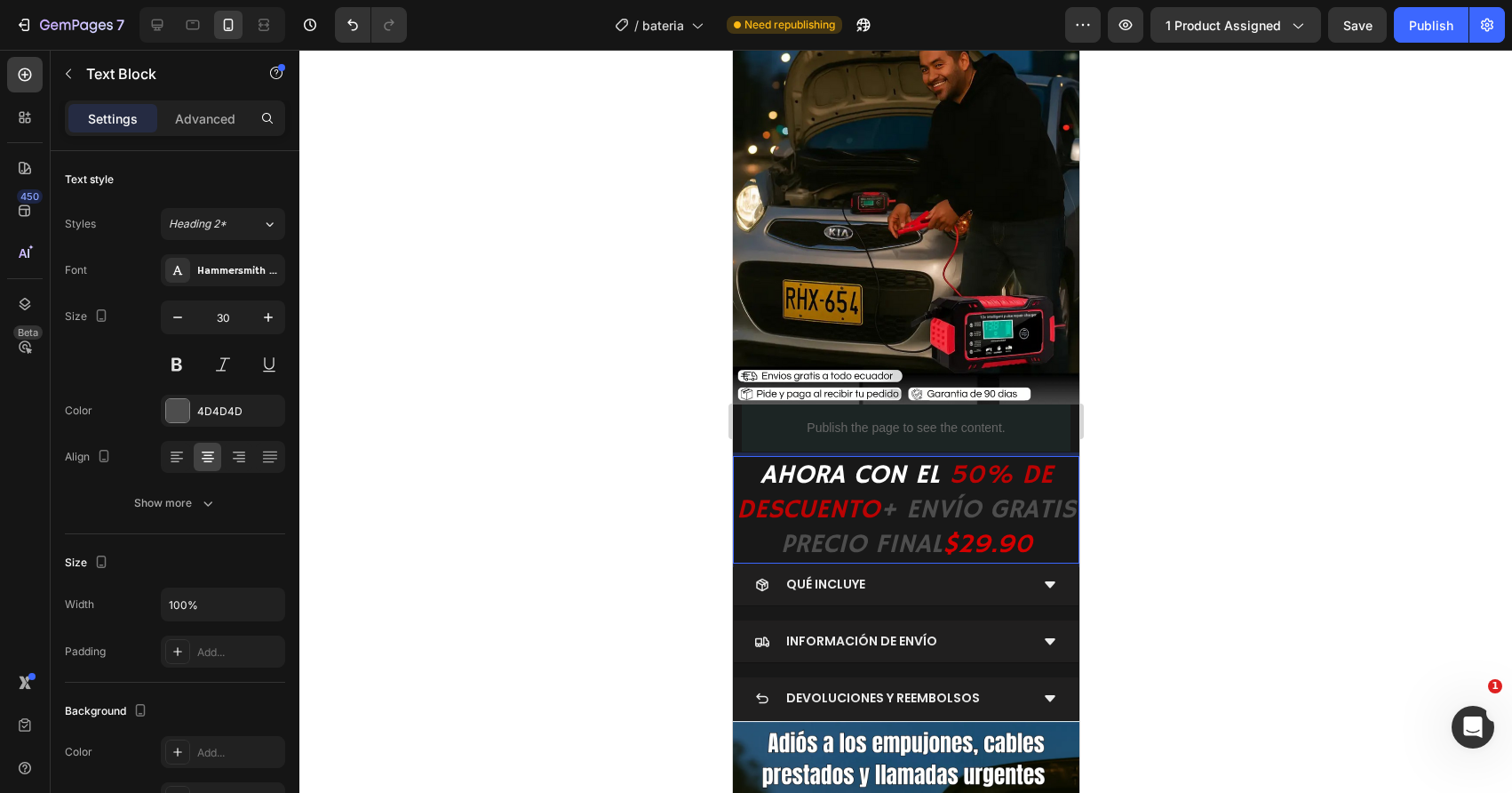
click at [938, 514] on icon "+ ENVÍO GRATIS" at bounding box center [976, 509] width 196 height 33
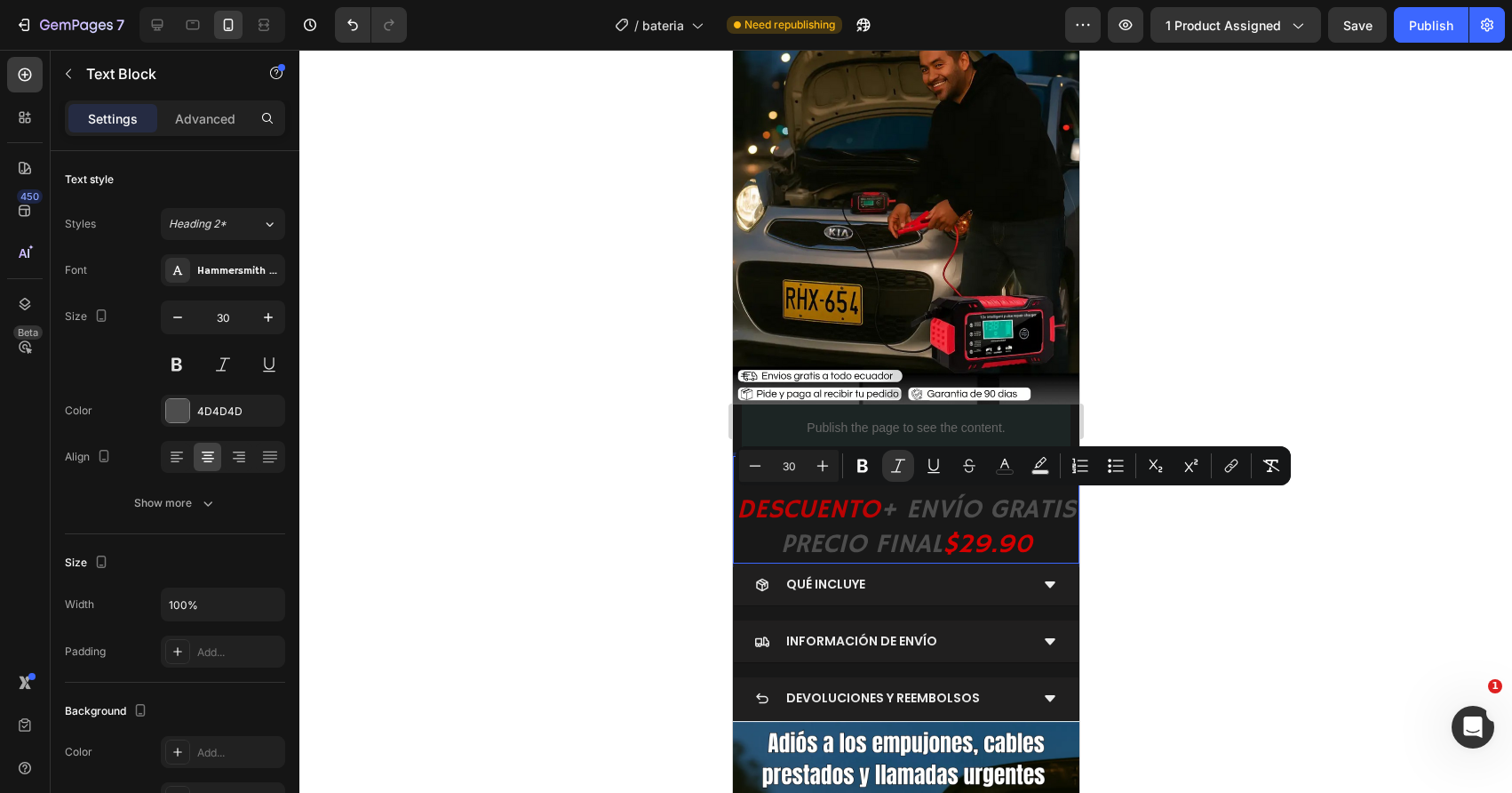
drag, startPoint x: 938, startPoint y: 514, endPoint x: 943, endPoint y: 539, distance: 25.5
click at [943, 526] on icon "+ ENVÍO GRATIS" at bounding box center [976, 509] width 196 height 33
click at [1001, 472] on icon "Editor contextual toolbar" at bounding box center [1005, 466] width 18 height 18
type input "4D4D4D"
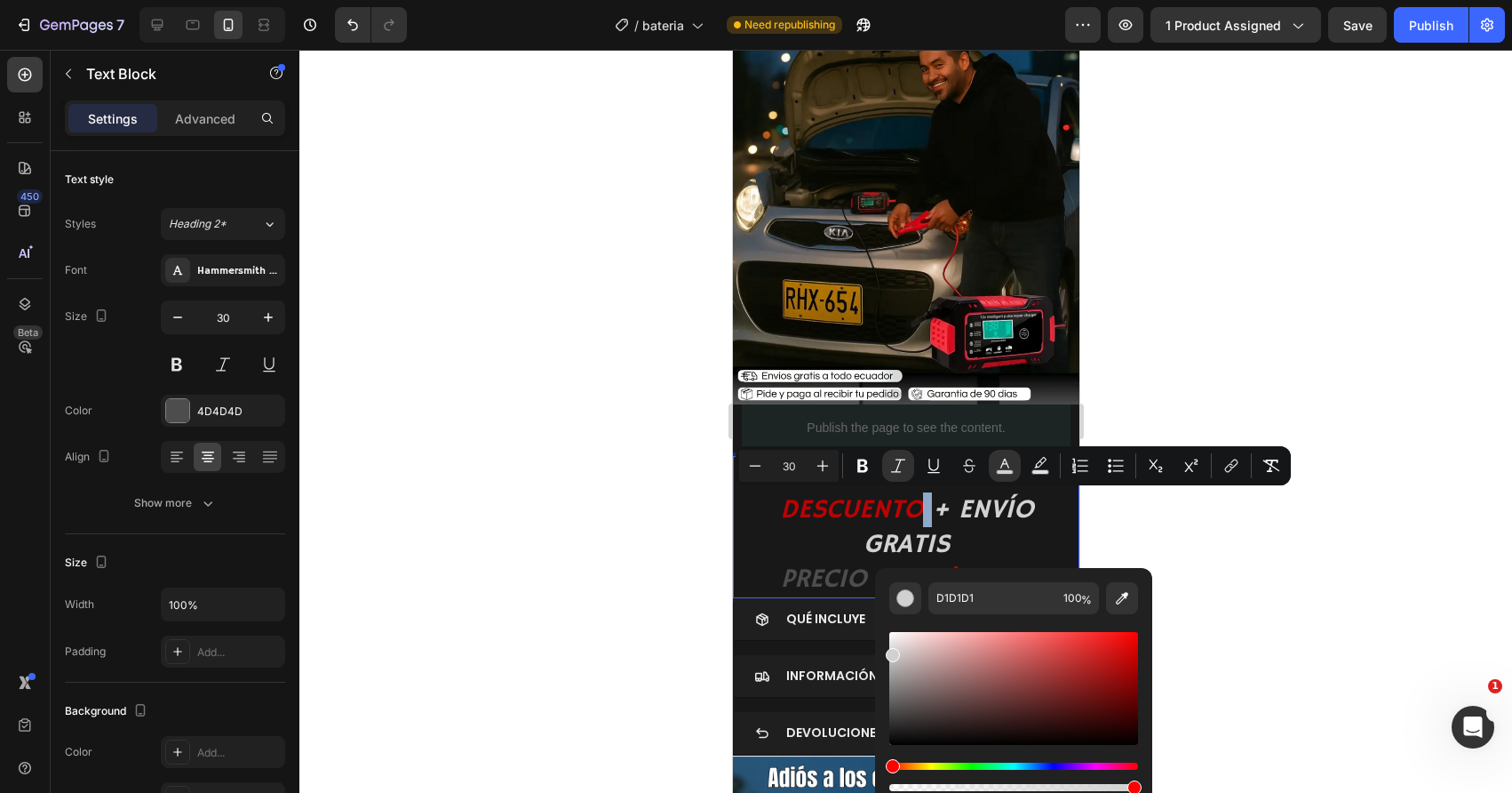
drag, startPoint x: 888, startPoint y: 651, endPoint x: 884, endPoint y: 616, distance: 35.2
click at [884, 616] on div "D1D1D1 100 %" at bounding box center [1013, 681] width 277 height 227
type input "FFFFFF"
click at [815, 541] on p "AHORA CON EL 50% DE DESCUENTO + ENVÍO GRATIS PRECIO FINAL $29.90" at bounding box center [905, 527] width 343 height 139
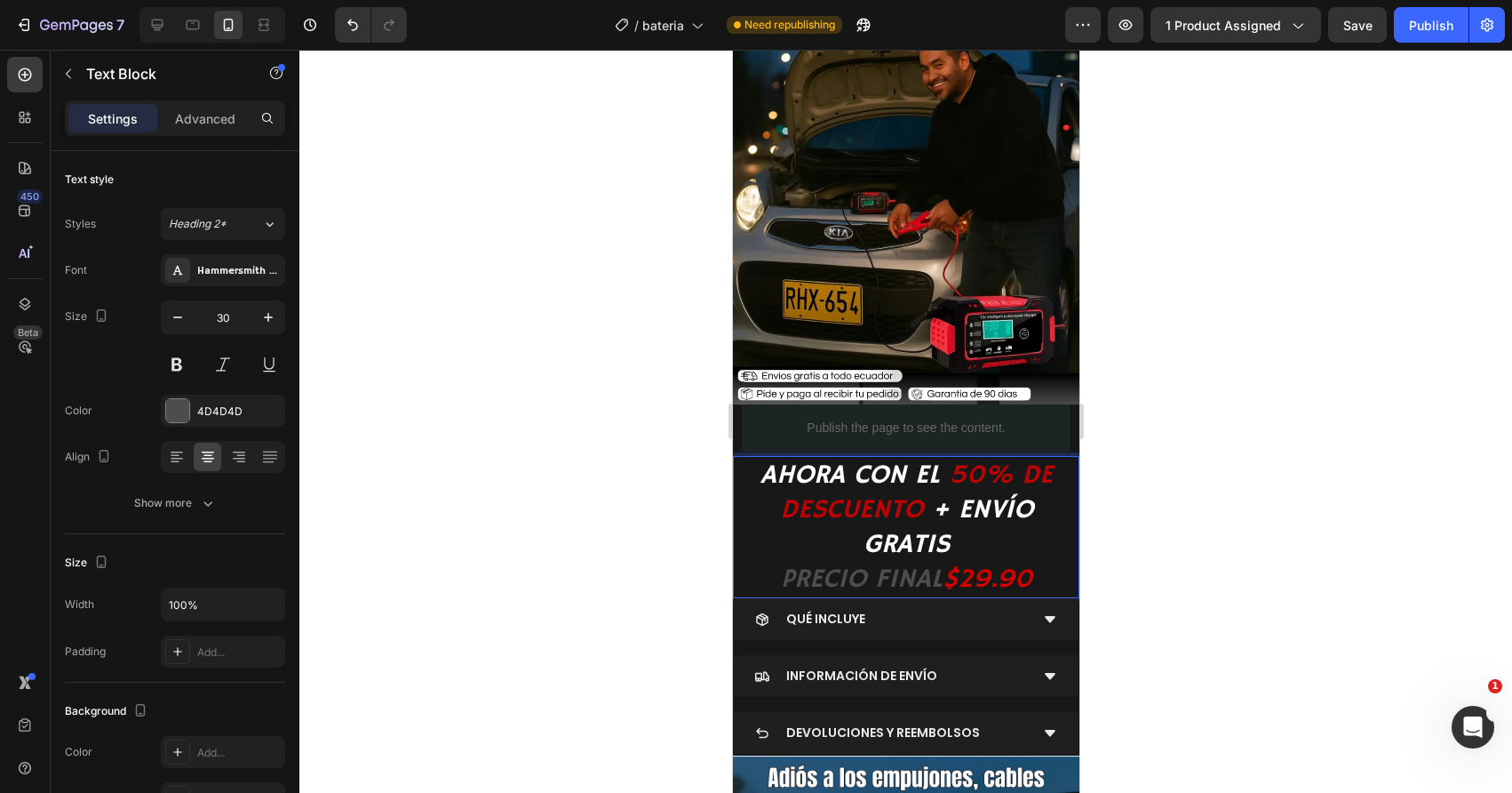
drag, startPoint x: 780, startPoint y: 579, endPoint x: 926, endPoint y: 584, distance: 146.1
click at [942, 581] on icon "PRECIO FINAL" at bounding box center [861, 578] width 162 height 33
drag, startPoint x: 938, startPoint y: 582, endPoint x: 778, endPoint y: 580, distance: 160.0
click at [780, 580] on icon "PRECIO FINAL" at bounding box center [861, 578] width 162 height 33
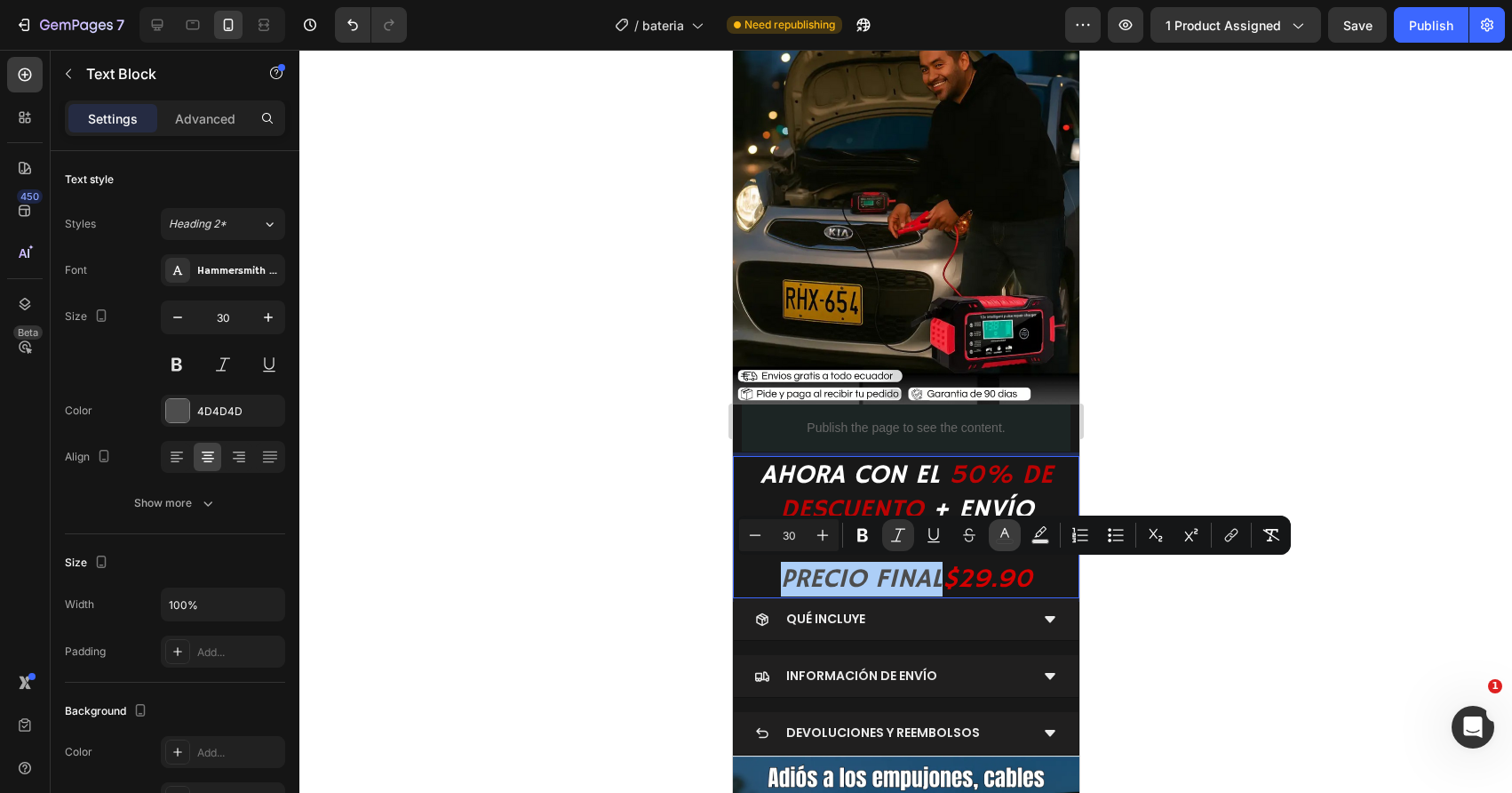
click at [1006, 538] on icon "Editor contextual toolbar" at bounding box center [1005, 535] width 18 height 18
type input "4D4D4D"
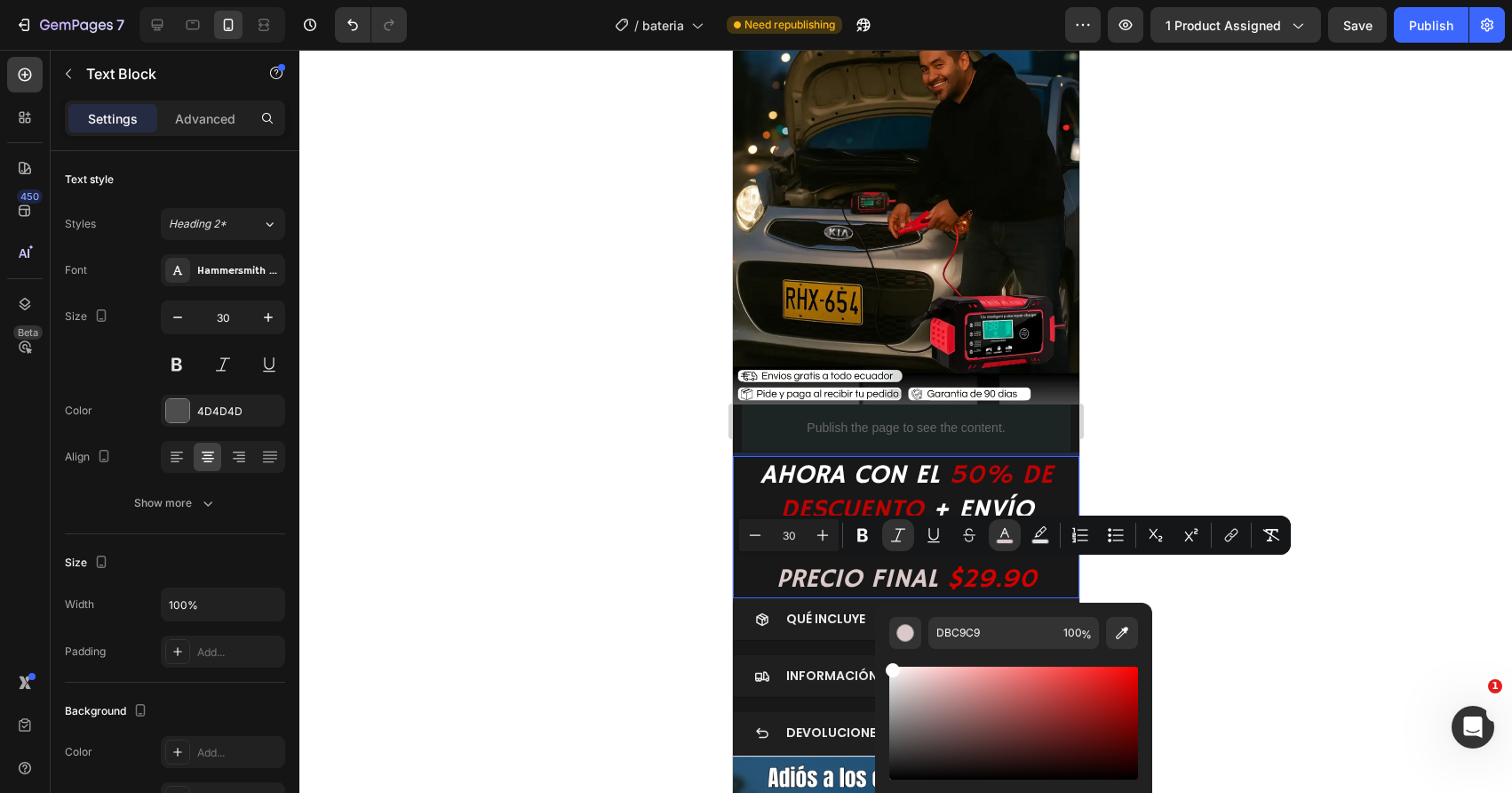
drag, startPoint x: 909, startPoint y: 682, endPoint x: 880, endPoint y: 660, distance: 36.4
click at [880, 660] on div "DBC9C9 100 %" at bounding box center [1013, 716] width 277 height 227
type input "FFFFFF"
click at [635, 528] on div at bounding box center [905, 422] width 1213 height 743
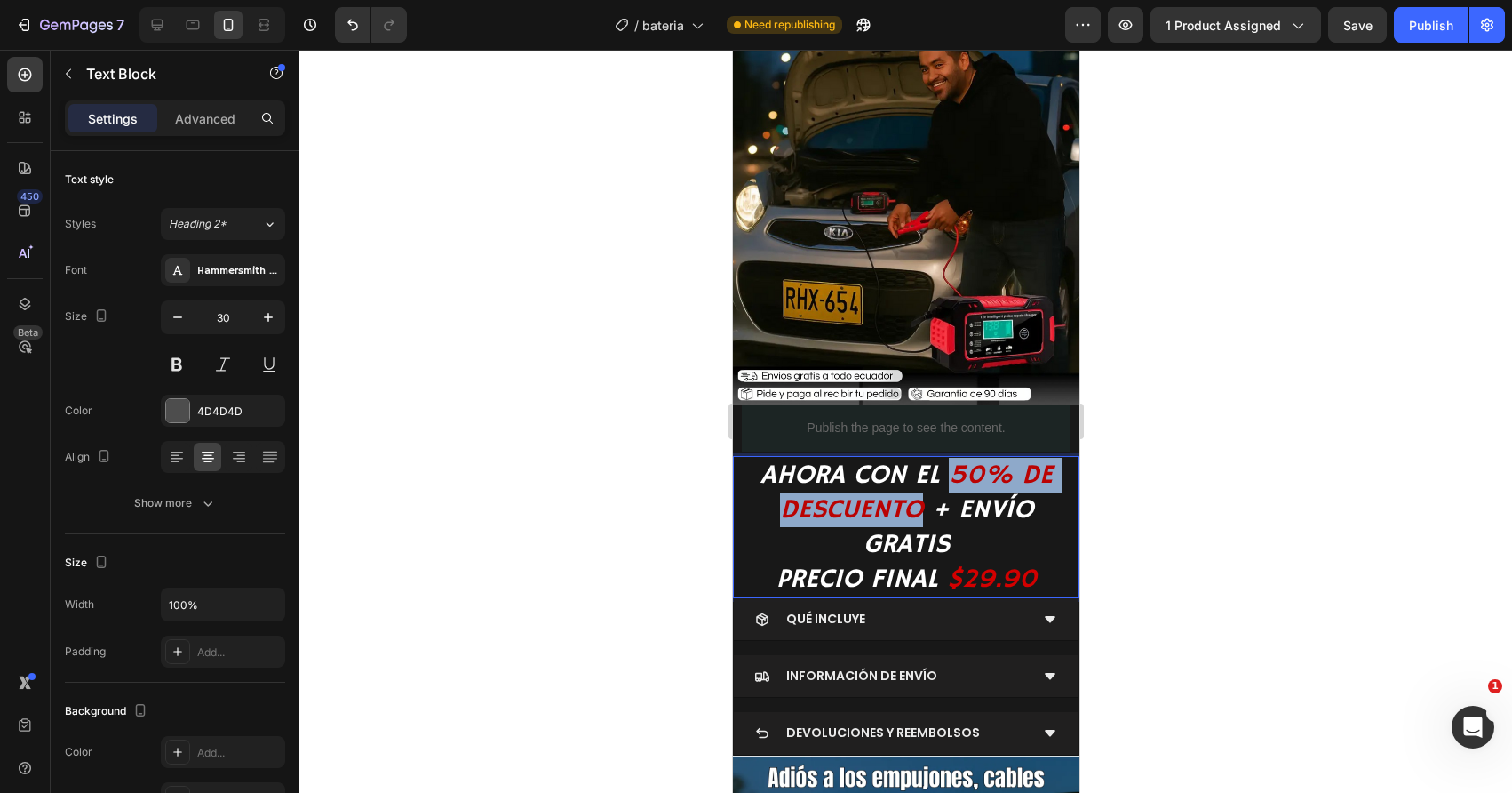
drag, startPoint x: 920, startPoint y: 509, endPoint x: 952, endPoint y: 472, distance: 48.9
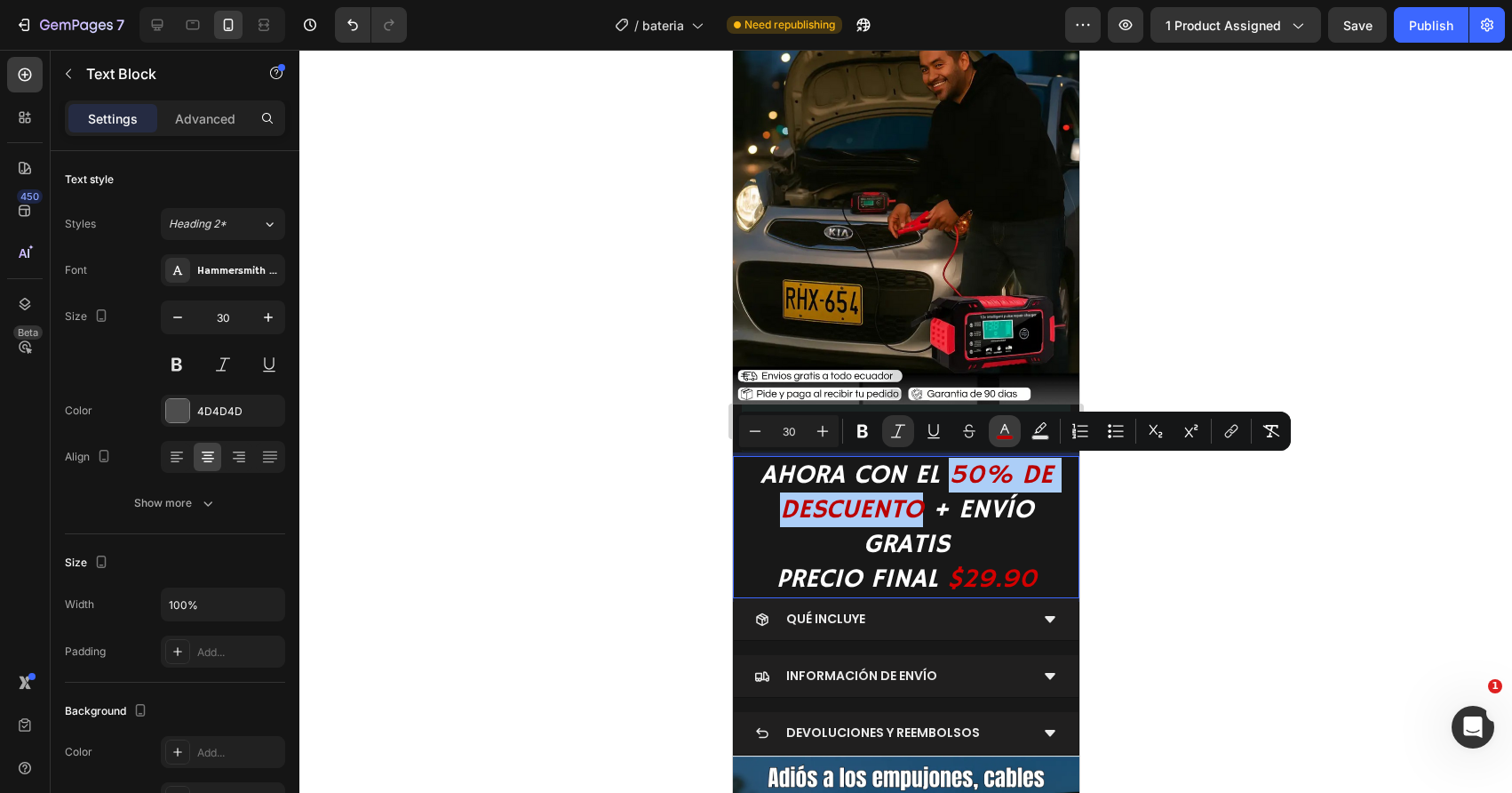
click at [1011, 435] on rect "Editor contextual toolbar" at bounding box center [1005, 437] width 17 height 5
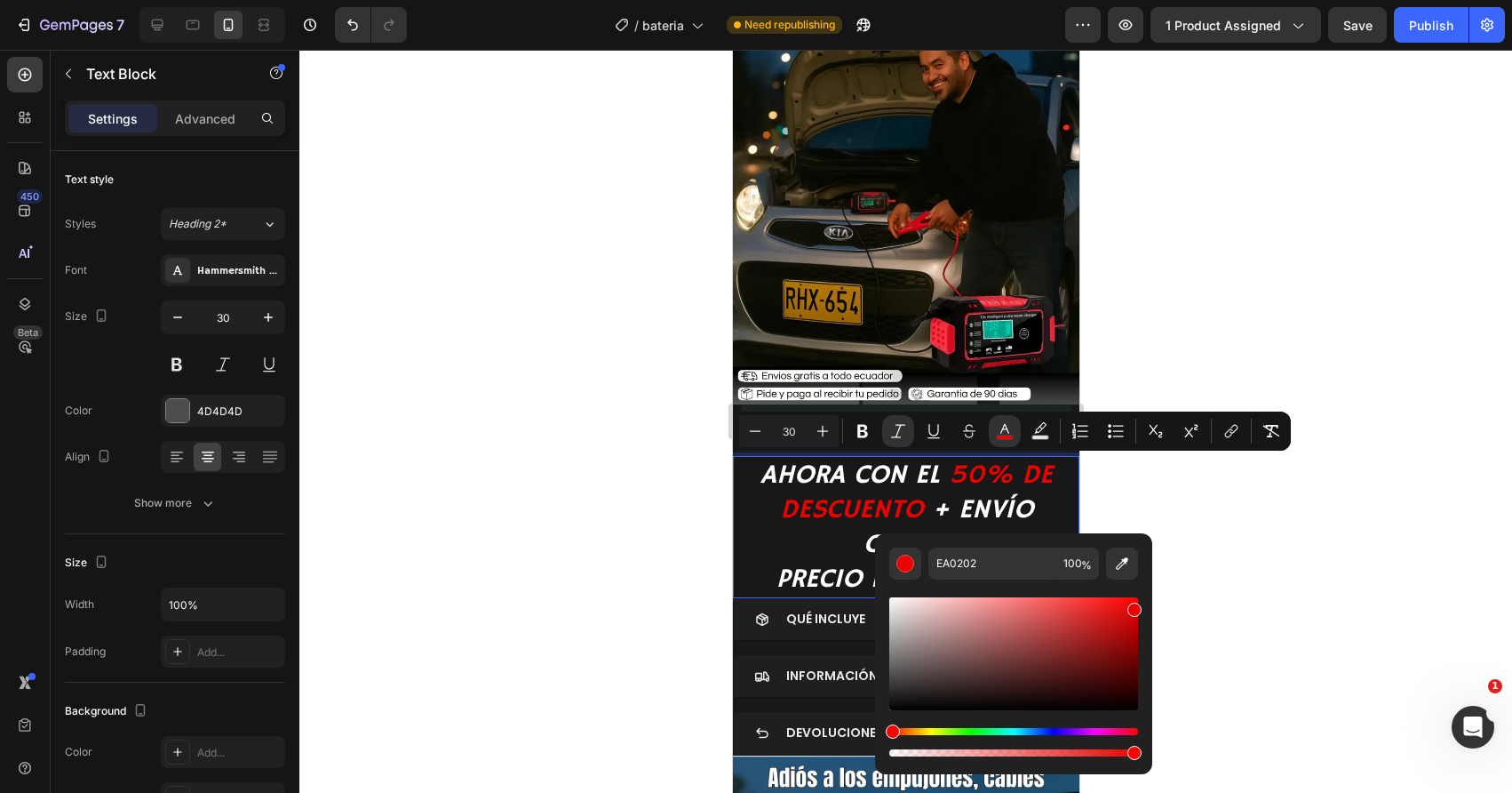
drag, startPoint x: 1133, startPoint y: 638, endPoint x: 1136, endPoint y: 605, distance: 33.1
click at [1136, 605] on div "Editor contextual toolbar" at bounding box center [1014, 653] width 249 height 113
drag, startPoint x: 1132, startPoint y: 612, endPoint x: 1132, endPoint y: 587, distance: 25.0
click at [1132, 587] on div "Editor contextual toolbar" at bounding box center [1014, 669] width 249 height 180
type input "FF0707"
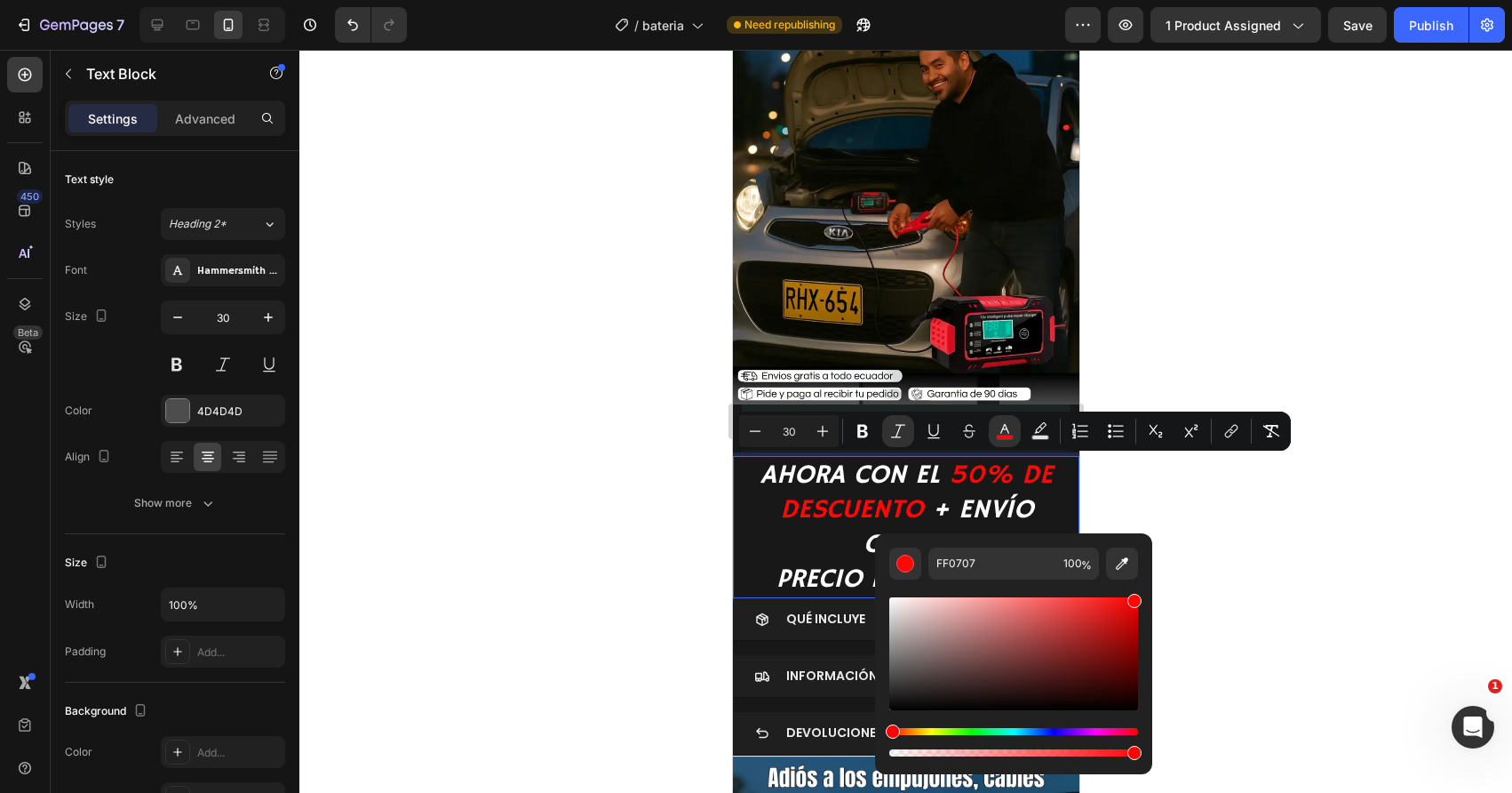
click at [854, 500] on icon "50% DE DESCUENTO" at bounding box center [915, 492] width 273 height 68
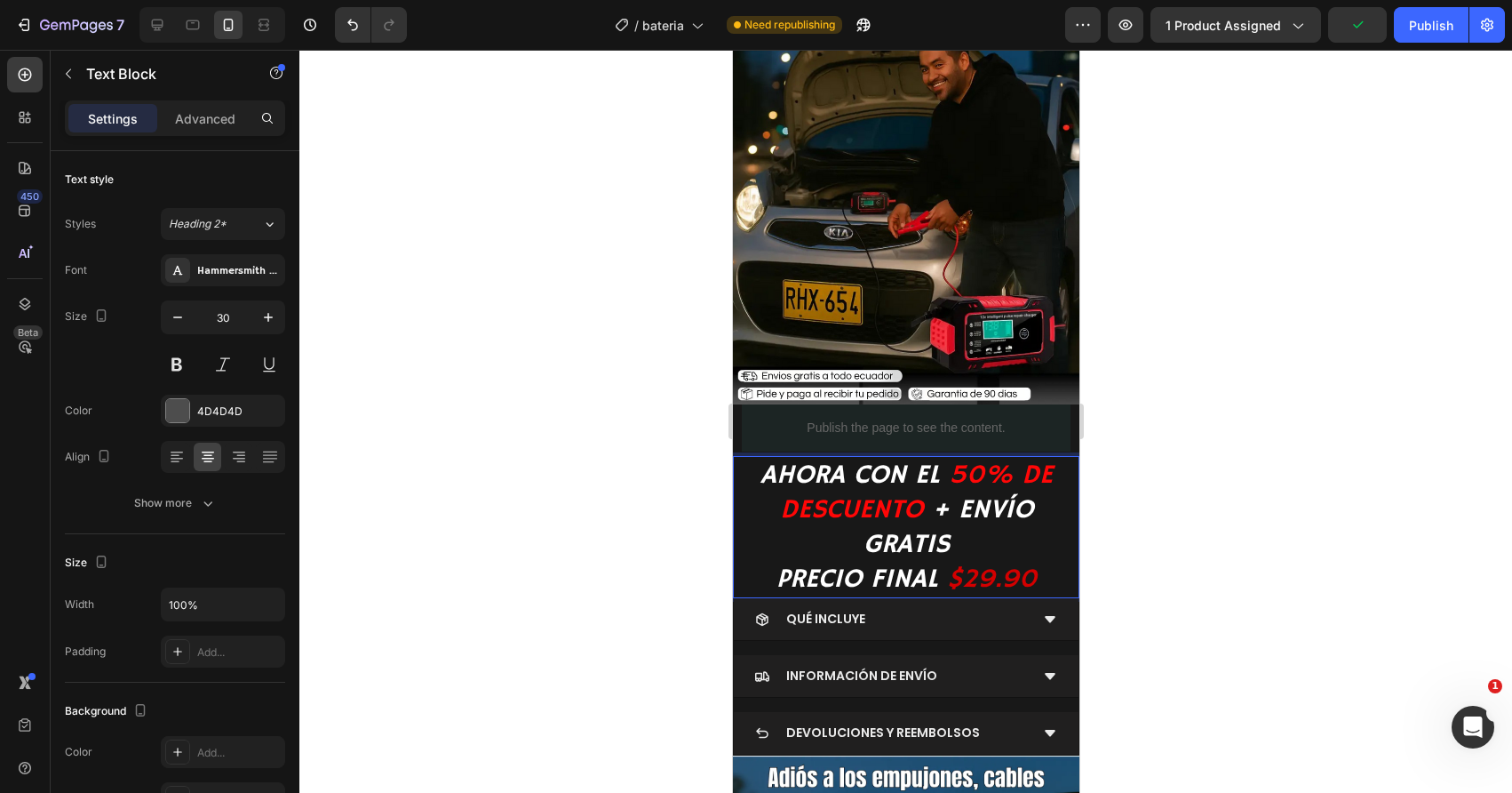
click at [970, 566] on icon "$29.90" at bounding box center [991, 578] width 90 height 33
drag, startPoint x: 951, startPoint y: 578, endPoint x: 1028, endPoint y: 578, distance: 77.0
click at [1028, 578] on icon "$29.90" at bounding box center [991, 578] width 90 height 33
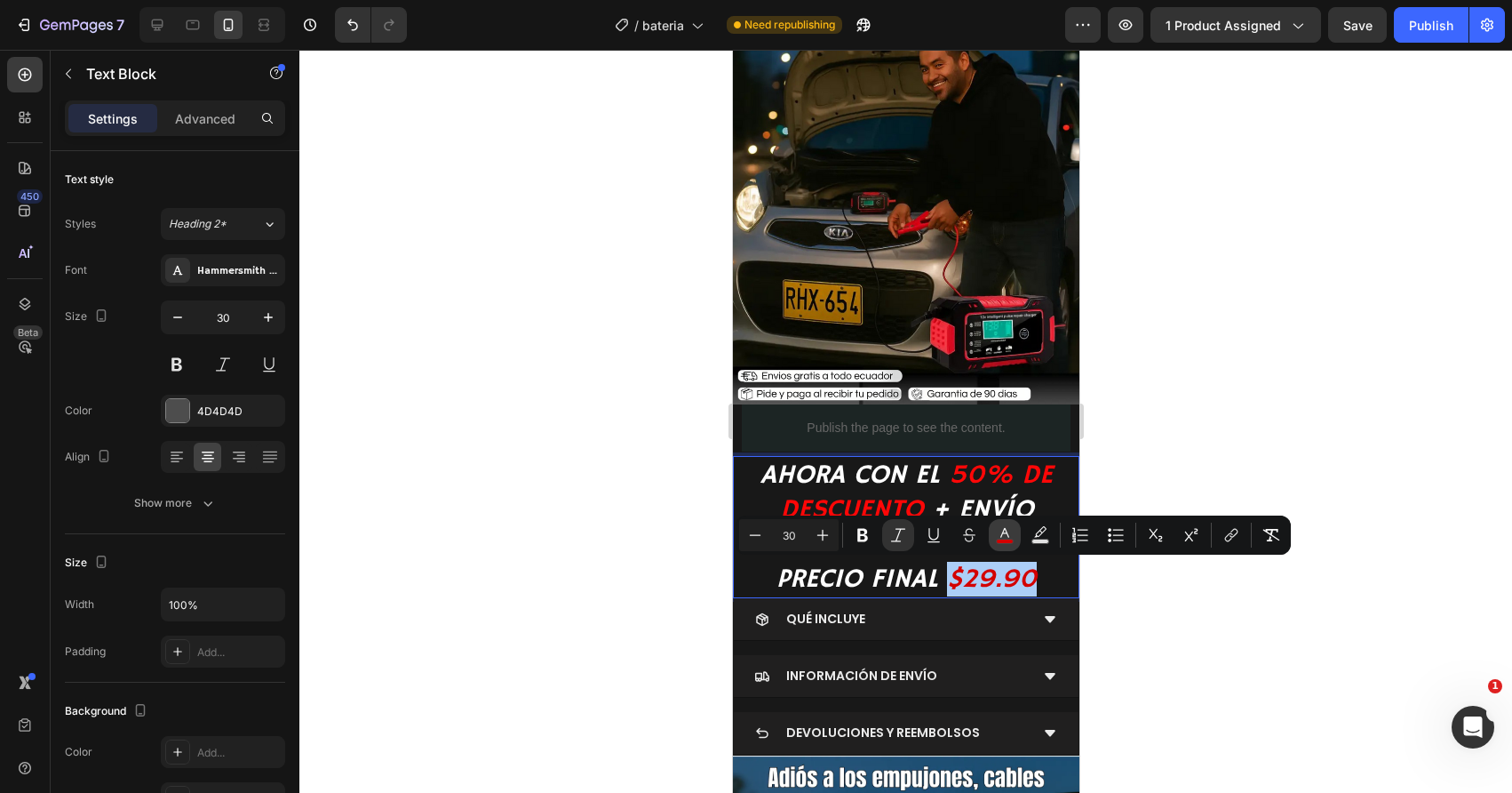
click at [1011, 539] on rect "Editor contextual toolbar" at bounding box center [1005, 541] width 17 height 5
type input "D30000"
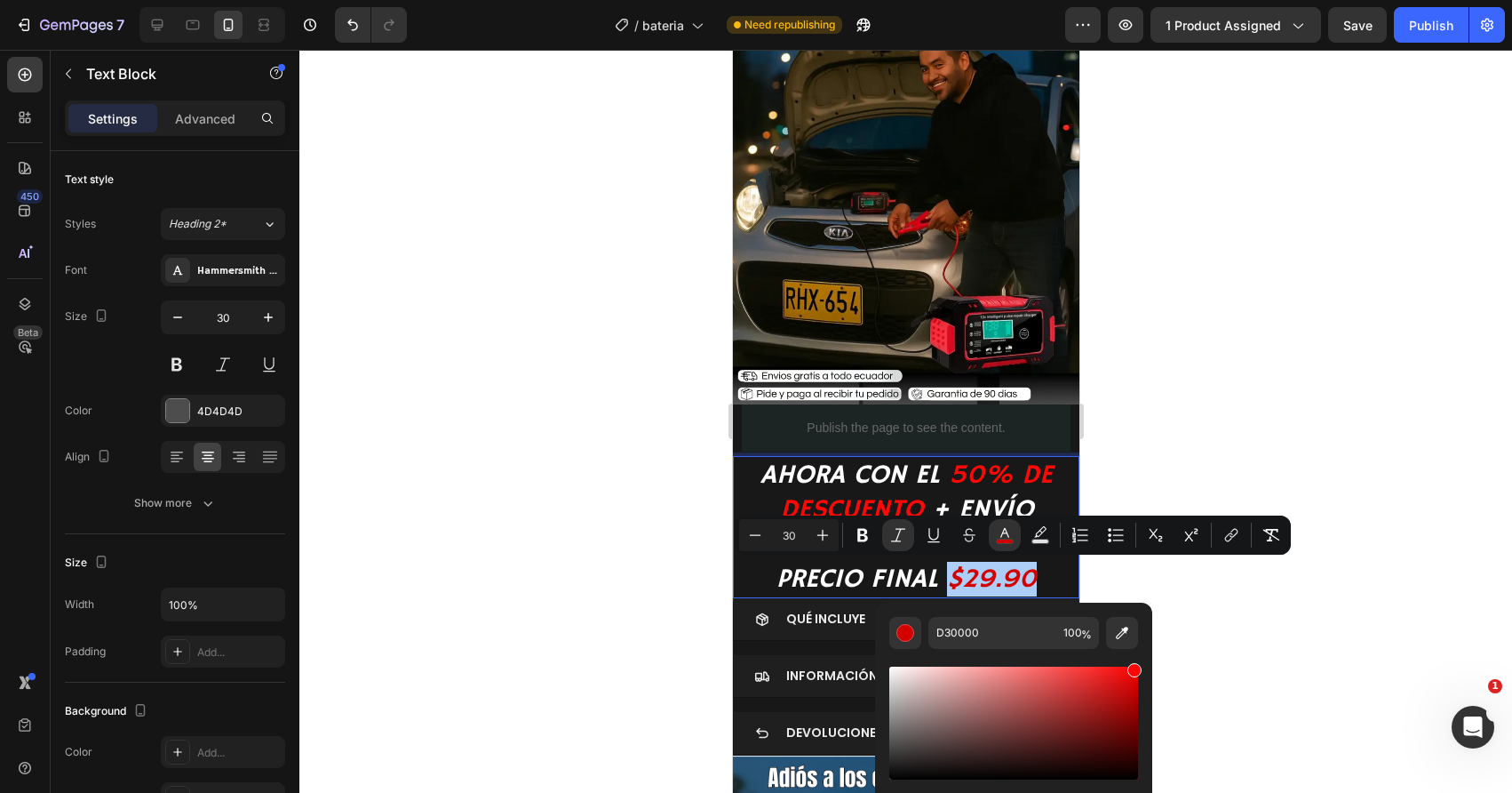
drag, startPoint x: 1133, startPoint y: 690, endPoint x: 1133, endPoint y: 664, distance: 26.0
click at [1133, 664] on div "Editor contextual toolbar" at bounding box center [1135, 670] width 14 height 14
type input "FF0505"
click at [841, 579] on icon "PRECIO FINAL" at bounding box center [856, 578] width 162 height 33
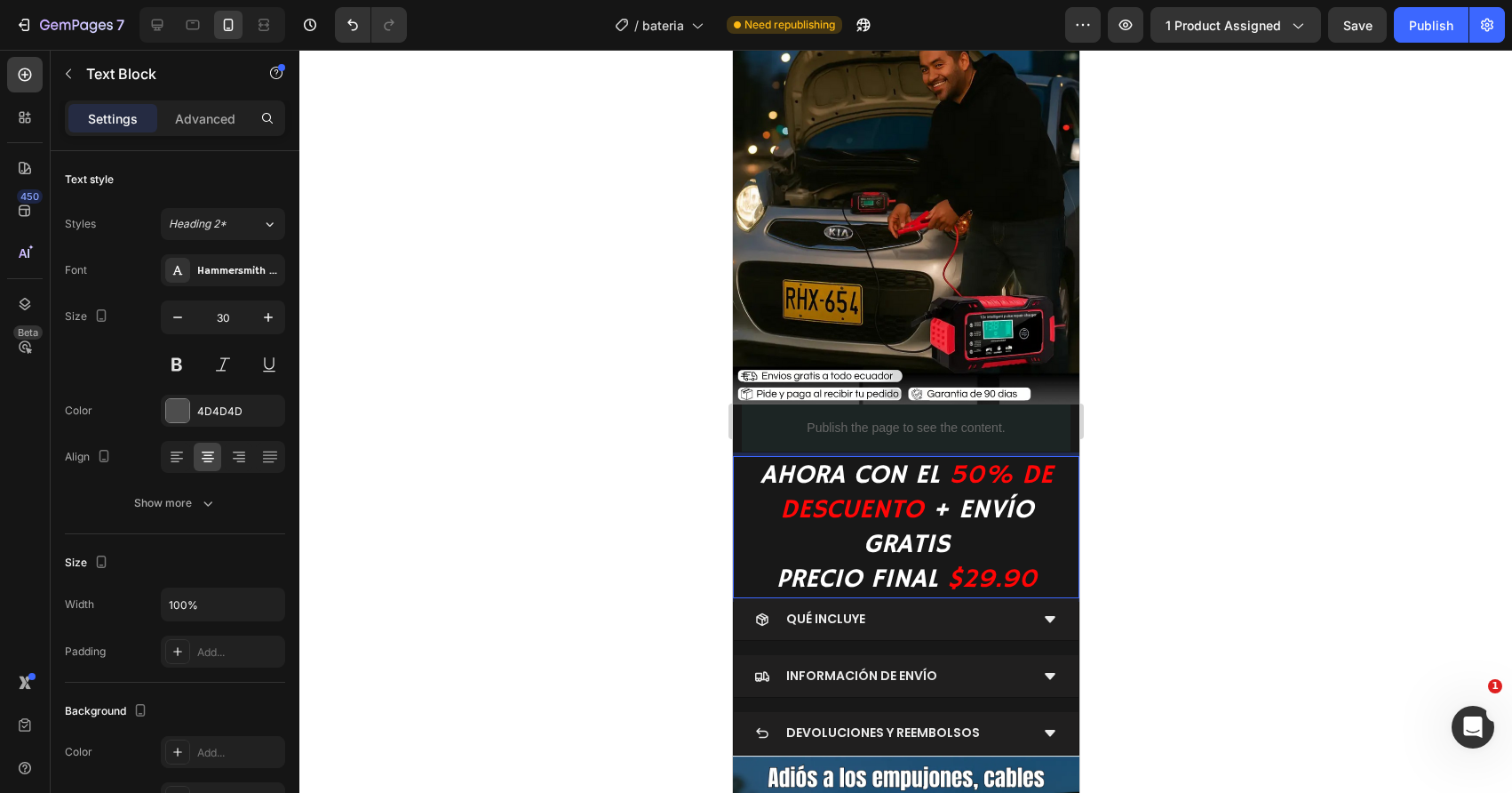
click at [628, 555] on div at bounding box center [905, 422] width 1213 height 743
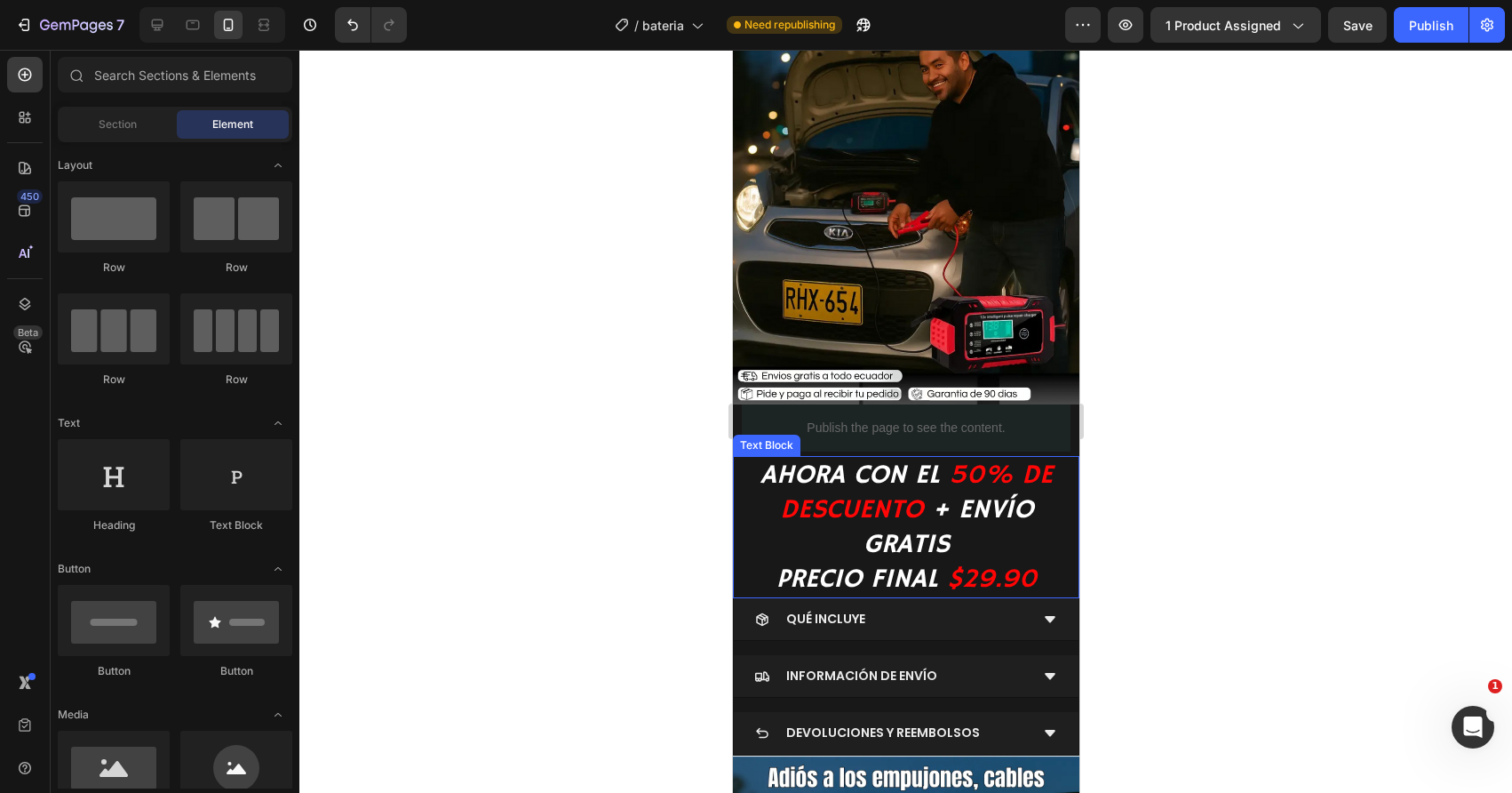
click at [981, 581] on icon "$29.90" at bounding box center [991, 578] width 90 height 33
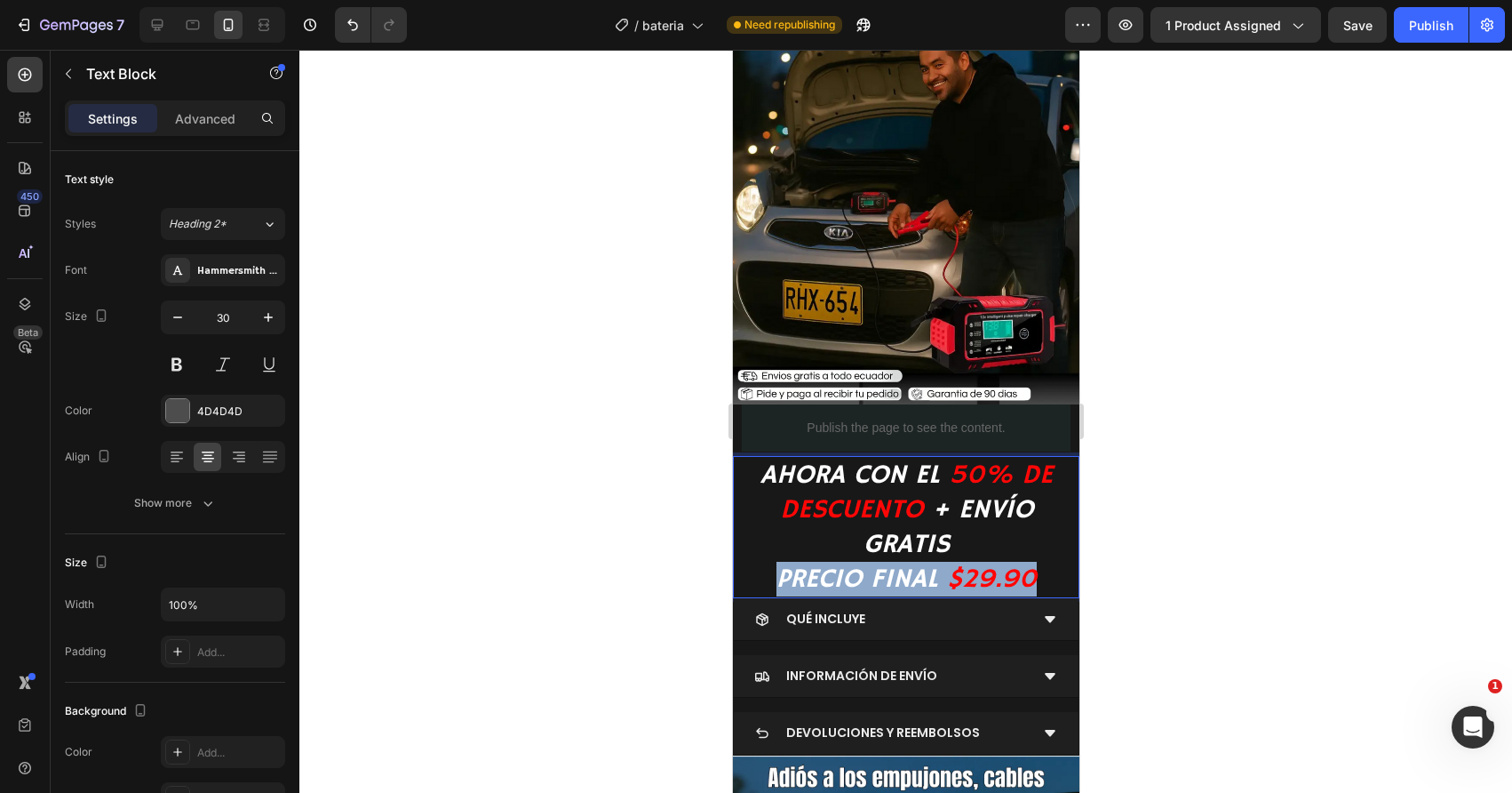
click at [981, 581] on icon "$29.90" at bounding box center [991, 578] width 90 height 33
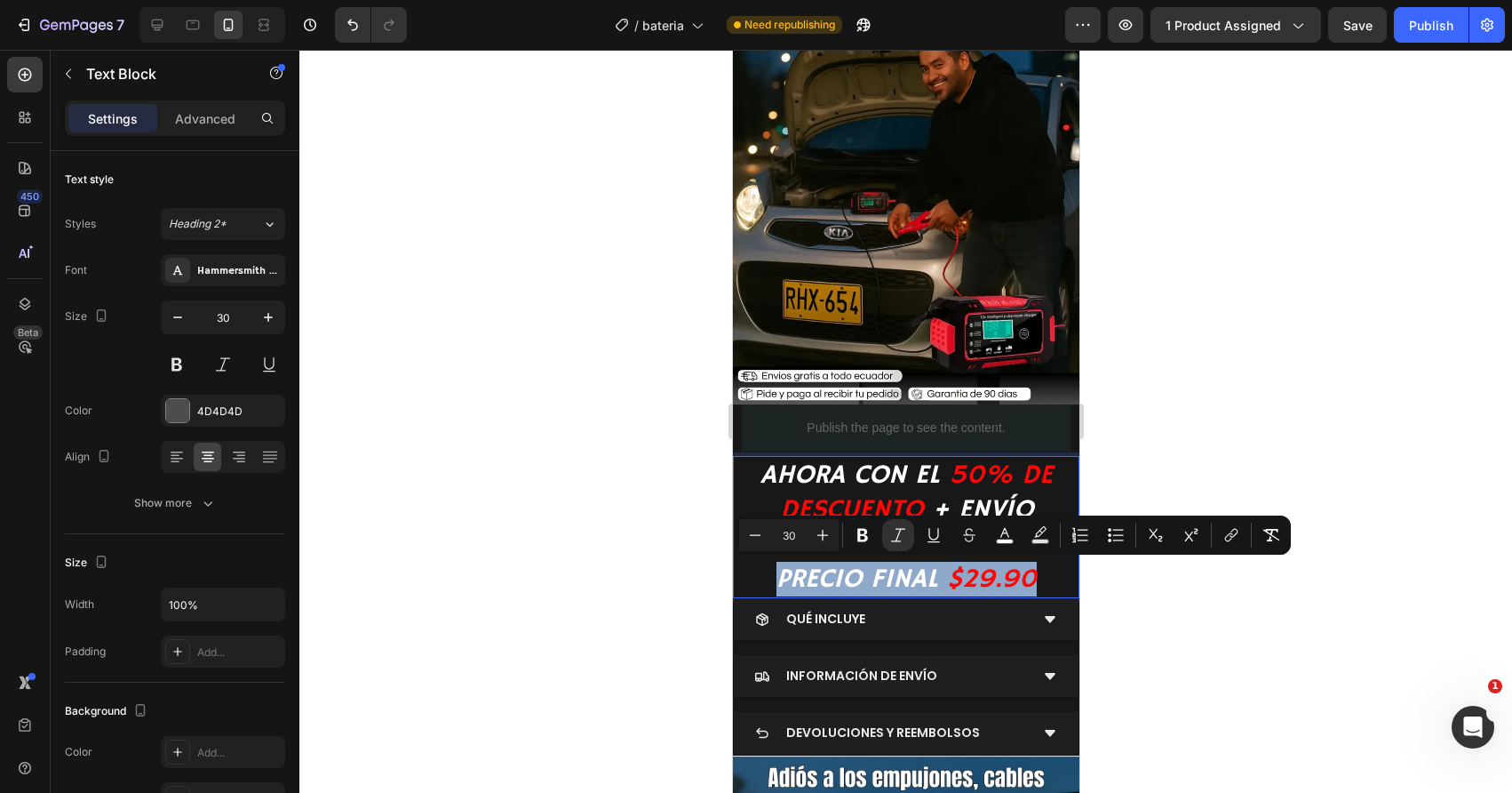
click at [981, 581] on icon "$29.90" at bounding box center [991, 578] width 90 height 33
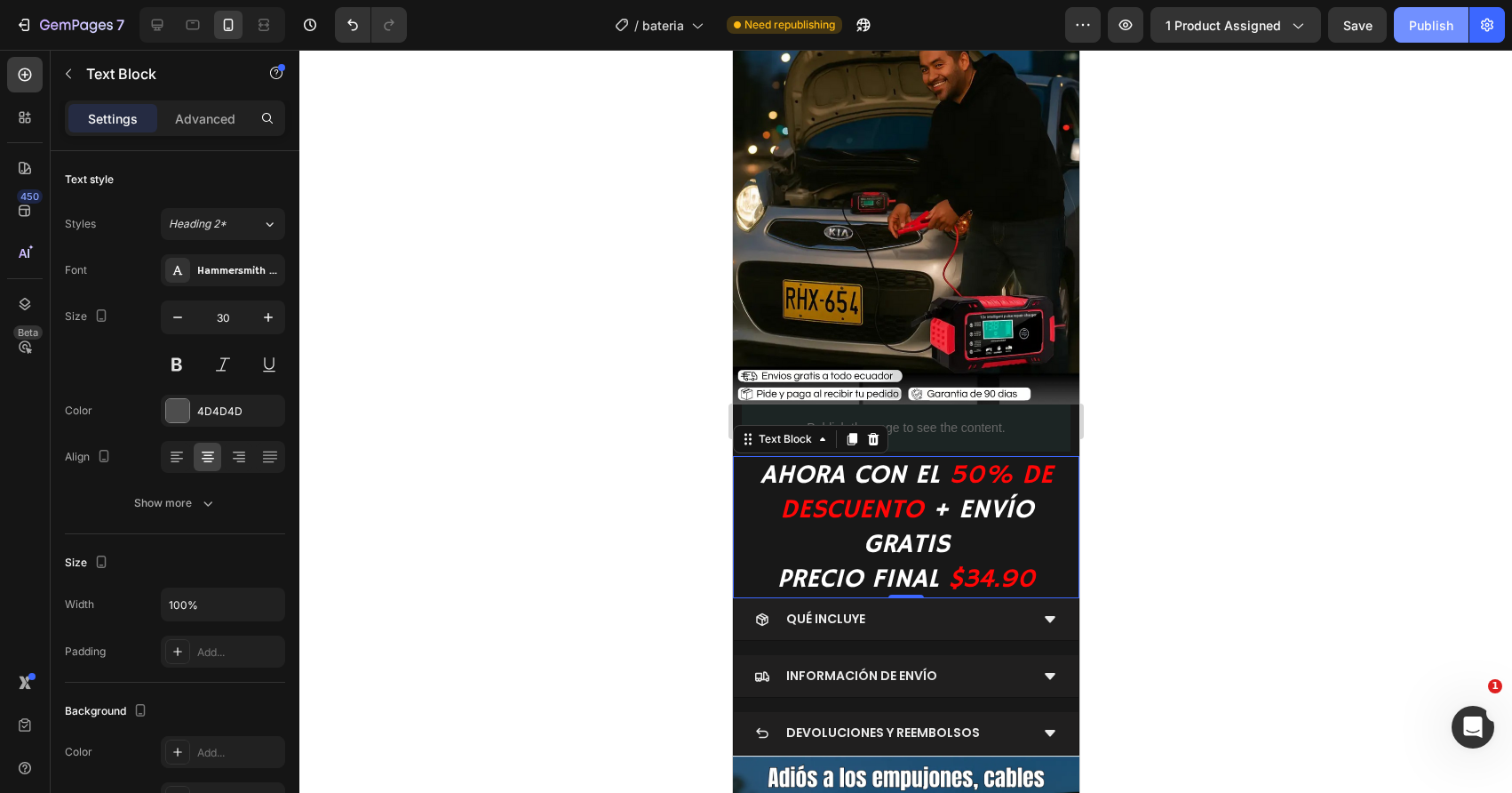
click at [1427, 36] on button "Publish" at bounding box center [1431, 25] width 75 height 35
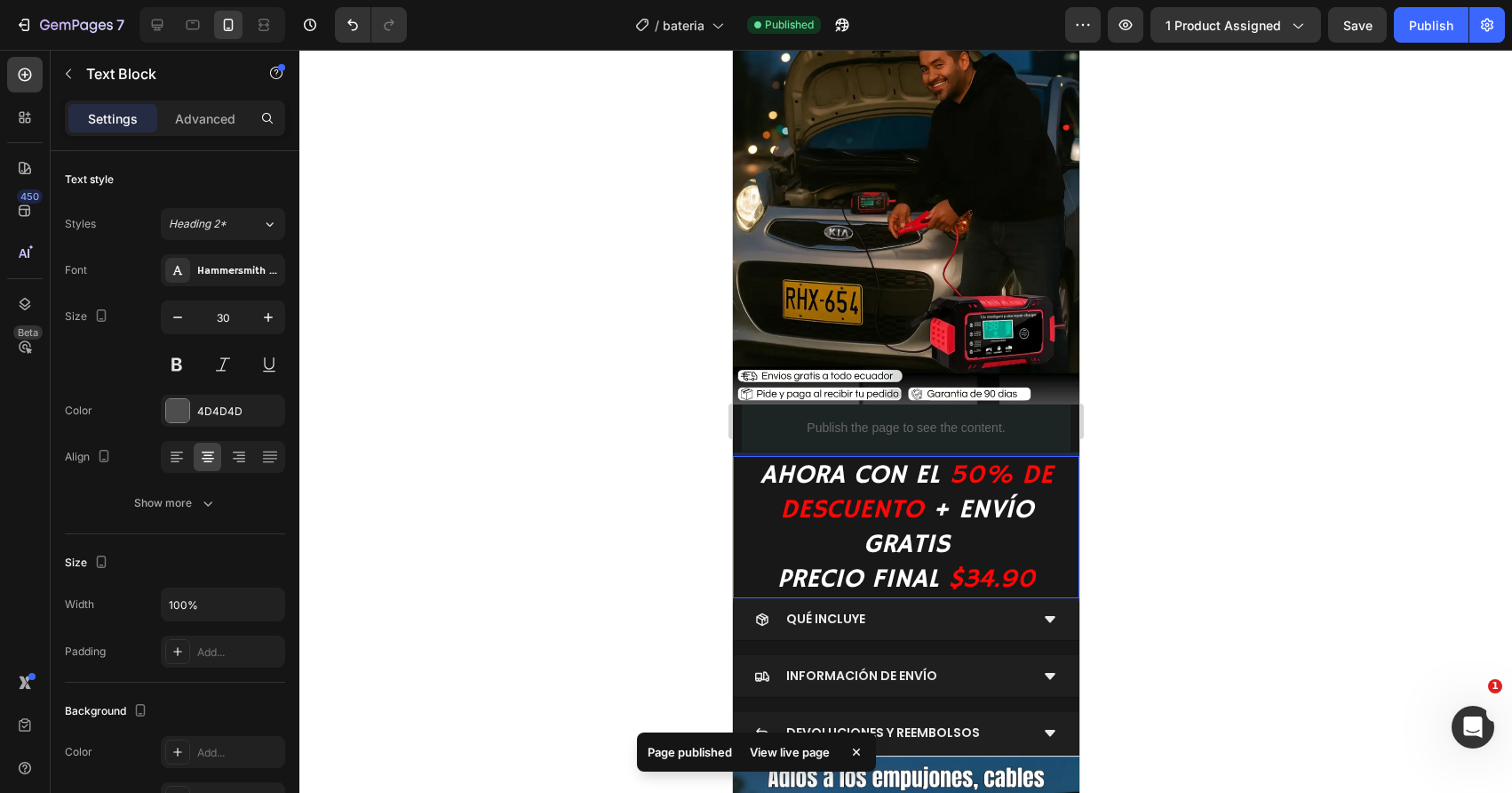
click at [943, 581] on icon "Rich Text Editor. Editing area: main" at bounding box center [942, 578] width 9 height 33
click at [646, 525] on div at bounding box center [905, 422] width 1213 height 743
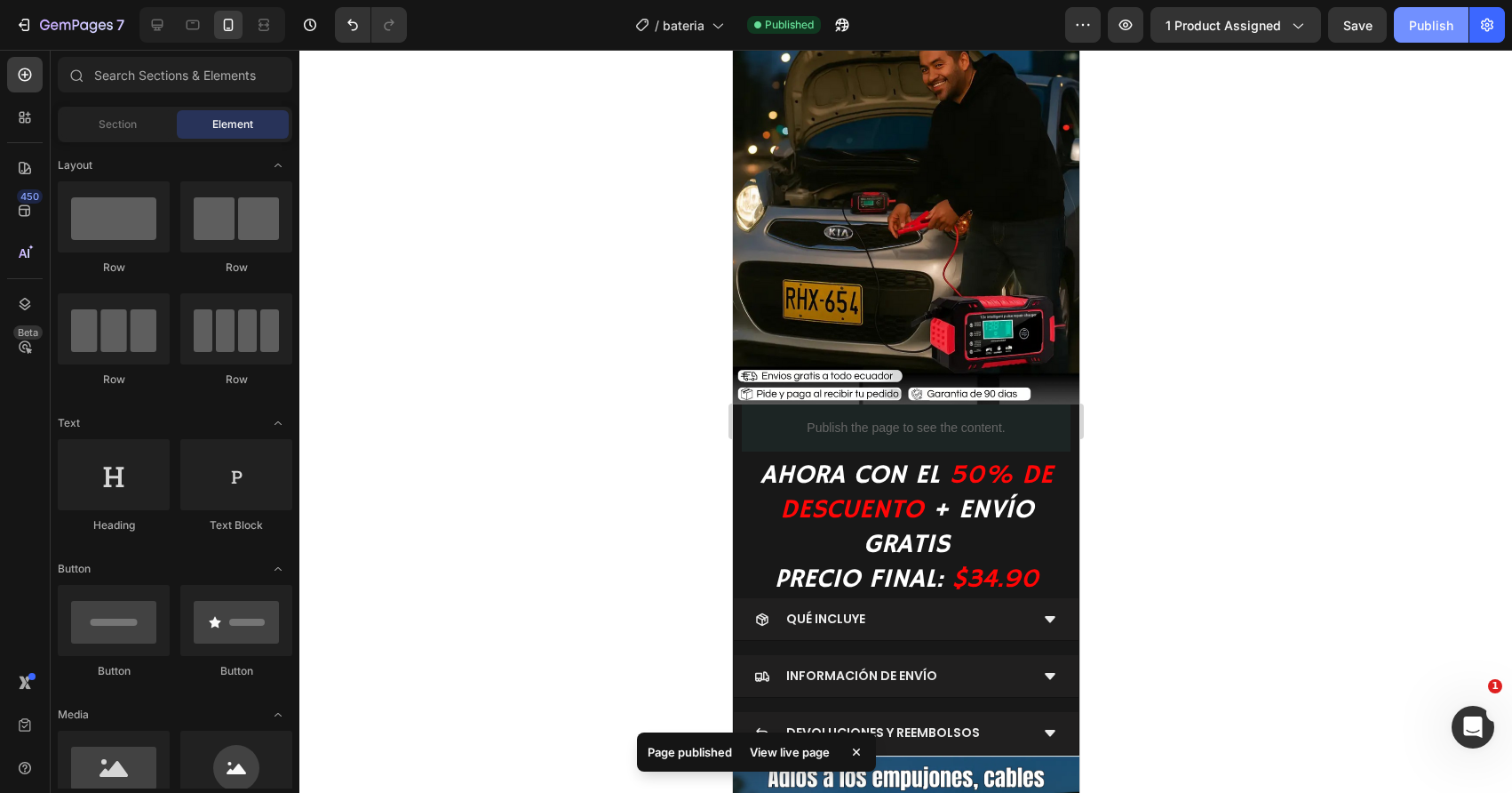
click at [1422, 11] on button "Publish" at bounding box center [1431, 25] width 75 height 35
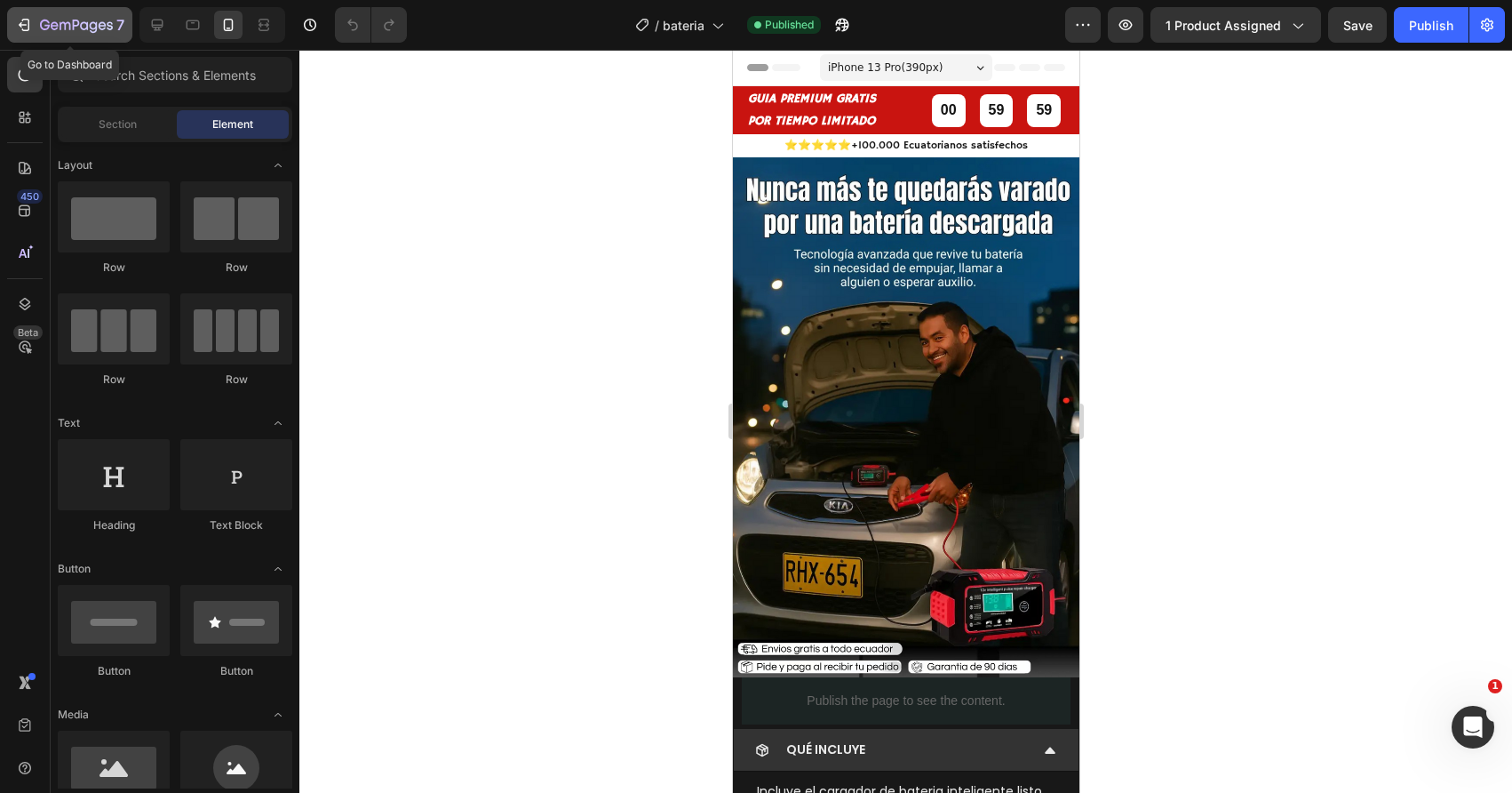
click at [51, 24] on icon "button" at bounding box center [54, 26] width 8 height 8
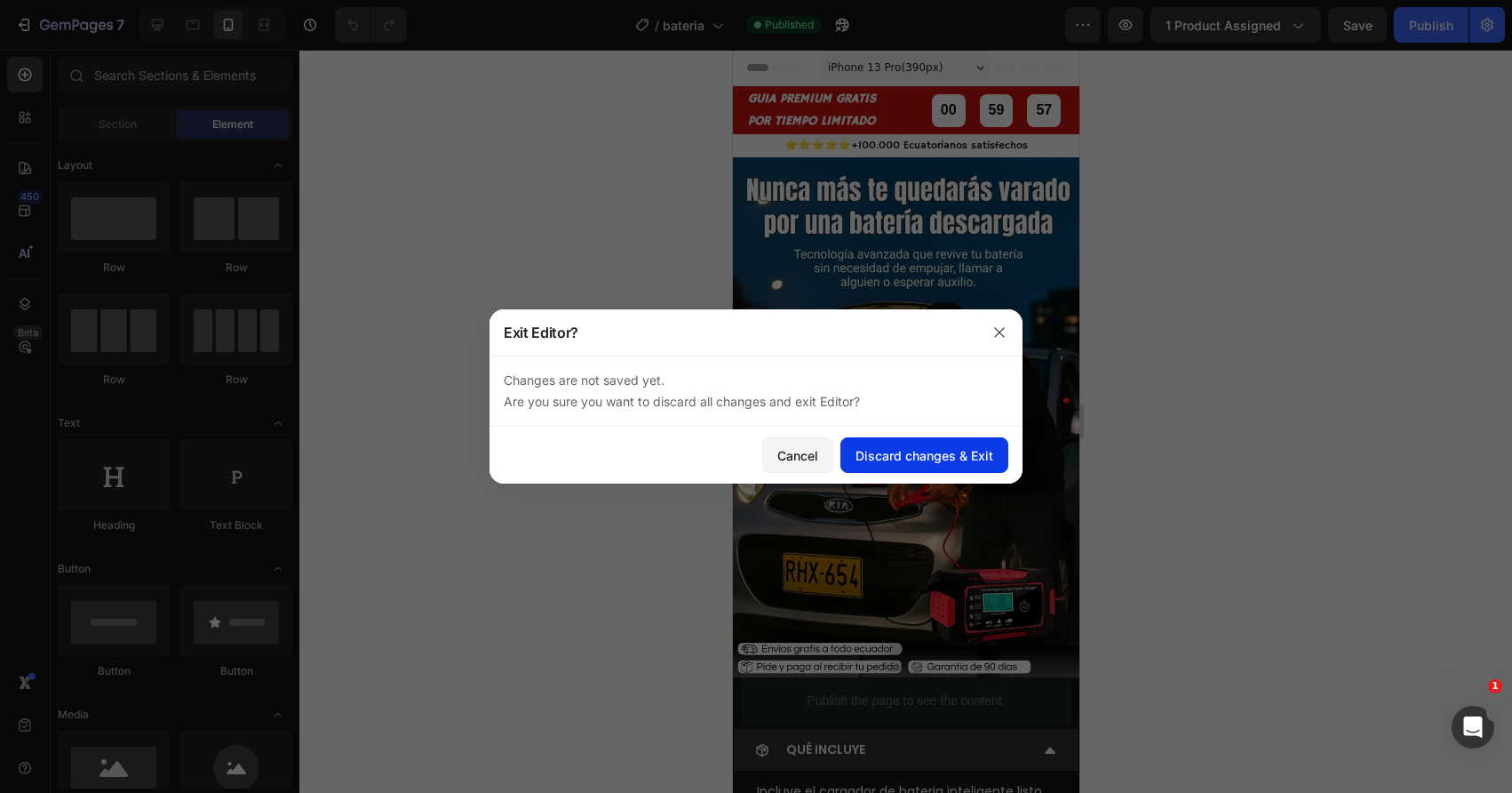
click at [858, 466] on button "Discard changes & Exit" at bounding box center [924, 455] width 167 height 35
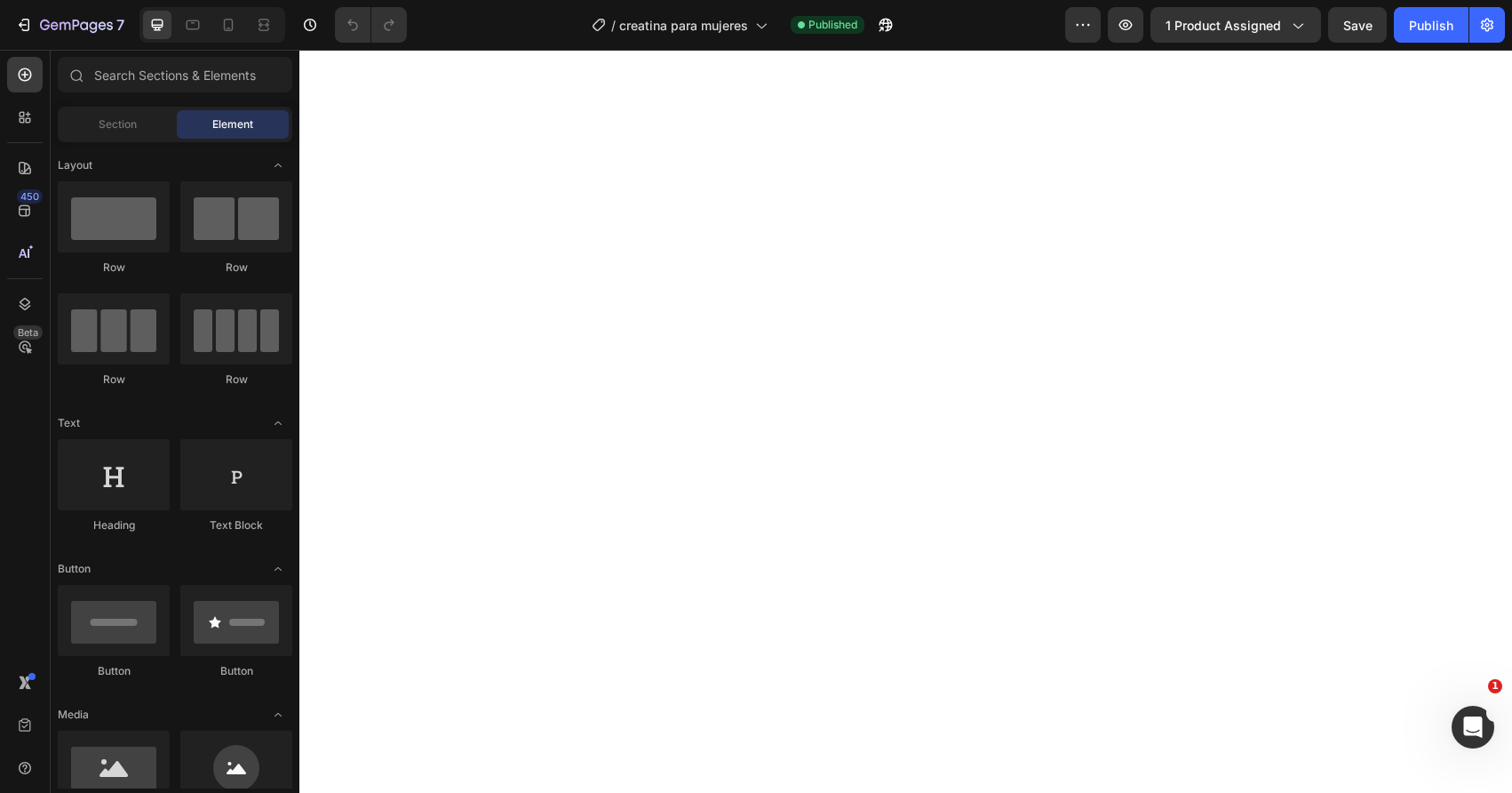
scroll to position [757, 0]
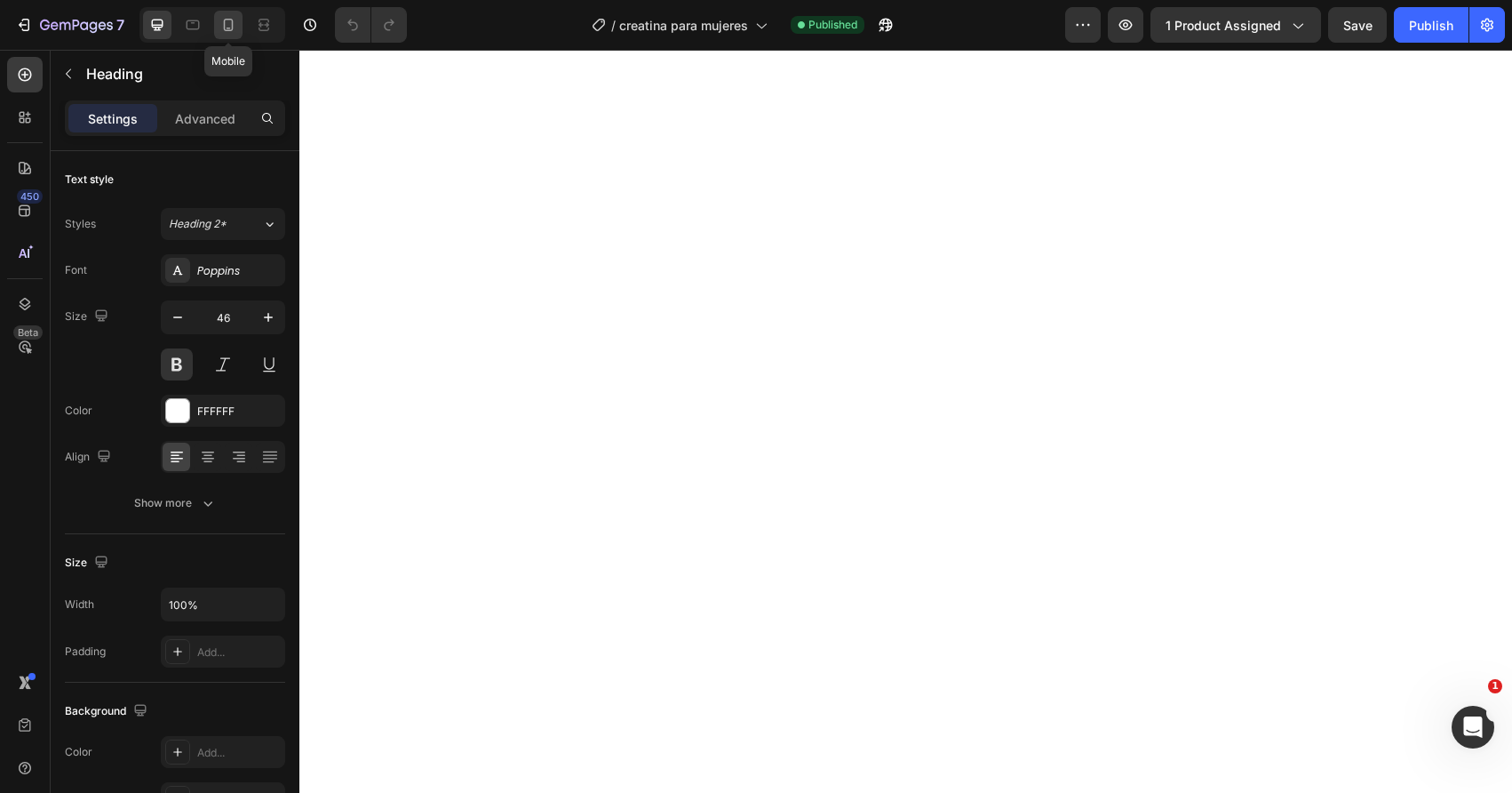
click at [232, 32] on icon at bounding box center [229, 25] width 18 height 18
type input "22"
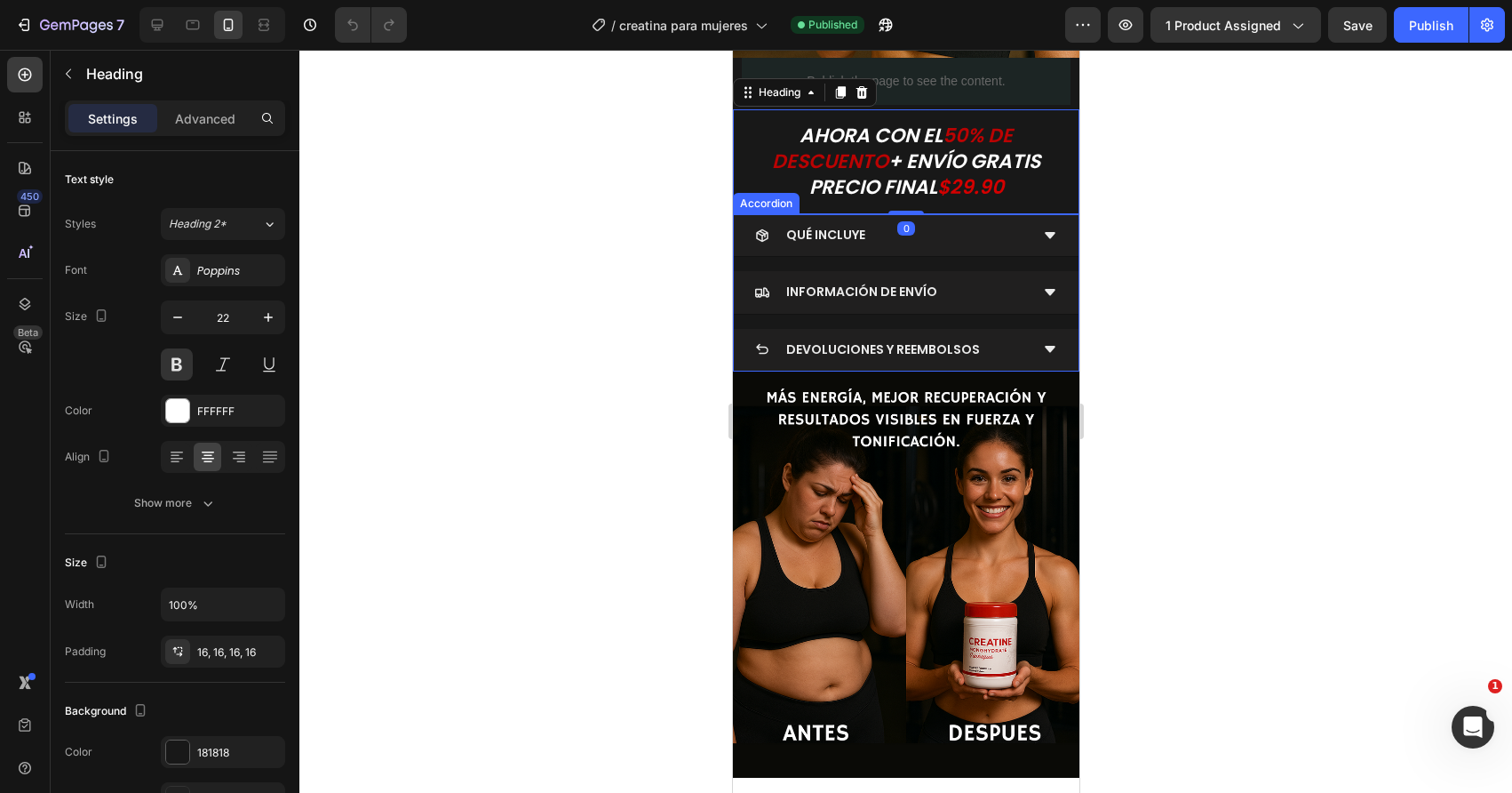
scroll to position [551, 0]
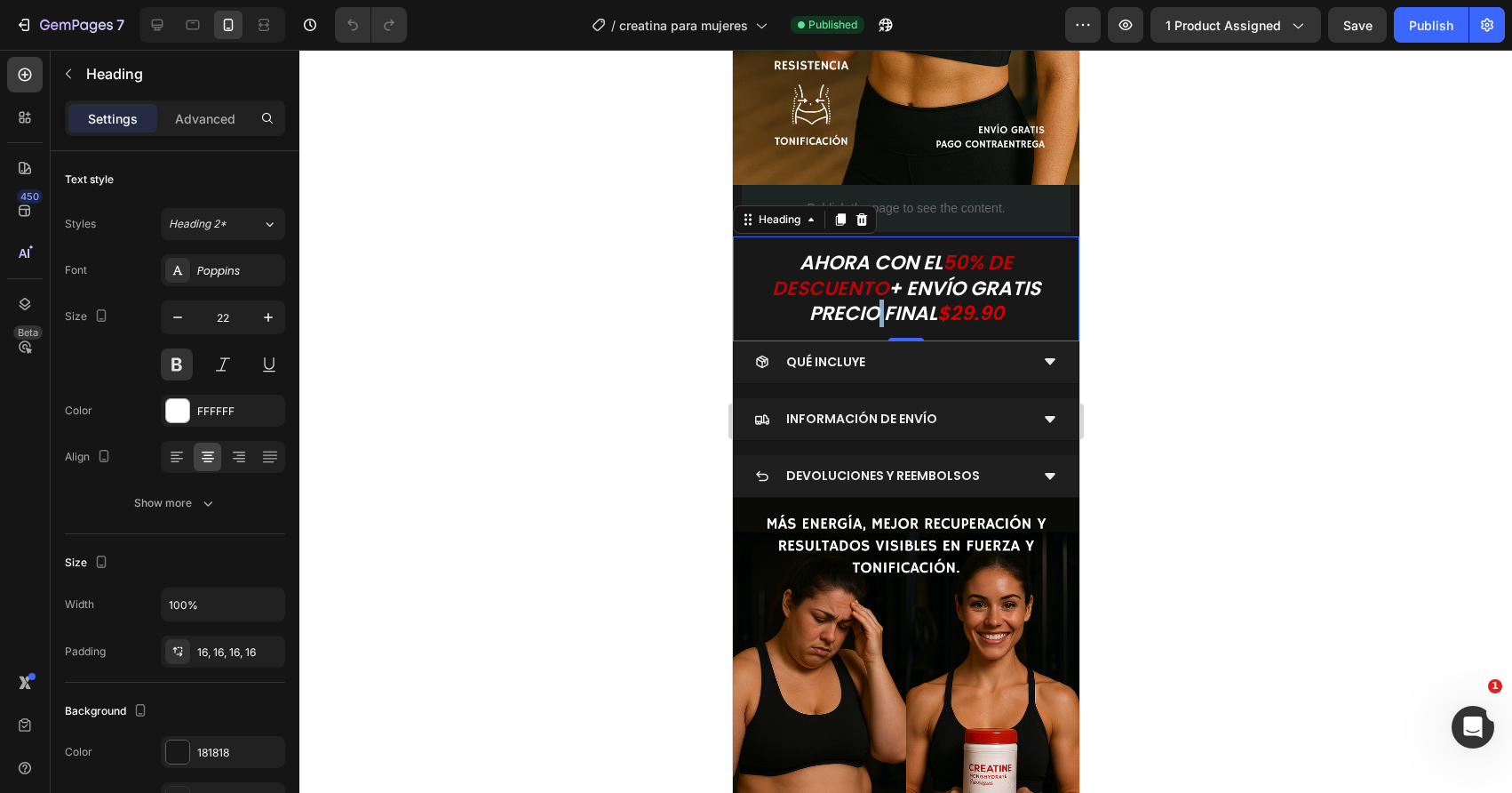
click at [869, 305] on icon "PRECIO FINAL" at bounding box center [873, 313] width 128 height 28
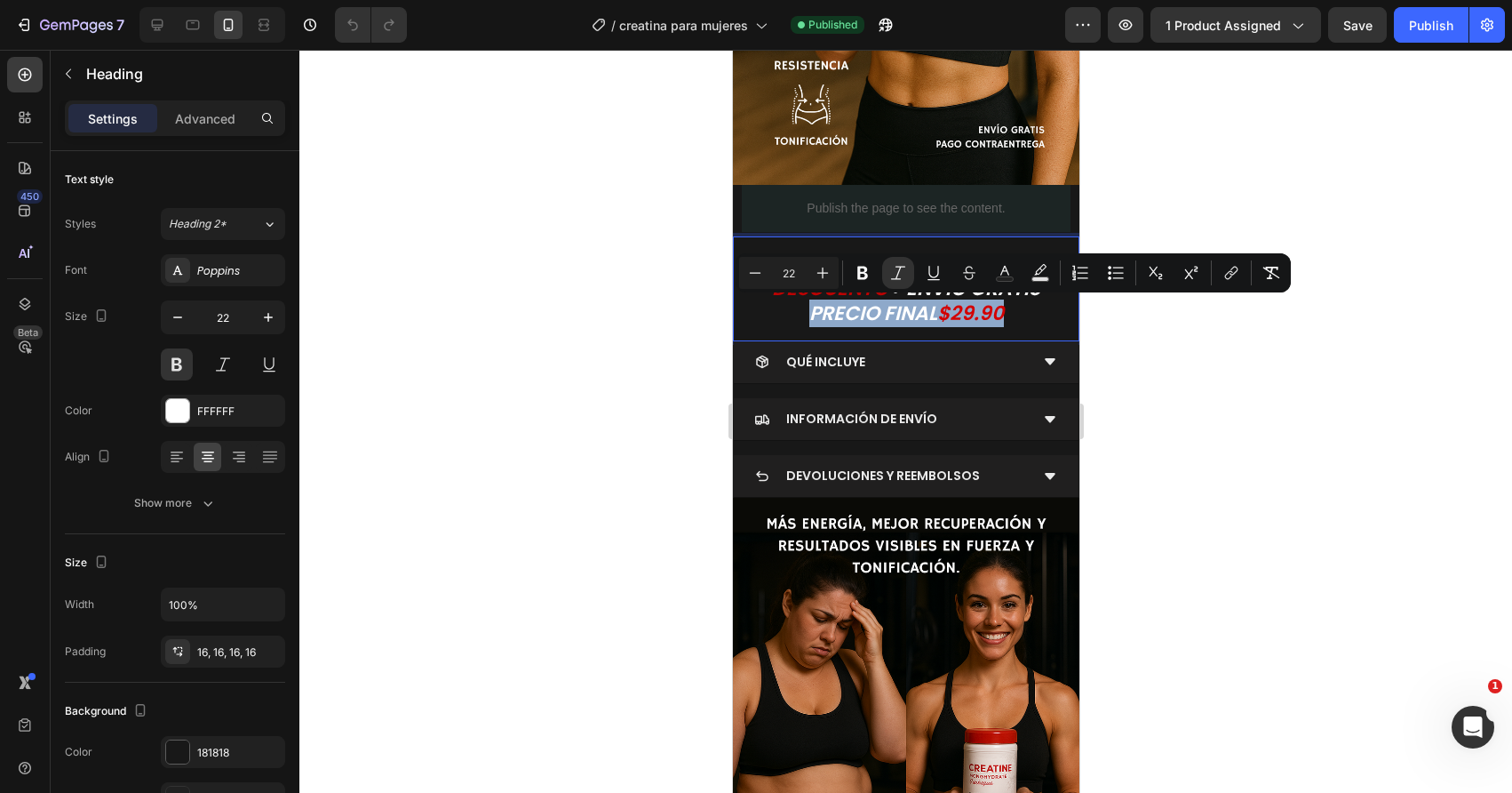
click at [869, 305] on icon "PRECIO FINAL" at bounding box center [873, 313] width 128 height 28
click at [191, 222] on span "Heading 2*" at bounding box center [197, 224] width 58 height 16
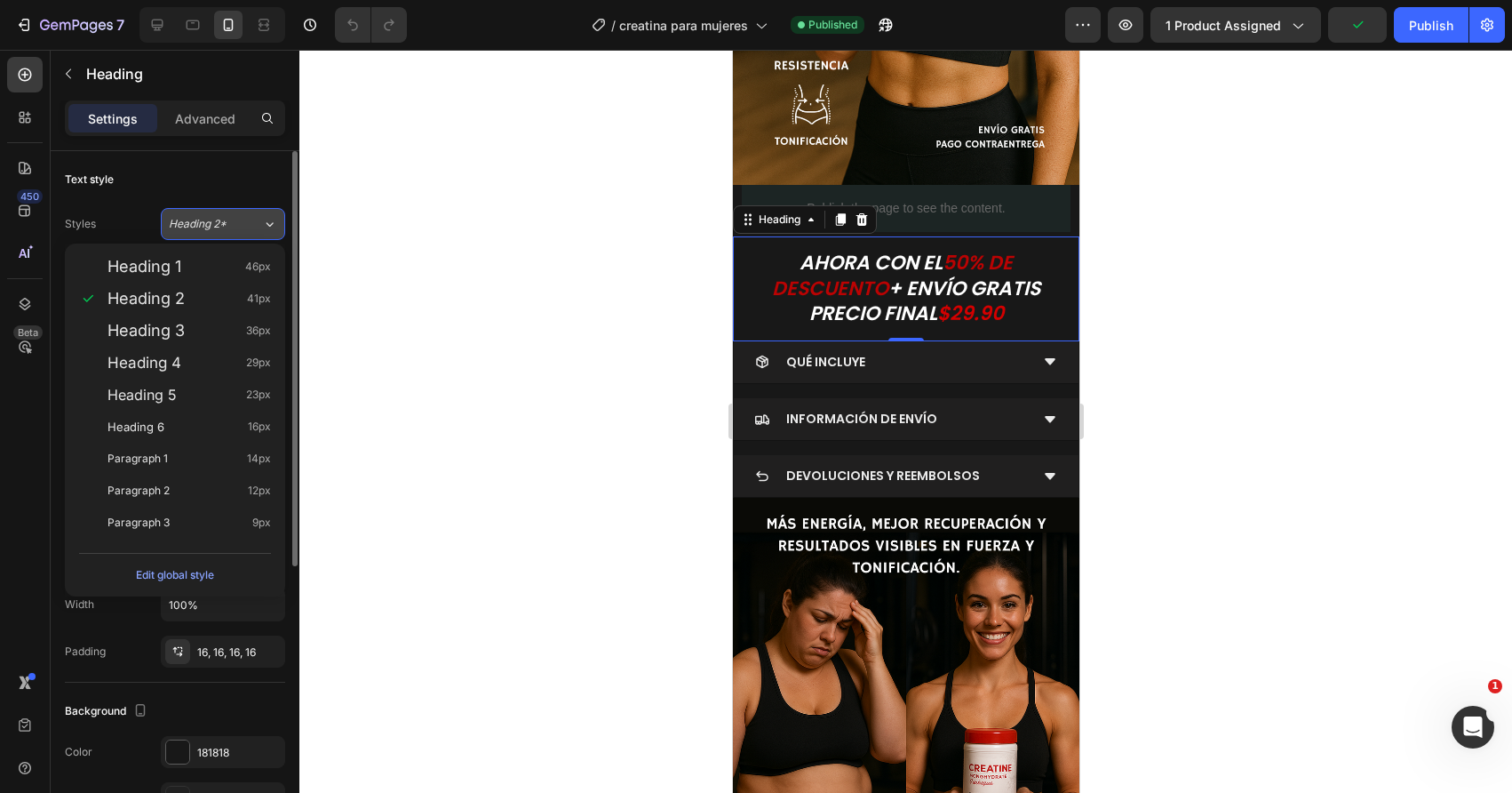
click at [191, 222] on span "Heading 2*" at bounding box center [197, 224] width 58 height 16
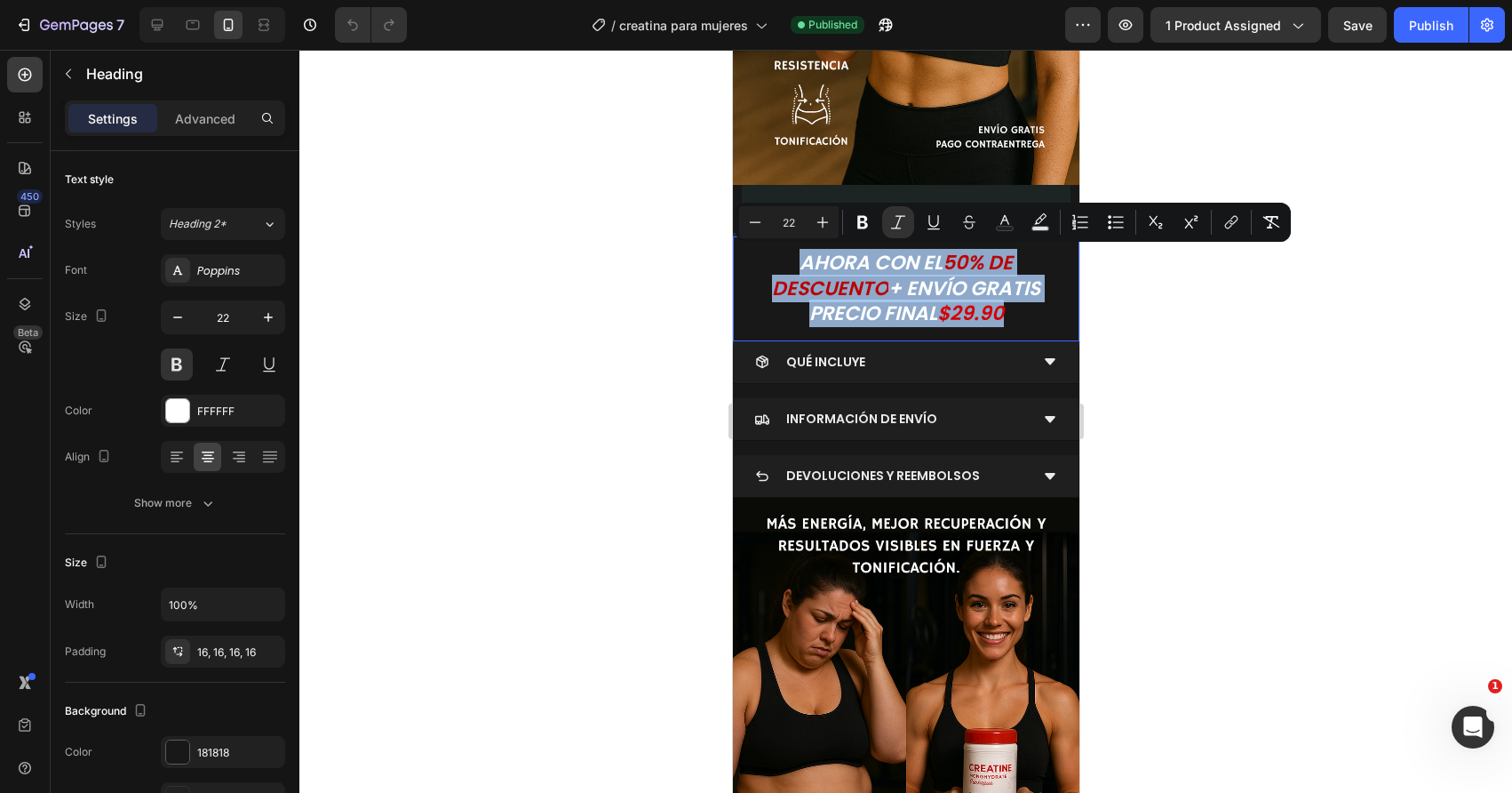
drag, startPoint x: 793, startPoint y: 261, endPoint x: 935, endPoint y: 313, distance: 151.2
copy p "AHORA CON EL 50% DE DESCUENTO + ENVÍO GRATIS PRECIO FINAL $29.90"
